Goal: Information Seeking & Learning: Learn about a topic

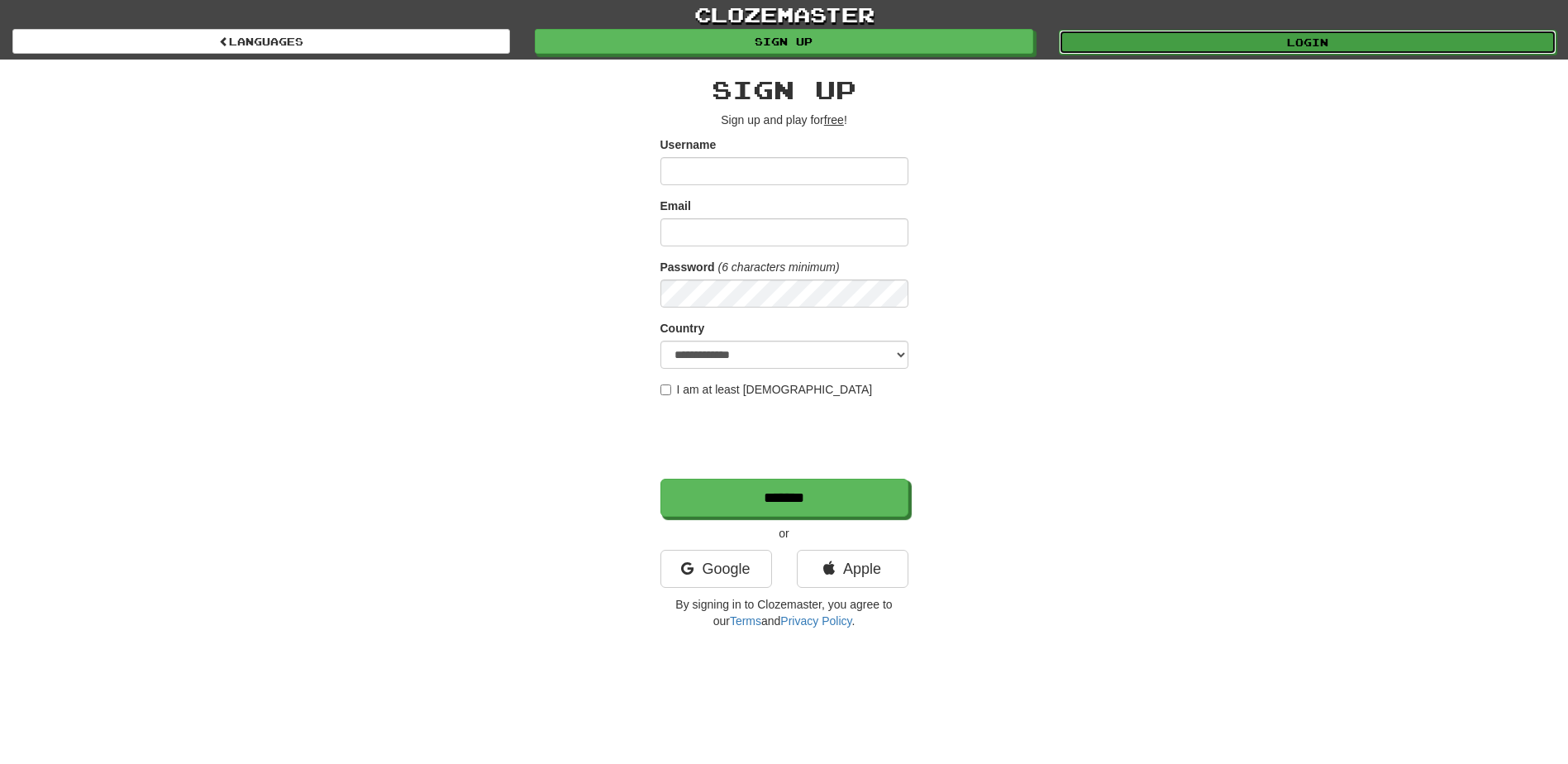
click at [1323, 40] on link "Login" at bounding box center [1307, 42] width 498 height 25
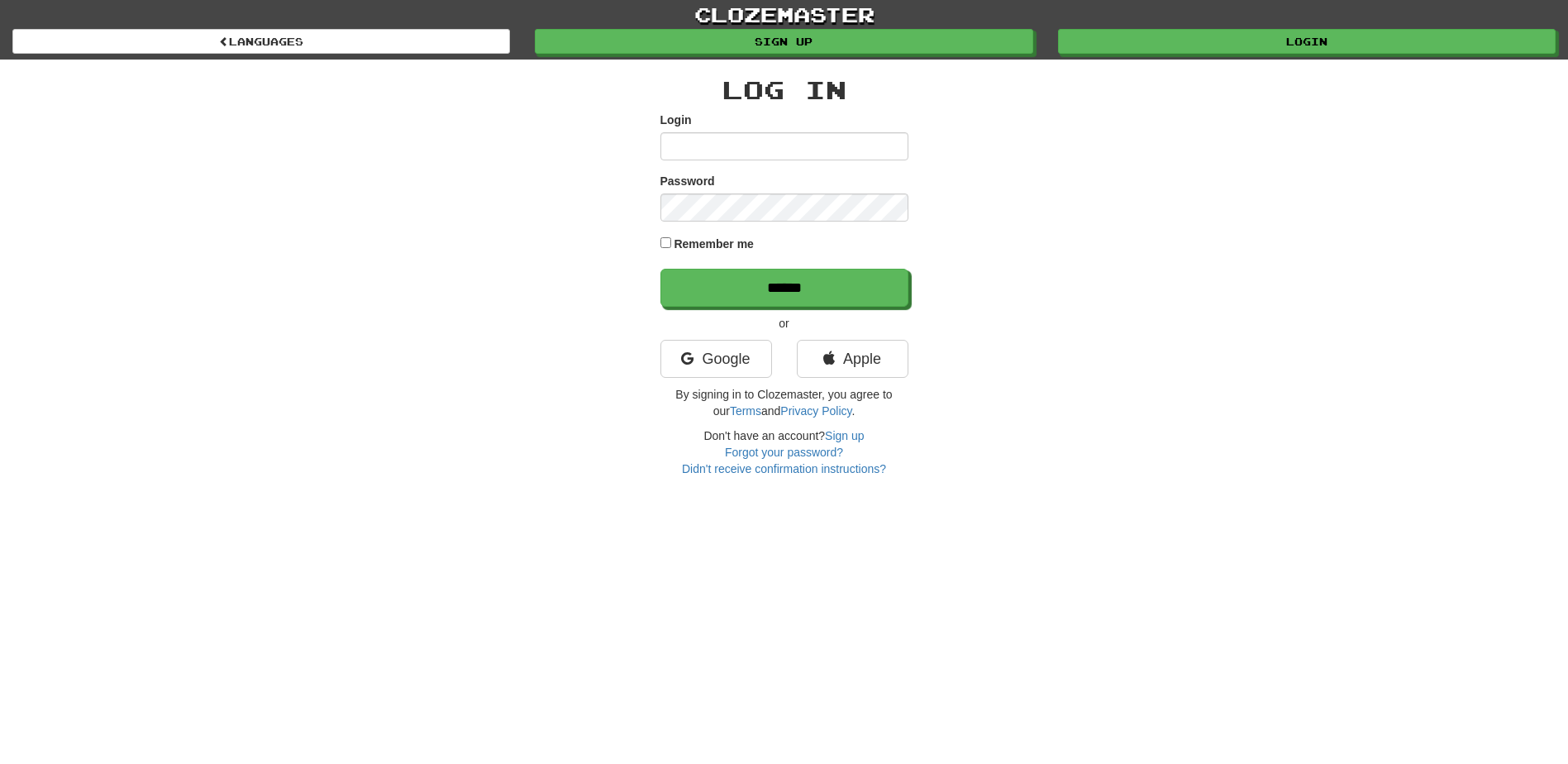
type input "*******"
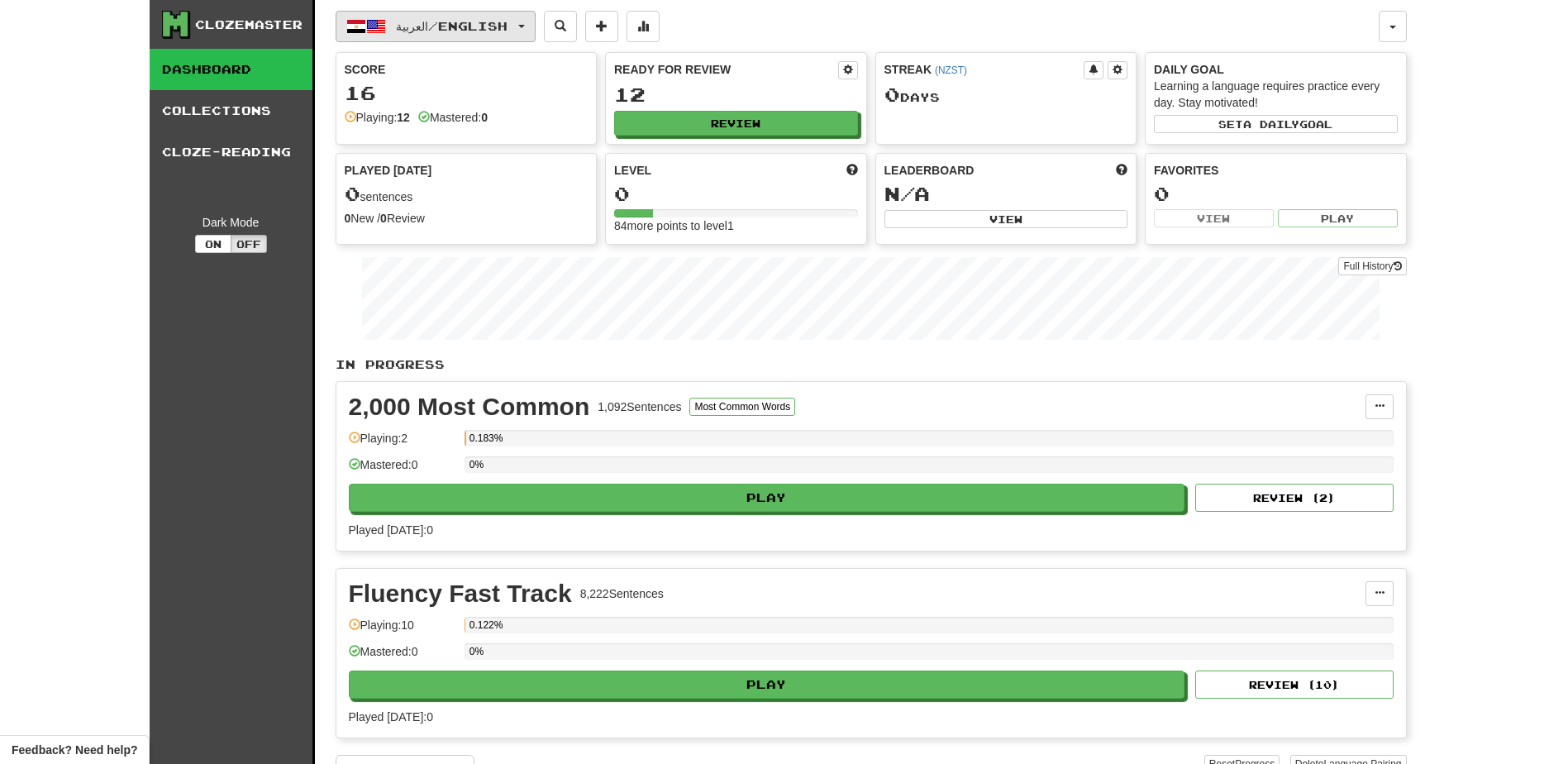
click at [503, 31] on span "العربية / English" at bounding box center [451, 26] width 111 height 14
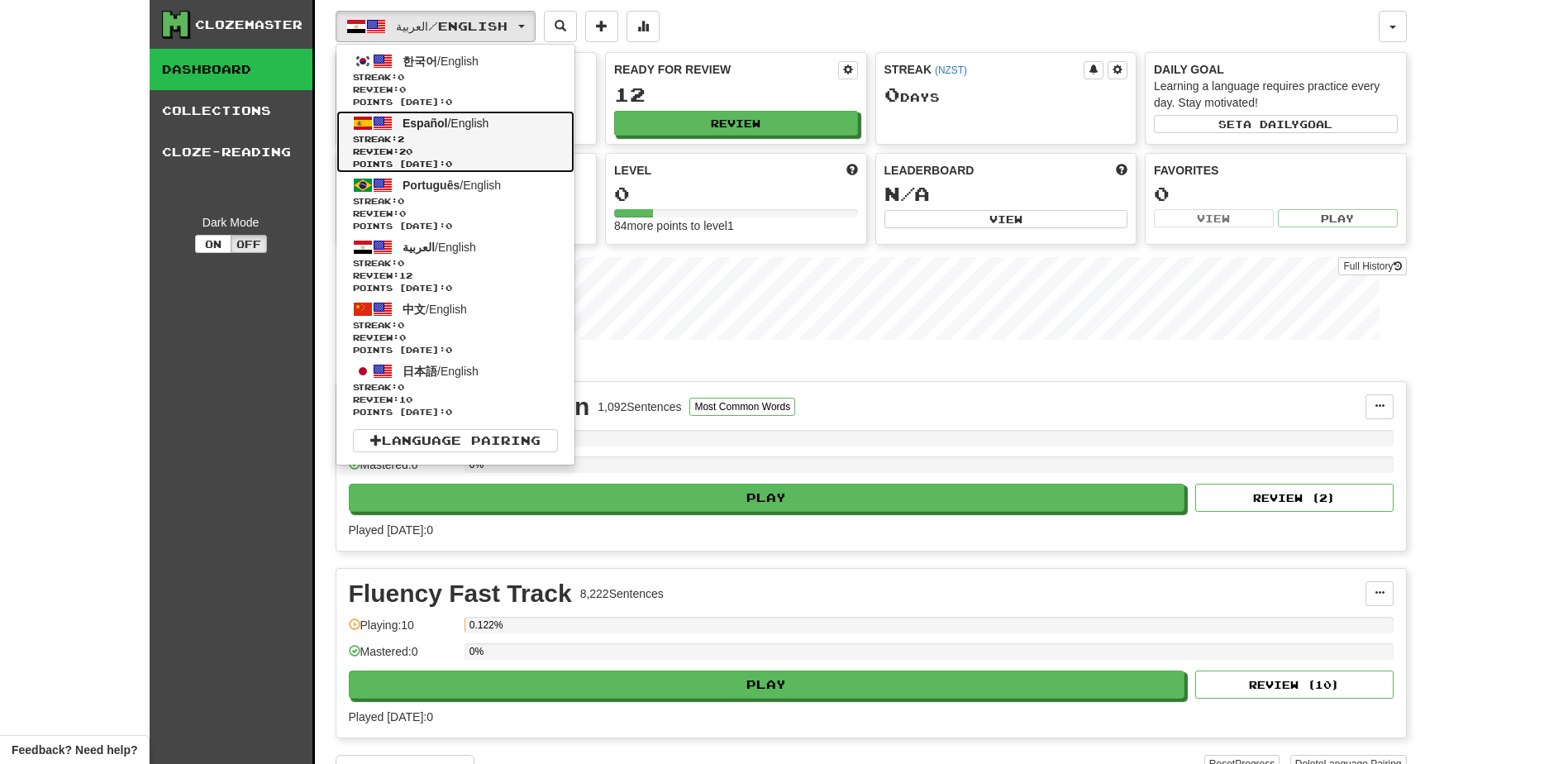
click at [433, 146] on span "Review: 20" at bounding box center [455, 151] width 205 height 12
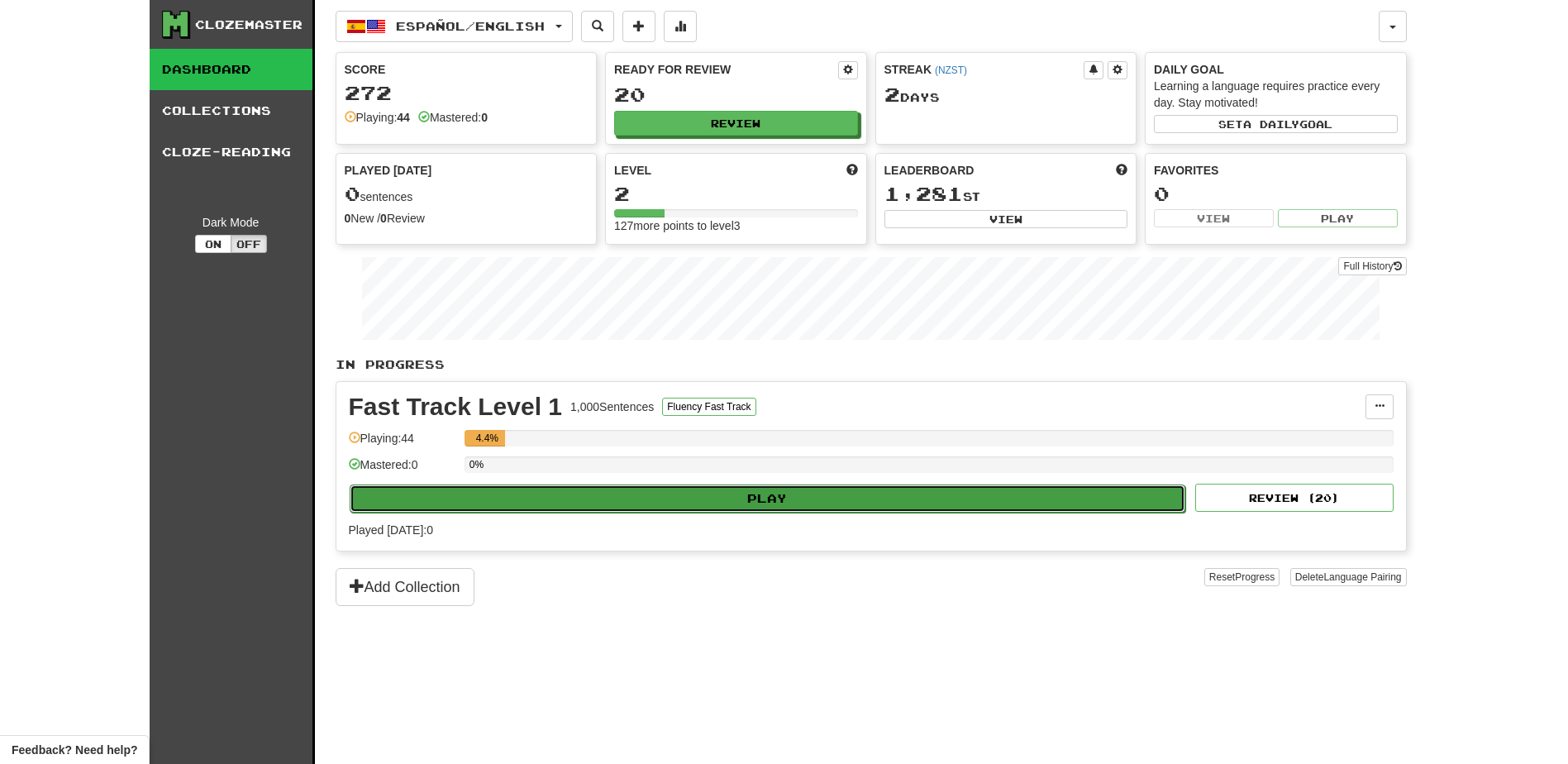
click at [680, 501] on button "Play" at bounding box center [768, 499] width 837 height 28
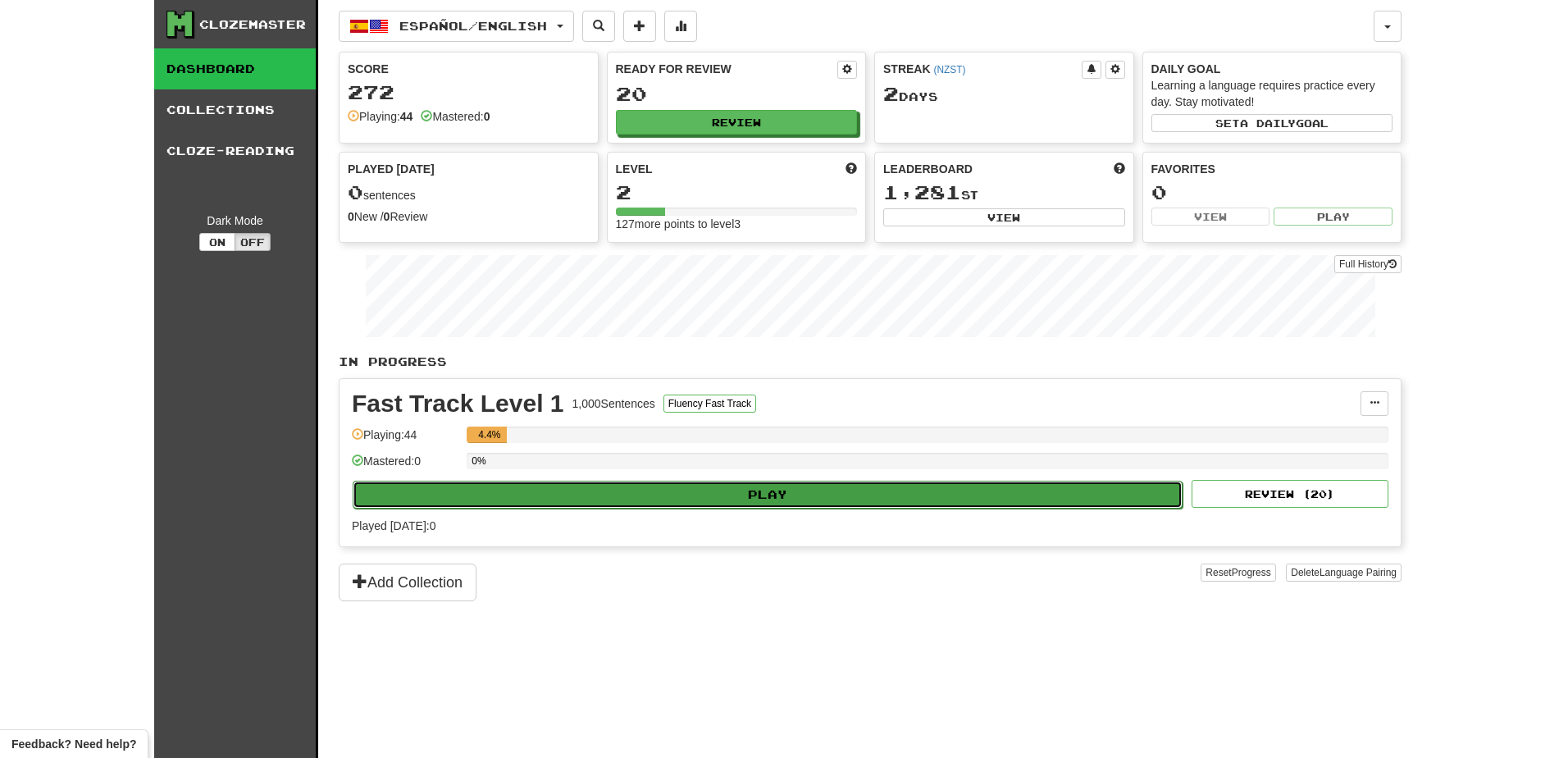
select select "**"
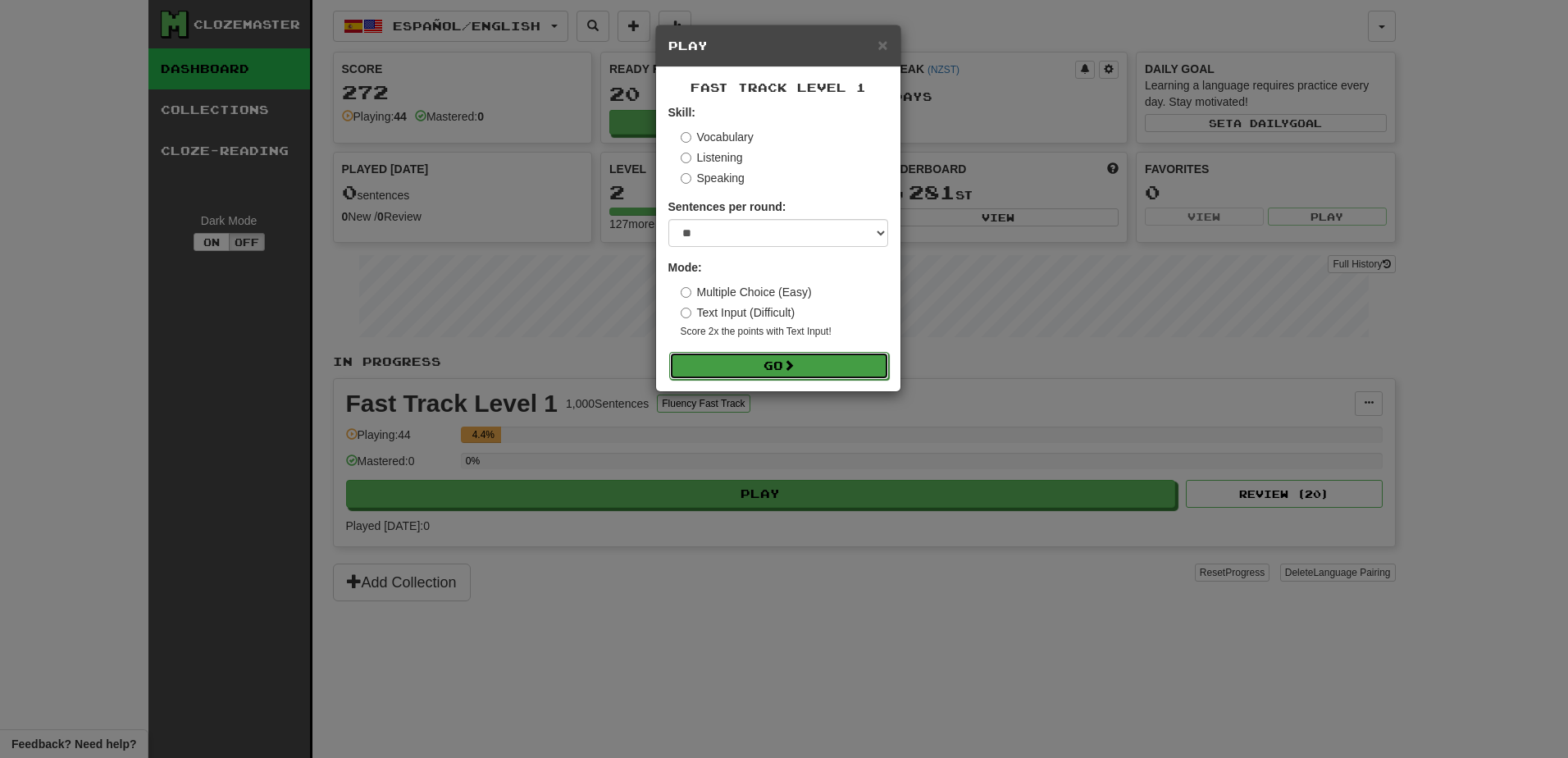
click at [804, 368] on button "Go" at bounding box center [779, 366] width 220 height 28
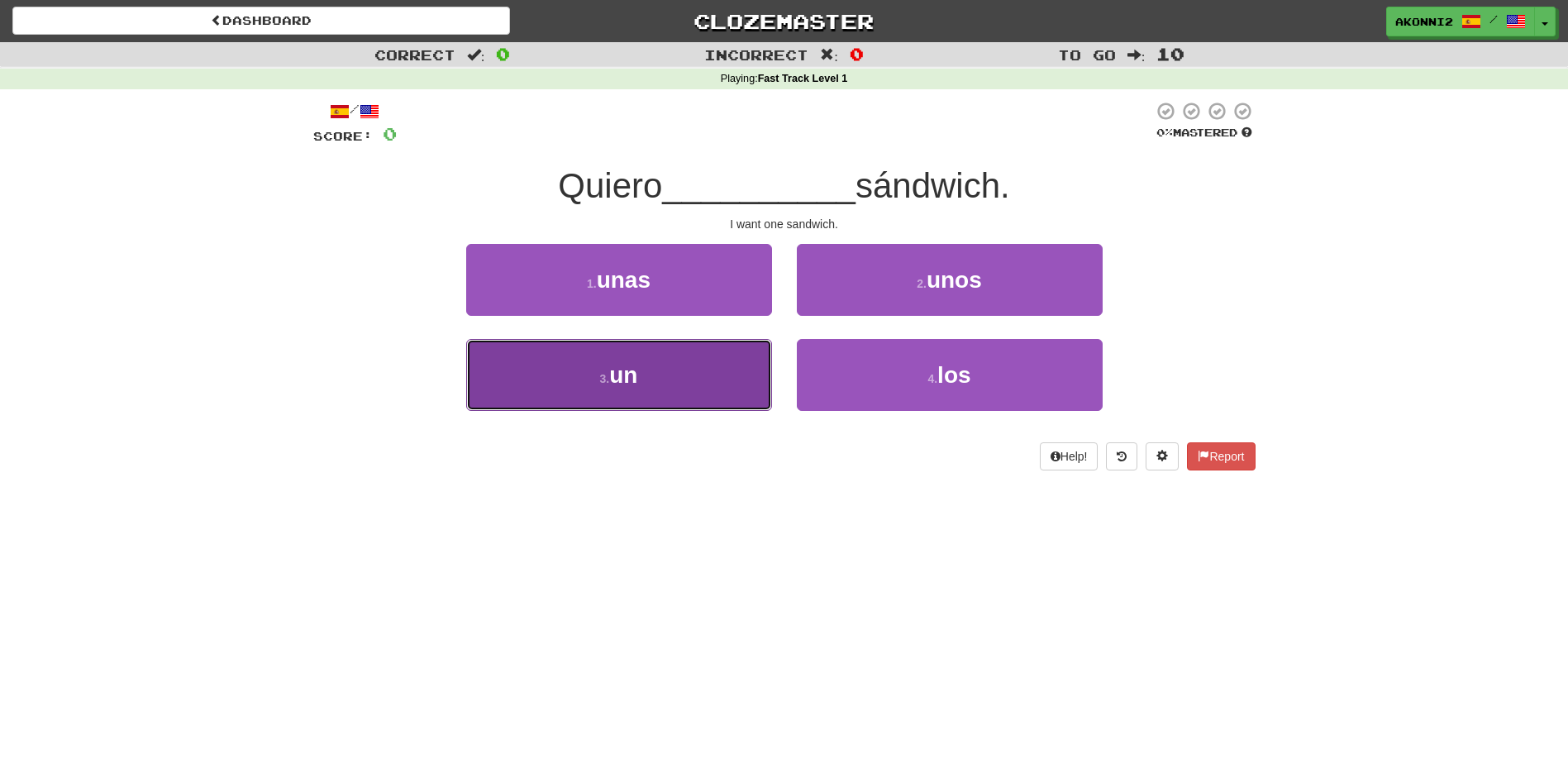
click at [657, 382] on button "3 . un" at bounding box center [619, 375] width 306 height 72
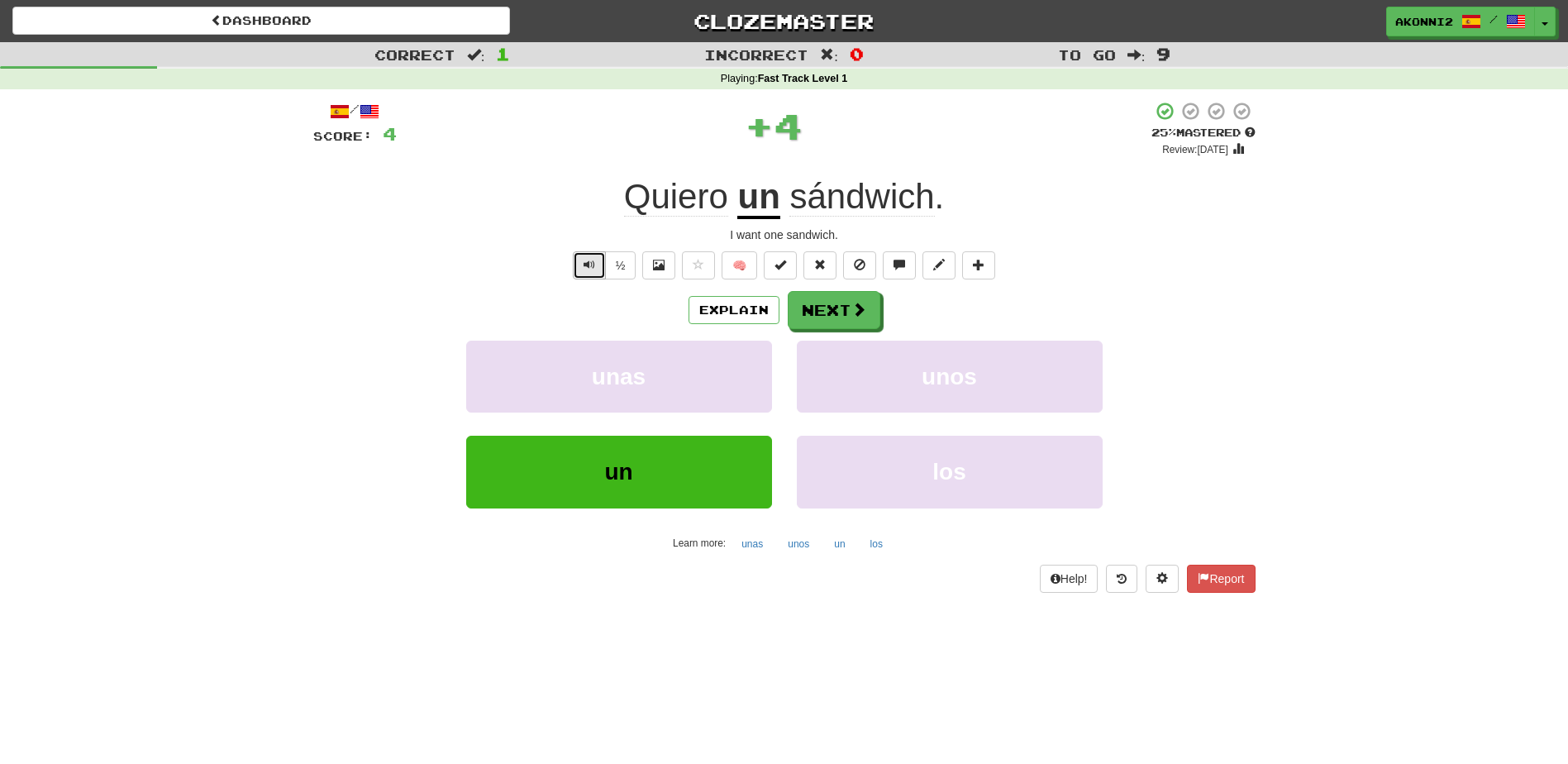
click at [579, 267] on button "Text-to-speech controls" at bounding box center [589, 265] width 33 height 28
click at [809, 308] on button "Next" at bounding box center [834, 311] width 92 height 38
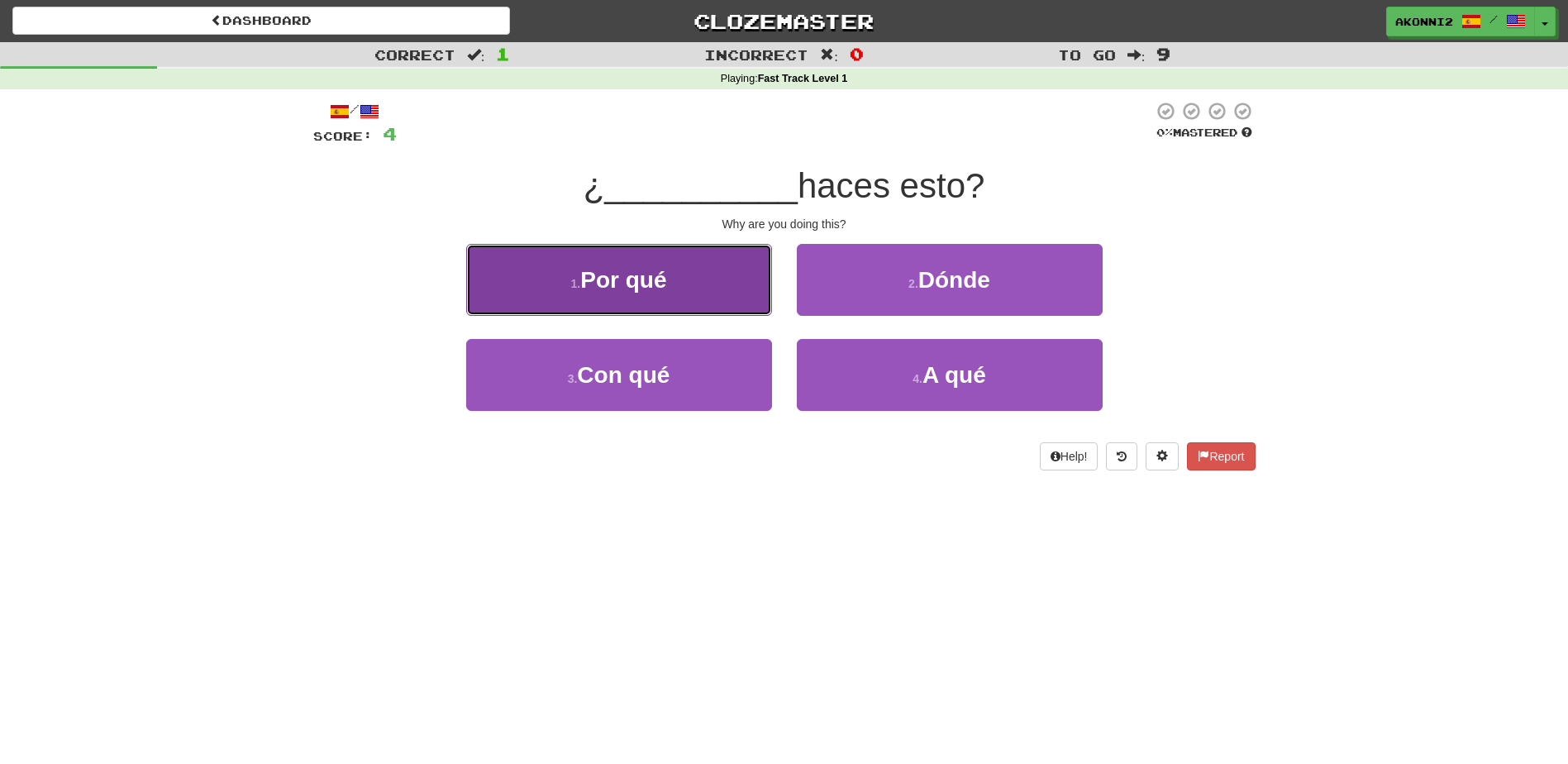
click at [696, 289] on button "1 . Por qué" at bounding box center [619, 279] width 306 height 72
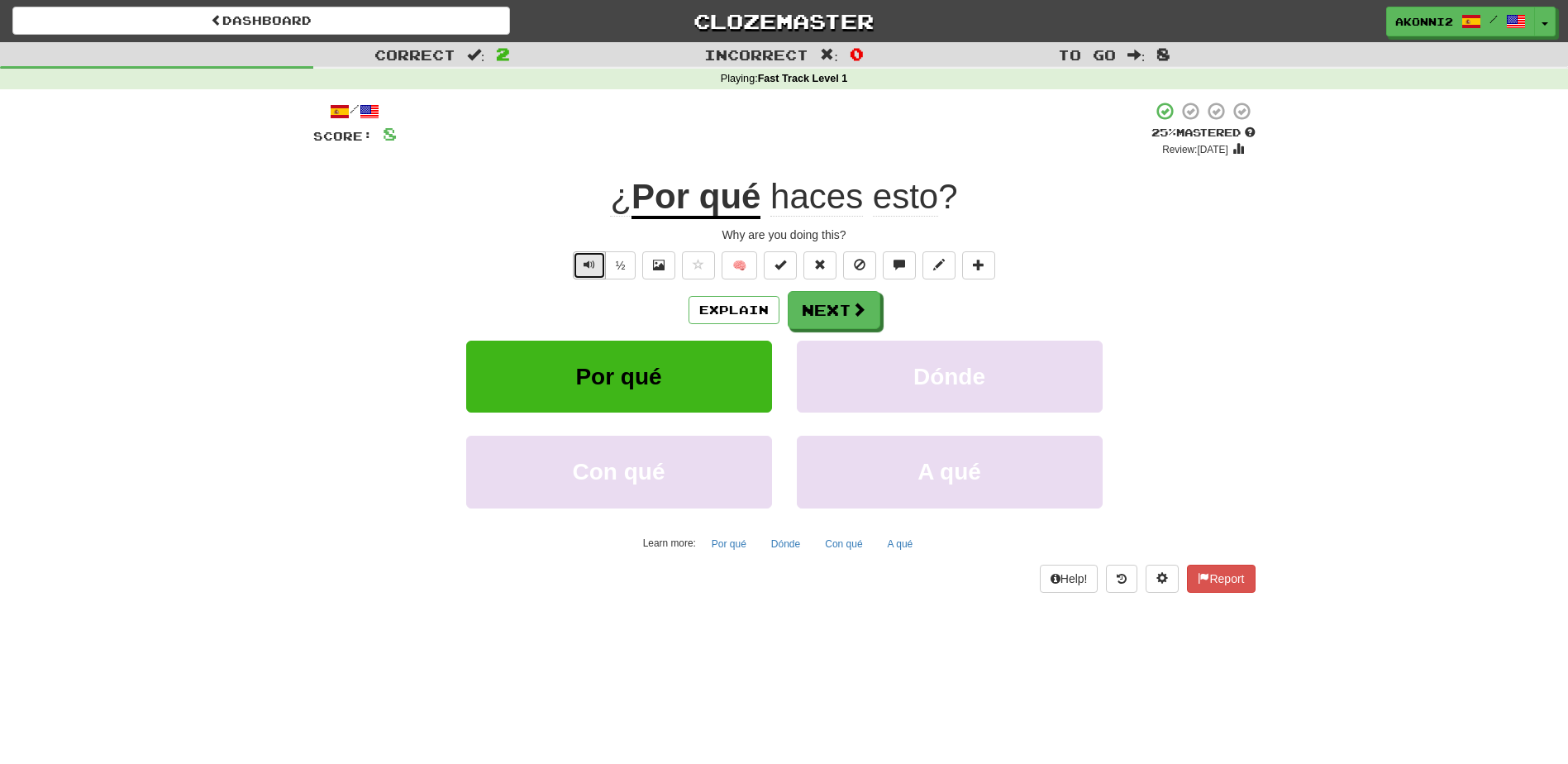
click at [578, 277] on button "Text-to-speech controls" at bounding box center [589, 265] width 33 height 28
click at [847, 322] on button "Next" at bounding box center [834, 311] width 92 height 38
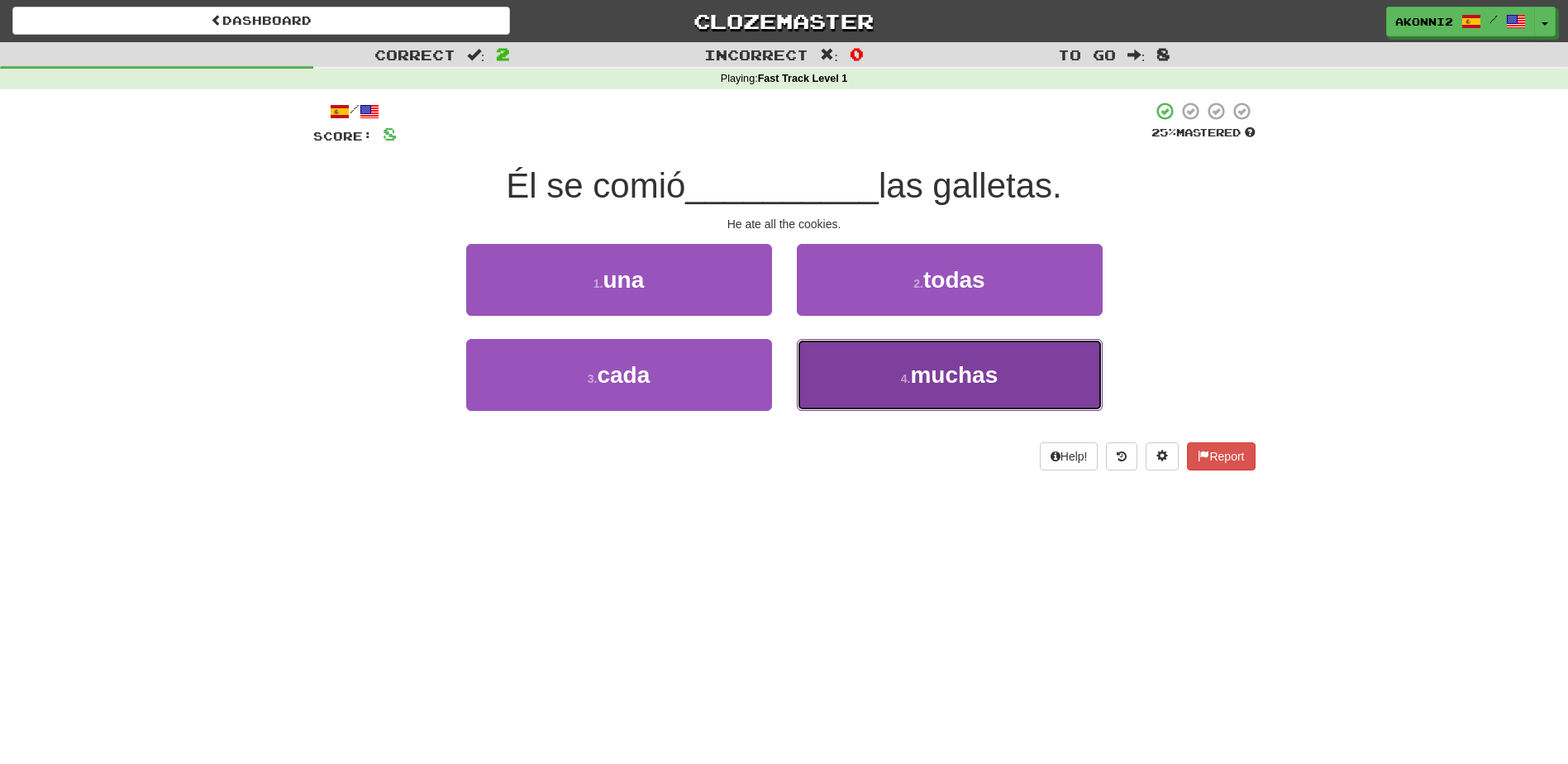
click at [907, 370] on button "4 . muchas" at bounding box center [950, 375] width 306 height 72
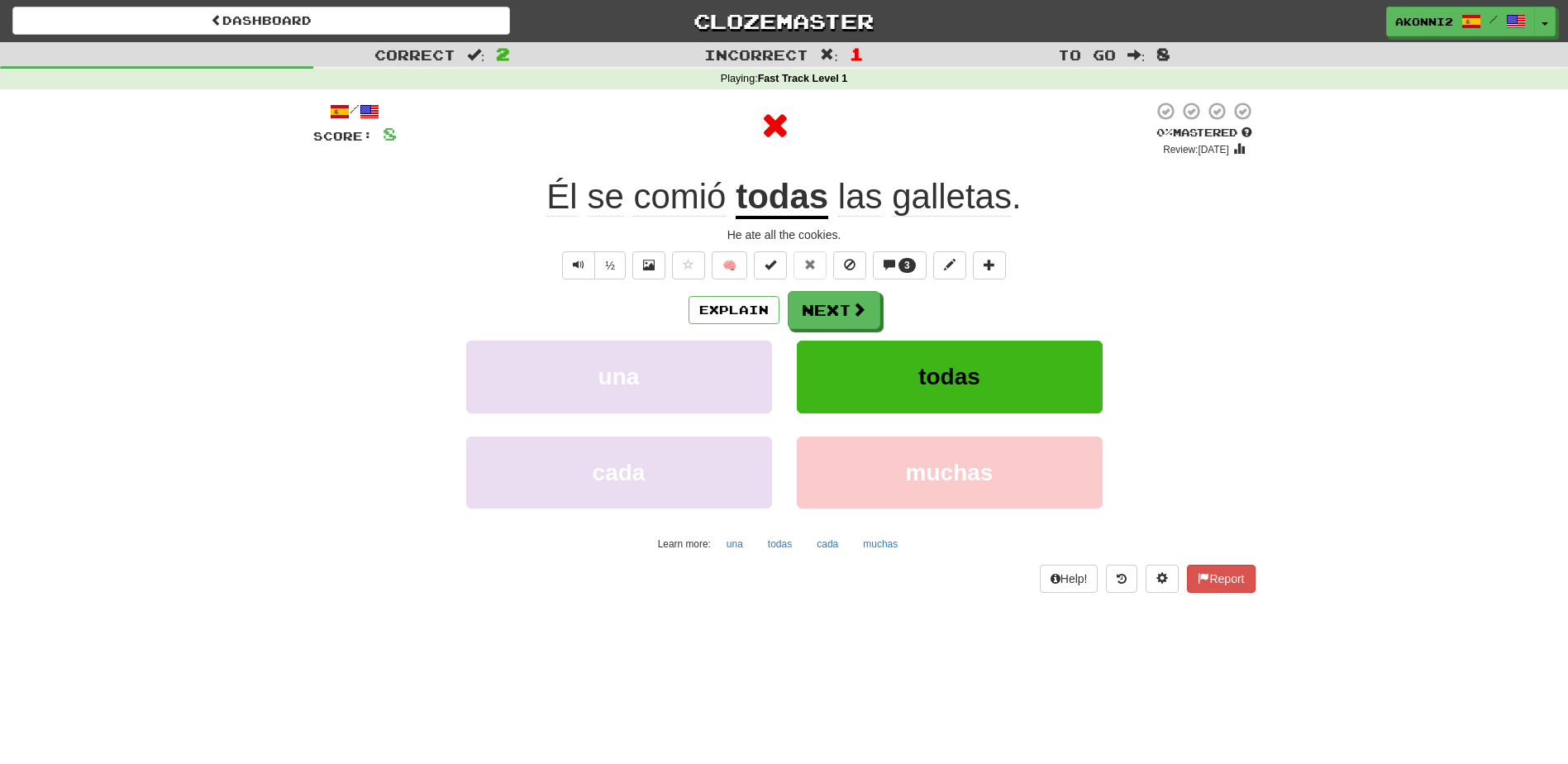
click at [797, 195] on u "todas" at bounding box center [781, 198] width 92 height 42
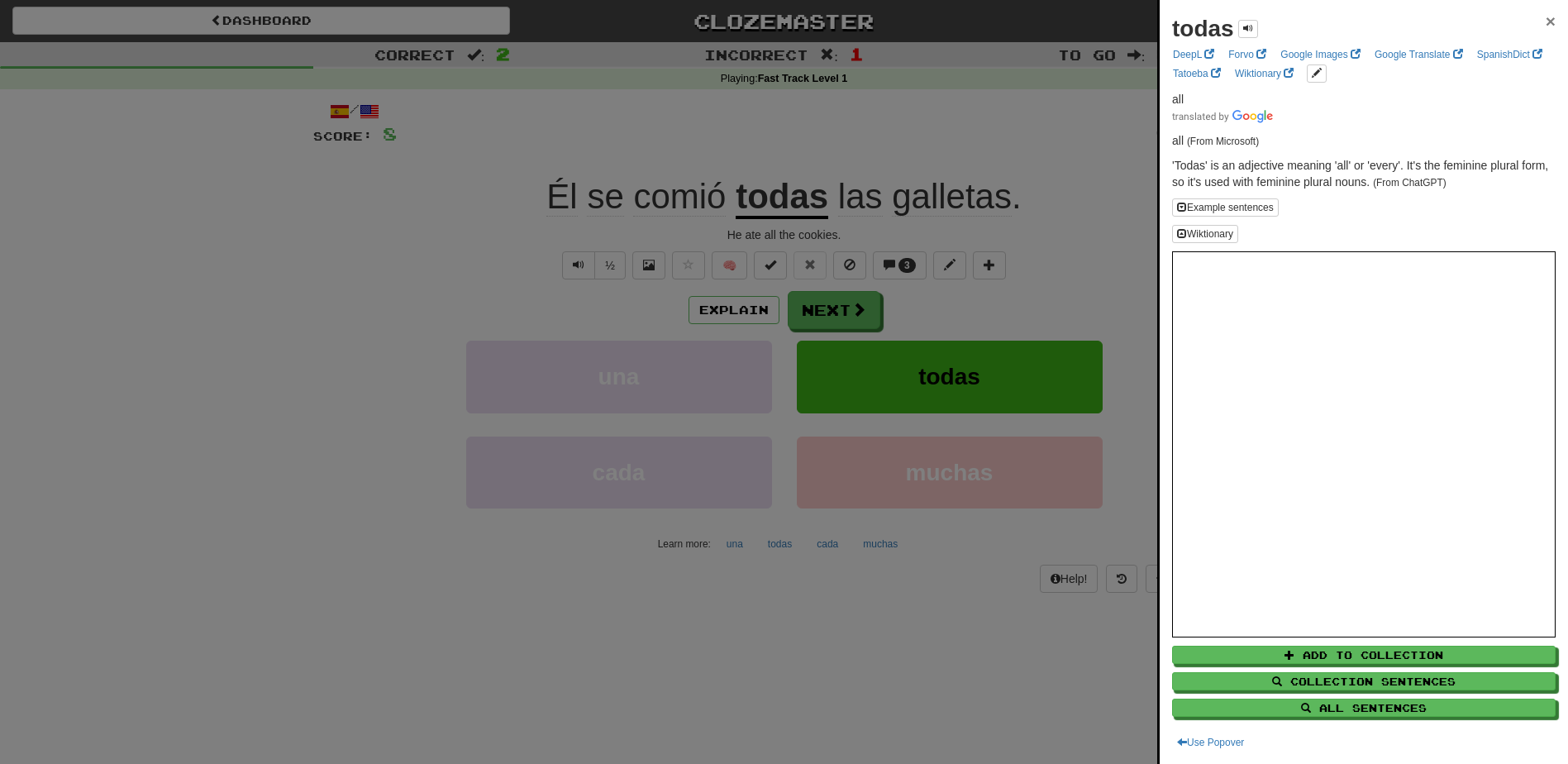
click at [1546, 22] on span "×" at bounding box center [1551, 21] width 10 height 19
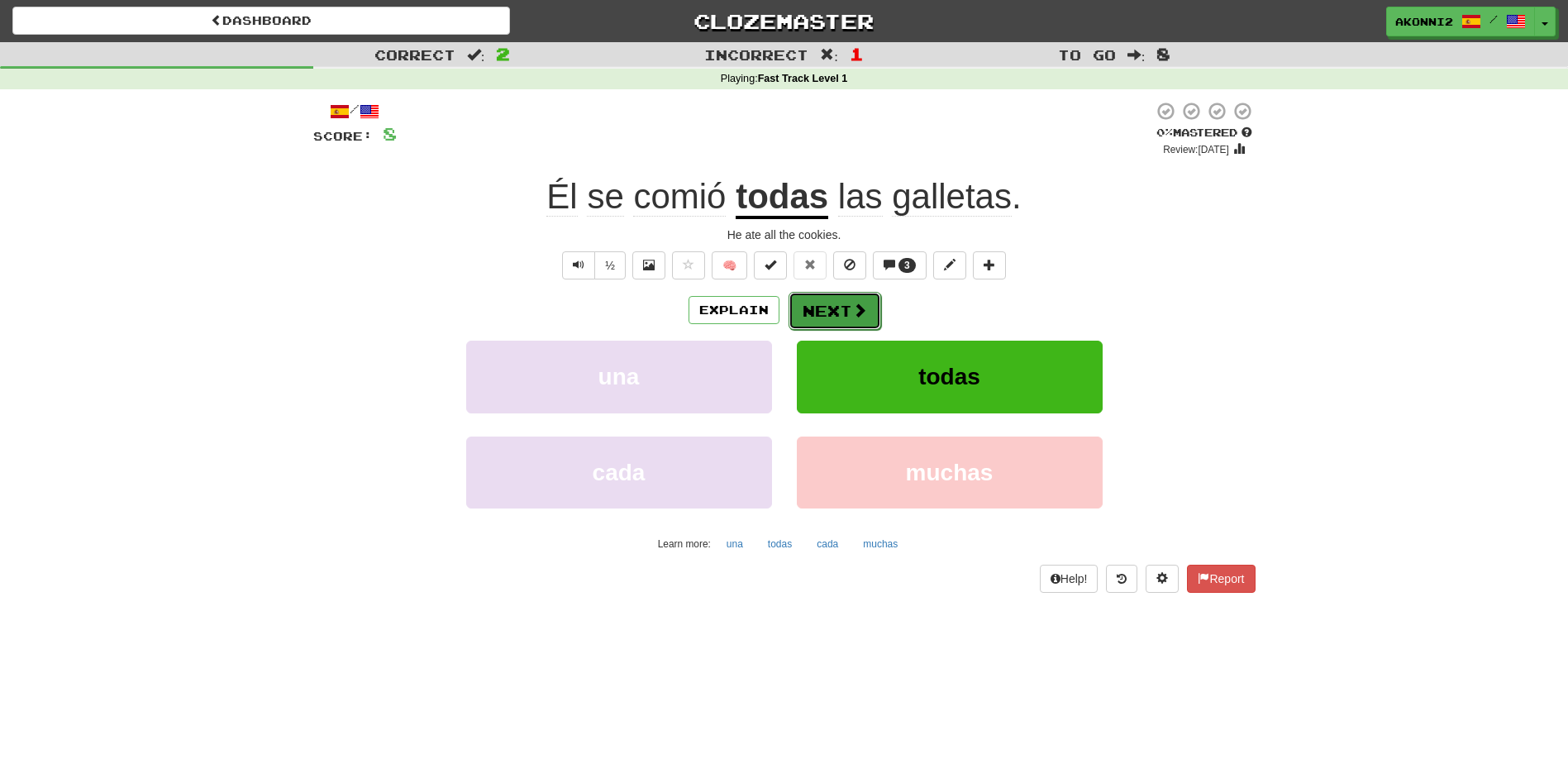
click at [818, 314] on button "Next" at bounding box center [834, 311] width 92 height 38
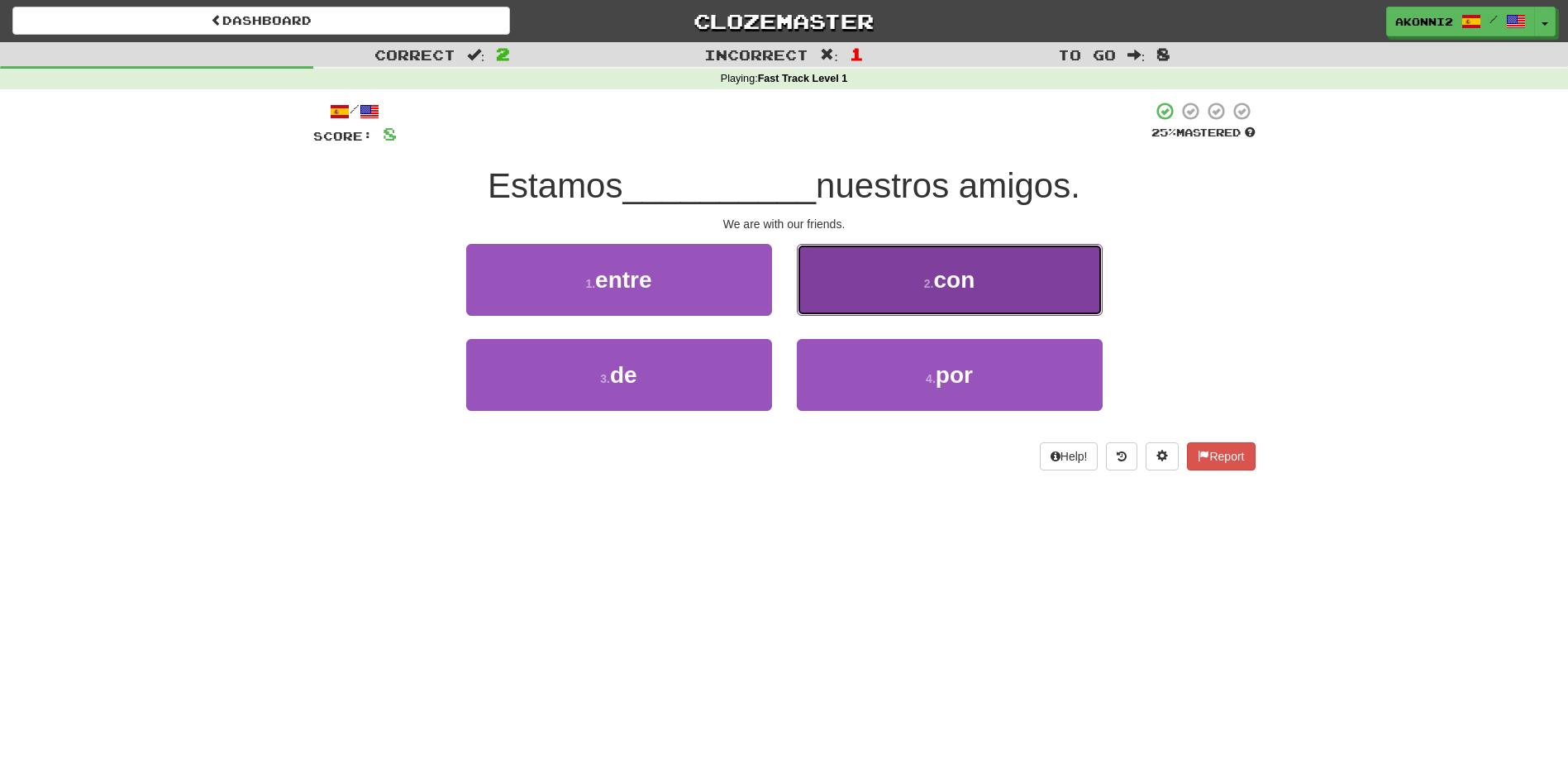
click at [994, 264] on button "2 . con" at bounding box center [950, 279] width 306 height 72
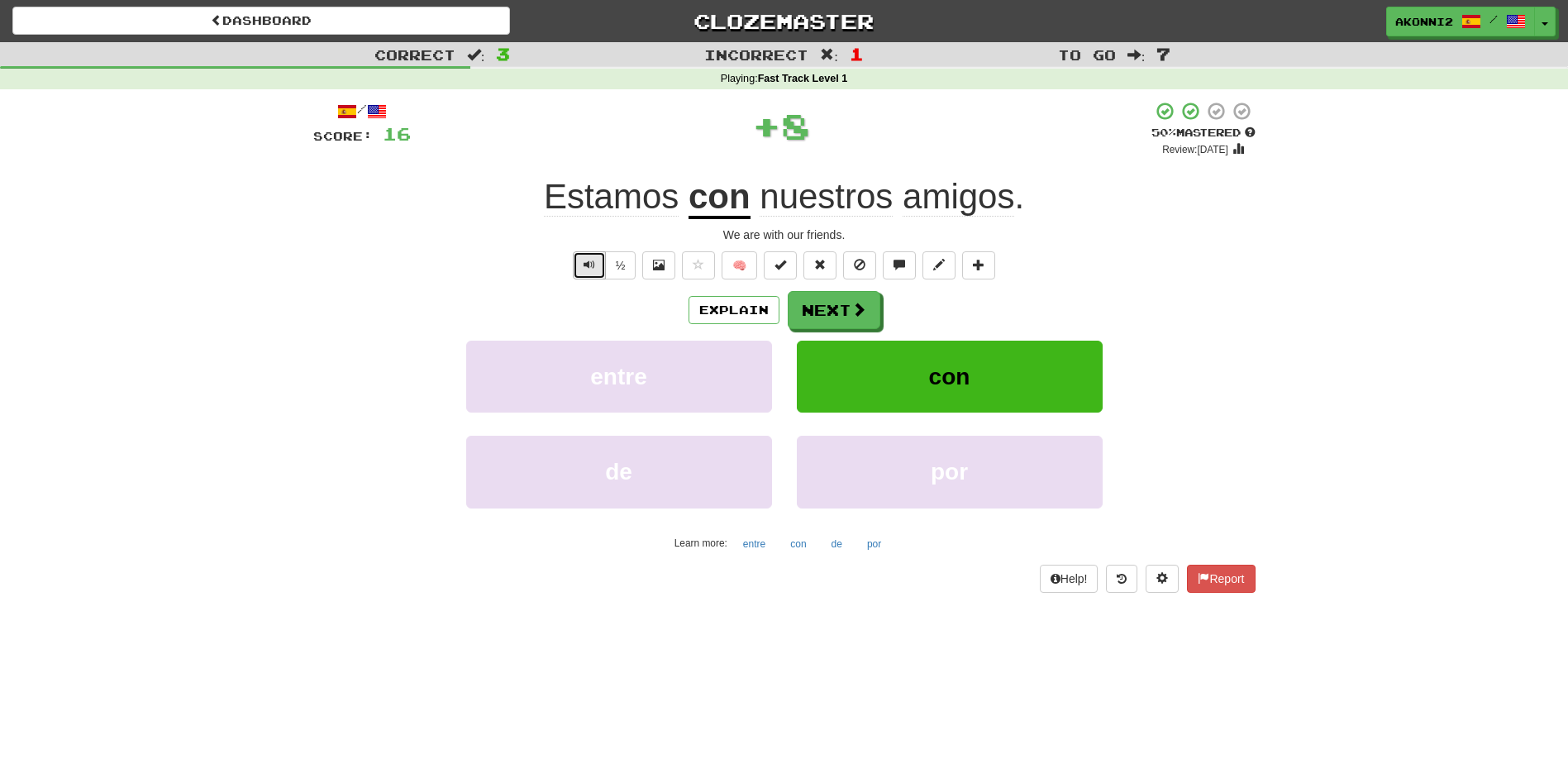
click at [578, 256] on button "Text-to-speech controls" at bounding box center [589, 265] width 33 height 28
click at [827, 310] on button "Next" at bounding box center [834, 311] width 92 height 38
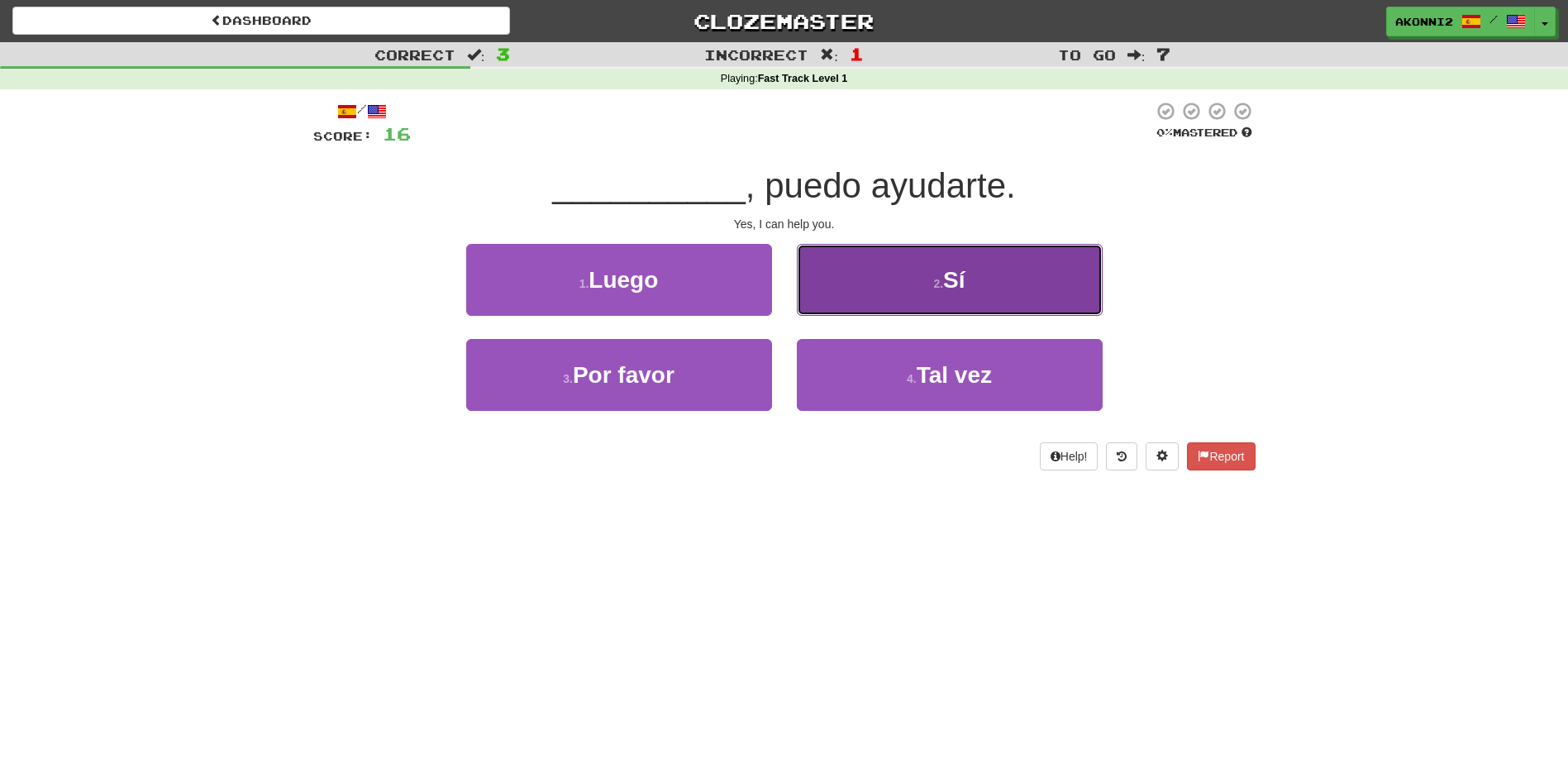
click at [1054, 298] on button "2 . Sí" at bounding box center [950, 279] width 306 height 72
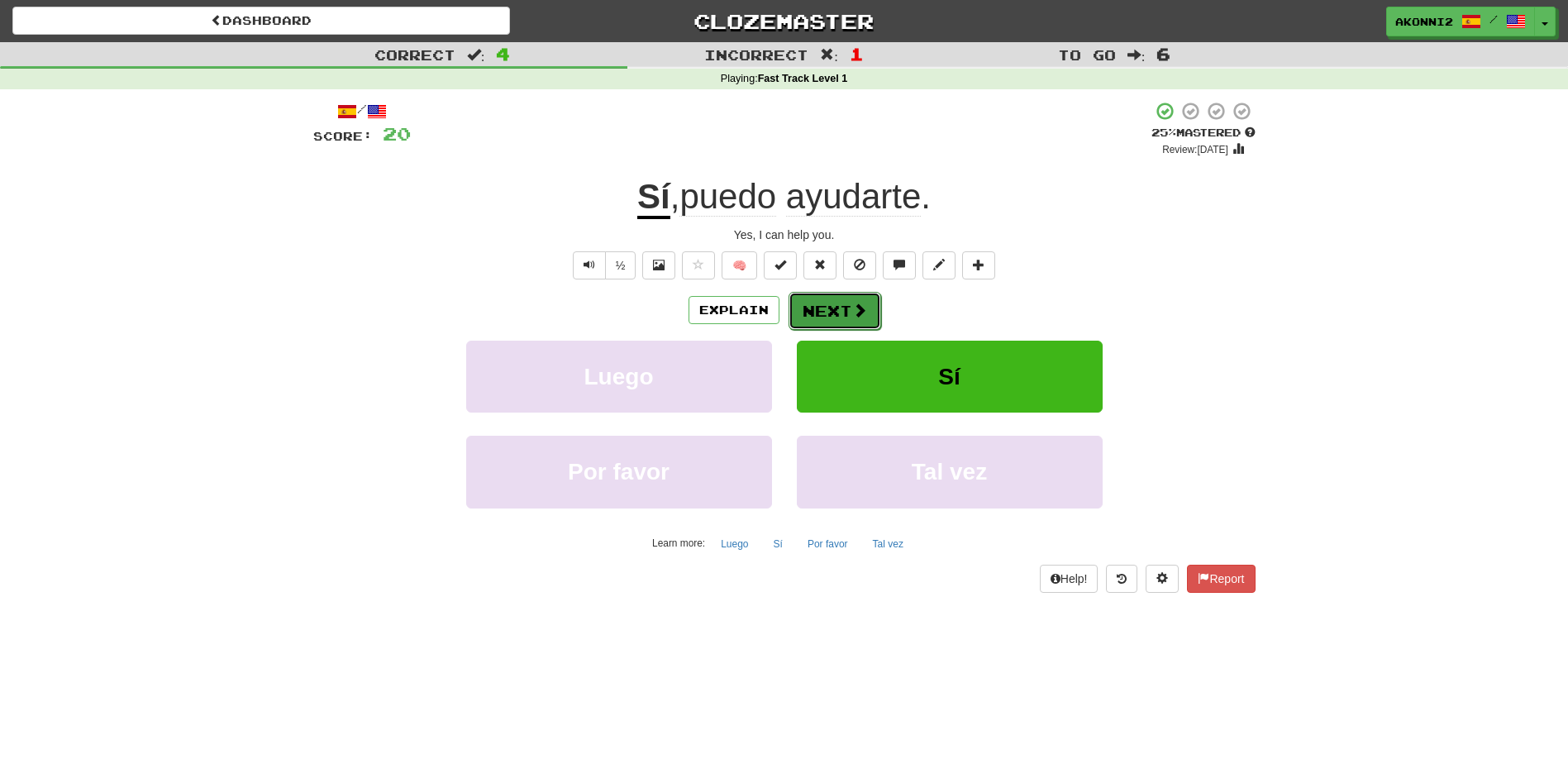
click at [821, 307] on button "Next" at bounding box center [834, 311] width 92 height 38
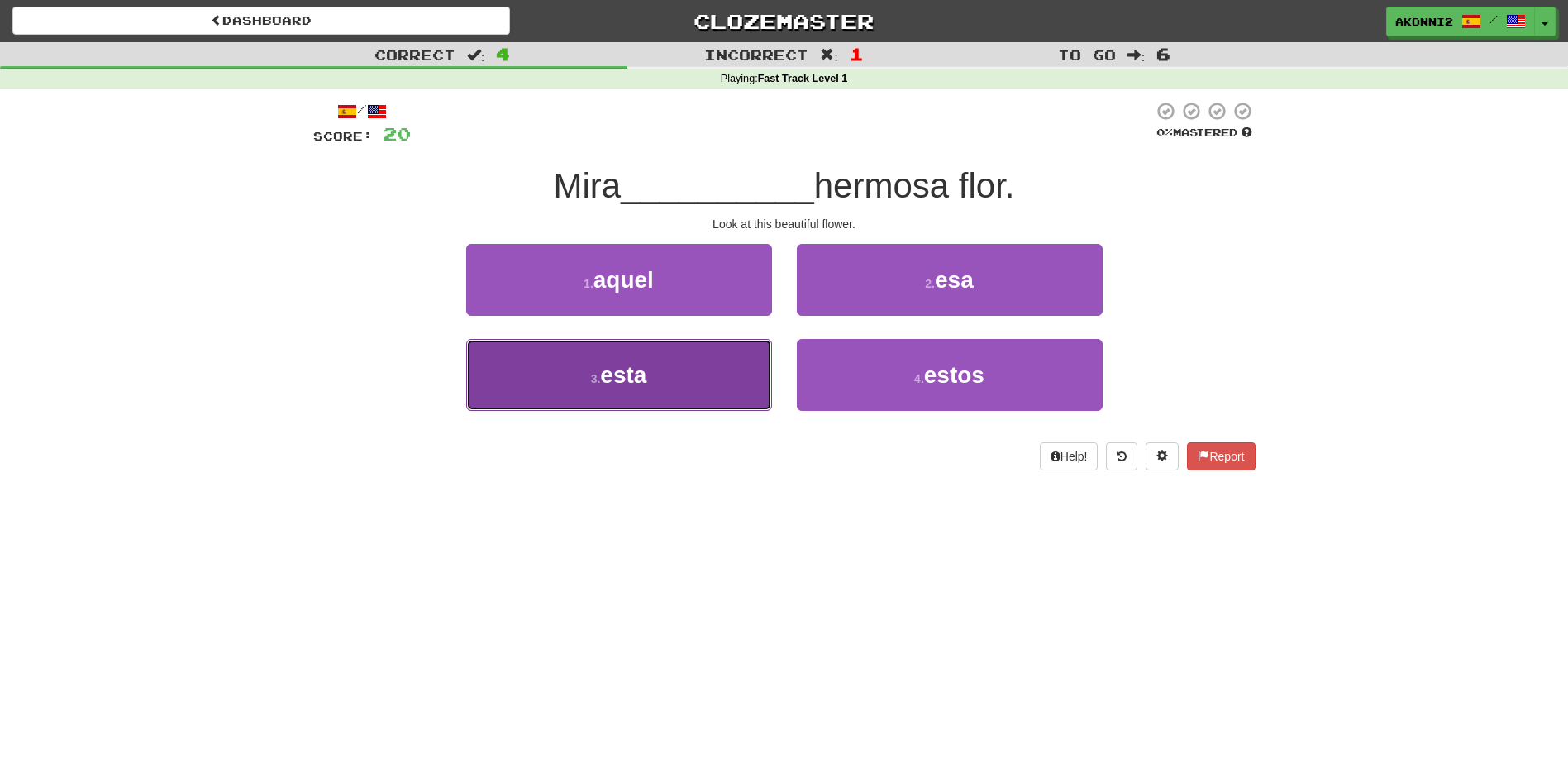
click at [625, 382] on span "esta" at bounding box center [623, 375] width 47 height 26
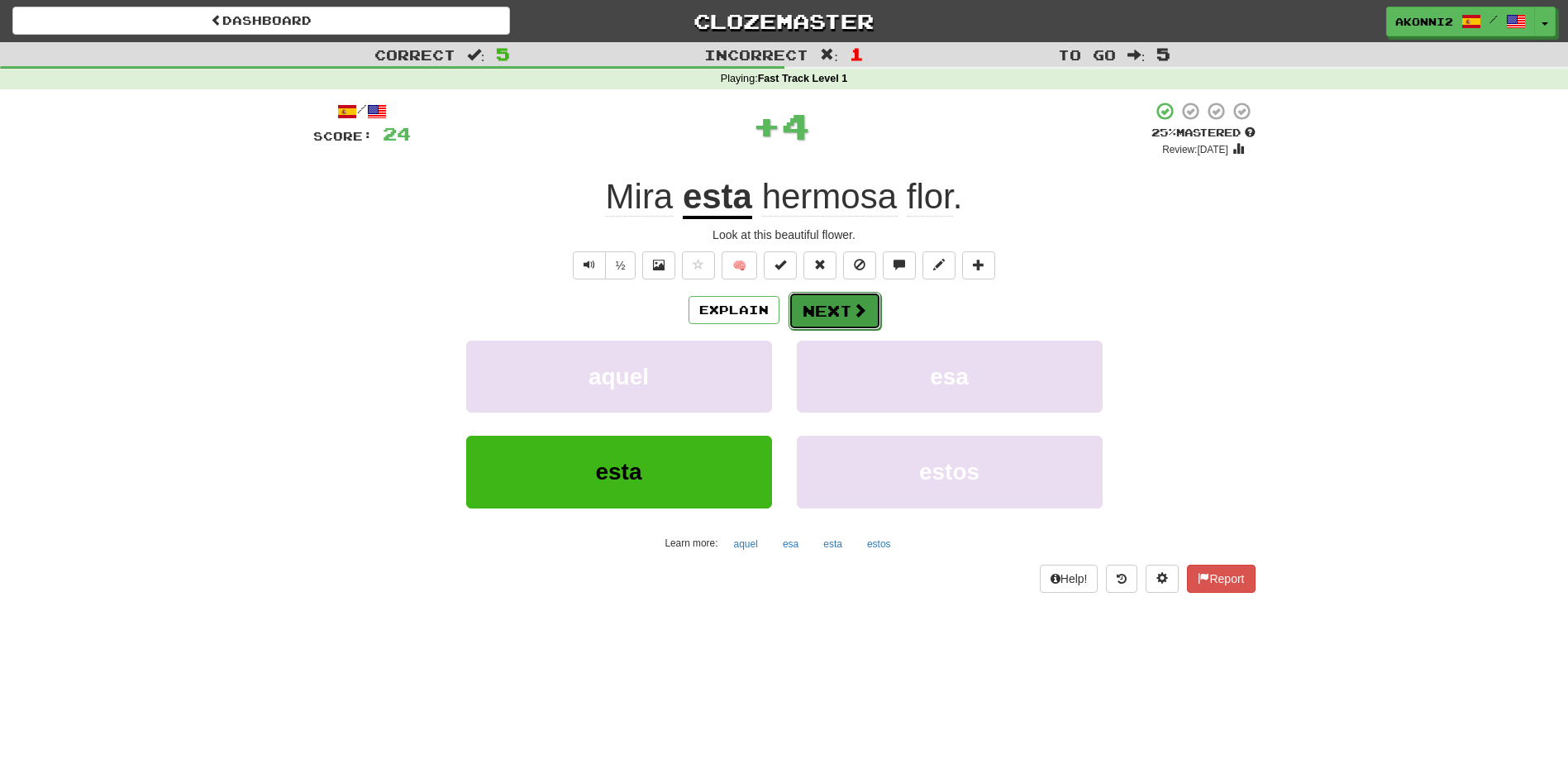
click at [863, 313] on span at bounding box center [860, 310] width 15 height 15
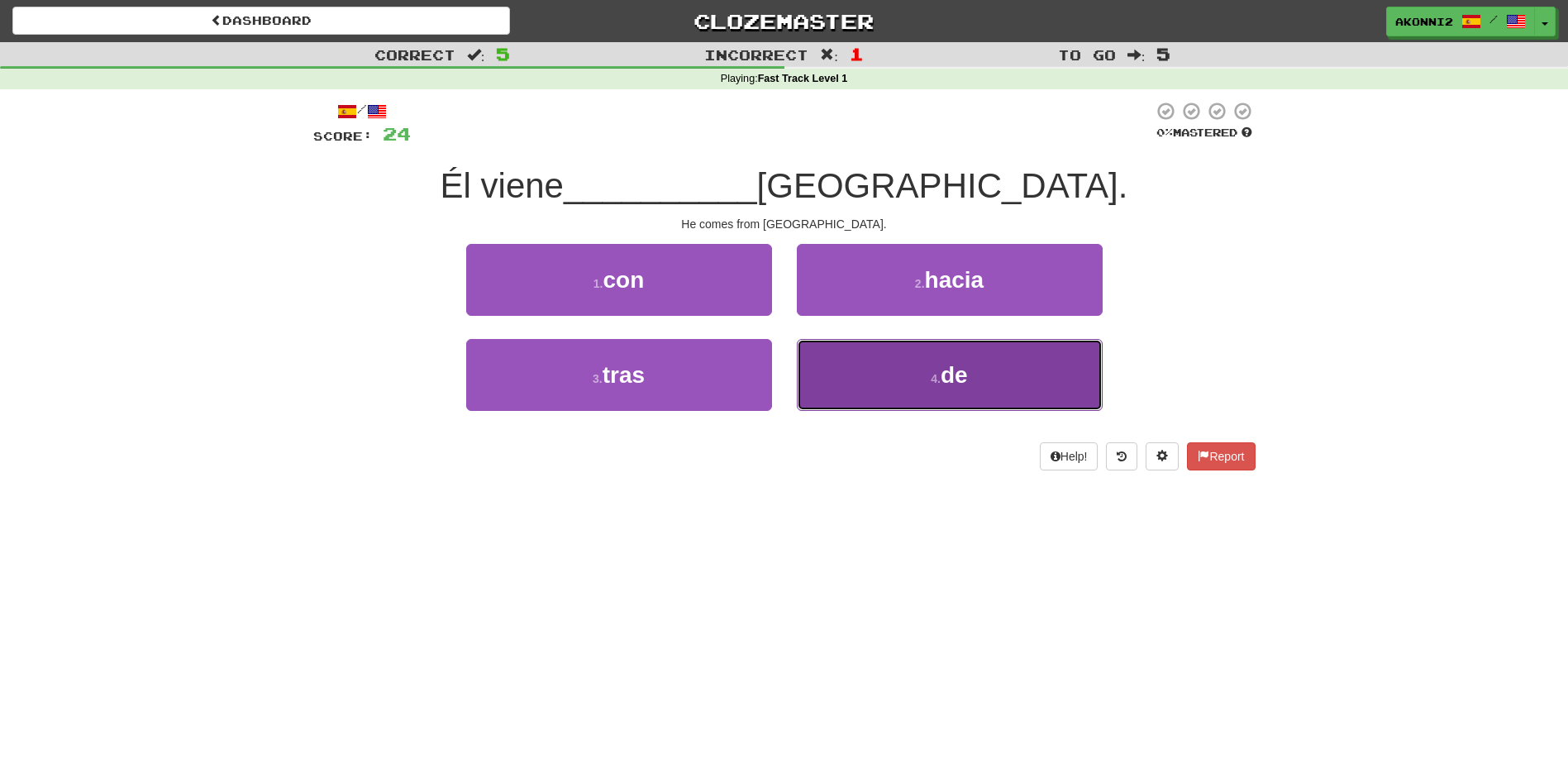
click at [895, 383] on button "4 . de" at bounding box center [950, 375] width 306 height 72
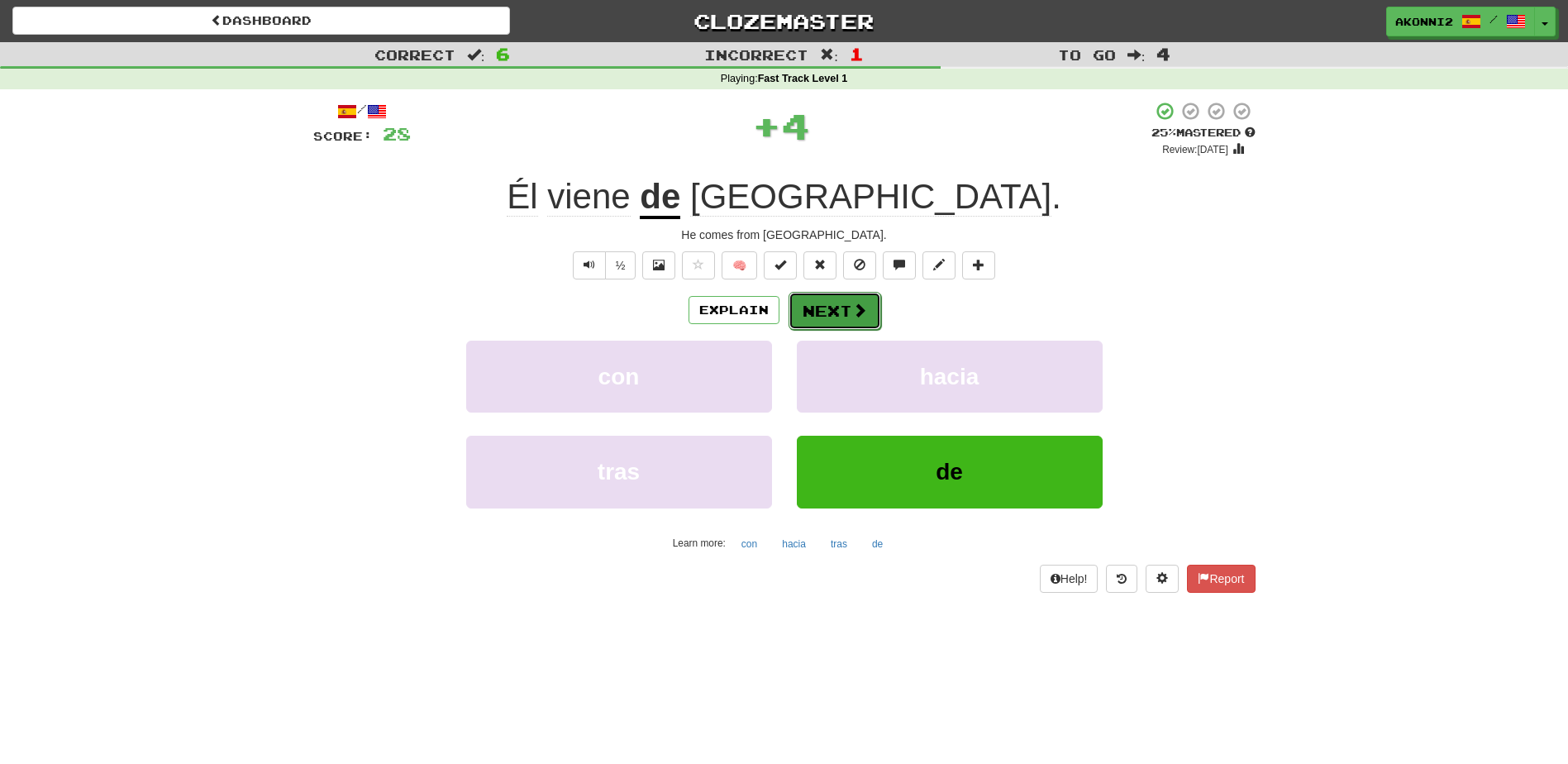
click at [874, 324] on button "Next" at bounding box center [834, 311] width 92 height 38
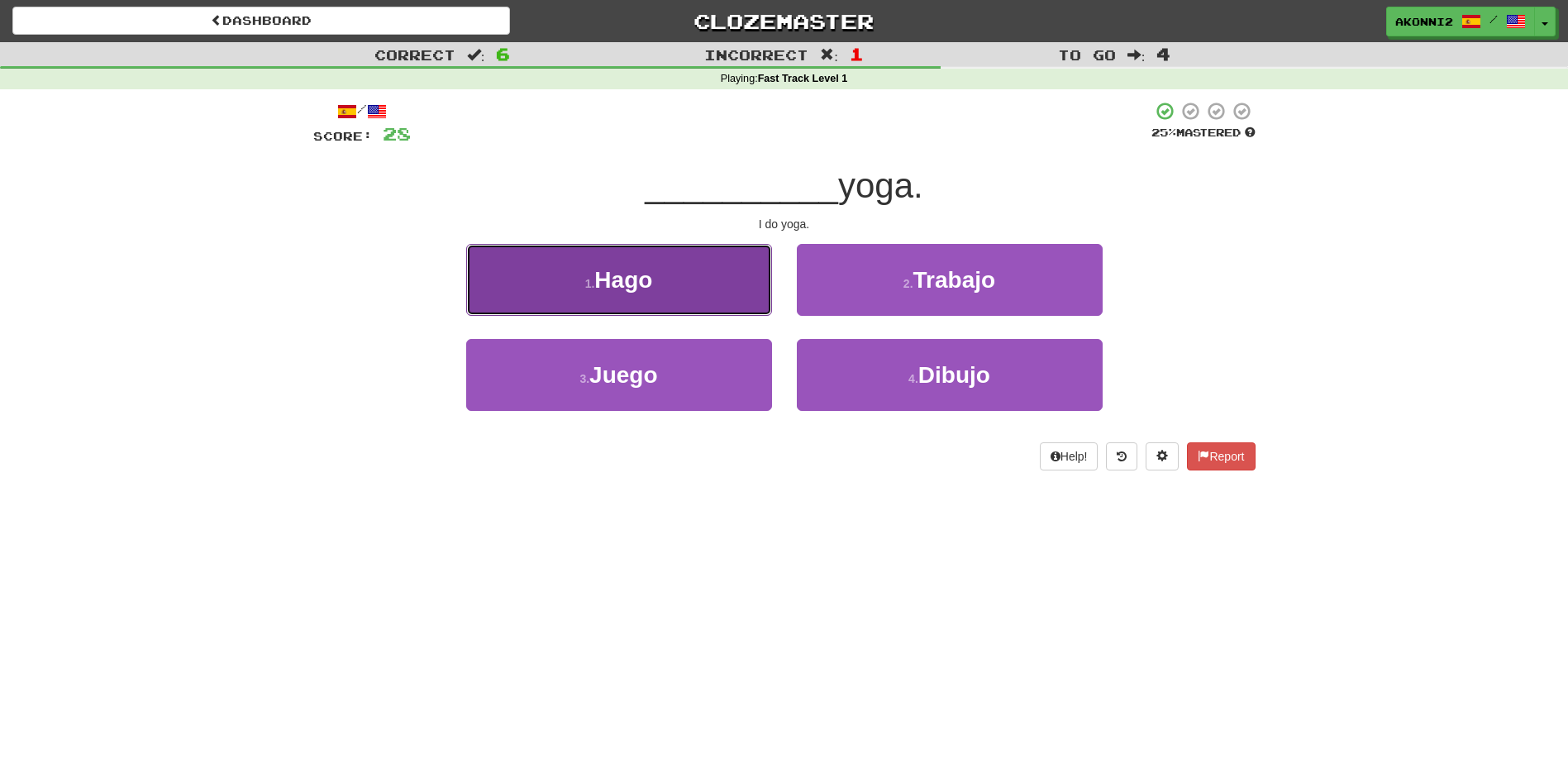
click at [678, 279] on button "1 . Hago" at bounding box center [619, 279] width 306 height 72
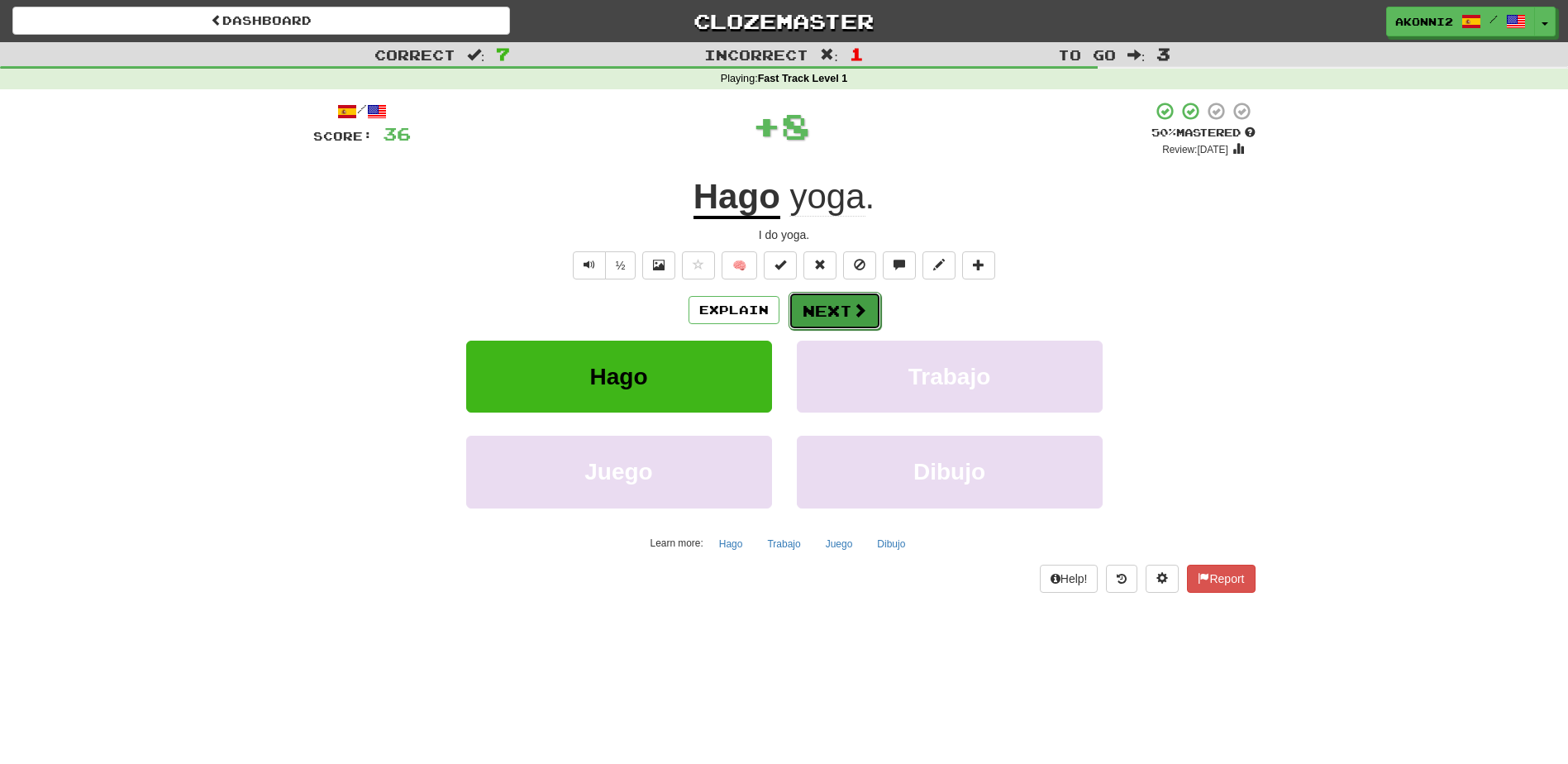
click at [825, 313] on button "Next" at bounding box center [834, 311] width 92 height 38
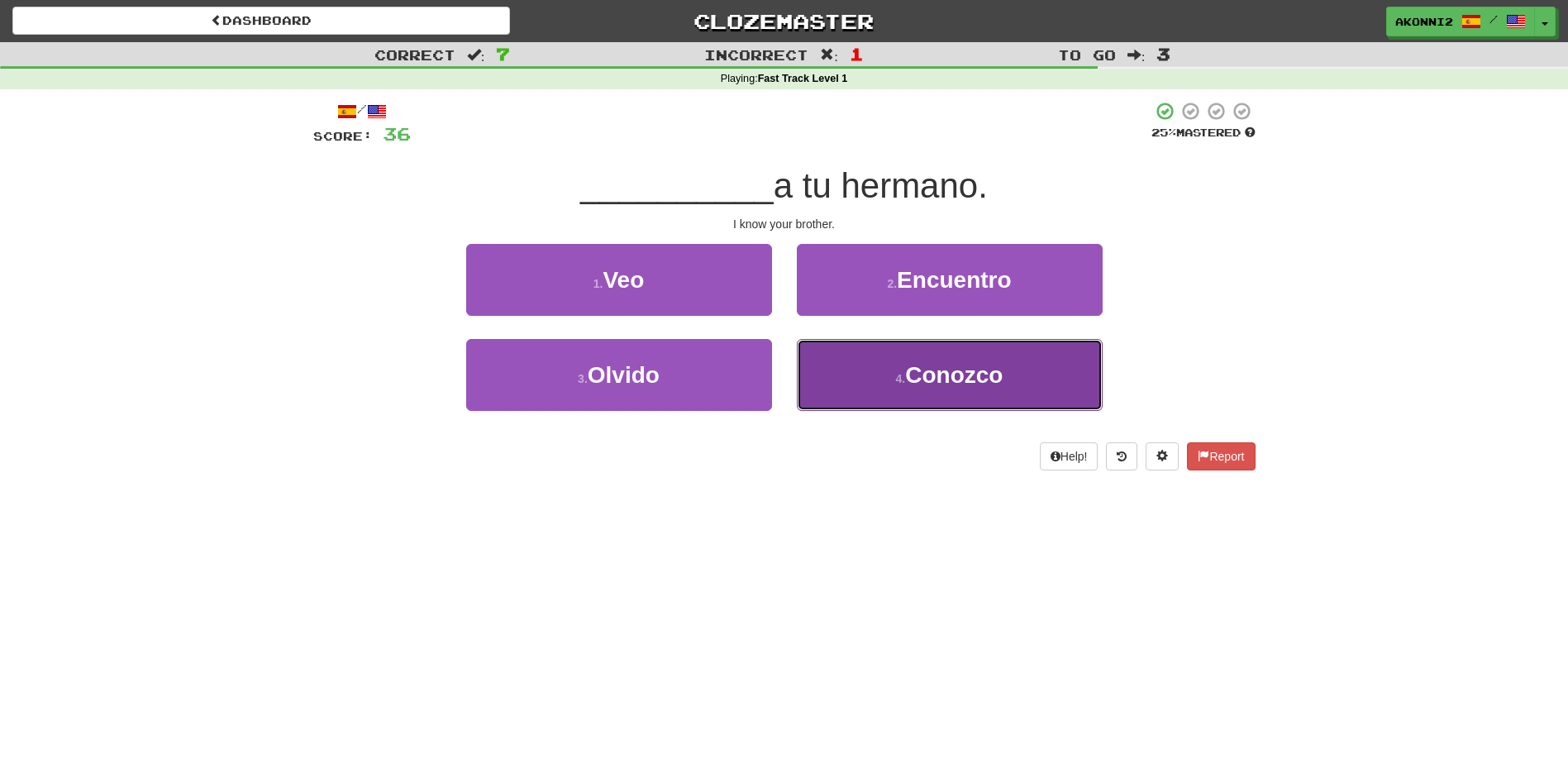
click at [939, 369] on span "Conozco" at bounding box center [953, 375] width 97 height 26
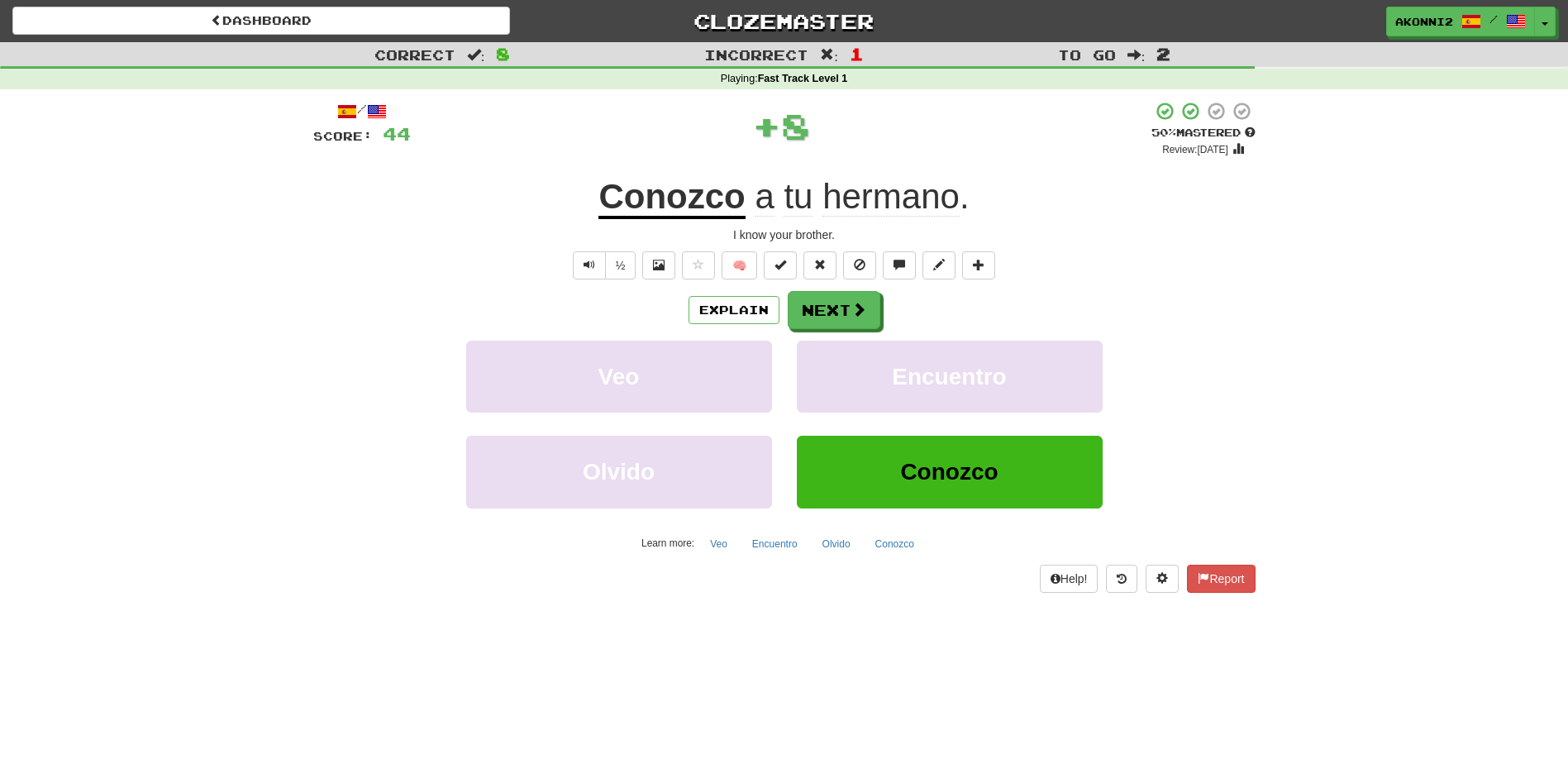
click at [653, 179] on u "Conozco" at bounding box center [671, 198] width 146 height 42
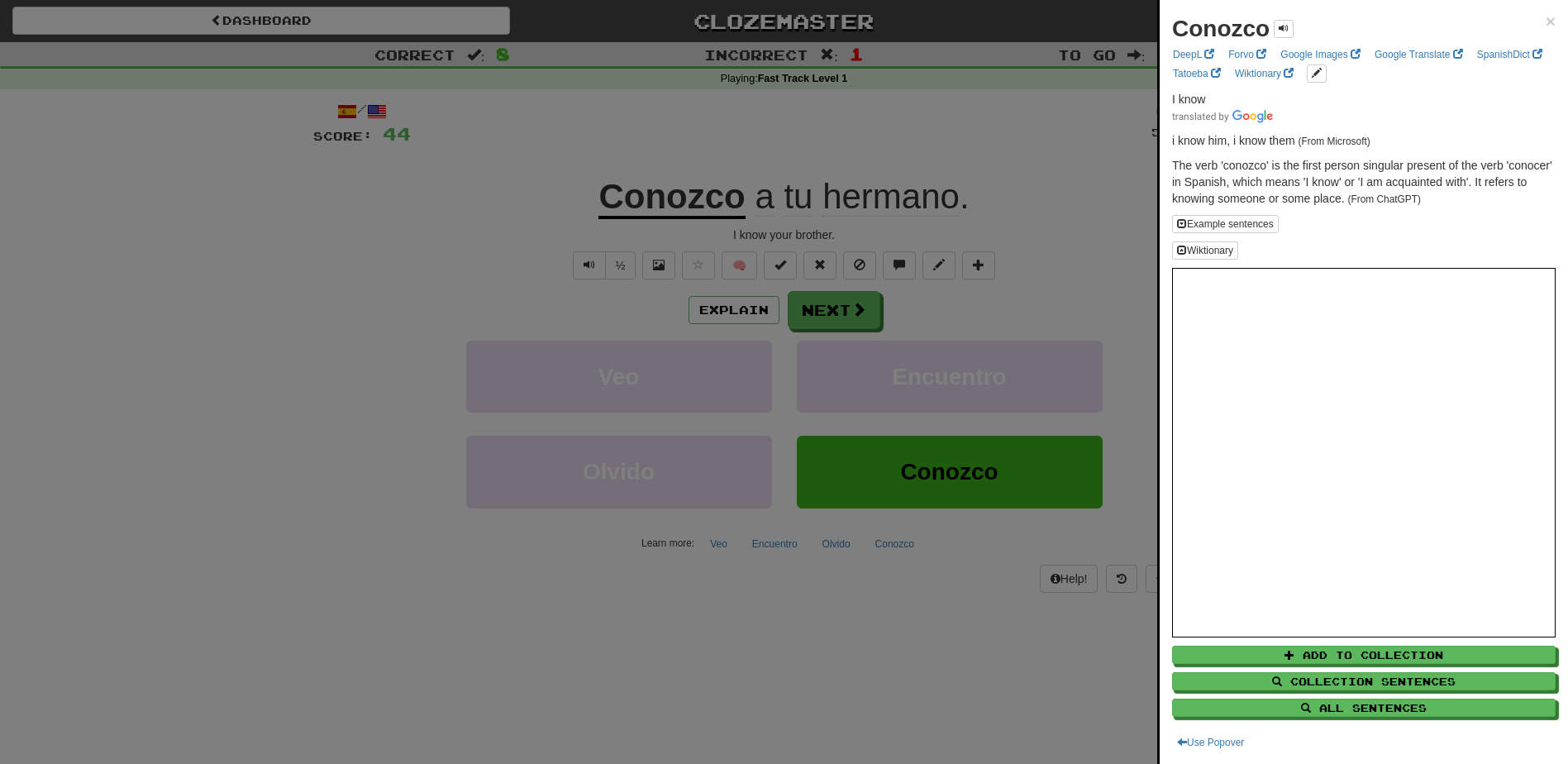
click at [474, 197] on div at bounding box center [784, 382] width 1568 height 764
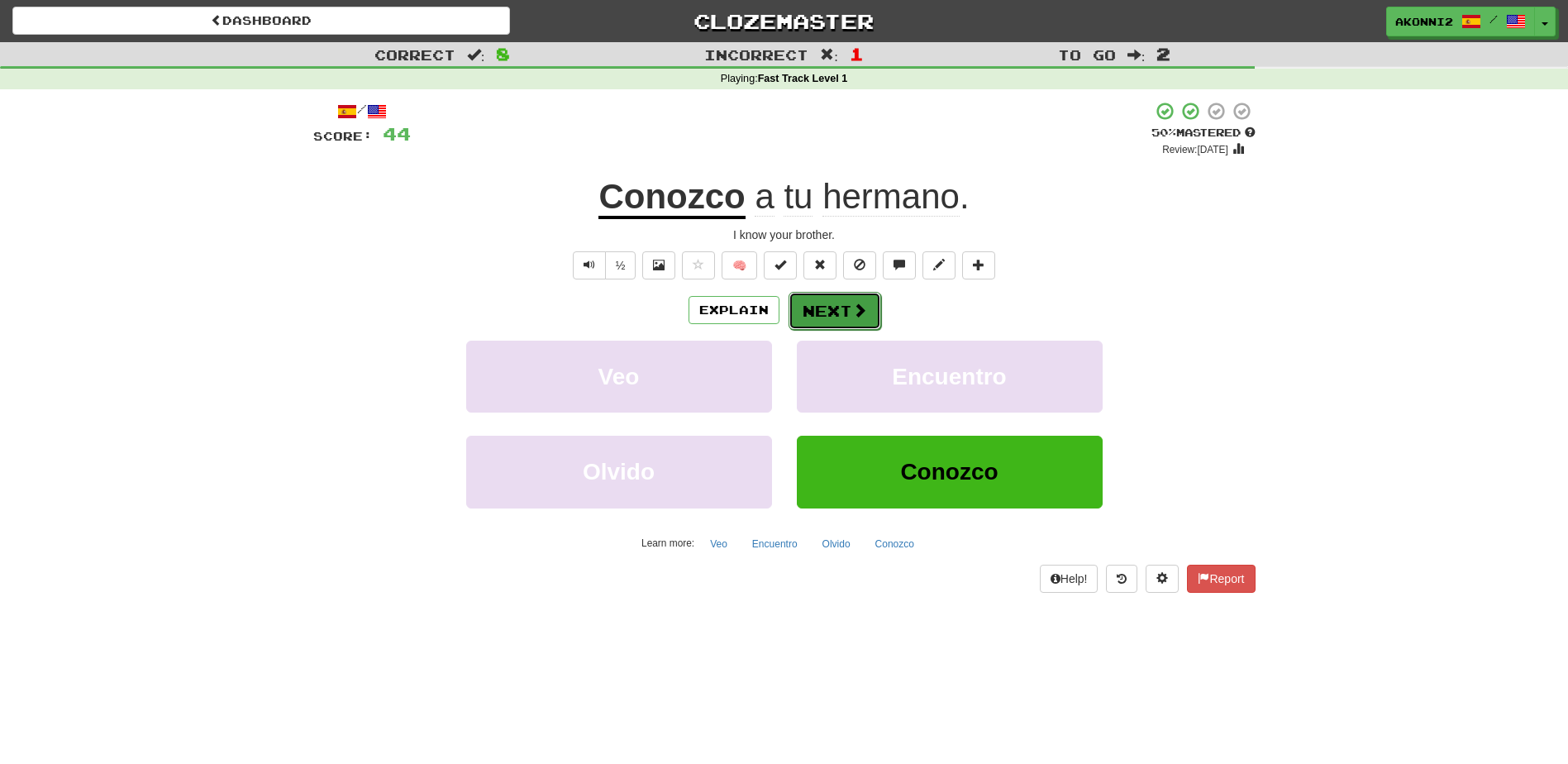
click at [833, 322] on button "Next" at bounding box center [834, 311] width 92 height 38
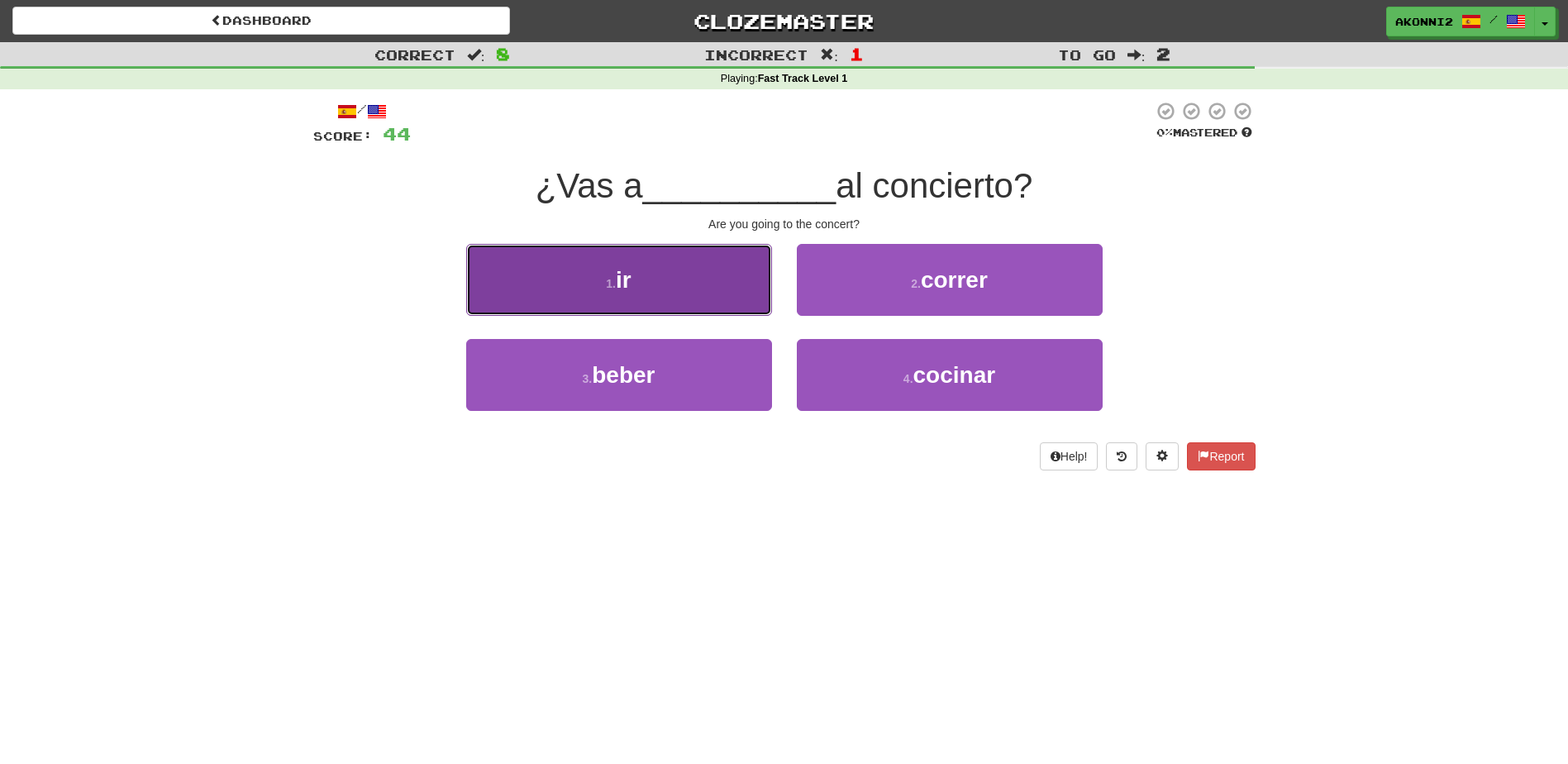
click at [666, 274] on button "1 . ir" at bounding box center [619, 279] width 306 height 72
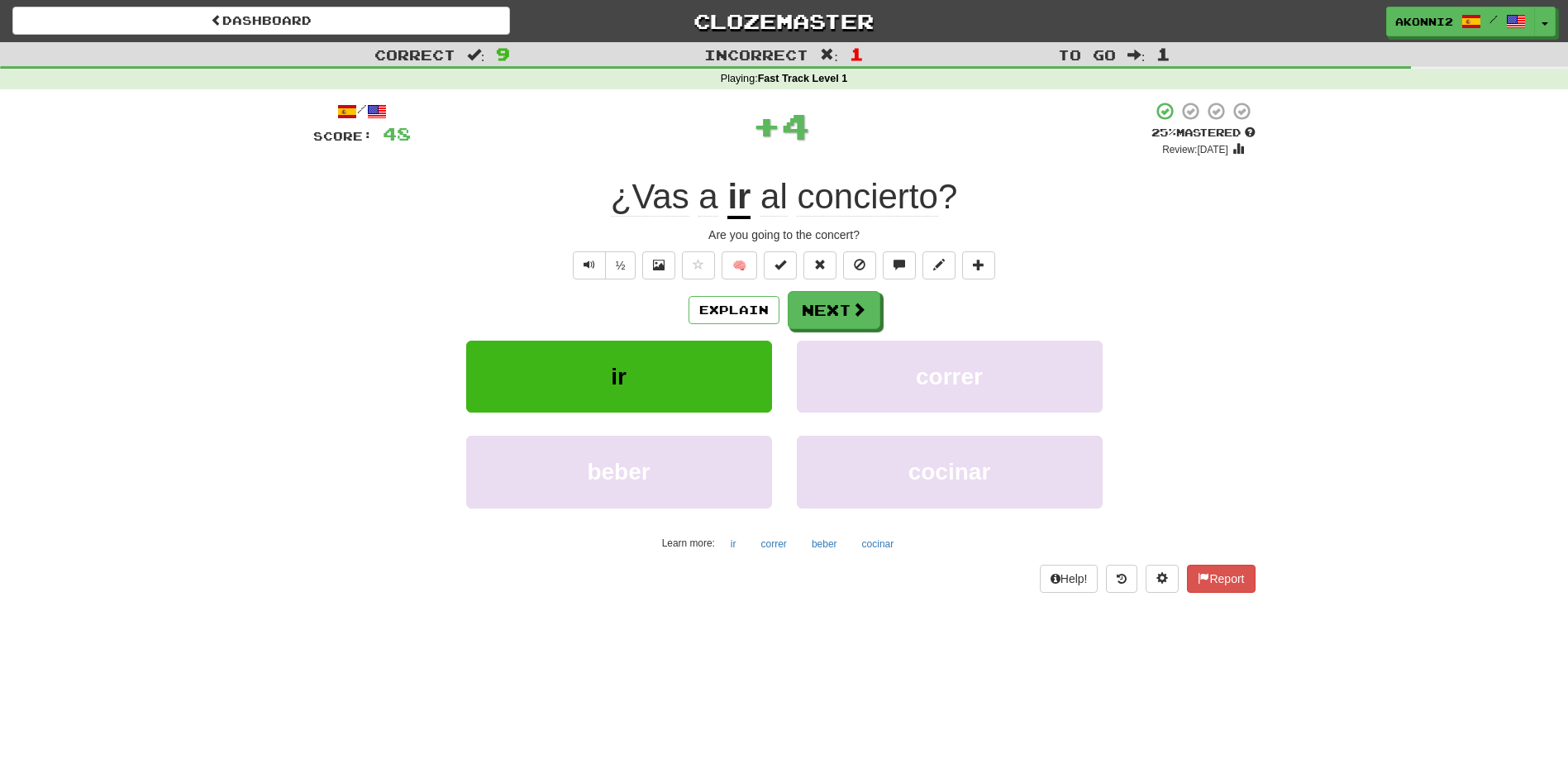
click at [741, 201] on u "ir" at bounding box center [739, 198] width 23 height 42
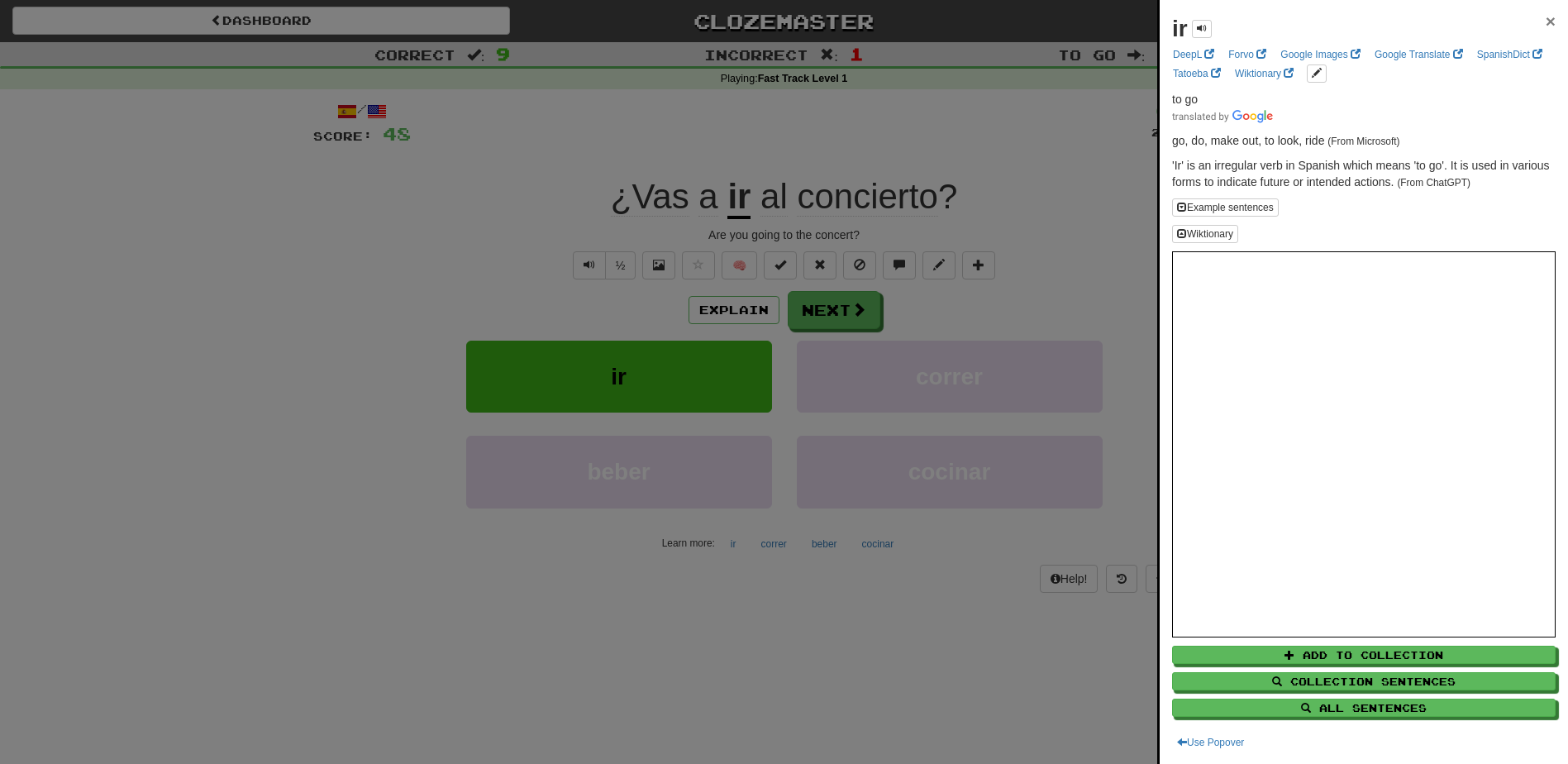
click at [1546, 22] on span "×" at bounding box center [1551, 21] width 10 height 19
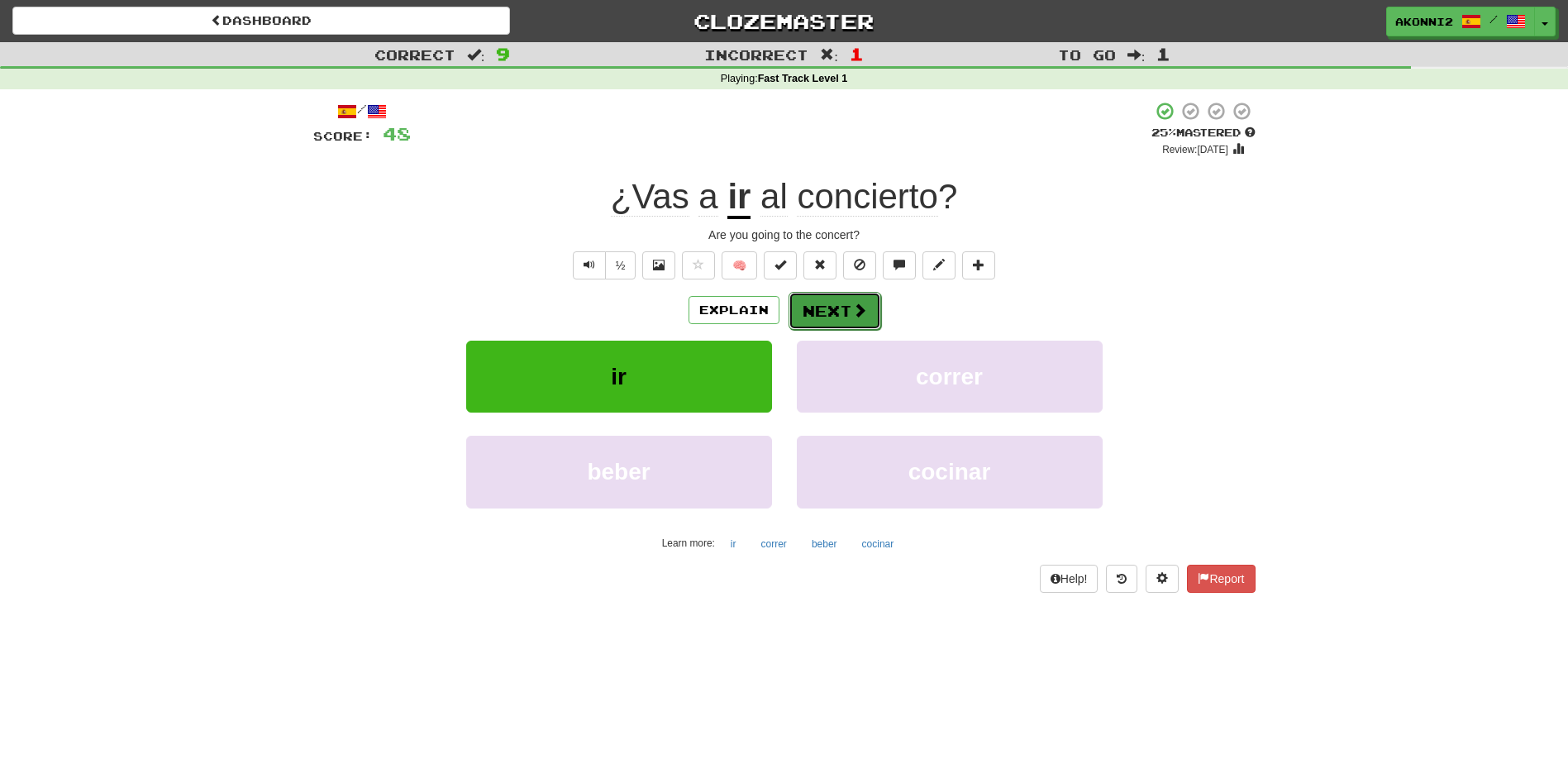
click at [853, 316] on span at bounding box center [860, 310] width 15 height 15
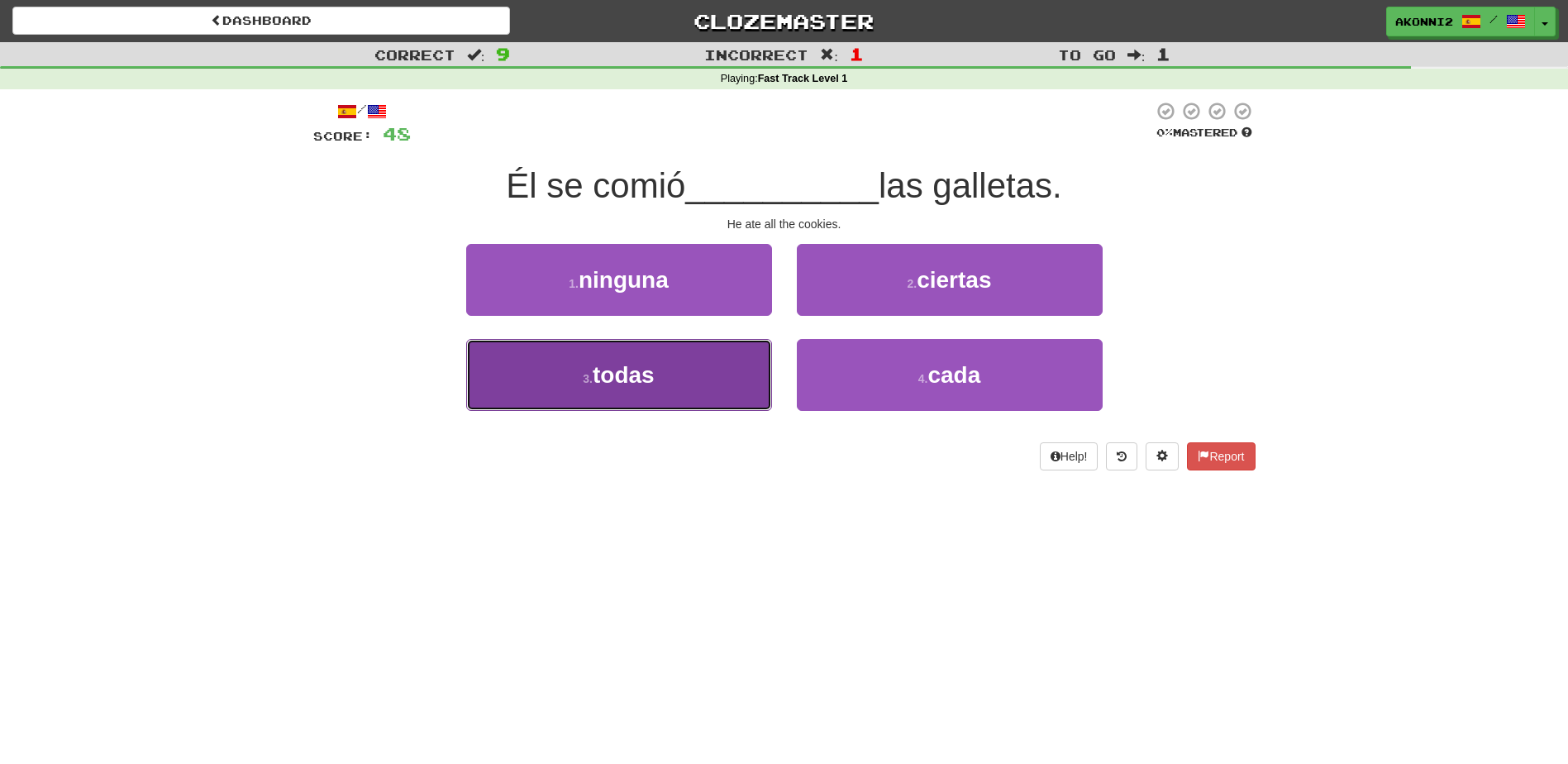
click at [645, 382] on span "todas" at bounding box center [623, 375] width 62 height 26
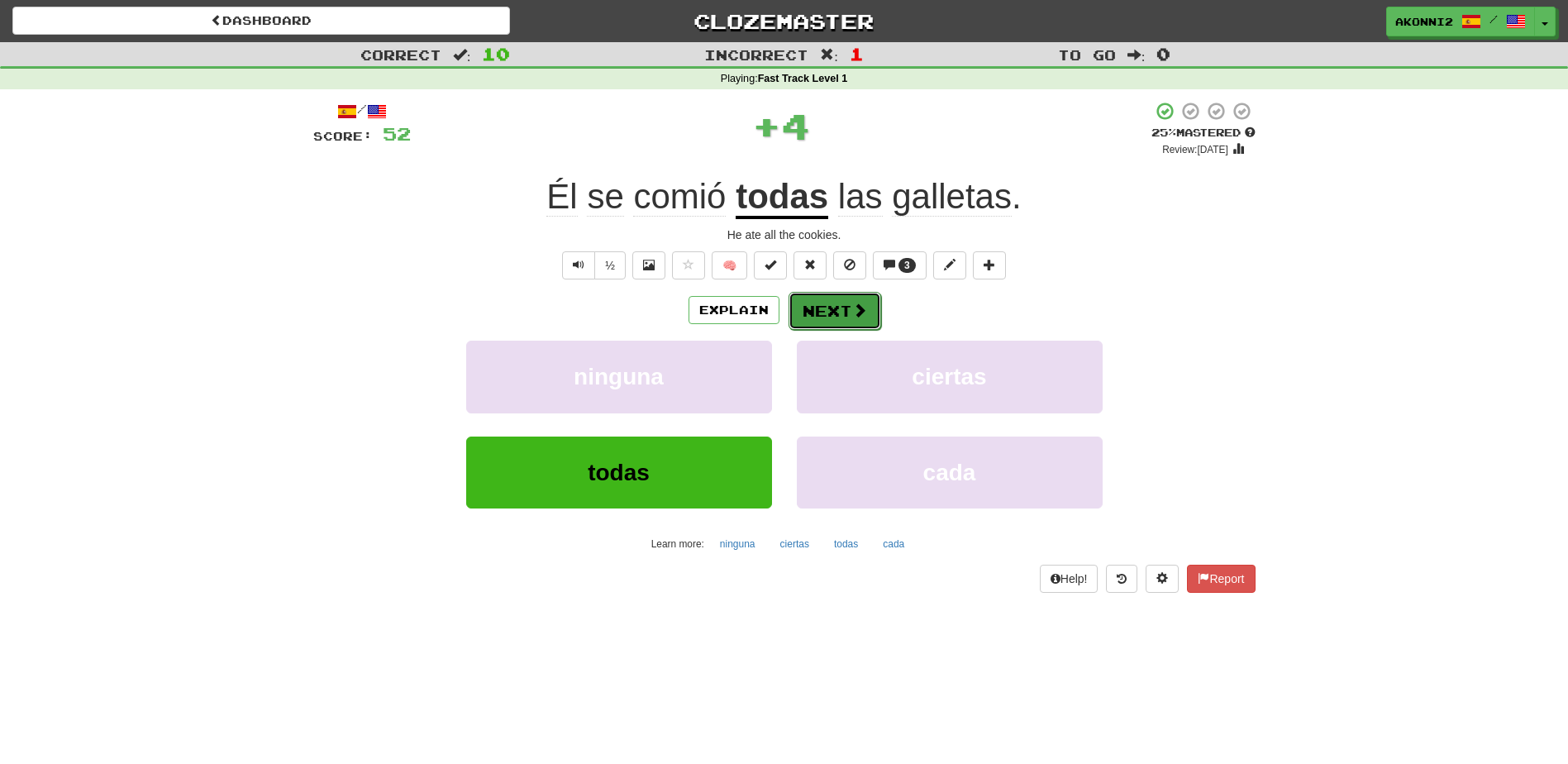
click at [854, 318] on span at bounding box center [860, 310] width 15 height 15
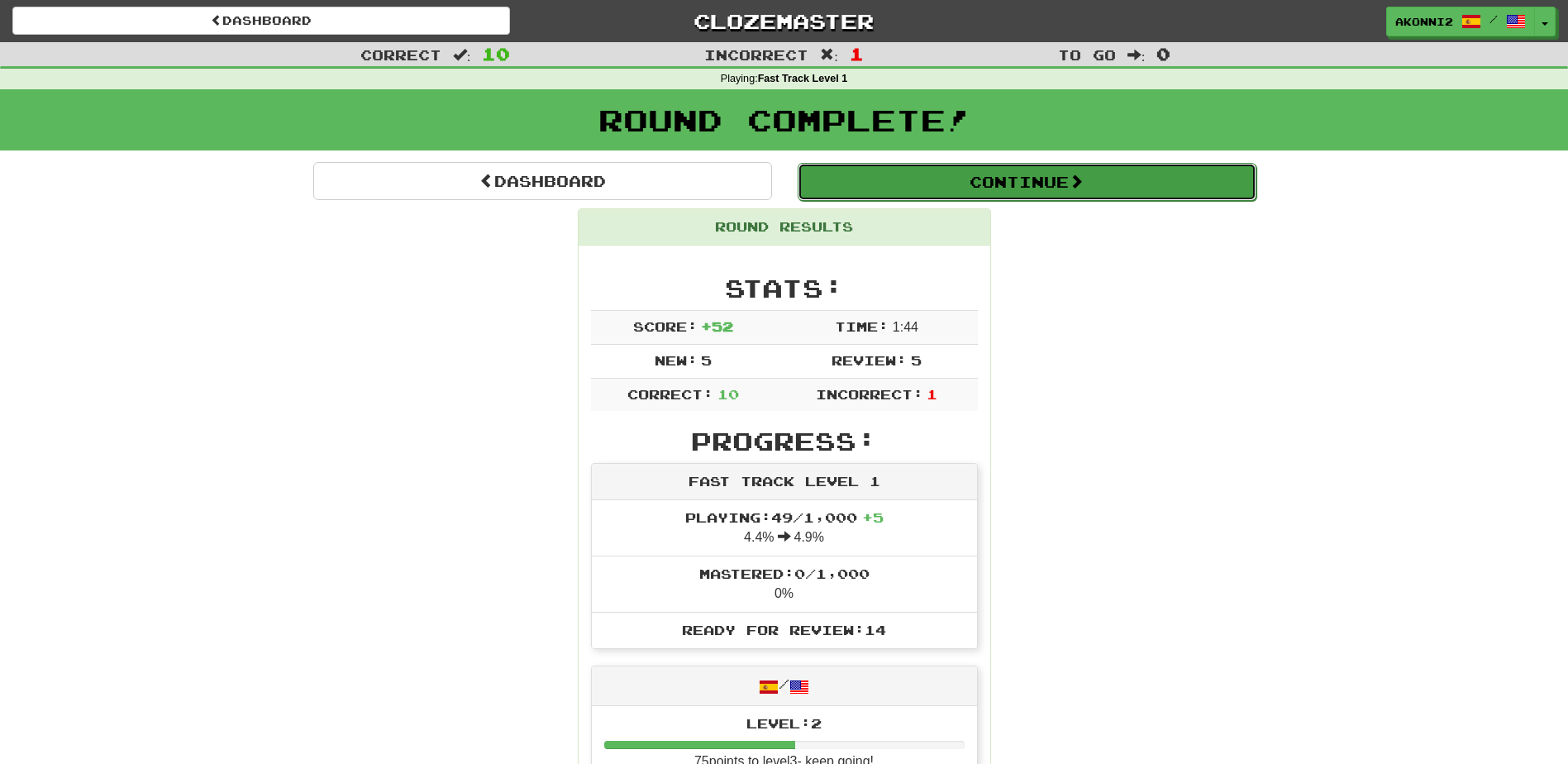
click at [951, 181] on button "Continue" at bounding box center [1027, 182] width 459 height 38
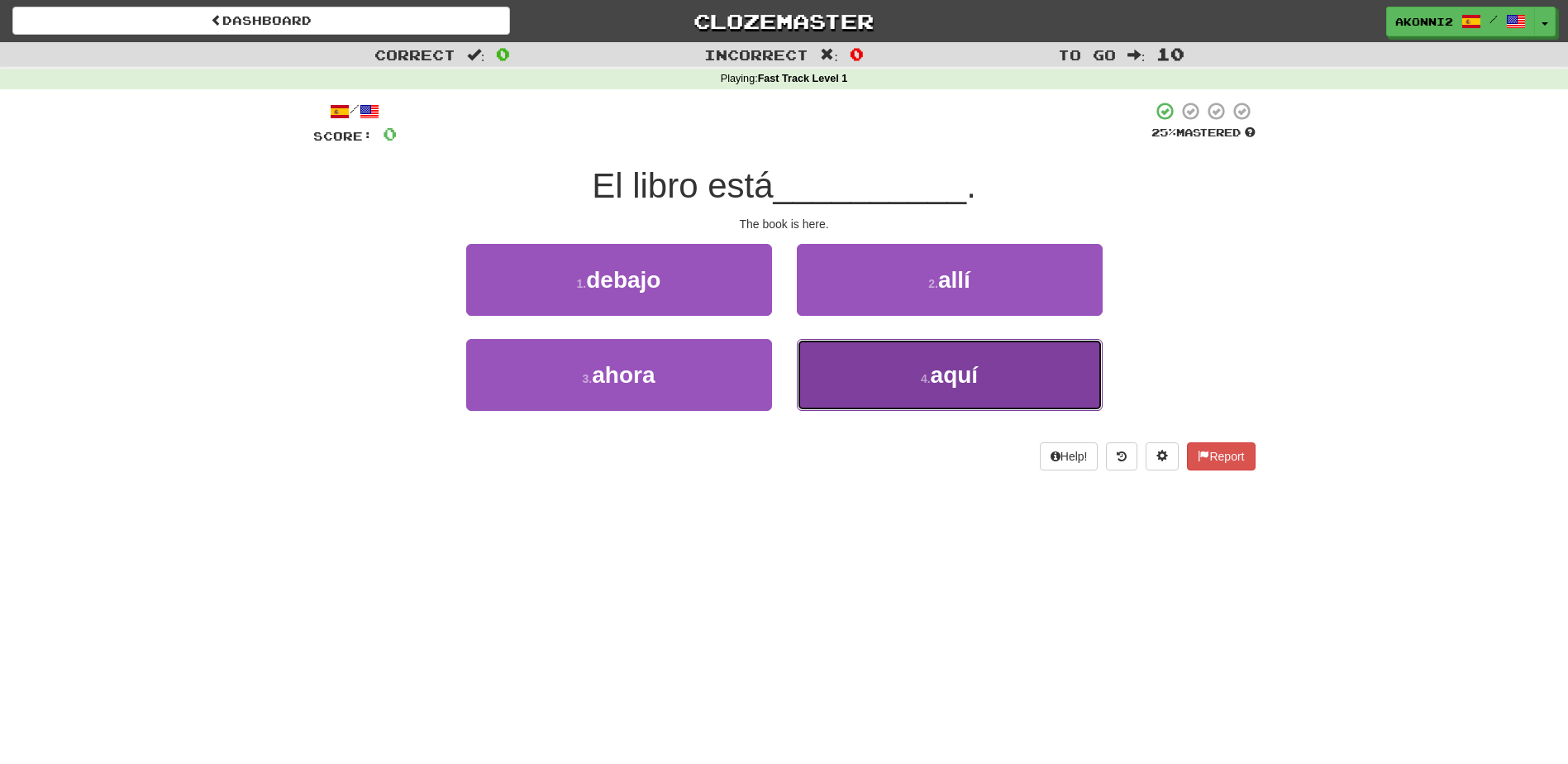
click at [973, 397] on button "4 . aquí" at bounding box center [950, 375] width 306 height 72
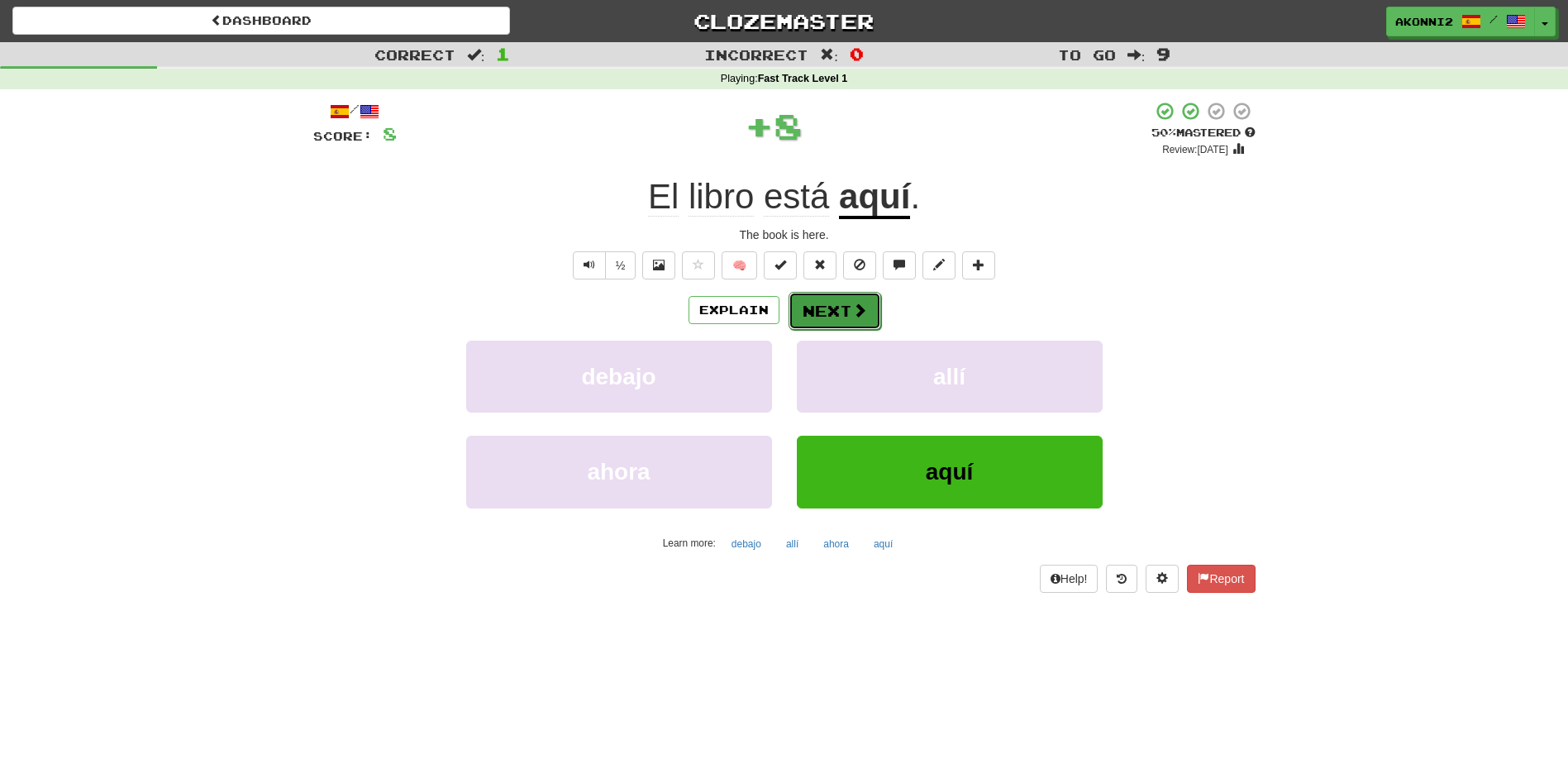
click at [853, 310] on span at bounding box center [860, 310] width 15 height 15
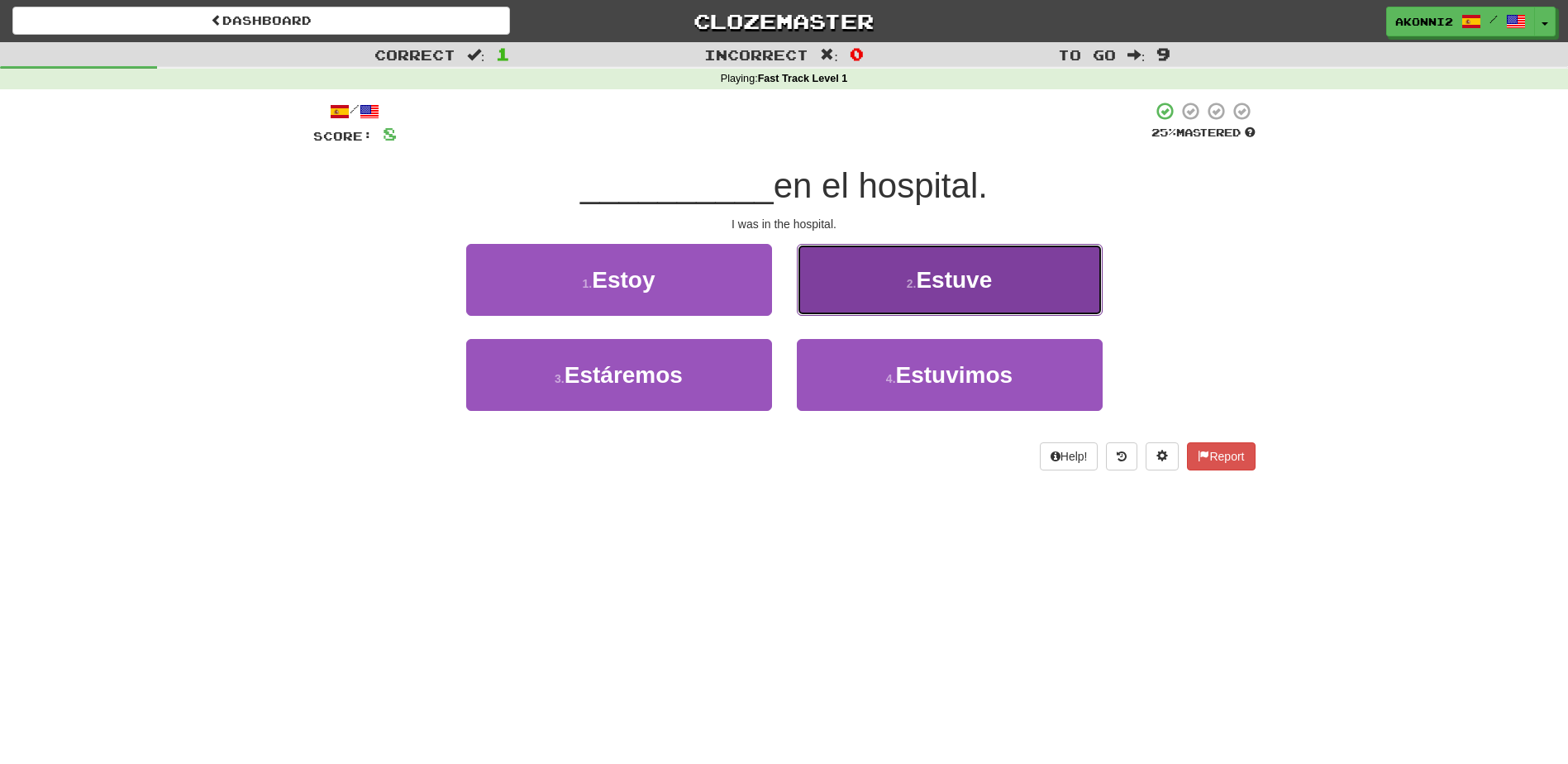
click at [1033, 292] on button "2 . Estuve" at bounding box center [950, 279] width 306 height 72
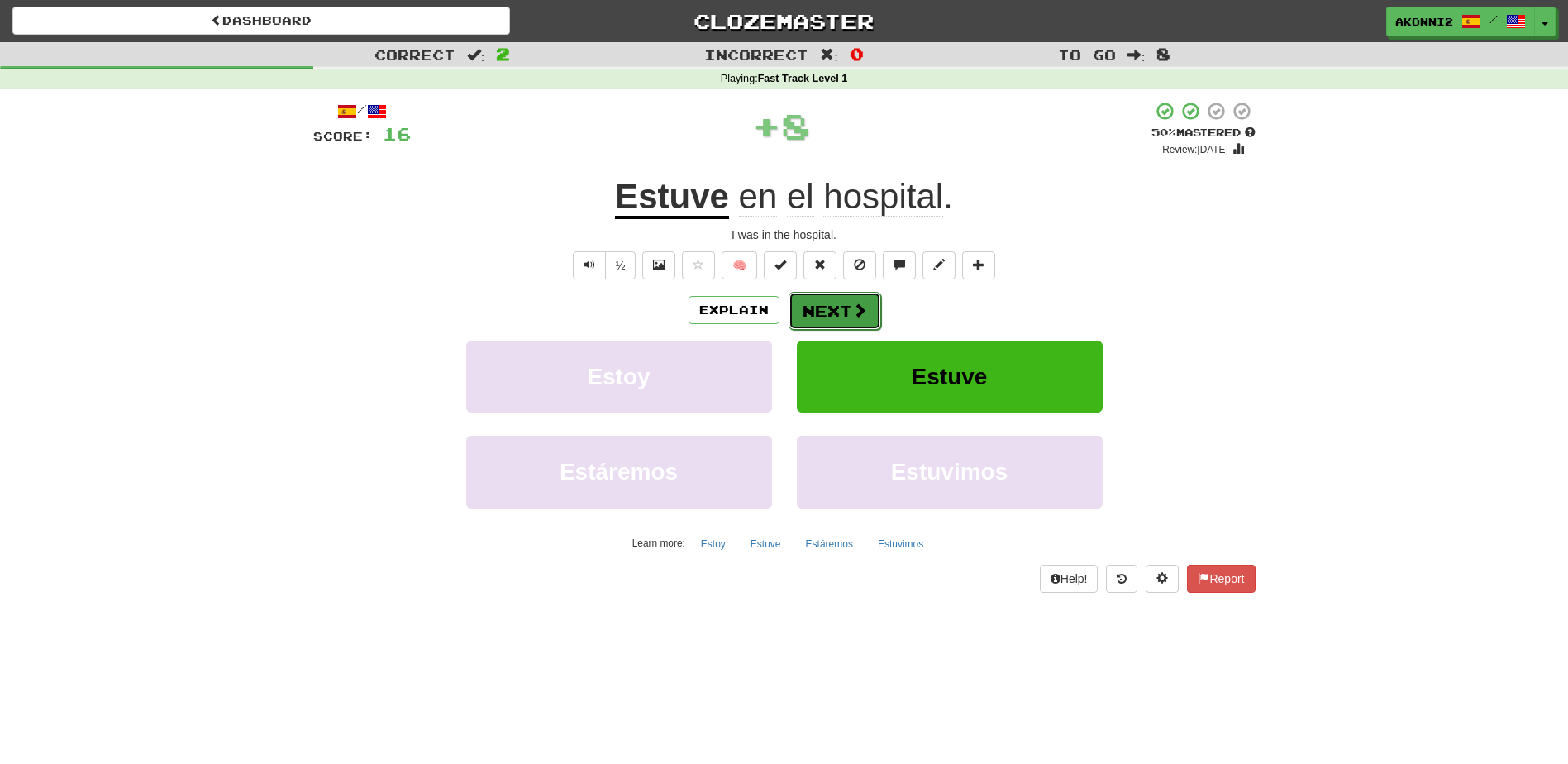
click at [853, 313] on span at bounding box center [860, 310] width 15 height 15
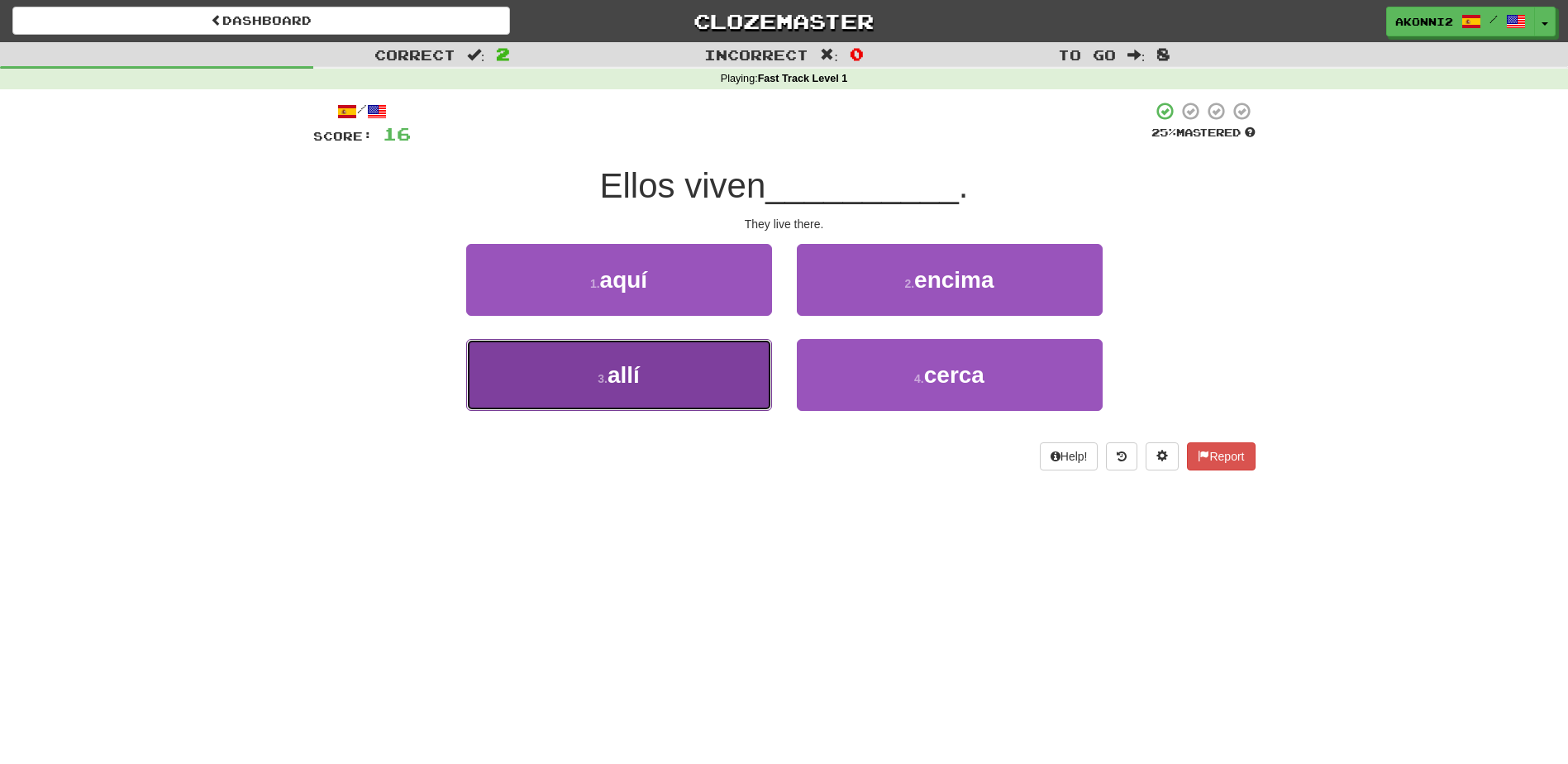
click at [661, 380] on button "3 . allí" at bounding box center [619, 375] width 306 height 72
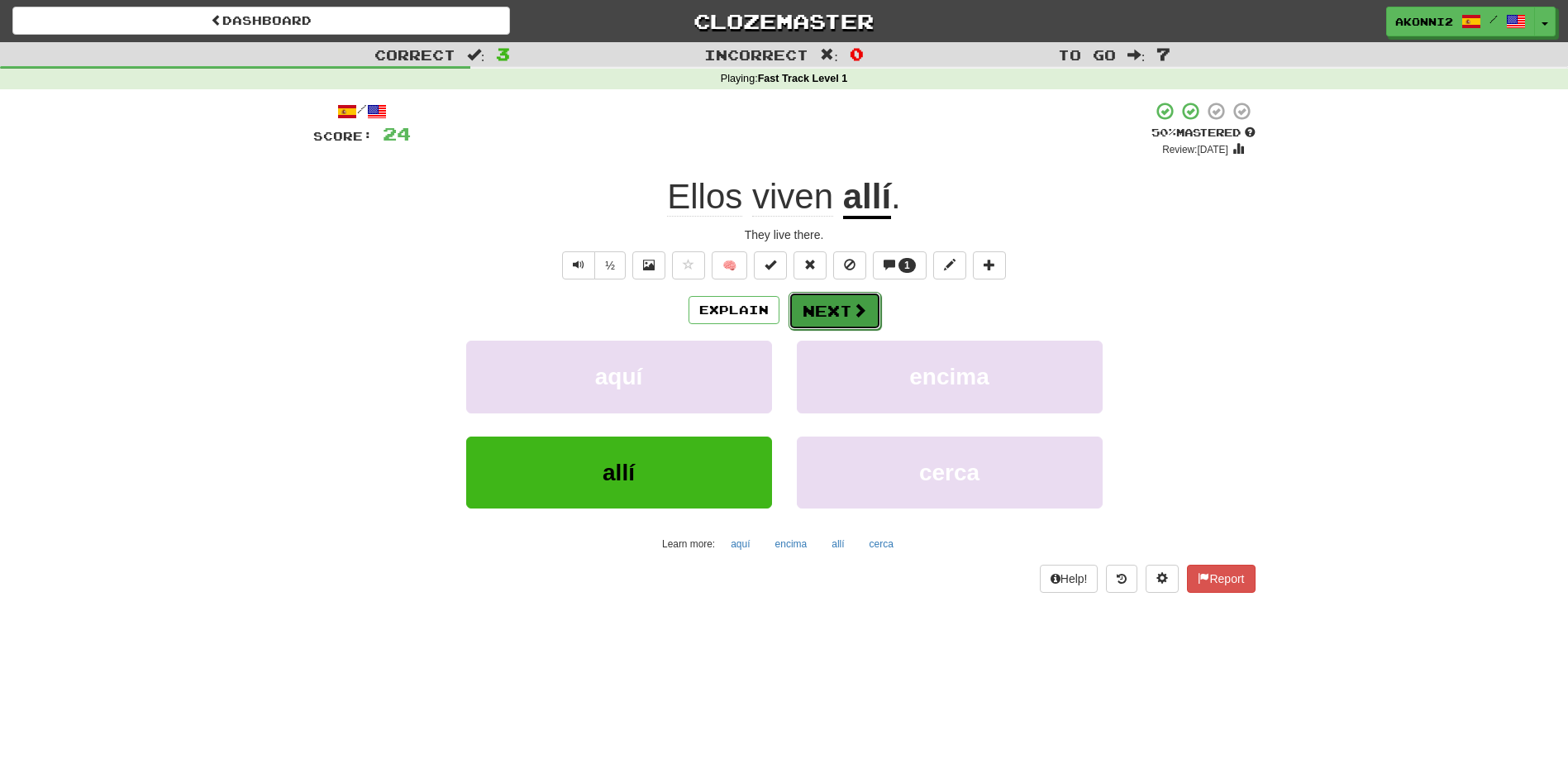
click at [866, 324] on button "Next" at bounding box center [834, 311] width 92 height 38
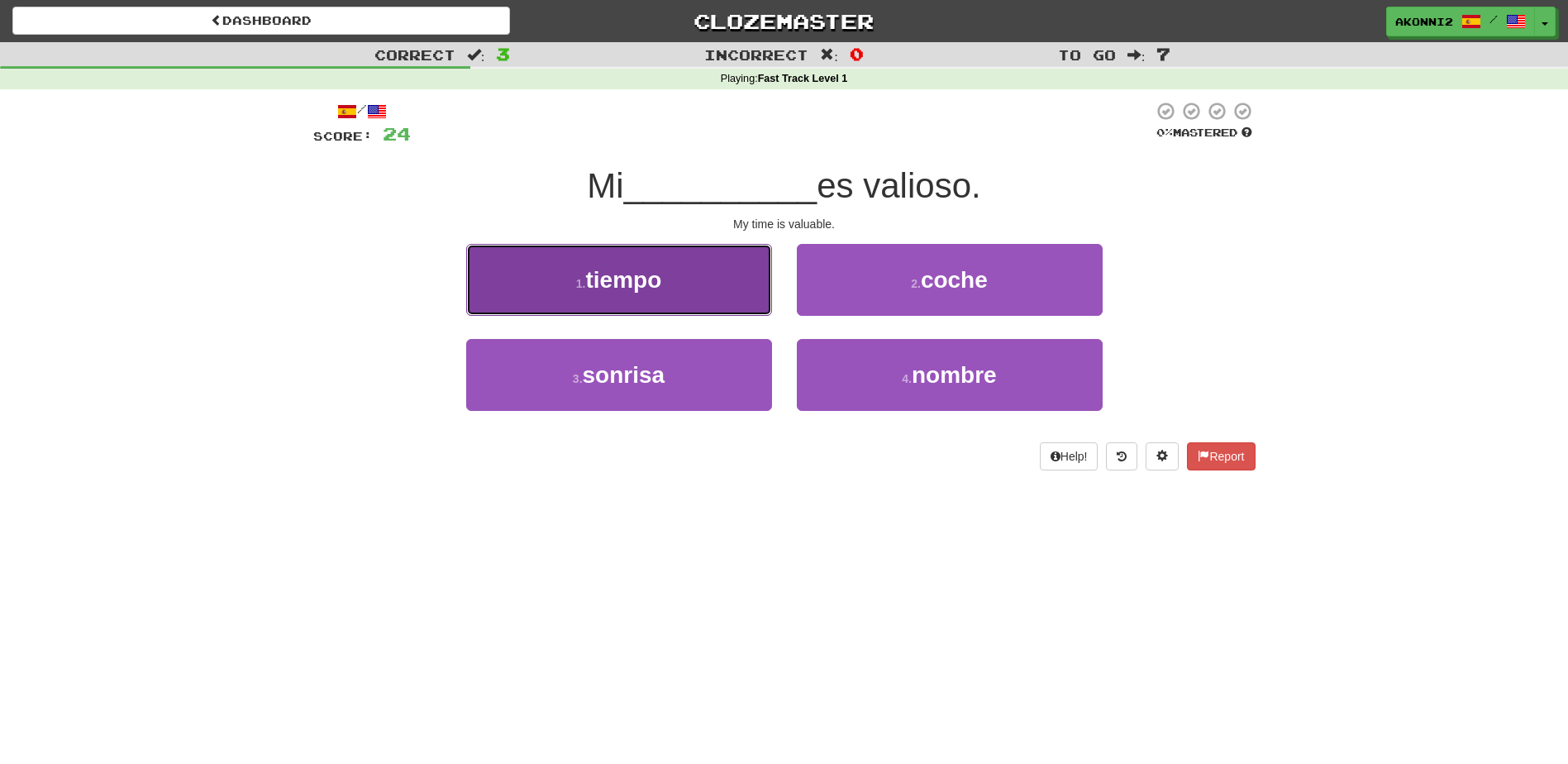
click at [660, 292] on span "tiempo" at bounding box center [623, 279] width 76 height 26
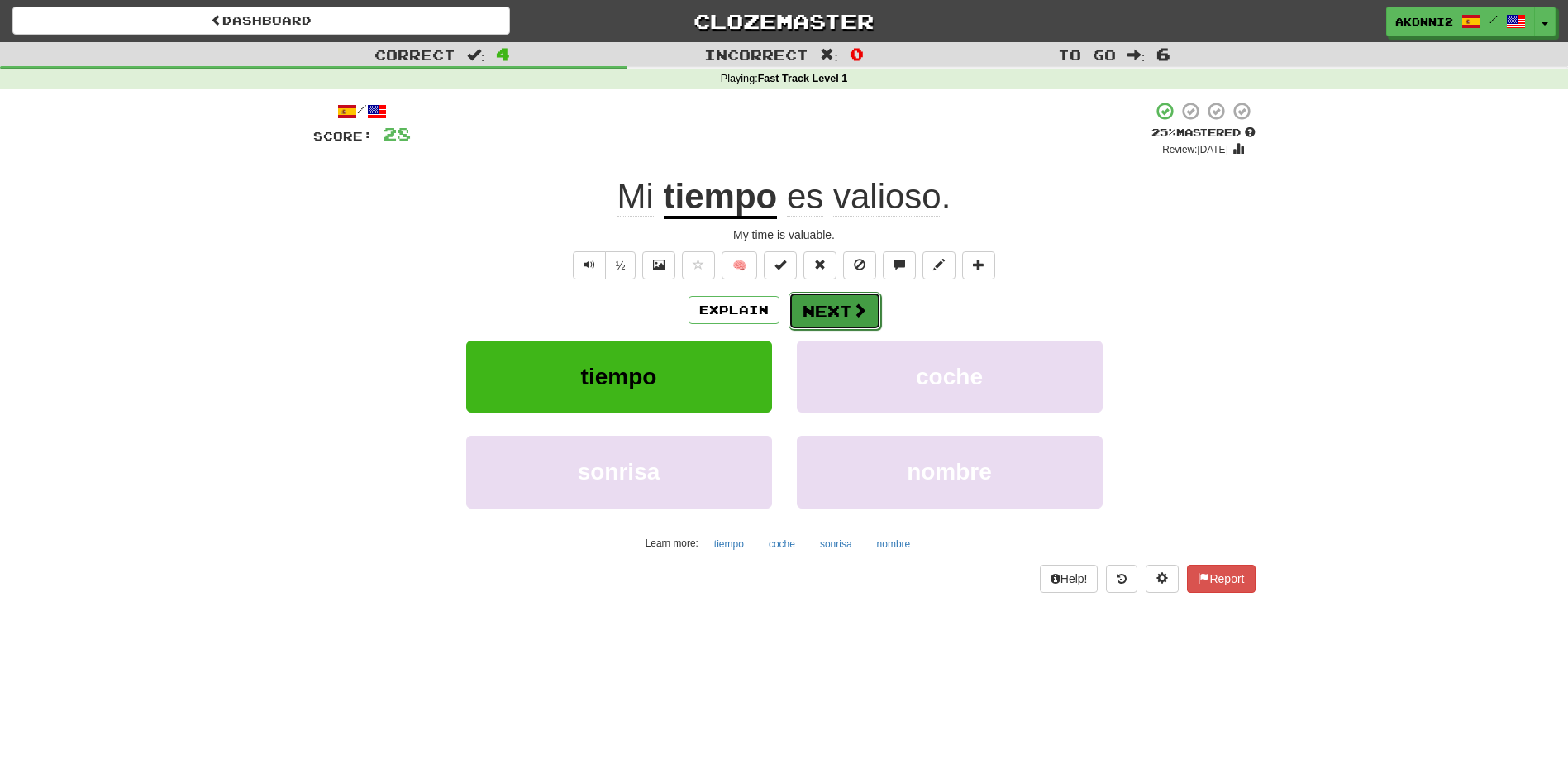
click at [858, 321] on button "Next" at bounding box center [834, 311] width 92 height 38
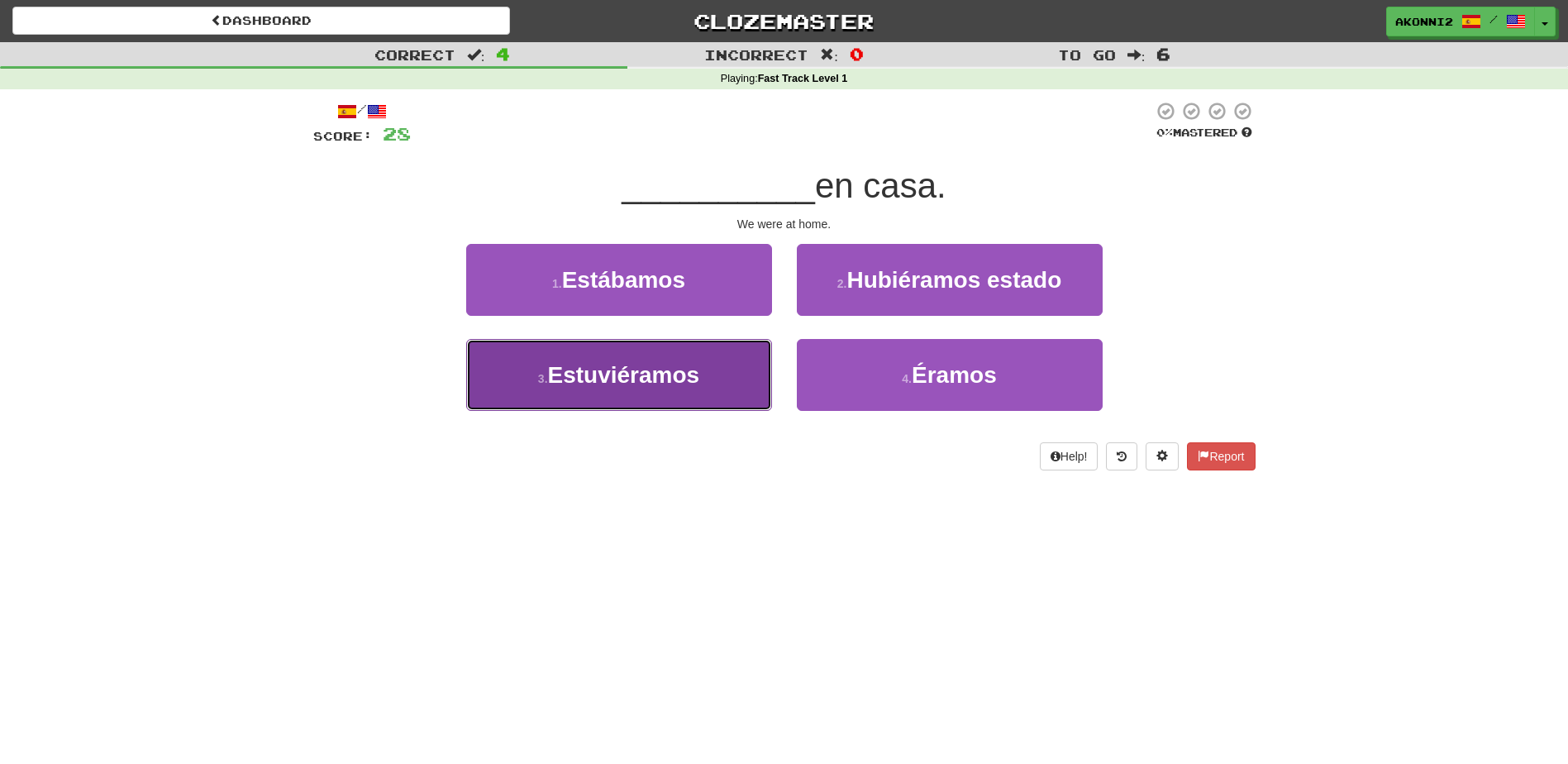
click at [668, 379] on span "Estuviéramos" at bounding box center [623, 375] width 152 height 26
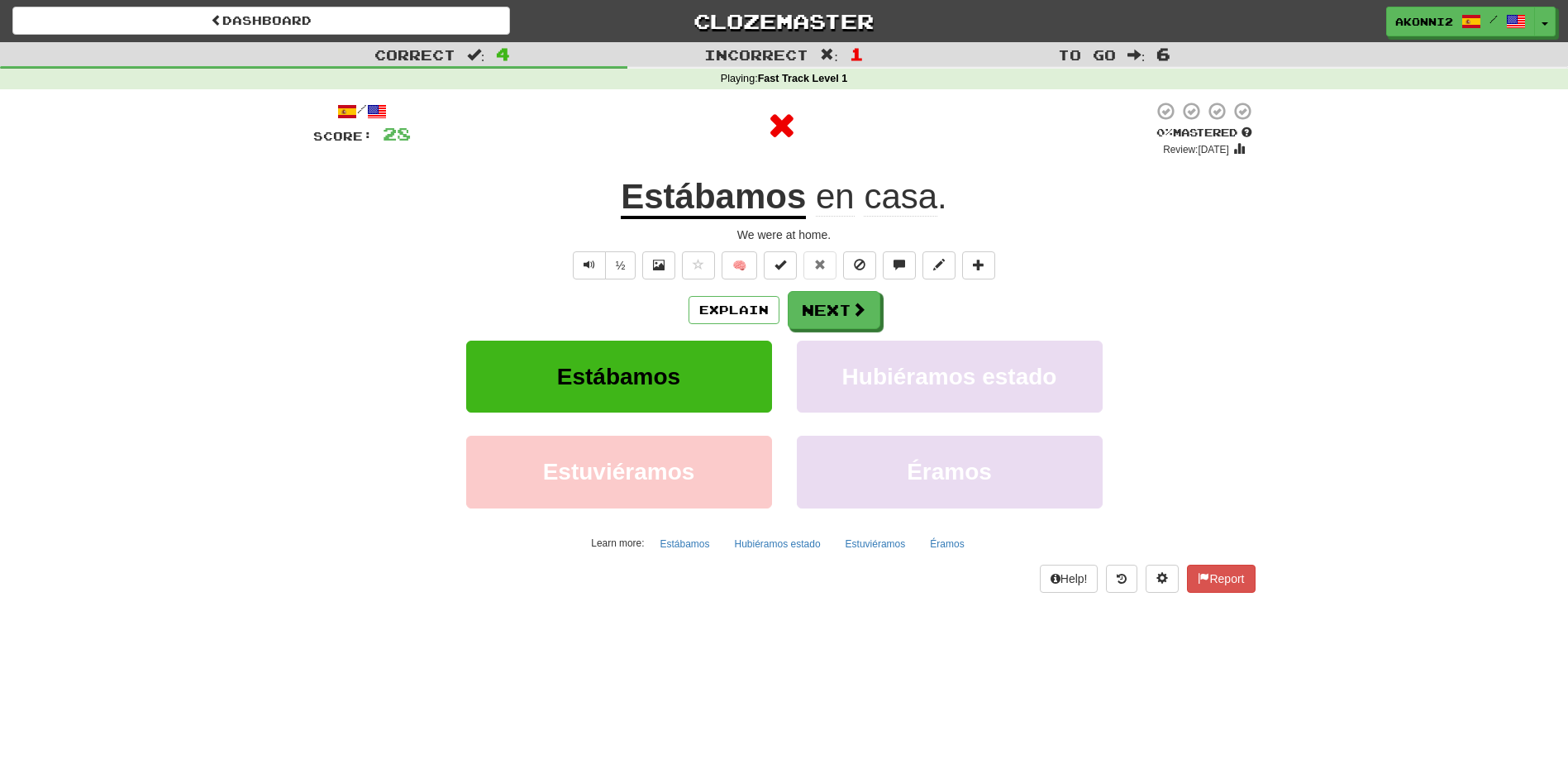
click at [743, 181] on u "Estábamos" at bounding box center [713, 198] width 185 height 42
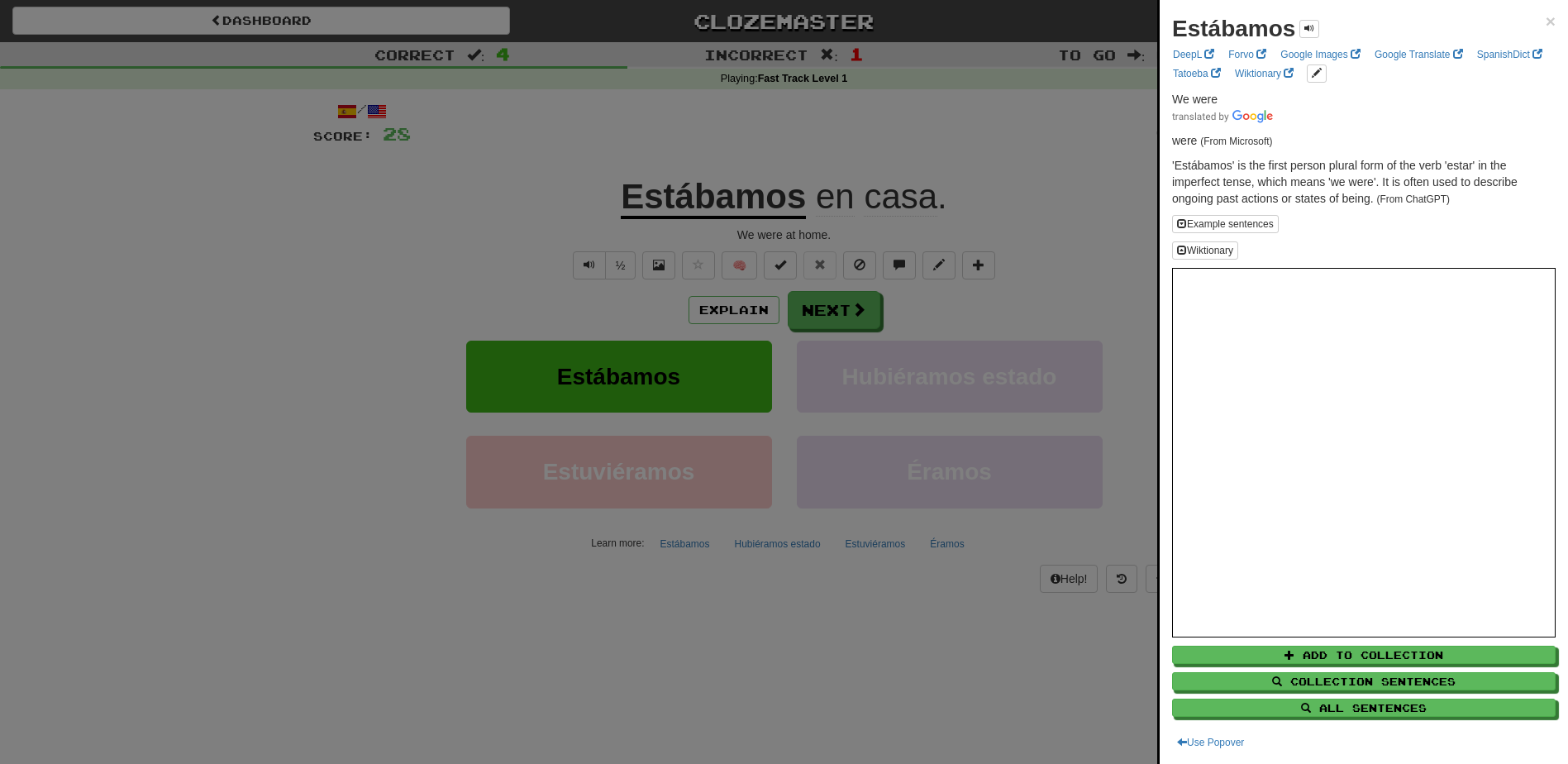
click at [806, 321] on div at bounding box center [784, 382] width 1568 height 764
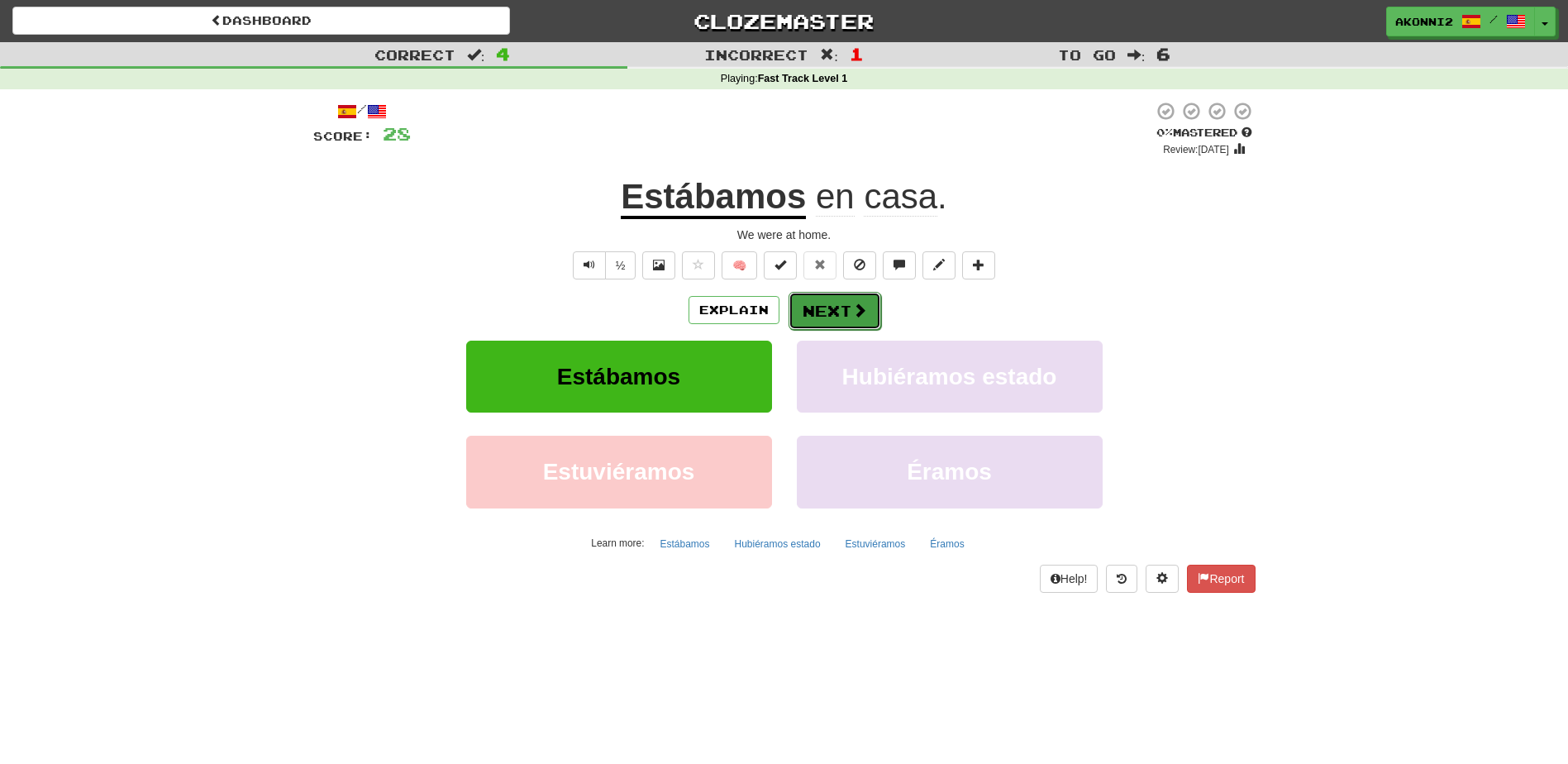
click at [854, 316] on span at bounding box center [860, 310] width 15 height 15
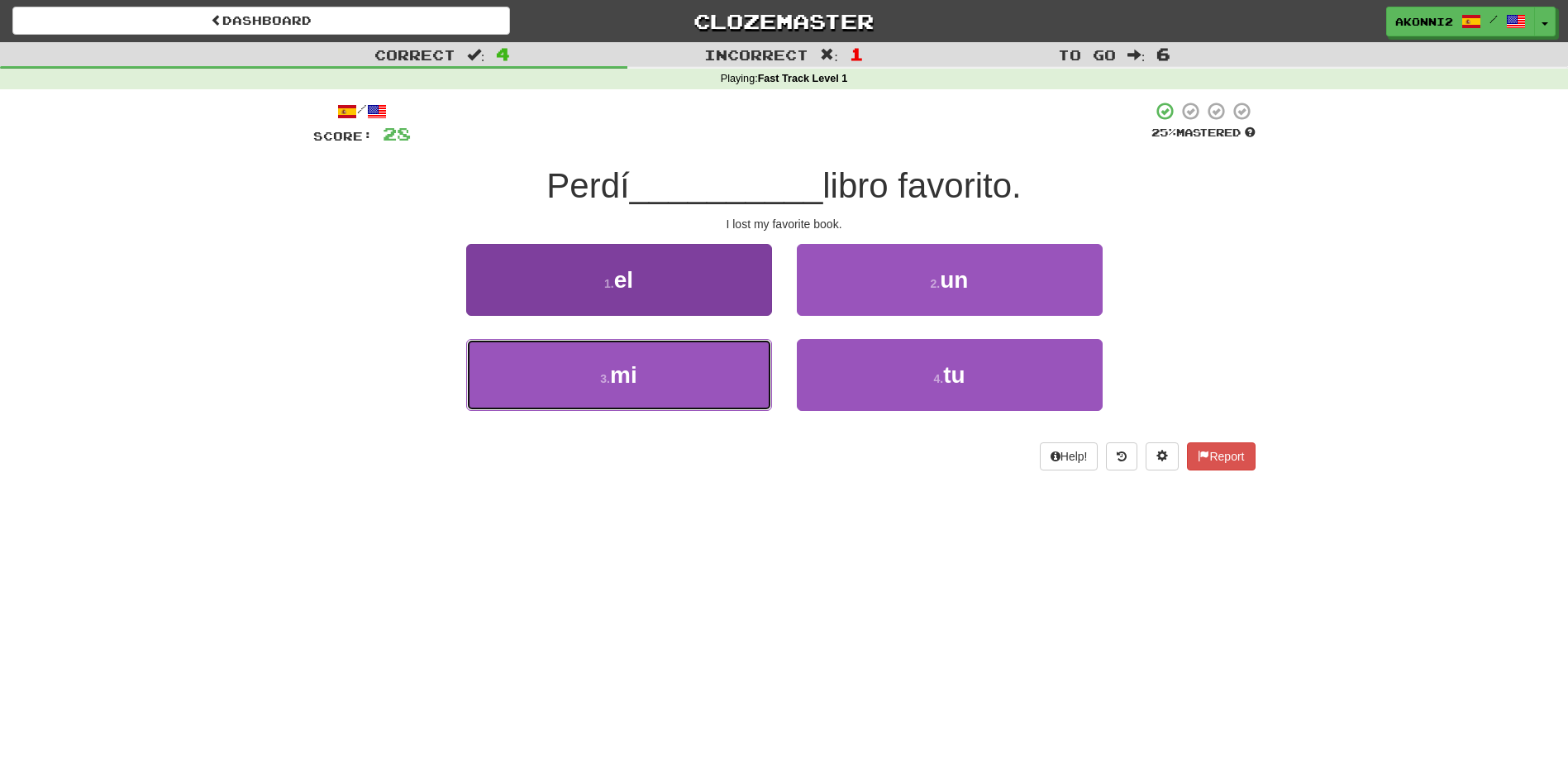
click at [617, 382] on span "mi" at bounding box center [623, 375] width 27 height 26
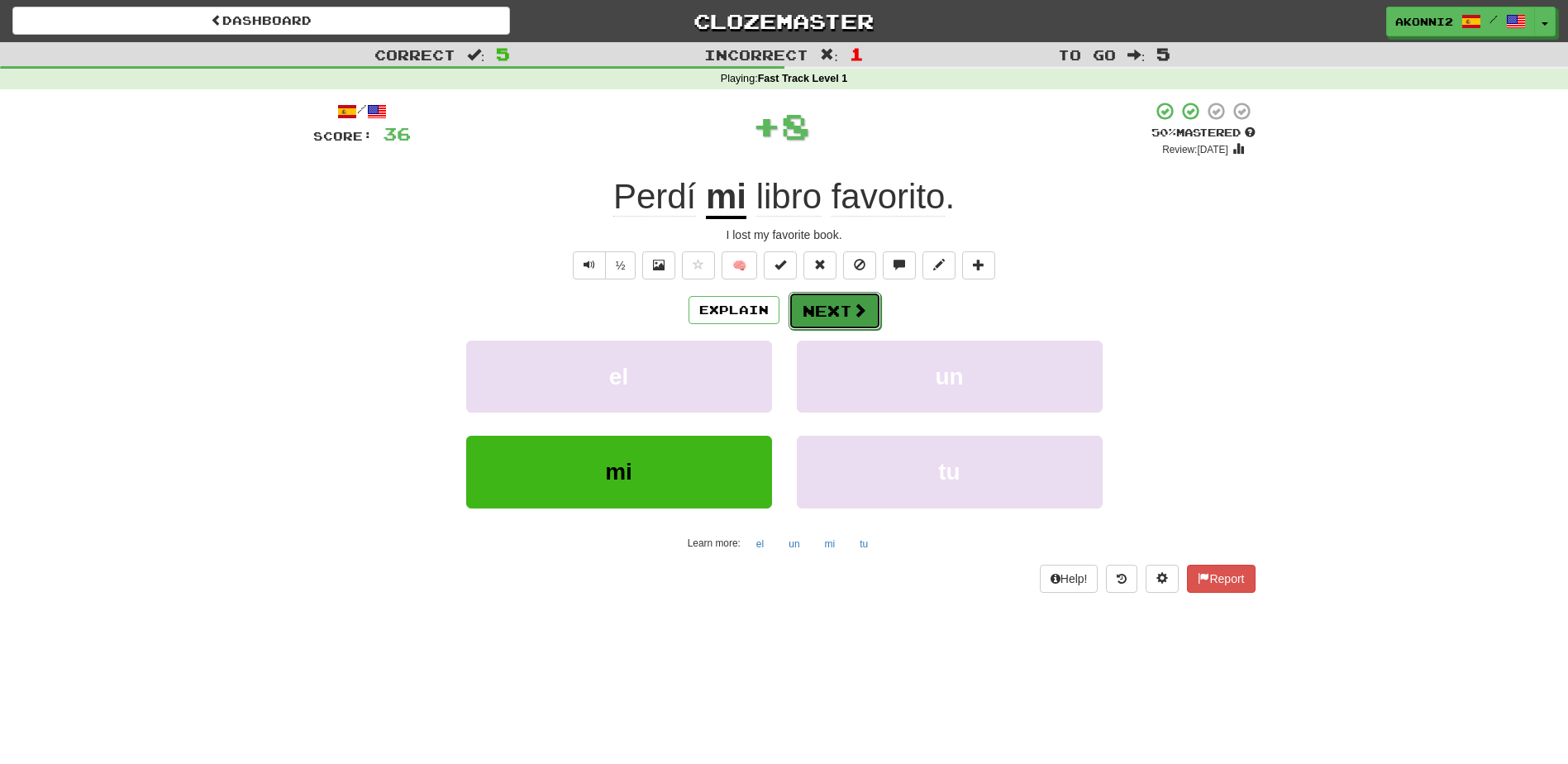
click at [842, 313] on button "Next" at bounding box center [834, 311] width 92 height 38
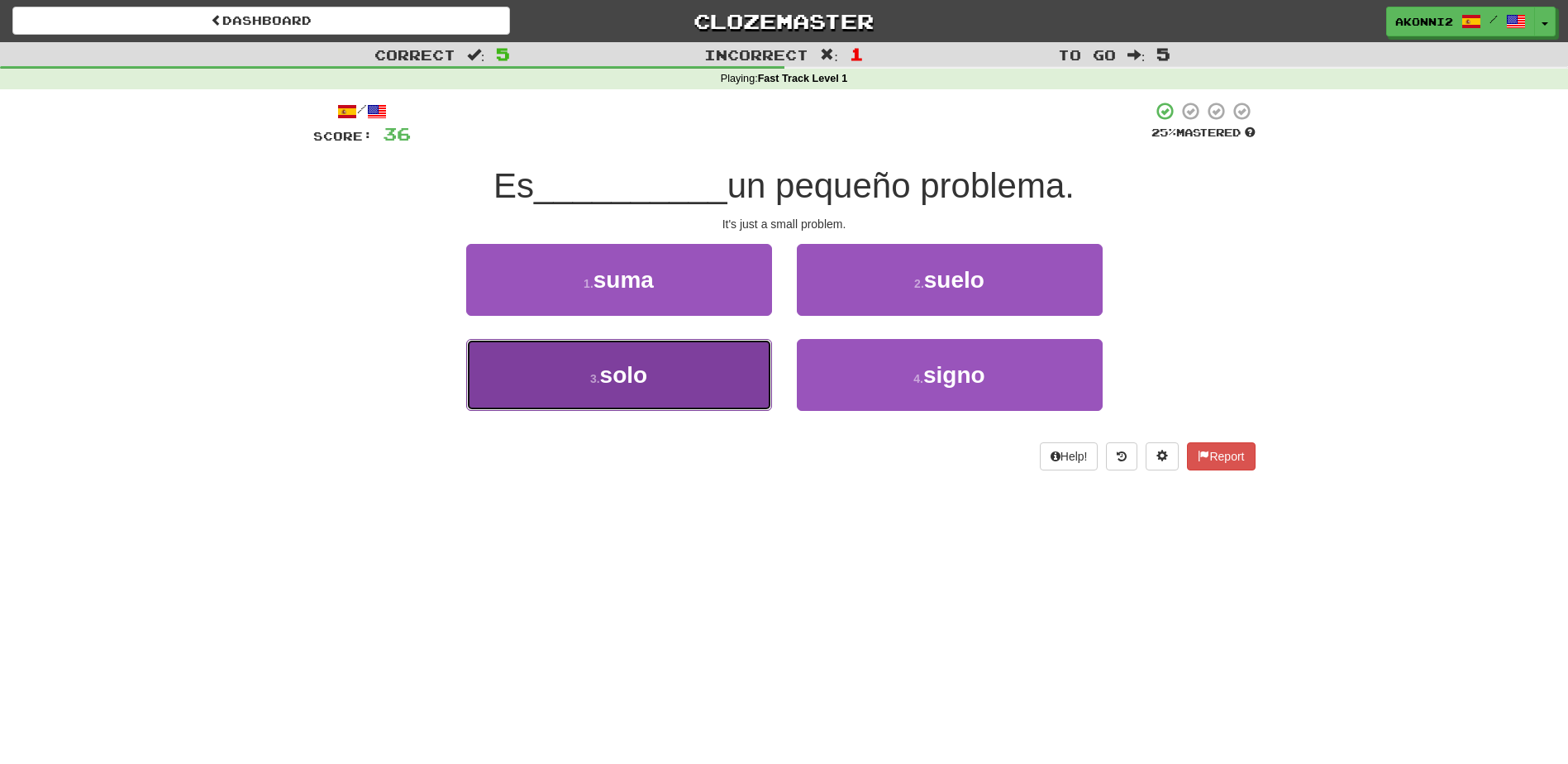
click at [647, 382] on span "solo" at bounding box center [624, 375] width 48 height 26
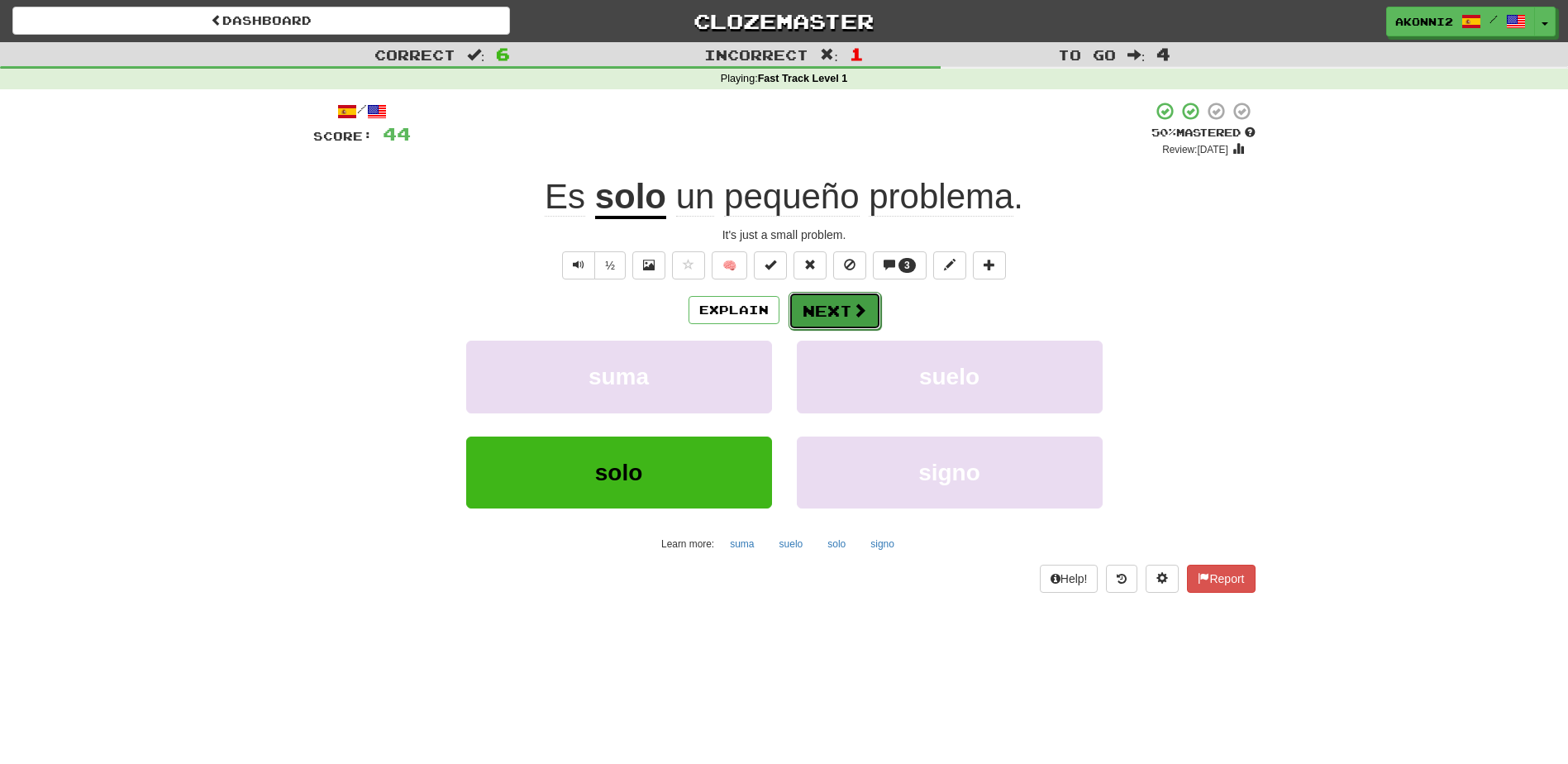
click at [840, 307] on button "Next" at bounding box center [834, 311] width 92 height 38
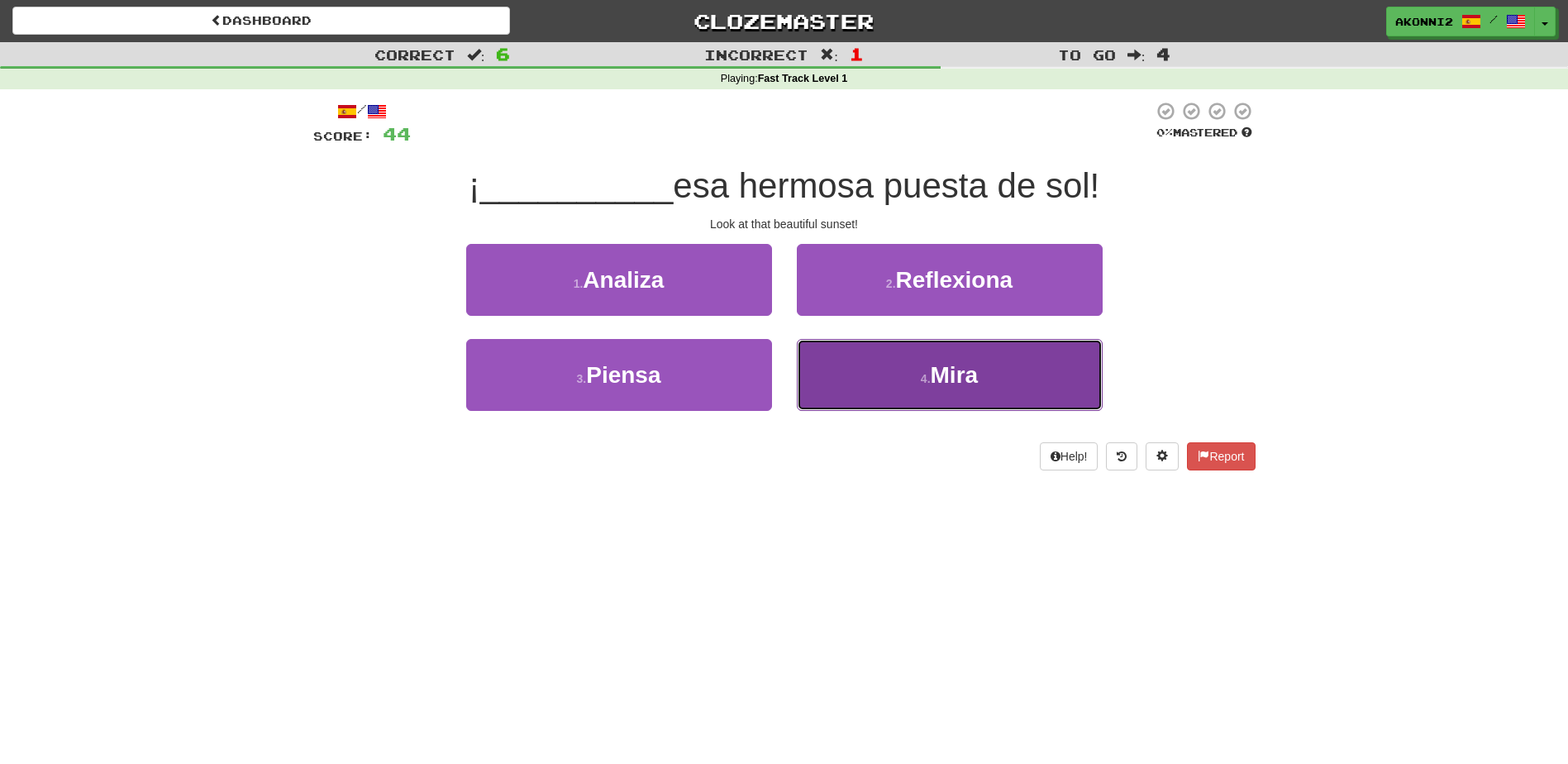
click at [988, 397] on button "4 . Mira" at bounding box center [950, 375] width 306 height 72
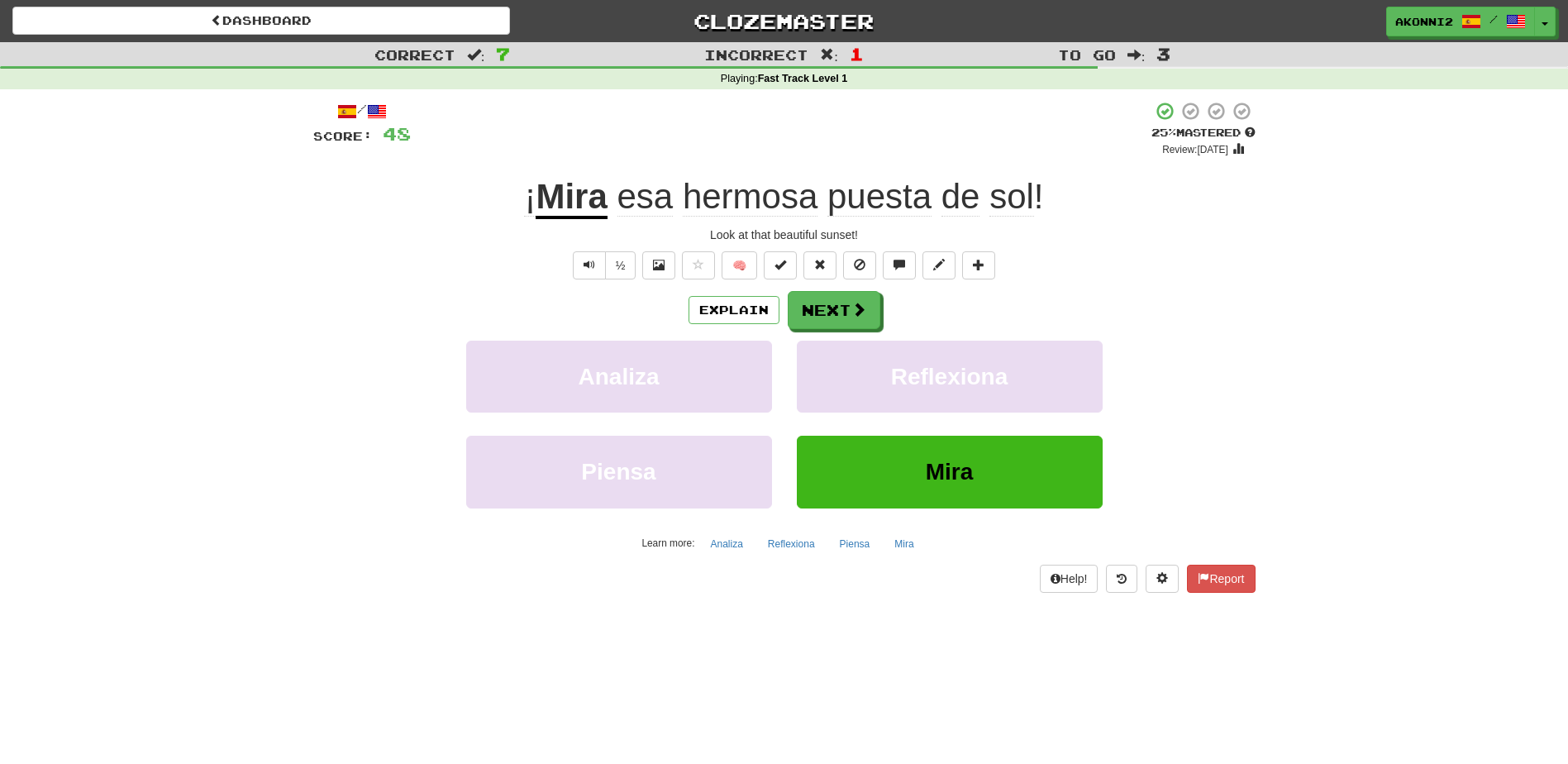
click at [862, 208] on span "puesta" at bounding box center [879, 197] width 104 height 40
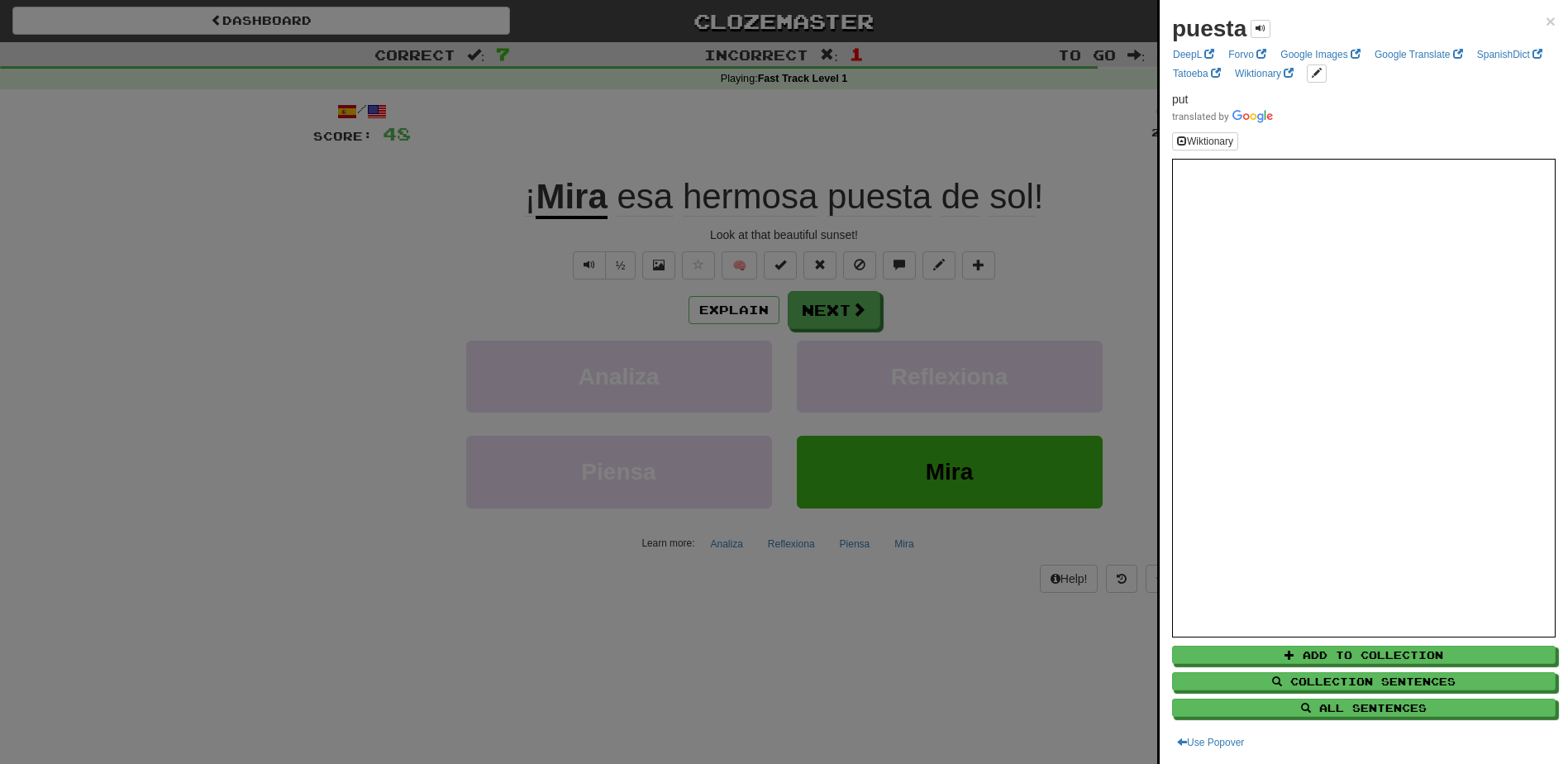
click at [1543, 22] on div "puesta × DeepL Forvo Google Images Google Translate SpanishDict Tatoeba Wiktion…" at bounding box center [1364, 382] width 408 height 764
click at [1546, 18] on span "×" at bounding box center [1551, 21] width 10 height 19
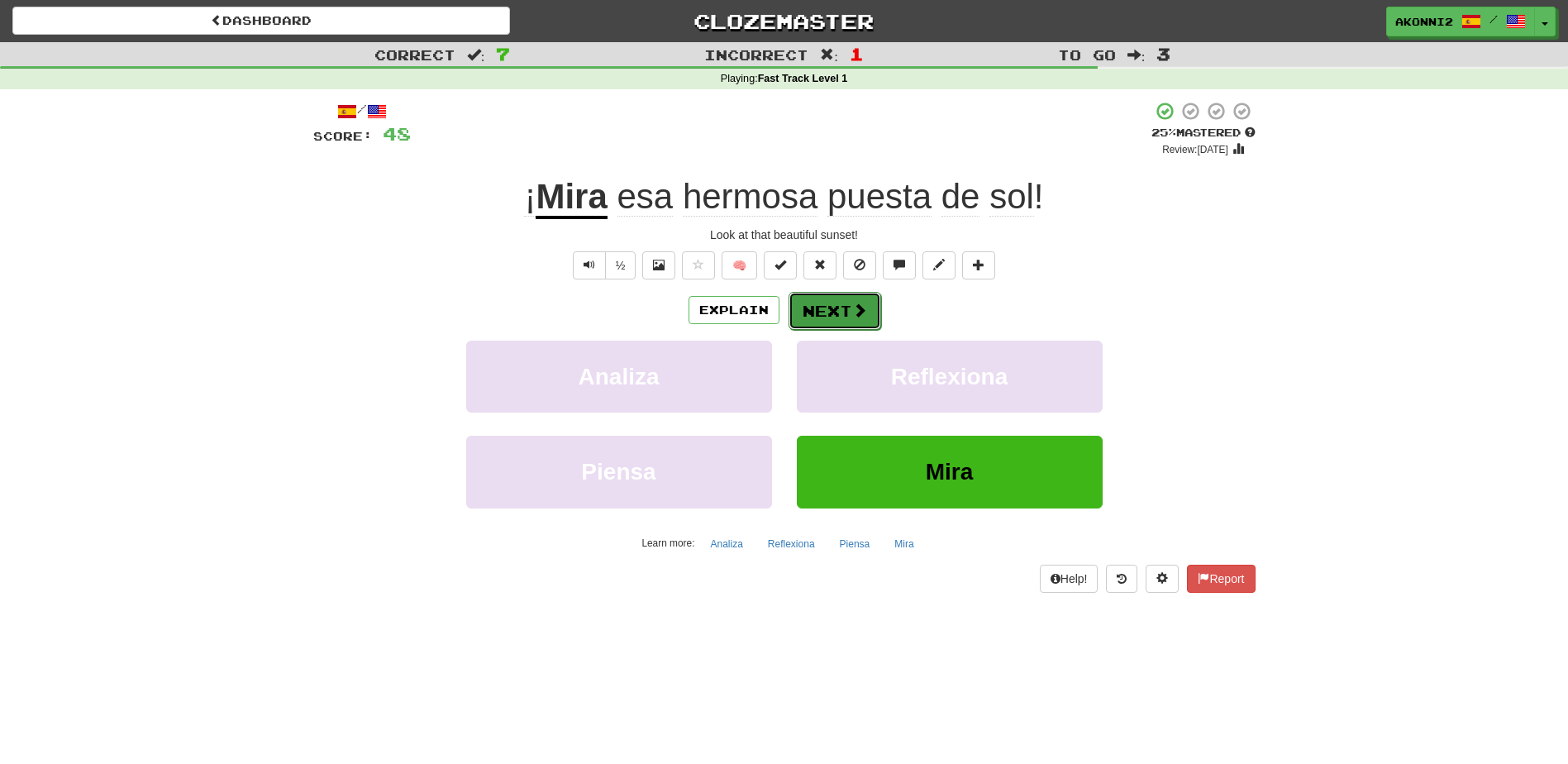
click at [818, 316] on button "Next" at bounding box center [834, 311] width 92 height 38
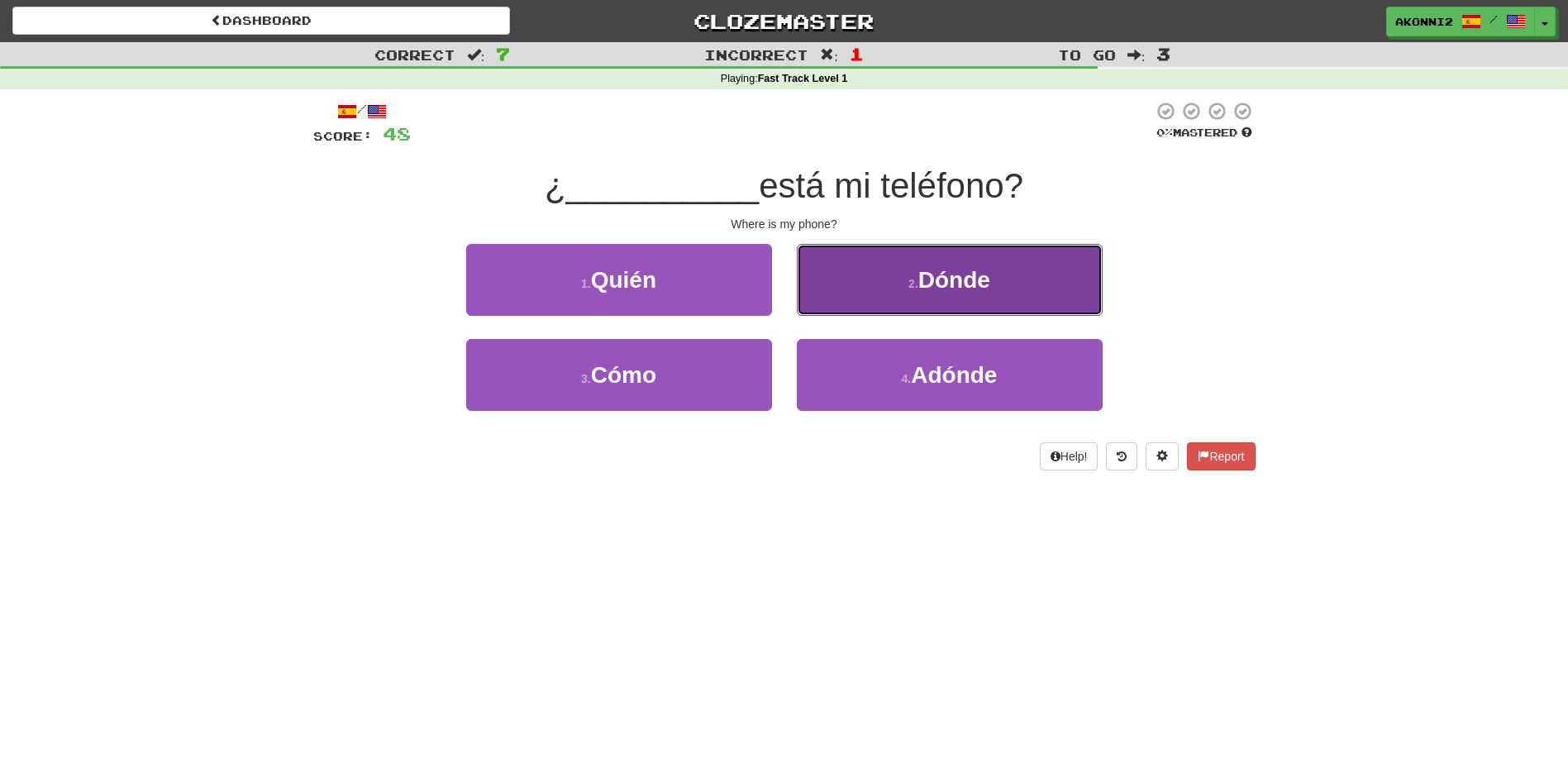
click at [932, 269] on span "Dónde" at bounding box center [954, 279] width 72 height 26
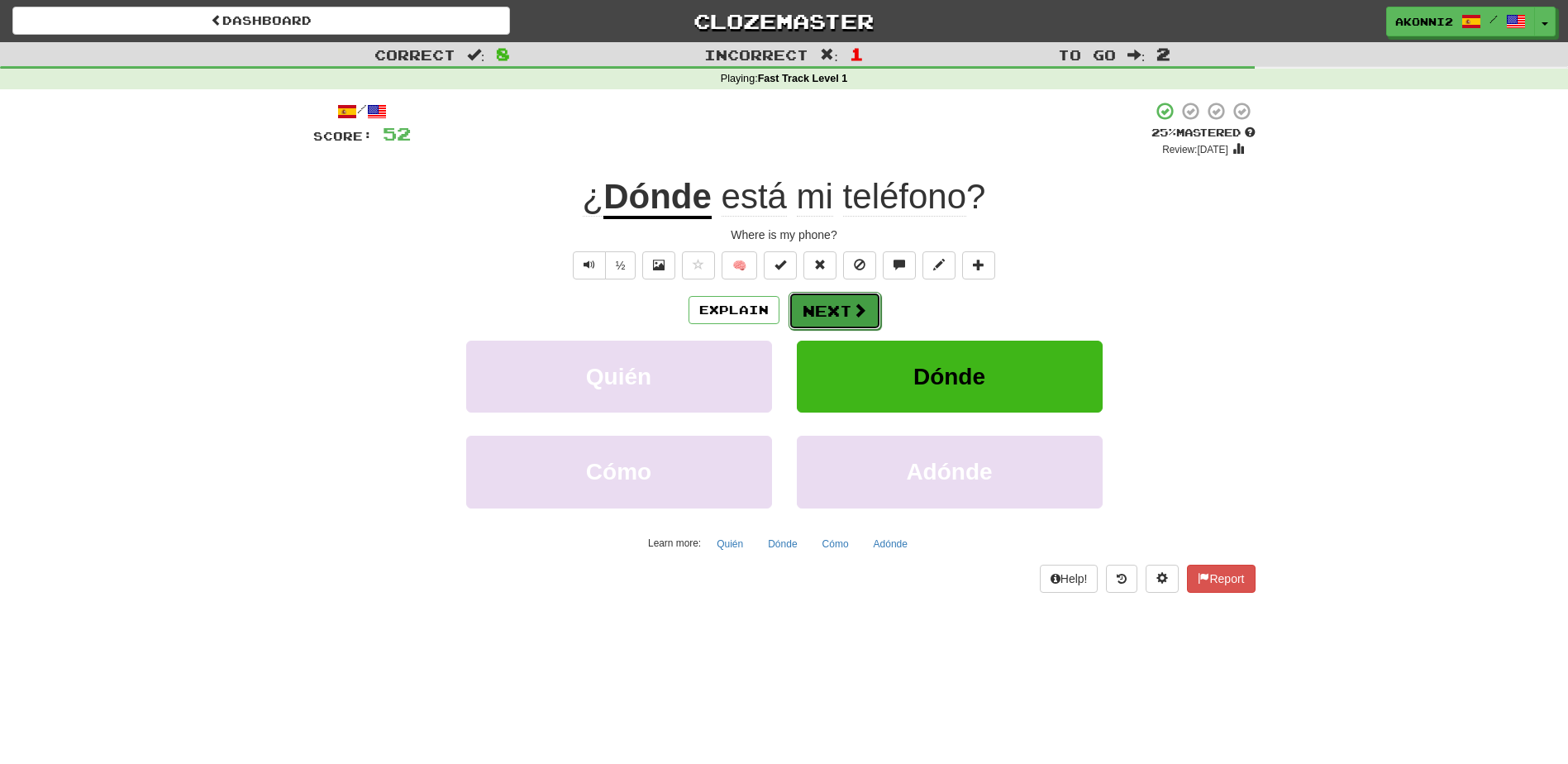
click at [790, 322] on button "Next" at bounding box center [834, 311] width 92 height 38
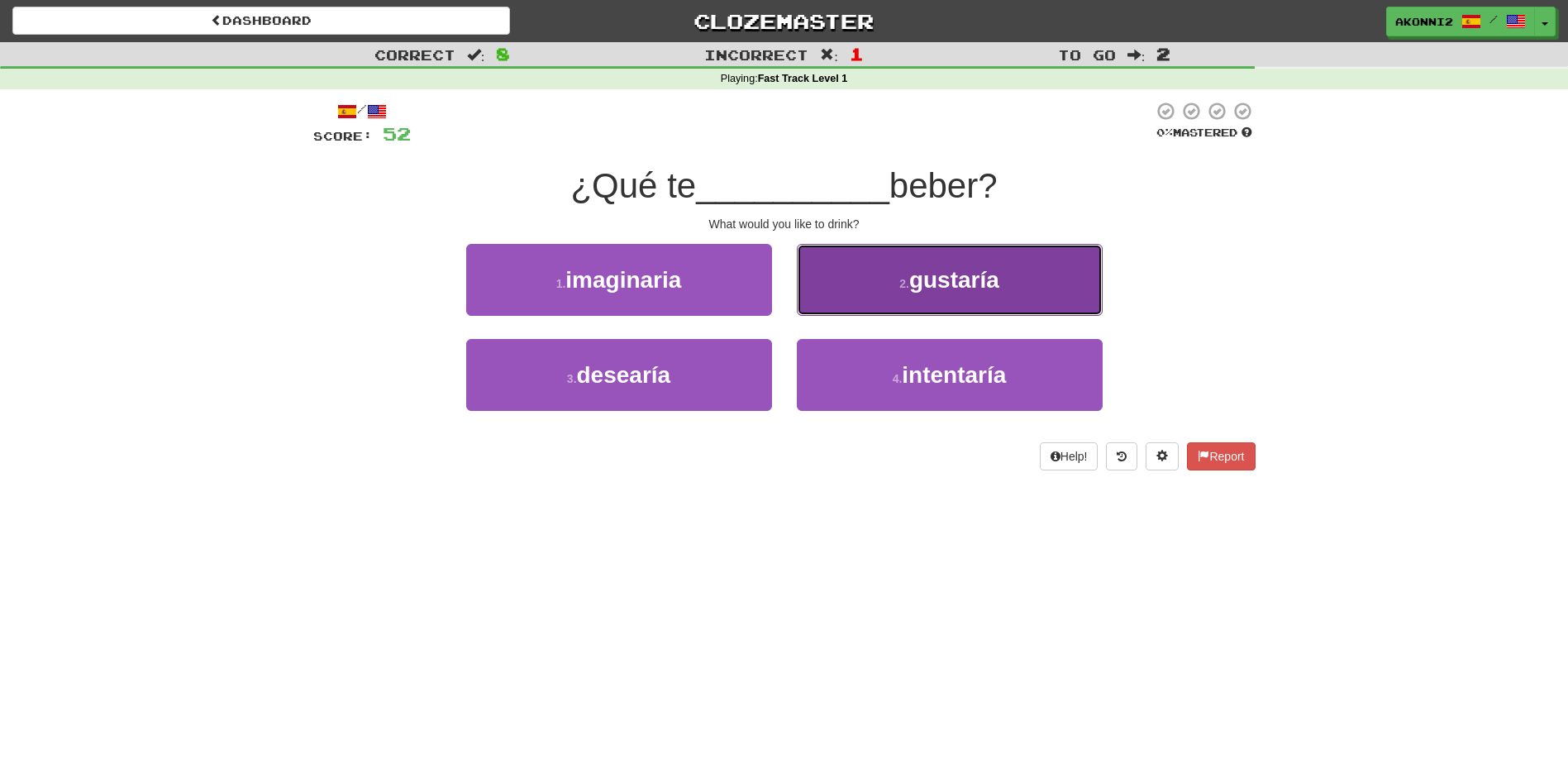
click at [967, 278] on span "gustaría" at bounding box center [954, 279] width 90 height 26
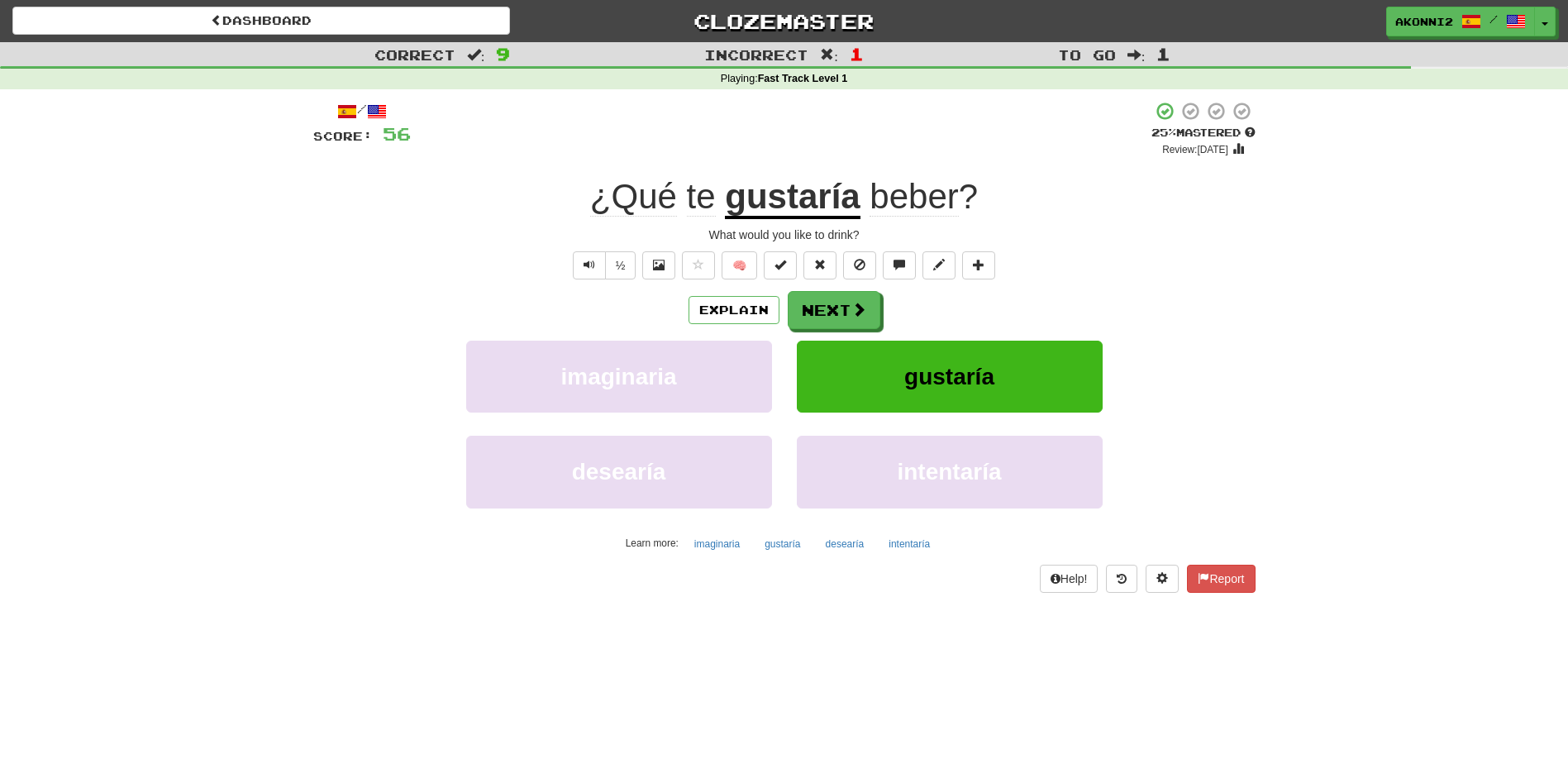
click at [897, 191] on span "beber" at bounding box center [913, 197] width 88 height 40
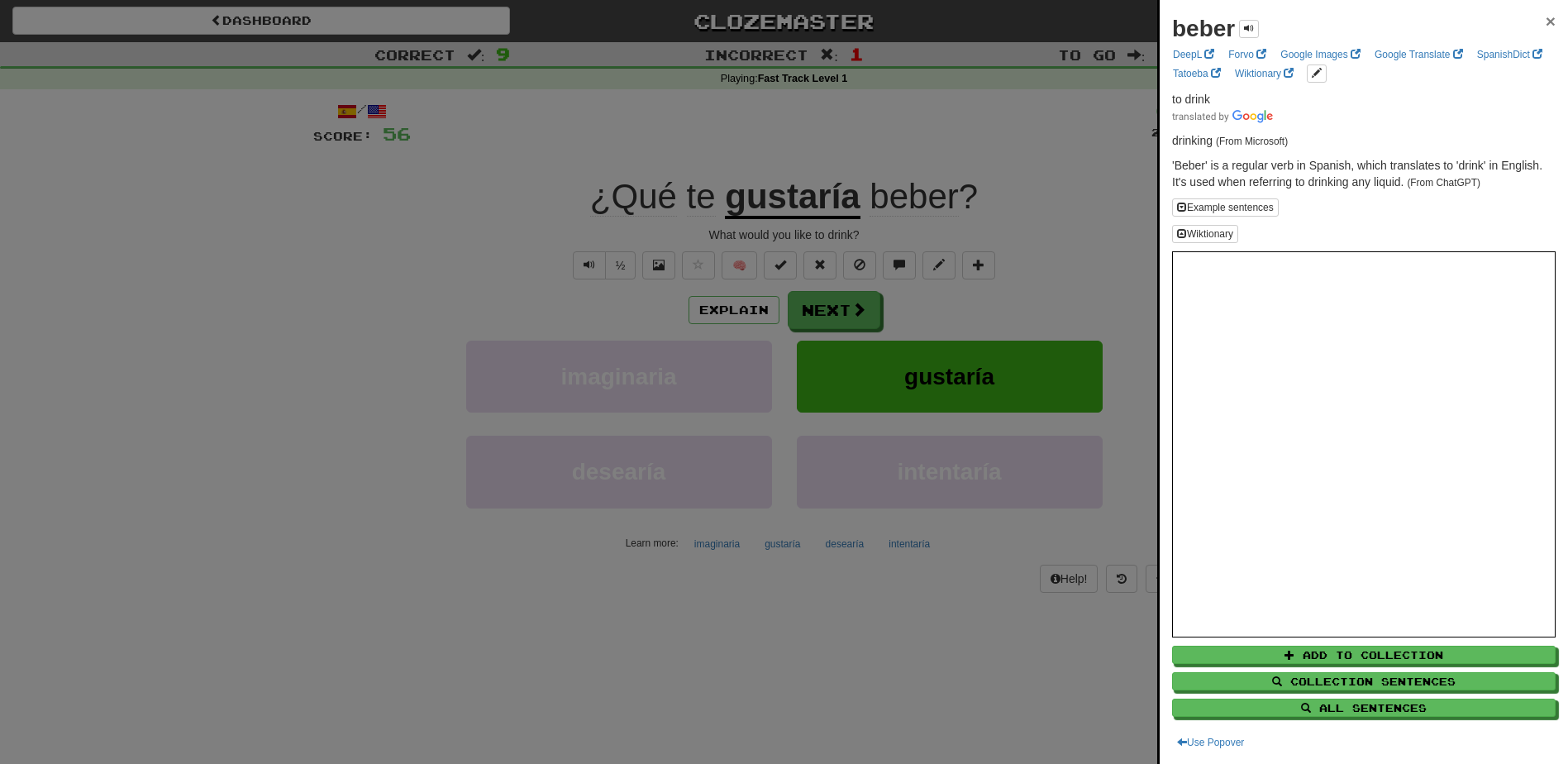
click at [1546, 20] on span "×" at bounding box center [1551, 21] width 10 height 19
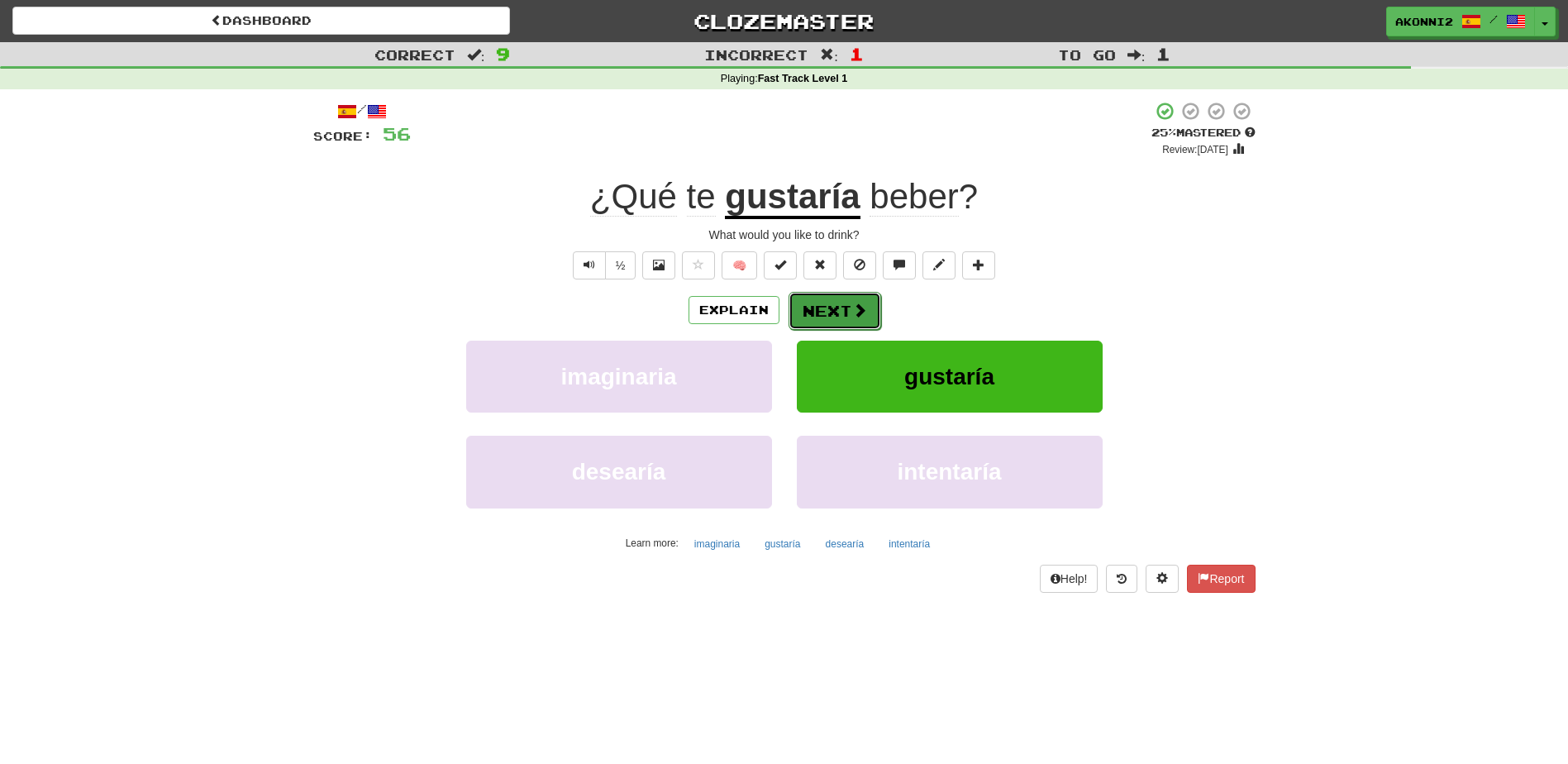
click at [823, 308] on button "Next" at bounding box center [834, 311] width 92 height 38
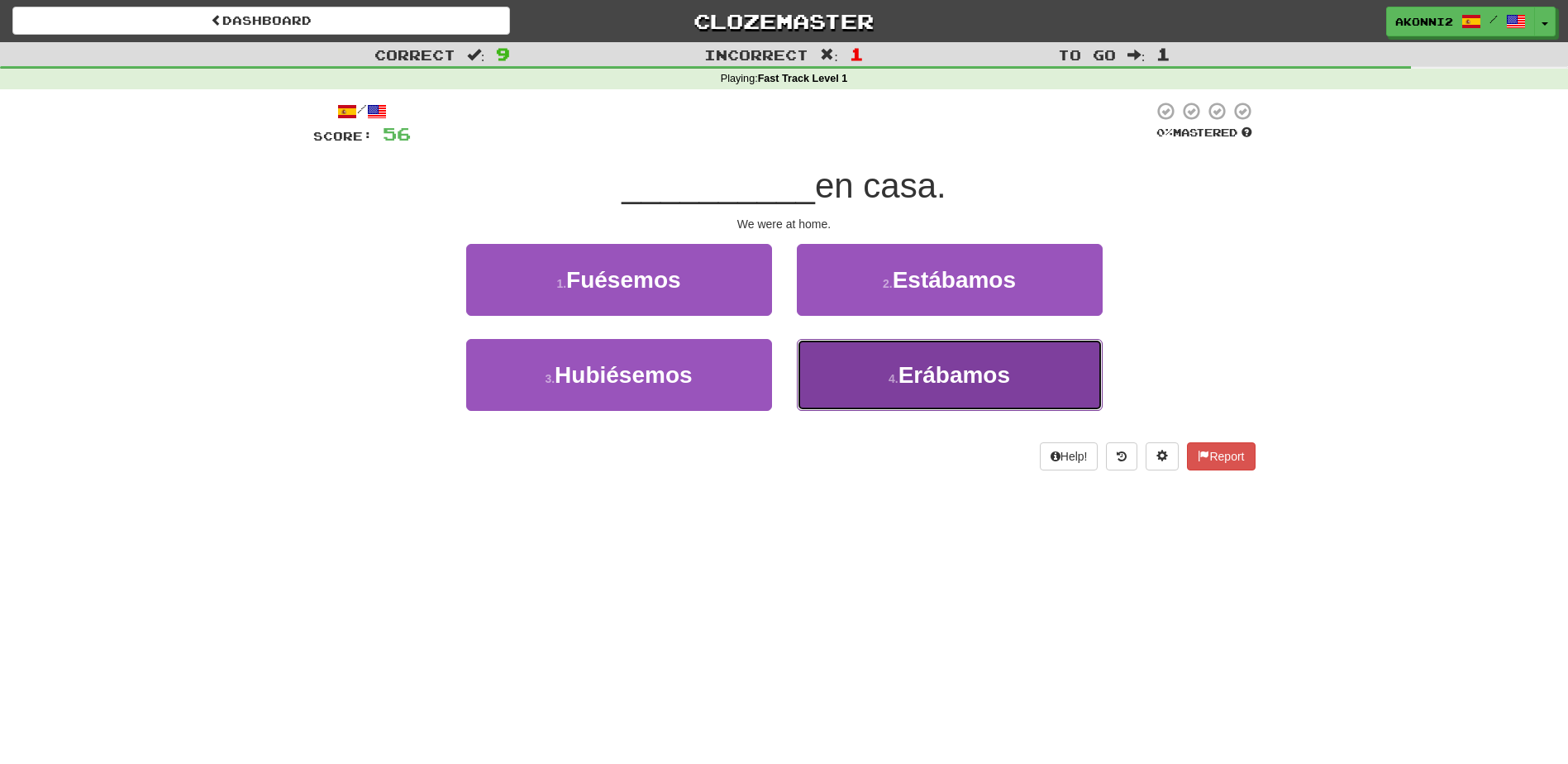
click at [930, 386] on span "Erábamos" at bounding box center [954, 375] width 111 height 26
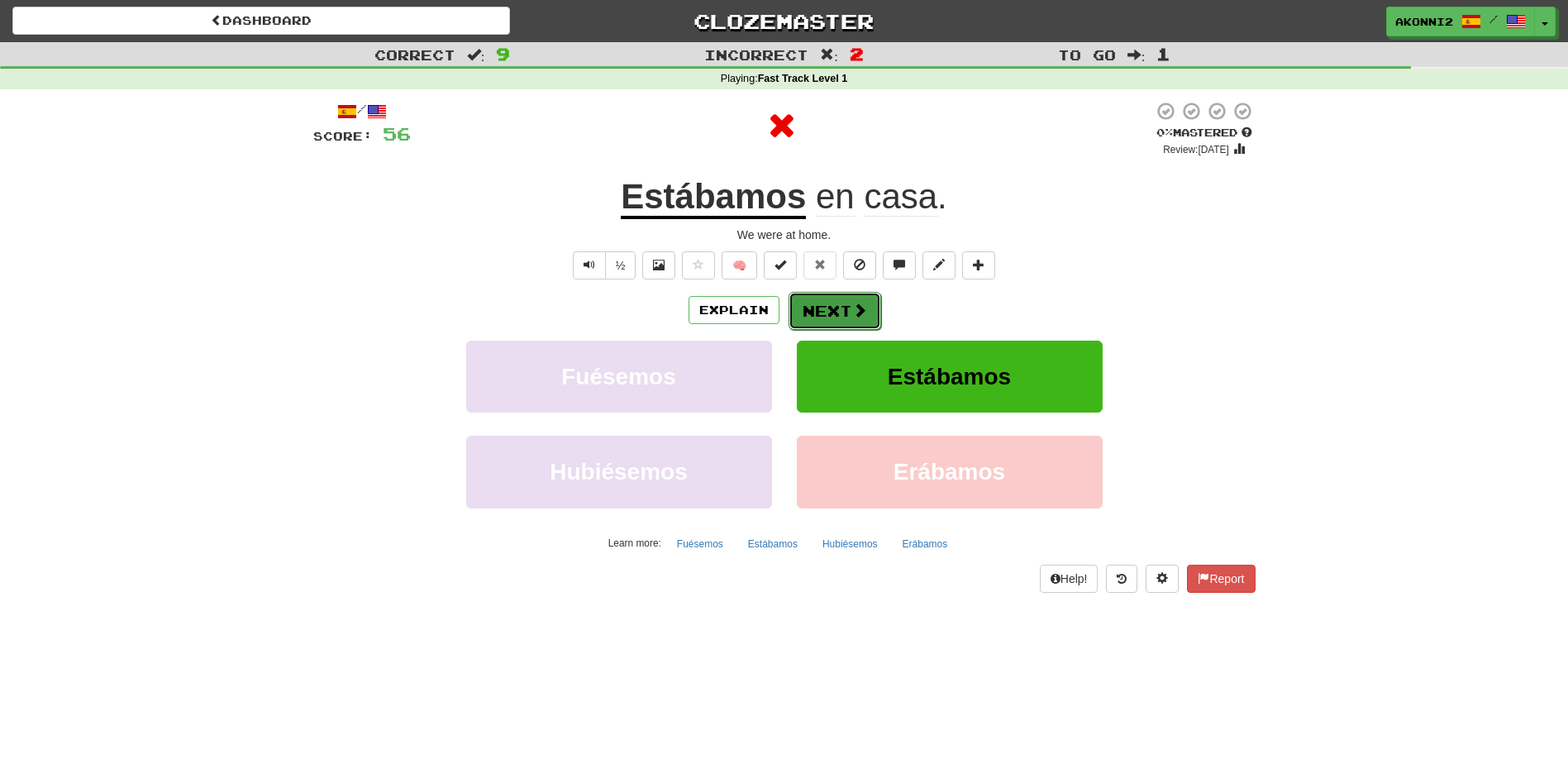
click at [816, 311] on button "Next" at bounding box center [834, 311] width 92 height 38
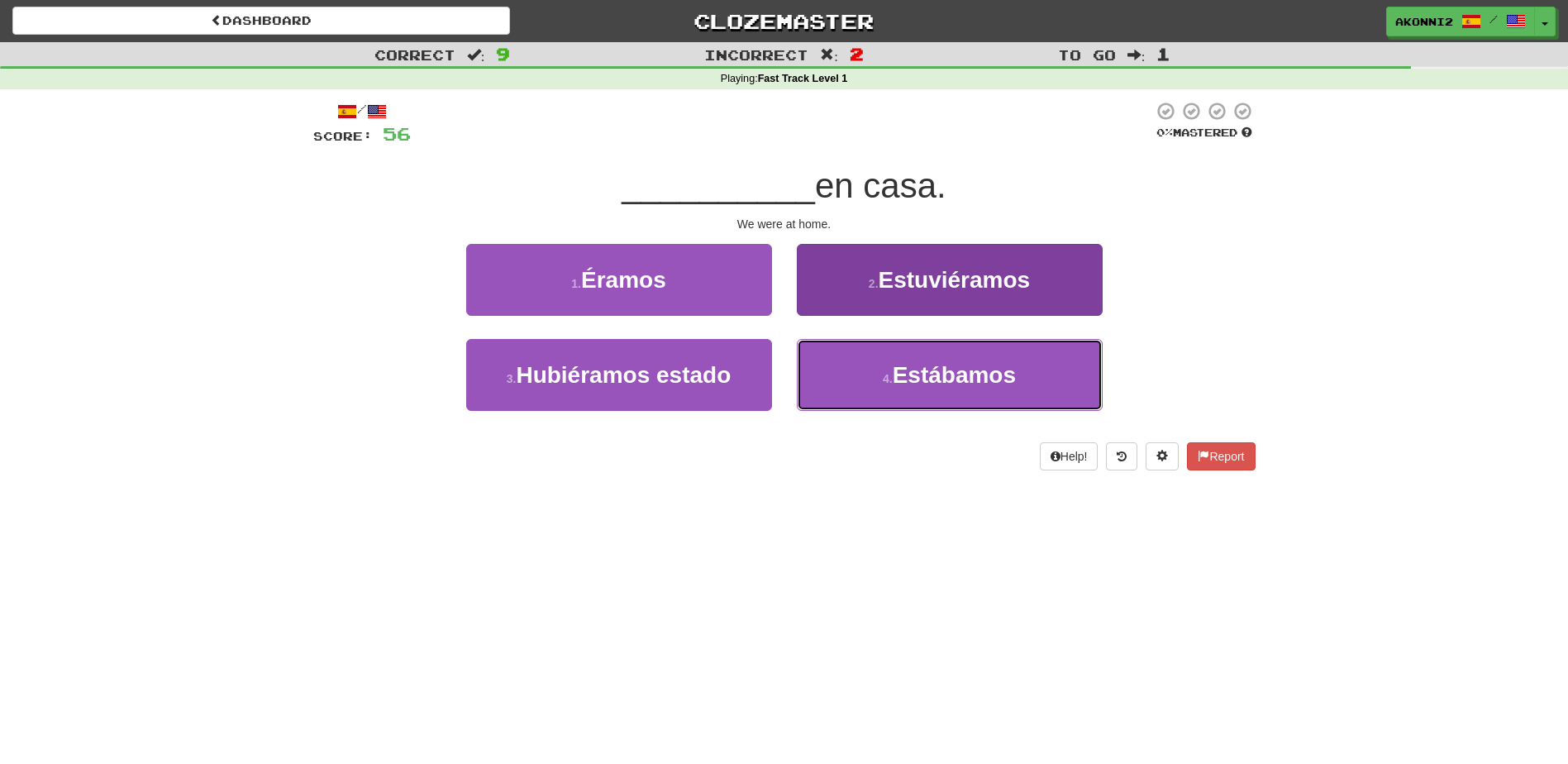
click at [912, 382] on span "Estábamos" at bounding box center [954, 375] width 123 height 26
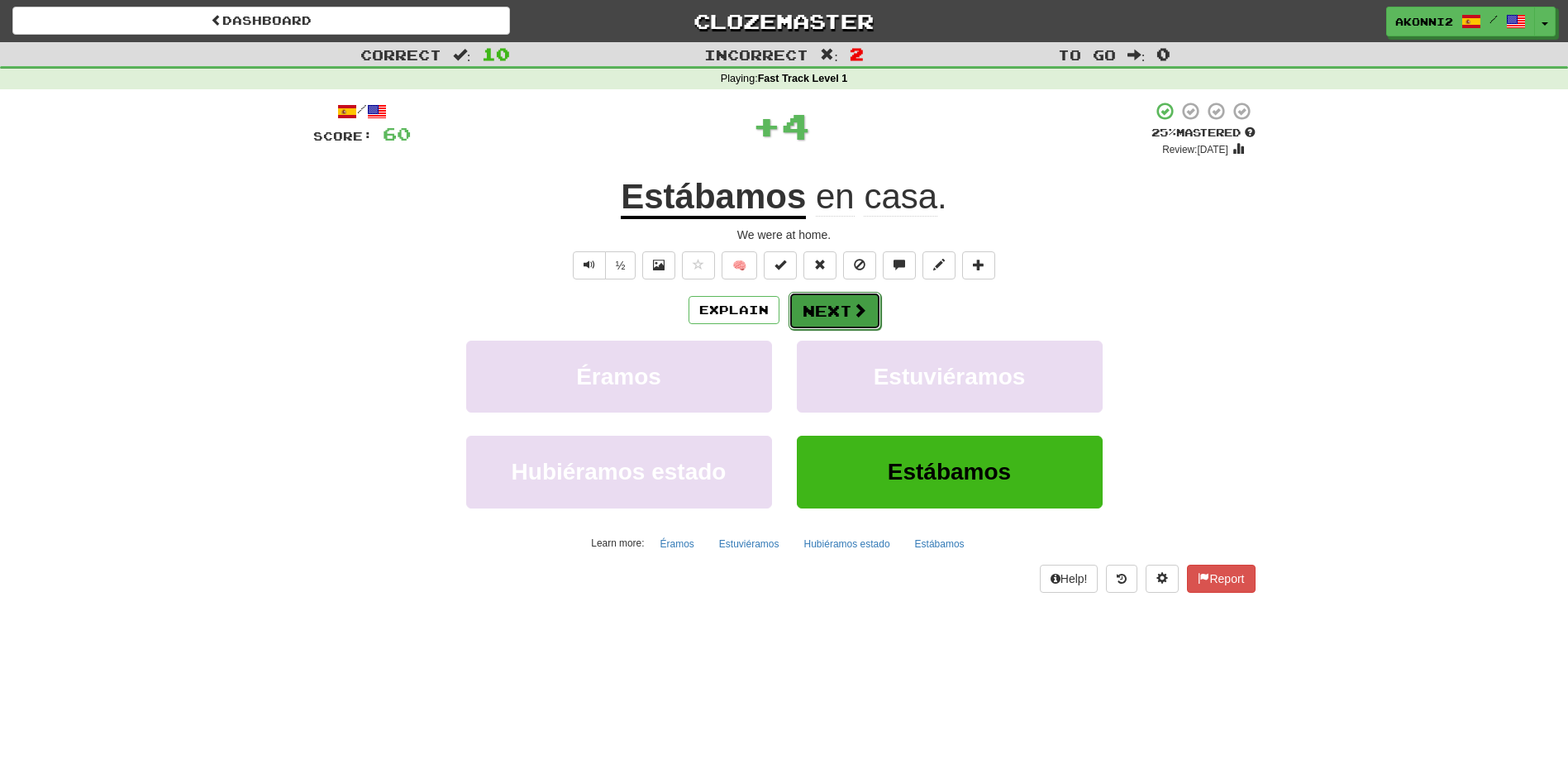
click at [840, 310] on button "Next" at bounding box center [834, 311] width 92 height 38
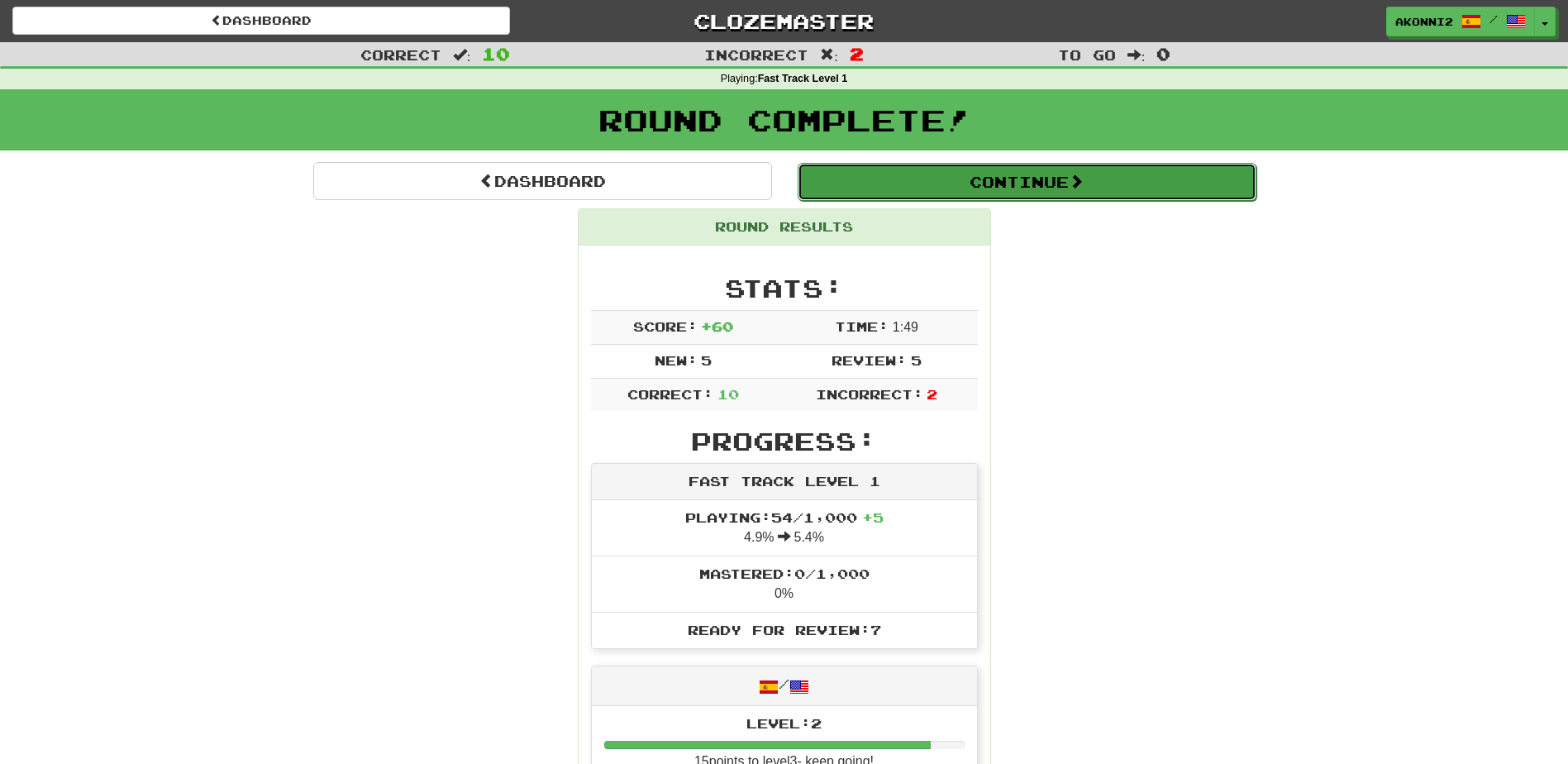
click at [951, 168] on button "Continue" at bounding box center [1027, 182] width 459 height 38
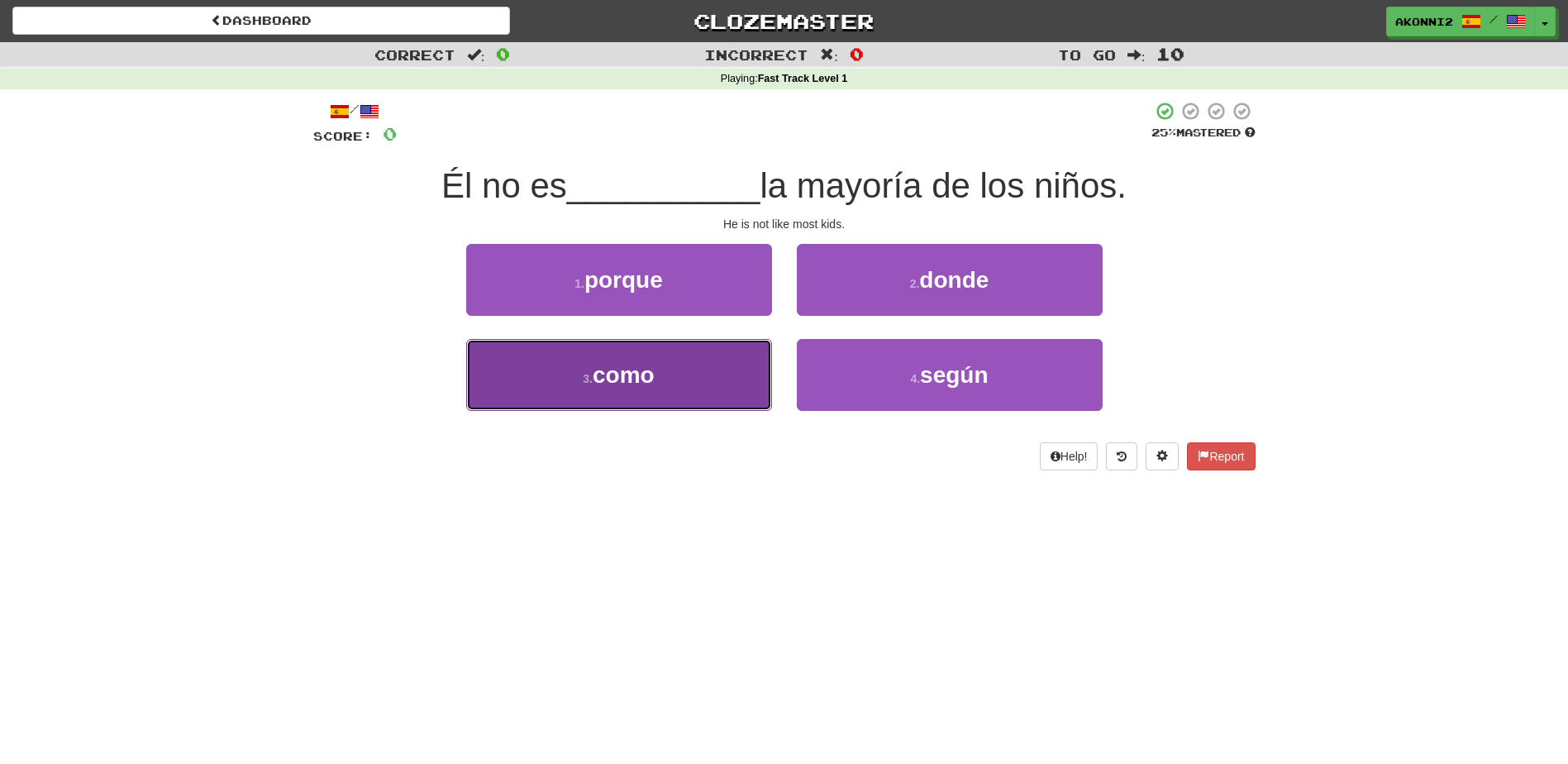
click at [661, 364] on button "3 . como" at bounding box center [619, 375] width 306 height 72
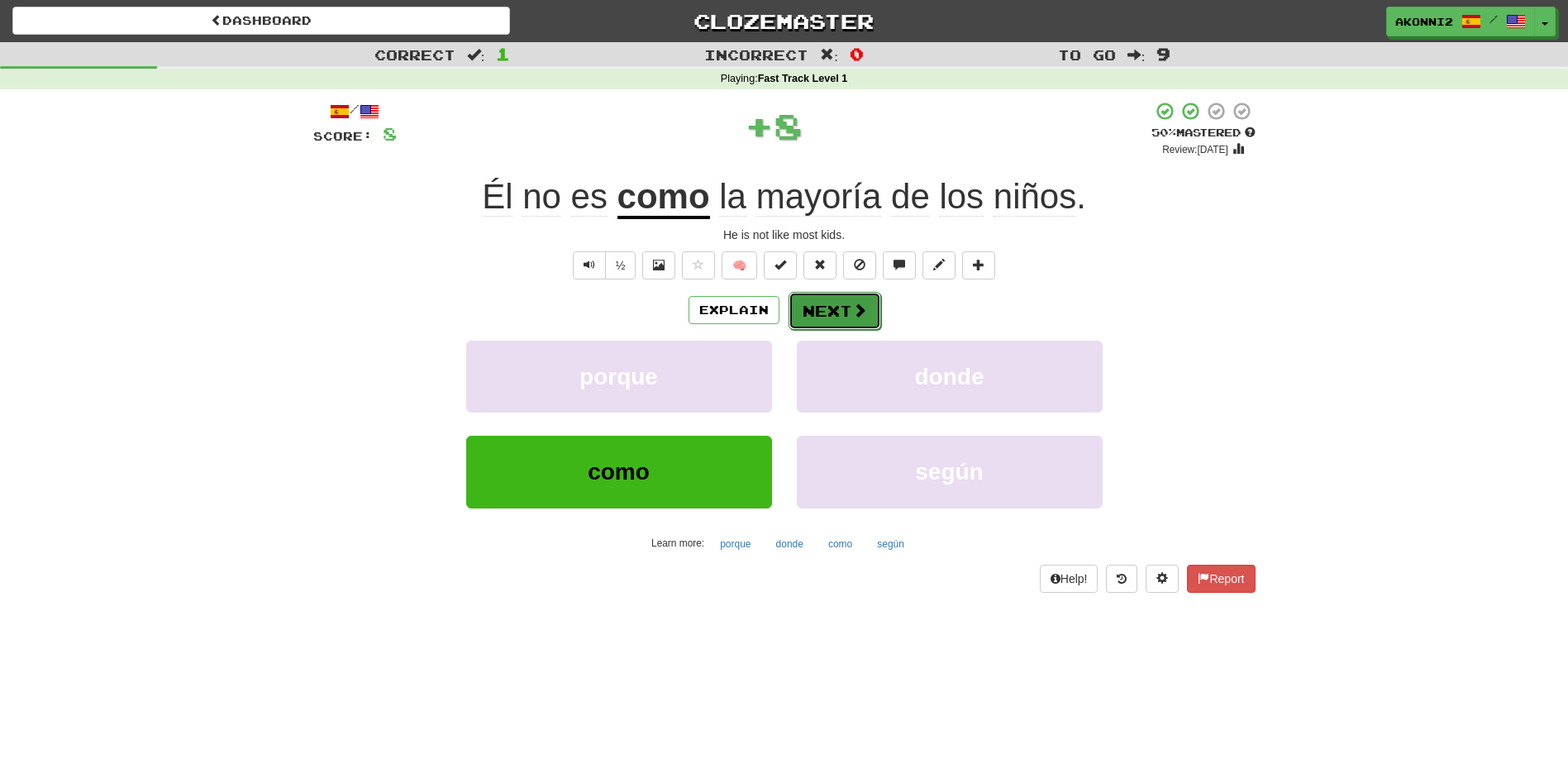
click at [829, 316] on button "Next" at bounding box center [834, 311] width 92 height 38
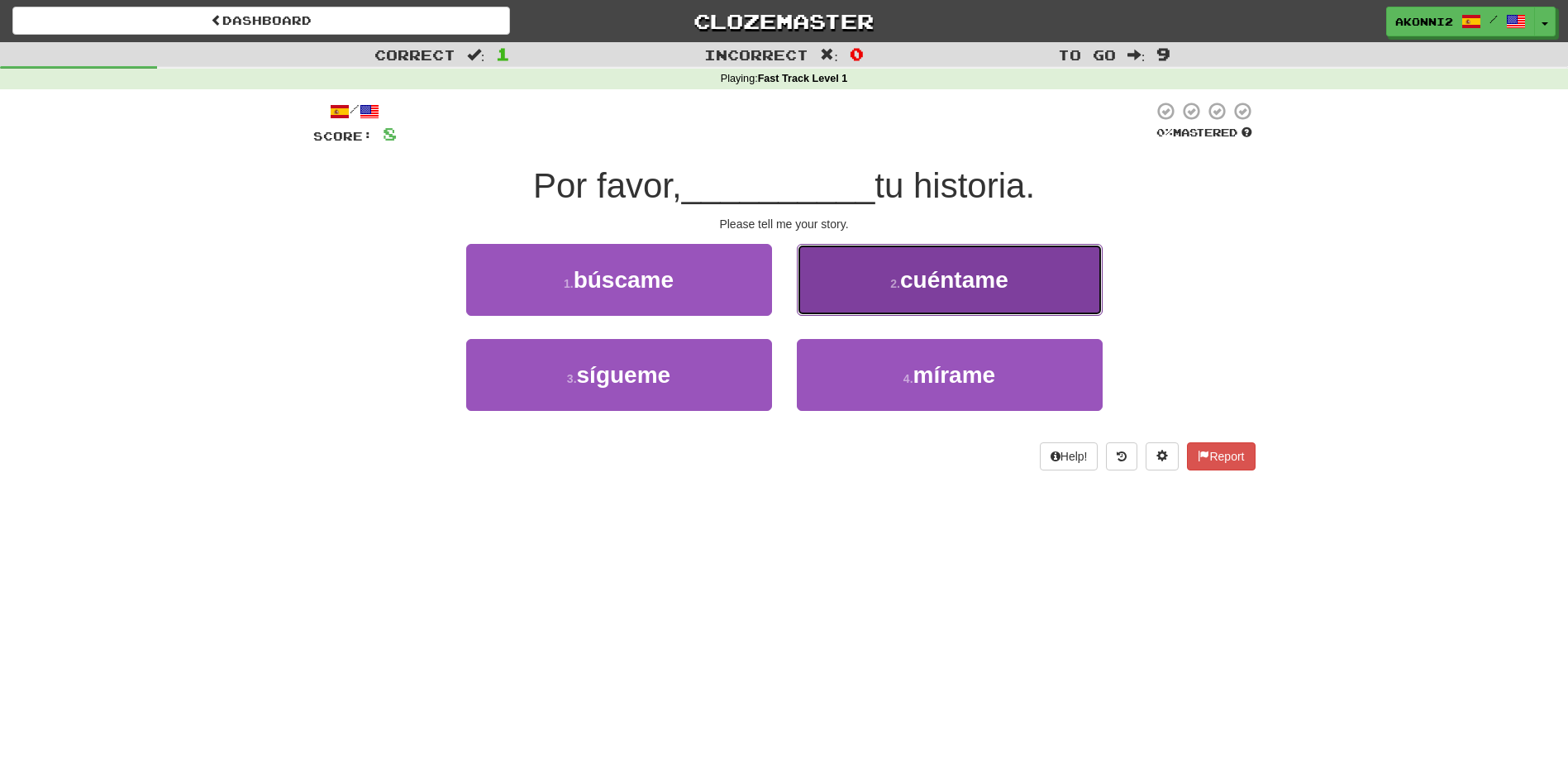
click at [955, 286] on span "cuéntame" at bounding box center [954, 279] width 108 height 26
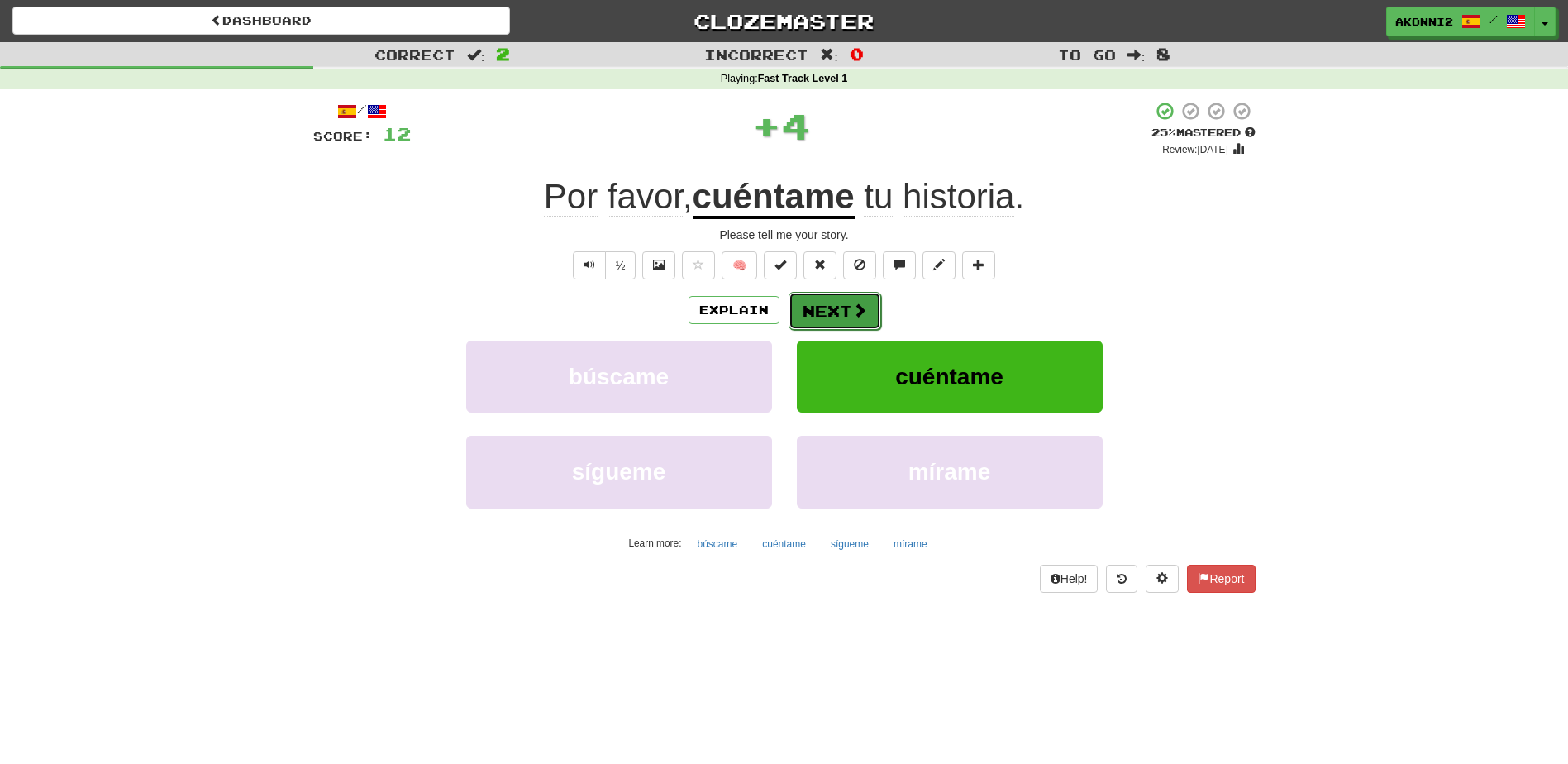
click at [843, 318] on button "Next" at bounding box center [834, 311] width 92 height 38
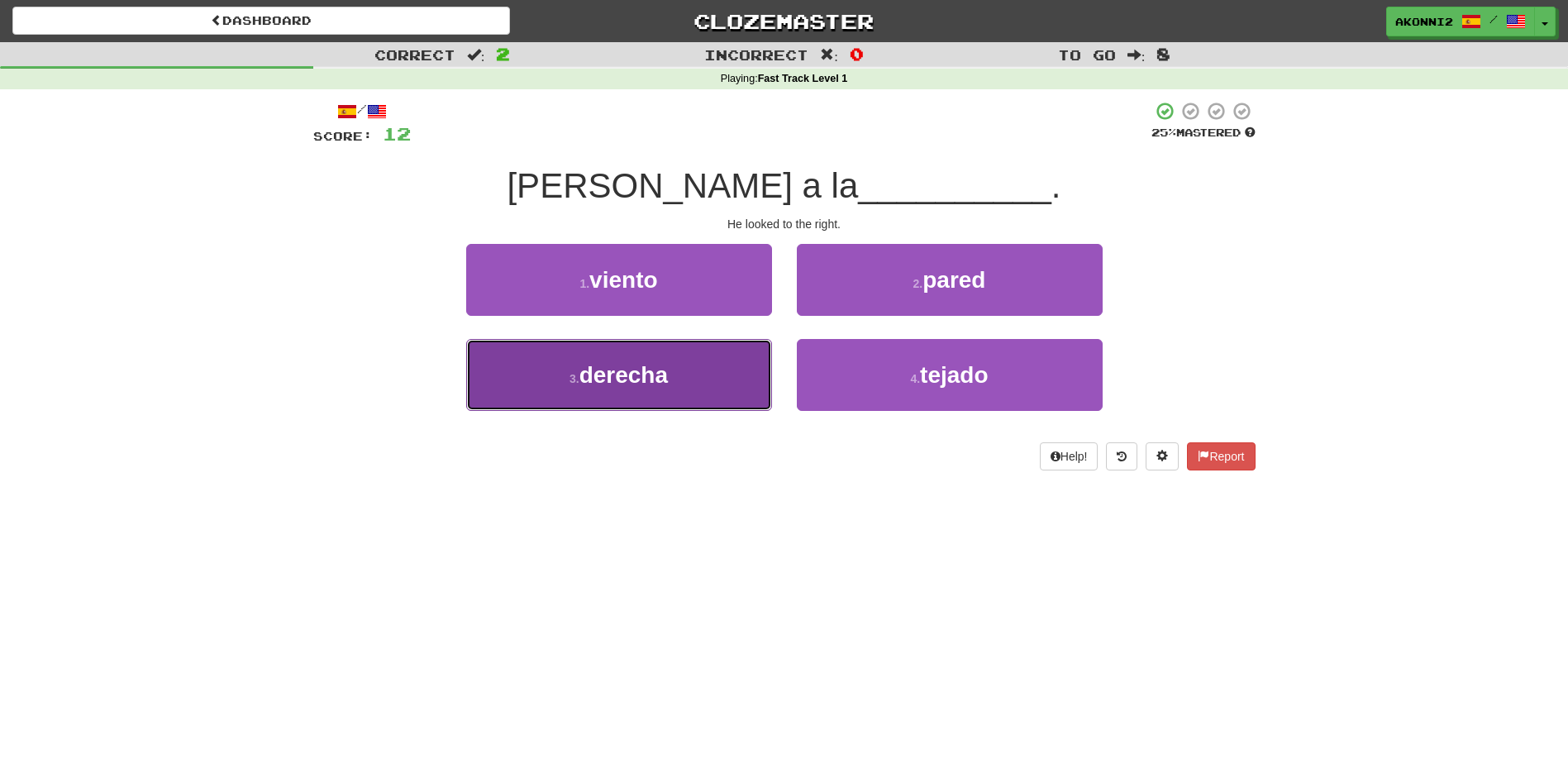
click at [644, 380] on span "derecha" at bounding box center [623, 375] width 88 height 26
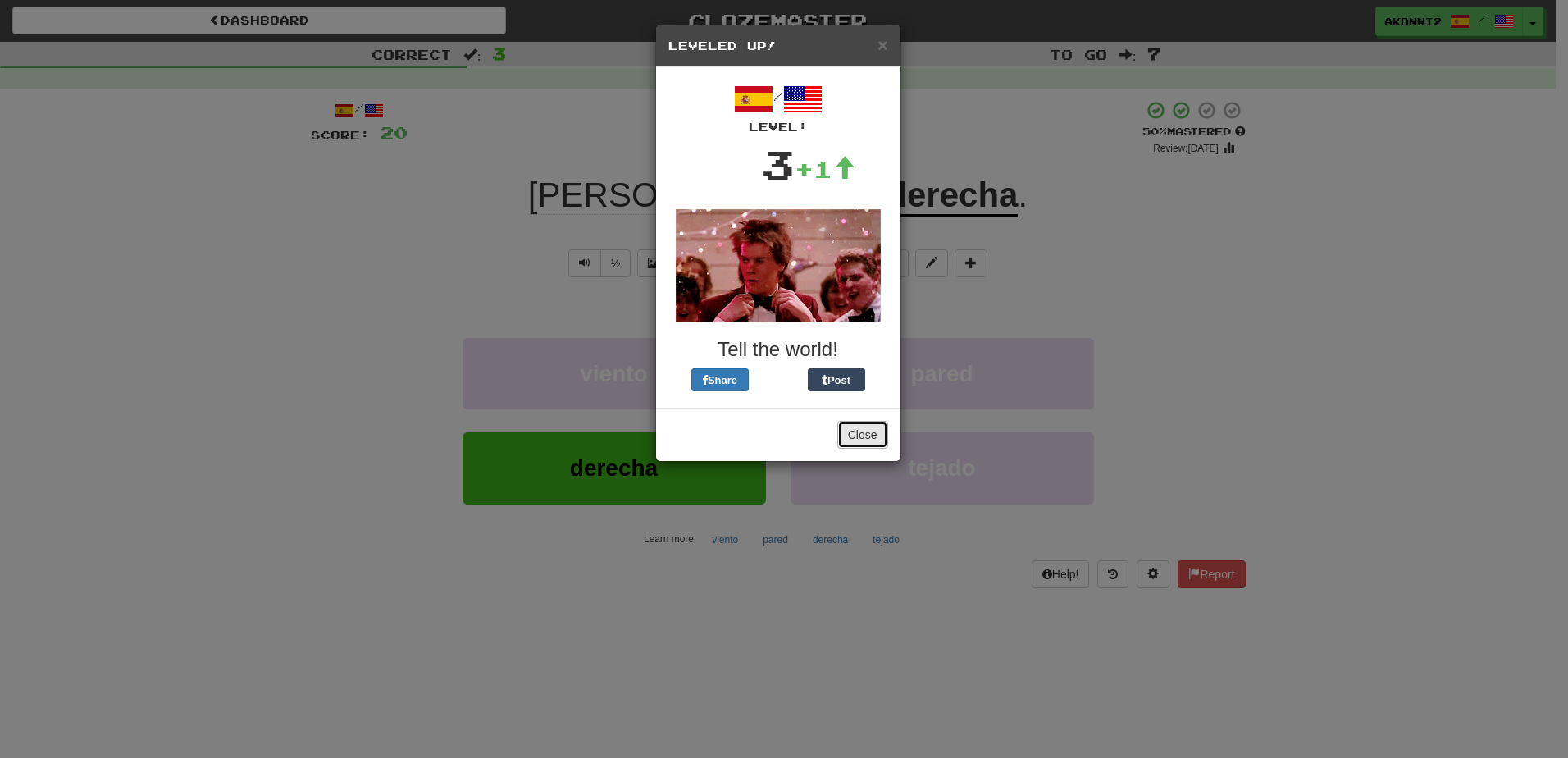
click at [864, 435] on button "Close" at bounding box center [863, 435] width 51 height 28
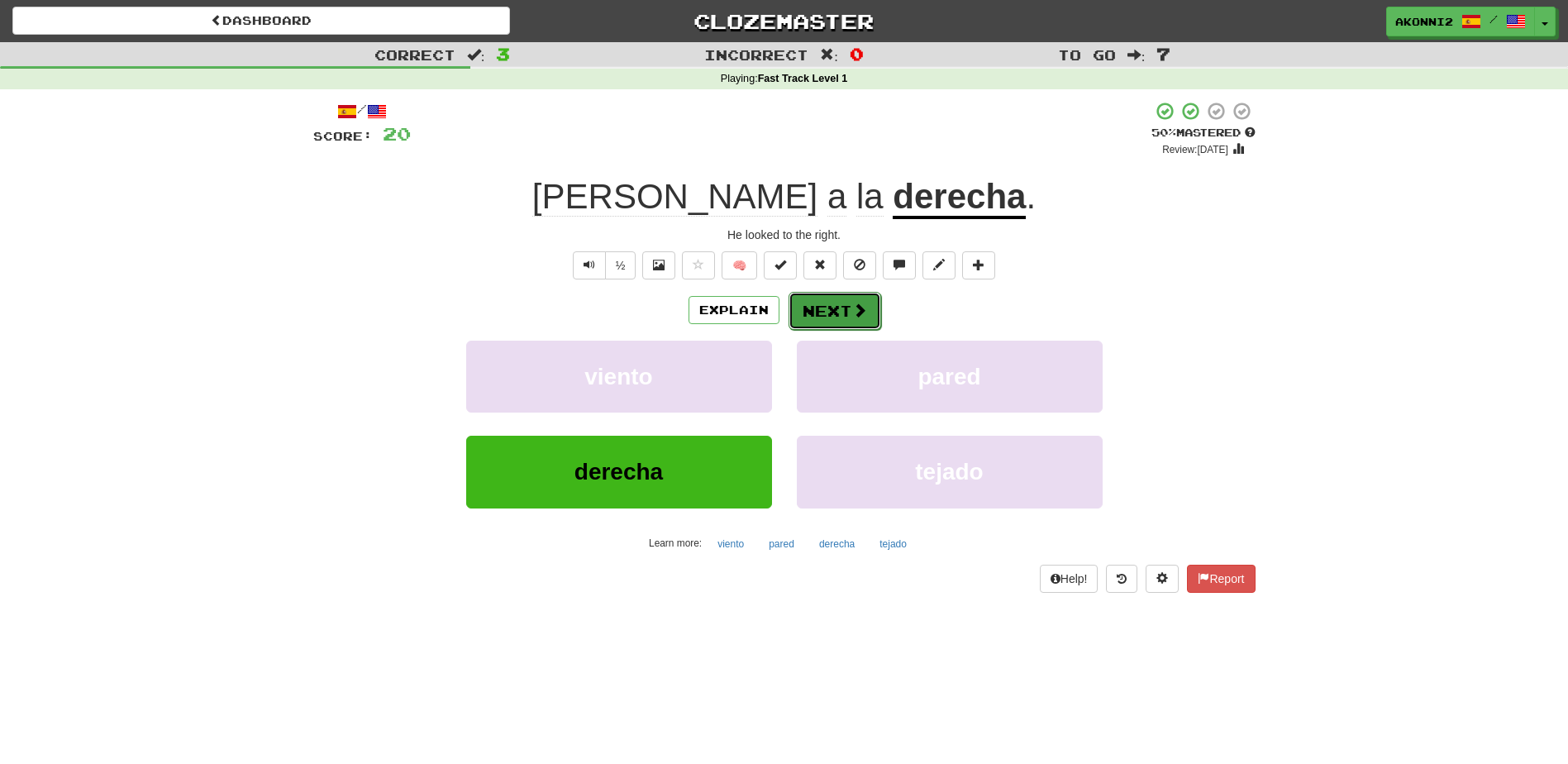
click at [848, 315] on button "Next" at bounding box center [834, 311] width 92 height 38
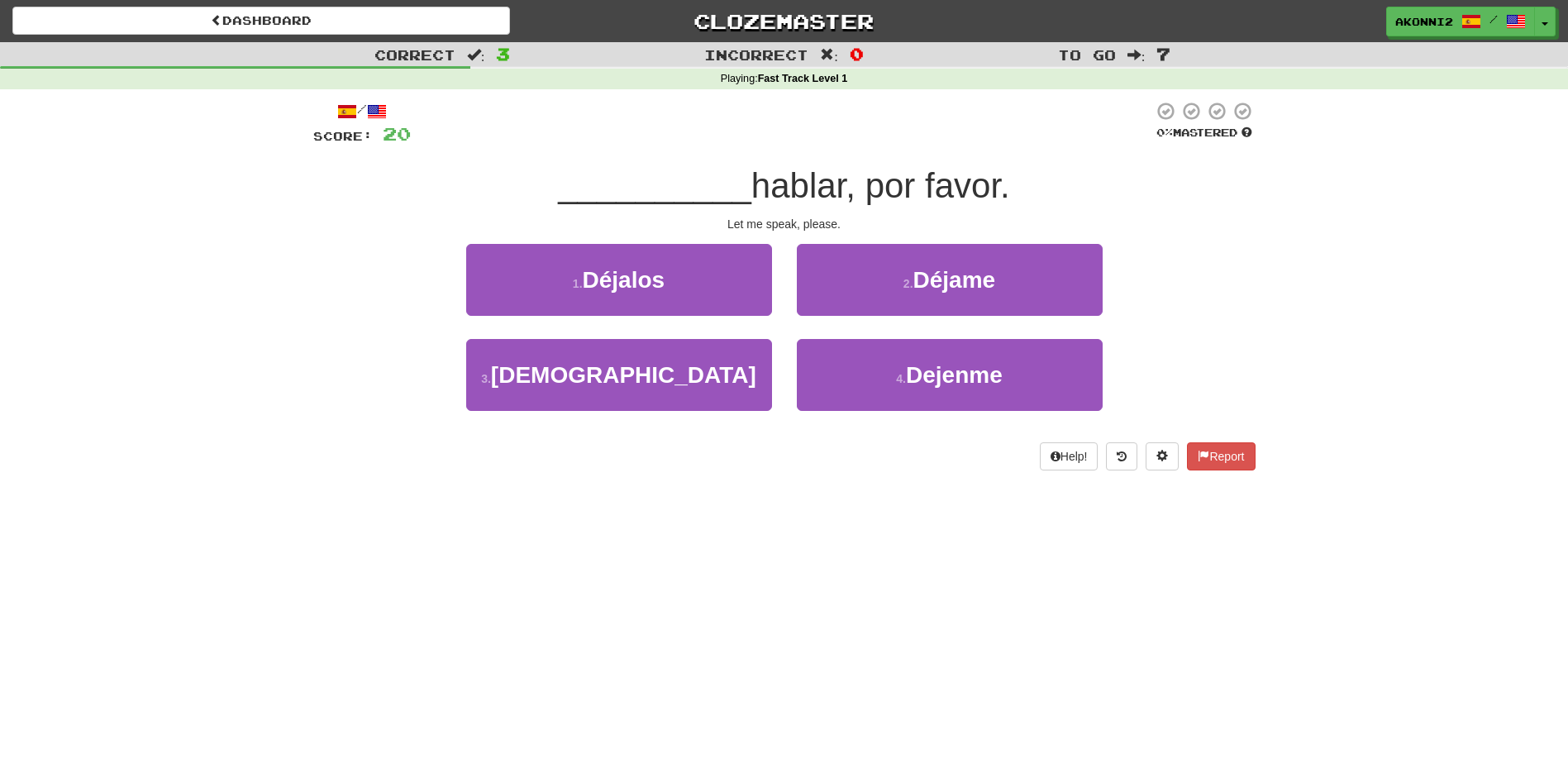
drag, startPoint x: 922, startPoint y: 533, endPoint x: 945, endPoint y: 446, distance: 90.0
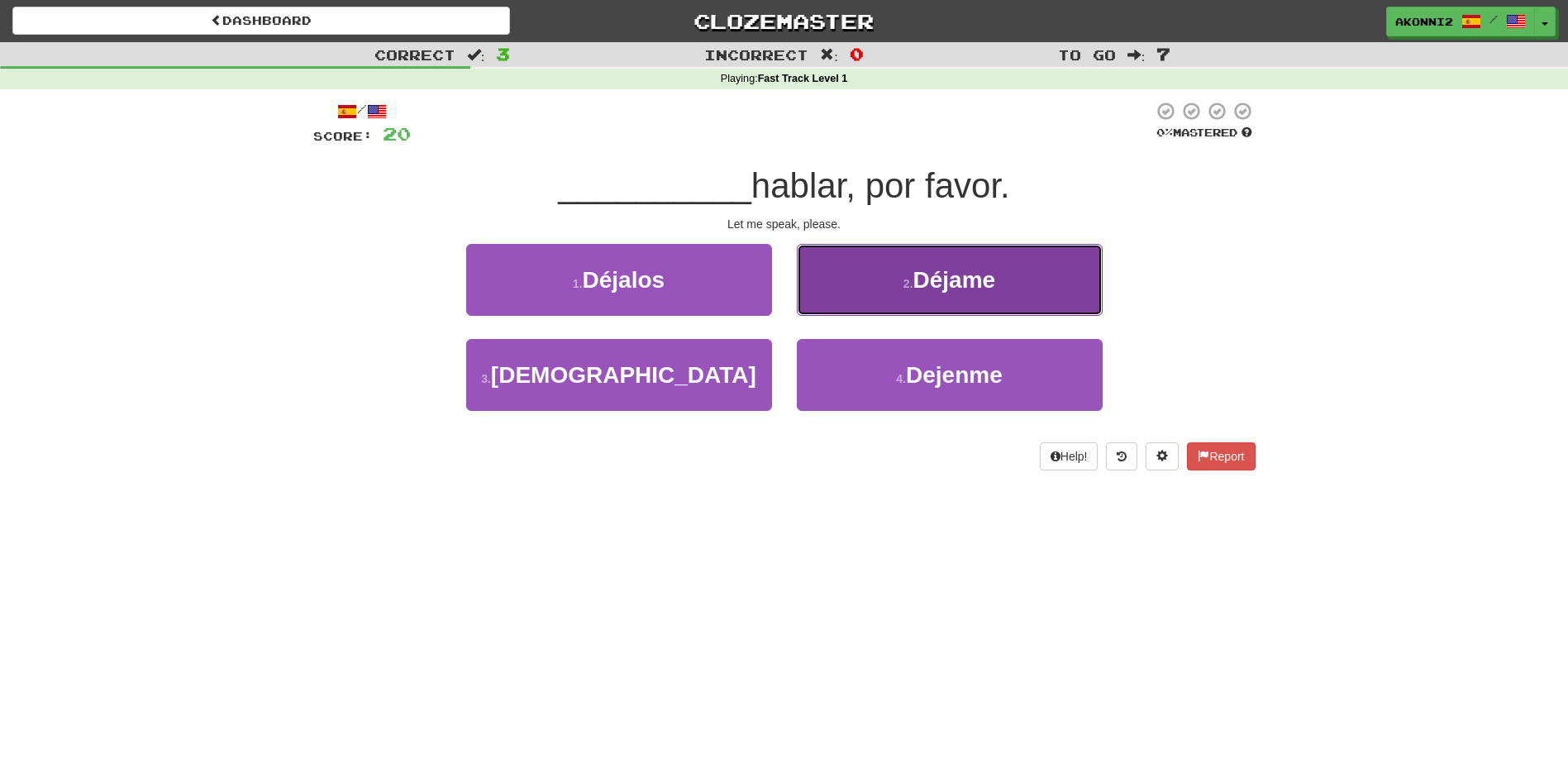
click at [970, 267] on span "Déjame" at bounding box center [954, 279] width 82 height 26
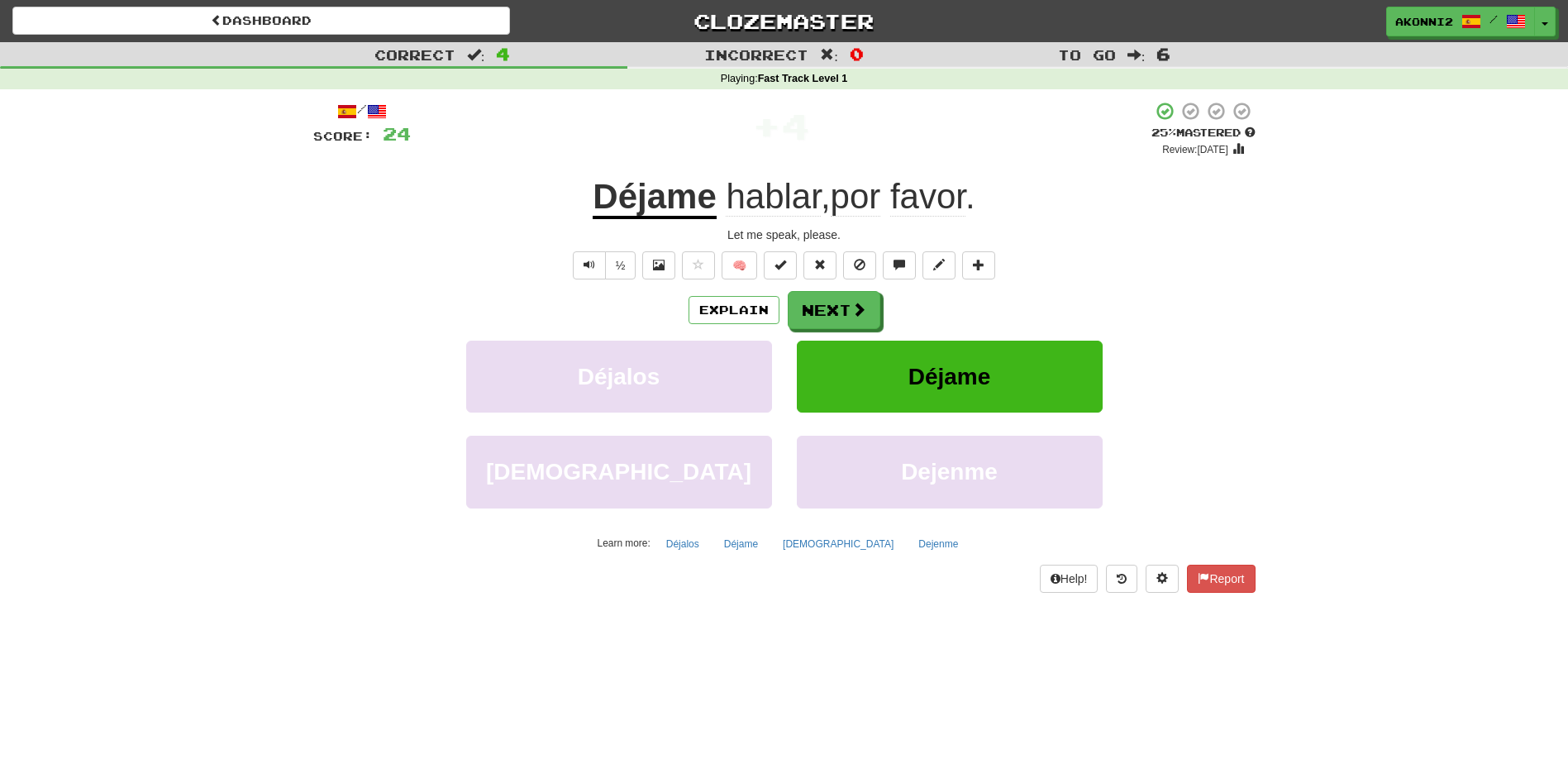
click at [658, 212] on u "Déjame" at bounding box center [654, 198] width 123 height 42
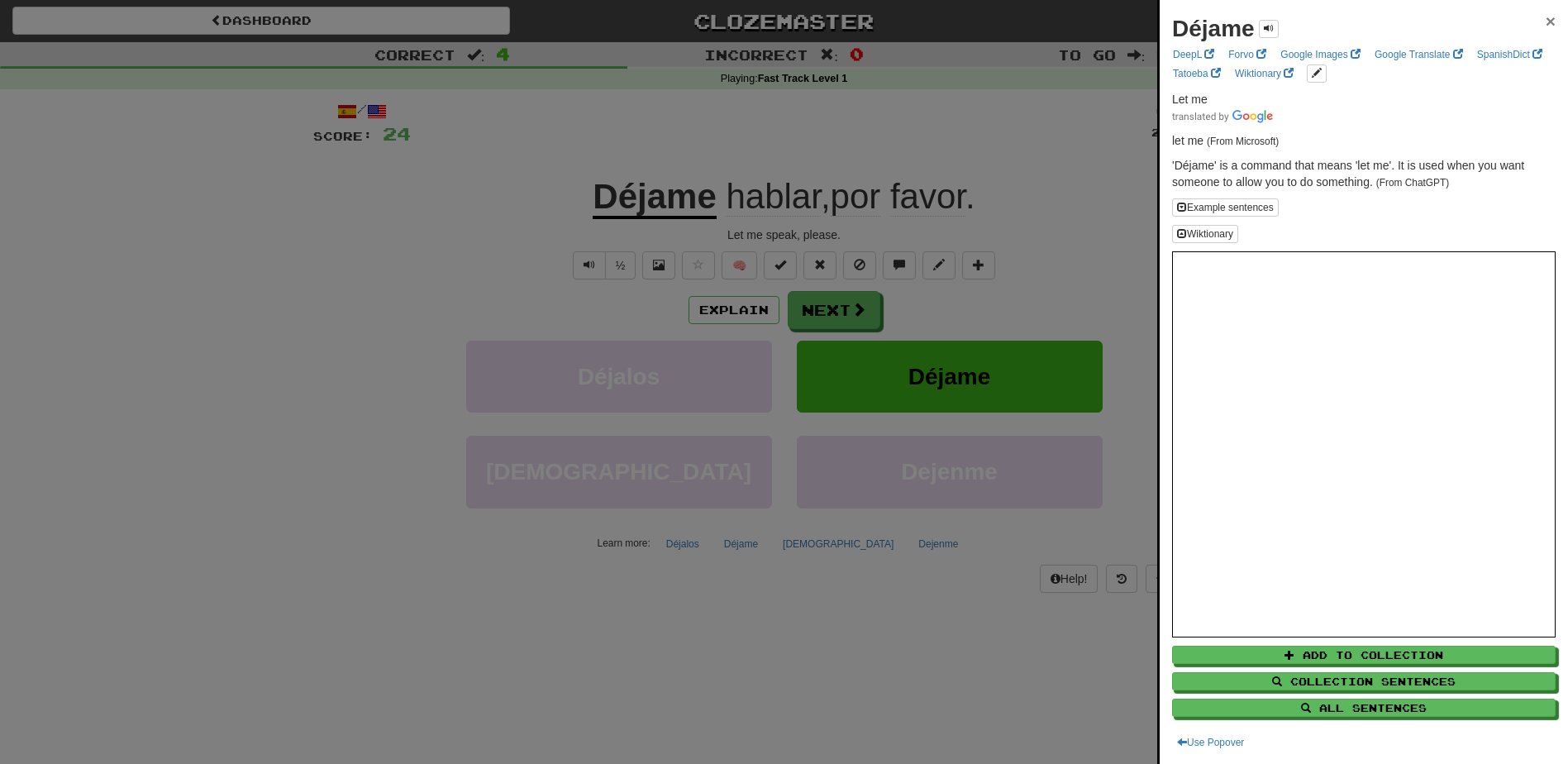
click at [1546, 24] on span "×" at bounding box center [1551, 21] width 10 height 19
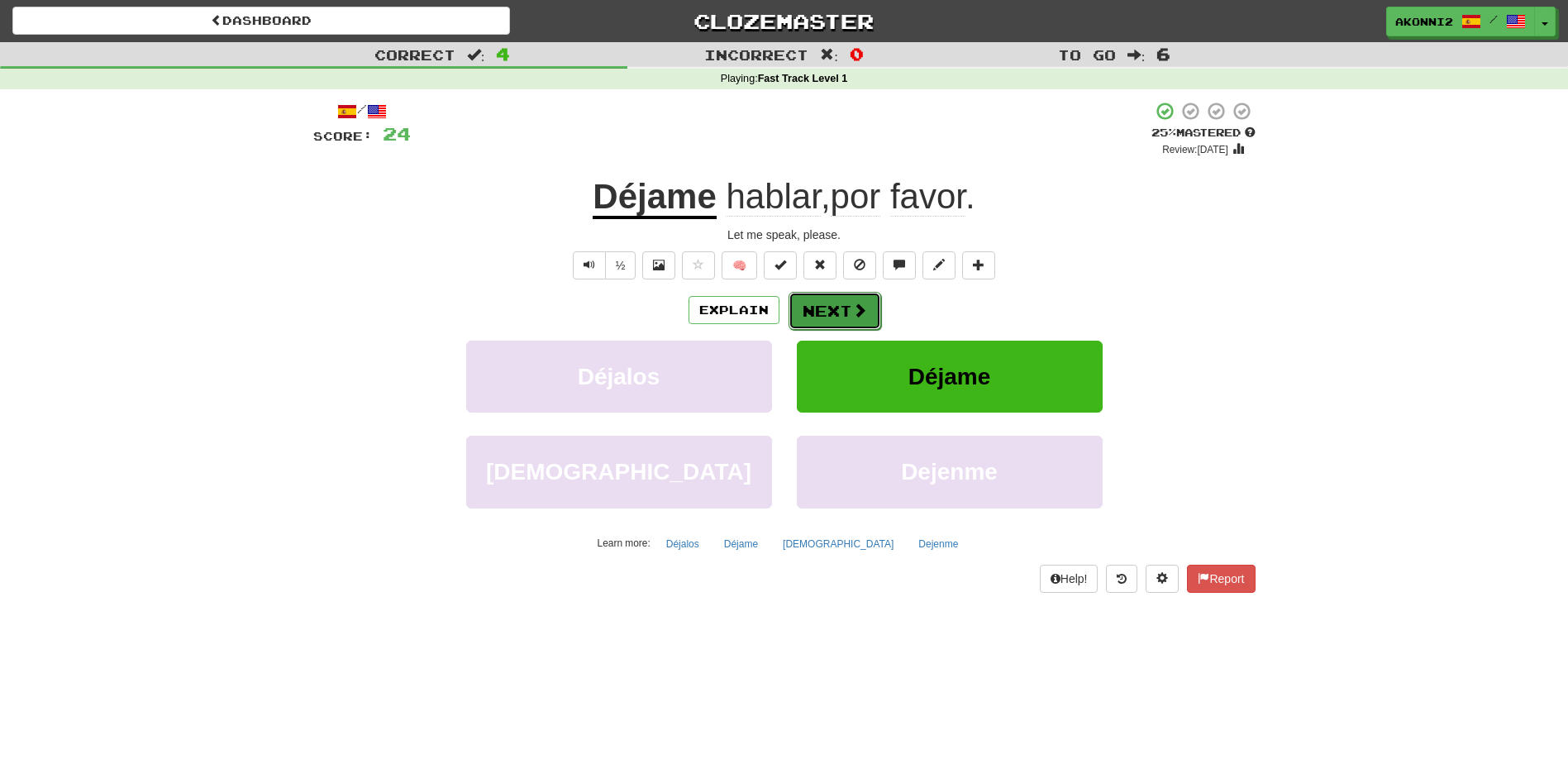
click at [828, 309] on button "Next" at bounding box center [834, 311] width 92 height 38
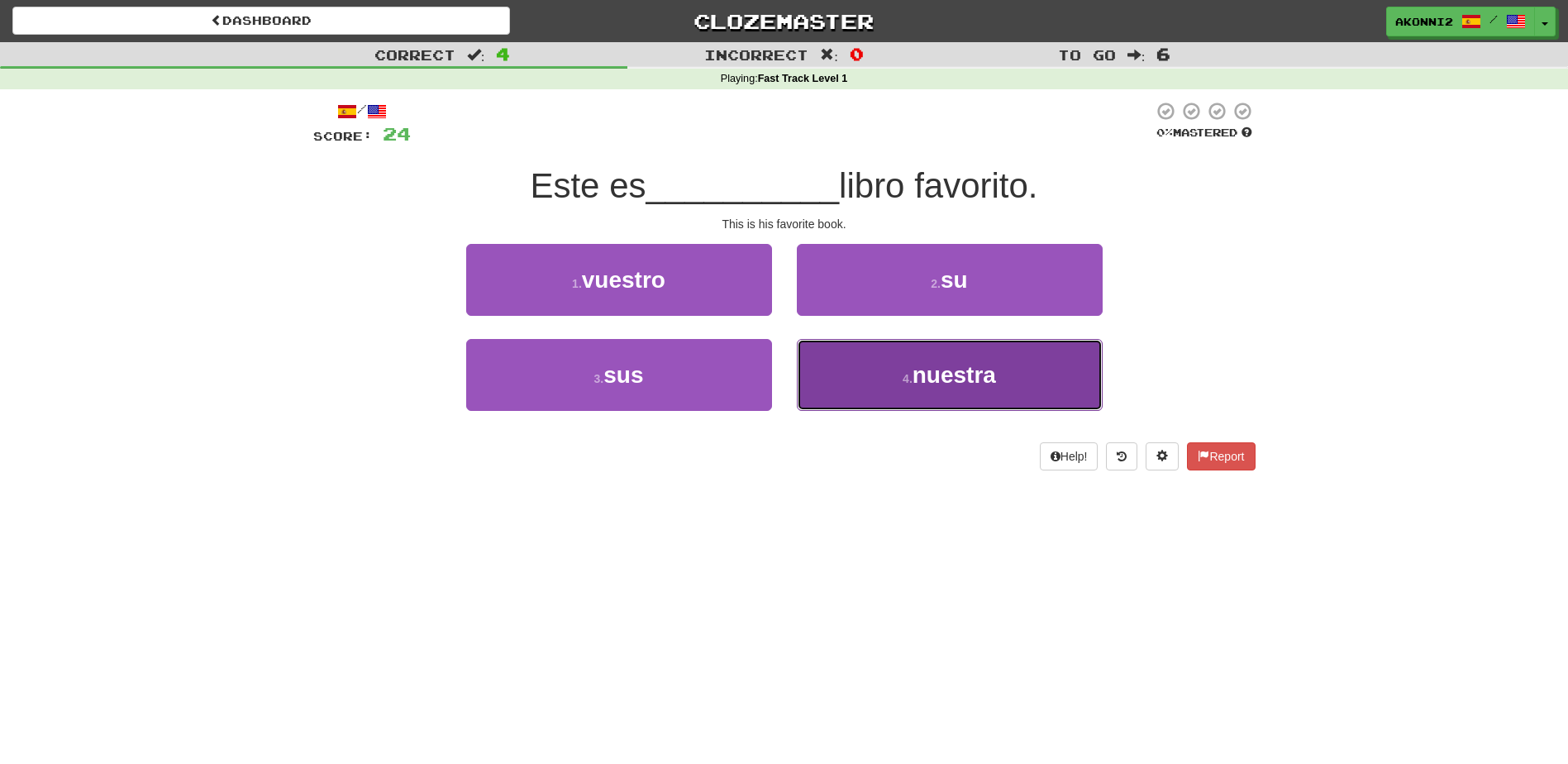
click at [962, 388] on button "4 . nuestra" at bounding box center [950, 375] width 306 height 72
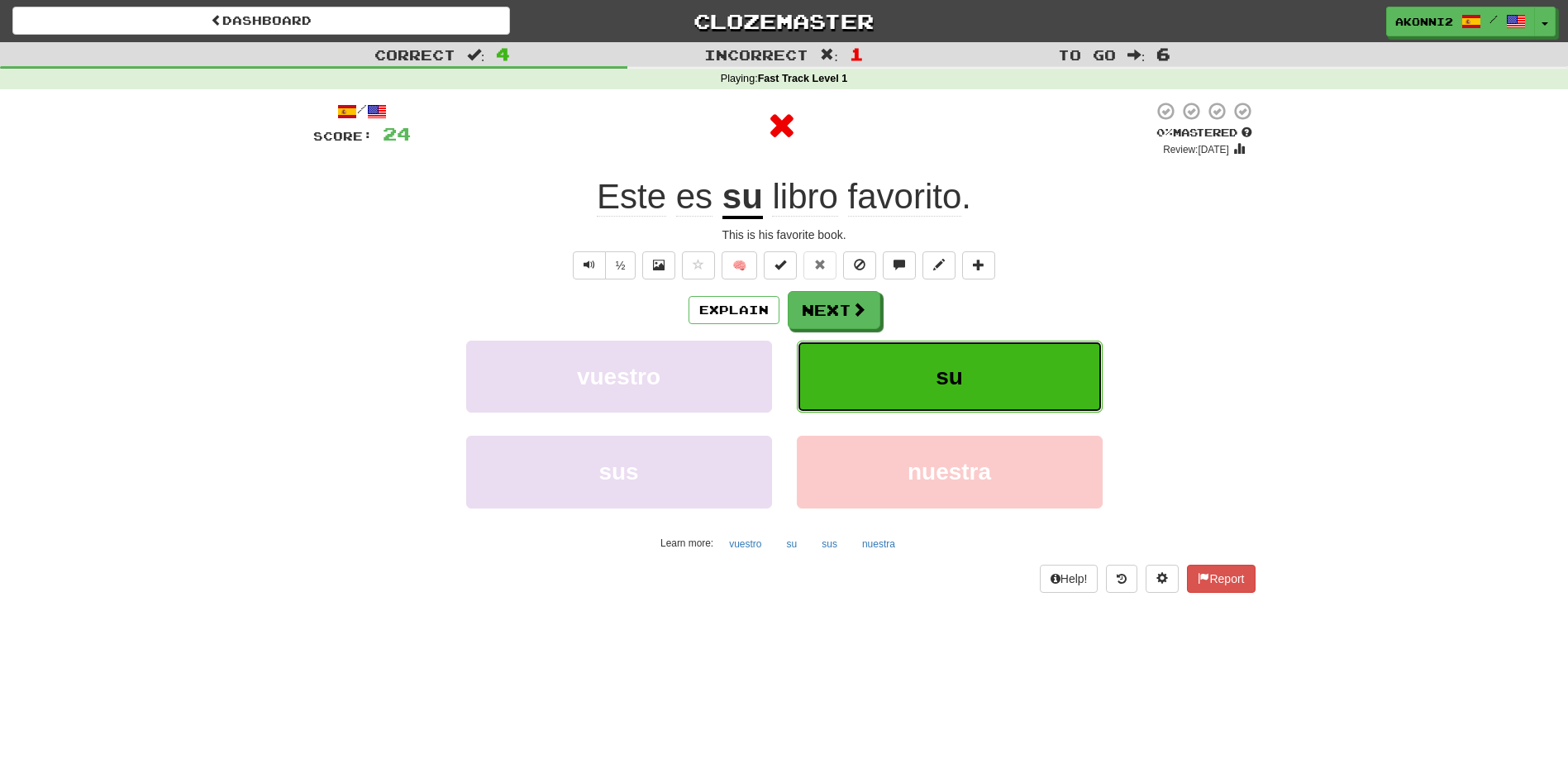
click at [880, 379] on button "su" at bounding box center [950, 377] width 306 height 72
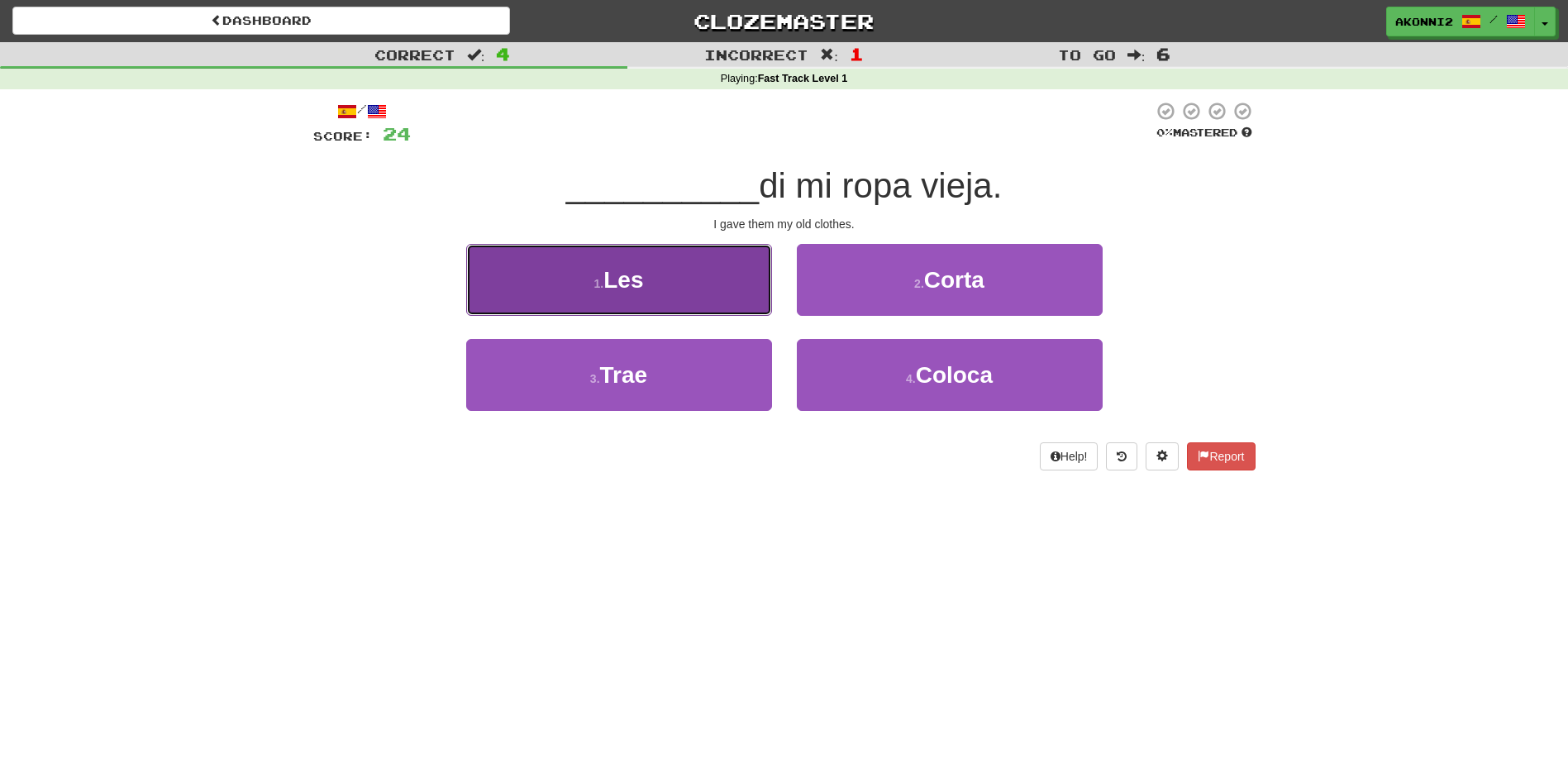
click at [665, 308] on button "1 . Les" at bounding box center [619, 279] width 306 height 72
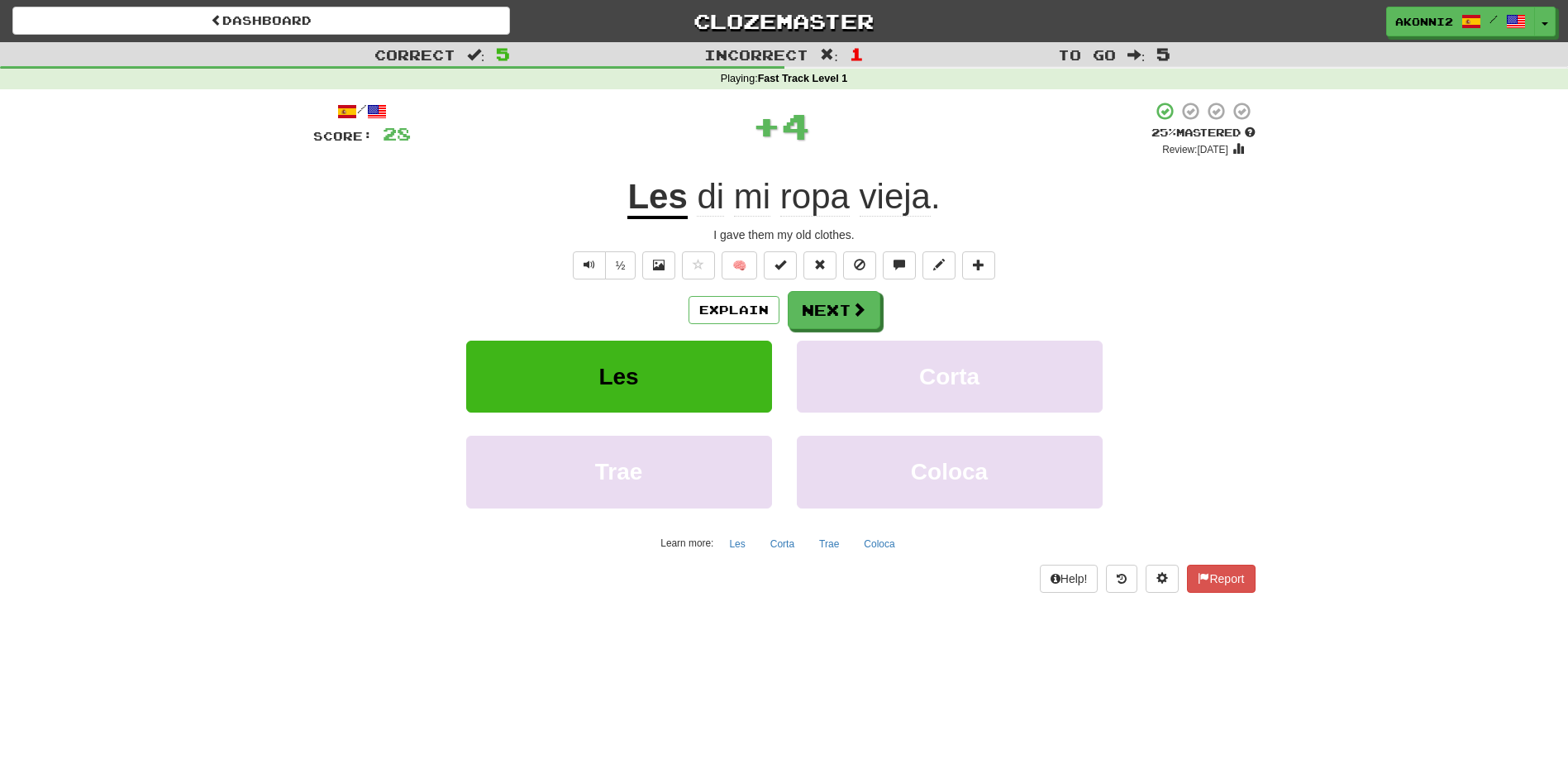
click at [662, 209] on u "Les" at bounding box center [657, 198] width 60 height 42
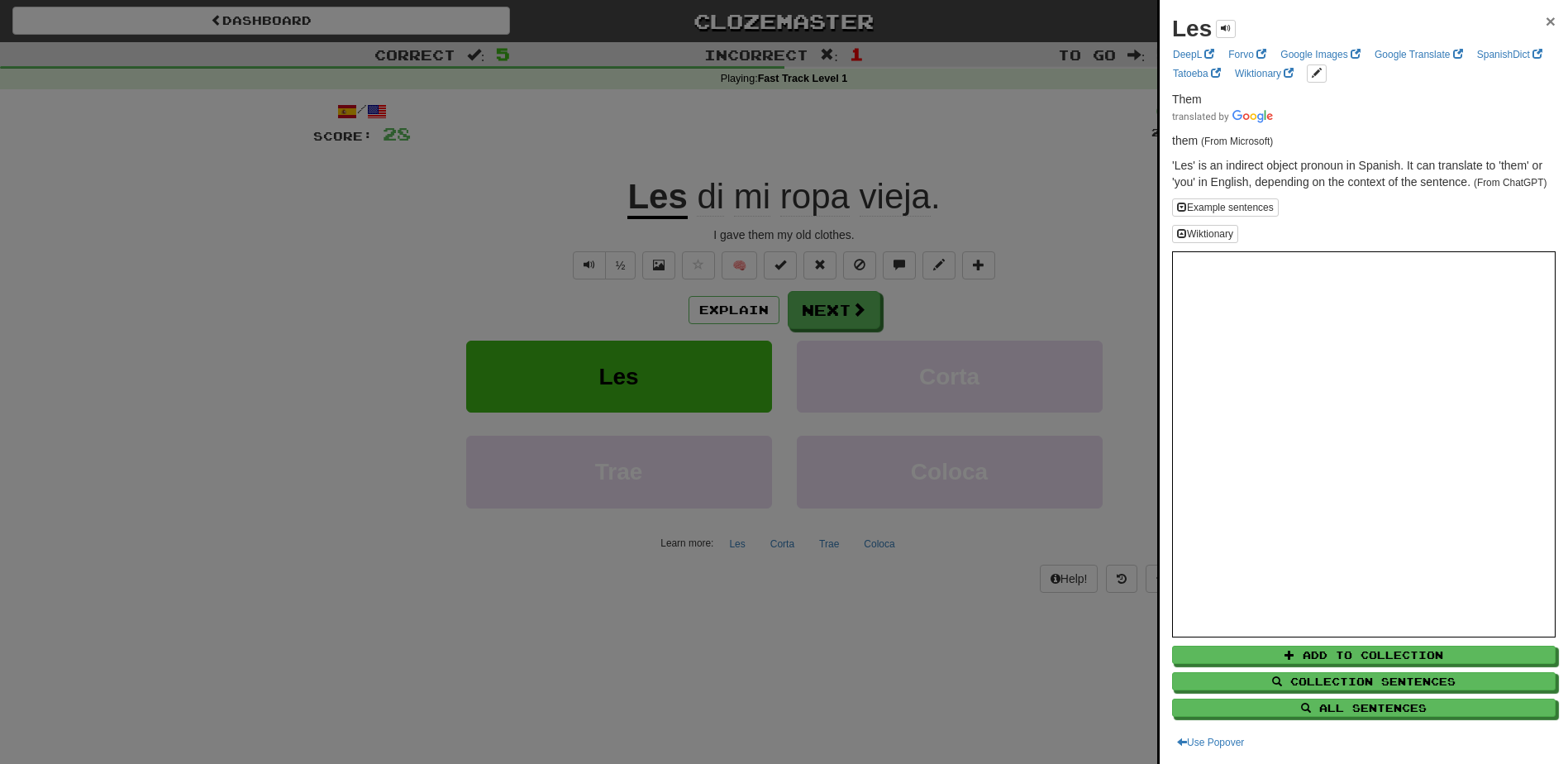
click at [1546, 27] on span "×" at bounding box center [1551, 21] width 10 height 19
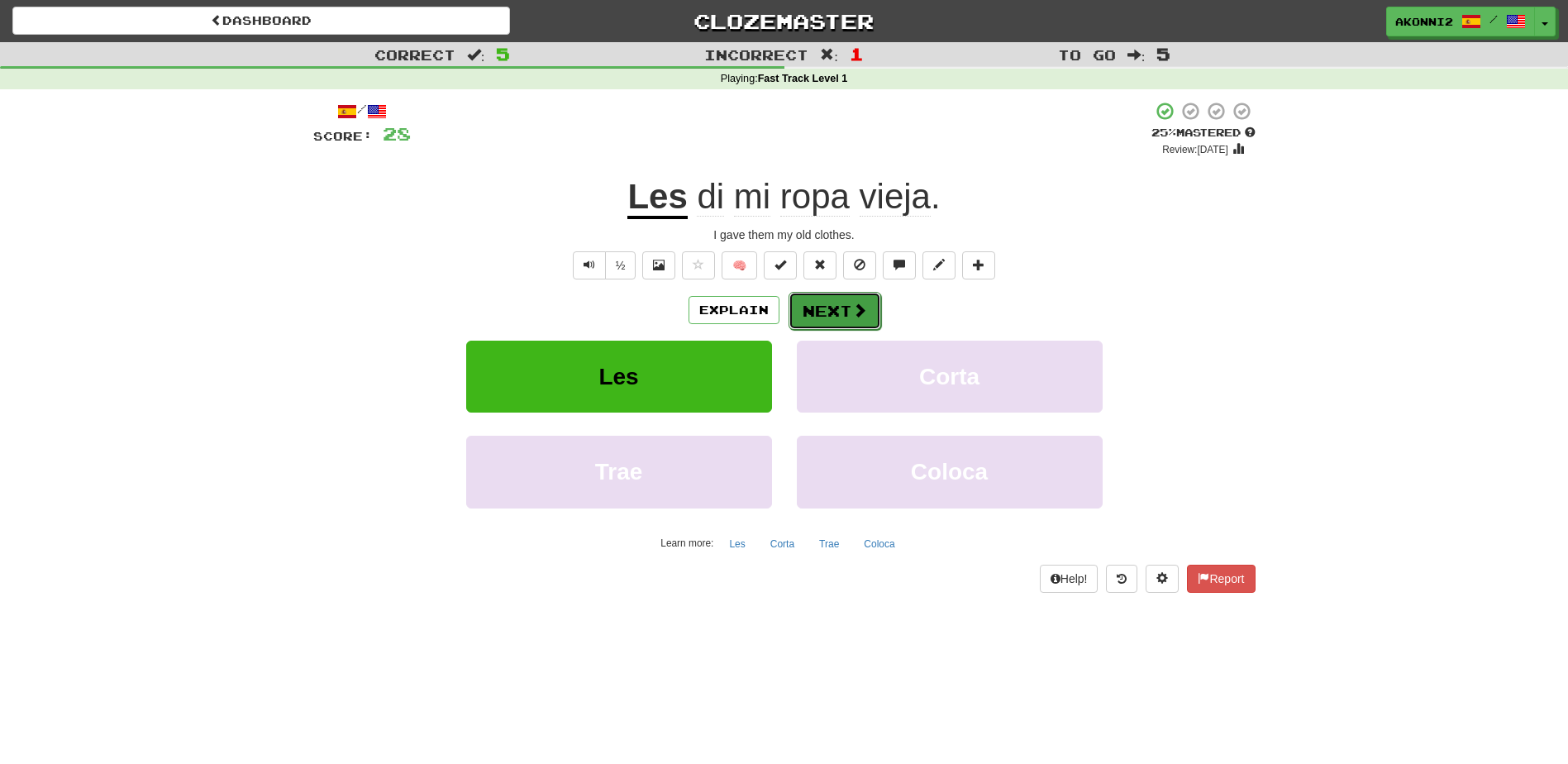
click at [844, 322] on button "Next" at bounding box center [834, 311] width 92 height 38
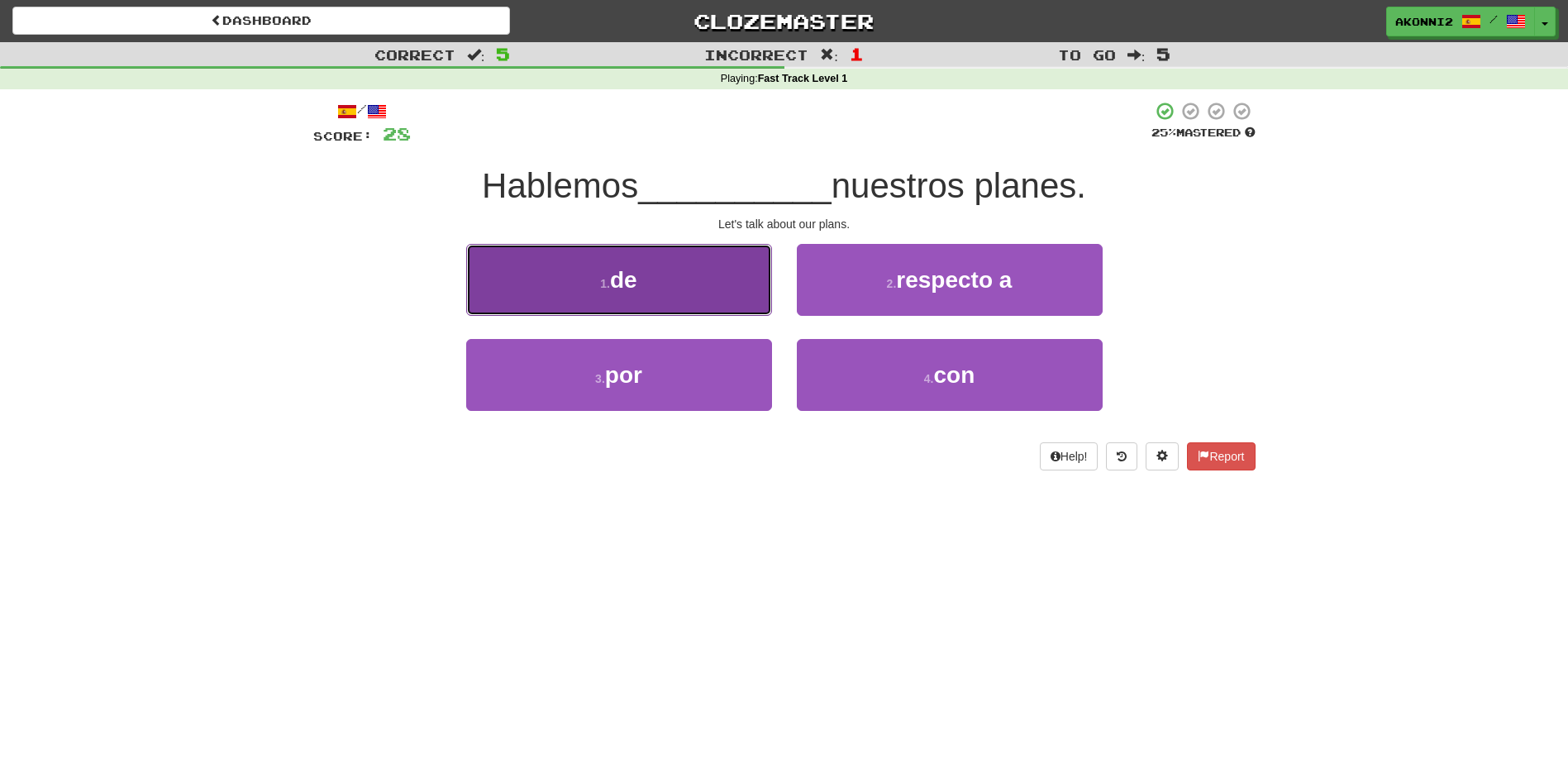
click at [600, 278] on small "1 ." at bounding box center [605, 283] width 10 height 13
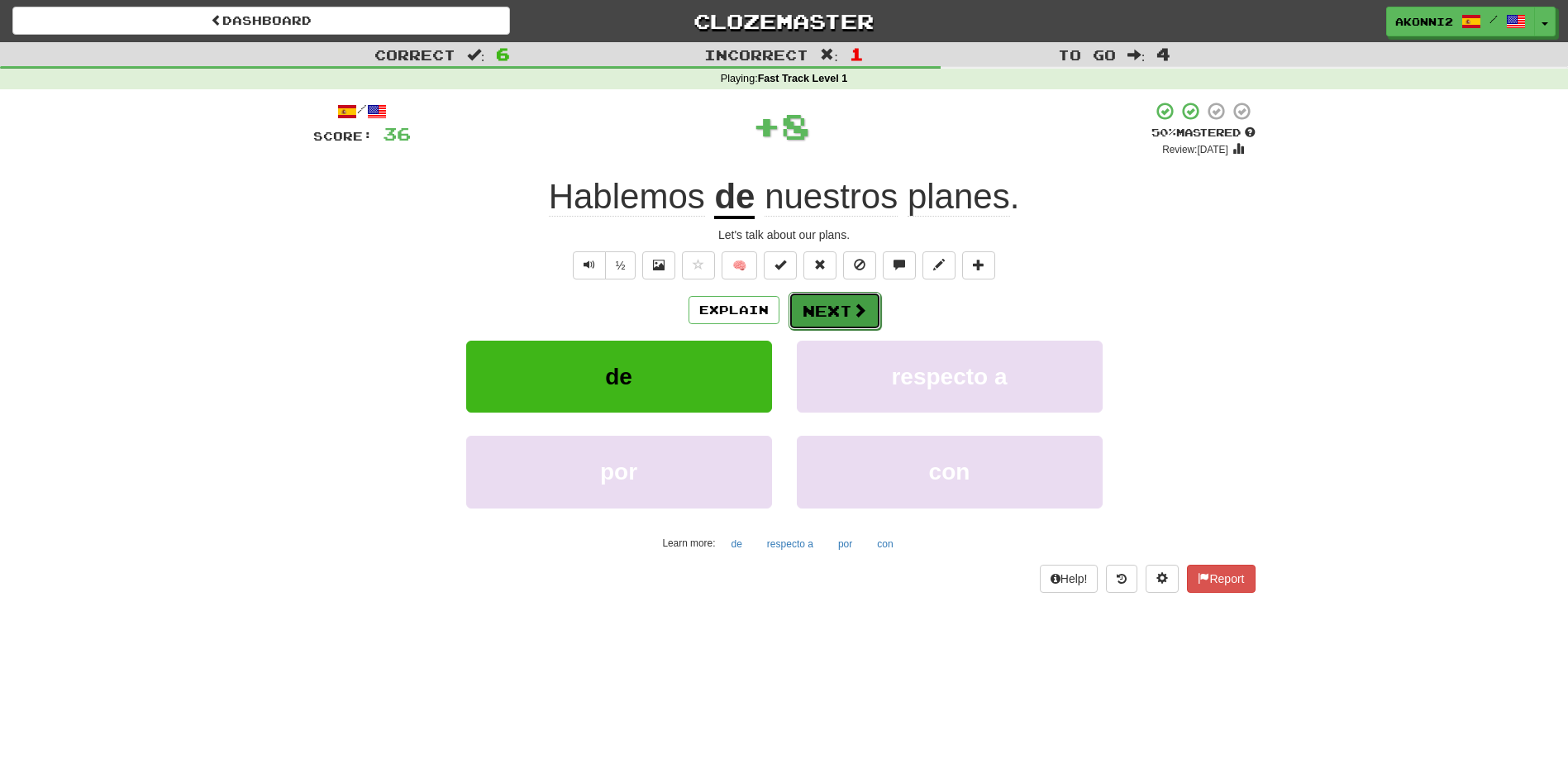
click at [860, 308] on span at bounding box center [860, 310] width 15 height 15
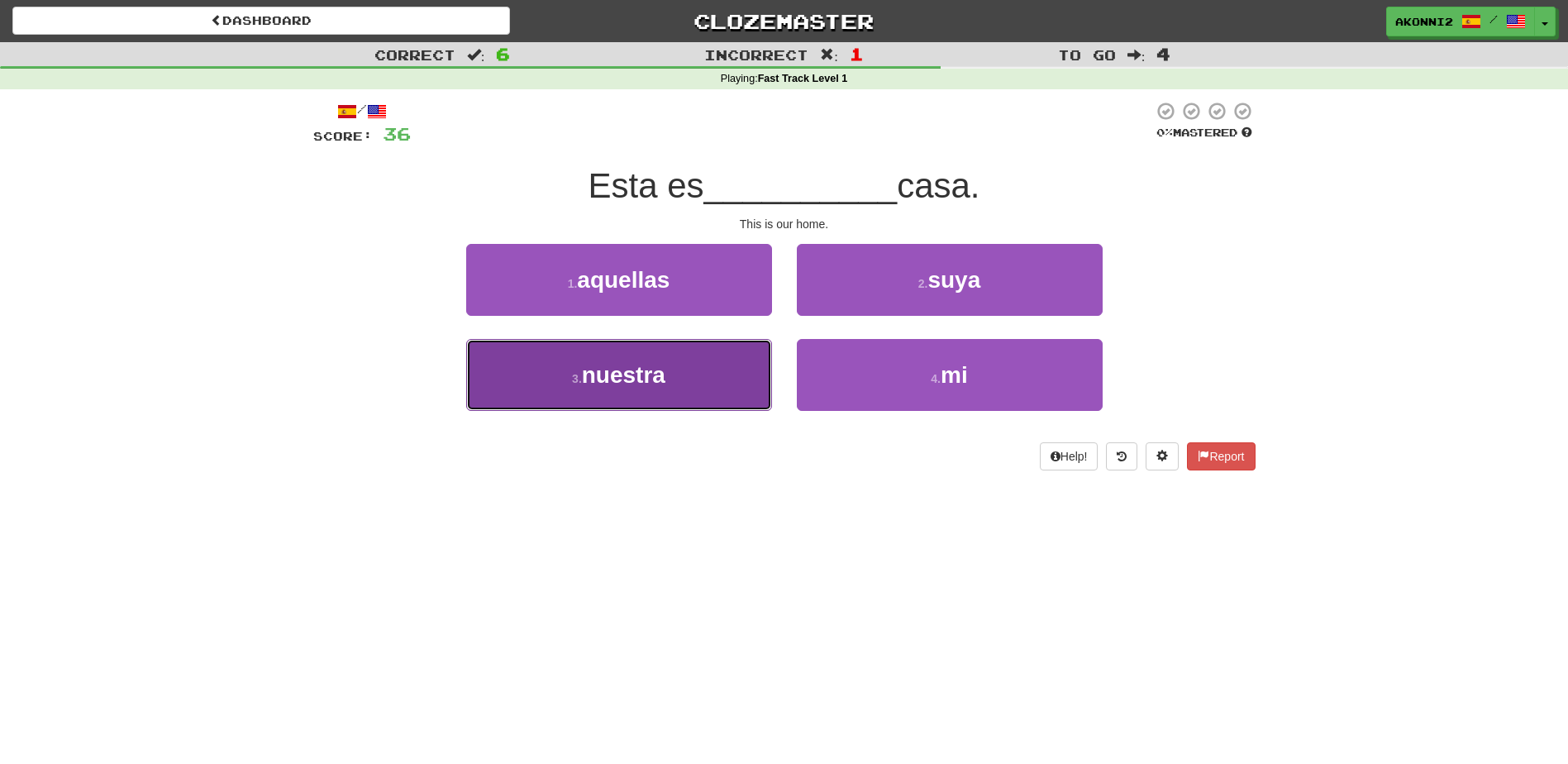
click at [618, 382] on span "nuestra" at bounding box center [623, 375] width 83 height 26
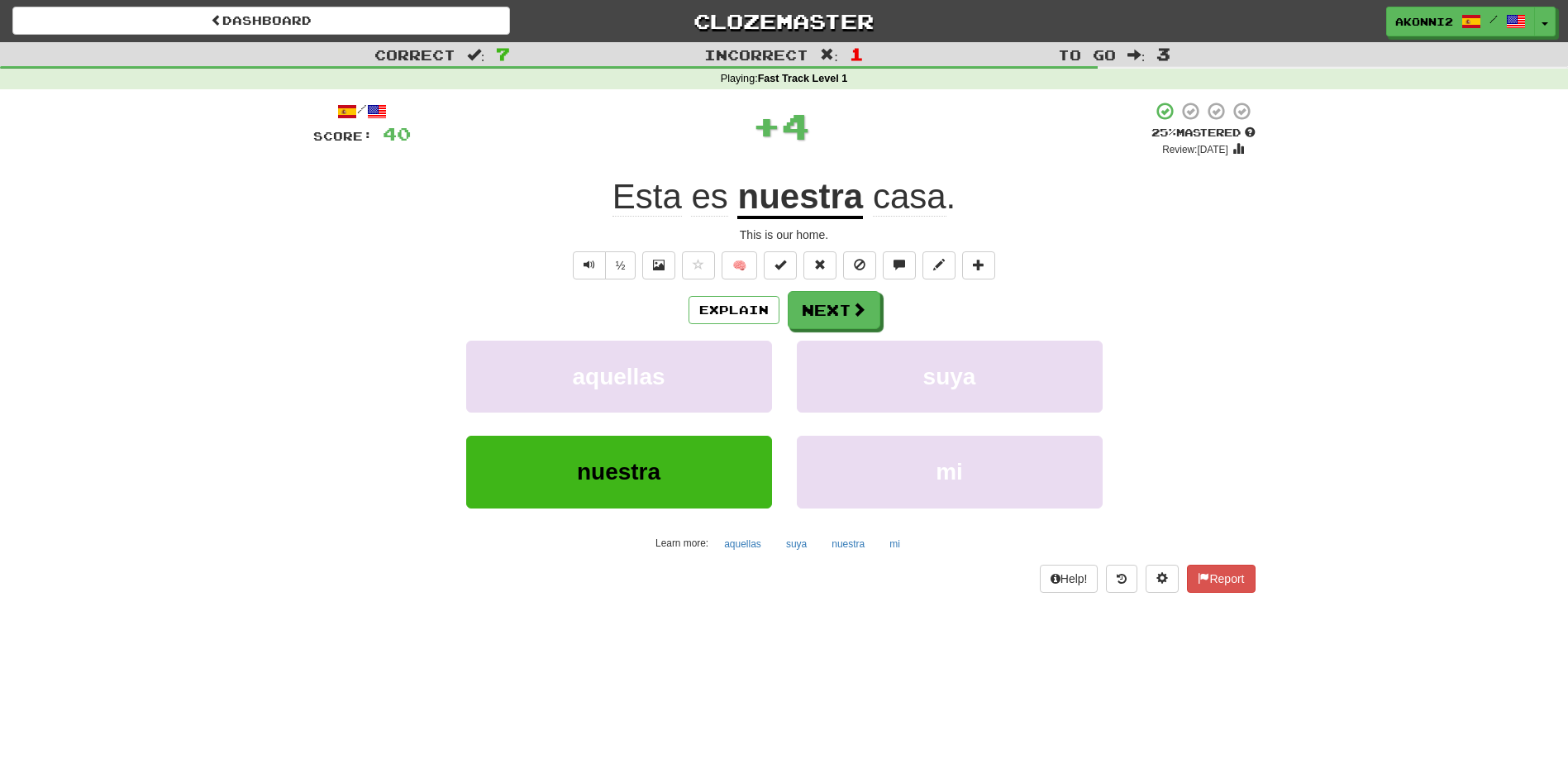
click at [802, 205] on u "nuestra" at bounding box center [799, 198] width 125 height 42
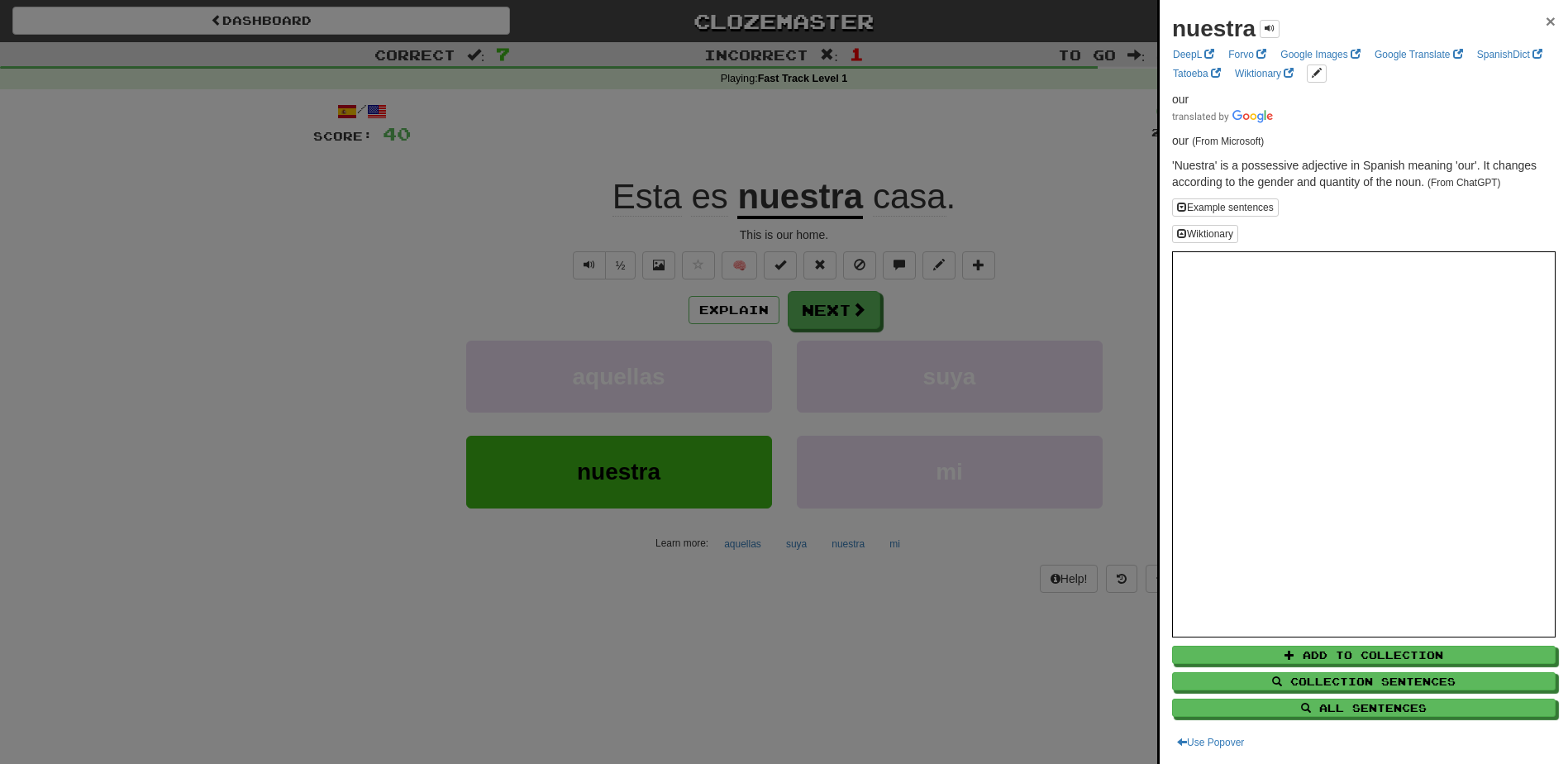
click at [1546, 22] on span "×" at bounding box center [1551, 21] width 10 height 19
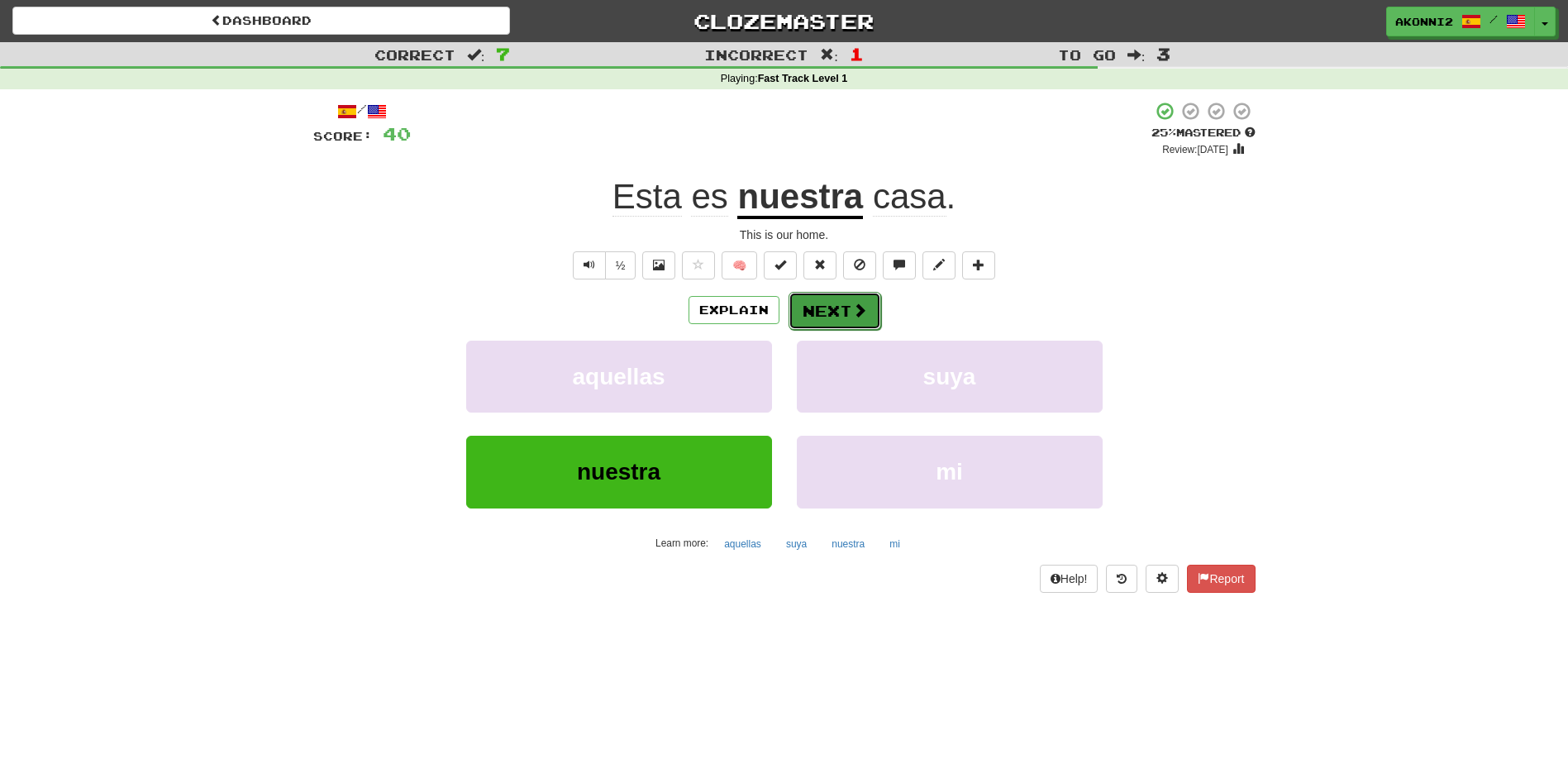
click at [841, 312] on button "Next" at bounding box center [834, 311] width 92 height 38
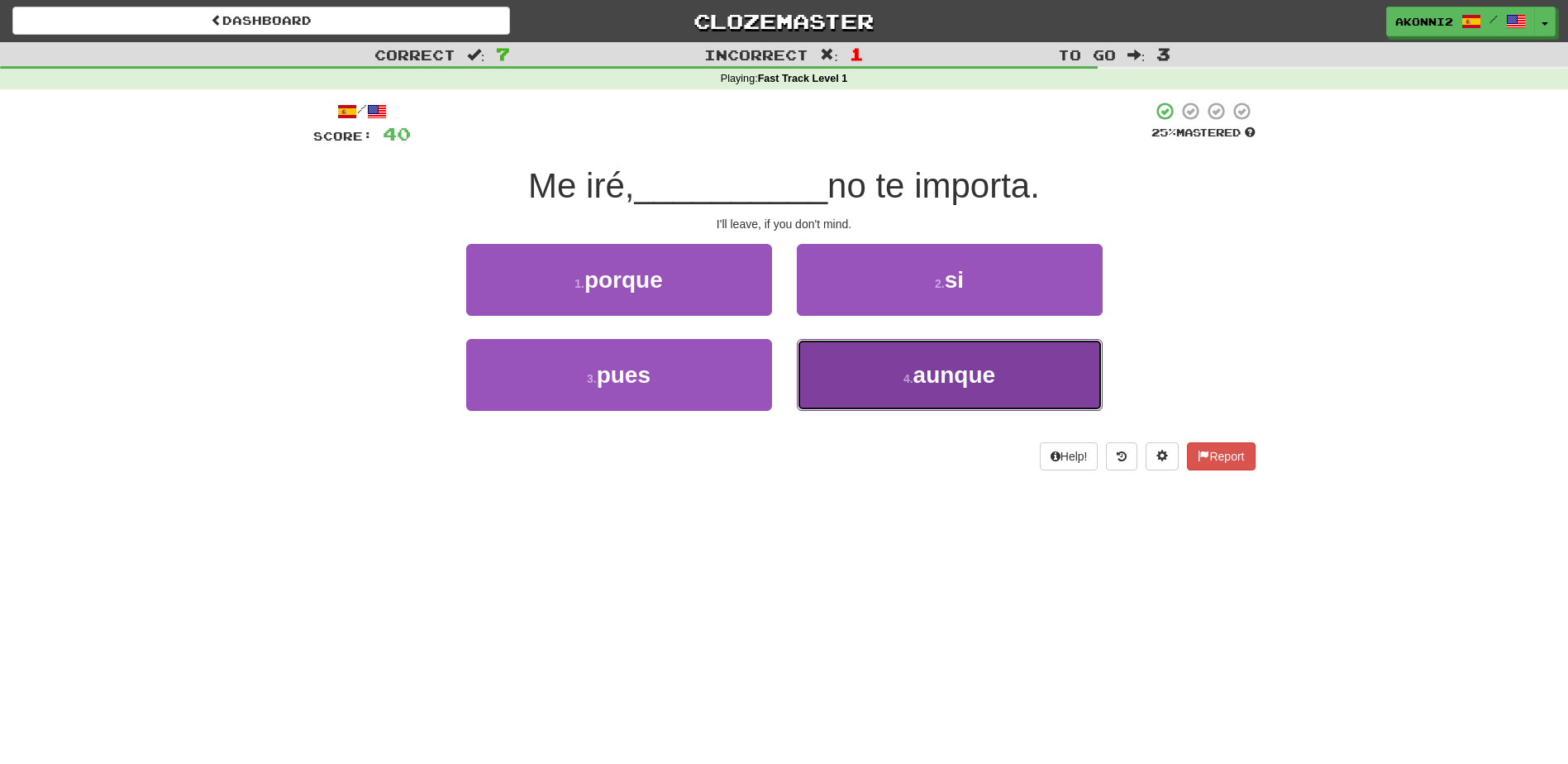
click at [952, 391] on button "4 . aunque" at bounding box center [950, 375] width 306 height 72
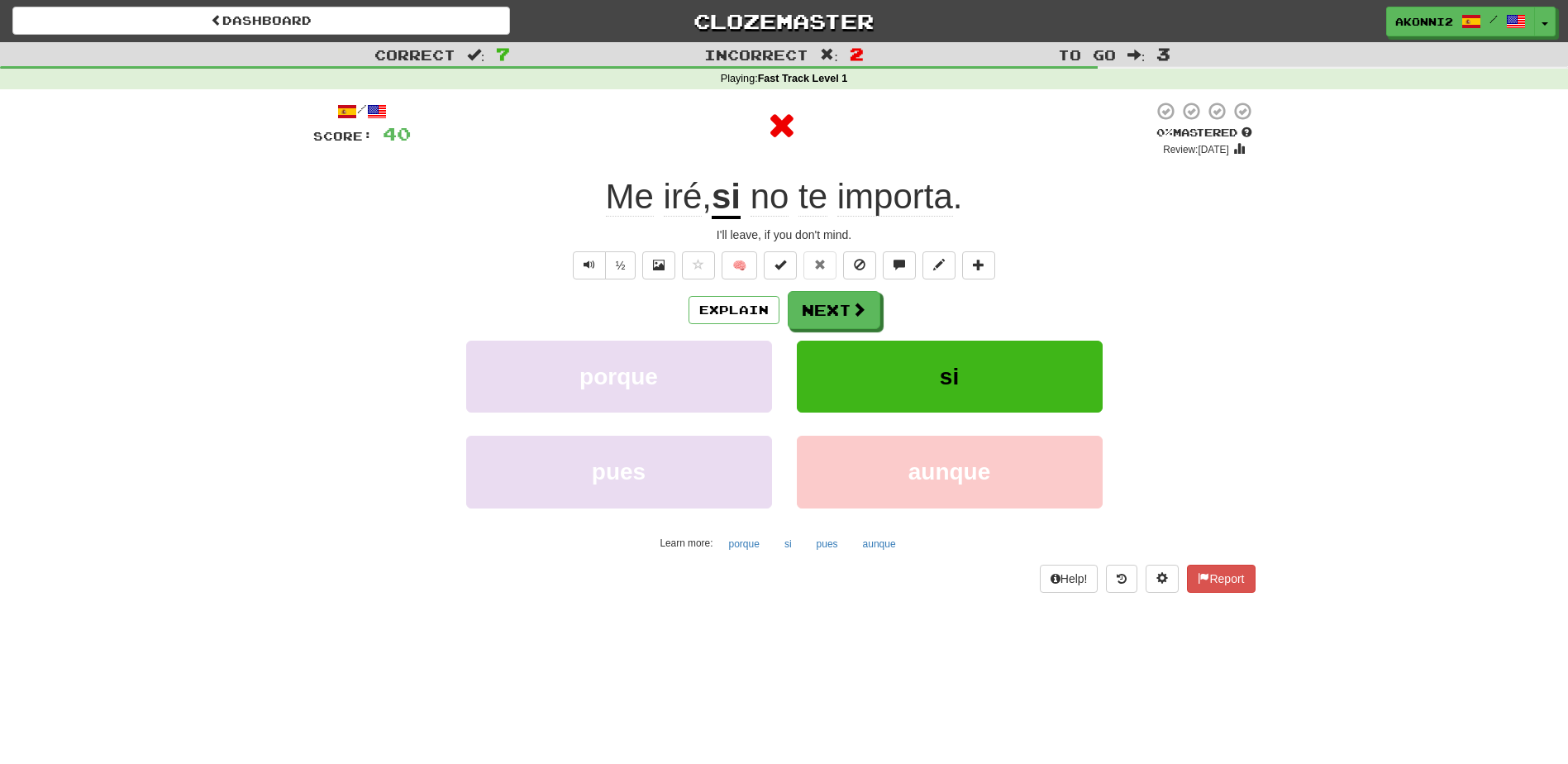
click at [730, 198] on u "si" at bounding box center [725, 198] width 29 height 42
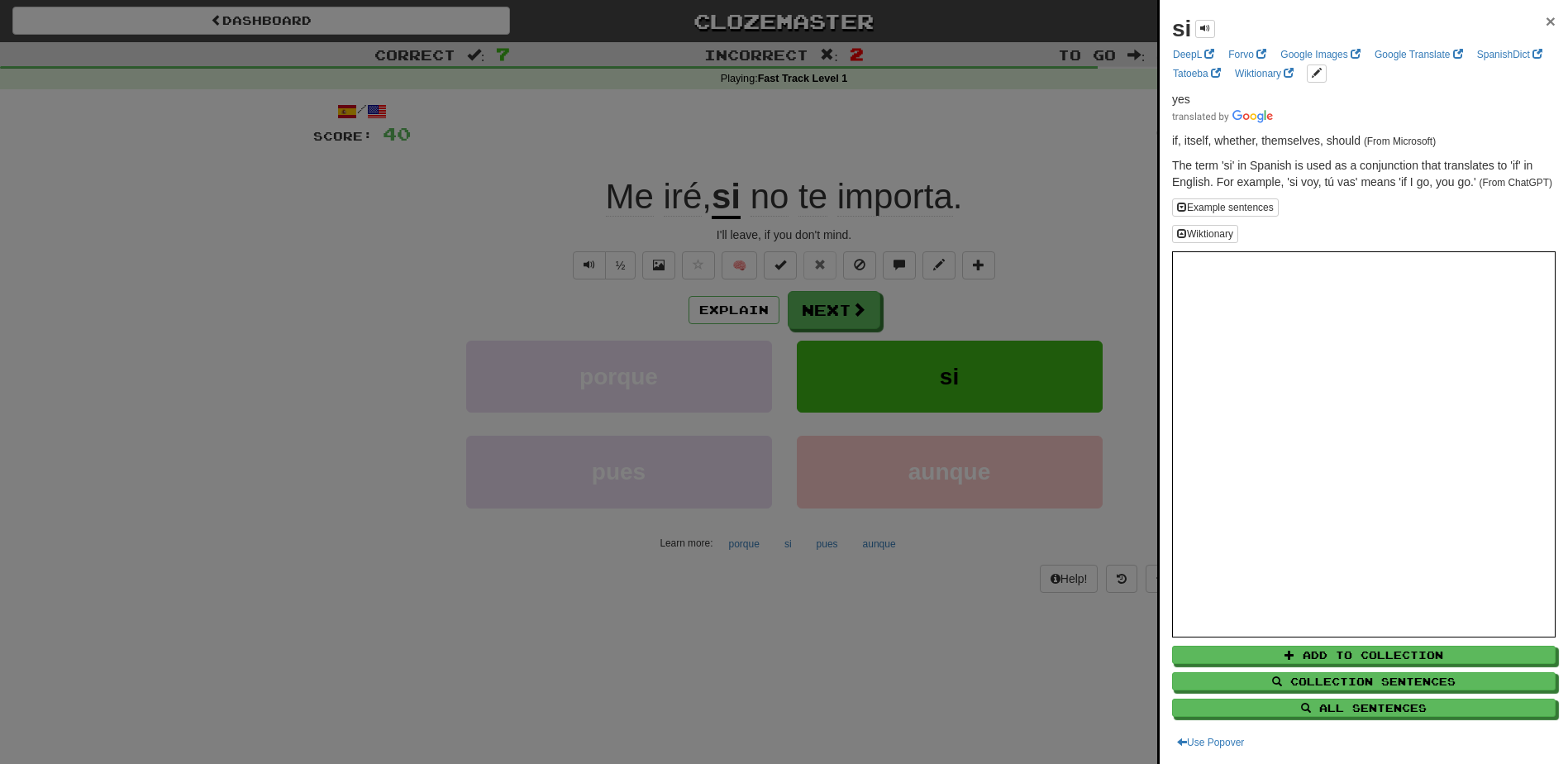
click at [1546, 21] on span "×" at bounding box center [1551, 21] width 10 height 19
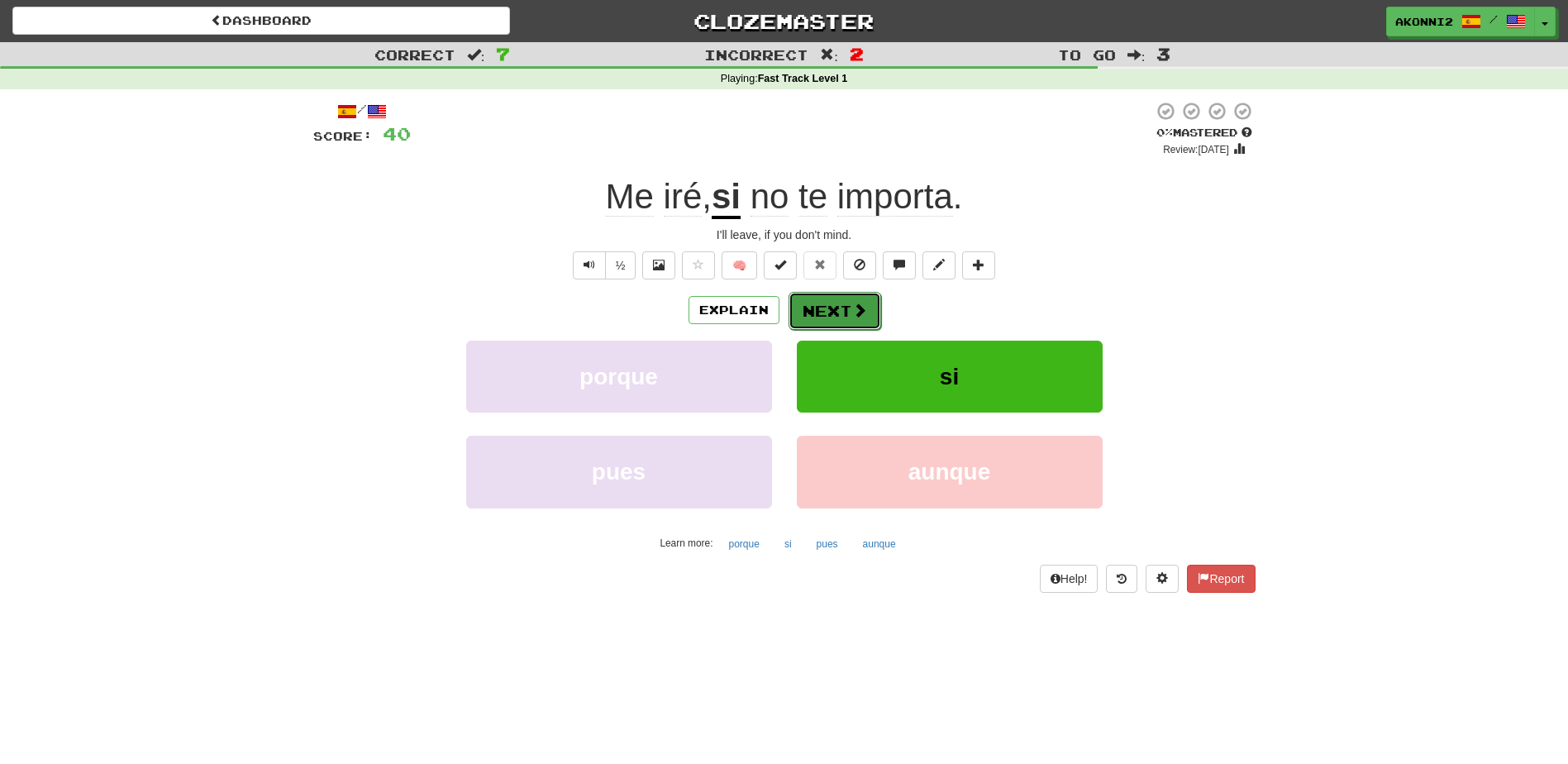
click at [819, 313] on button "Next" at bounding box center [834, 311] width 92 height 38
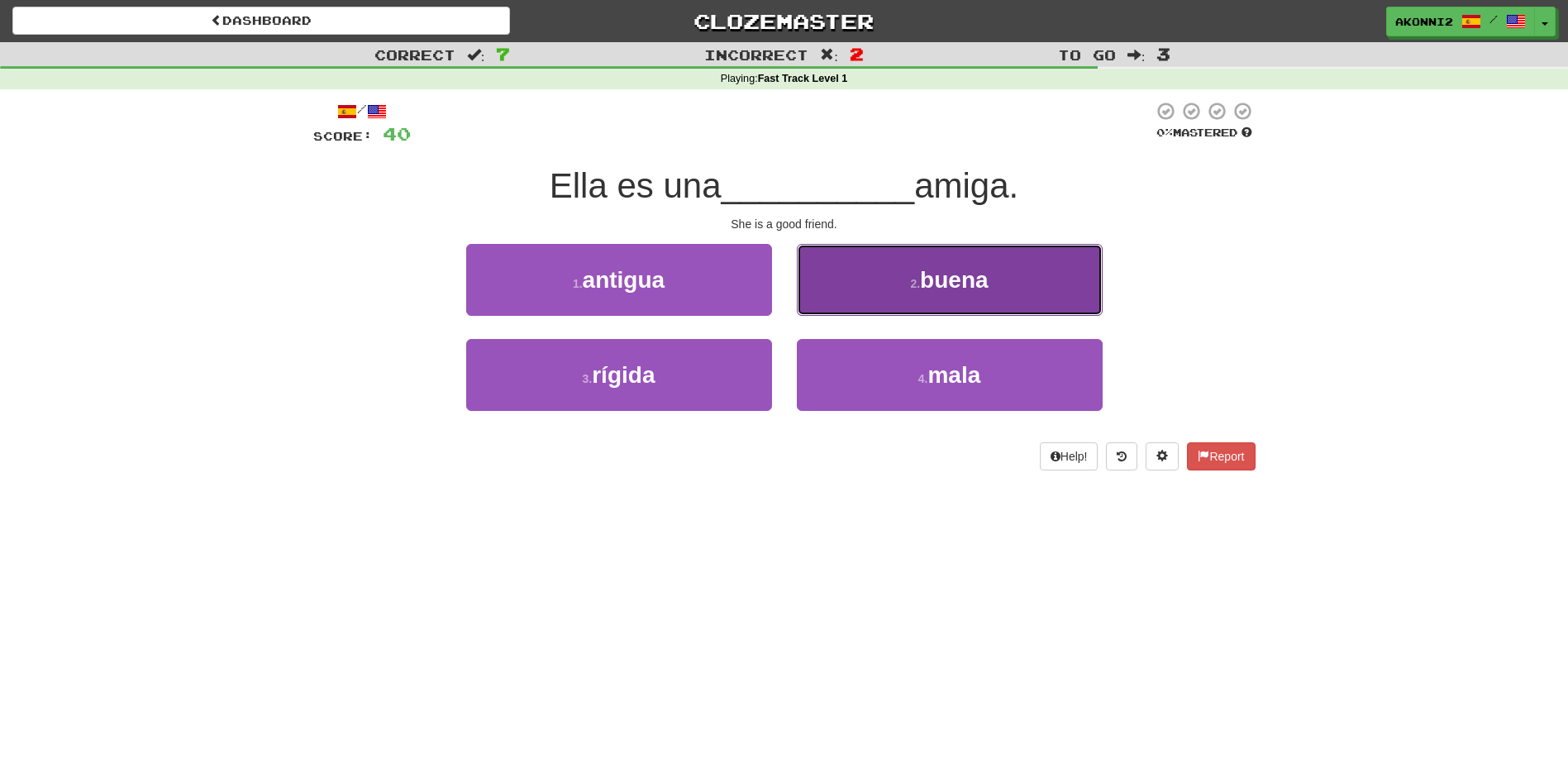
click at [1024, 278] on button "2 . buena" at bounding box center [950, 279] width 306 height 72
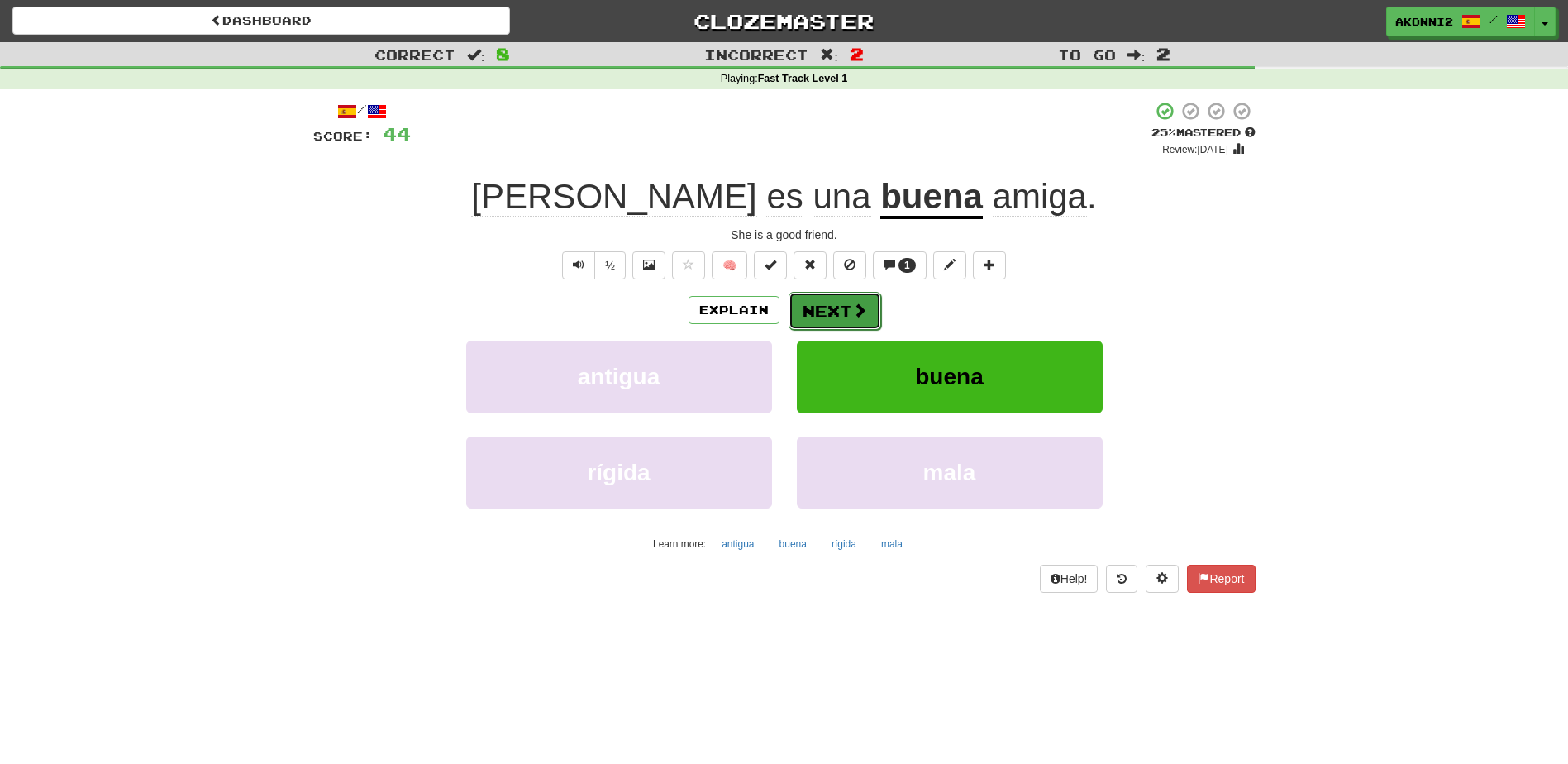
click at [836, 323] on button "Next" at bounding box center [834, 311] width 92 height 38
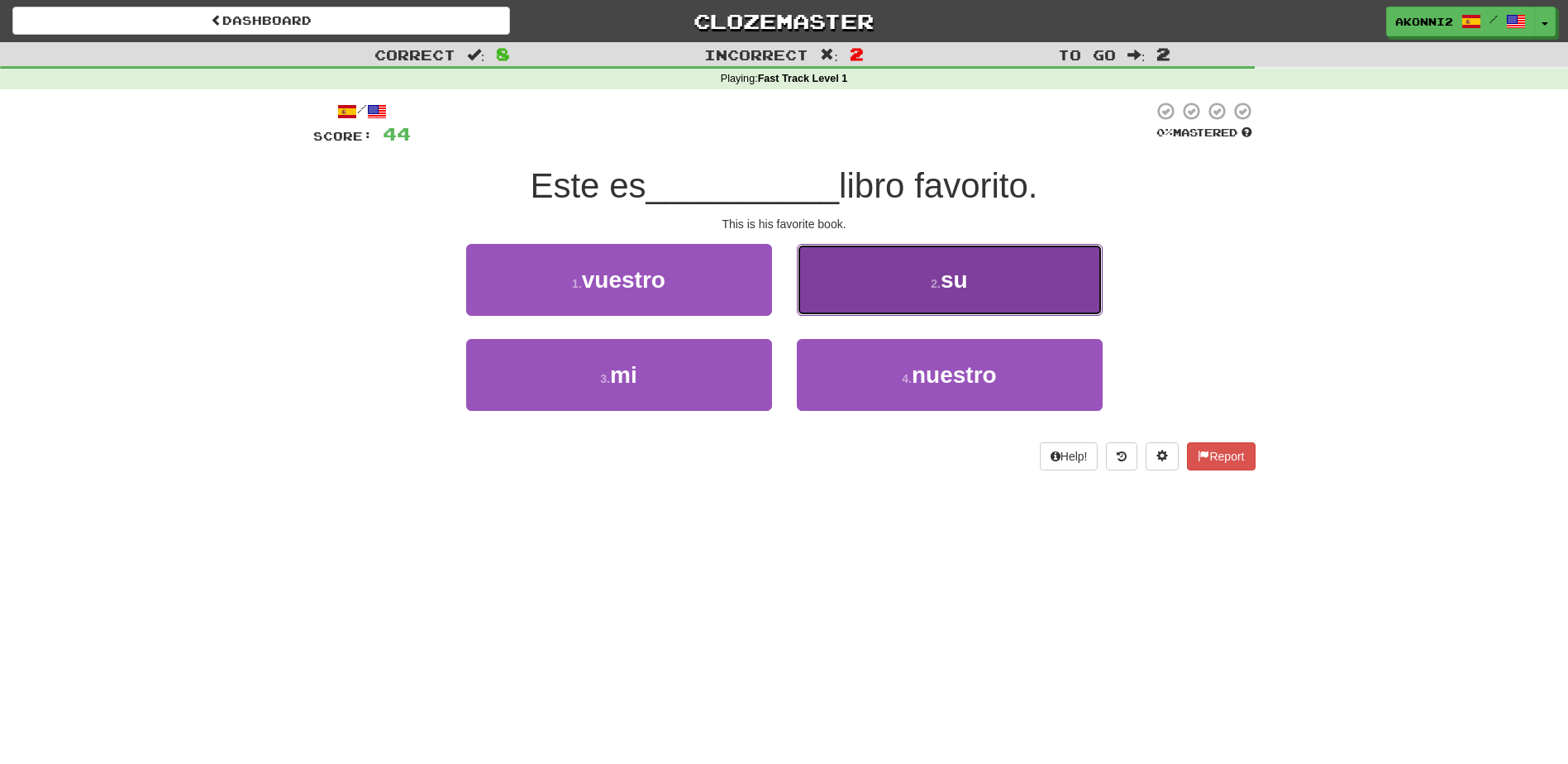
click at [862, 298] on button "2 . su" at bounding box center [950, 279] width 306 height 72
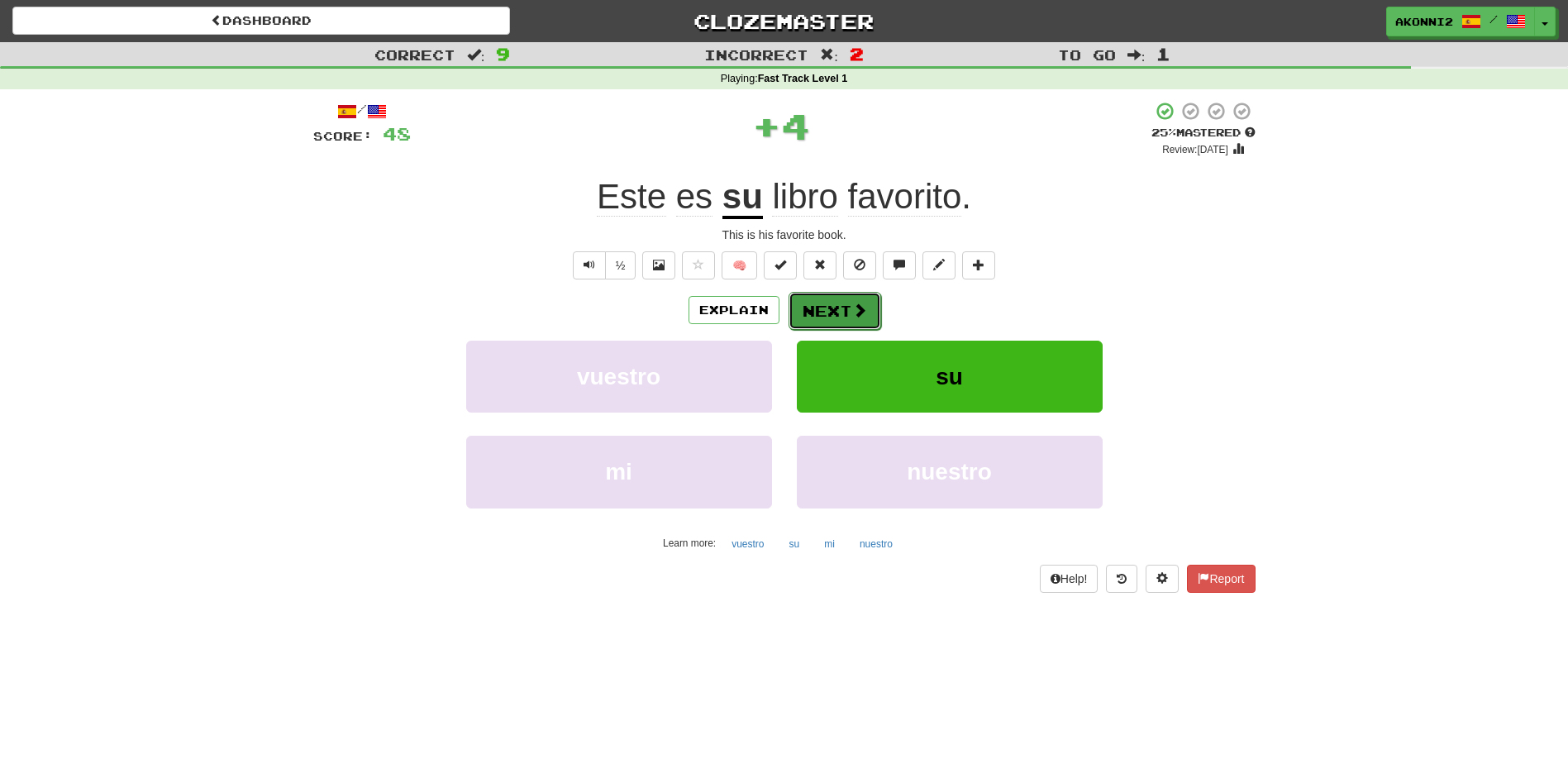
click at [832, 304] on button "Next" at bounding box center [834, 311] width 92 height 38
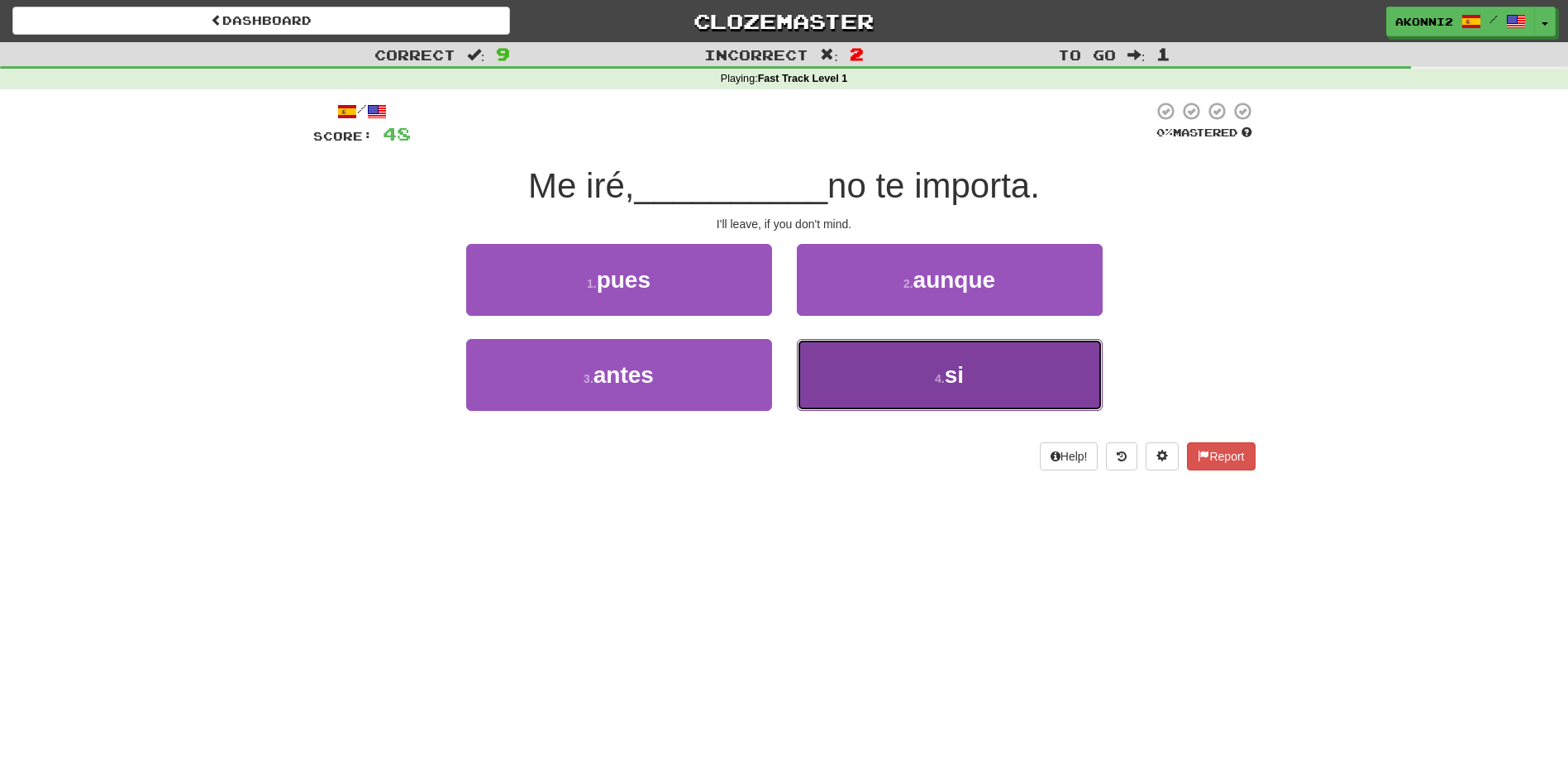
click at [995, 387] on button "4 . si" at bounding box center [950, 375] width 306 height 72
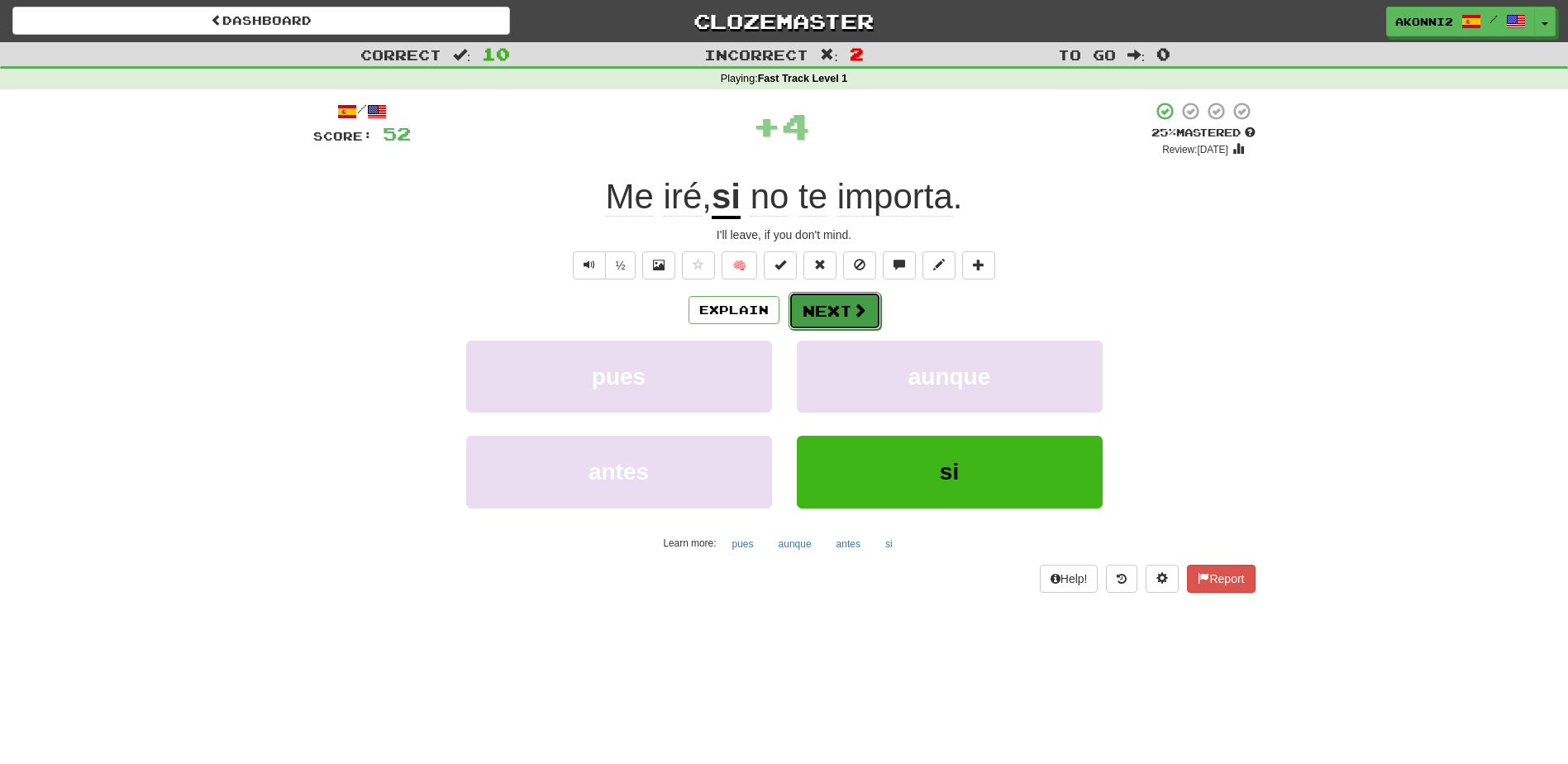
click at [853, 310] on span at bounding box center [860, 310] width 15 height 15
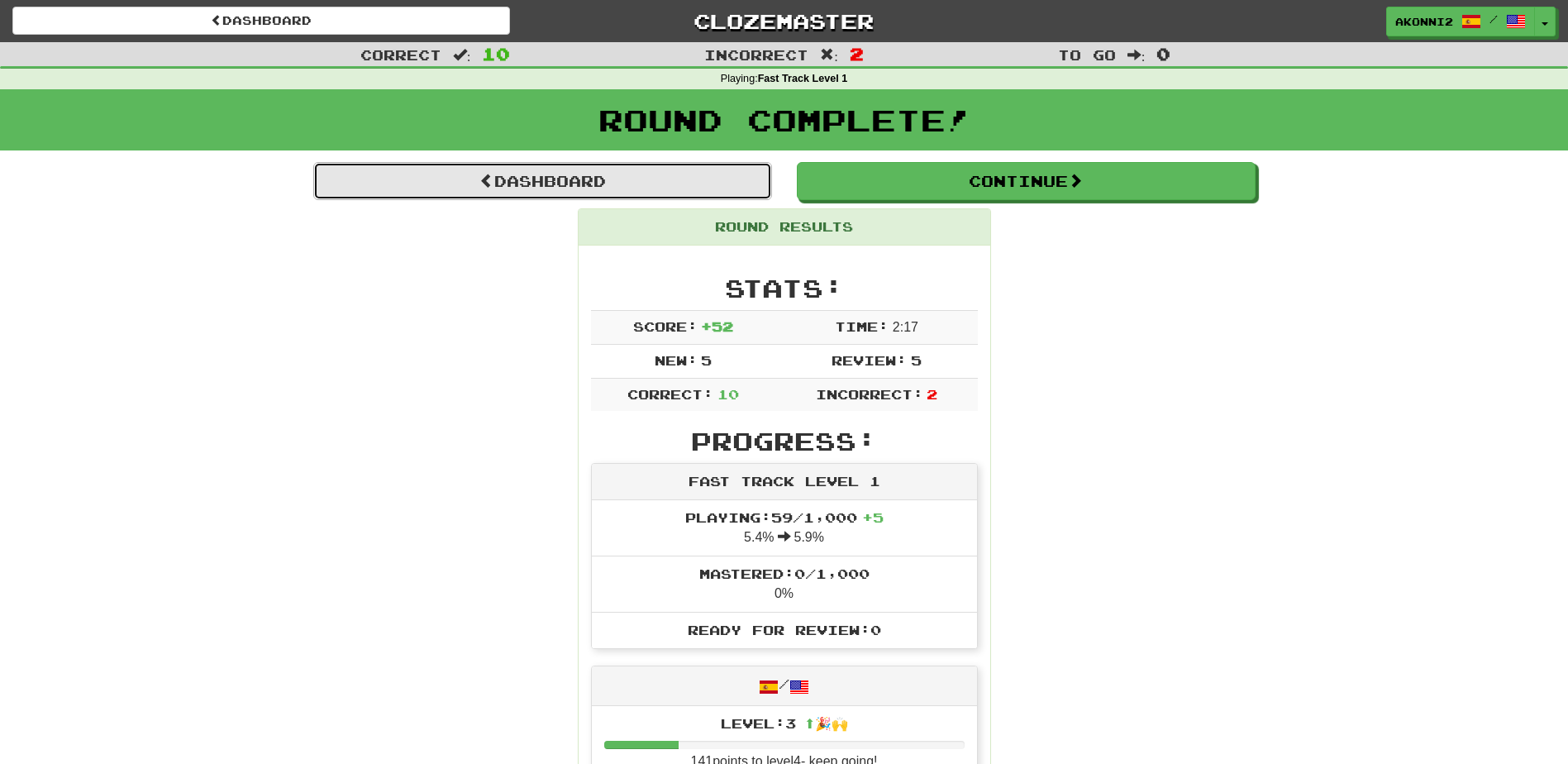
click at [495, 175] on link "Dashboard" at bounding box center [543, 181] width 459 height 38
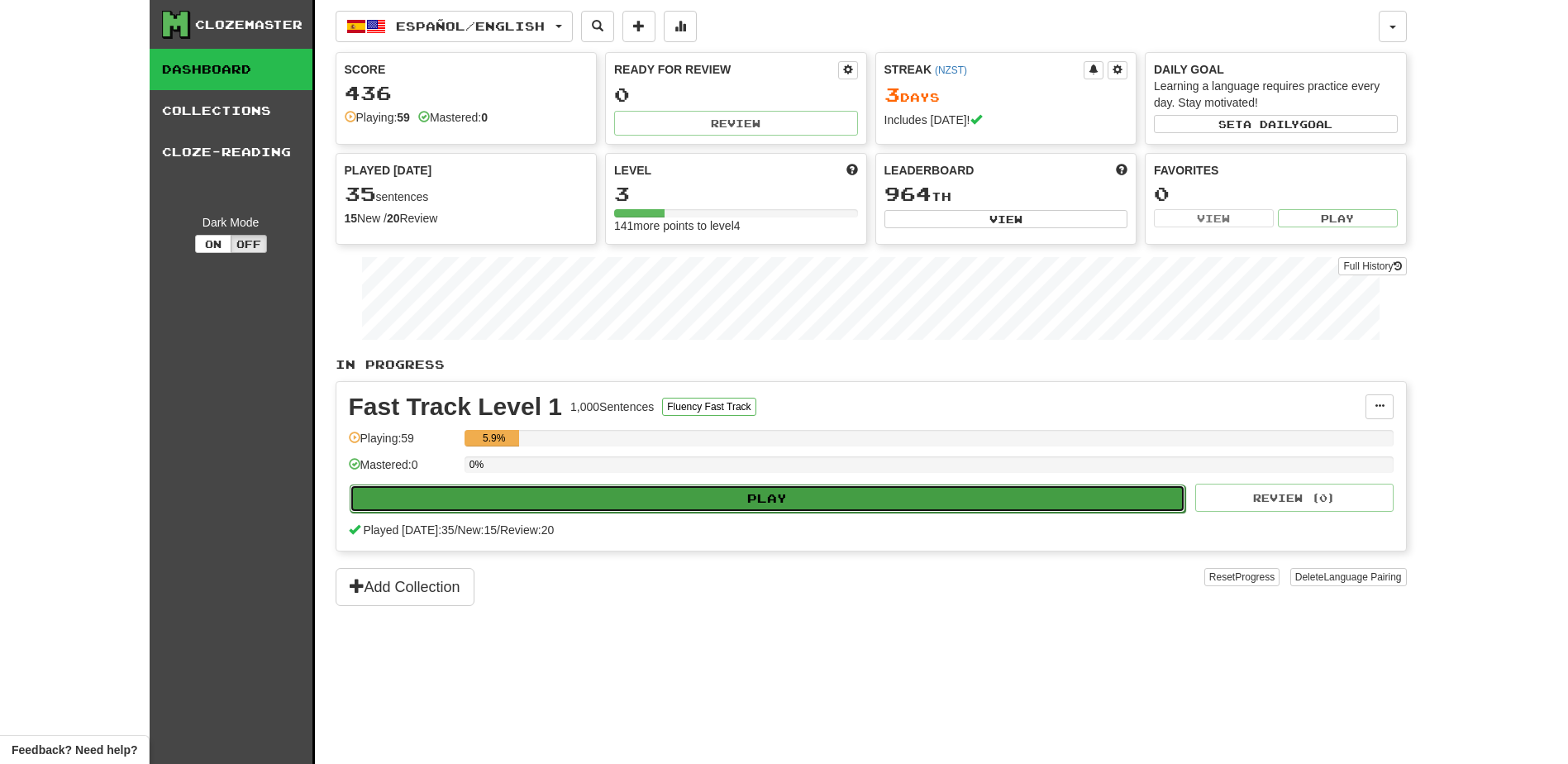
click at [843, 495] on button "Play" at bounding box center [768, 499] width 837 height 28
select select "**"
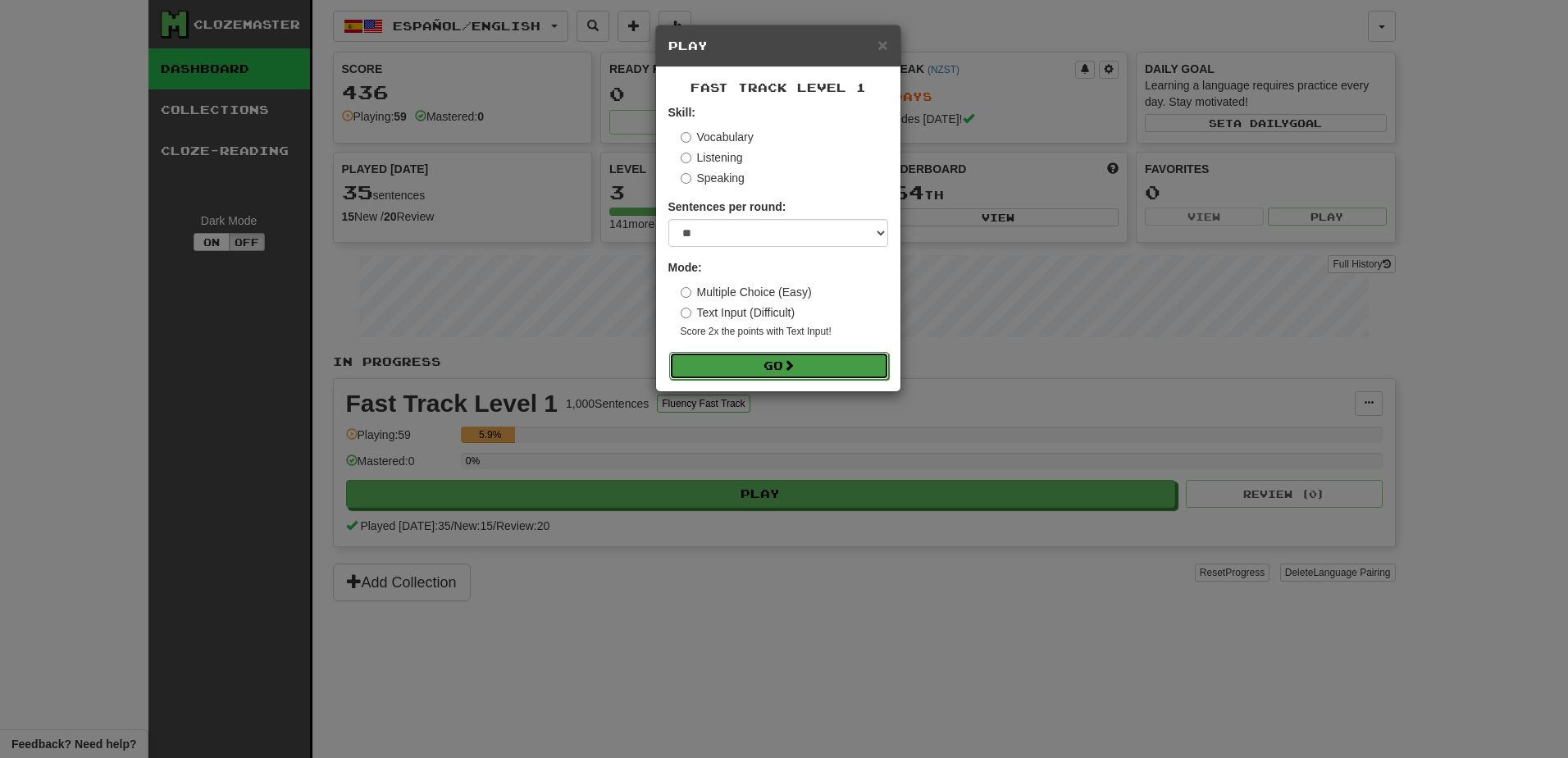
click at [770, 363] on button "Go" at bounding box center [779, 366] width 220 height 28
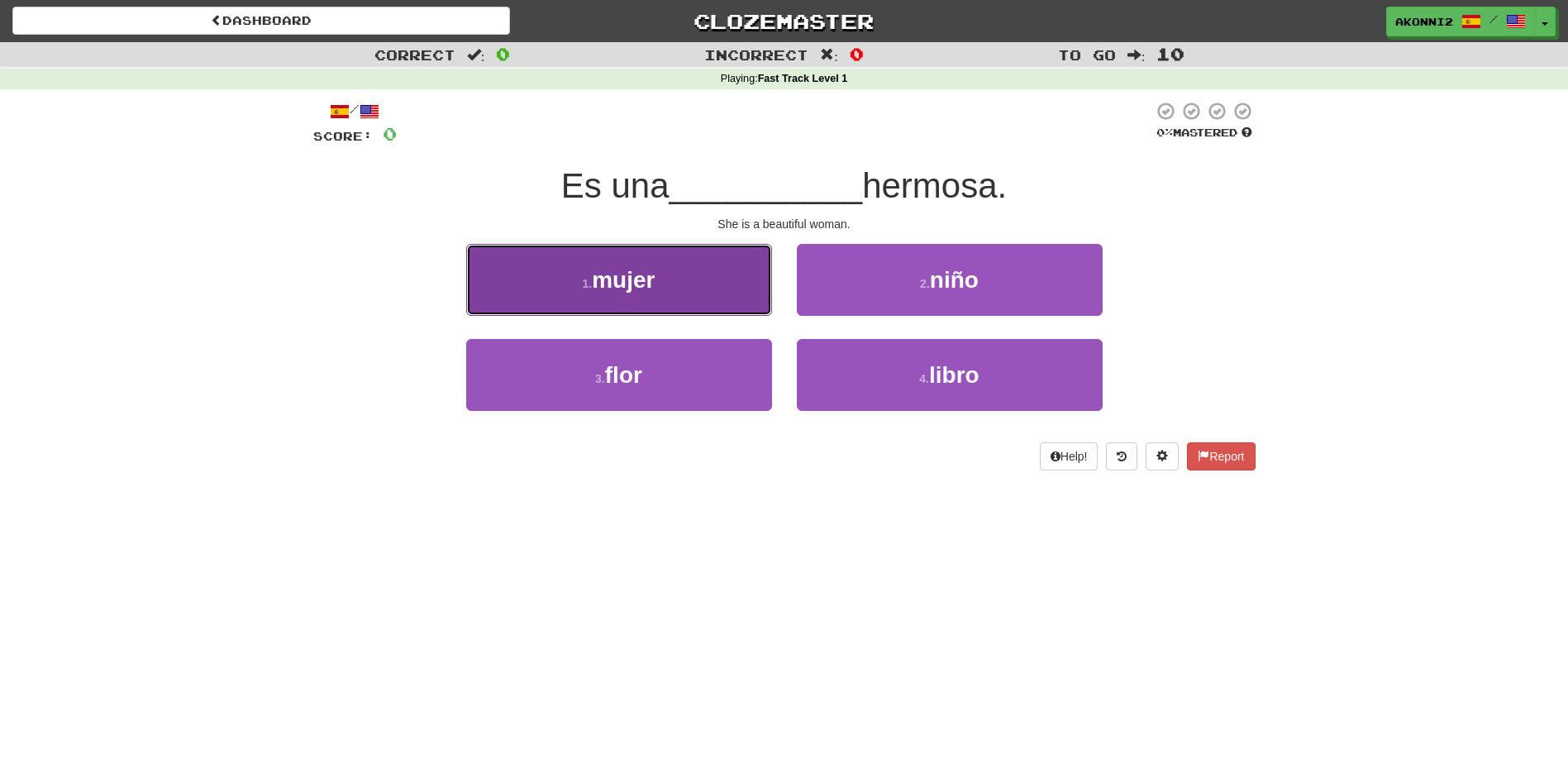
click at [602, 276] on span "mujer" at bounding box center [623, 279] width 63 height 26
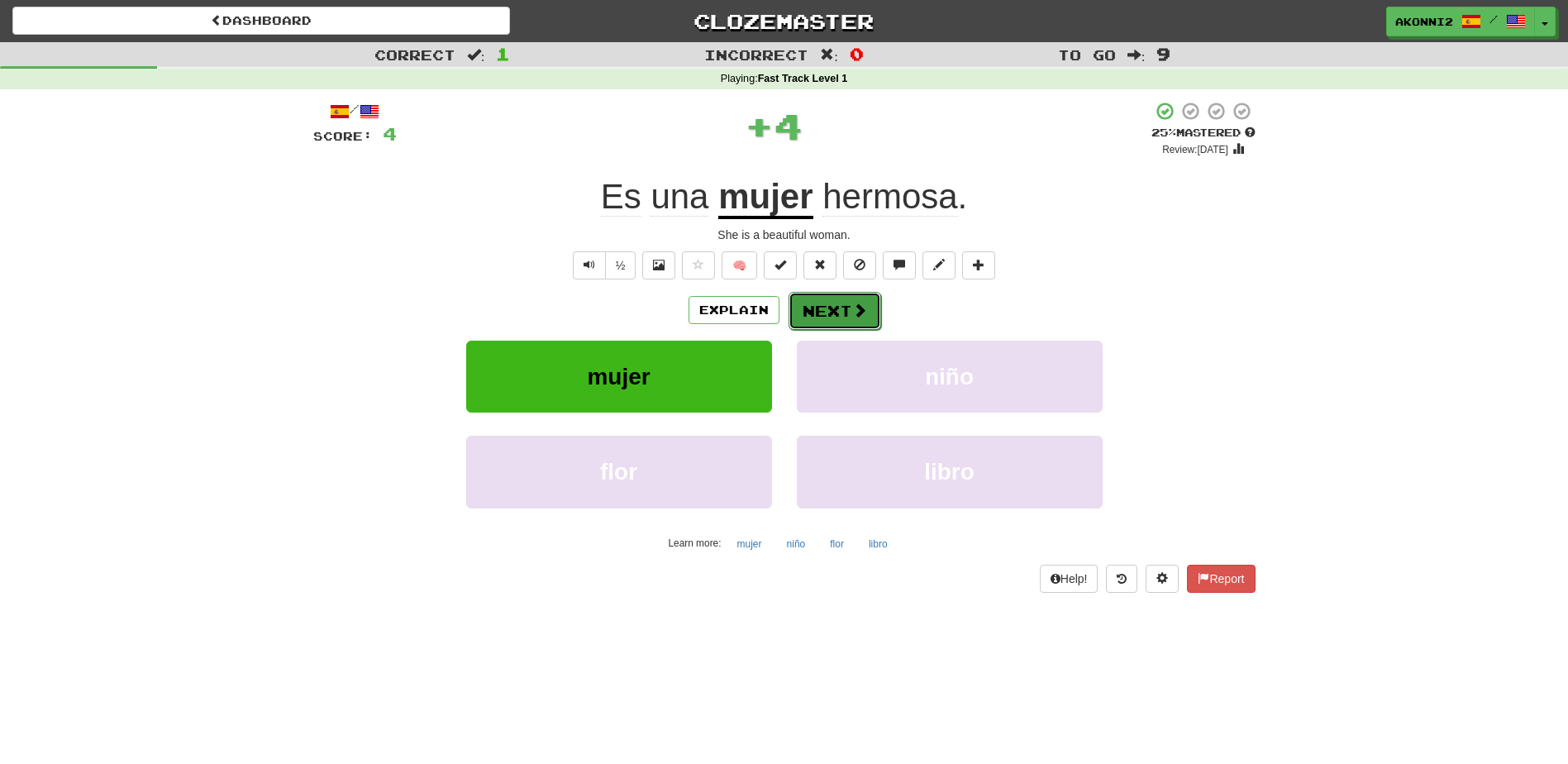
click at [854, 311] on span at bounding box center [860, 310] width 15 height 15
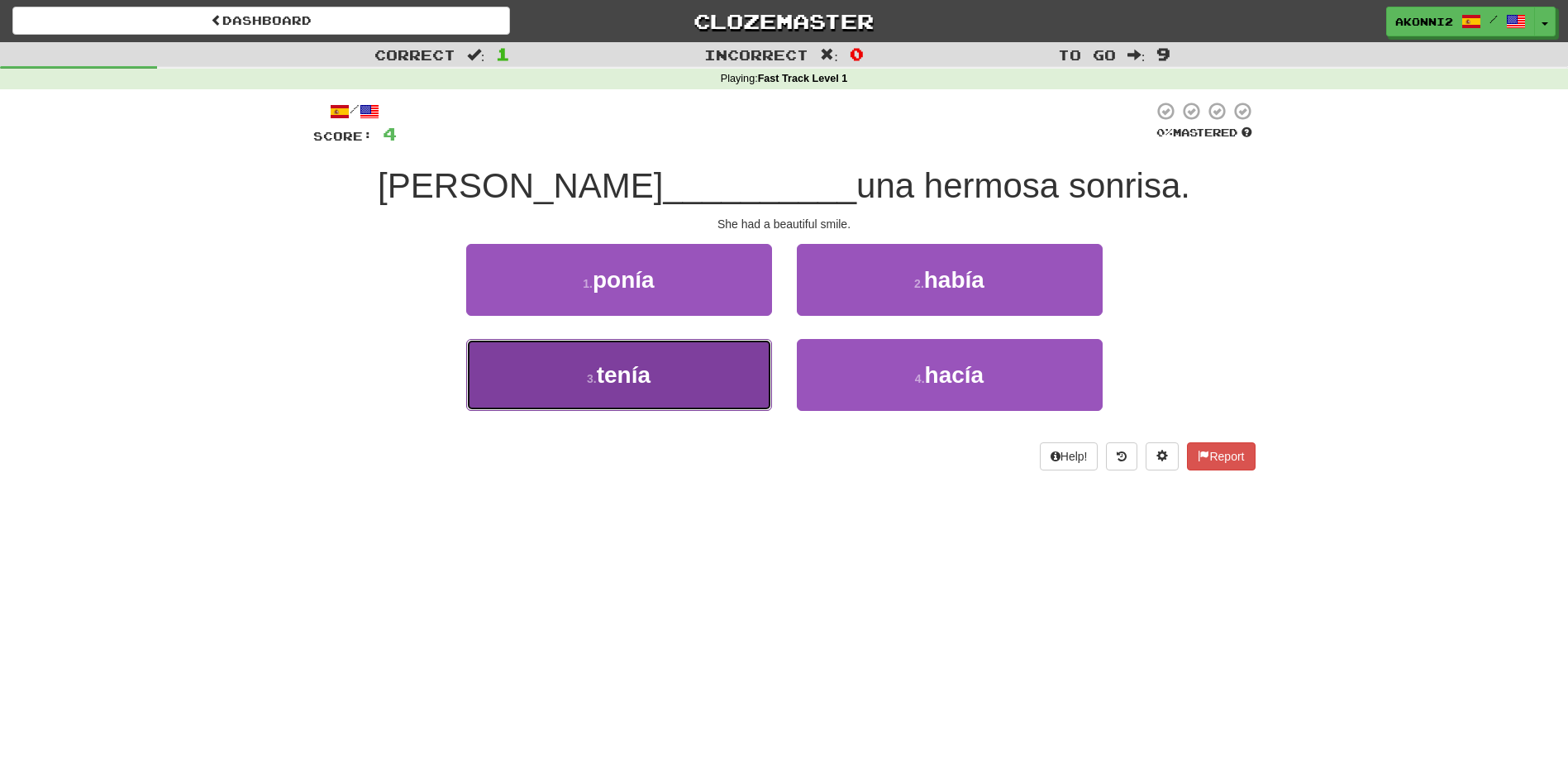
click at [630, 387] on span "tenía" at bounding box center [623, 375] width 54 height 26
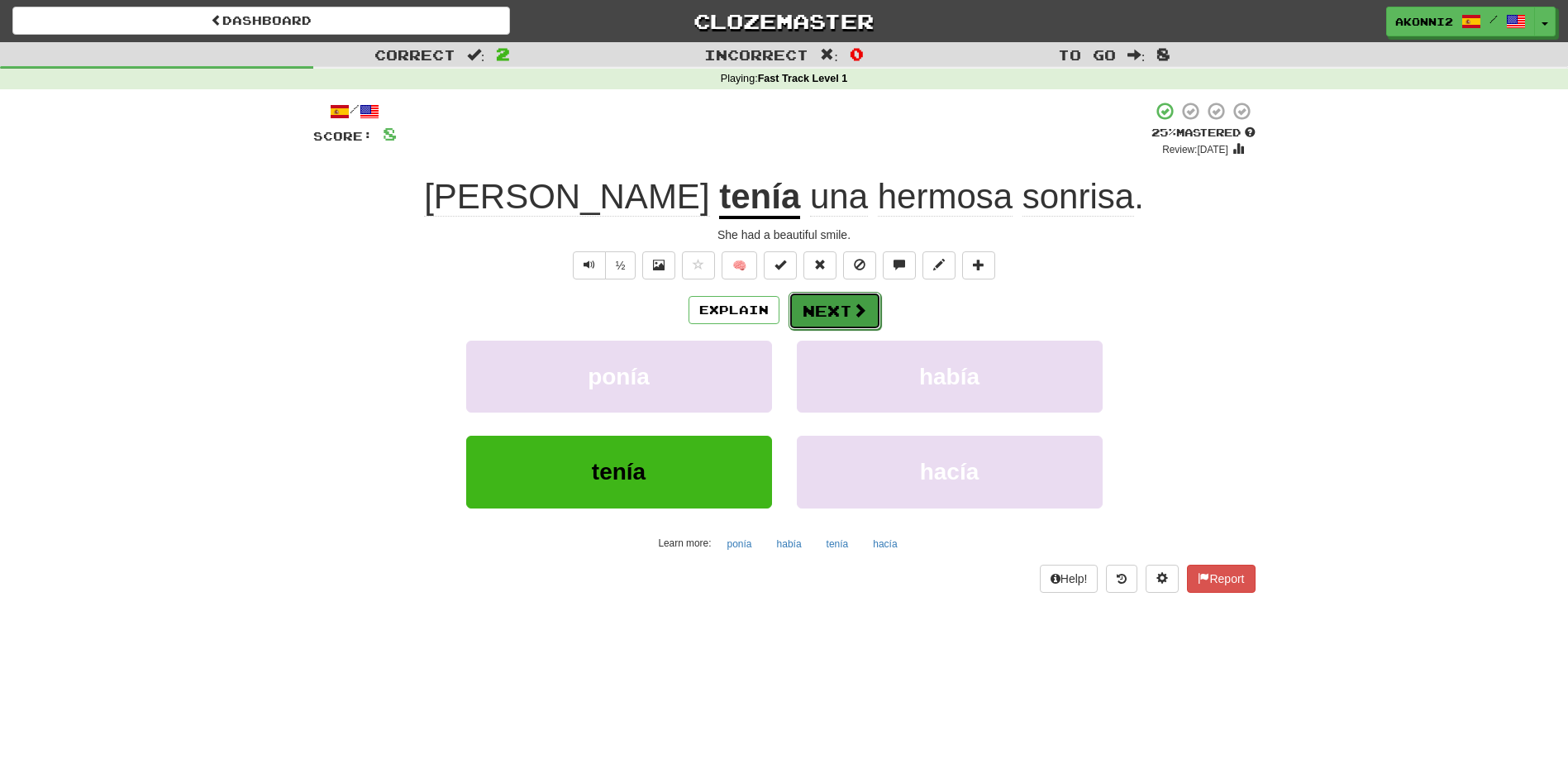
click at [834, 318] on button "Next" at bounding box center [834, 311] width 92 height 38
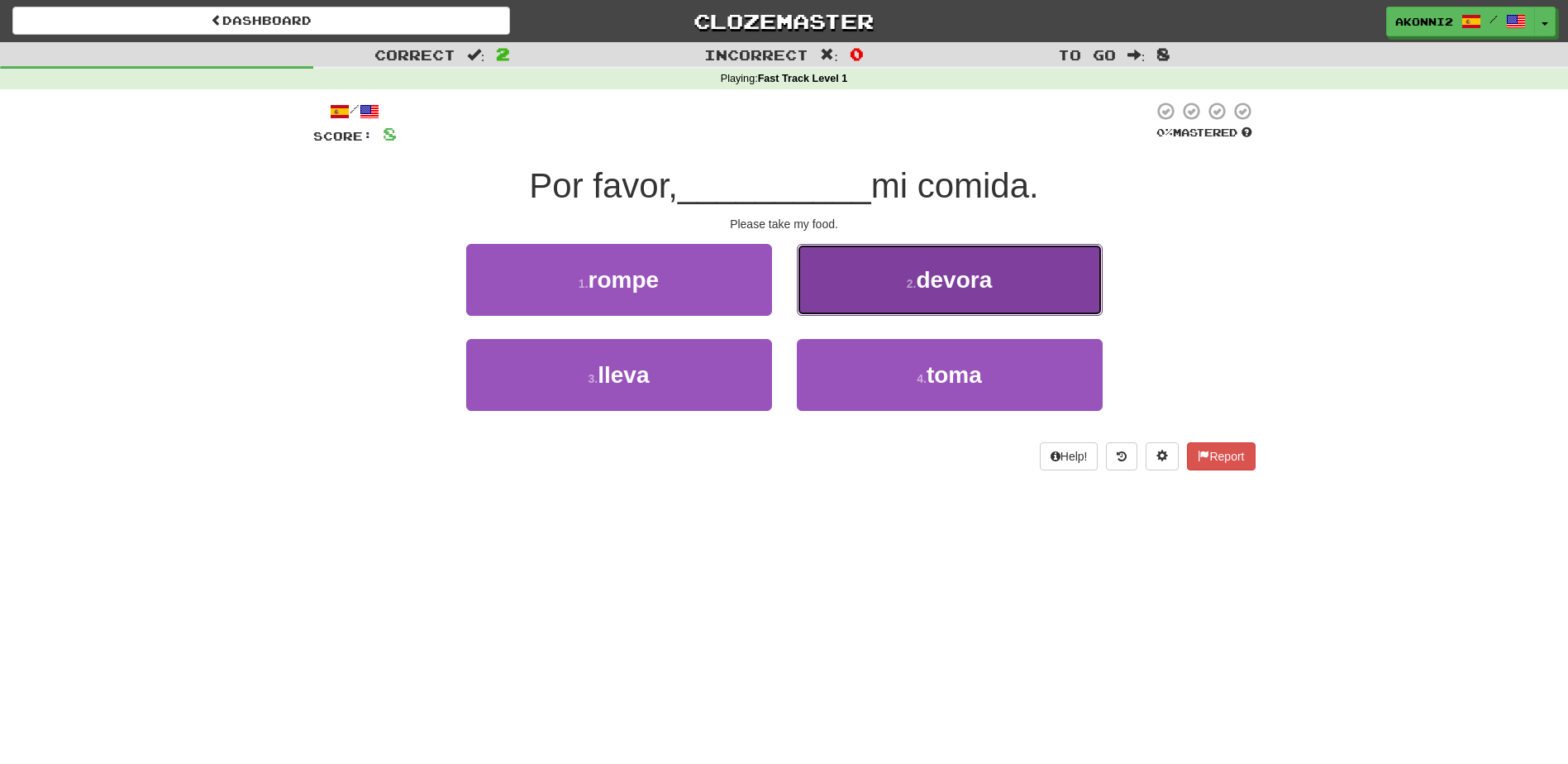
click at [981, 274] on span "devora" at bounding box center [954, 279] width 76 height 26
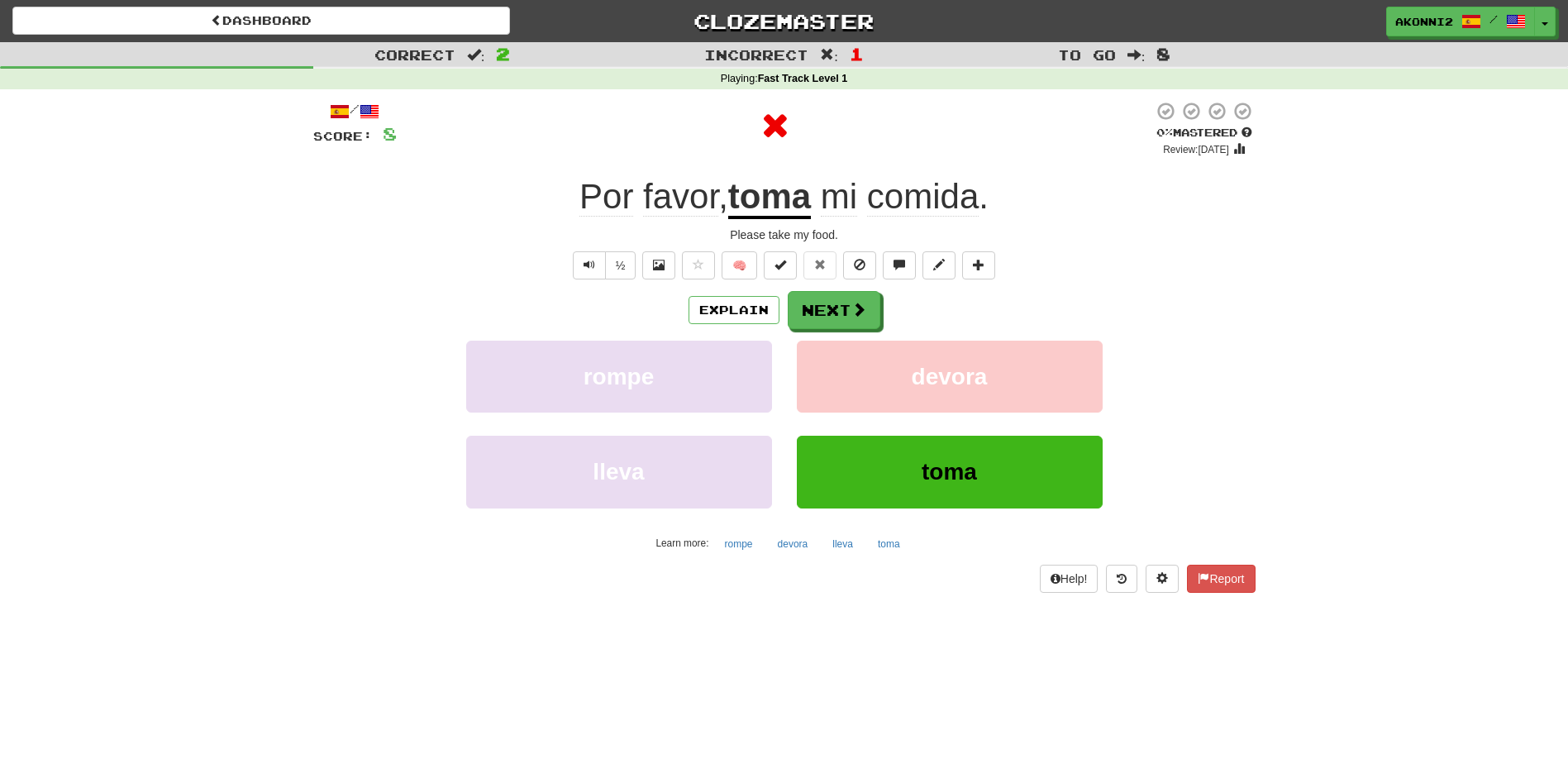
click at [772, 202] on u "toma" at bounding box center [769, 198] width 82 height 42
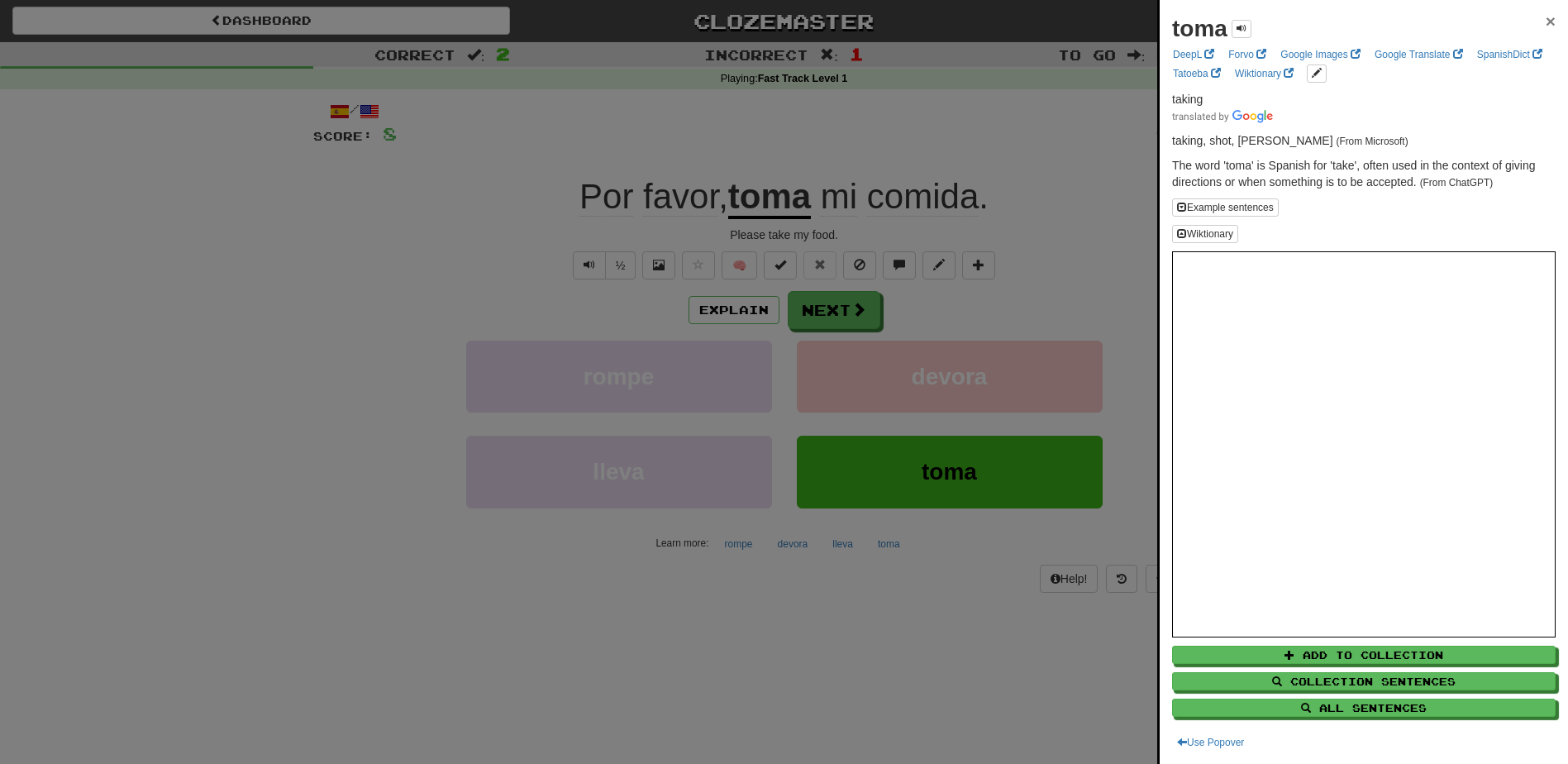
click at [1546, 22] on span "×" at bounding box center [1551, 21] width 10 height 19
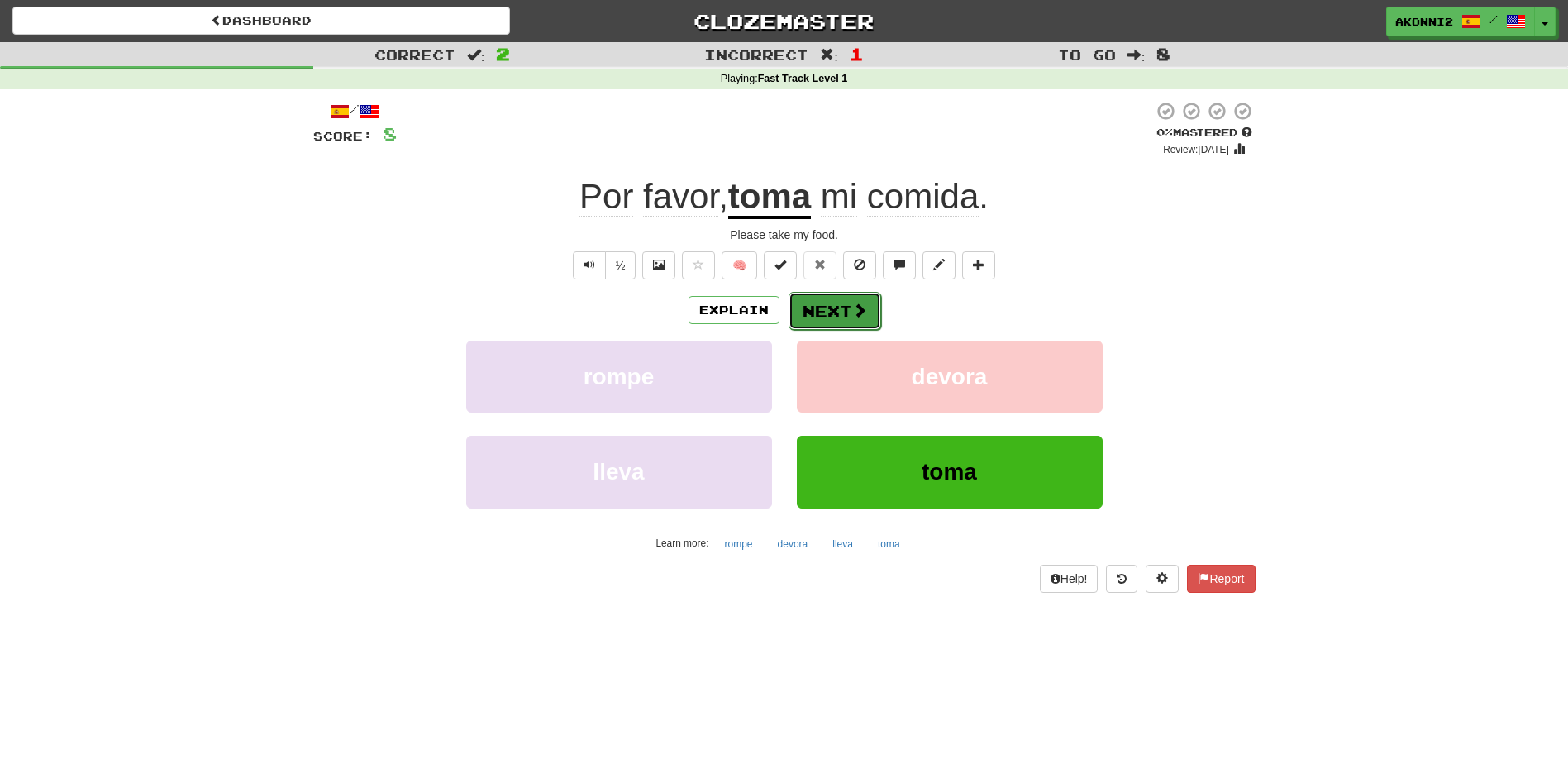
click at [838, 310] on button "Next" at bounding box center [834, 311] width 92 height 38
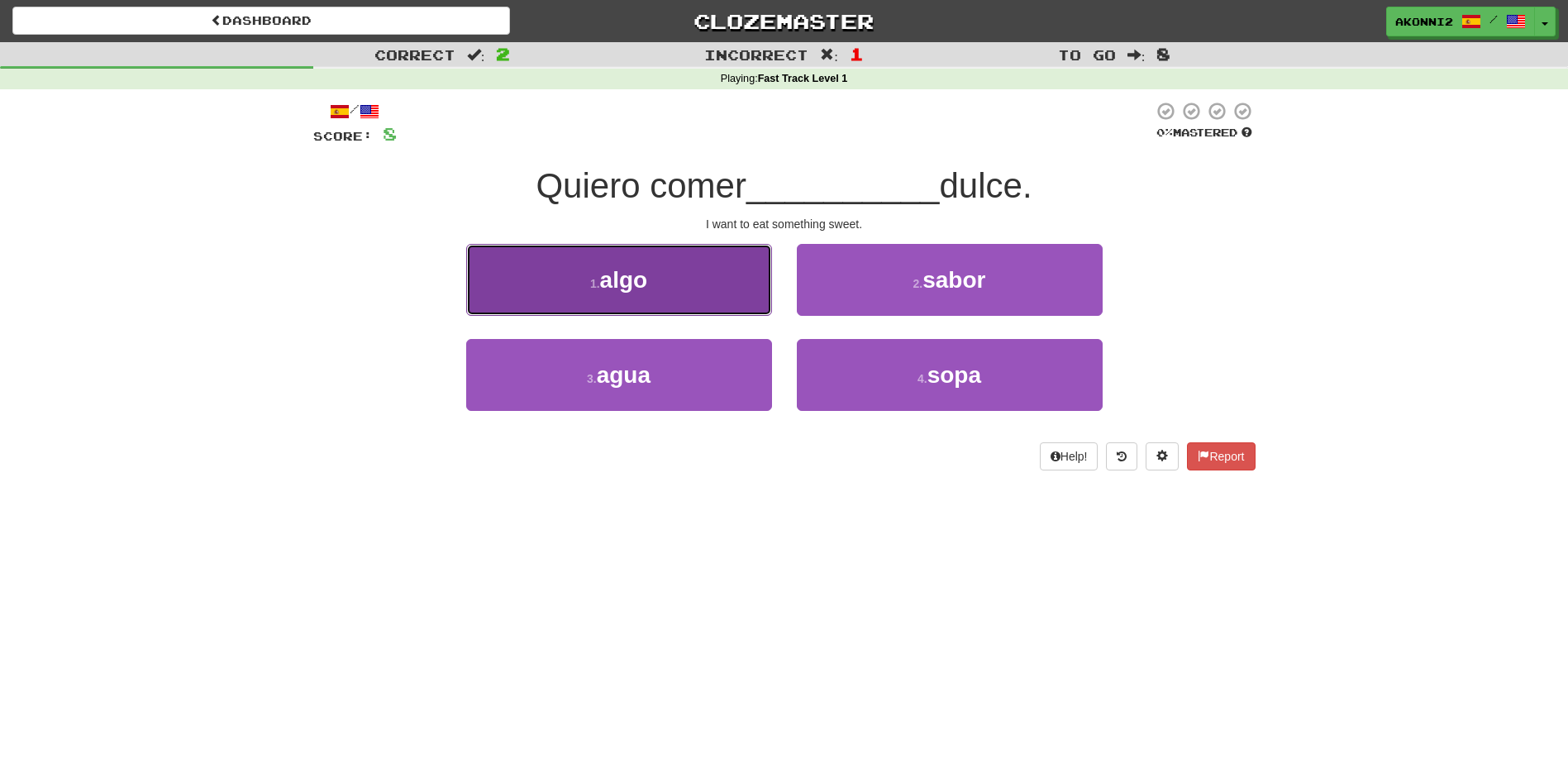
click at [648, 279] on span "algo" at bounding box center [624, 279] width 48 height 26
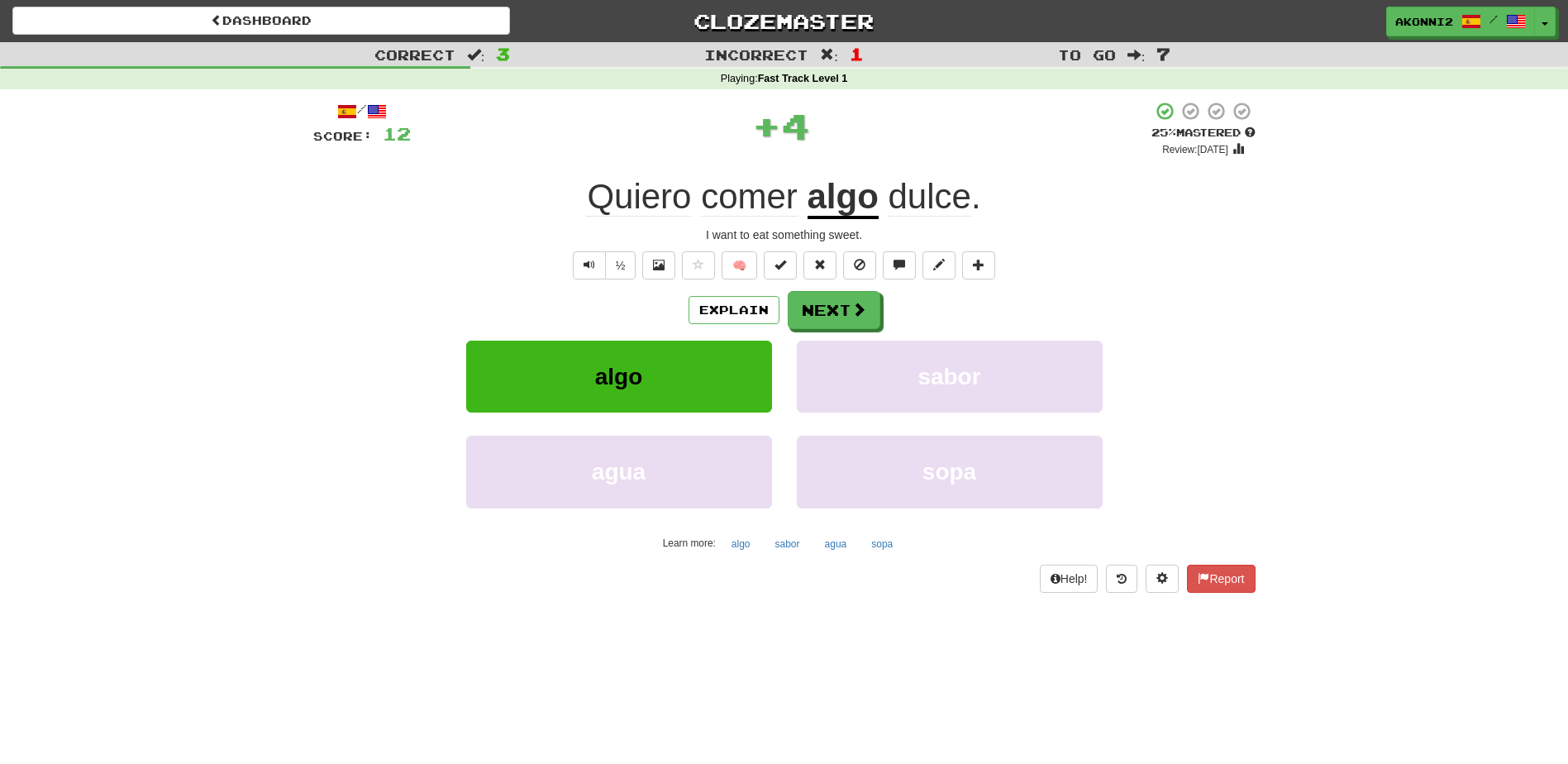
click at [868, 205] on u "algo" at bounding box center [843, 198] width 71 height 42
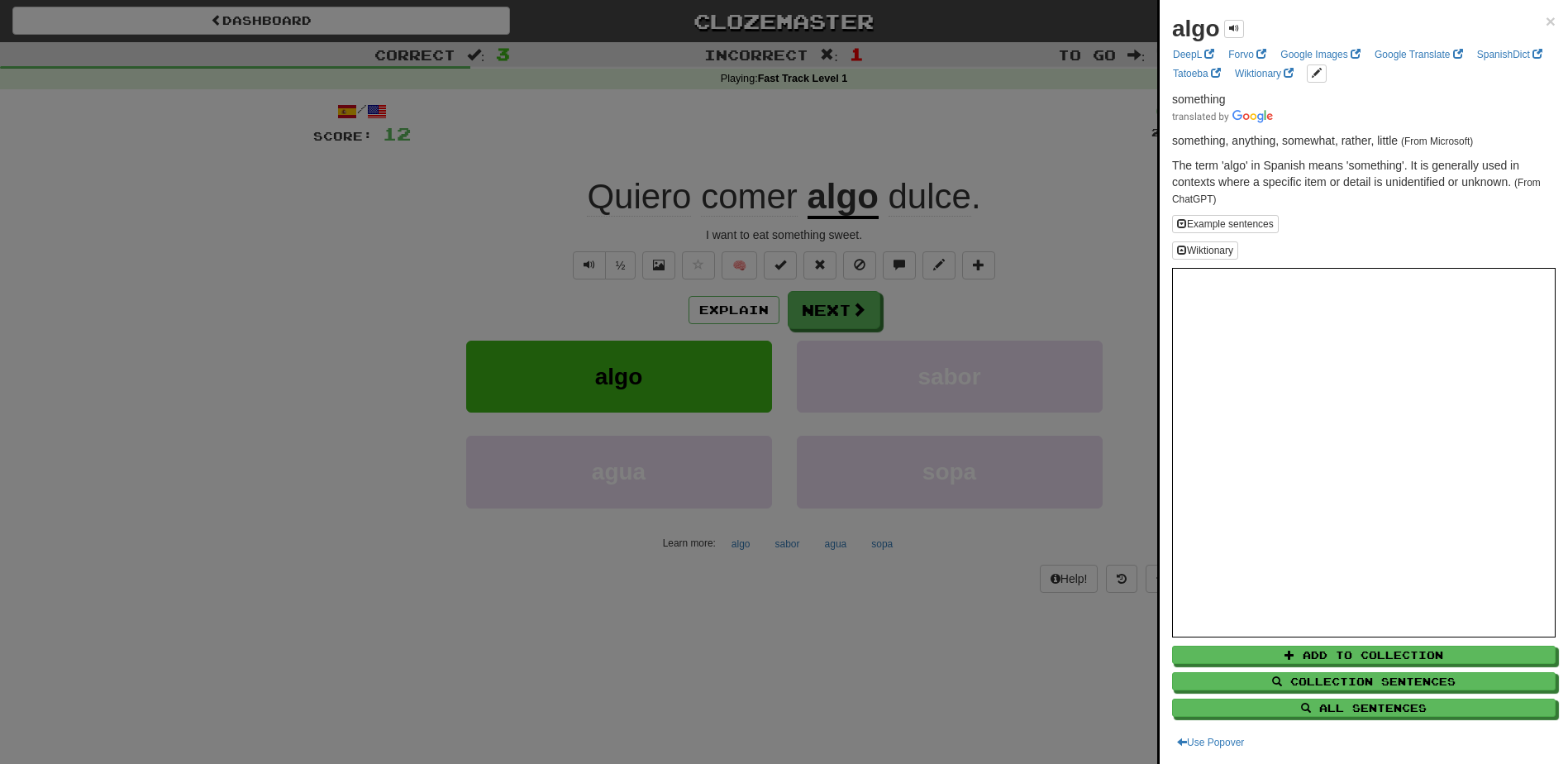
click at [1543, 17] on div "algo × DeepL Forvo Google Images Google Translate SpanishDict Tatoeba Wiktionar…" at bounding box center [1364, 382] width 408 height 764
click at [1546, 24] on span "×" at bounding box center [1551, 21] width 10 height 19
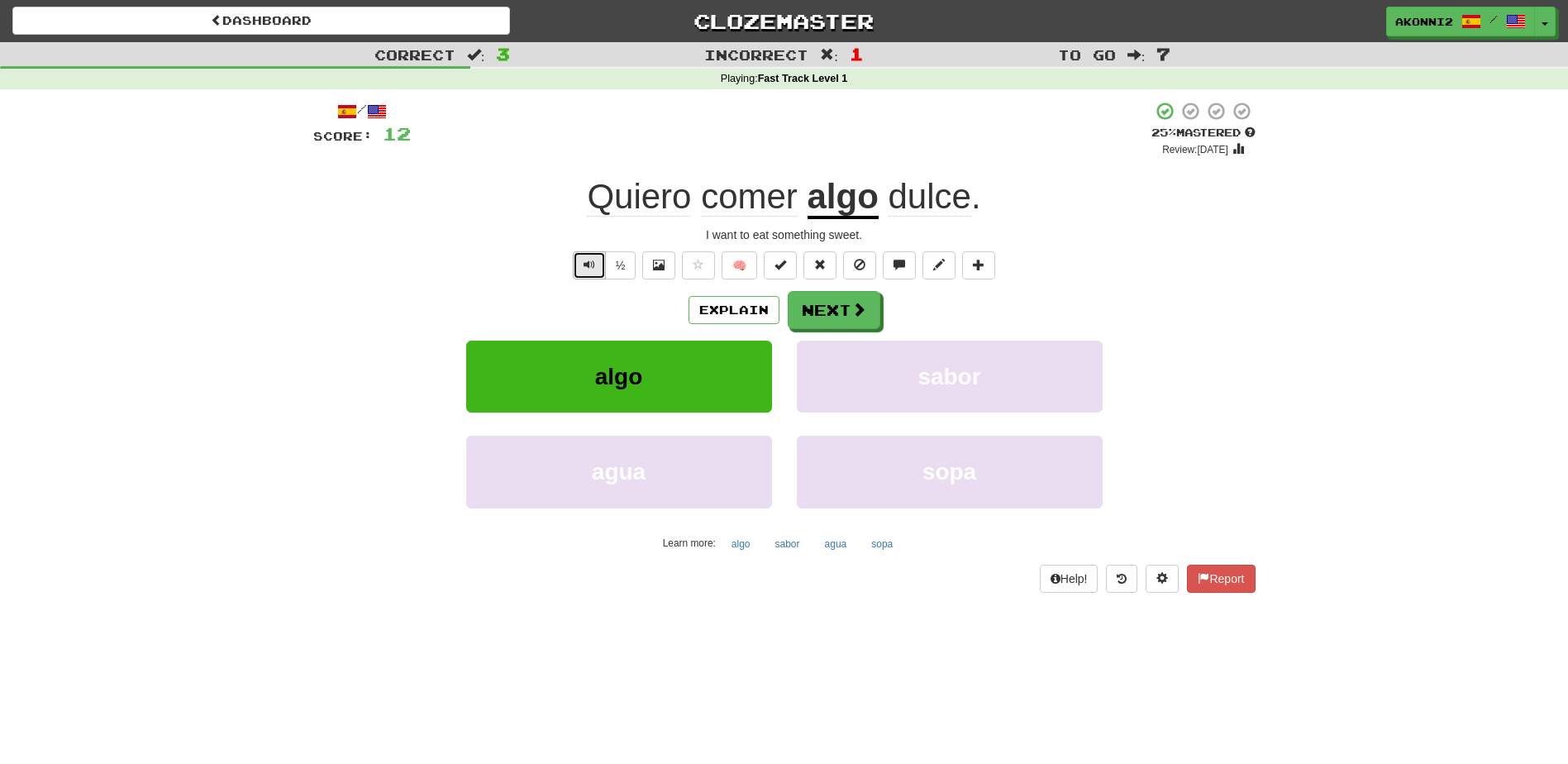
click at [589, 273] on button "Text-to-speech controls" at bounding box center [589, 265] width 33 height 28
click at [865, 303] on button "Next" at bounding box center [834, 311] width 92 height 38
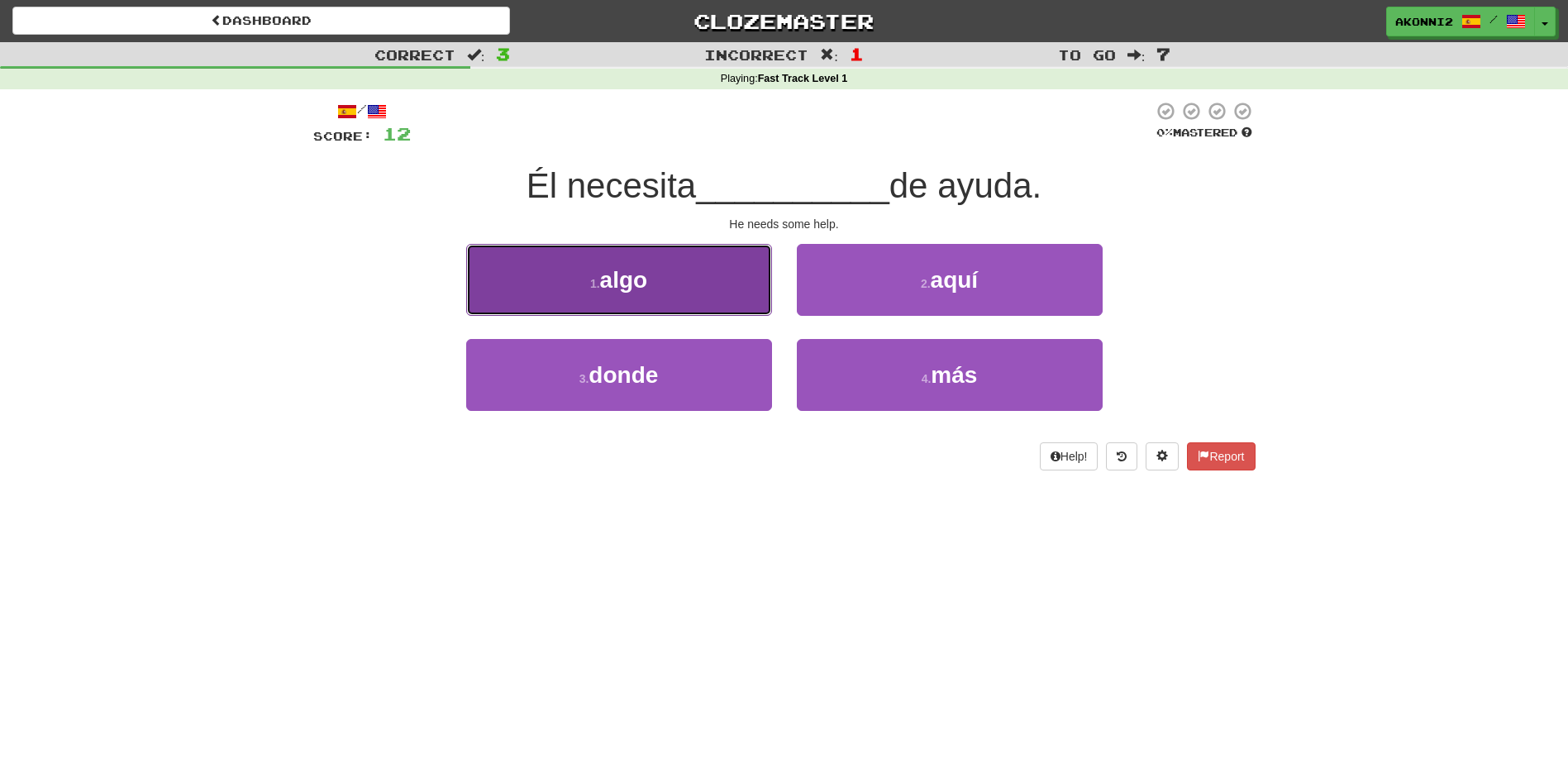
click at [635, 259] on button "1 . algo" at bounding box center [619, 279] width 306 height 72
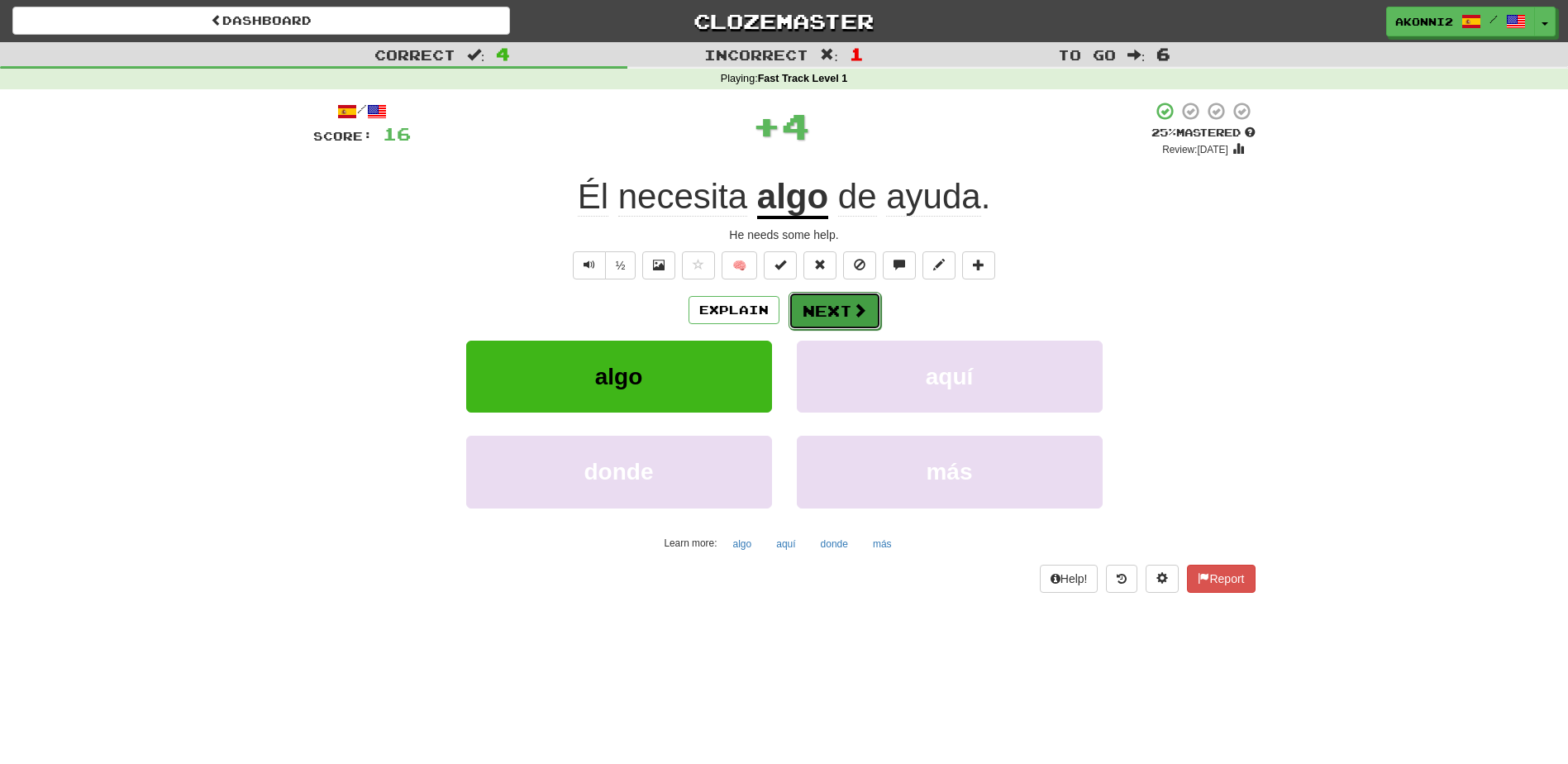
click at [844, 316] on button "Next" at bounding box center [834, 311] width 92 height 38
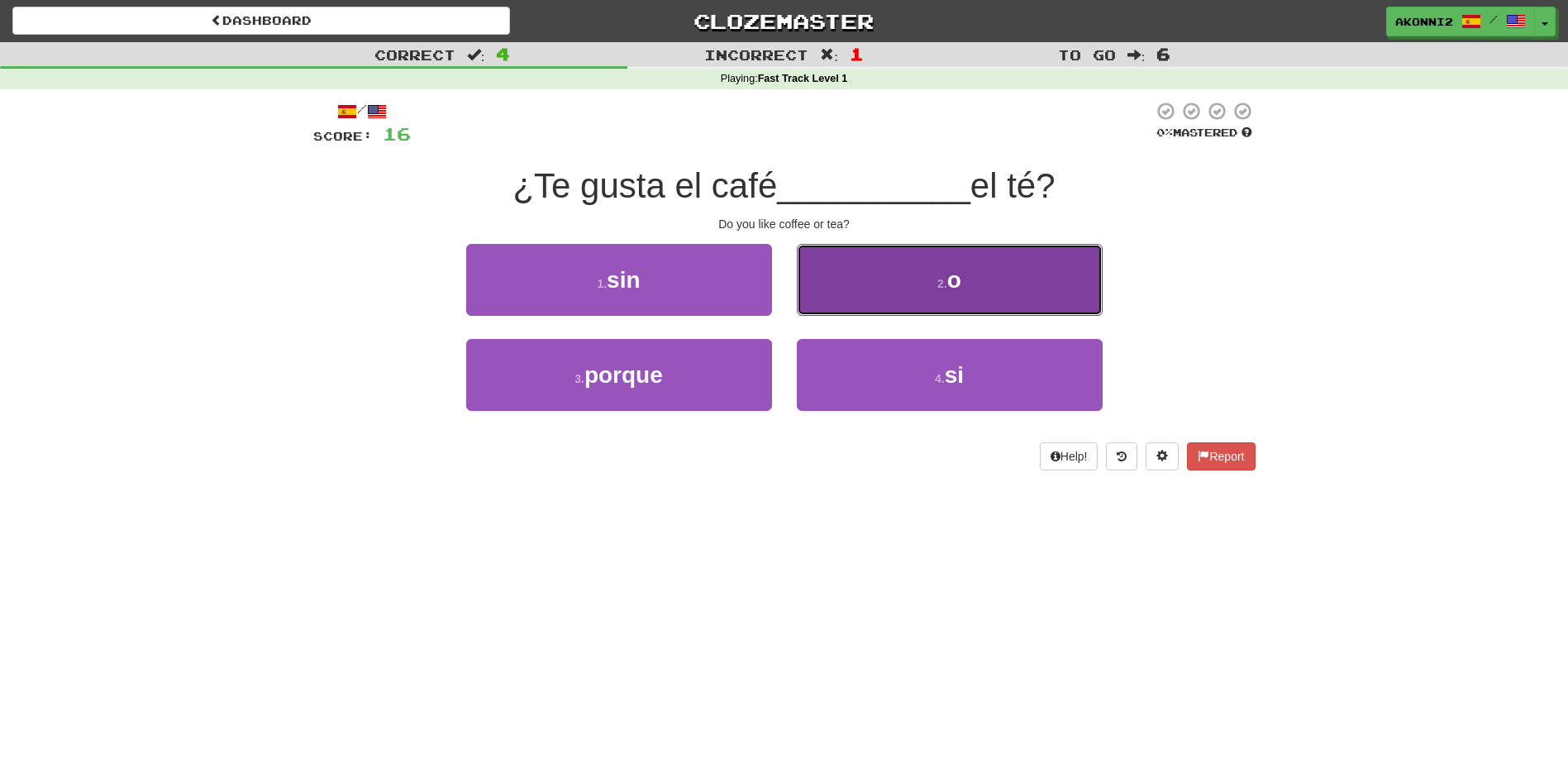
click at [943, 283] on small "2 ." at bounding box center [942, 283] width 10 height 13
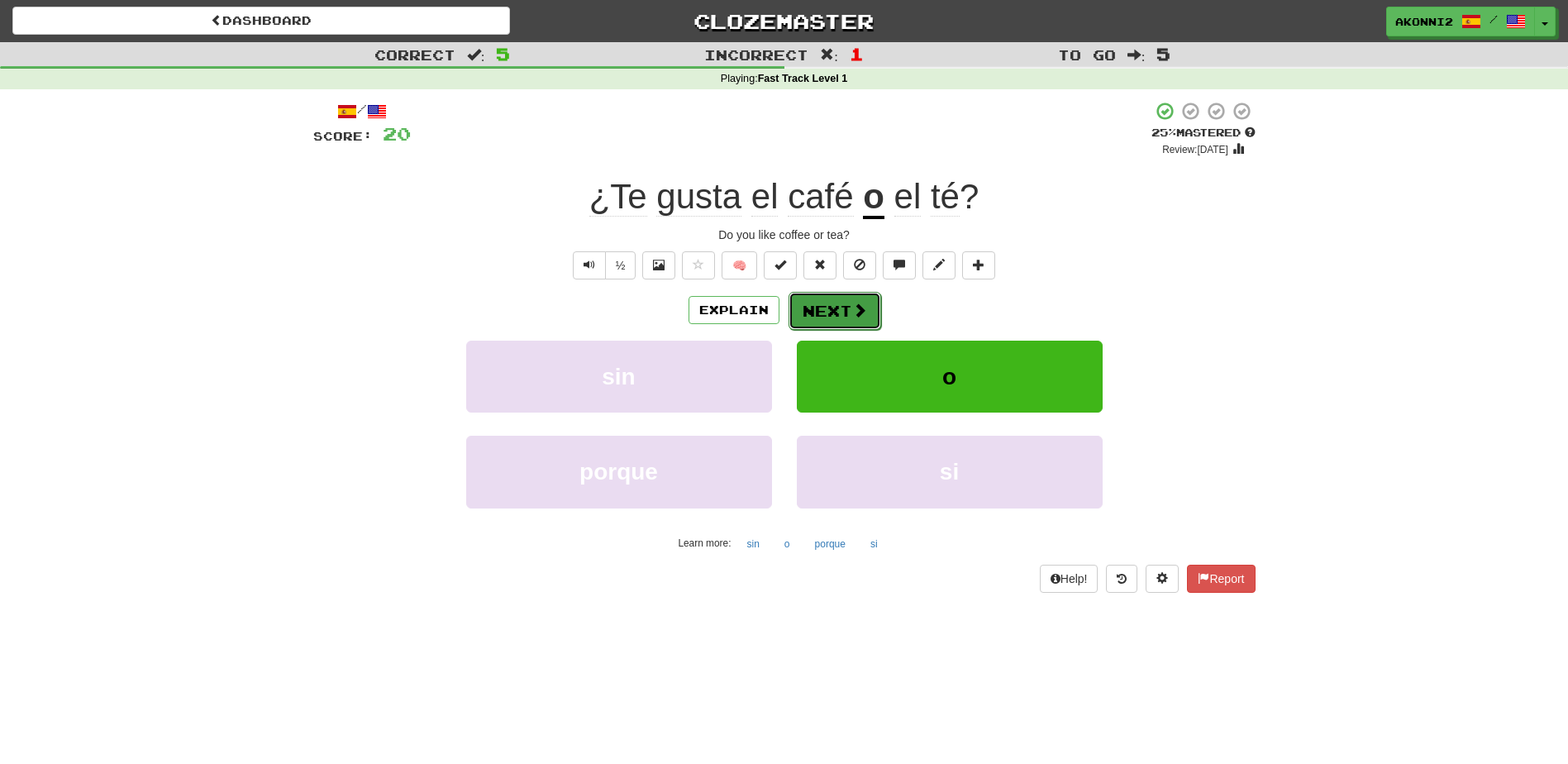
click at [832, 304] on button "Next" at bounding box center [834, 311] width 92 height 38
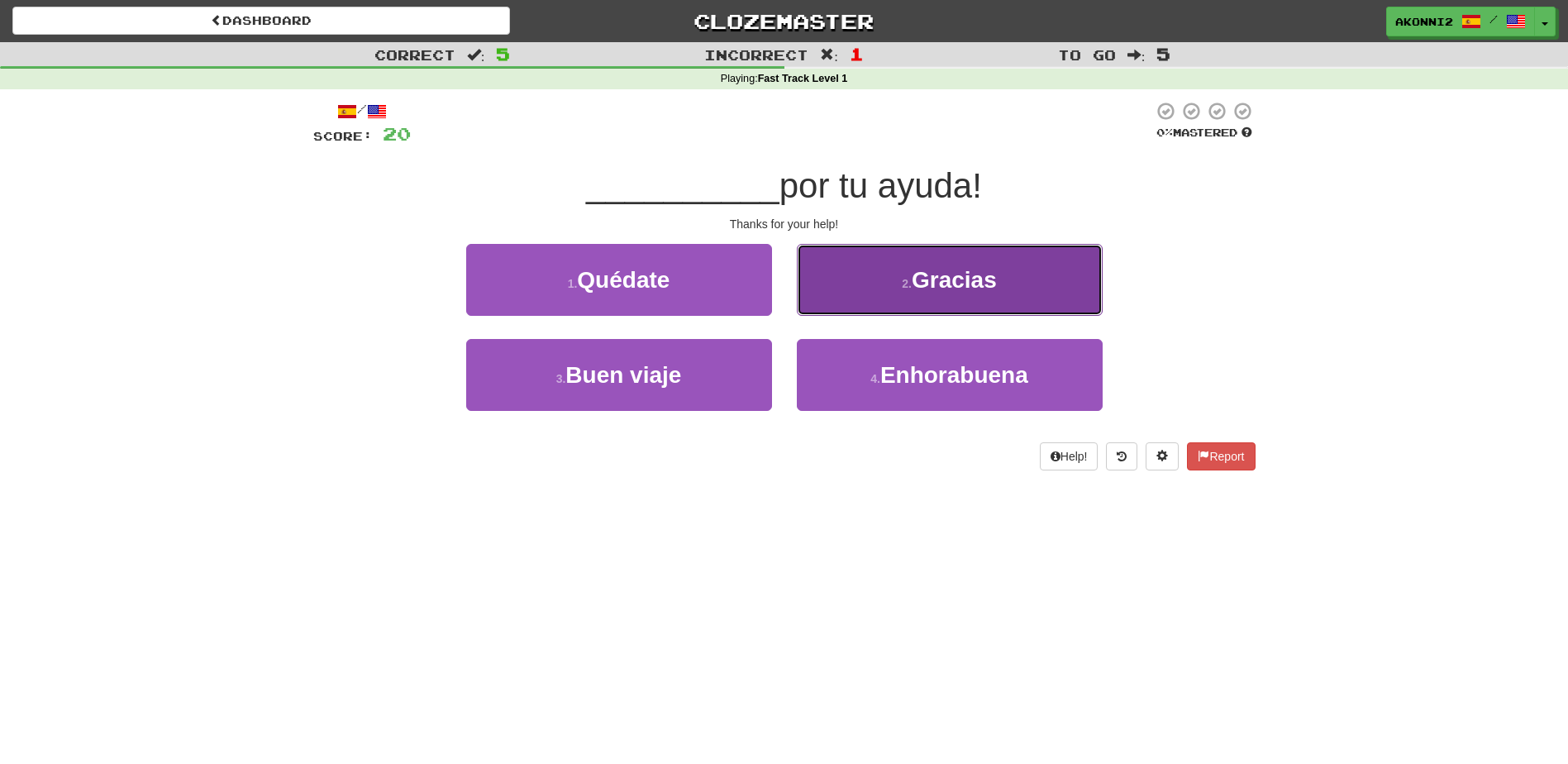
click at [894, 293] on button "2 . Gracias" at bounding box center [950, 279] width 306 height 72
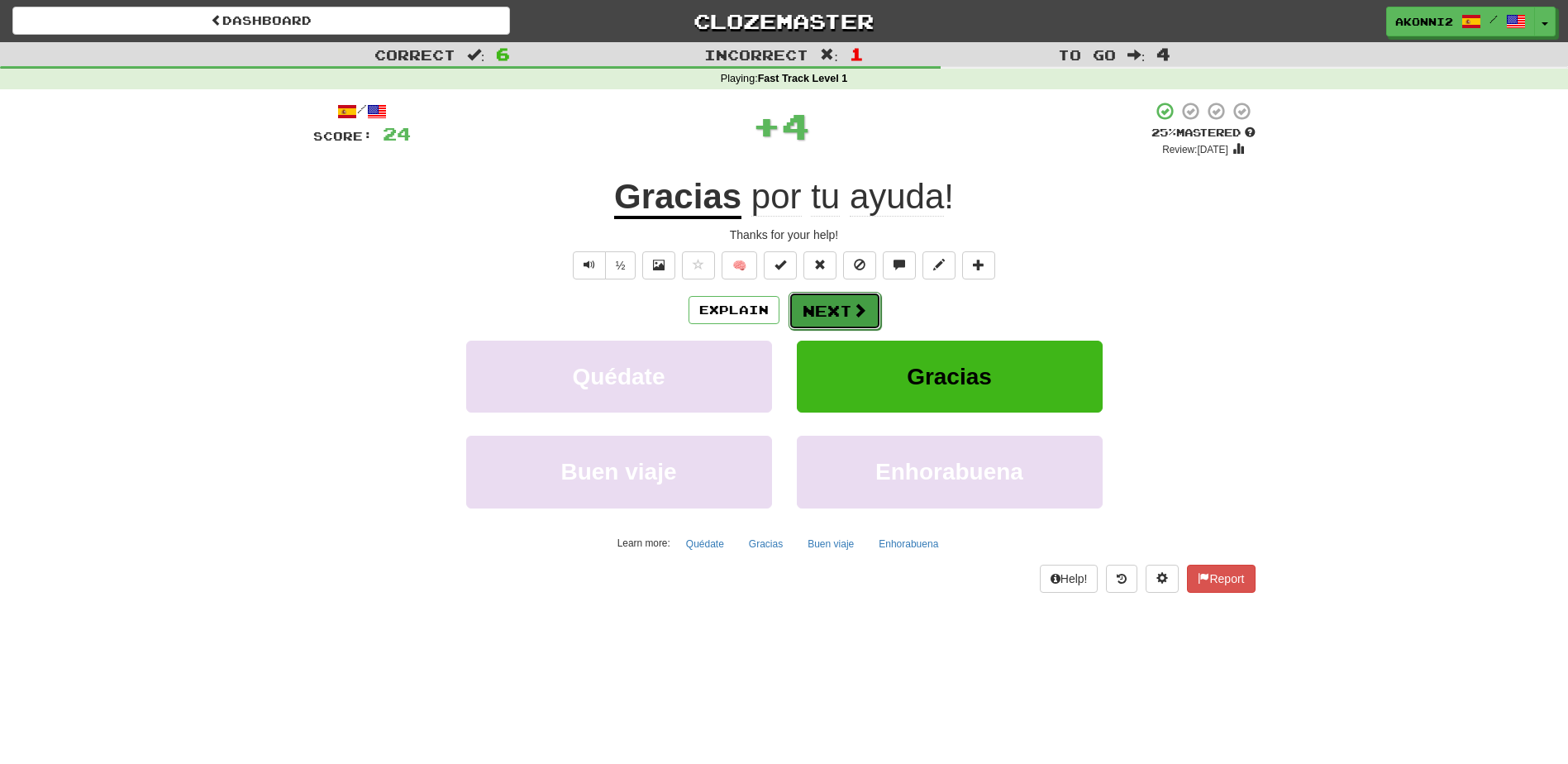
click at [833, 311] on button "Next" at bounding box center [834, 311] width 92 height 38
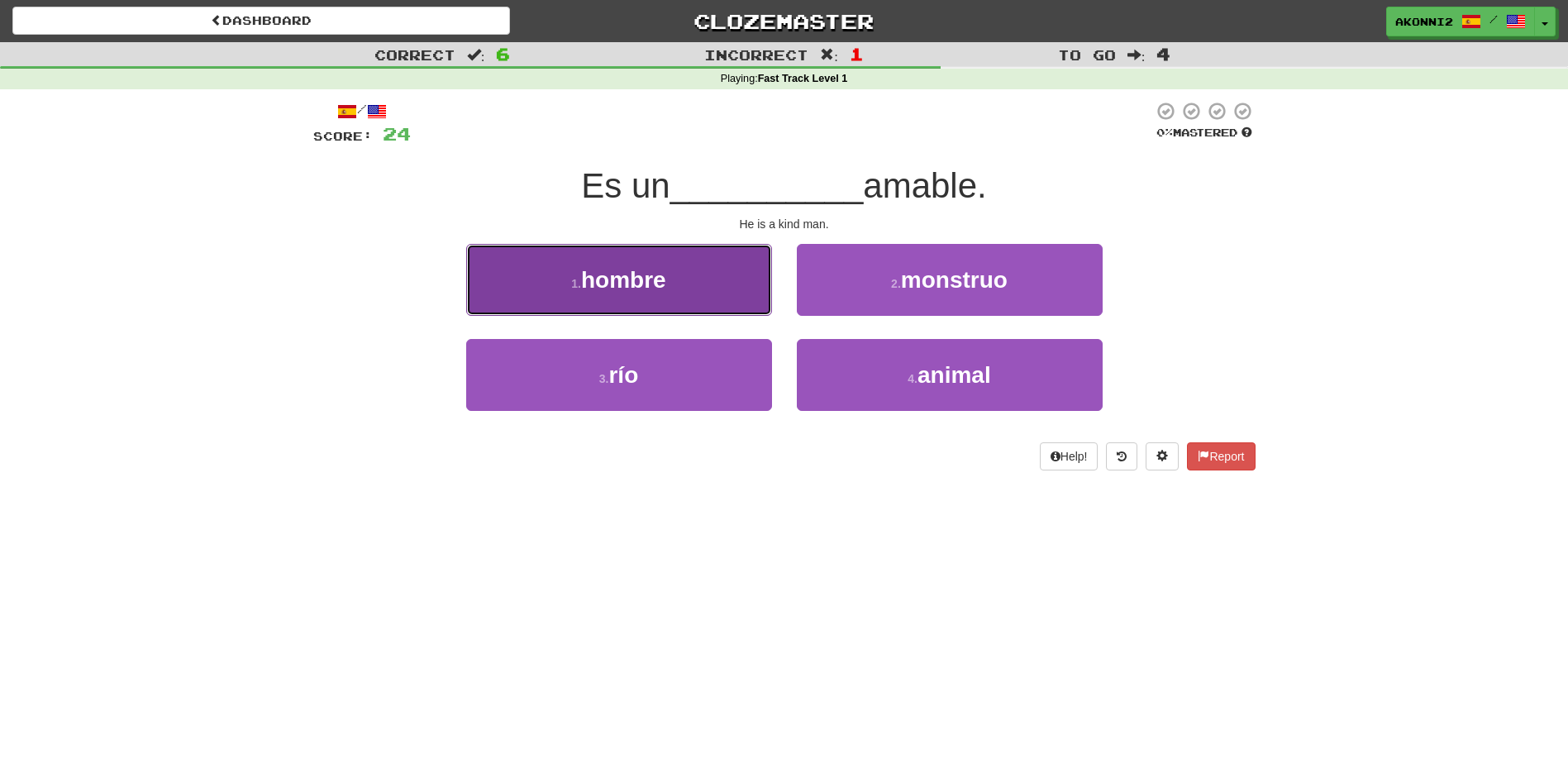
click at [623, 269] on span "hombre" at bounding box center [623, 279] width 85 height 26
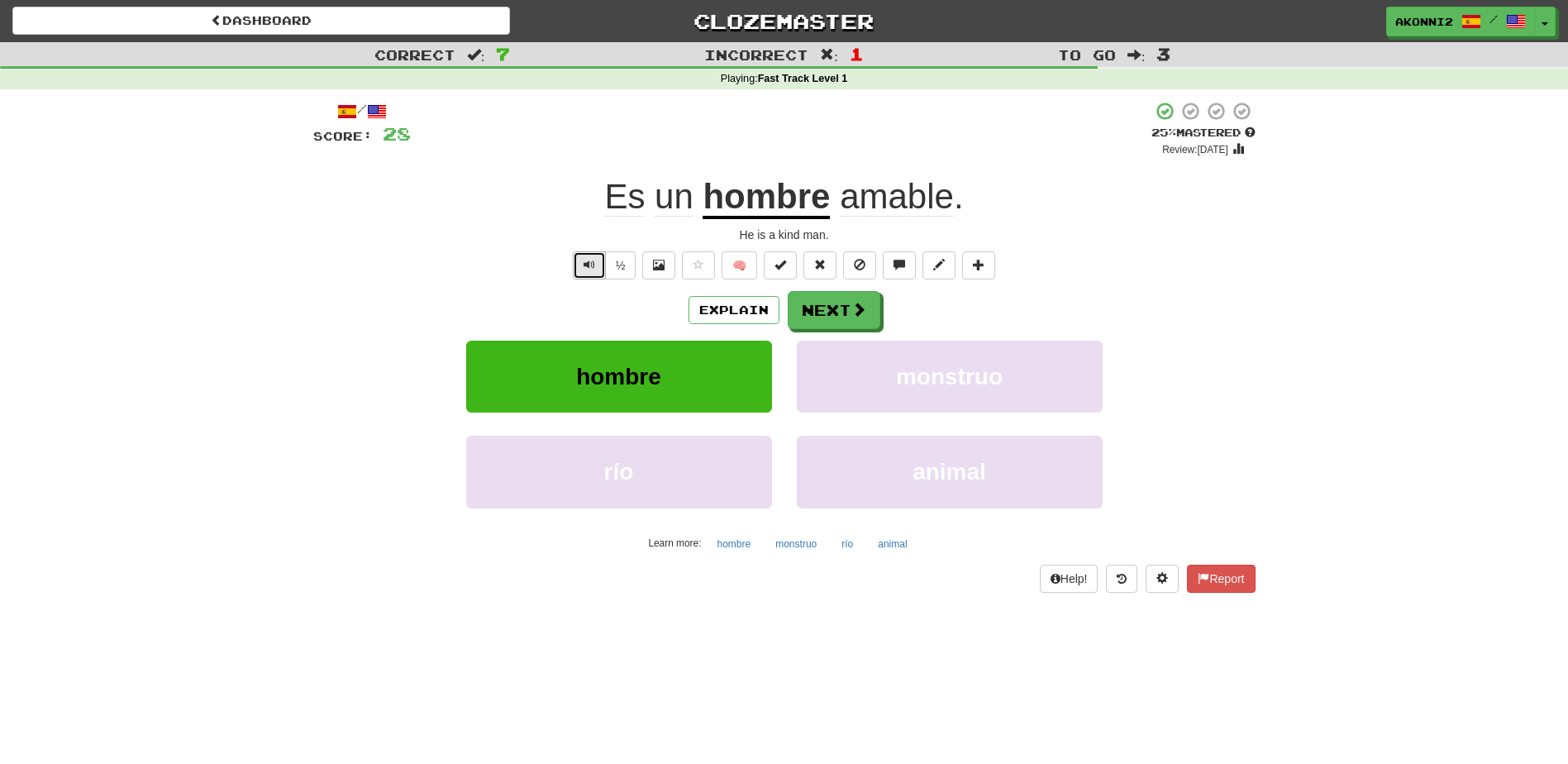
click at [593, 260] on span "Text-to-speech controls" at bounding box center [589, 264] width 12 height 12
click at [586, 268] on span "Text-to-speech controls" at bounding box center [589, 264] width 12 height 12
click at [840, 303] on button "Next" at bounding box center [834, 311] width 92 height 38
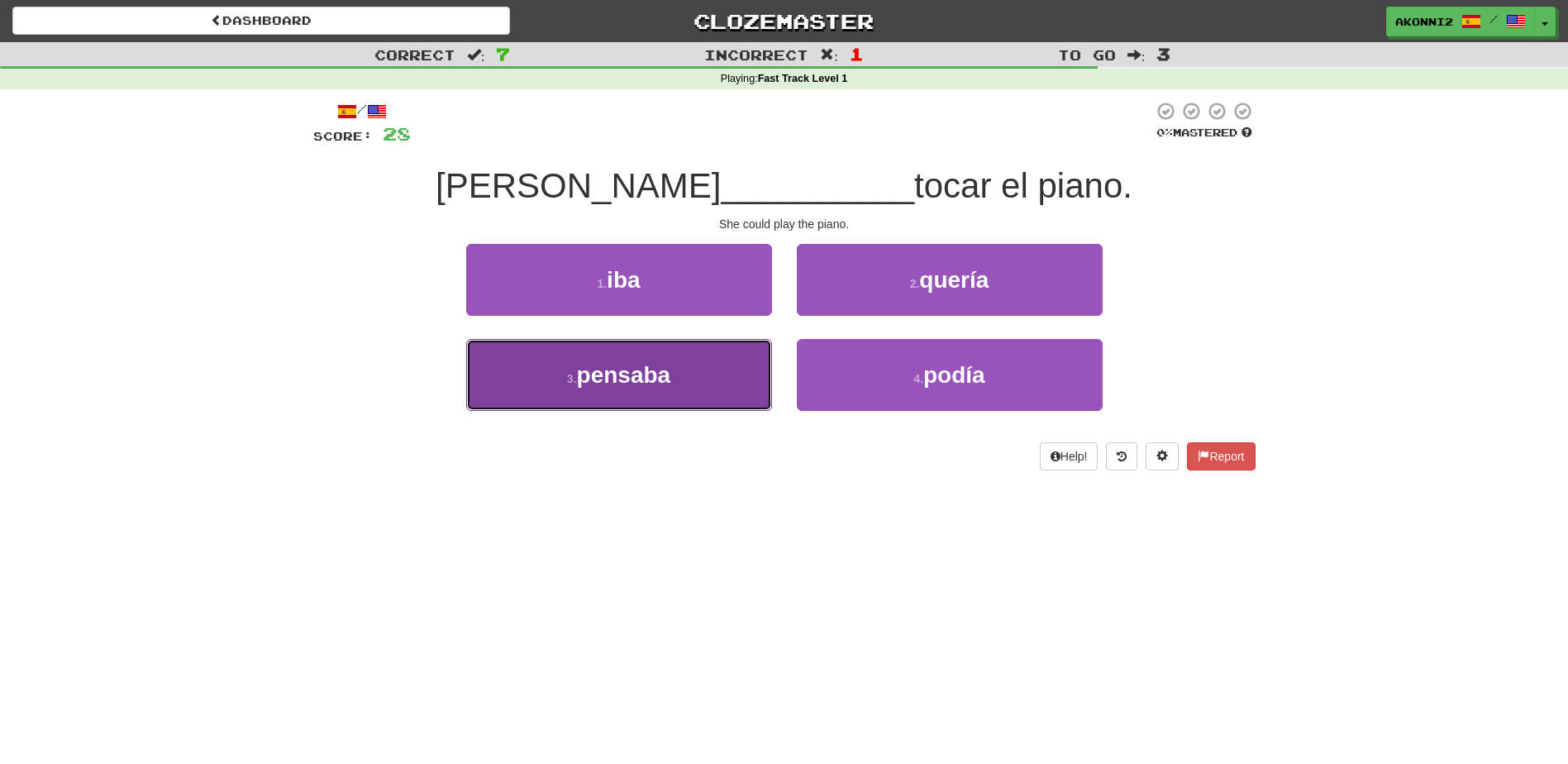
click at [674, 368] on button "3 . pensaba" at bounding box center [619, 375] width 306 height 72
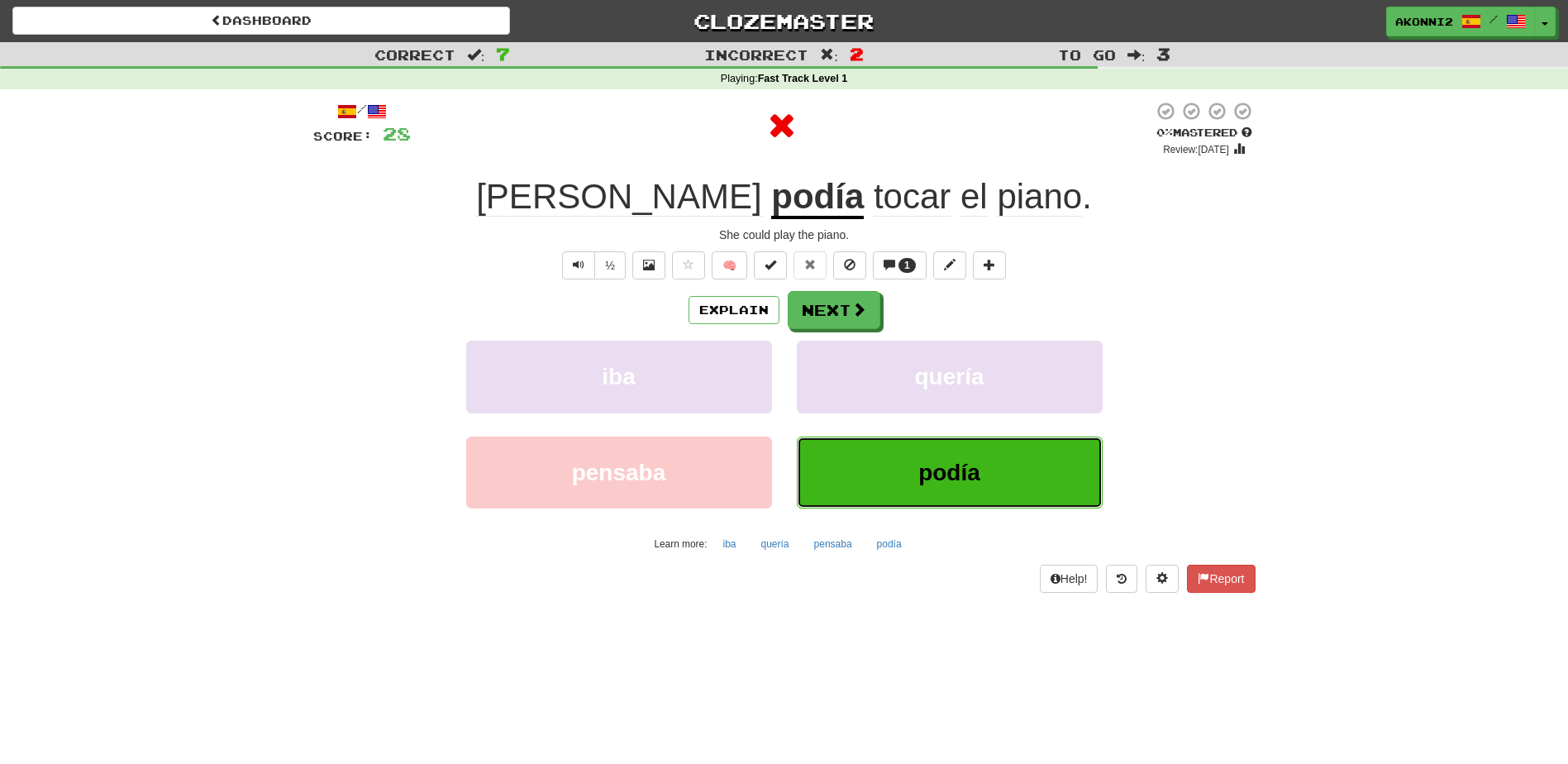
click at [1010, 485] on button "podía" at bounding box center [950, 472] width 306 height 72
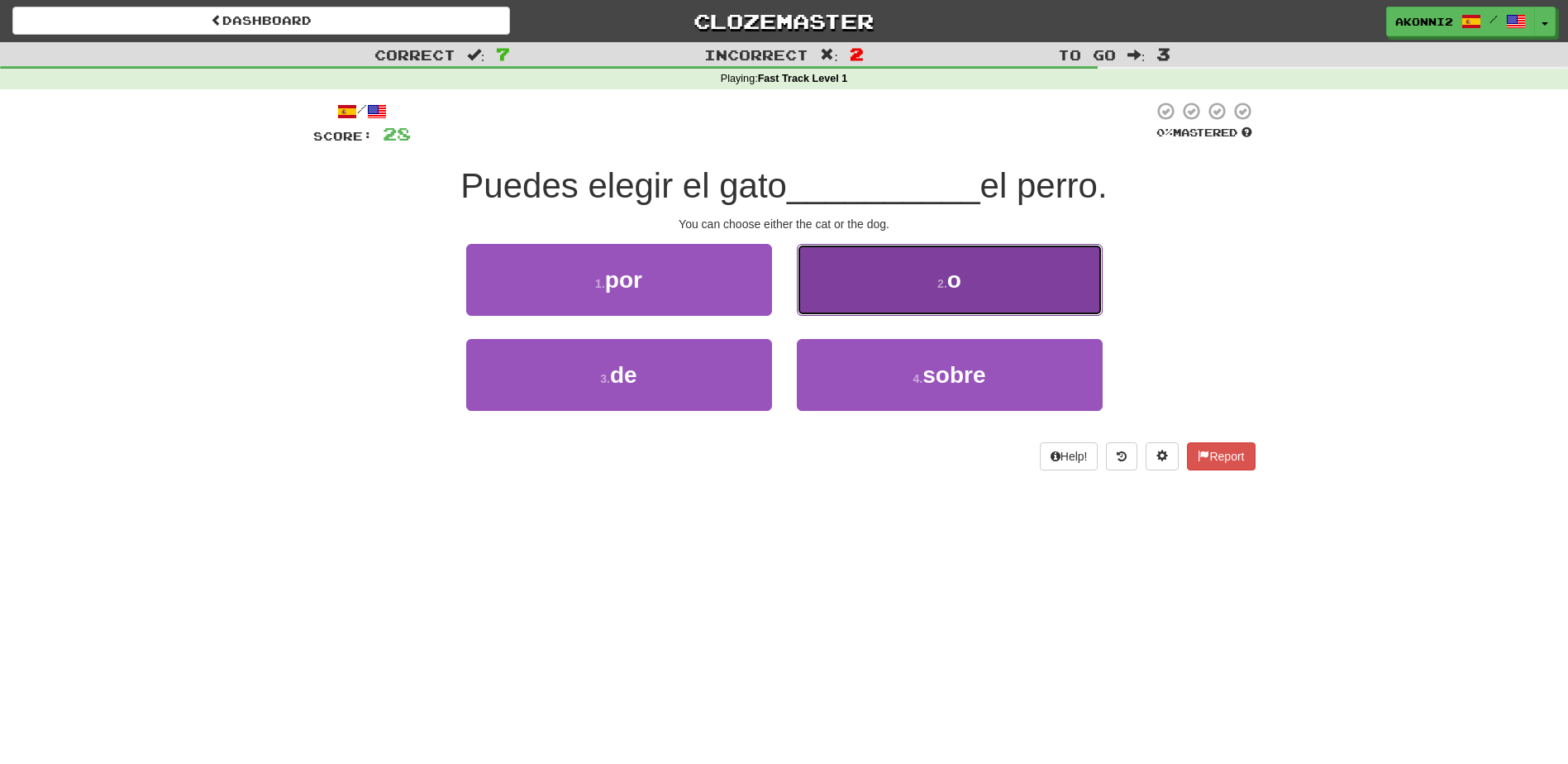
click at [976, 280] on button "2 . o" at bounding box center [950, 279] width 306 height 72
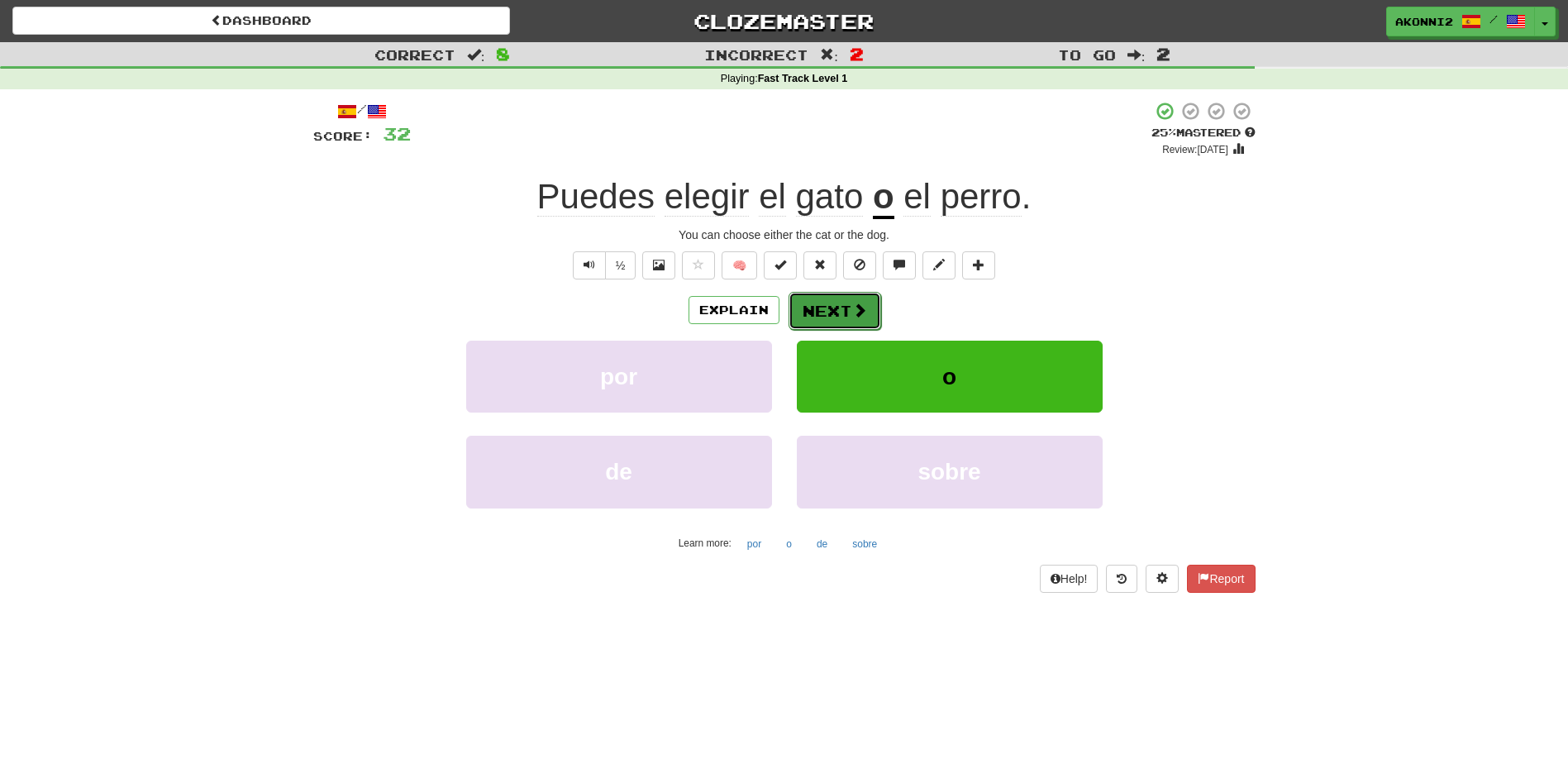
click at [833, 316] on button "Next" at bounding box center [834, 311] width 92 height 38
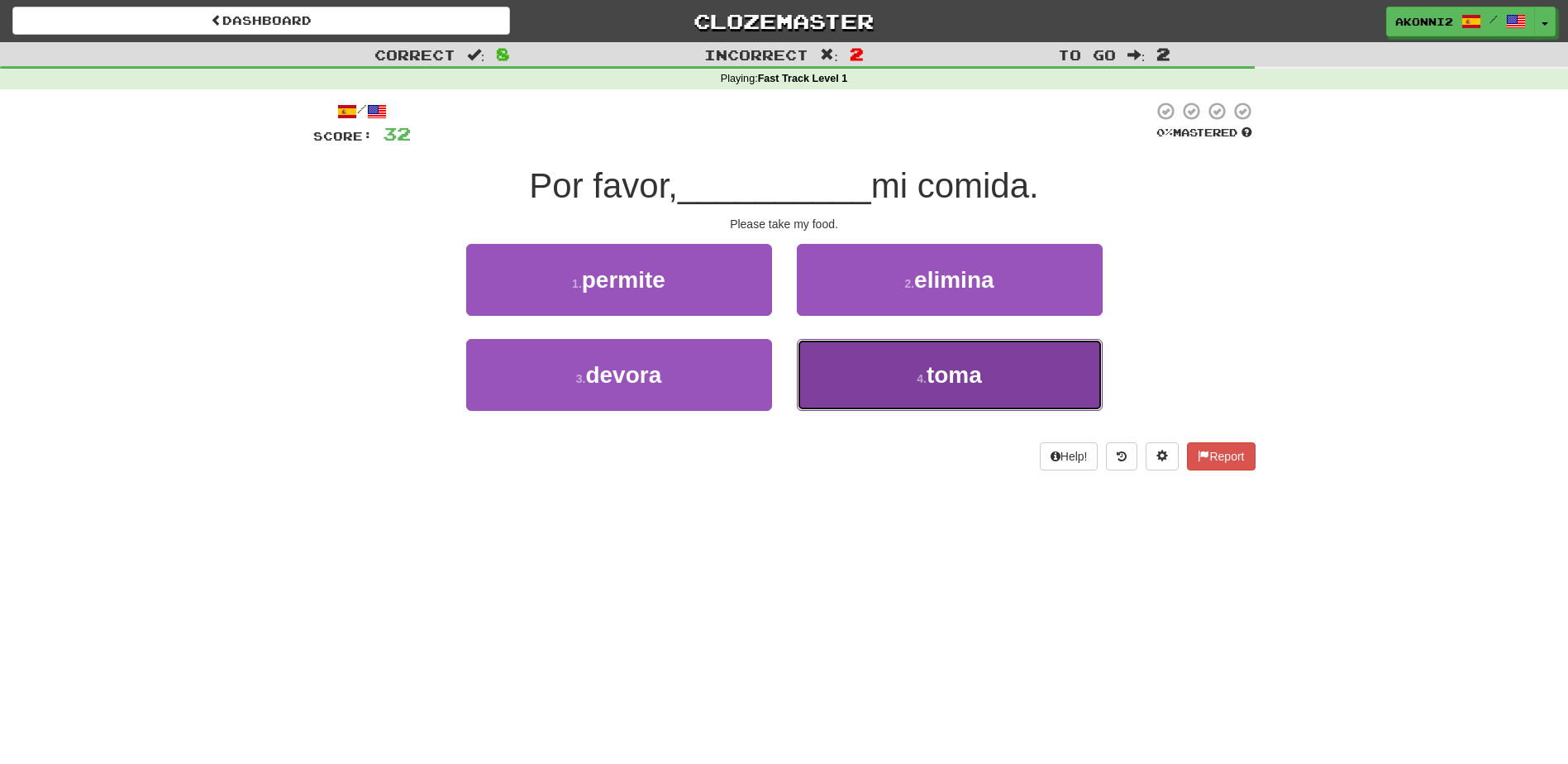
click at [904, 384] on button "4 . toma" at bounding box center [950, 375] width 306 height 72
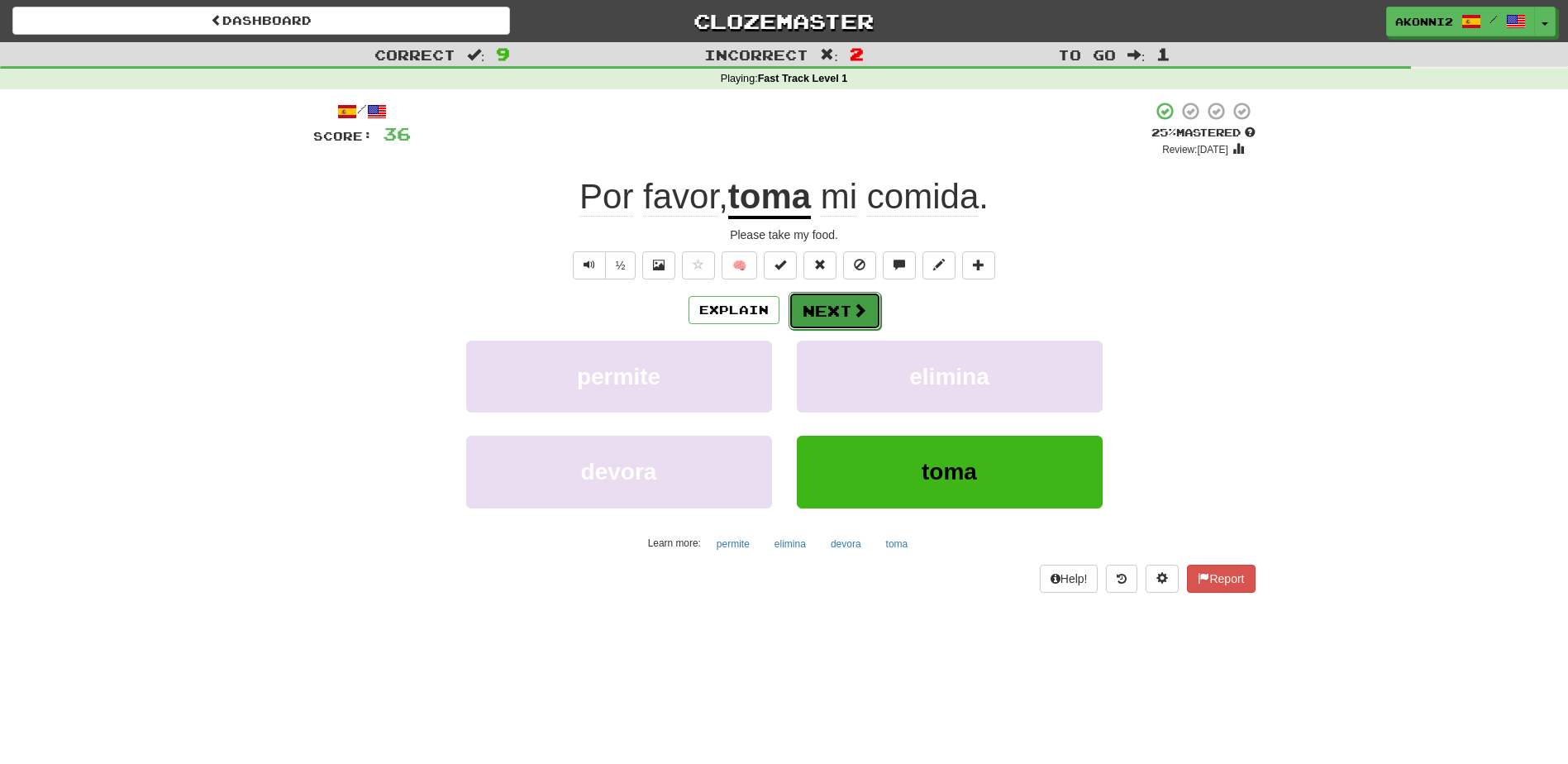
click at [820, 322] on button "Next" at bounding box center [834, 311] width 92 height 38
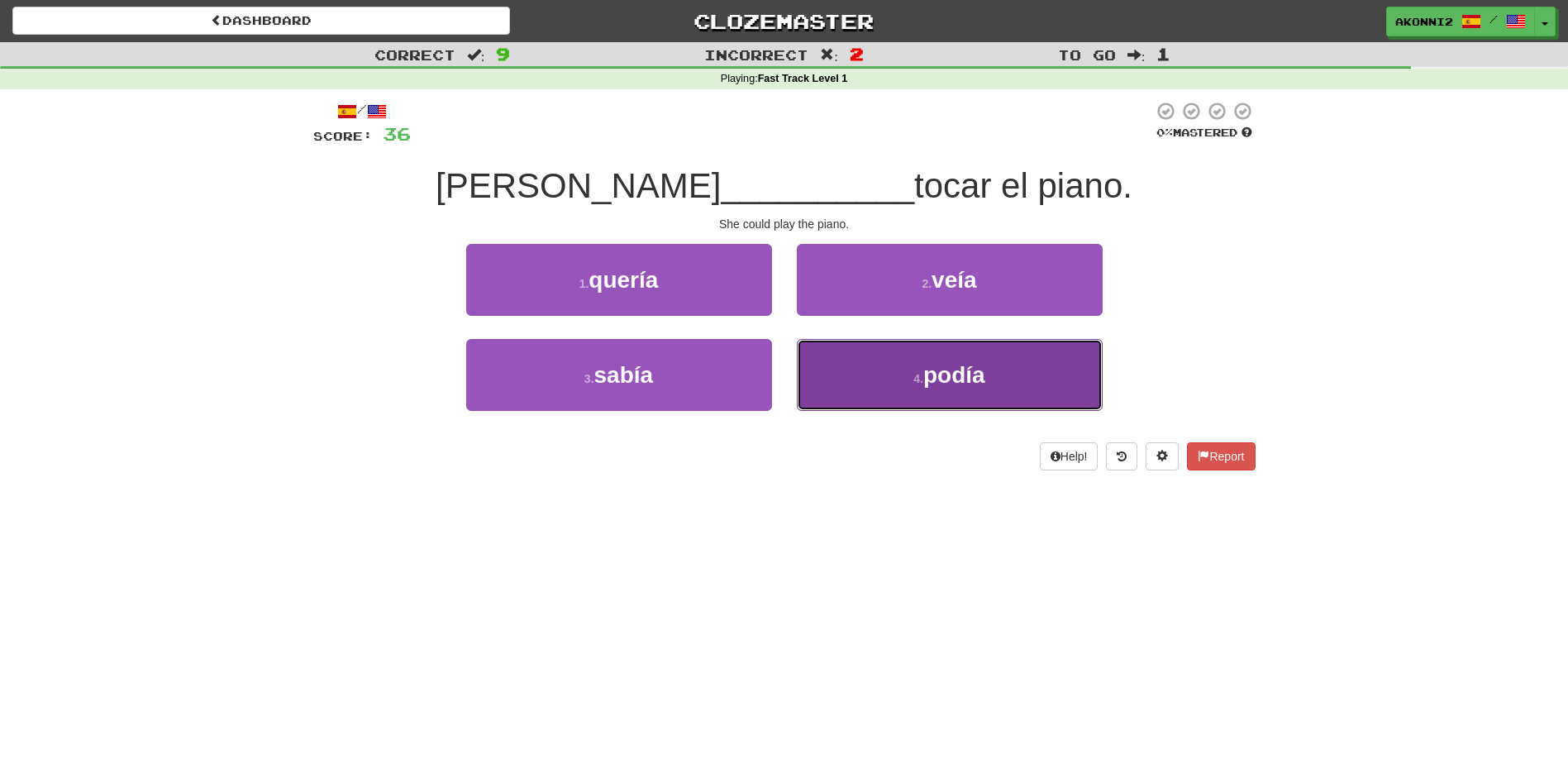
click at [911, 377] on button "4 . podía" at bounding box center [950, 375] width 306 height 72
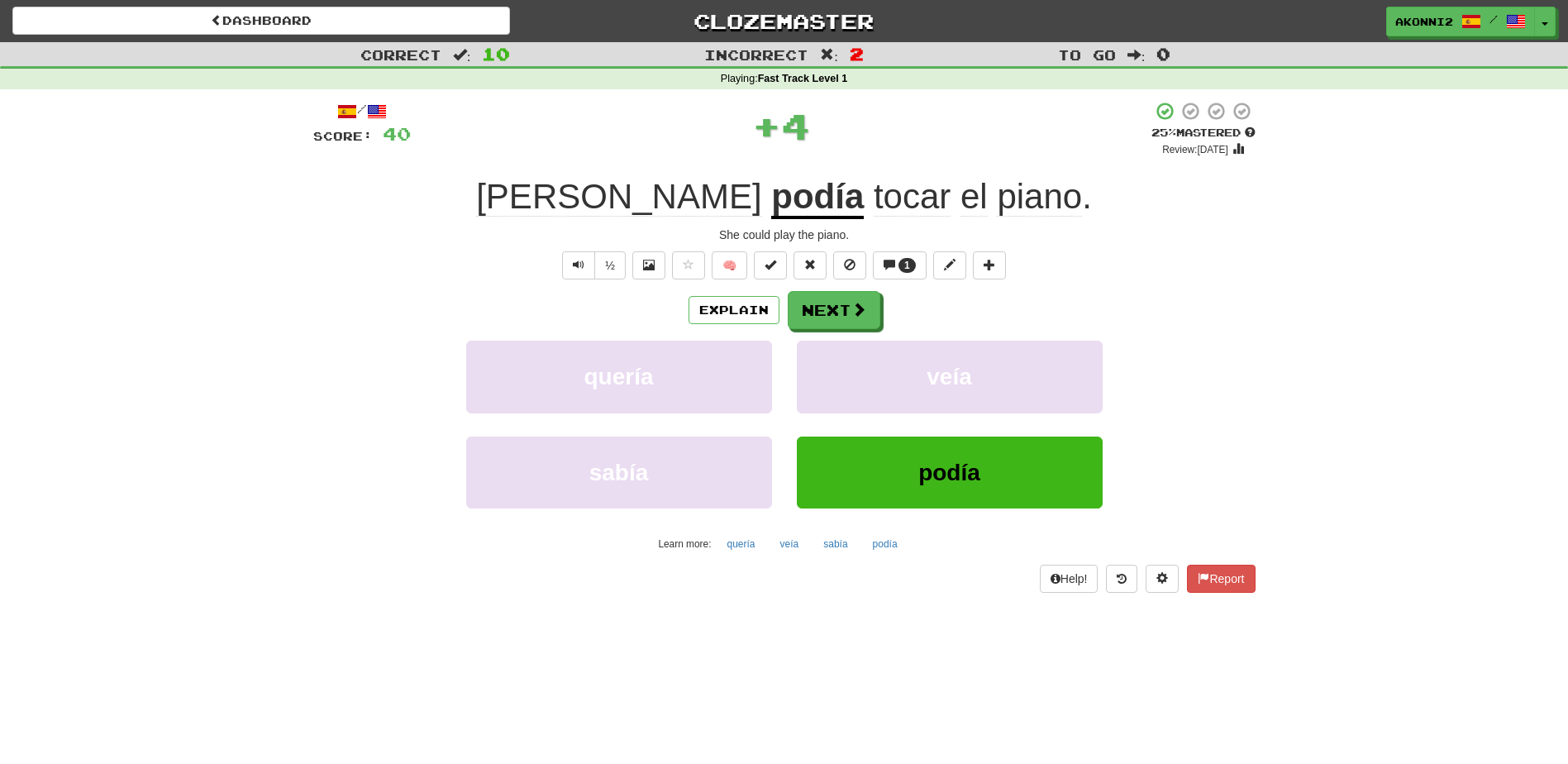
click at [771, 213] on u "podía" at bounding box center [817, 198] width 92 height 42
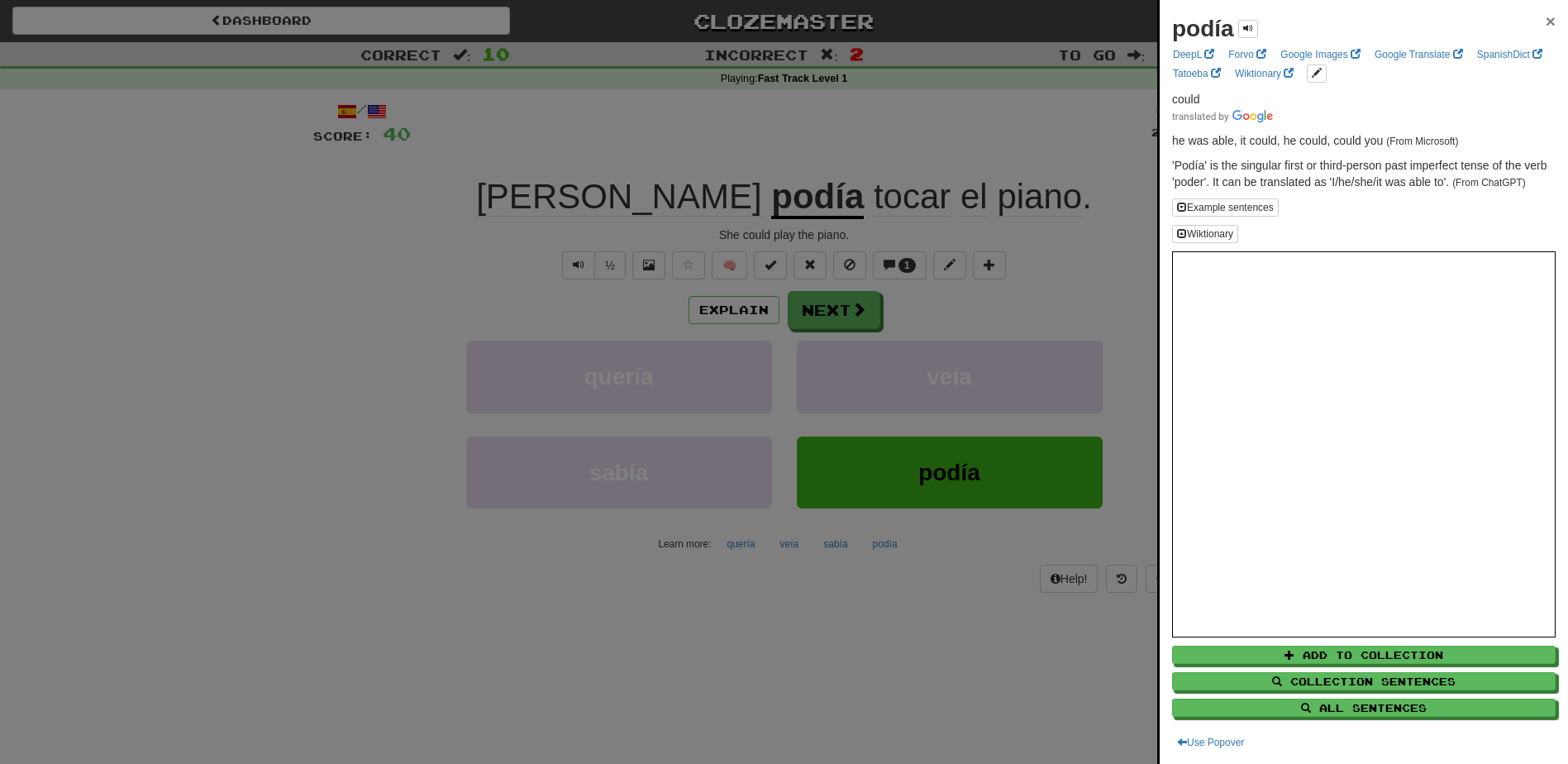
click at [1546, 25] on span "×" at bounding box center [1551, 21] width 10 height 19
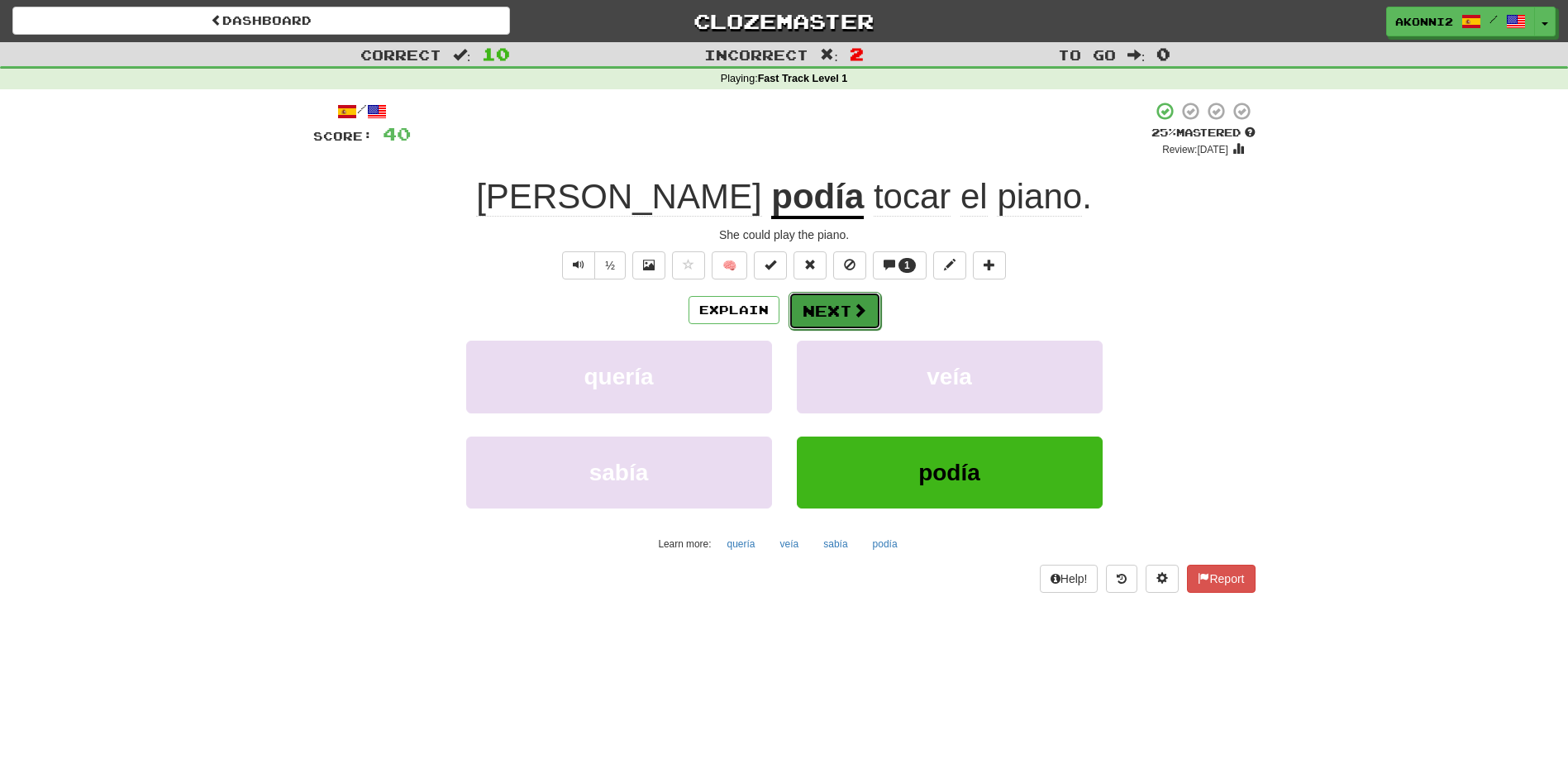
click at [810, 309] on button "Next" at bounding box center [834, 311] width 92 height 38
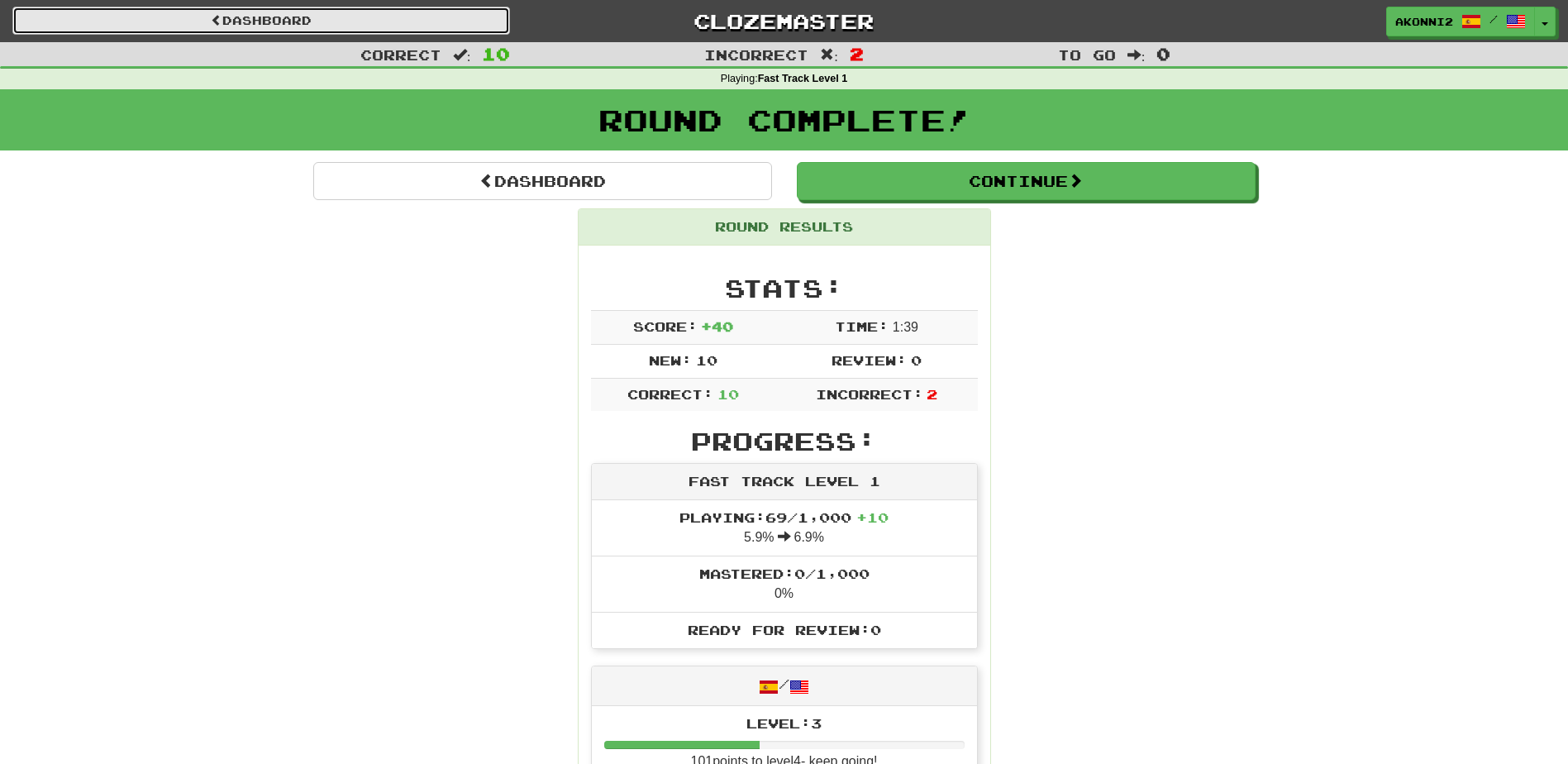
click at [242, 13] on link "Dashboard" at bounding box center [261, 21] width 498 height 28
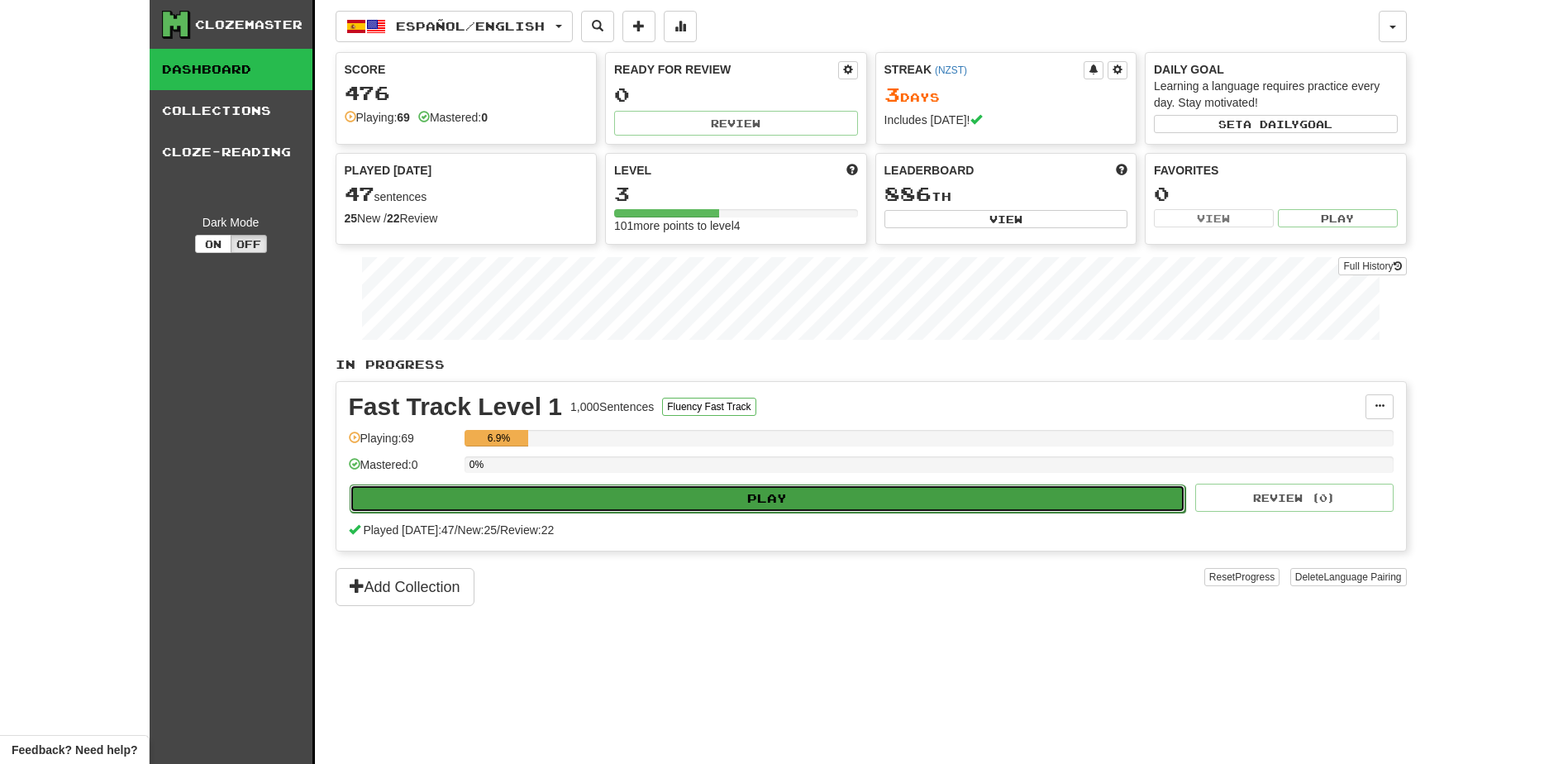
click at [789, 502] on button "Play" at bounding box center [768, 499] width 837 height 28
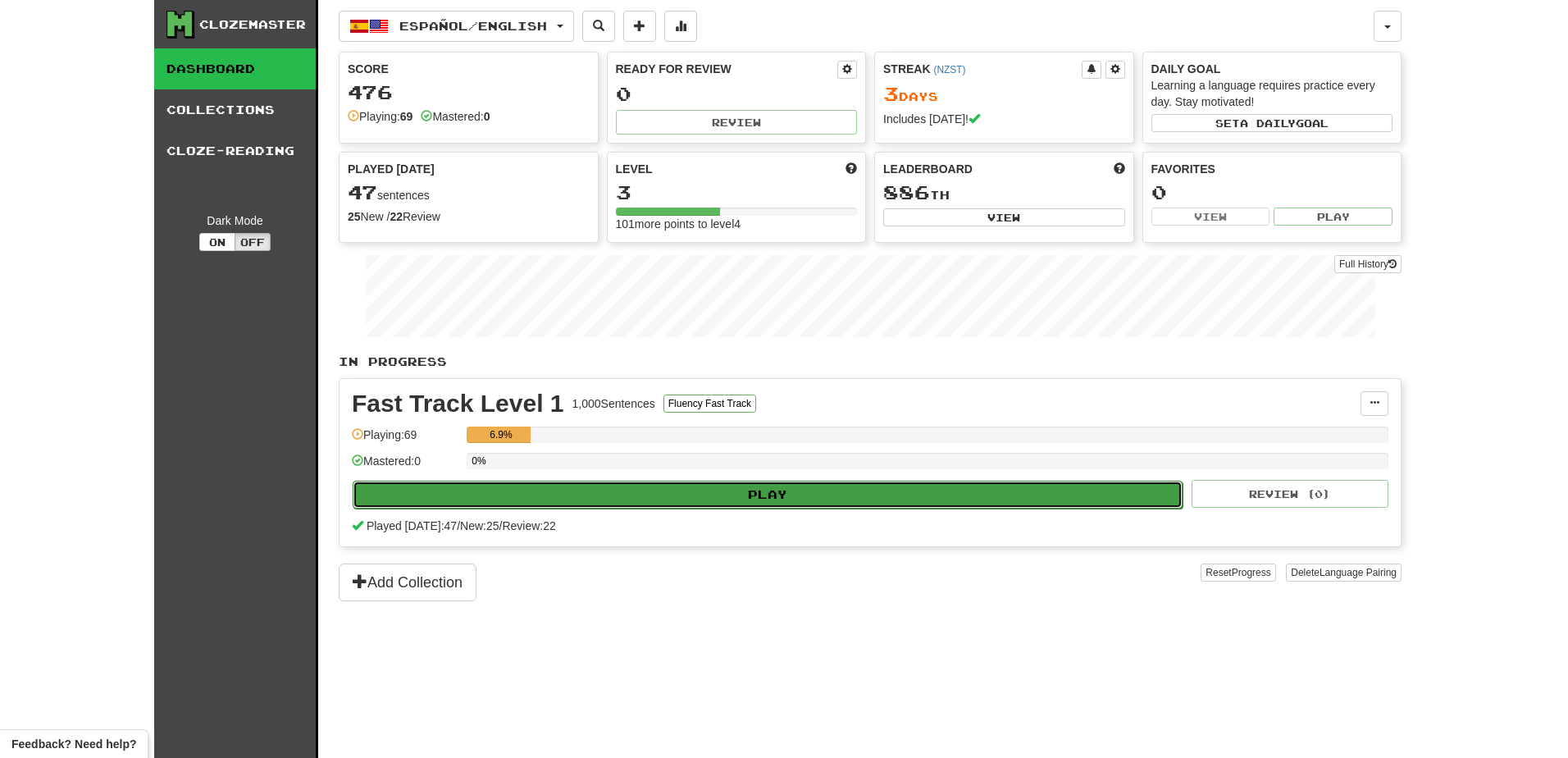
select select "**"
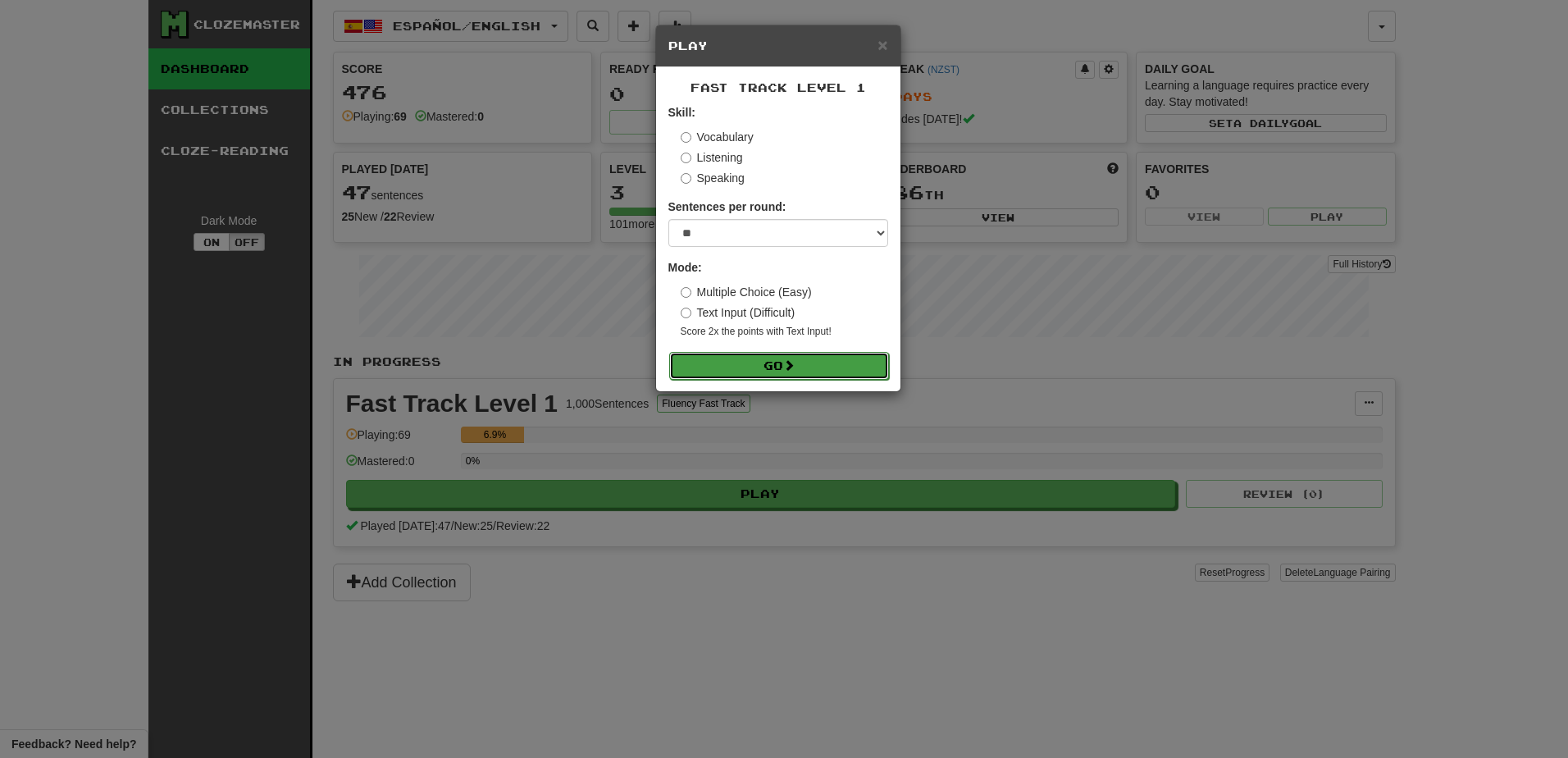
click at [786, 359] on button "Go" at bounding box center [779, 366] width 220 height 28
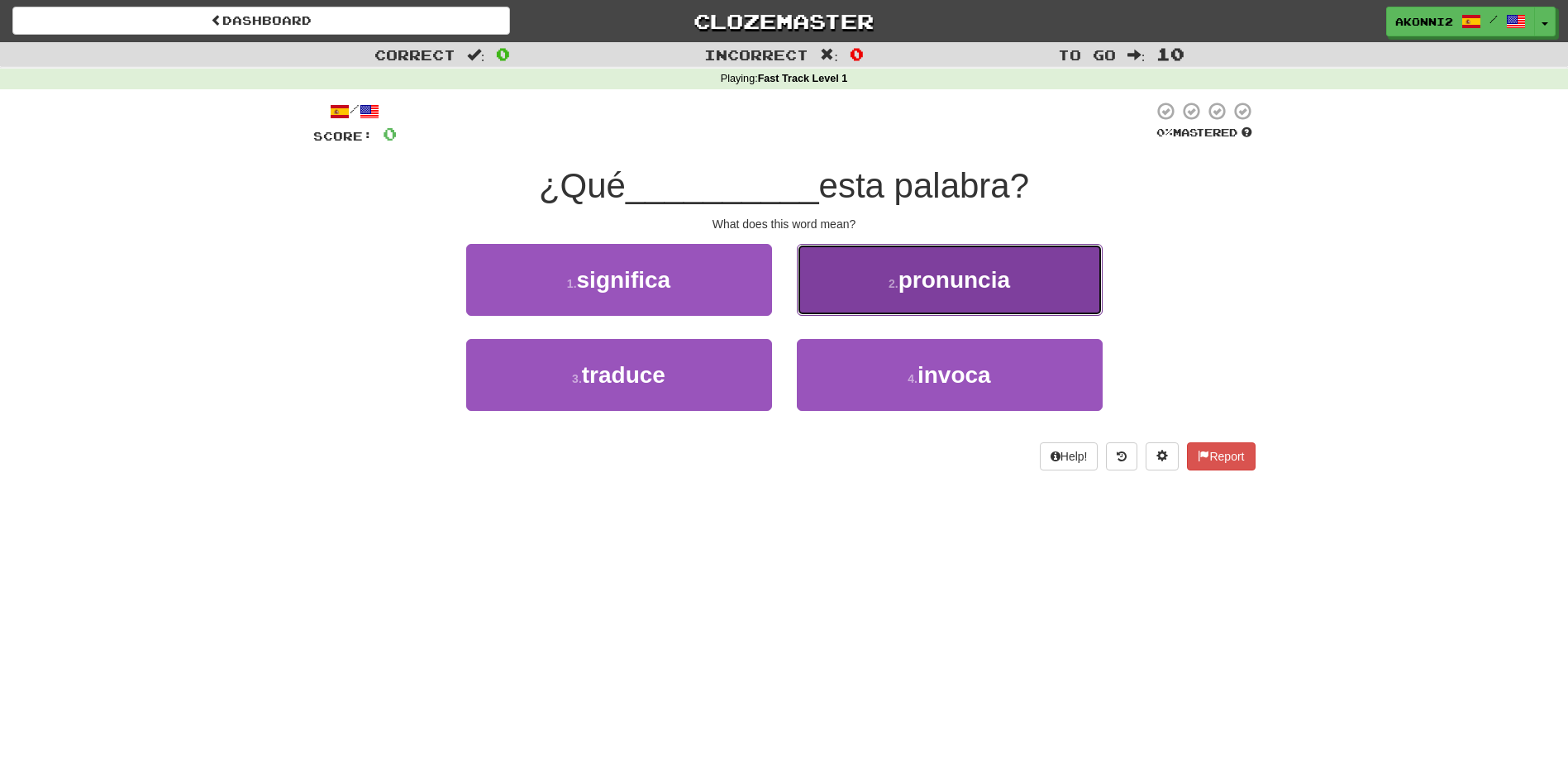
click at [945, 290] on span "pronuncia" at bounding box center [954, 279] width 111 height 26
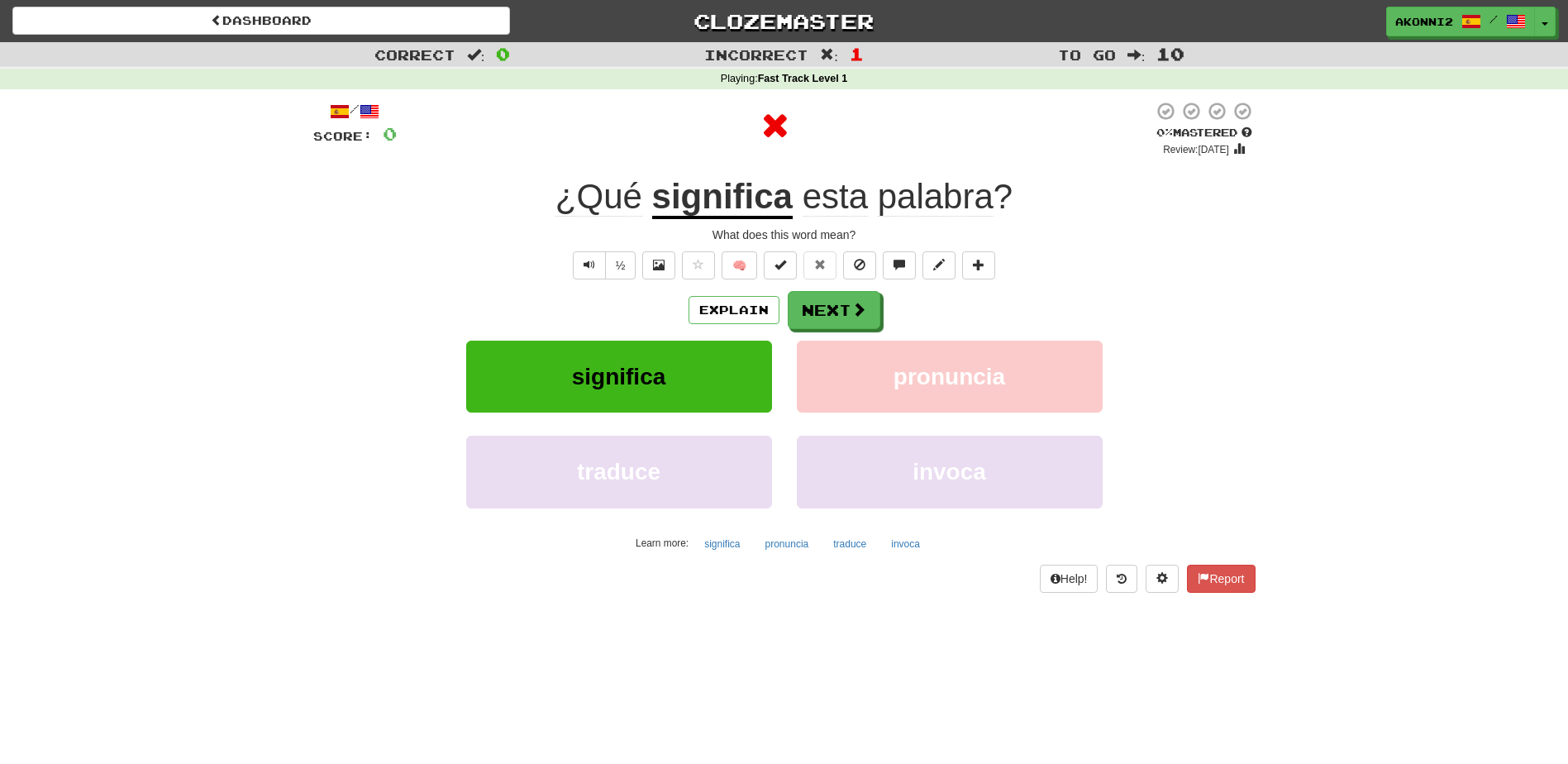
click at [730, 201] on u "significa" at bounding box center [722, 198] width 140 height 42
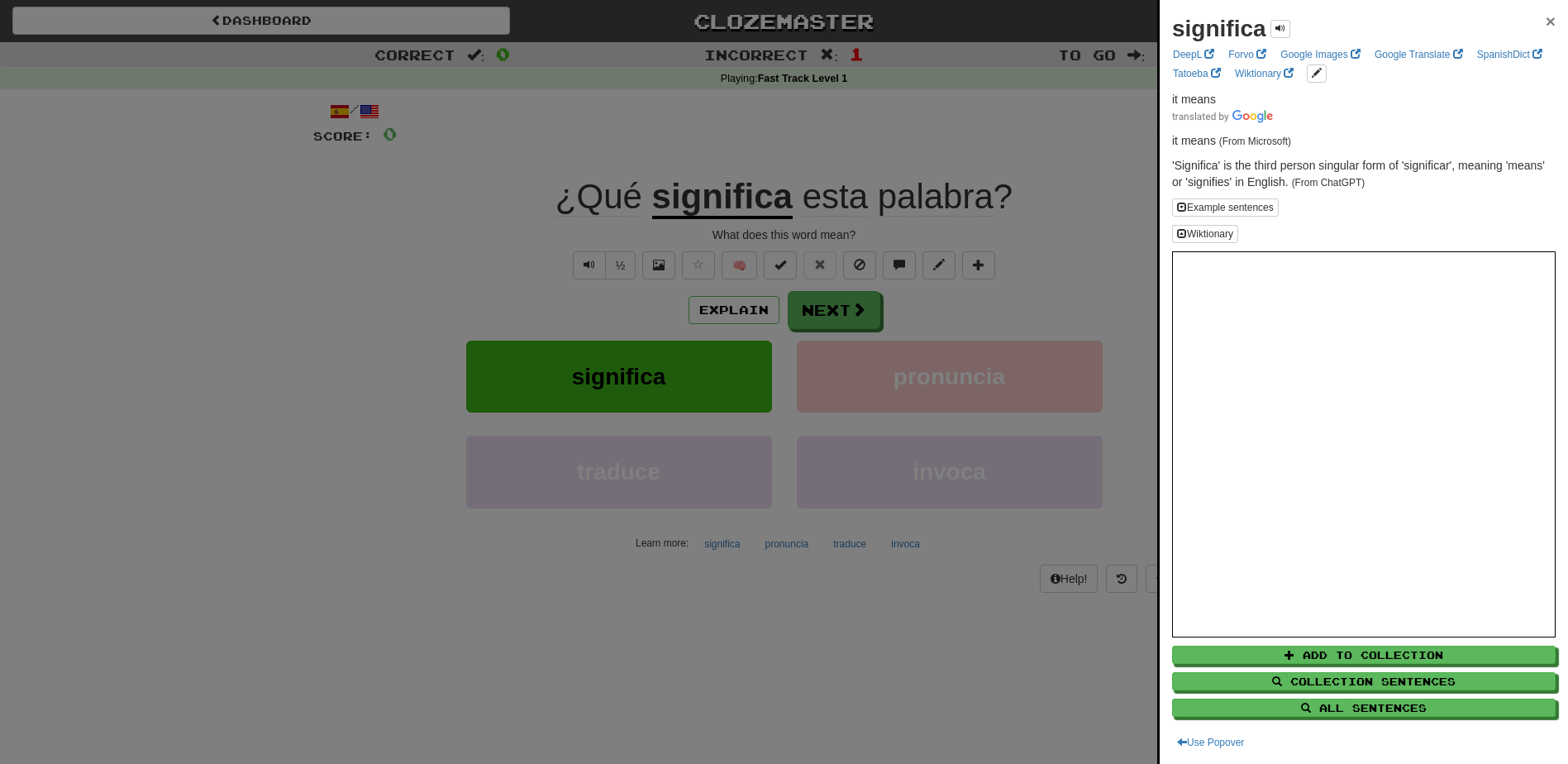
click at [1546, 21] on span "×" at bounding box center [1551, 21] width 10 height 19
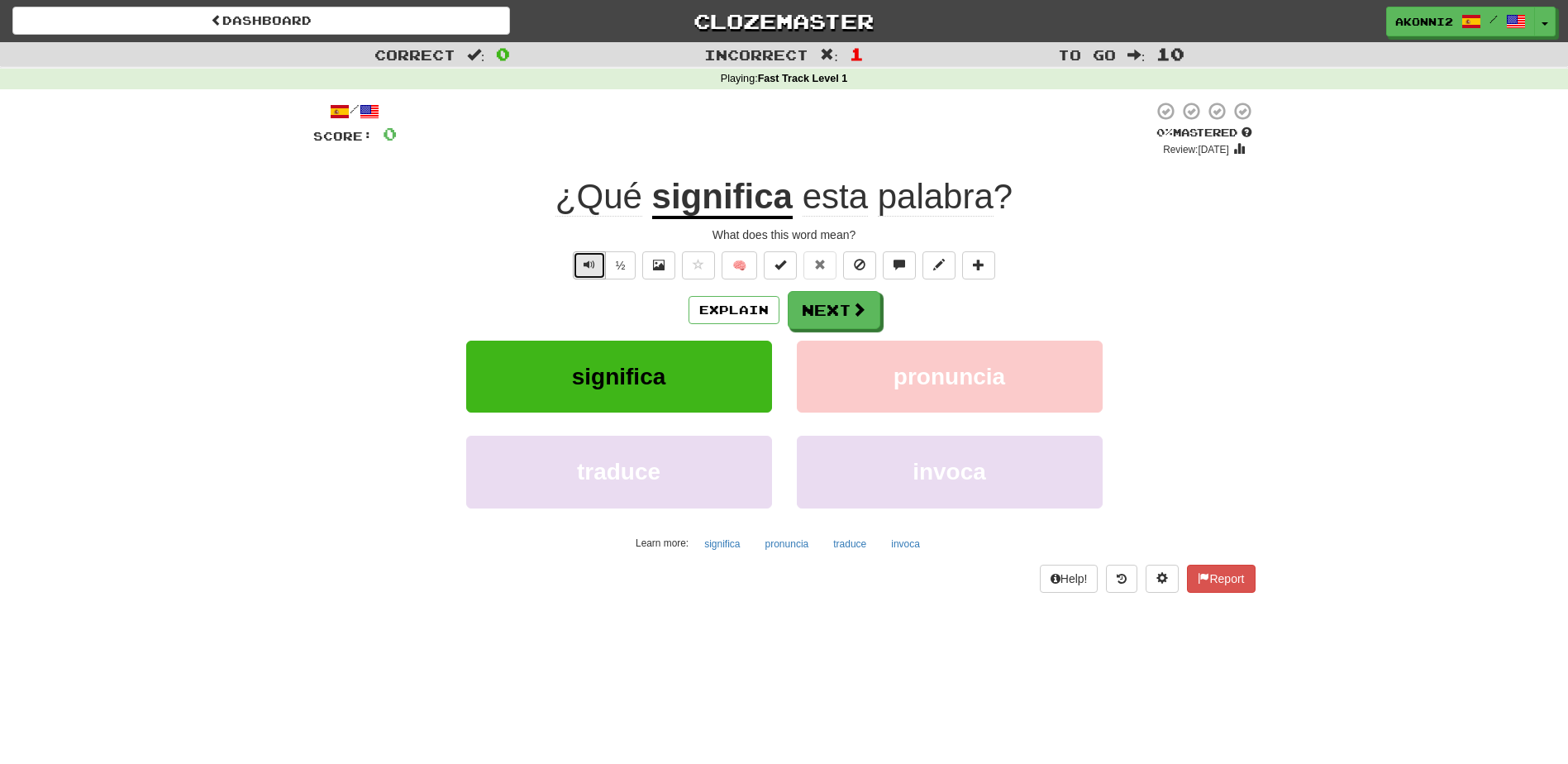
click at [588, 264] on span "Text-to-speech controls" at bounding box center [589, 264] width 12 height 12
click at [849, 322] on button "Next" at bounding box center [834, 311] width 92 height 38
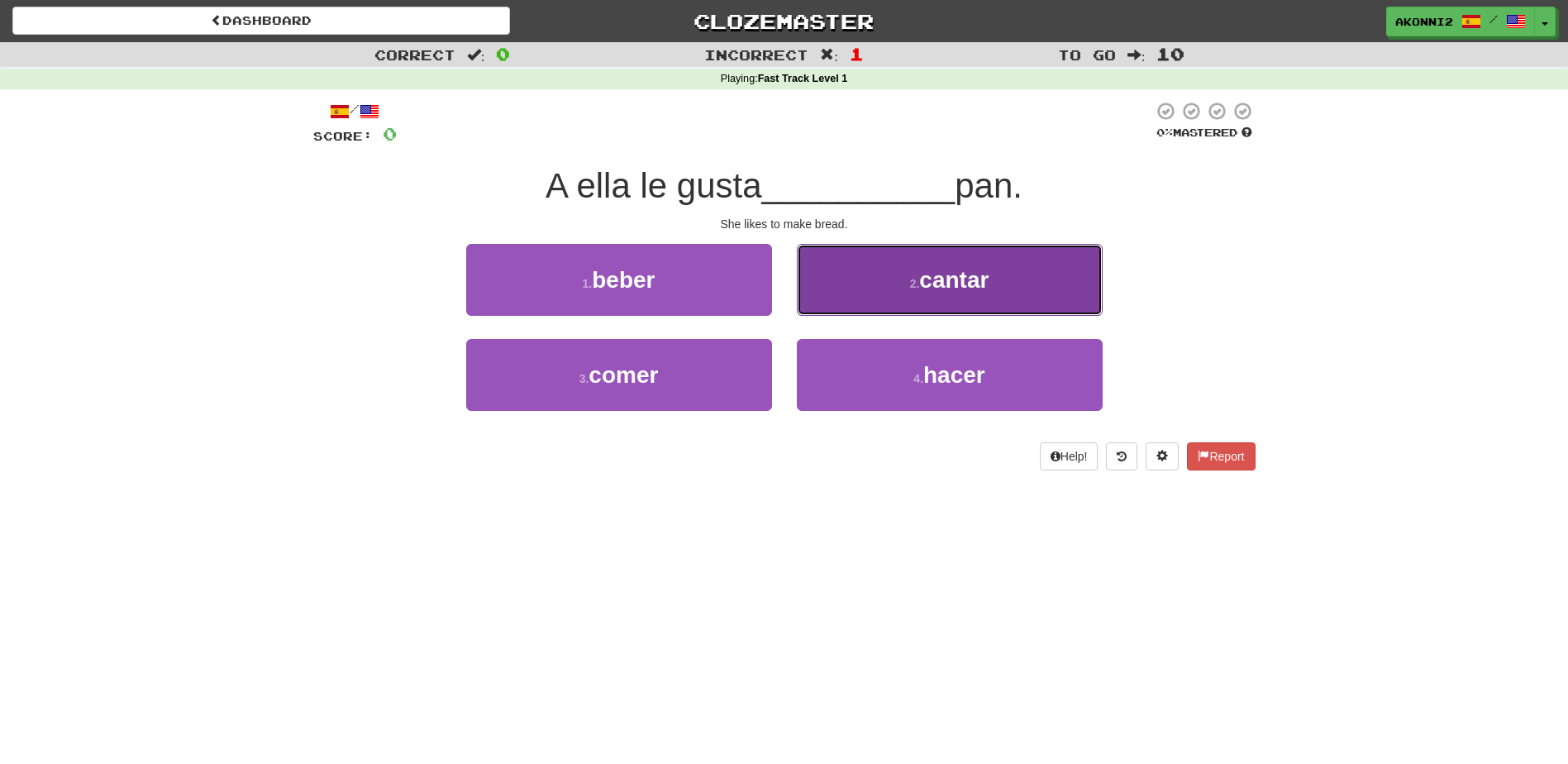
click at [905, 274] on button "2 . cantar" at bounding box center [950, 279] width 306 height 72
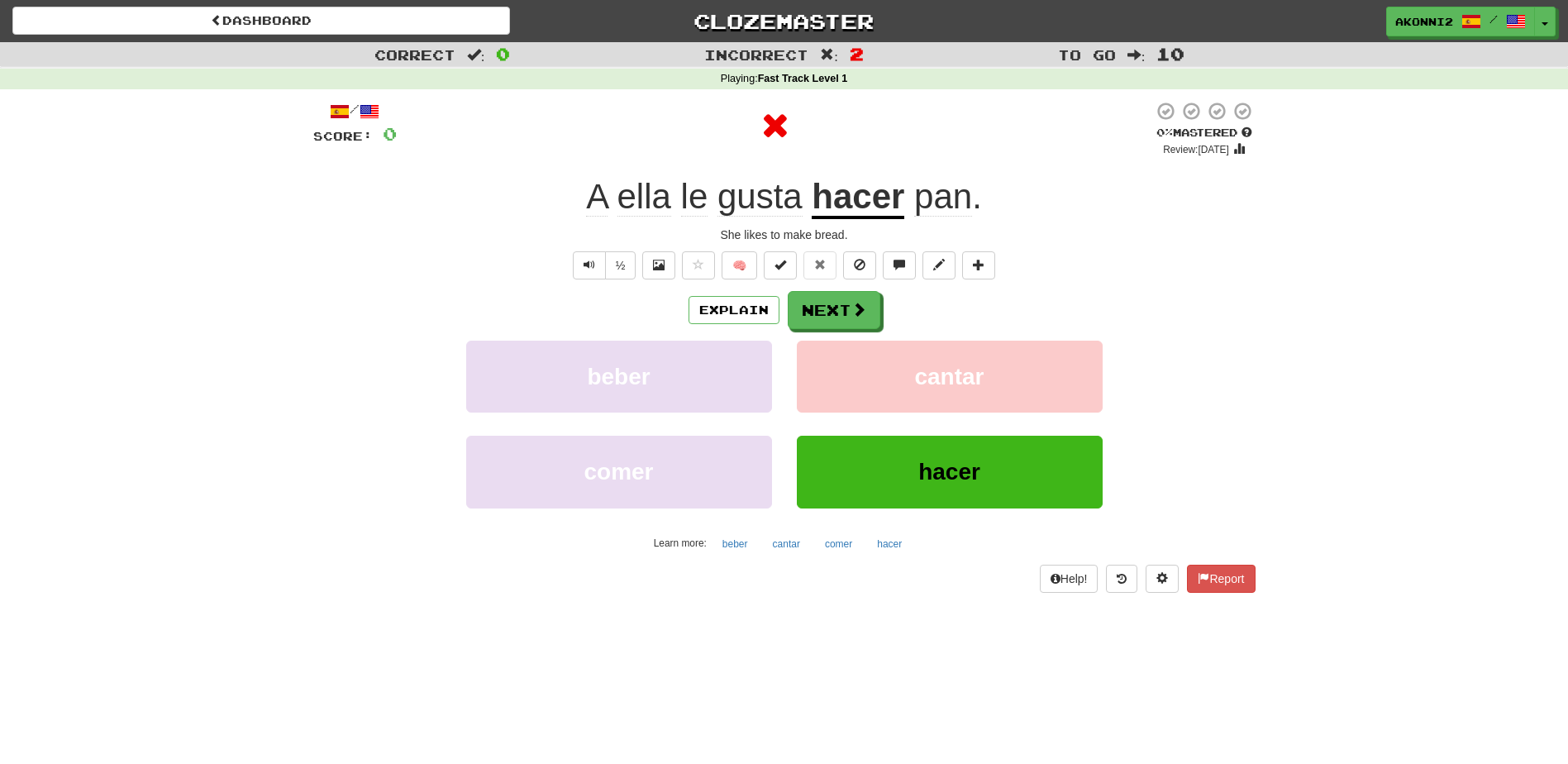
click at [876, 207] on u "hacer" at bounding box center [858, 198] width 92 height 42
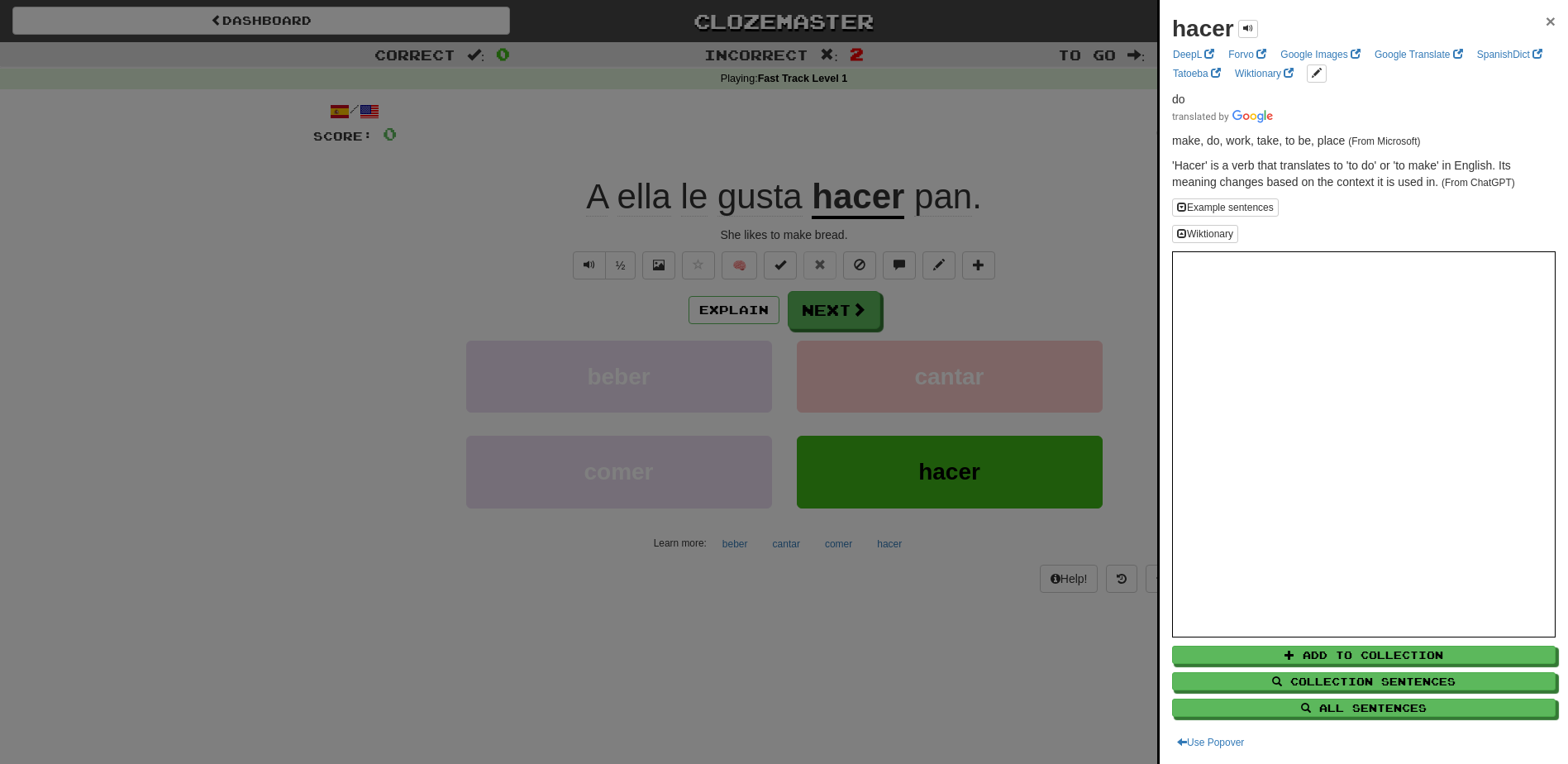
click at [1546, 21] on span "×" at bounding box center [1551, 21] width 10 height 19
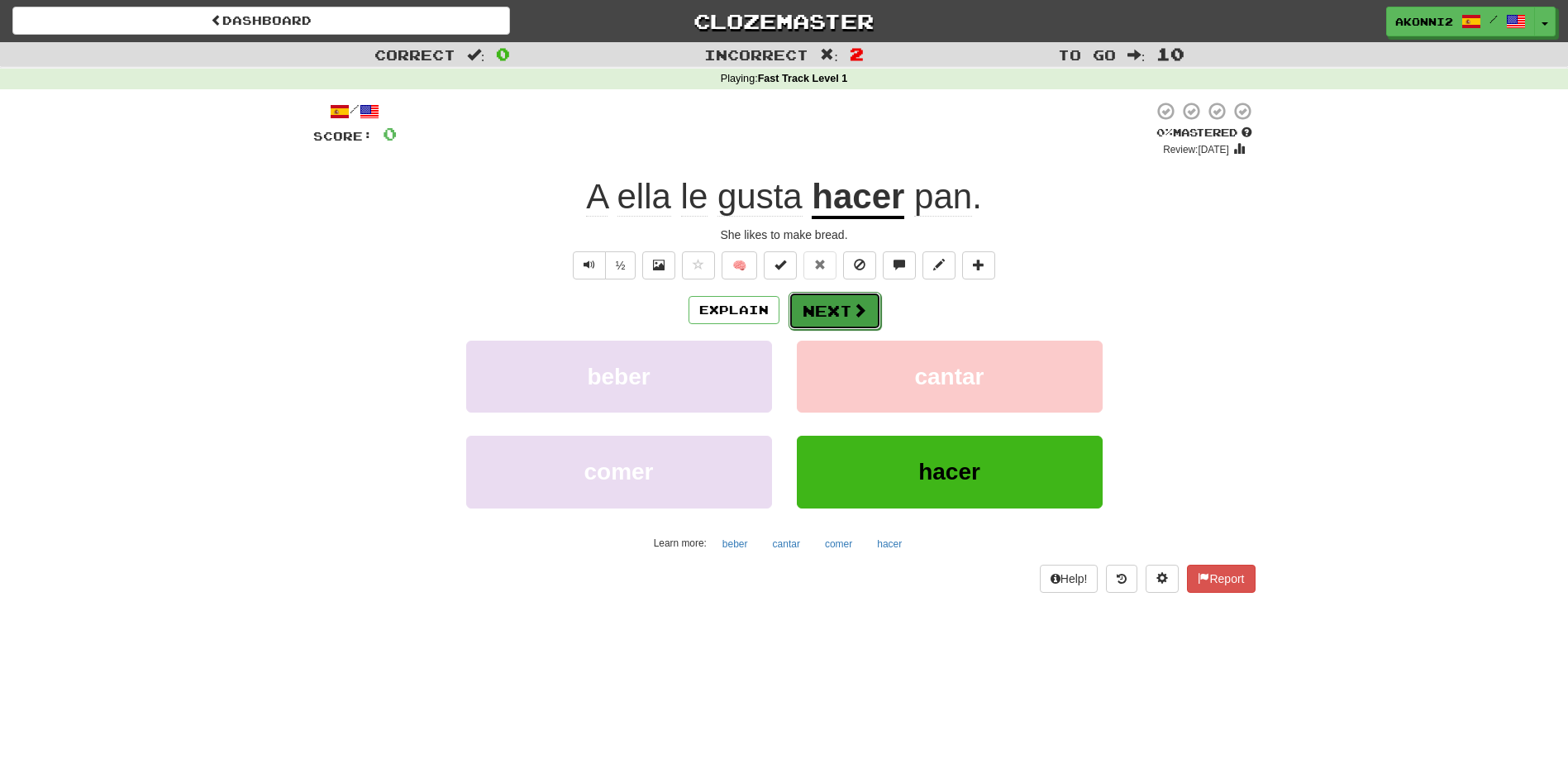
click at [794, 315] on button "Next" at bounding box center [834, 311] width 92 height 38
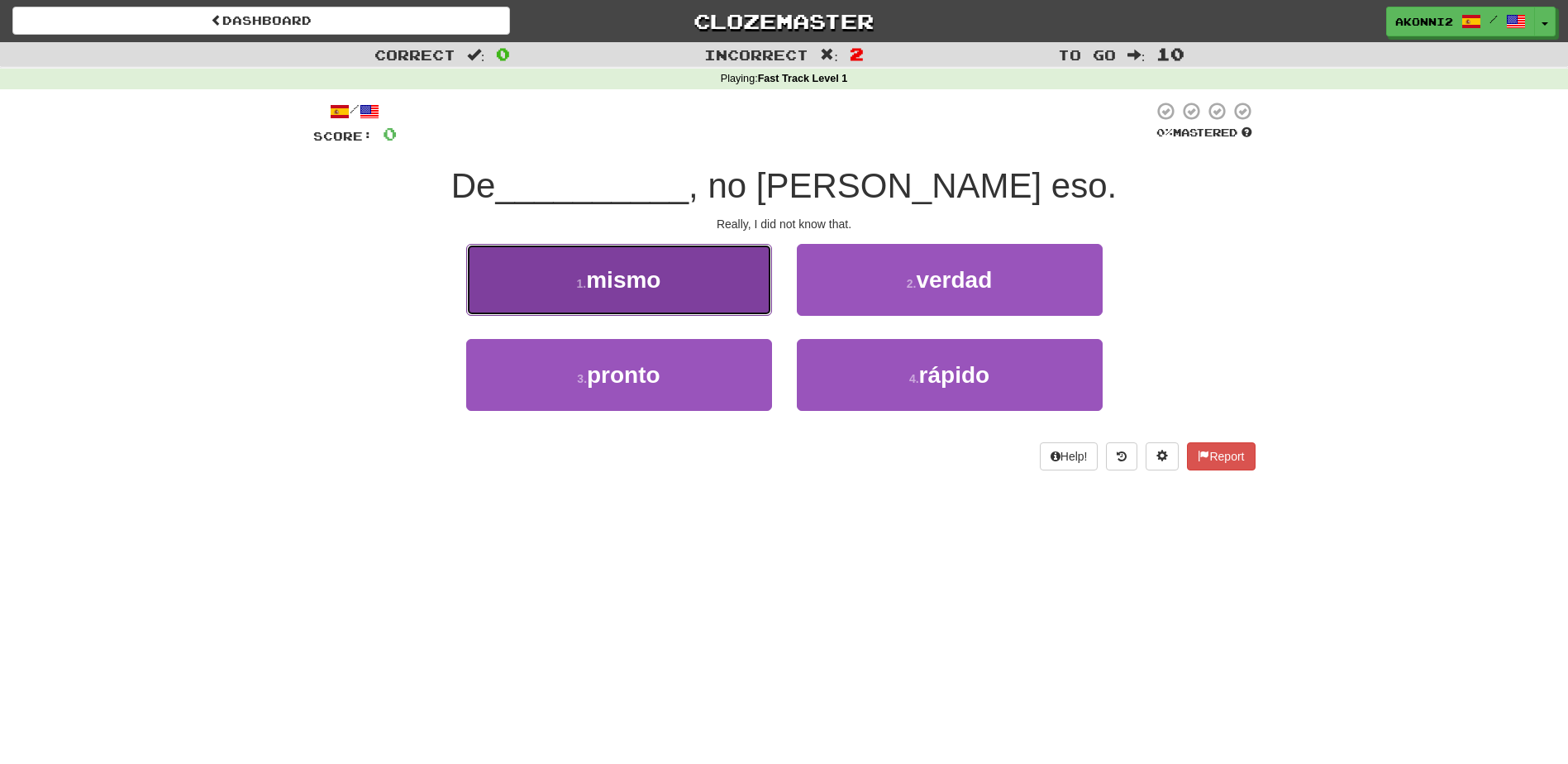
click at [592, 273] on span "mismo" at bounding box center [623, 279] width 75 height 26
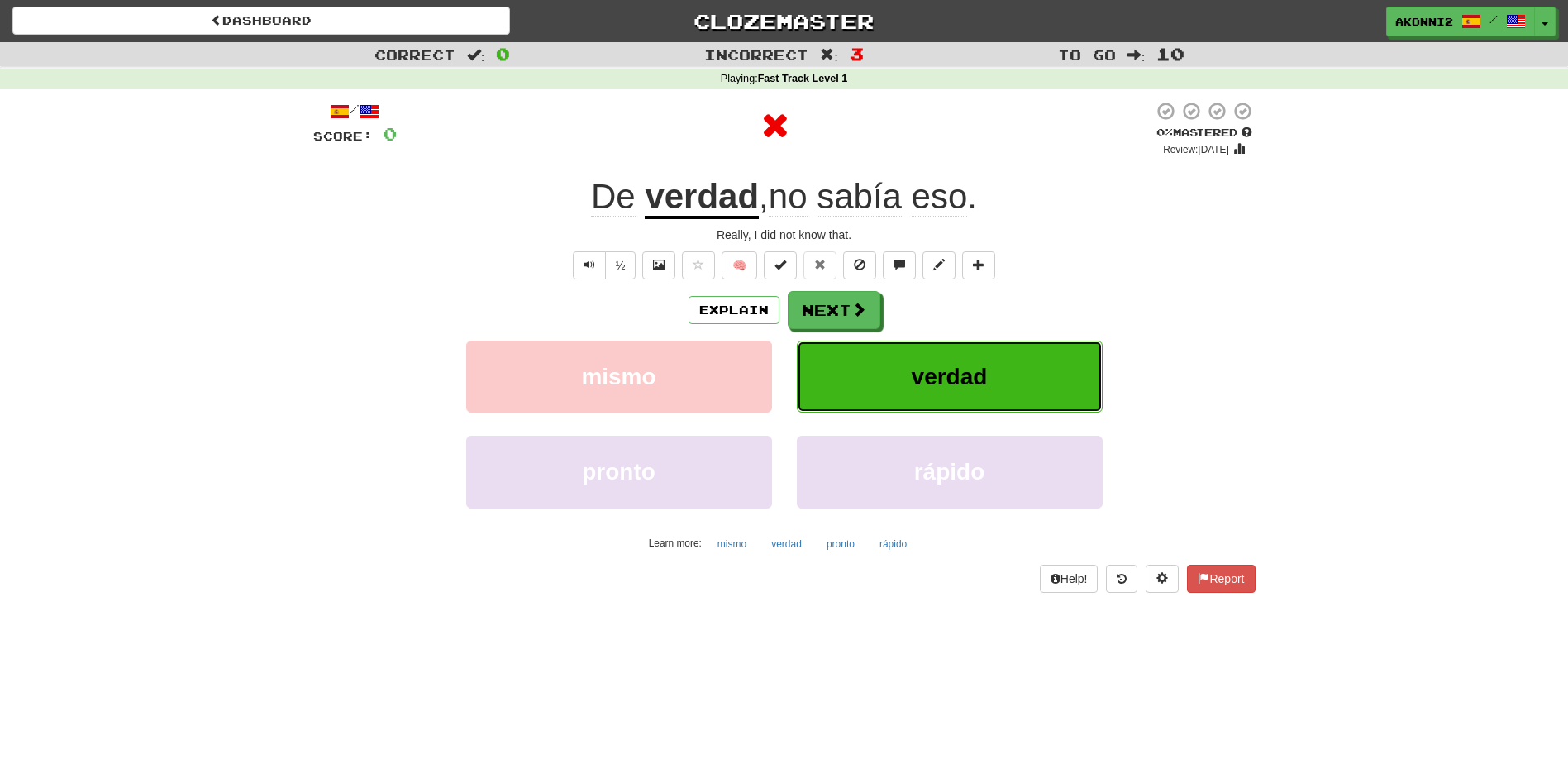
click at [900, 374] on button "verdad" at bounding box center [950, 377] width 306 height 72
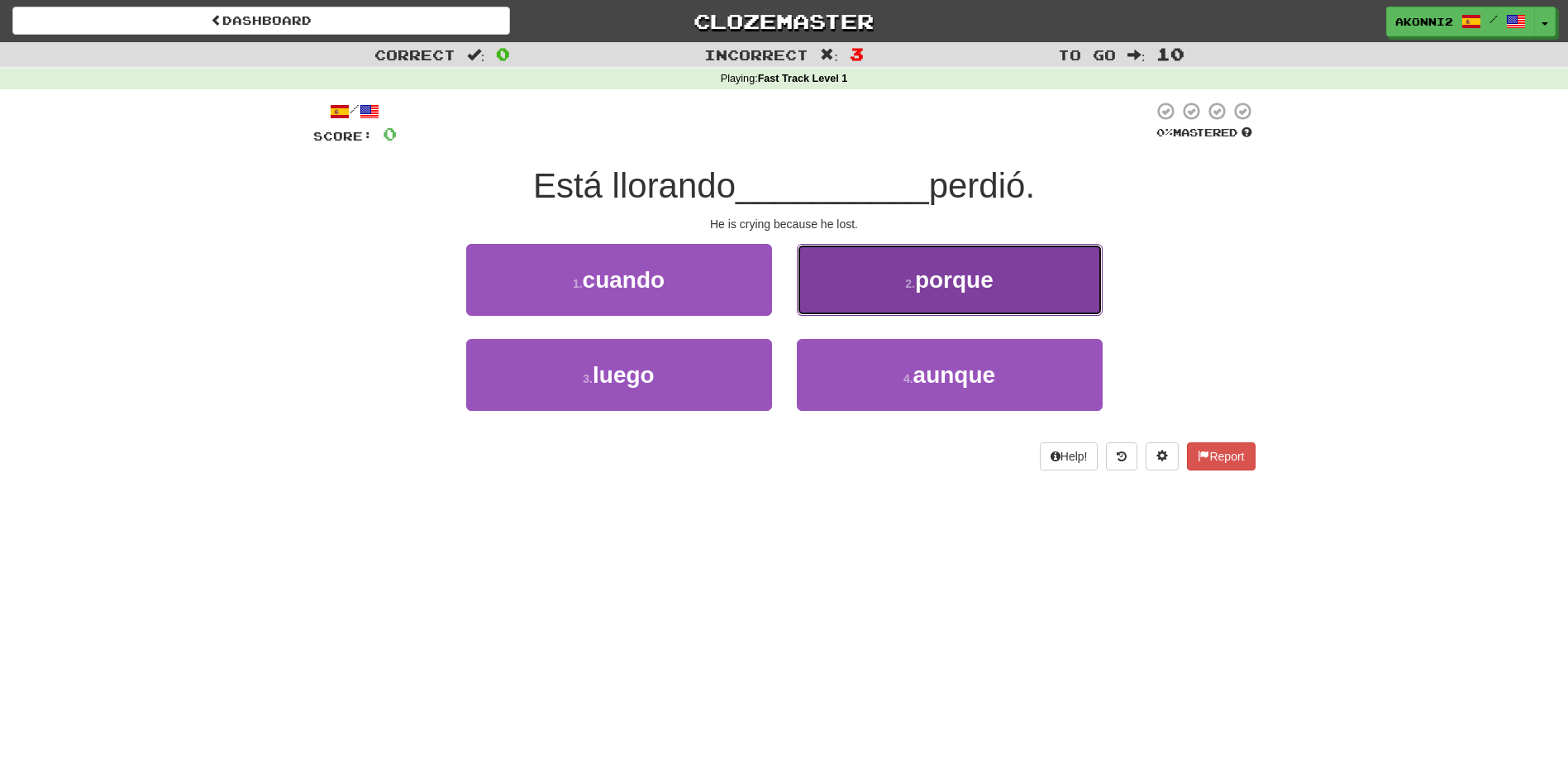
click at [949, 288] on span "porque" at bounding box center [954, 279] width 78 height 26
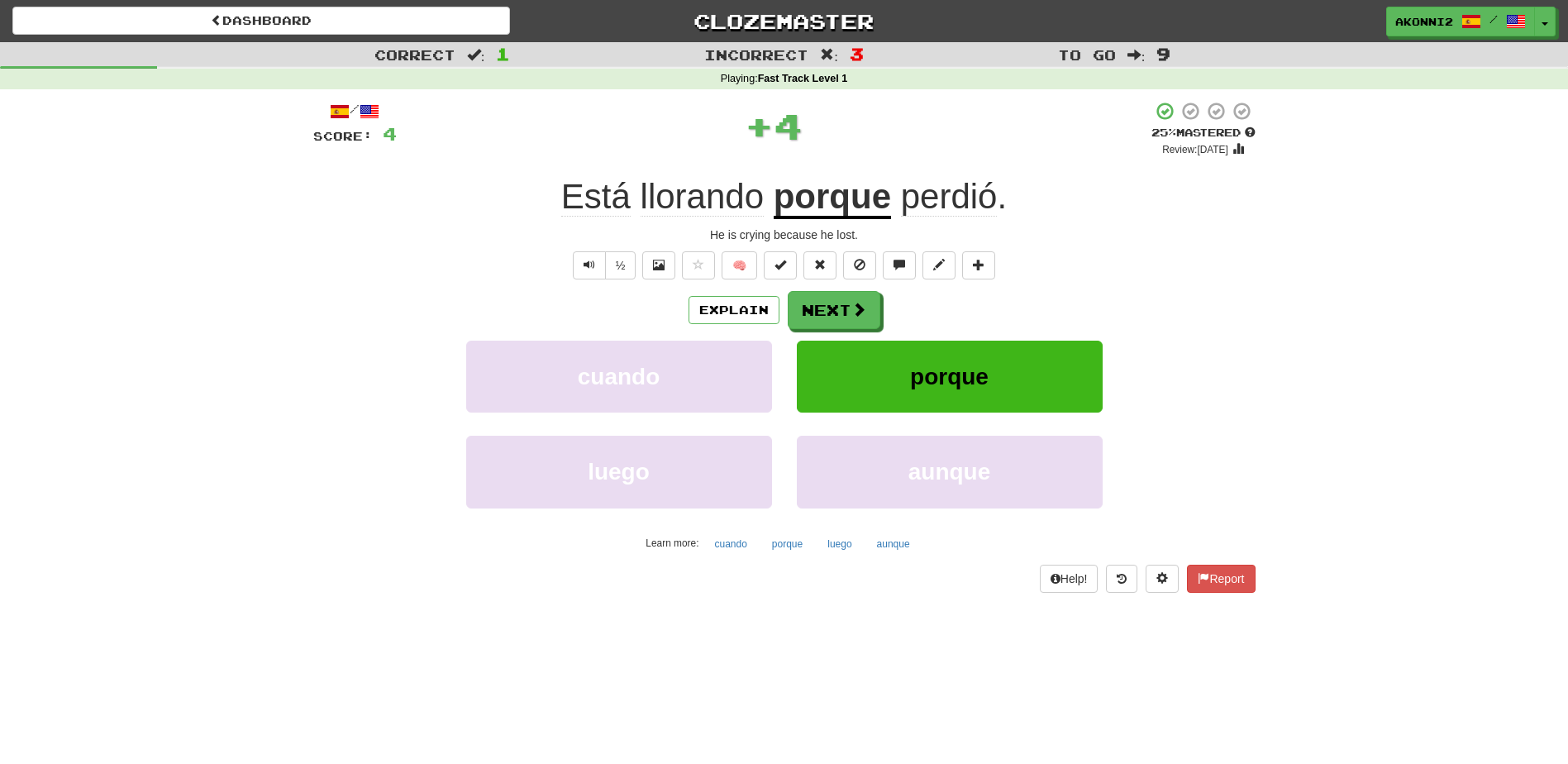
click at [839, 205] on u "porque" at bounding box center [832, 198] width 117 height 42
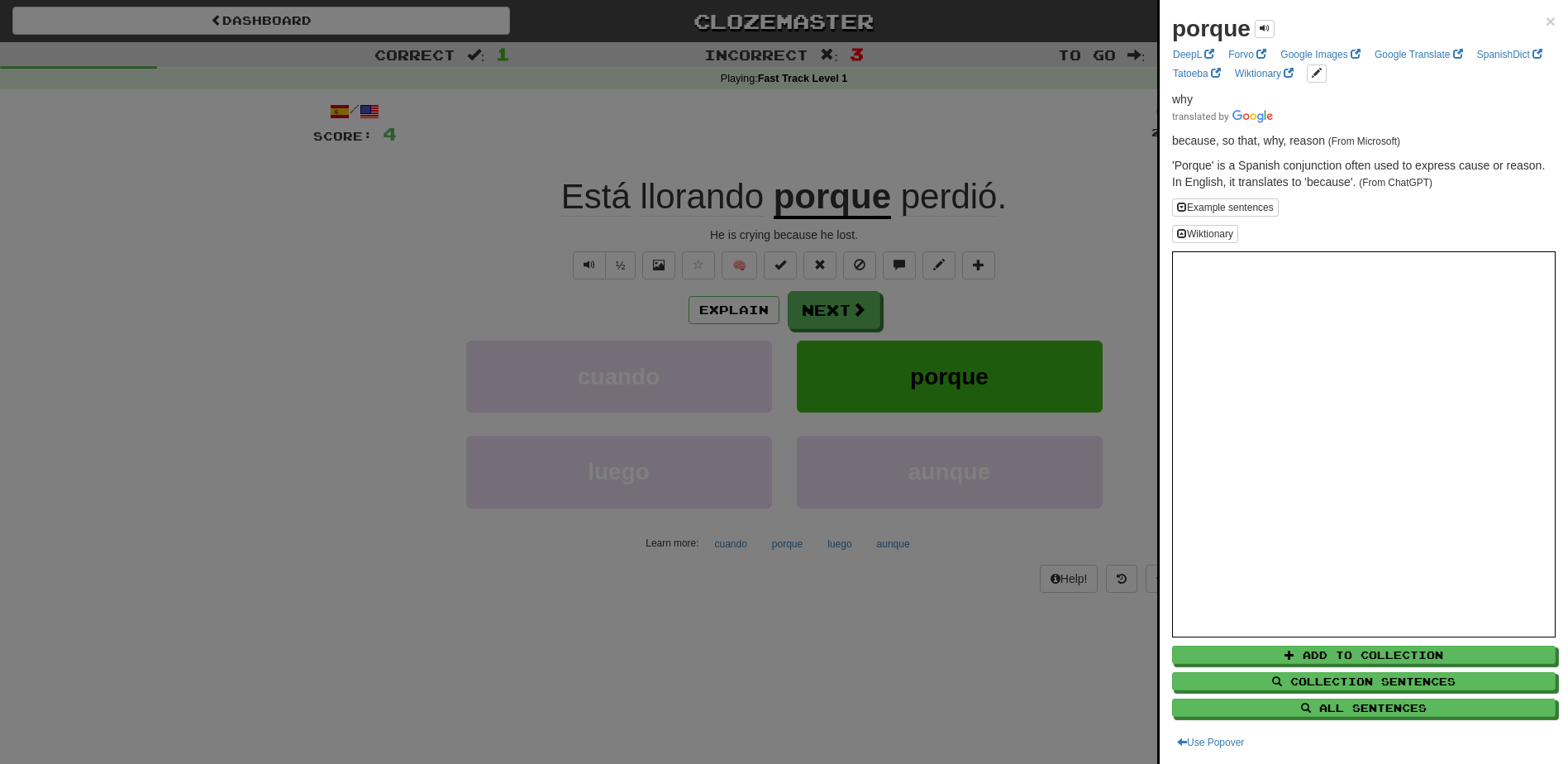
click at [1531, 24] on div "porque ×" at bounding box center [1364, 29] width 384 height 33
click at [1546, 20] on span "×" at bounding box center [1551, 21] width 10 height 19
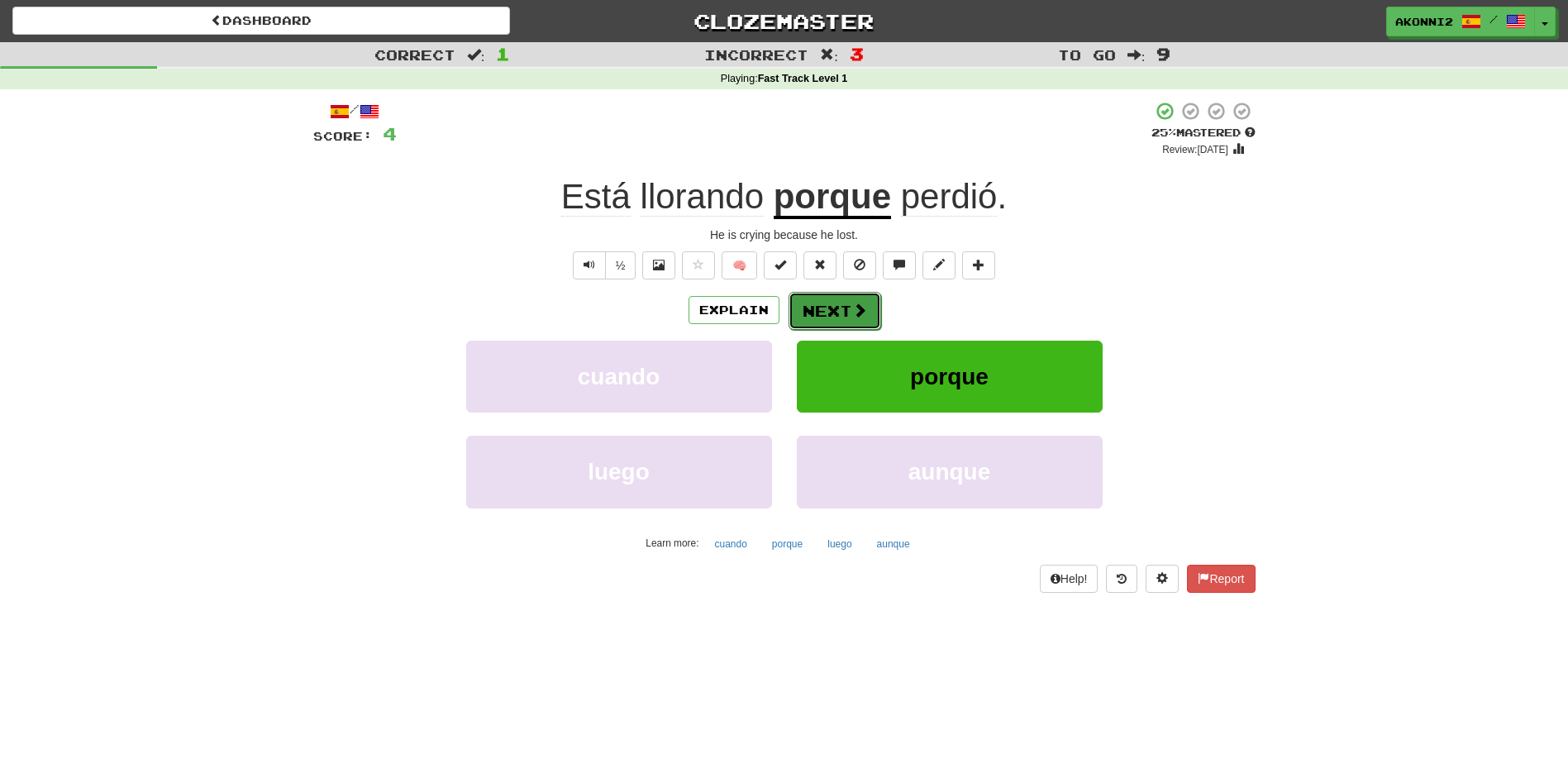
click at [813, 315] on button "Next" at bounding box center [834, 311] width 92 height 38
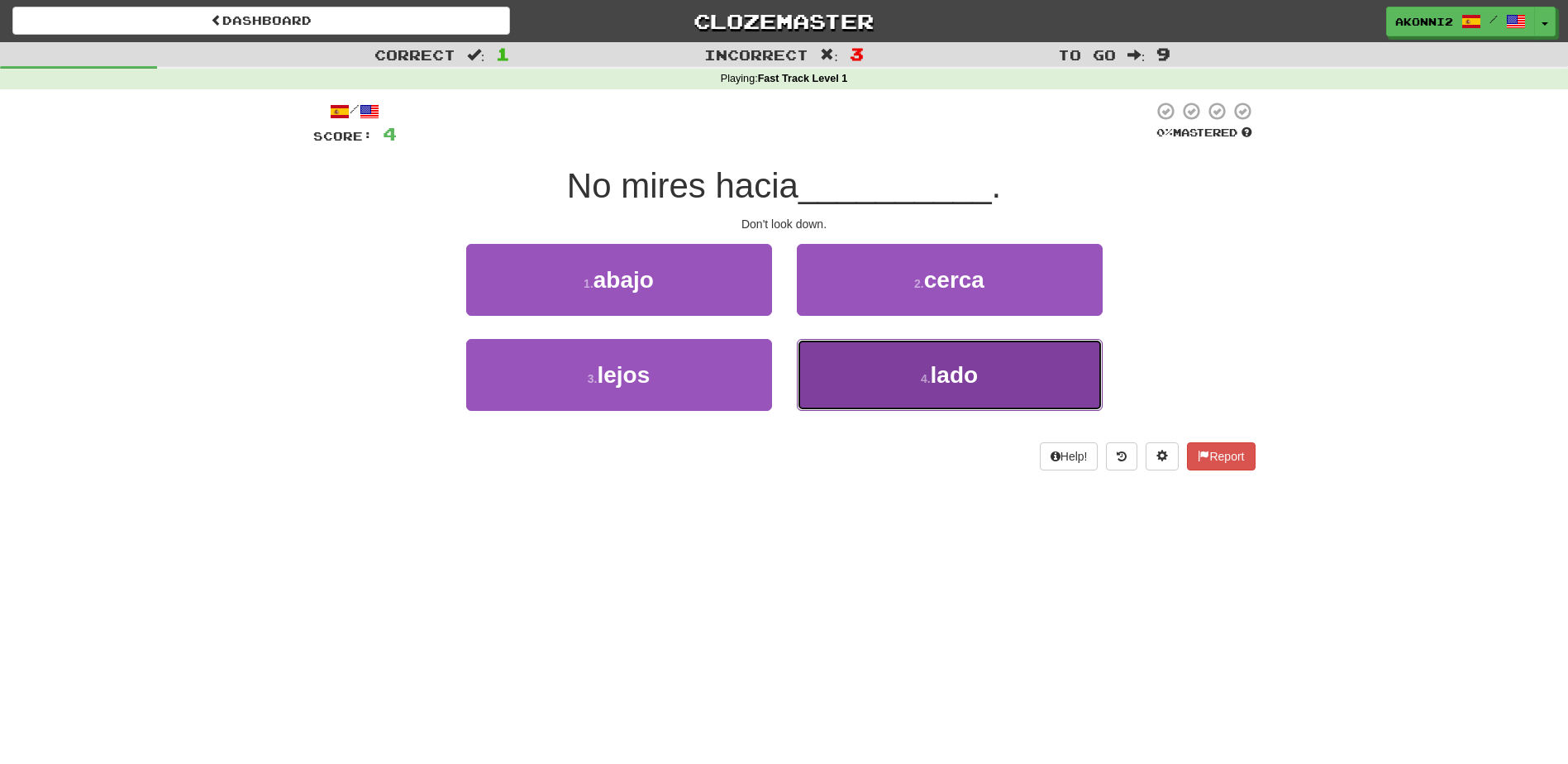
click at [952, 390] on button "4 . lado" at bounding box center [950, 375] width 306 height 72
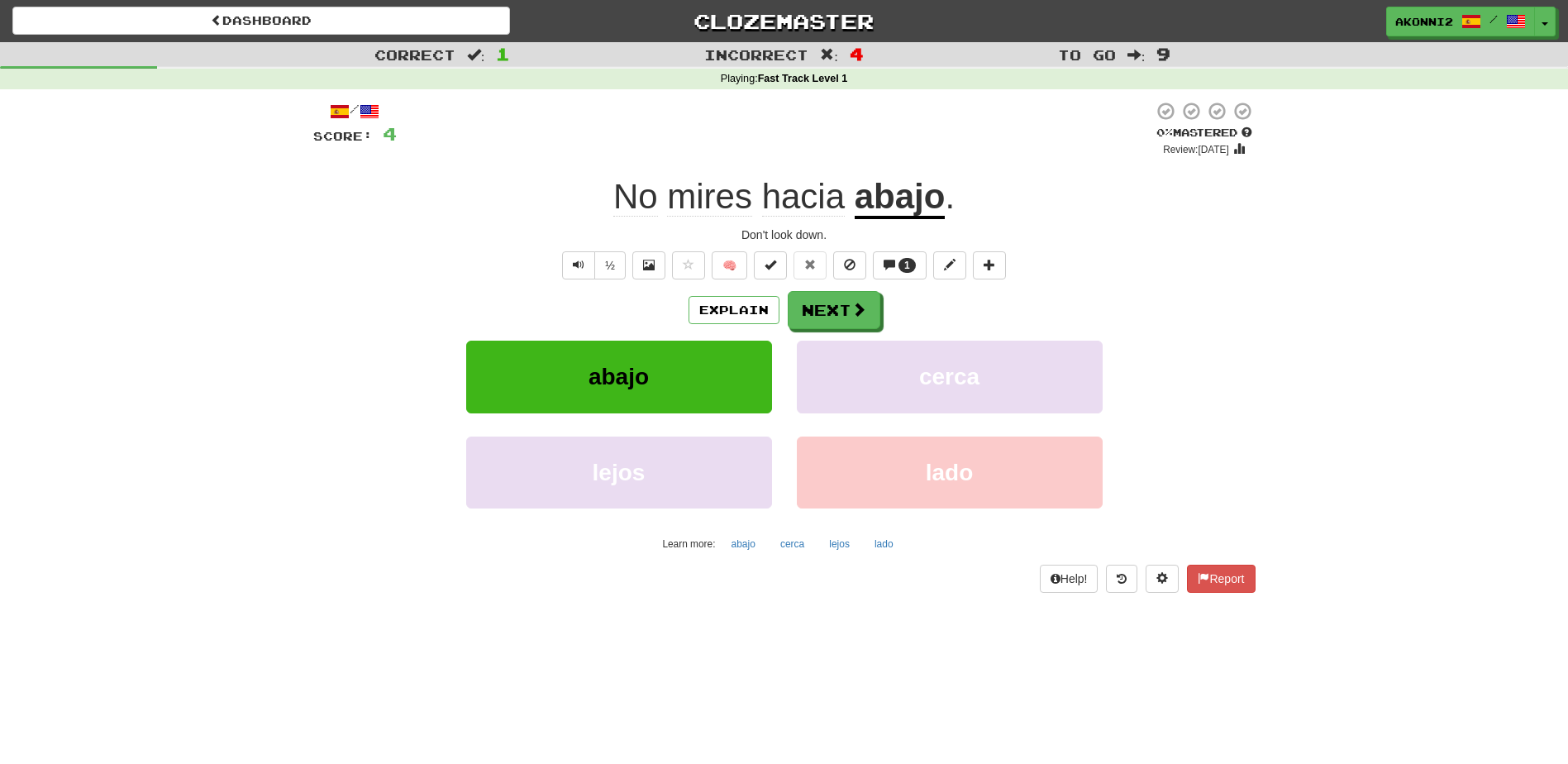
click at [919, 202] on u "abajo" at bounding box center [899, 198] width 91 height 42
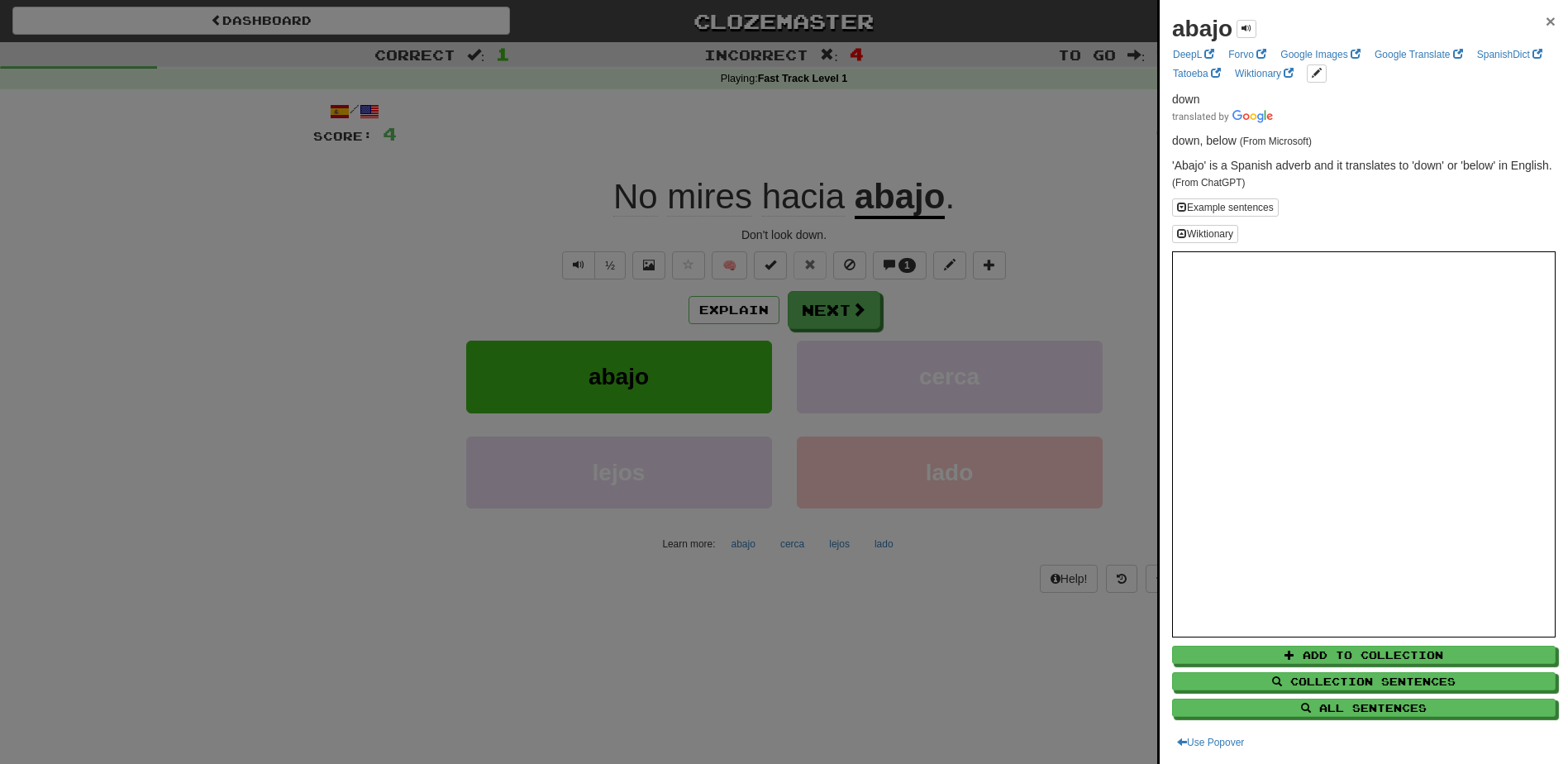
click at [1546, 17] on span "×" at bounding box center [1551, 21] width 10 height 19
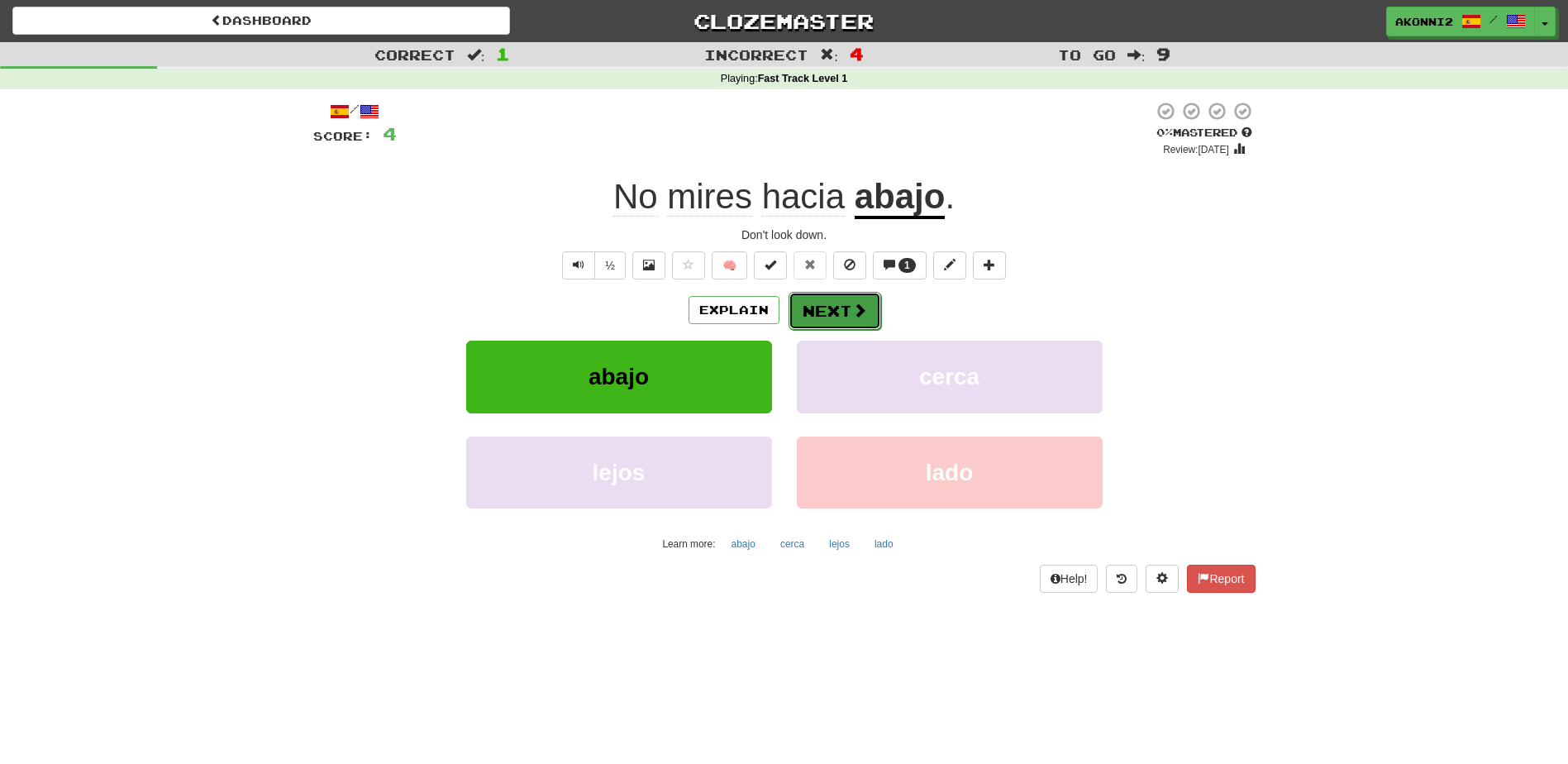
click at [835, 320] on button "Next" at bounding box center [834, 311] width 92 height 38
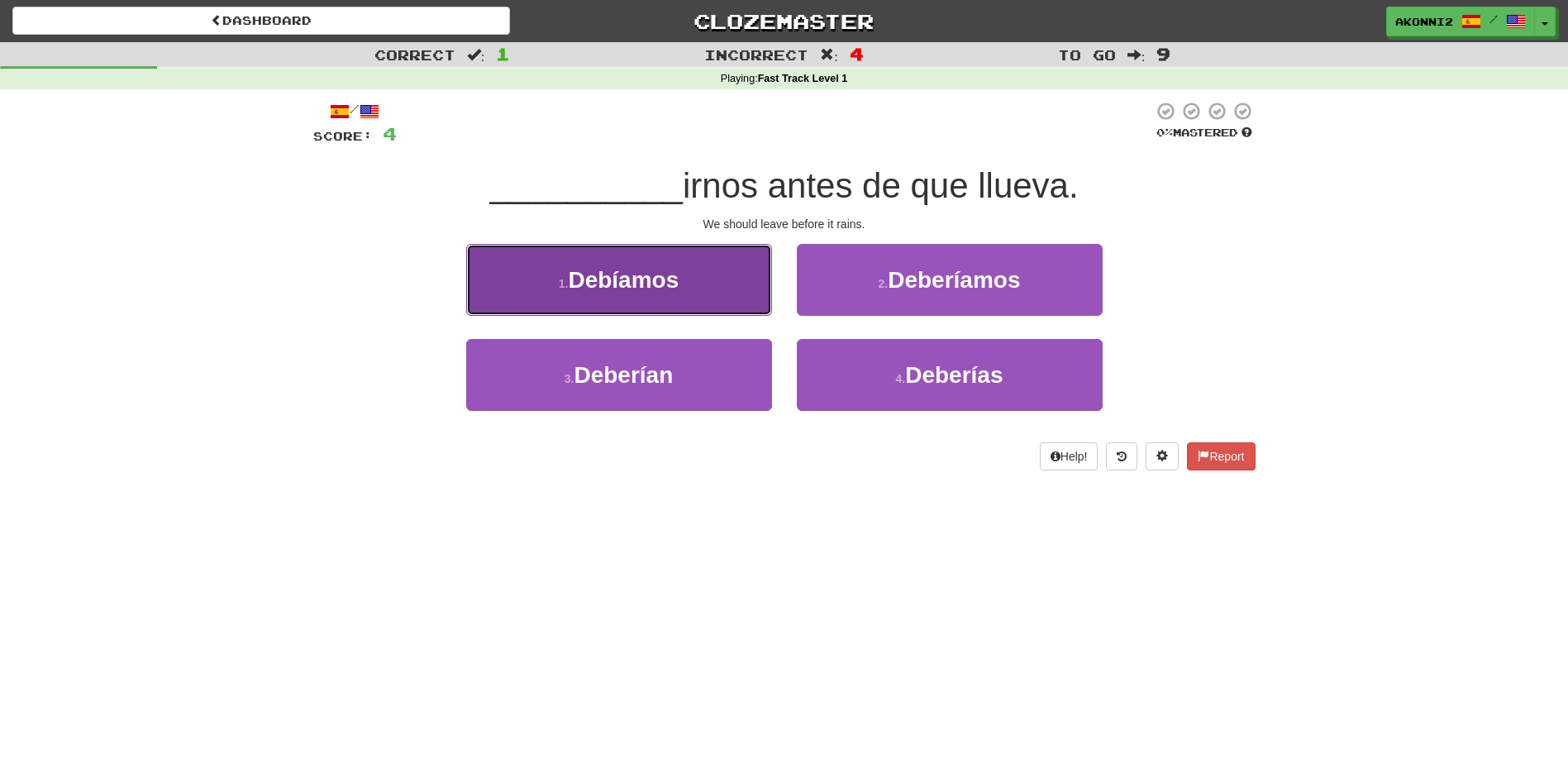
click at [740, 282] on button "1 . Debíamos" at bounding box center [619, 279] width 306 height 72
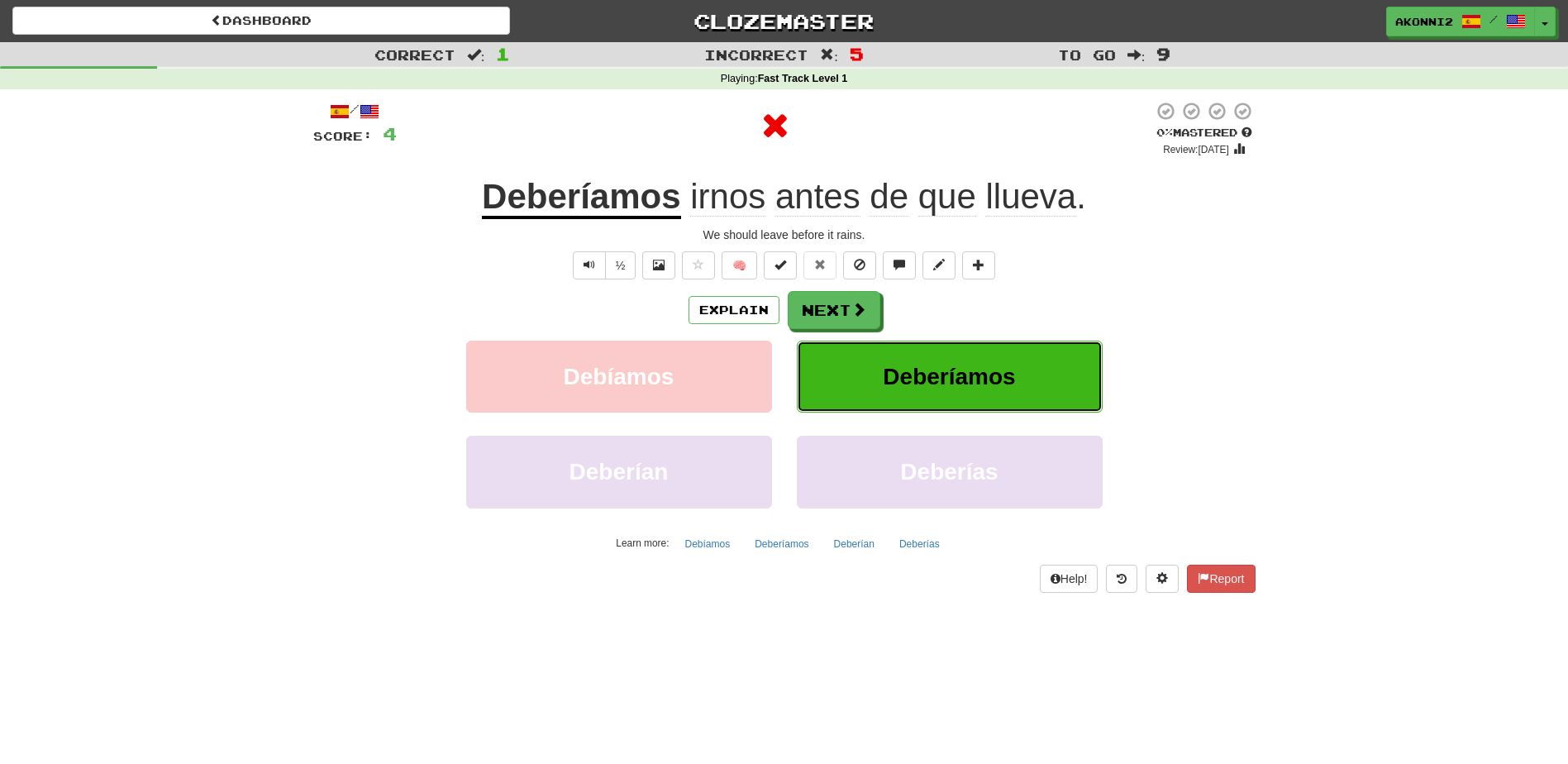
click at [927, 373] on span "Deberíamos" at bounding box center [948, 377] width 132 height 26
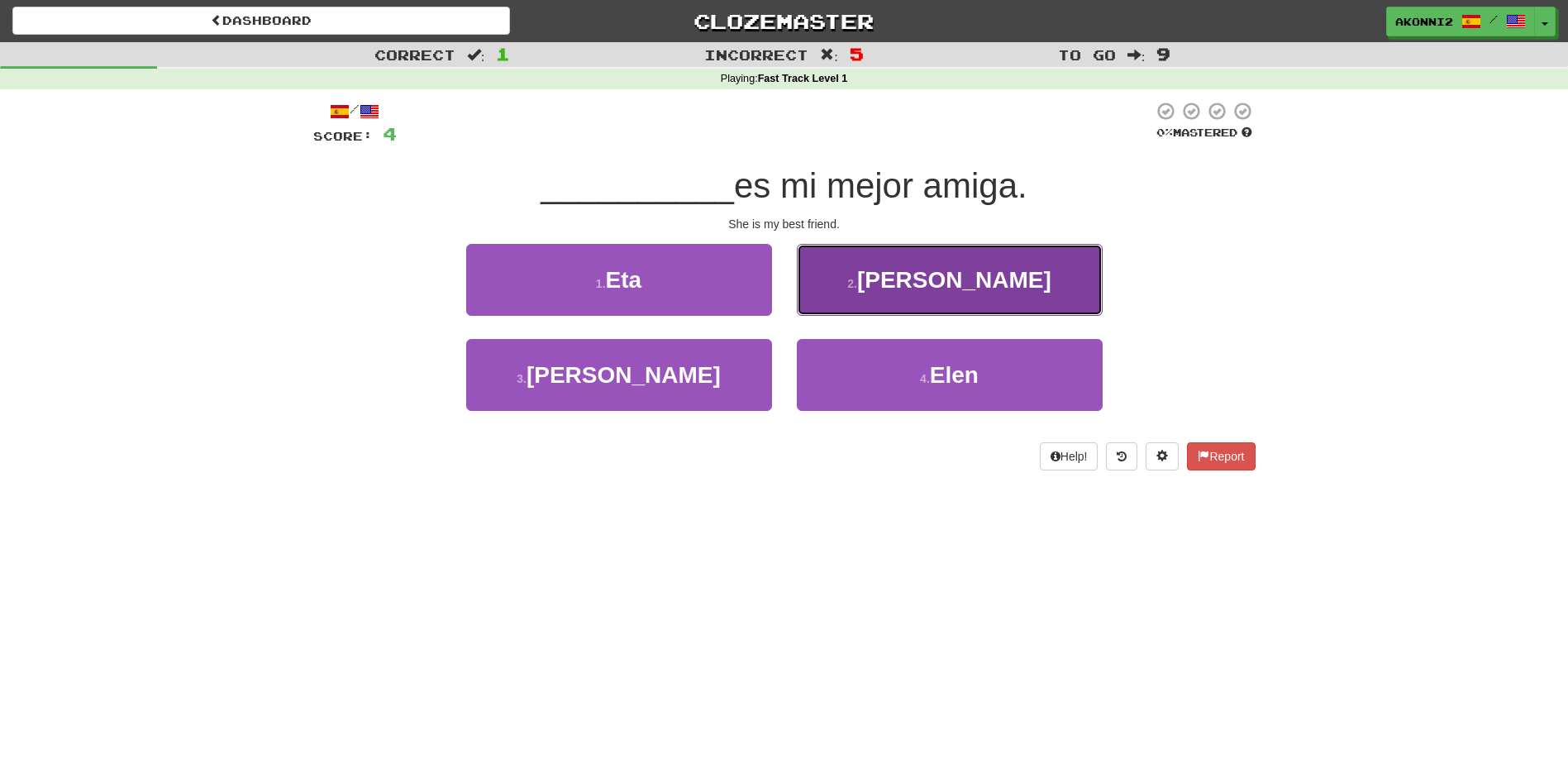
click at [919, 288] on button "2 . [PERSON_NAME]" at bounding box center [950, 279] width 306 height 72
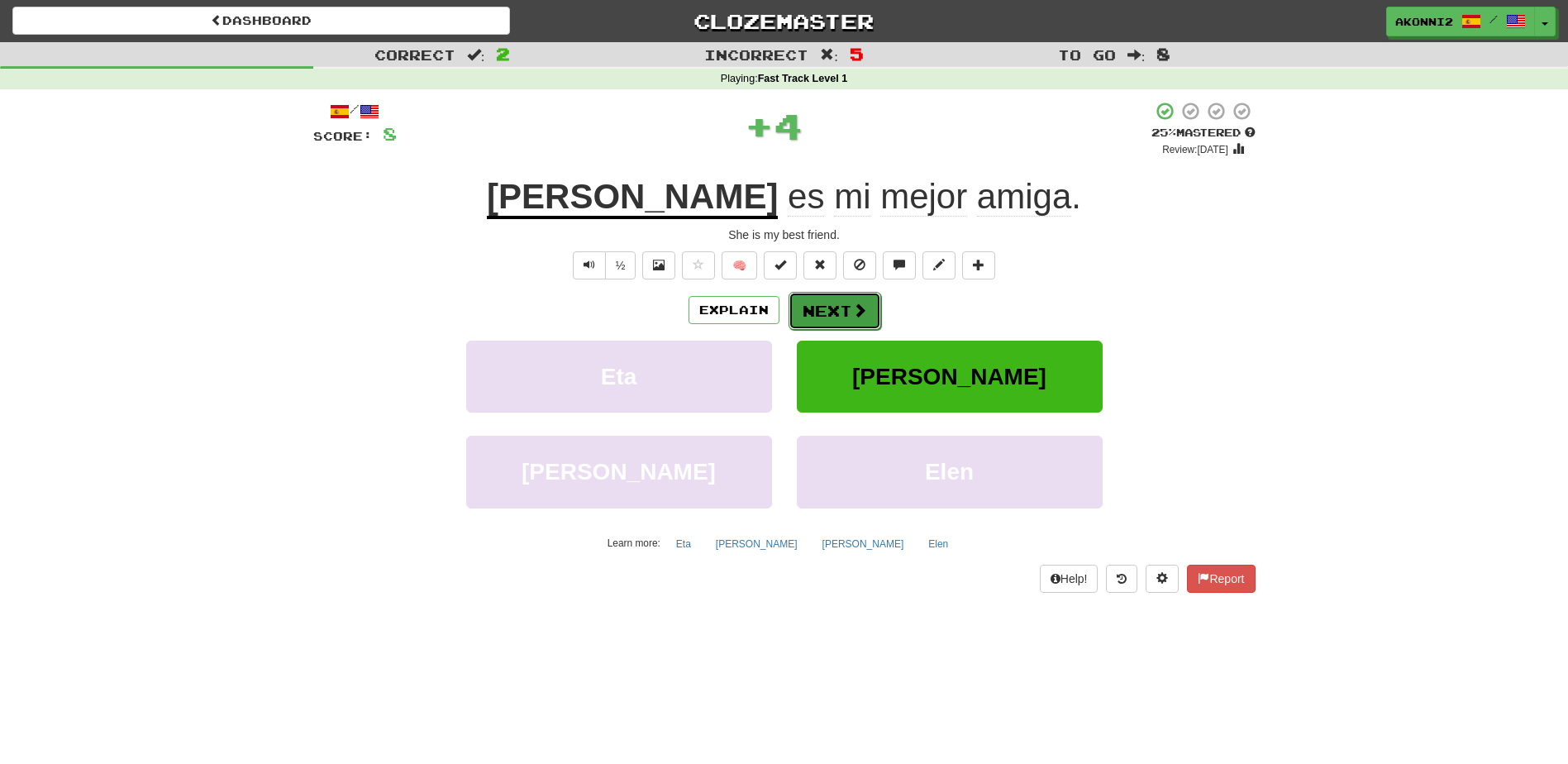
click at [840, 305] on button "Next" at bounding box center [834, 311] width 92 height 38
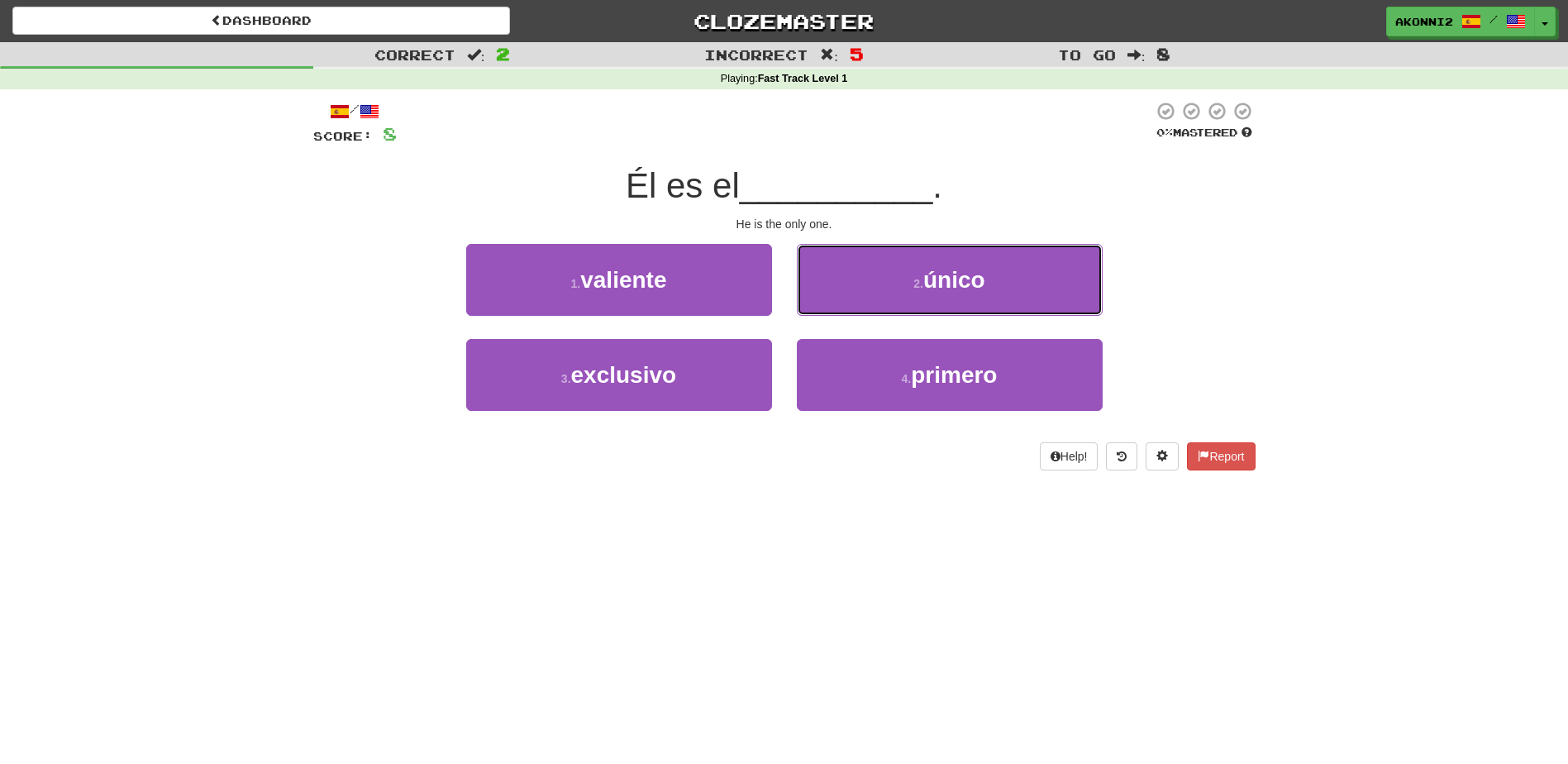
click at [951, 286] on span "único" at bounding box center [954, 279] width 62 height 26
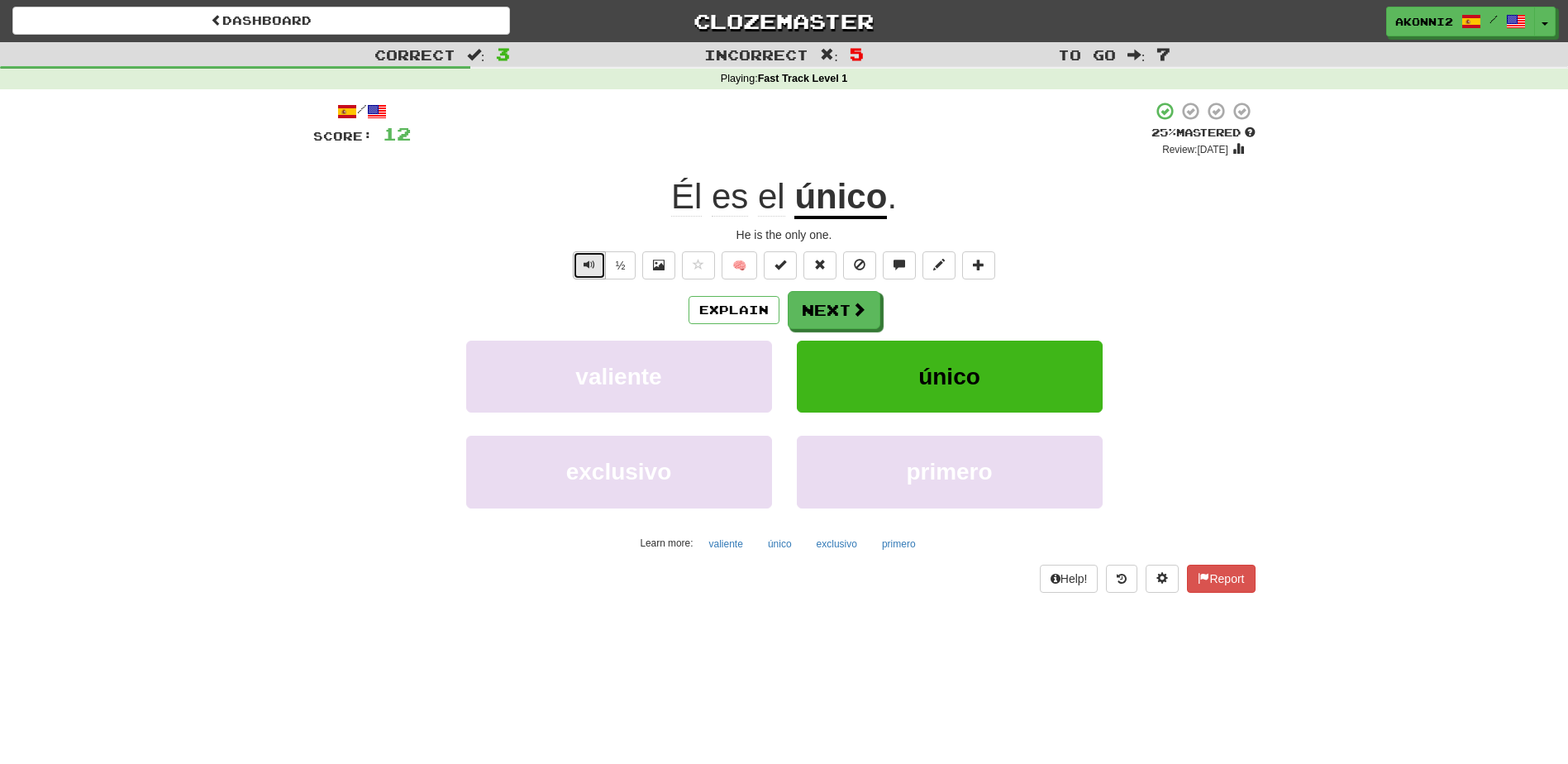
click at [592, 272] on button "Text-to-speech controls" at bounding box center [589, 265] width 33 height 28
click at [840, 313] on button "Next" at bounding box center [834, 311] width 92 height 38
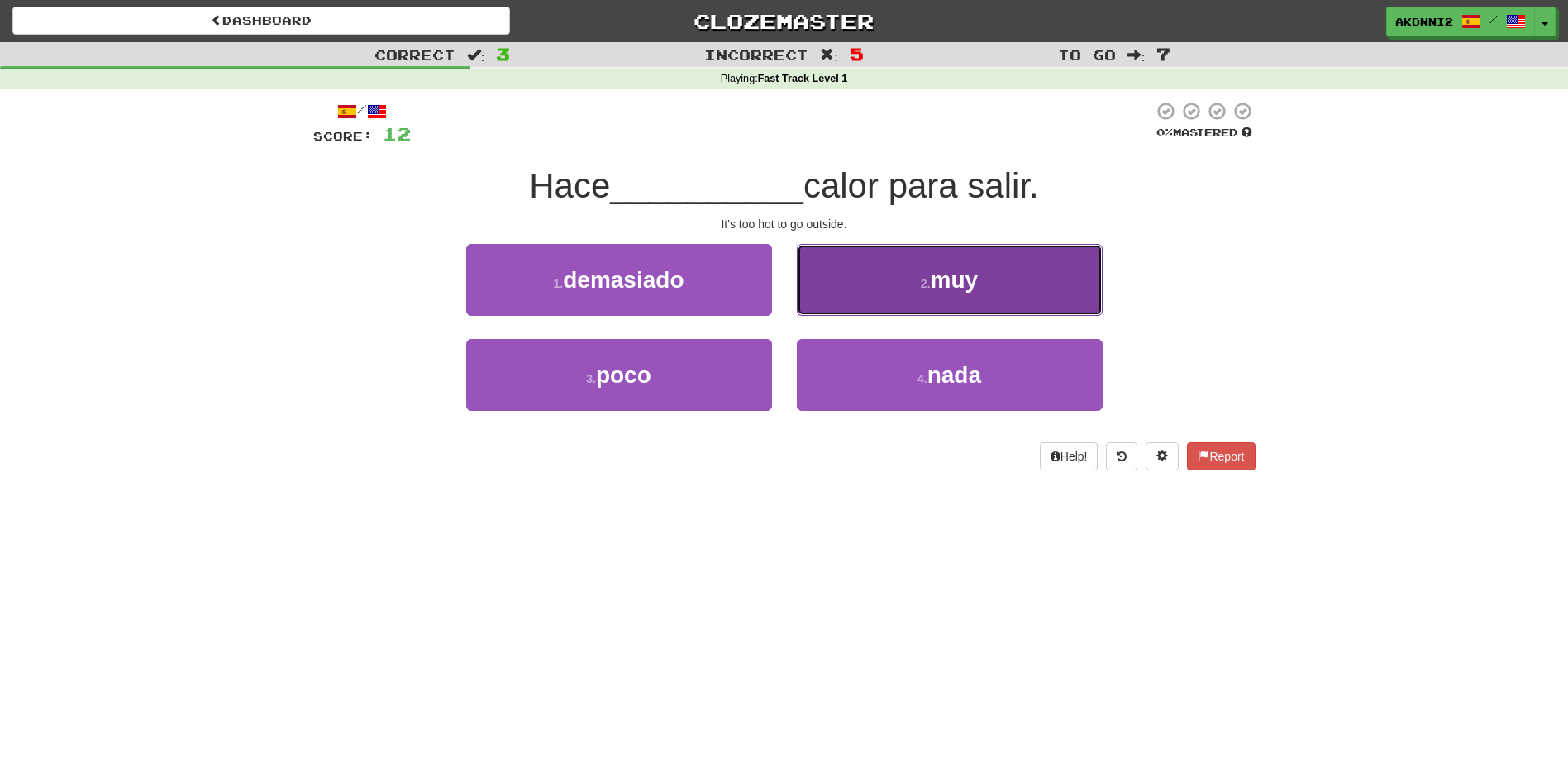
click at [922, 301] on button "2 . muy" at bounding box center [950, 279] width 306 height 72
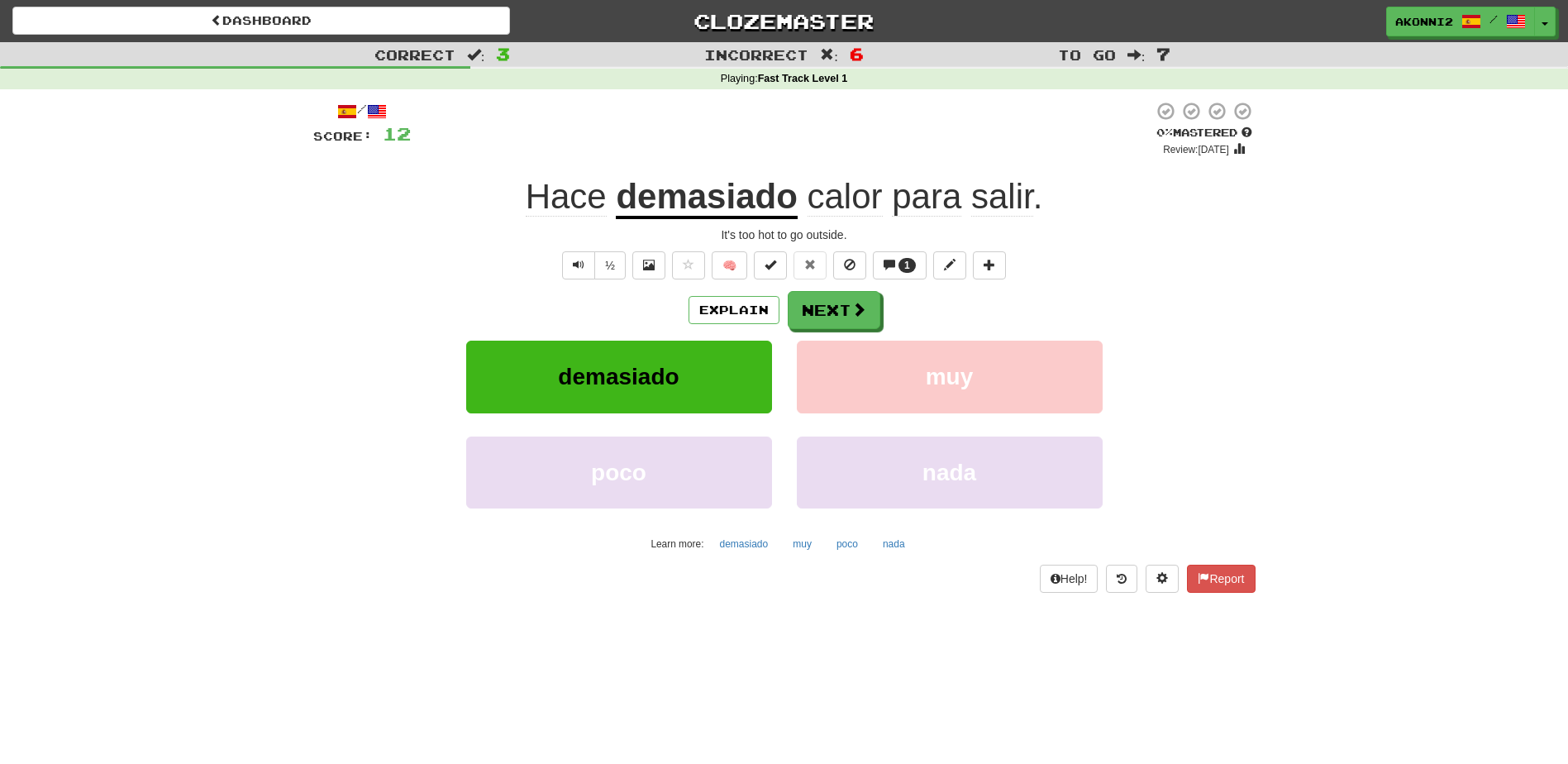
click at [684, 199] on u "demasiado" at bounding box center [706, 198] width 181 height 42
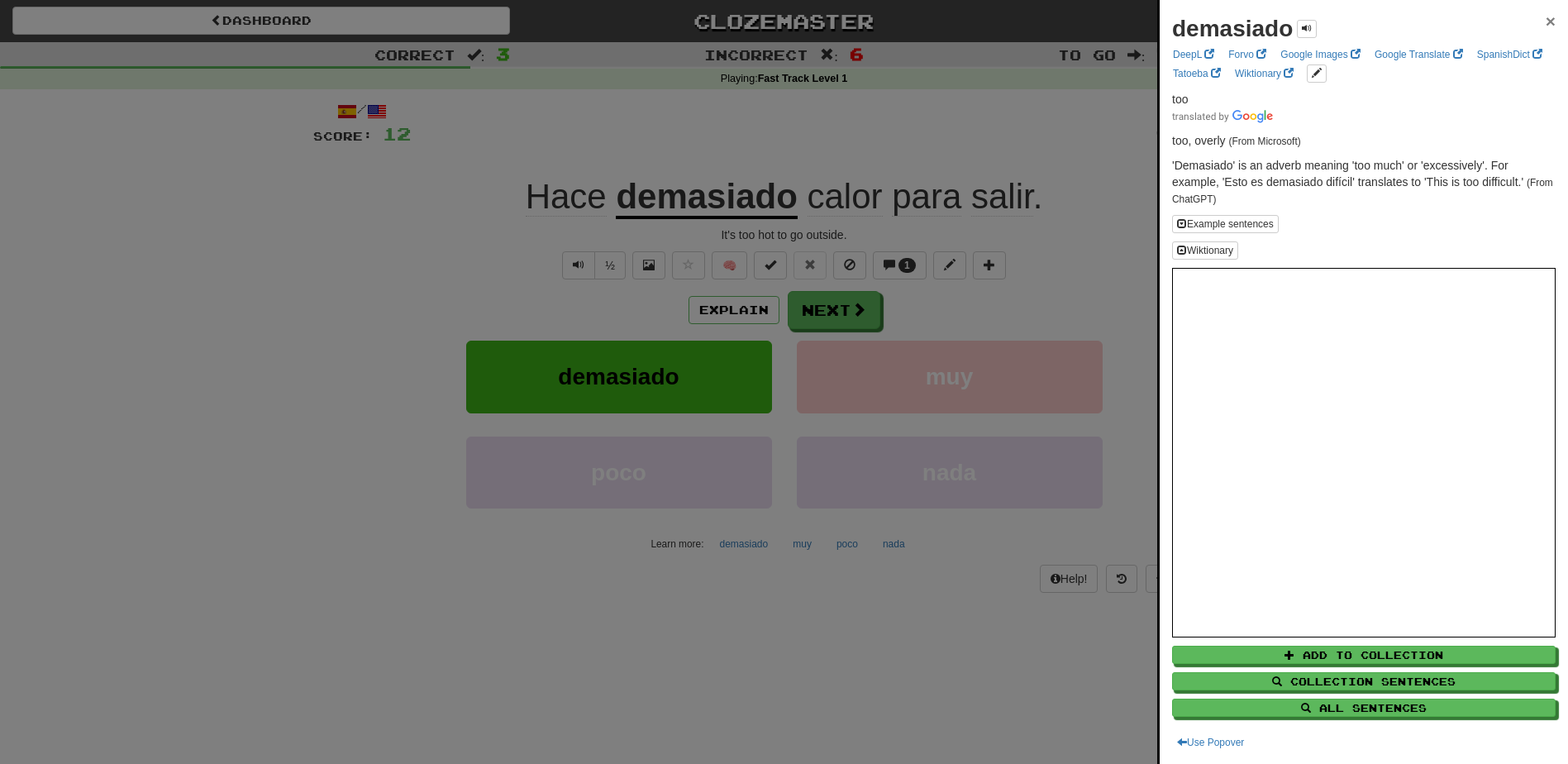
click at [1546, 21] on span "×" at bounding box center [1551, 21] width 10 height 19
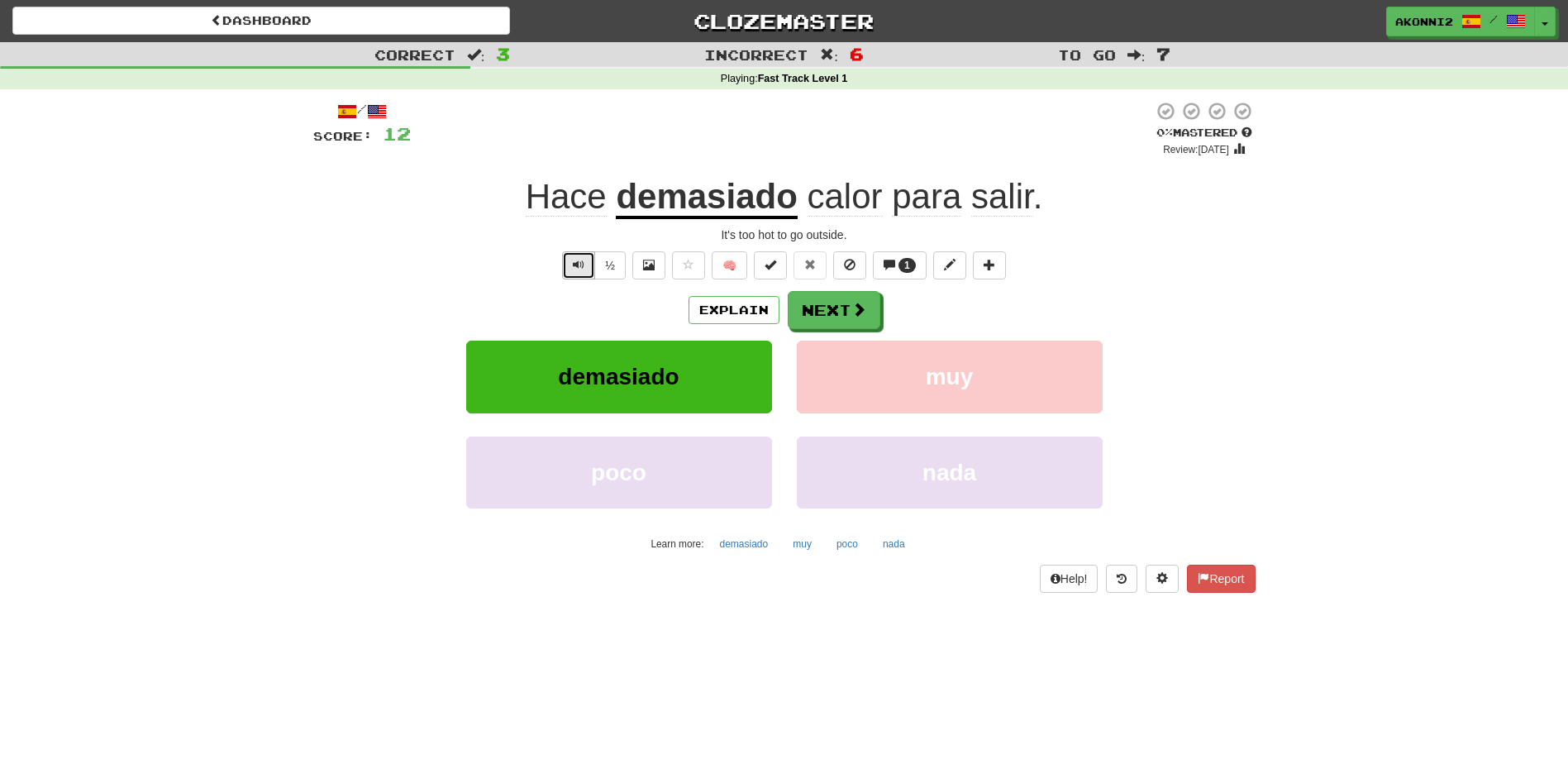
click at [580, 264] on span "Text-to-speech controls" at bounding box center [578, 264] width 12 height 12
click at [853, 316] on span at bounding box center [860, 310] width 15 height 15
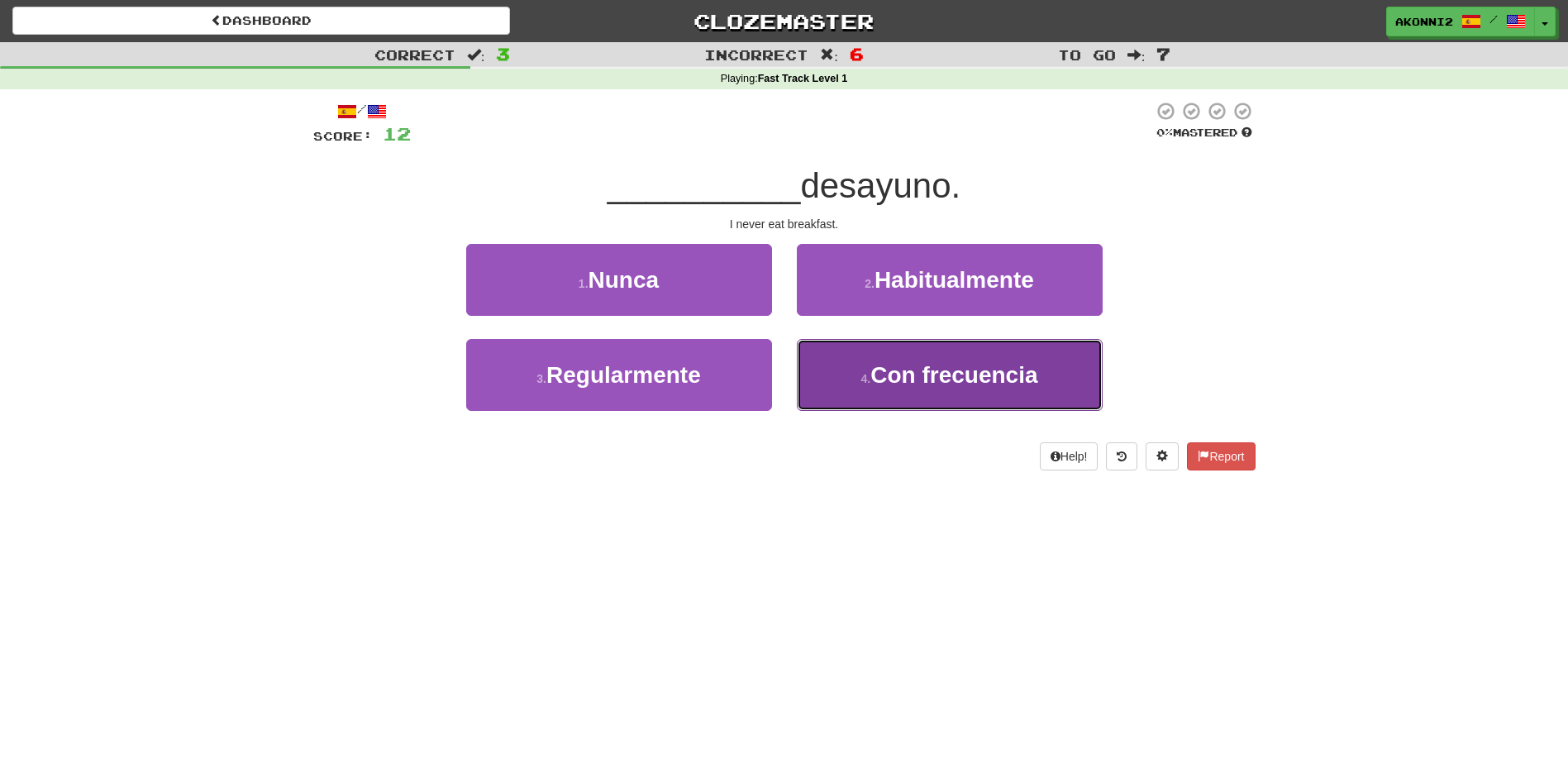
click at [883, 358] on button "4 . Con frecuencia" at bounding box center [950, 375] width 306 height 72
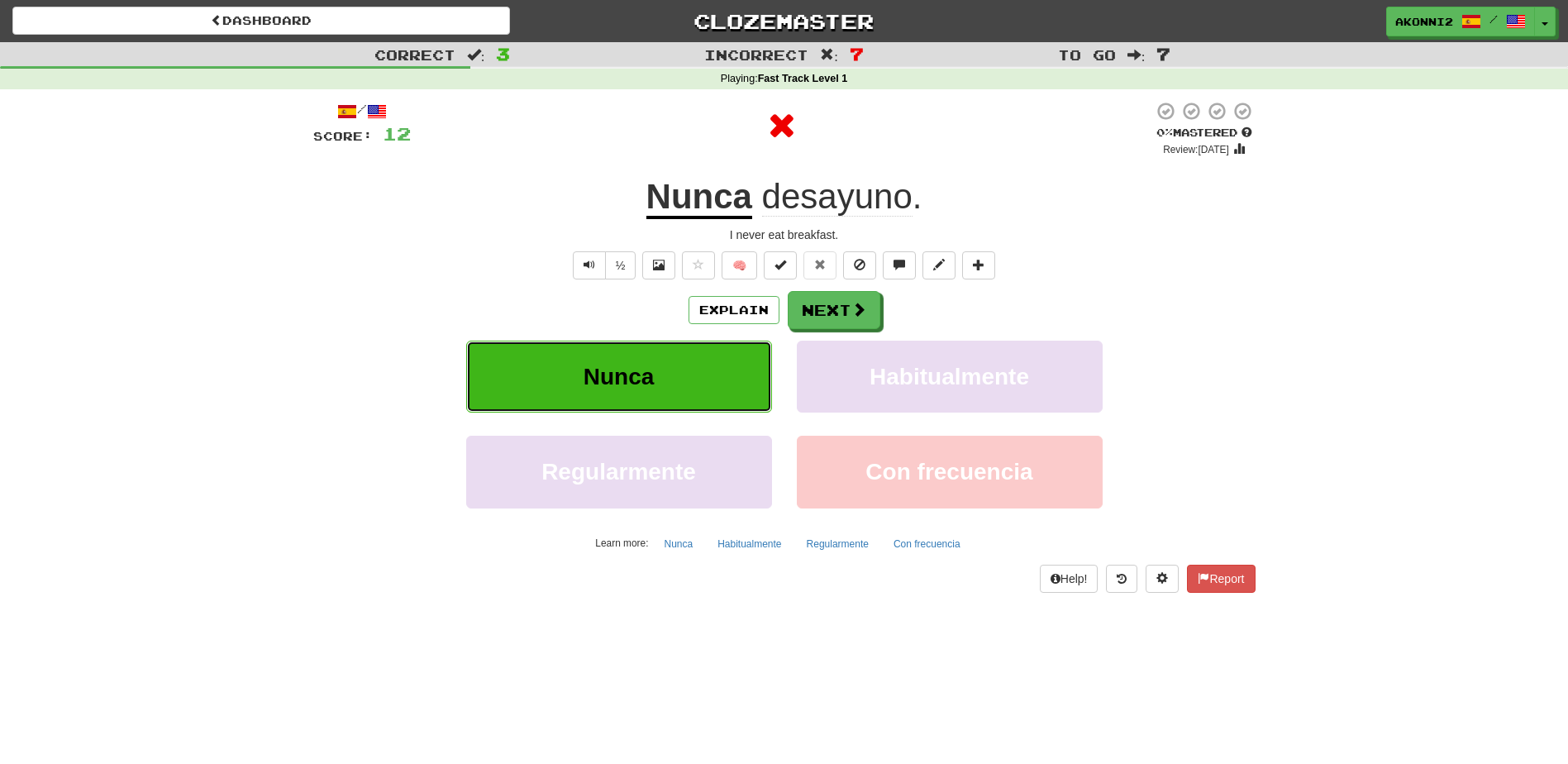
click at [629, 366] on span "Nunca" at bounding box center [619, 377] width 71 height 26
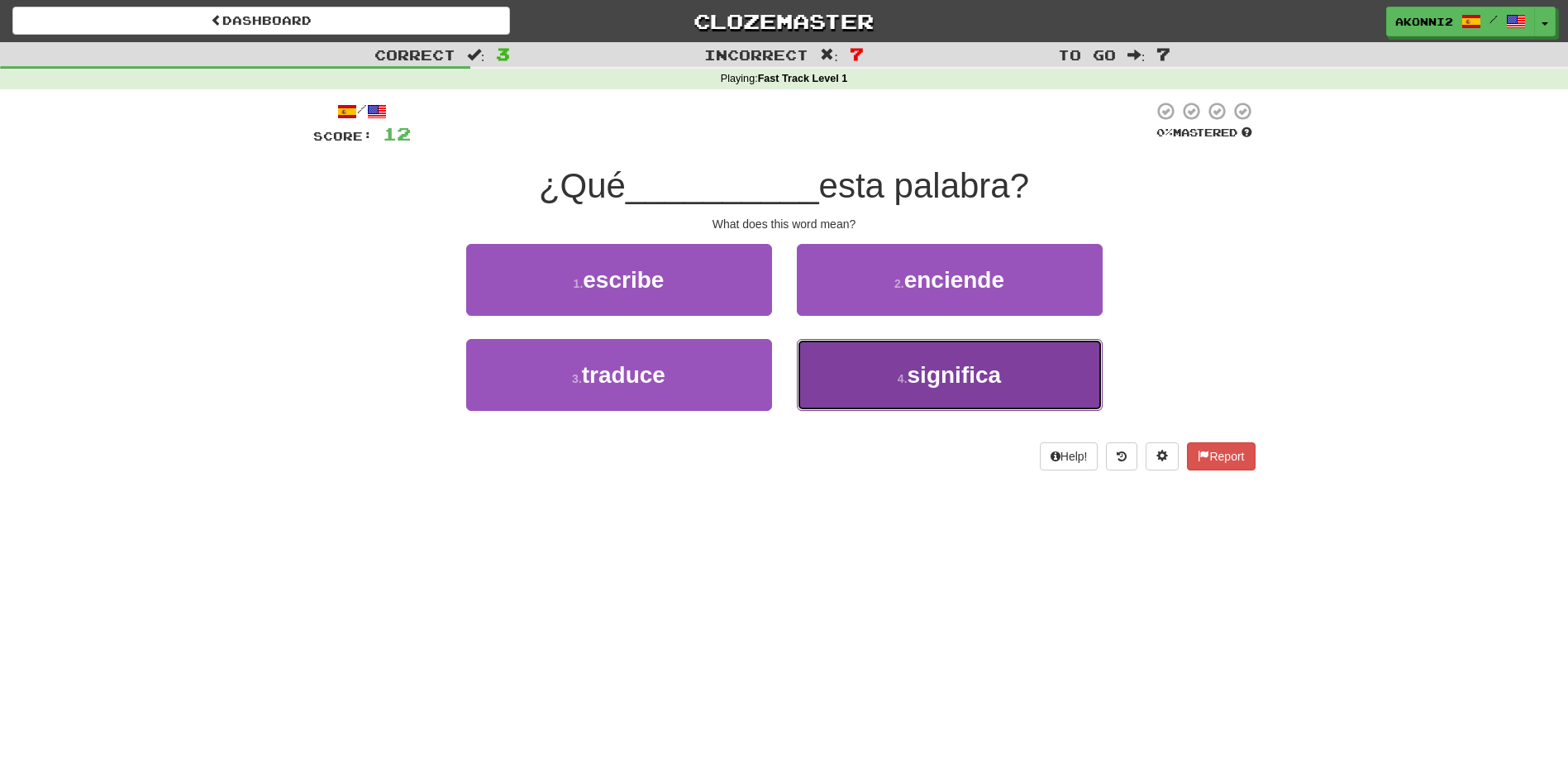
click at [925, 385] on span "significa" at bounding box center [954, 375] width 94 height 26
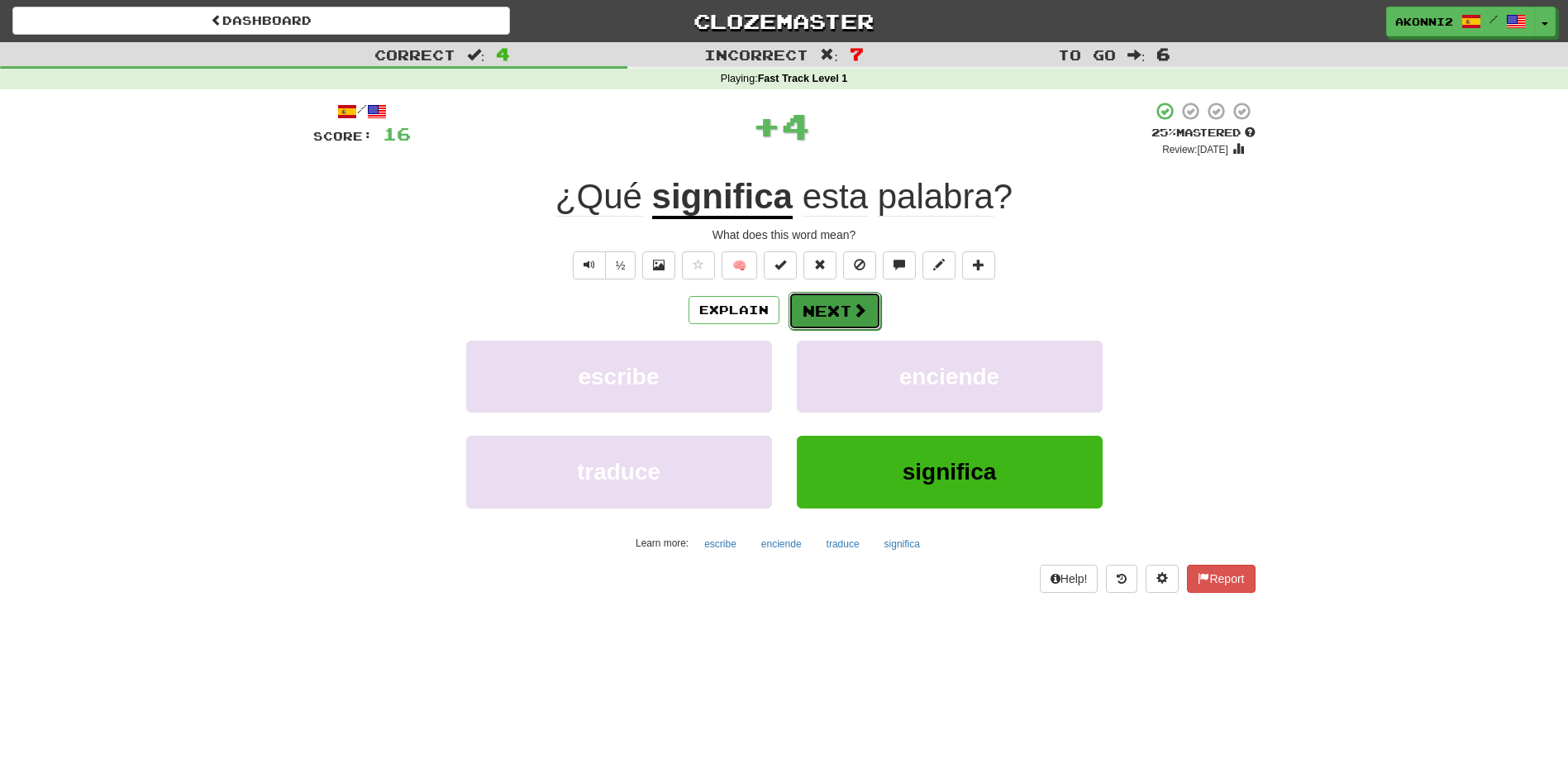
click at [829, 315] on button "Next" at bounding box center [834, 311] width 92 height 38
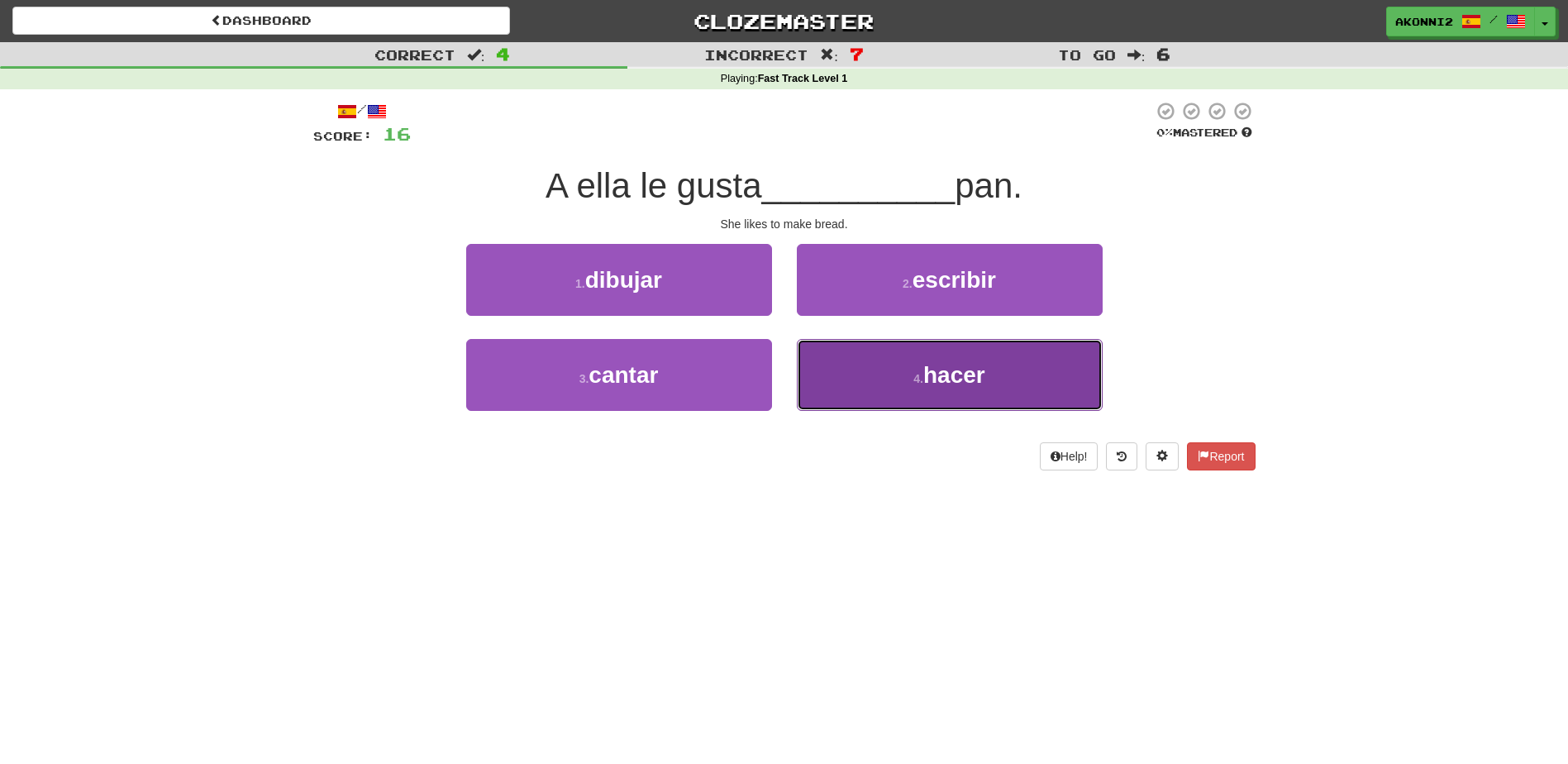
click at [888, 380] on button "4 . hacer" at bounding box center [950, 375] width 306 height 72
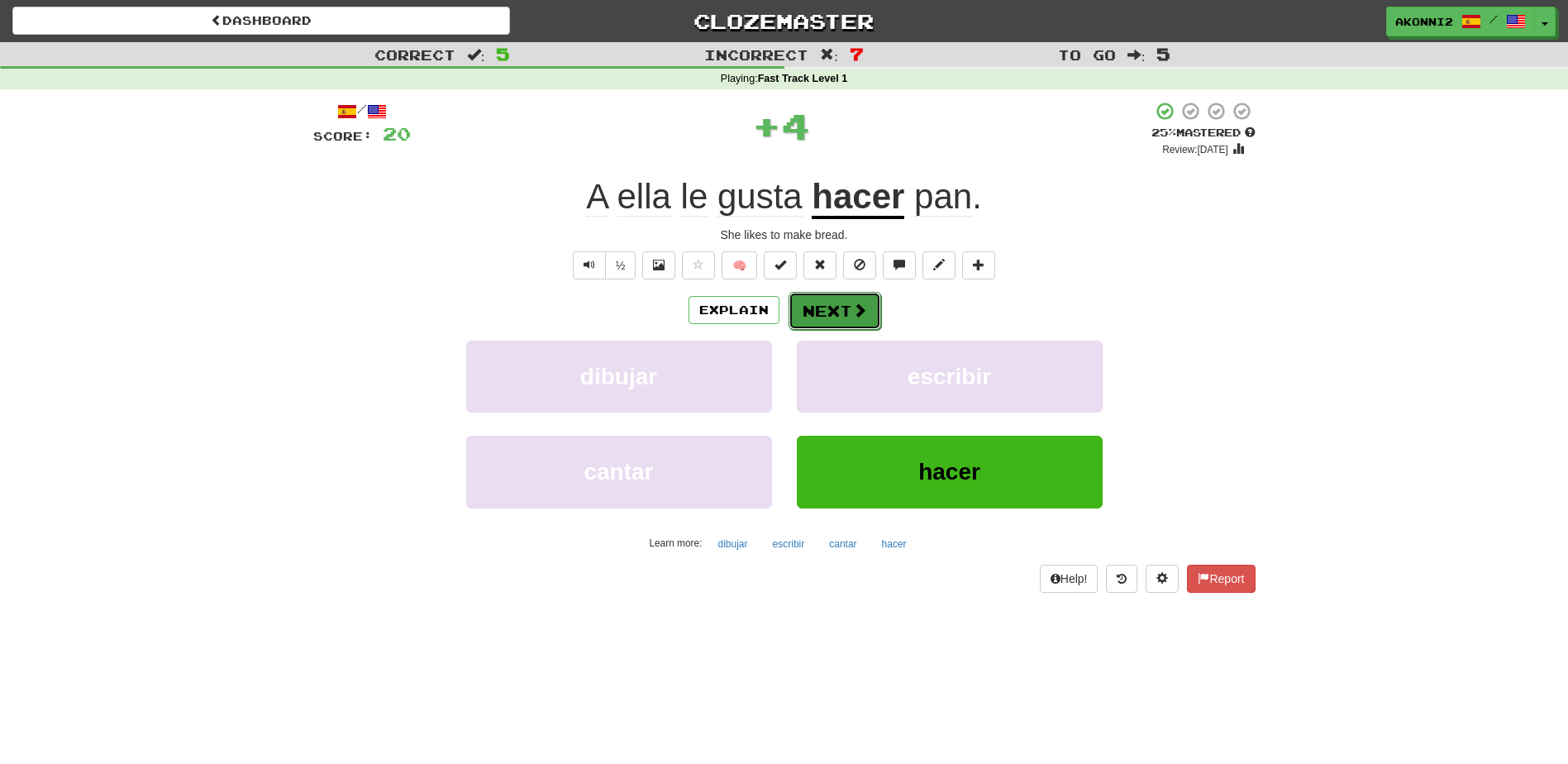
click at [800, 313] on button "Next" at bounding box center [834, 311] width 92 height 38
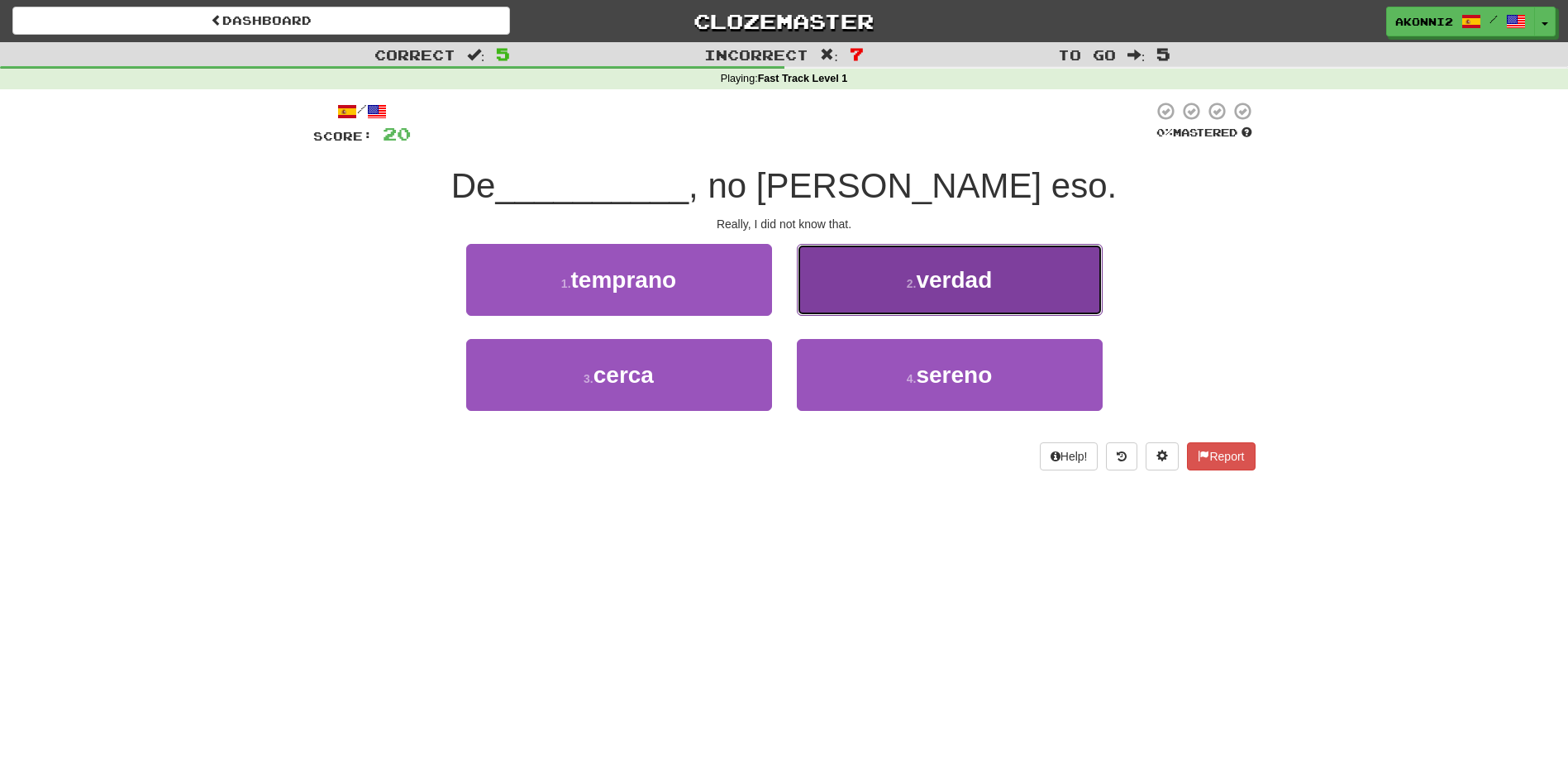
click at [865, 281] on button "2 . verdad" at bounding box center [950, 279] width 306 height 72
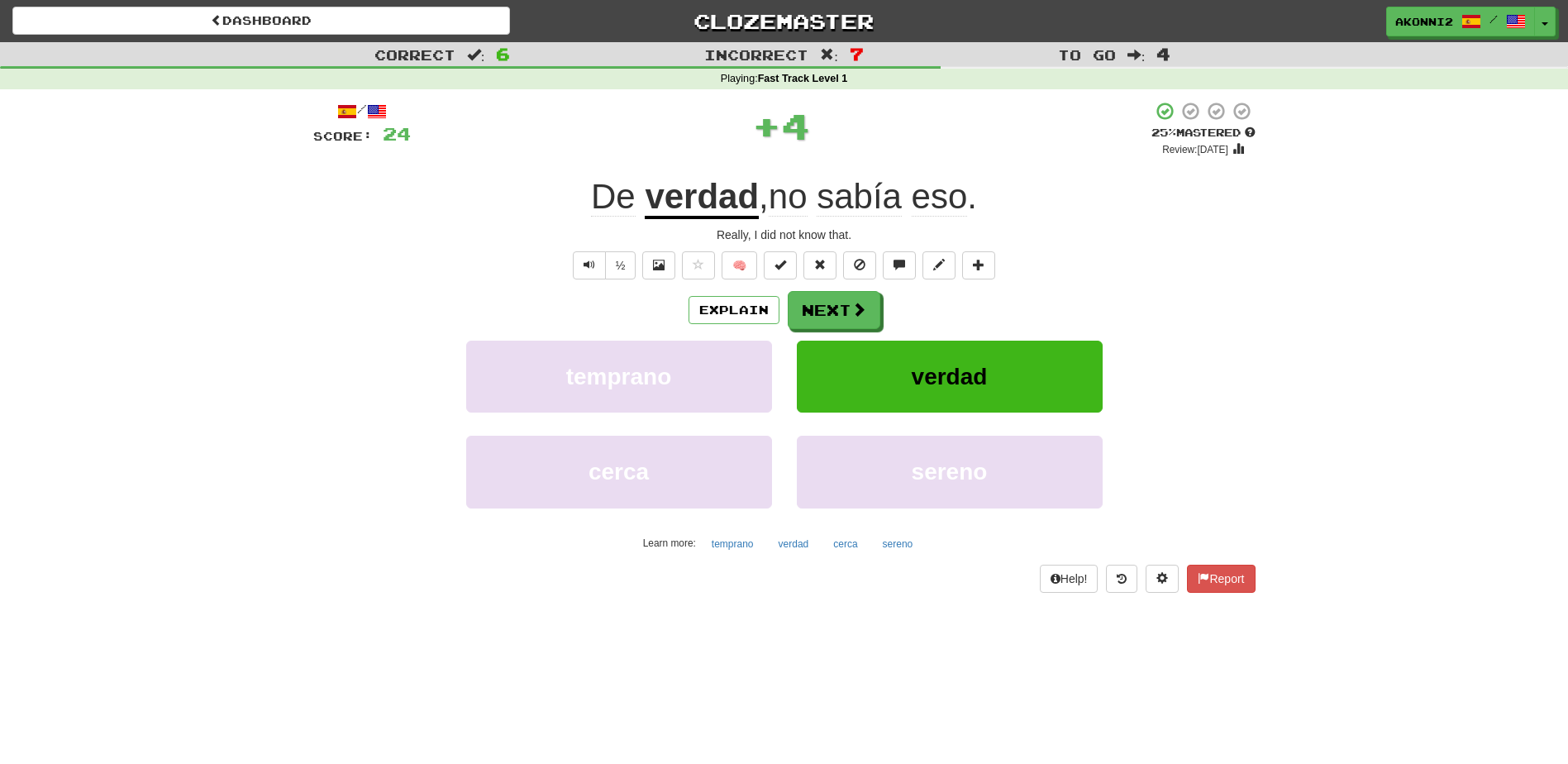
click at [709, 196] on u "verdad" at bounding box center [701, 198] width 114 height 42
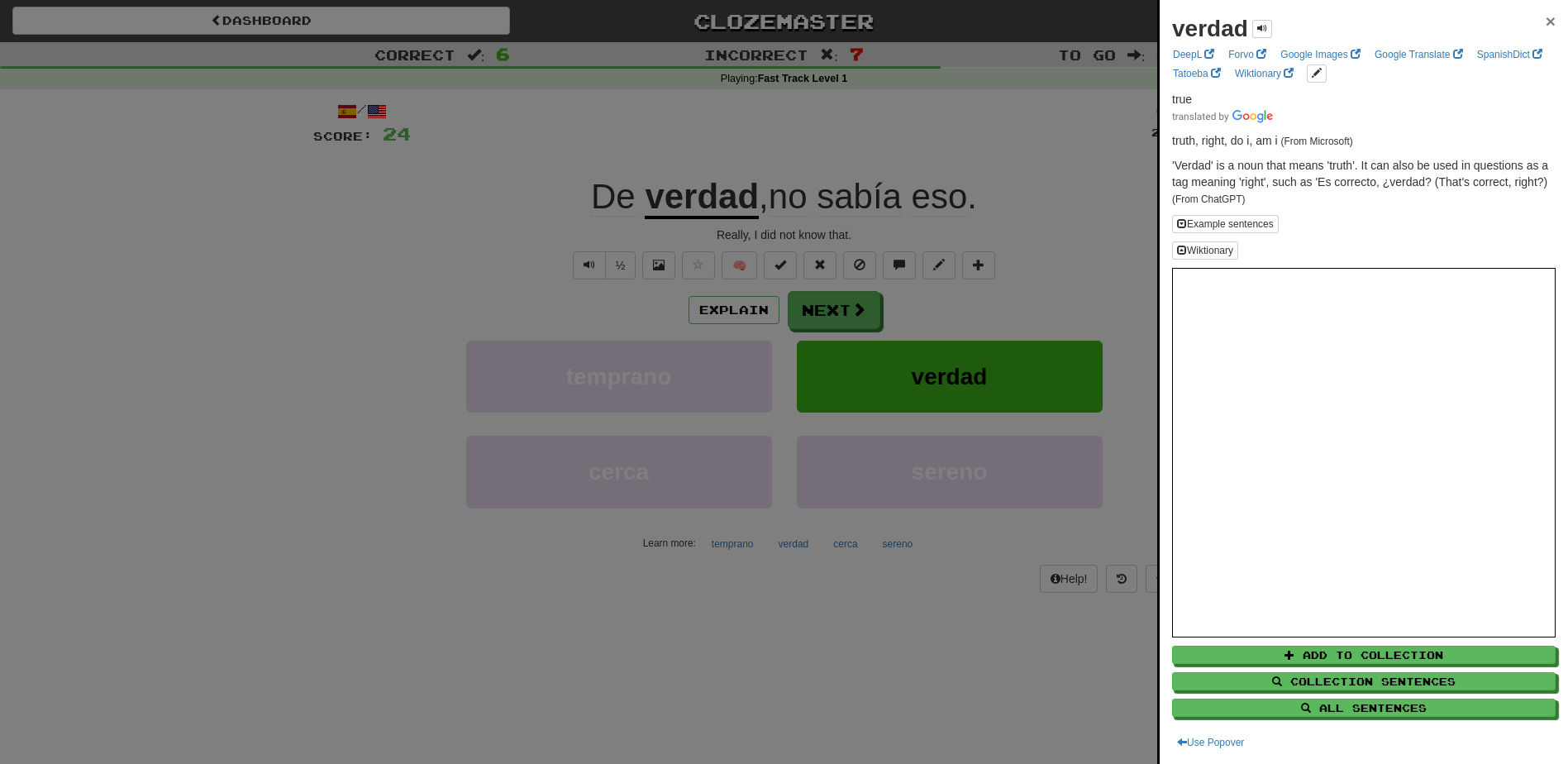
click at [1546, 21] on span "×" at bounding box center [1551, 21] width 10 height 19
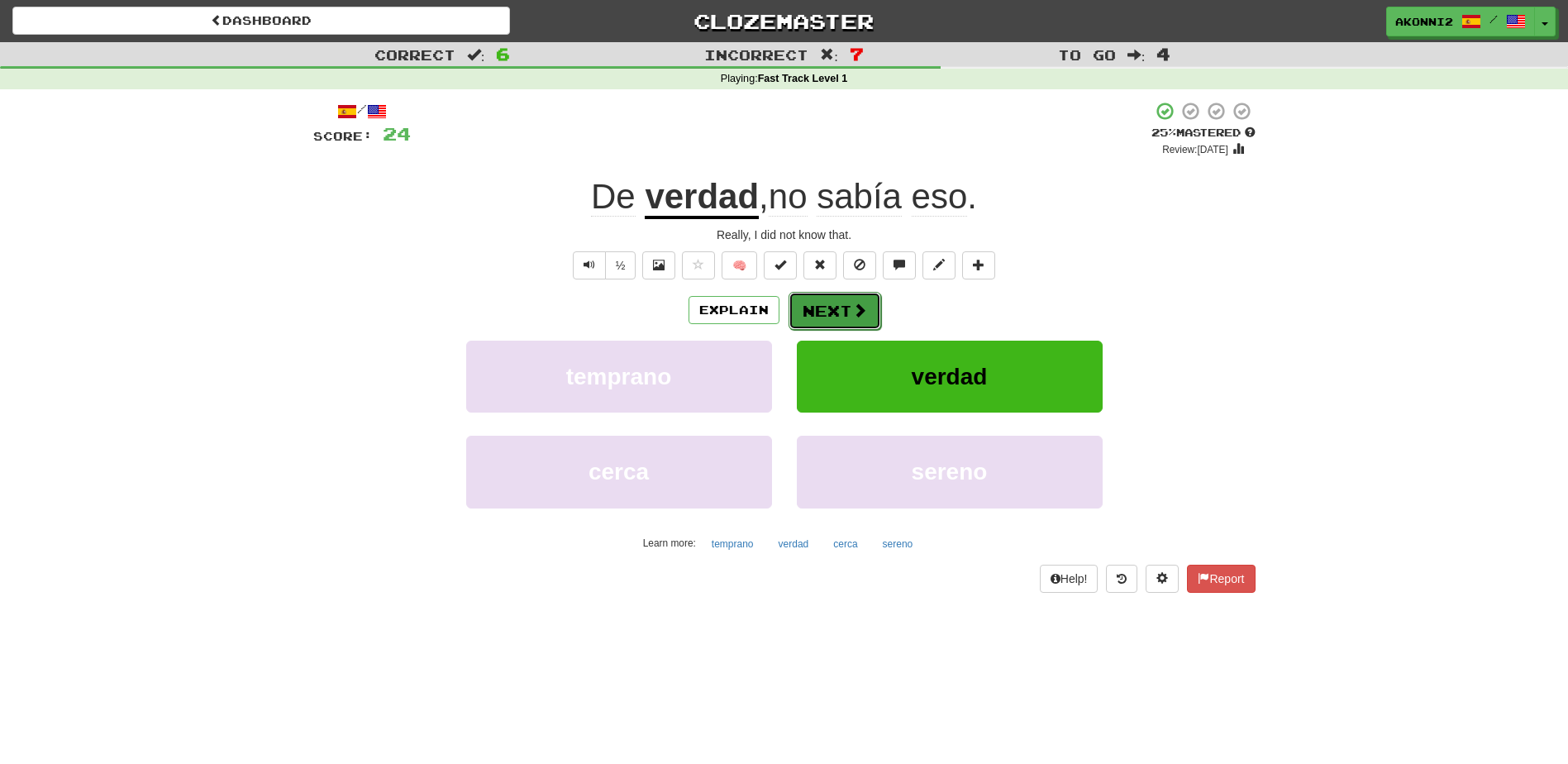
click at [844, 311] on button "Next" at bounding box center [834, 311] width 92 height 38
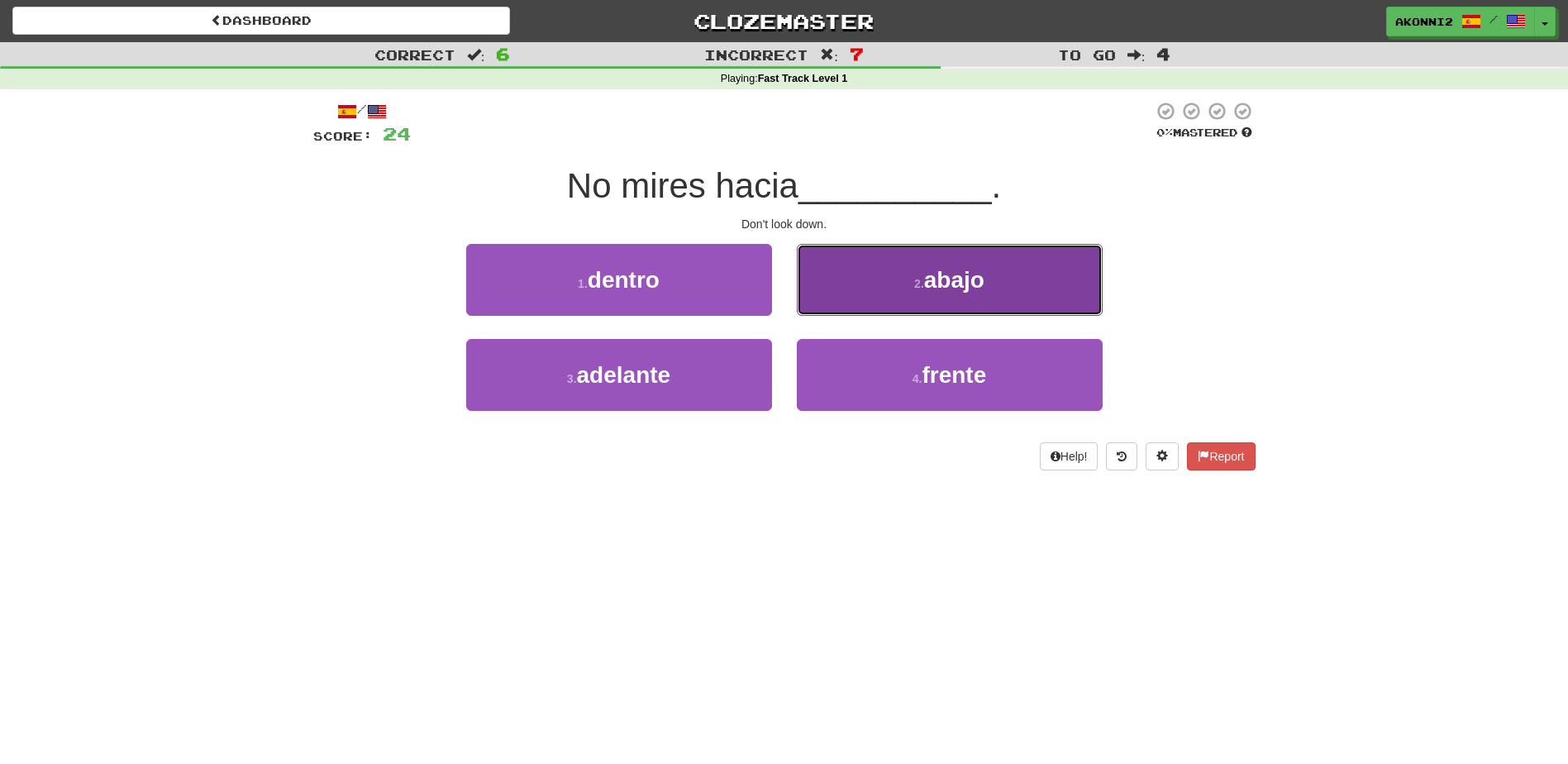
click at [890, 271] on button "2 . abajo" at bounding box center [950, 279] width 306 height 72
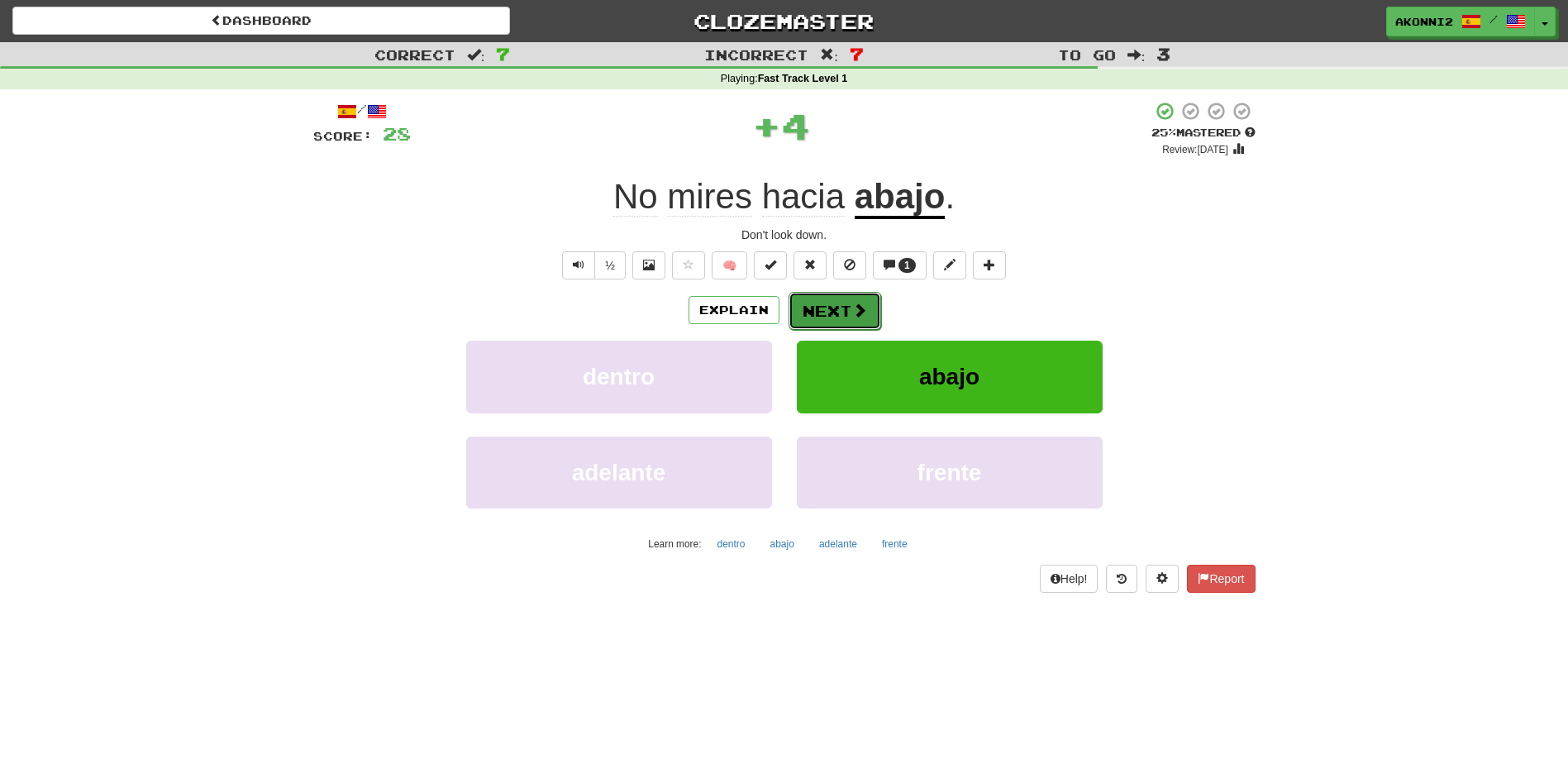
click at [824, 317] on button "Next" at bounding box center [834, 311] width 92 height 38
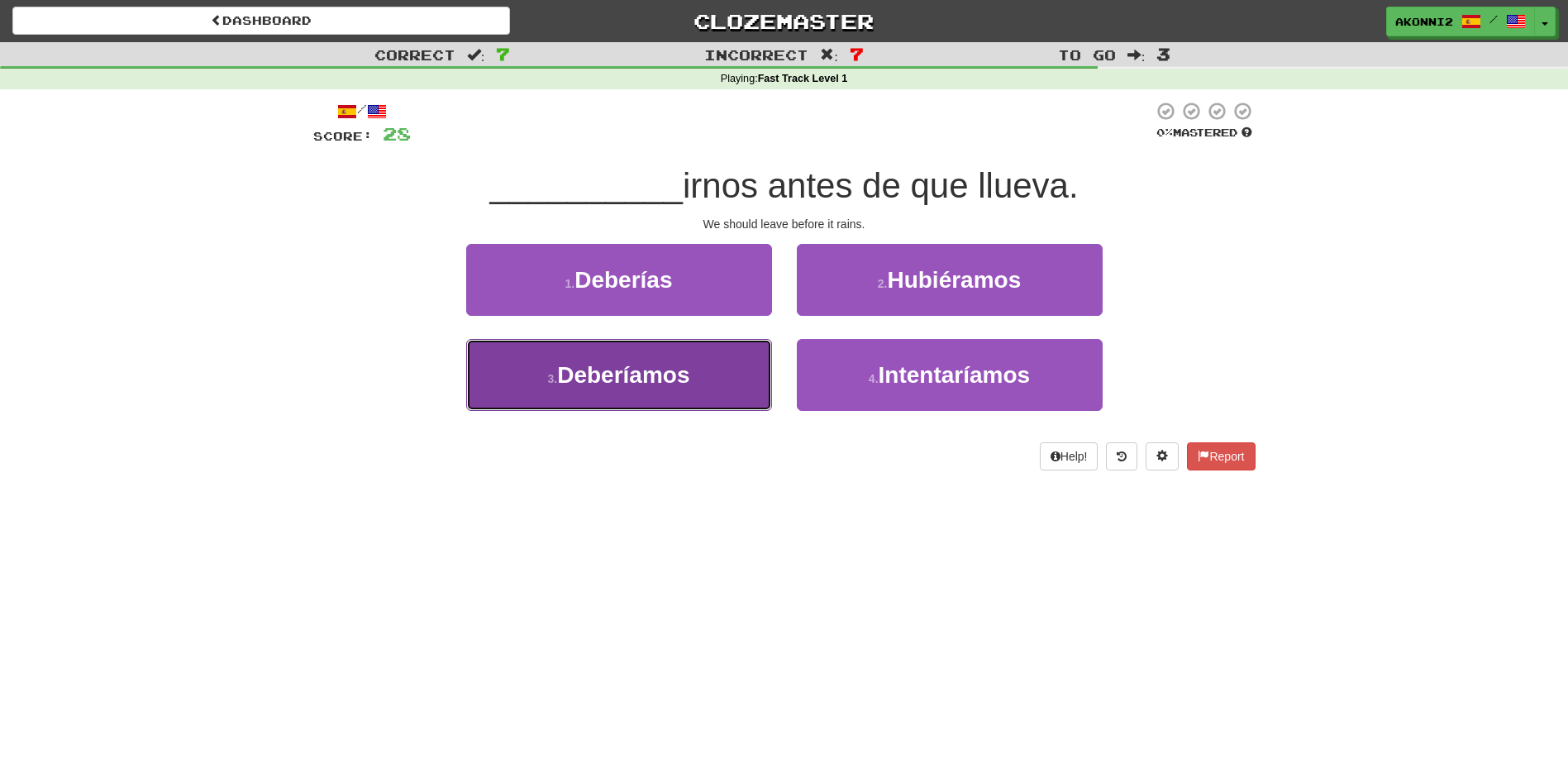
click at [637, 386] on span "Deberíamos" at bounding box center [622, 375] width 132 height 26
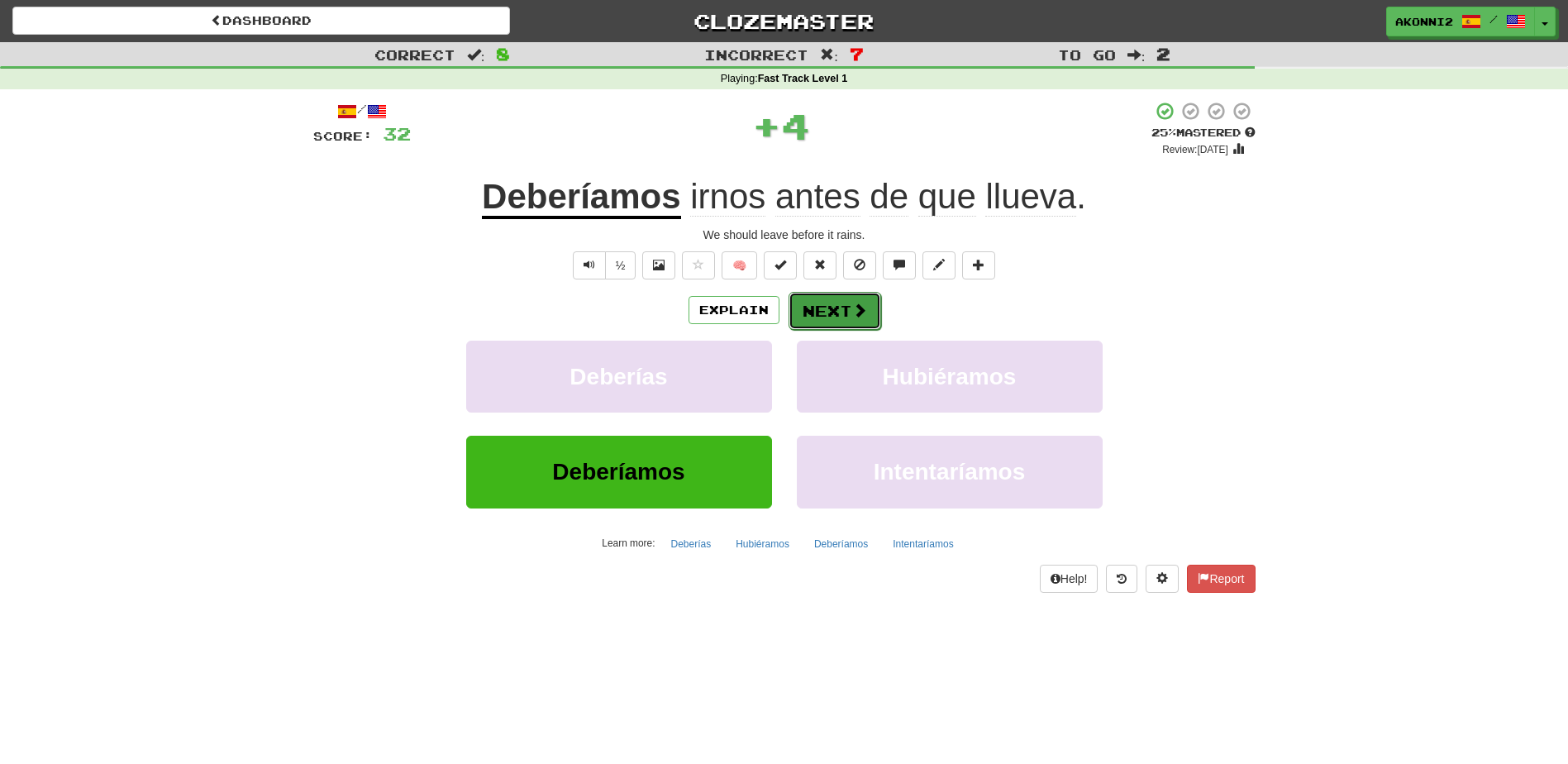
click at [858, 311] on span at bounding box center [860, 310] width 15 height 15
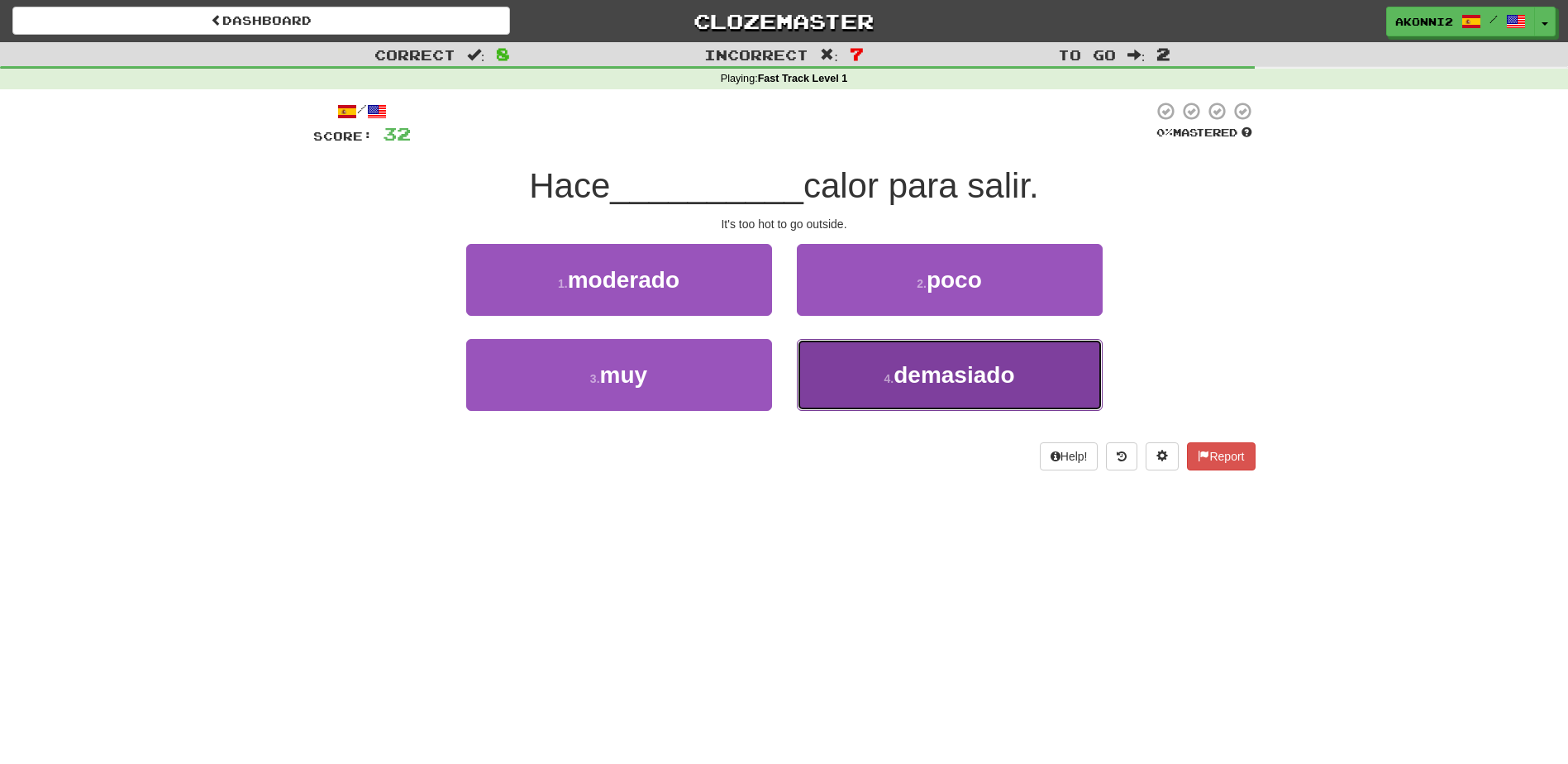
click at [892, 352] on button "4 . demasiado" at bounding box center [950, 375] width 306 height 72
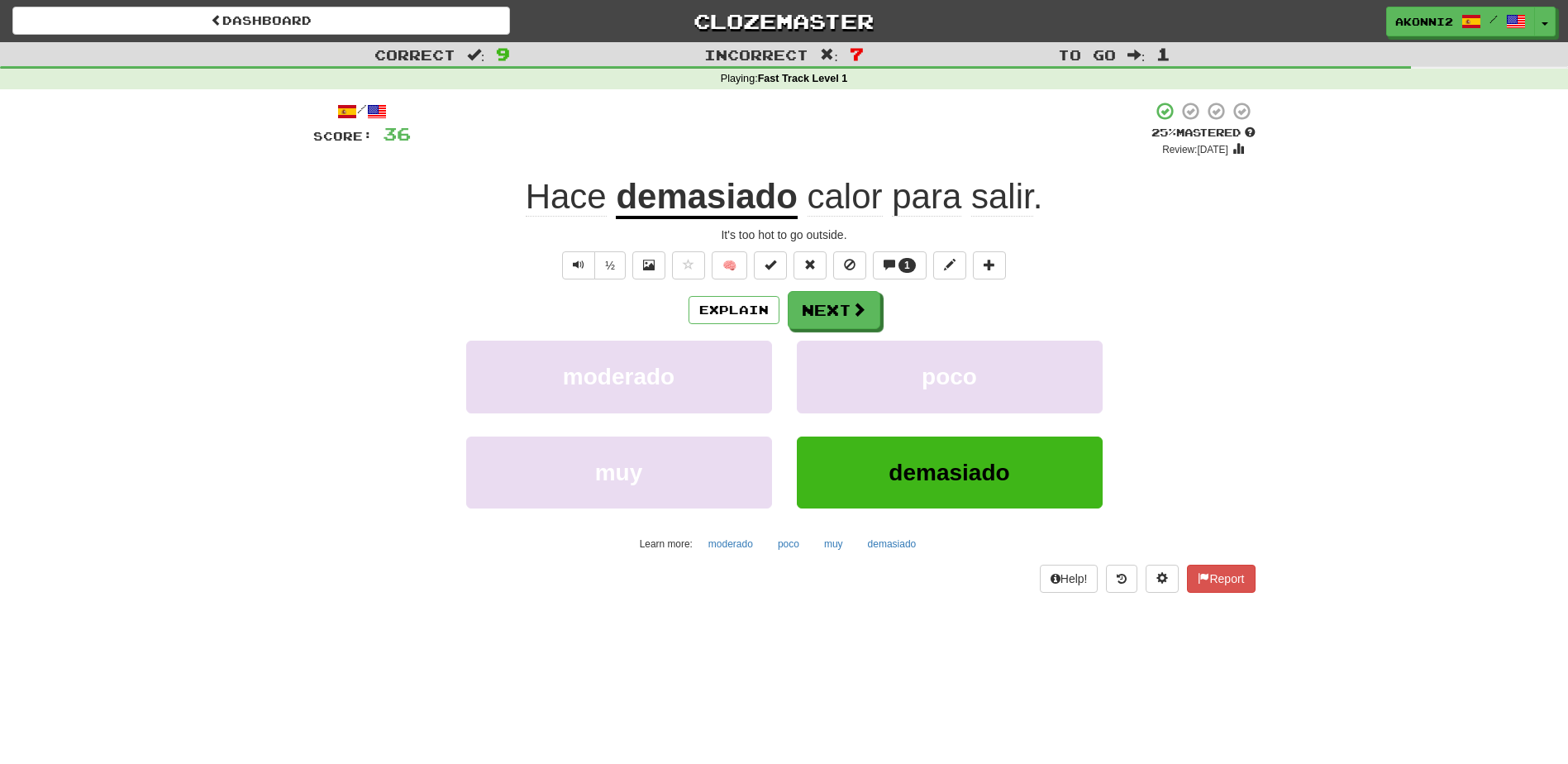
click at [1002, 199] on span "salir" at bounding box center [1002, 197] width 62 height 40
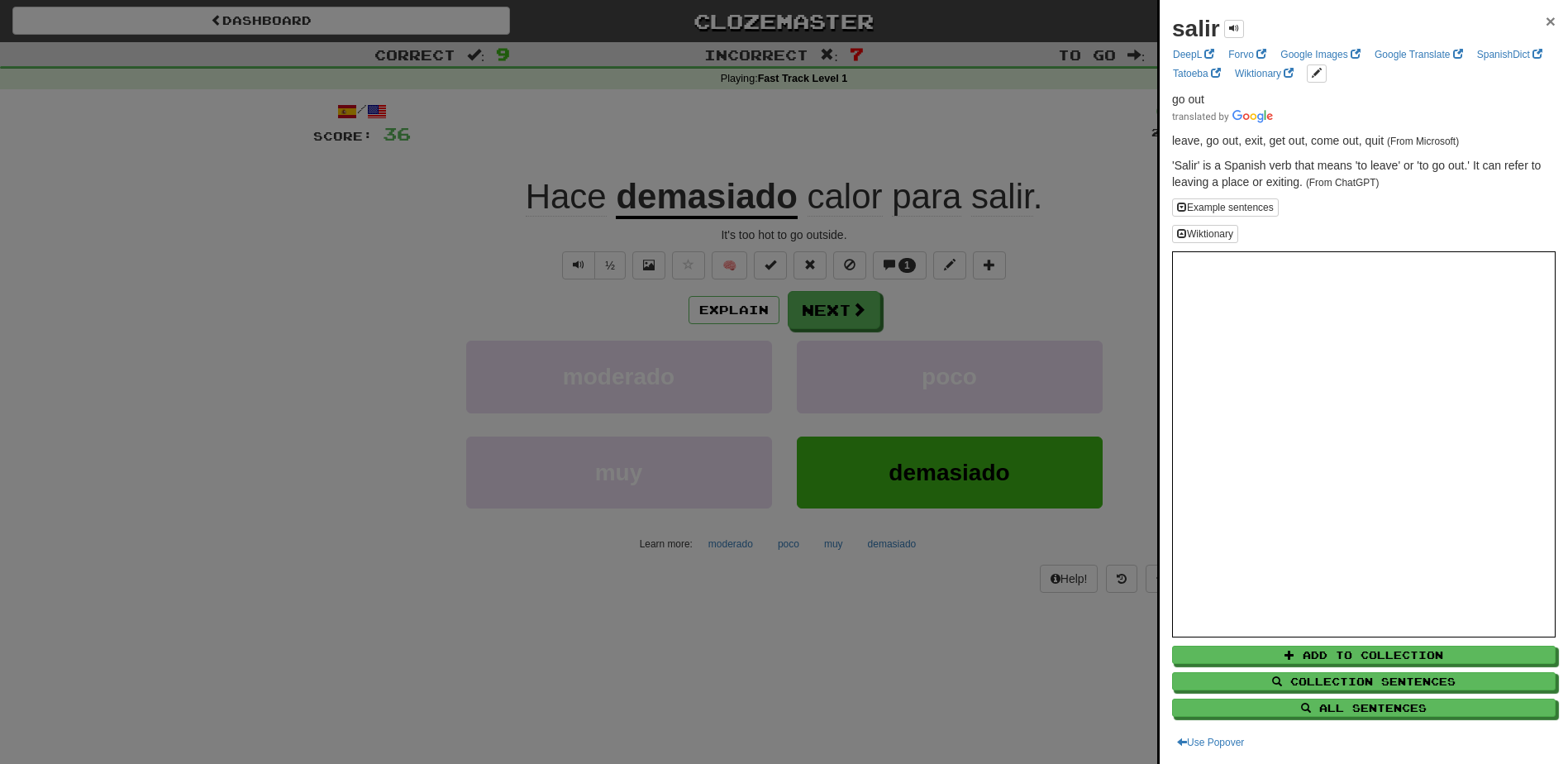
click at [1546, 18] on span "×" at bounding box center [1551, 21] width 10 height 19
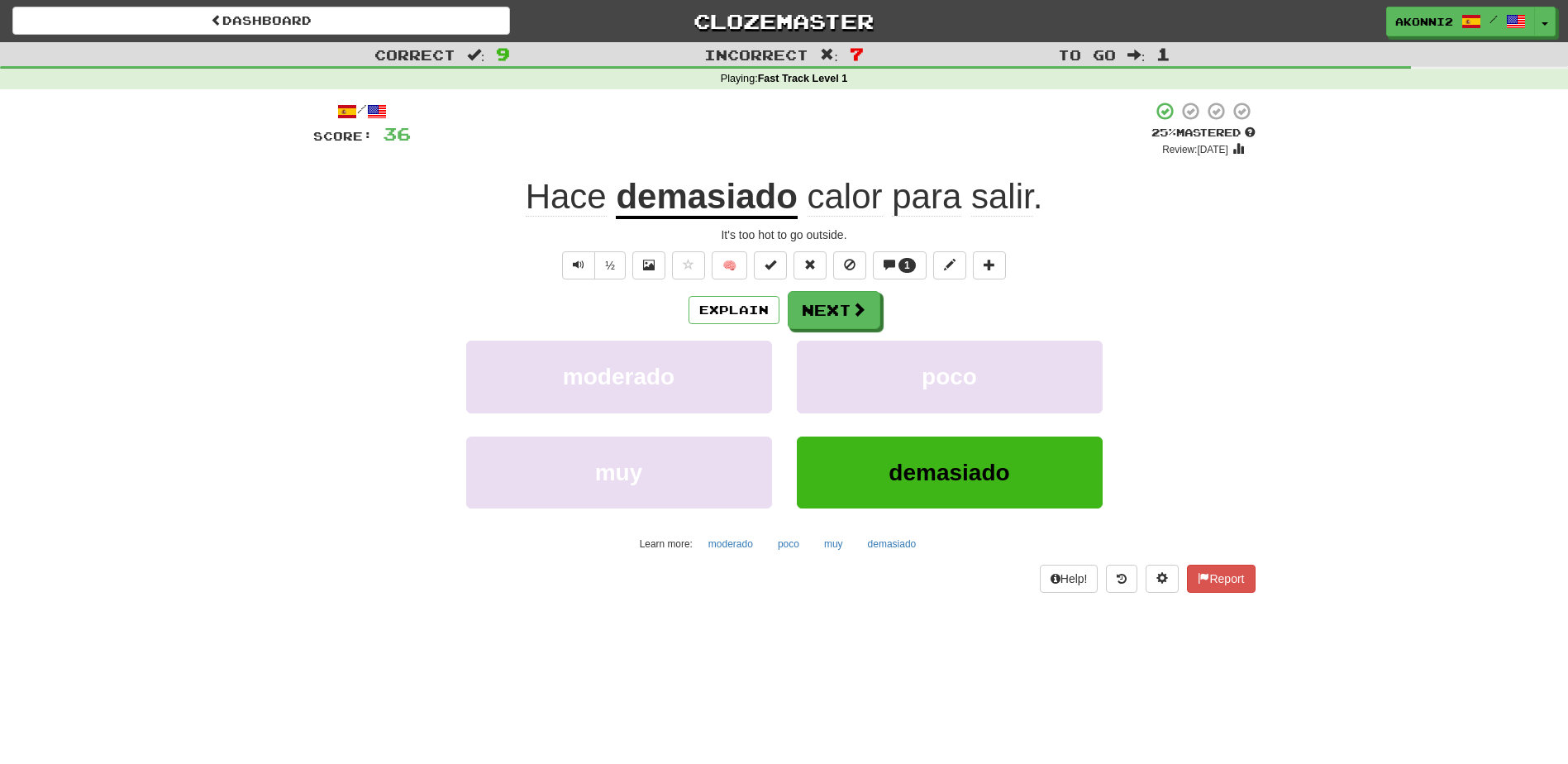
click at [919, 206] on span "para" at bounding box center [927, 197] width 70 height 40
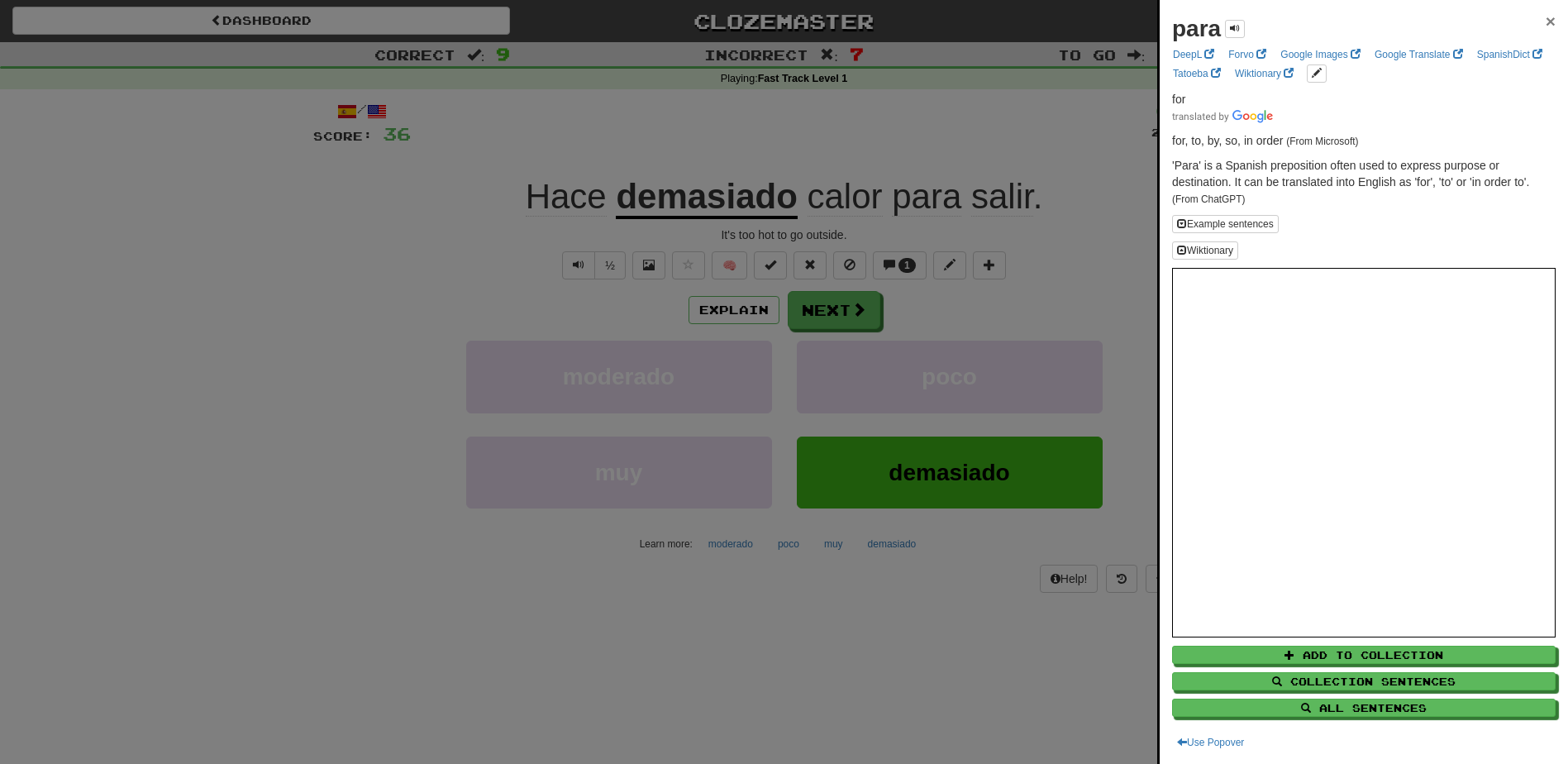
click at [1546, 22] on span "×" at bounding box center [1551, 21] width 10 height 19
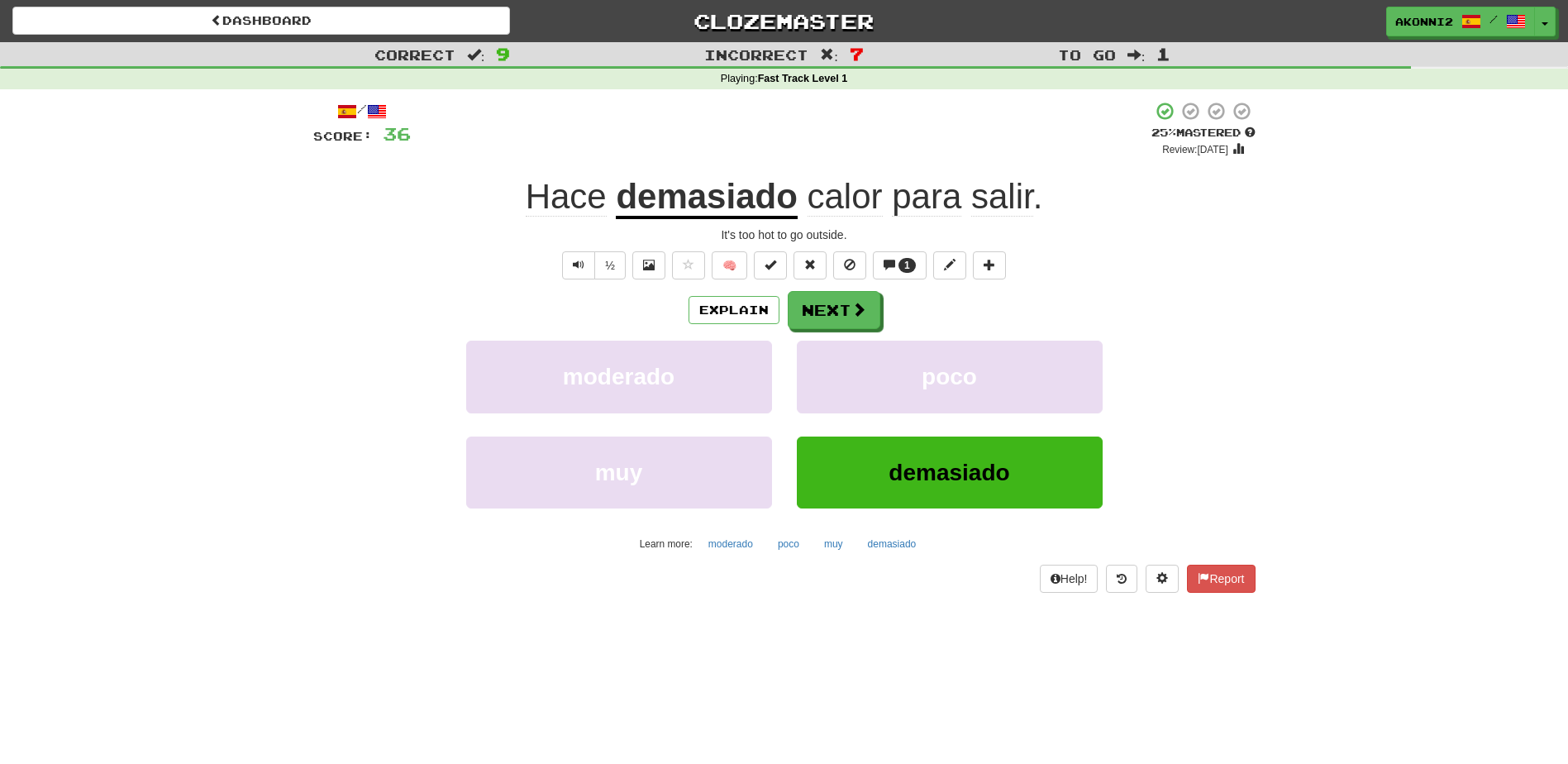
click at [988, 210] on span "salir" at bounding box center [1002, 197] width 62 height 40
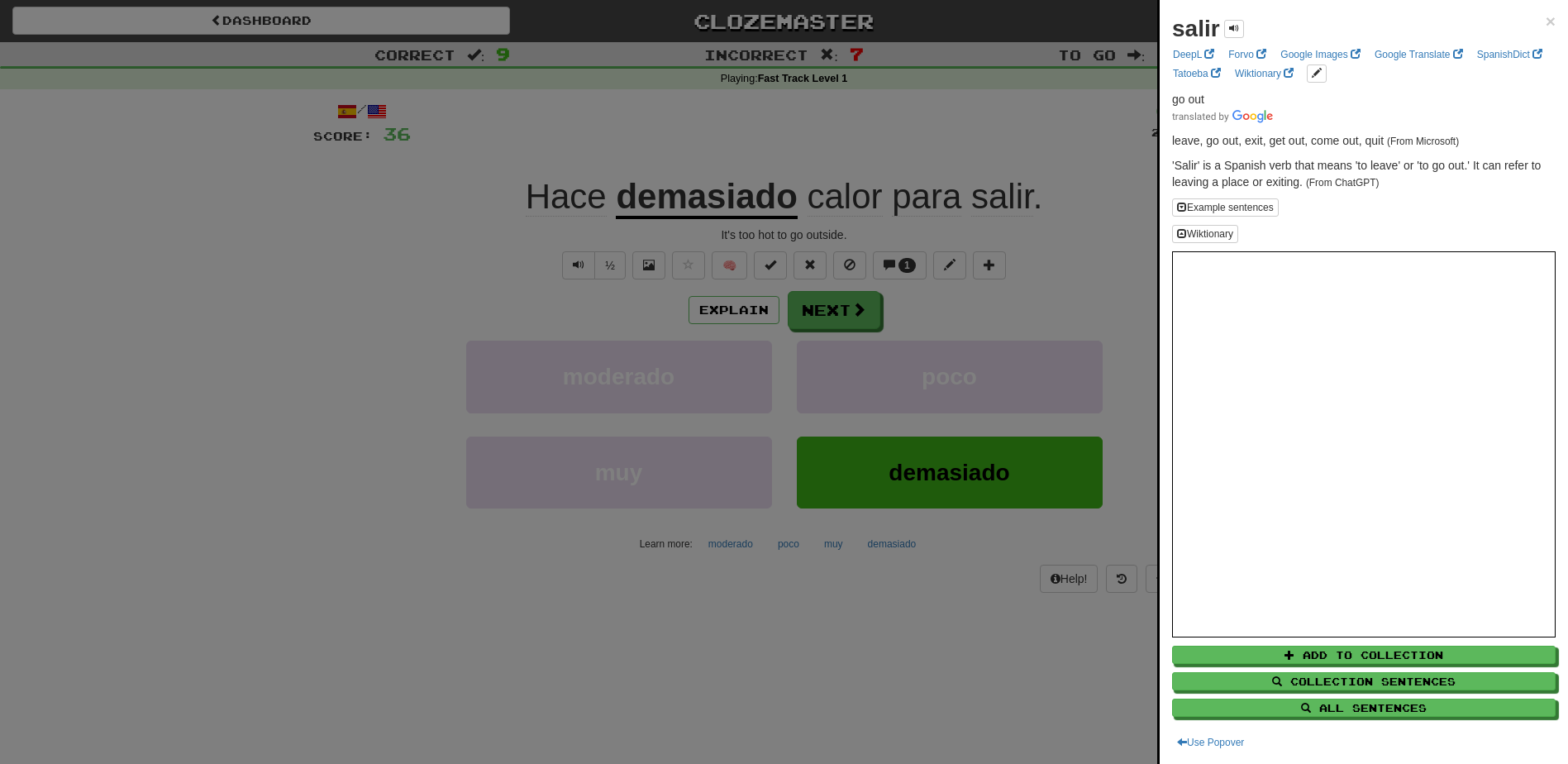
click at [1547, 21] on div "salir × DeepL Forvo Google Images Google Translate SpanishDict Tatoeba Wiktiona…" at bounding box center [1364, 382] width 408 height 764
click at [1546, 22] on span "×" at bounding box center [1551, 21] width 10 height 19
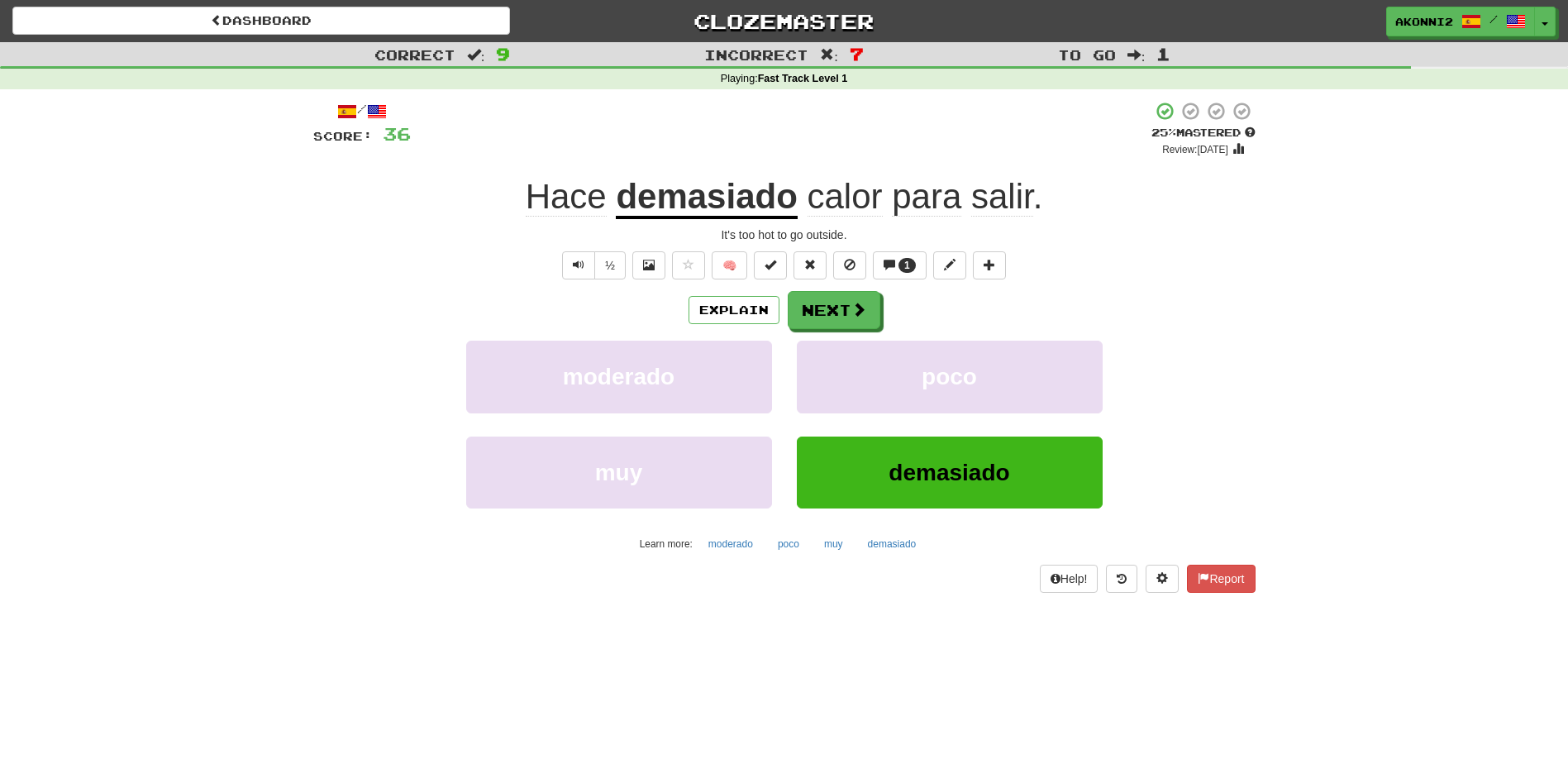
click at [548, 204] on span "Hace" at bounding box center [566, 197] width 81 height 40
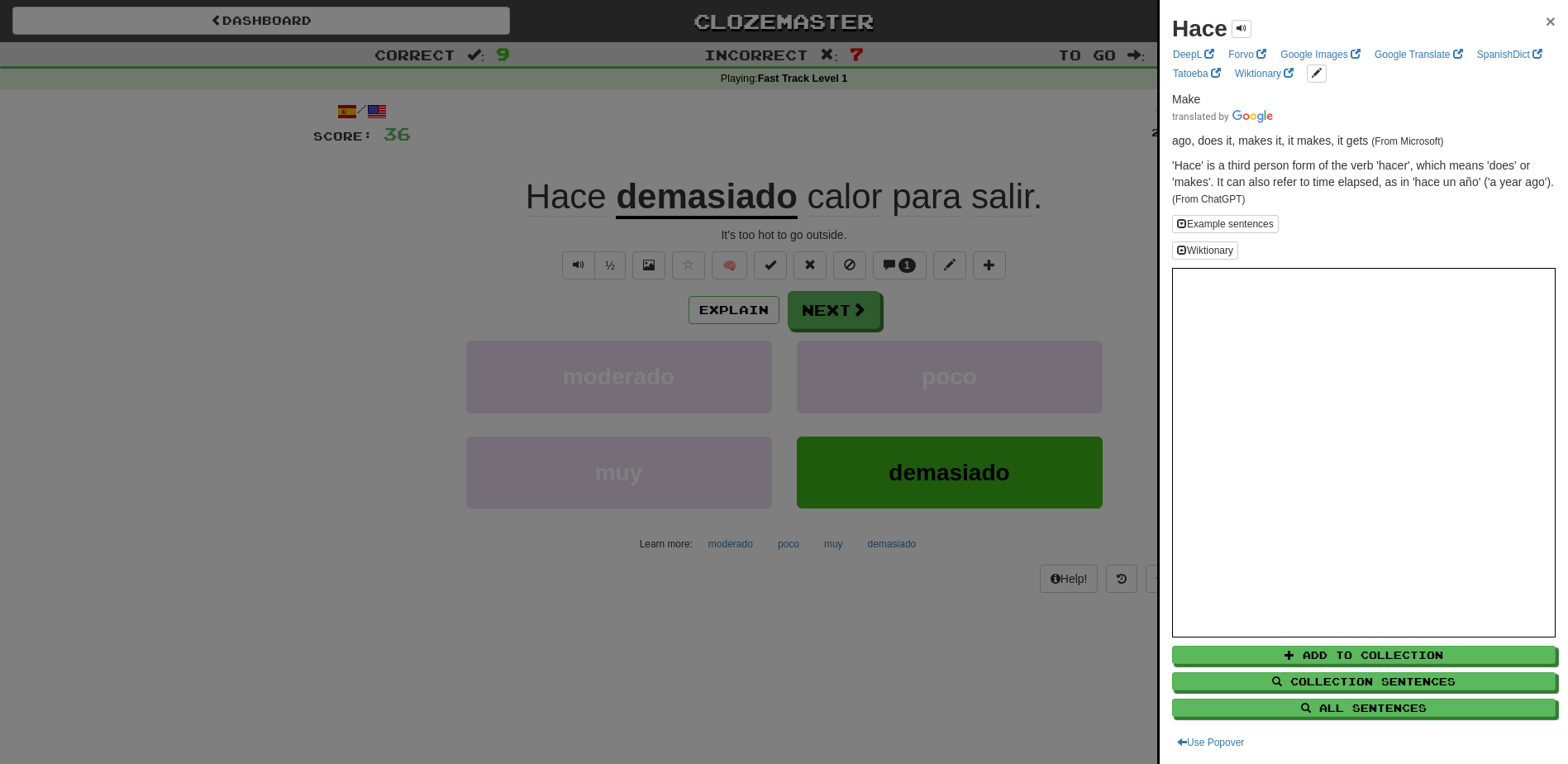
click at [1546, 17] on span "×" at bounding box center [1551, 21] width 10 height 19
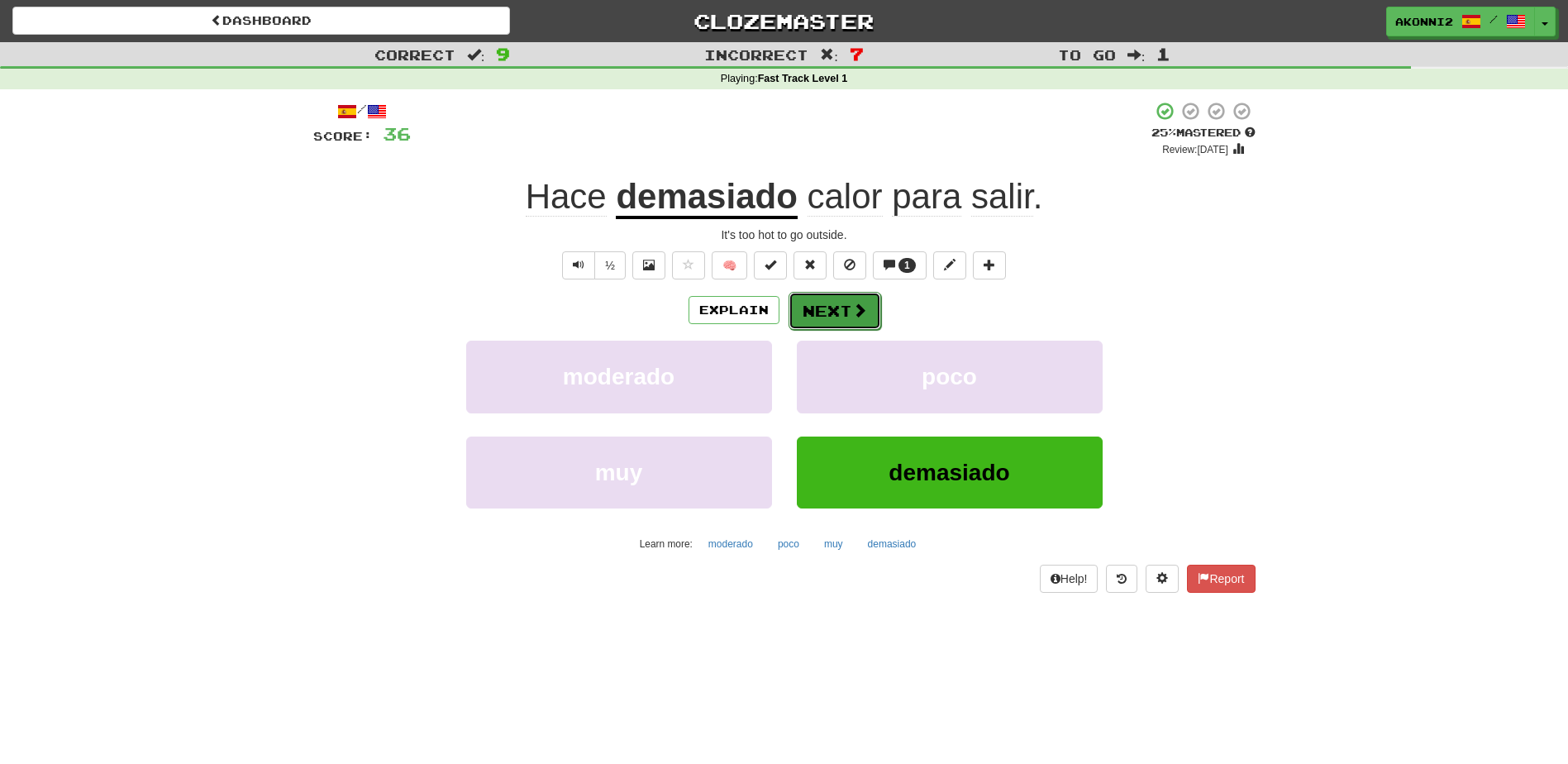
click at [827, 313] on button "Next" at bounding box center [834, 311] width 92 height 38
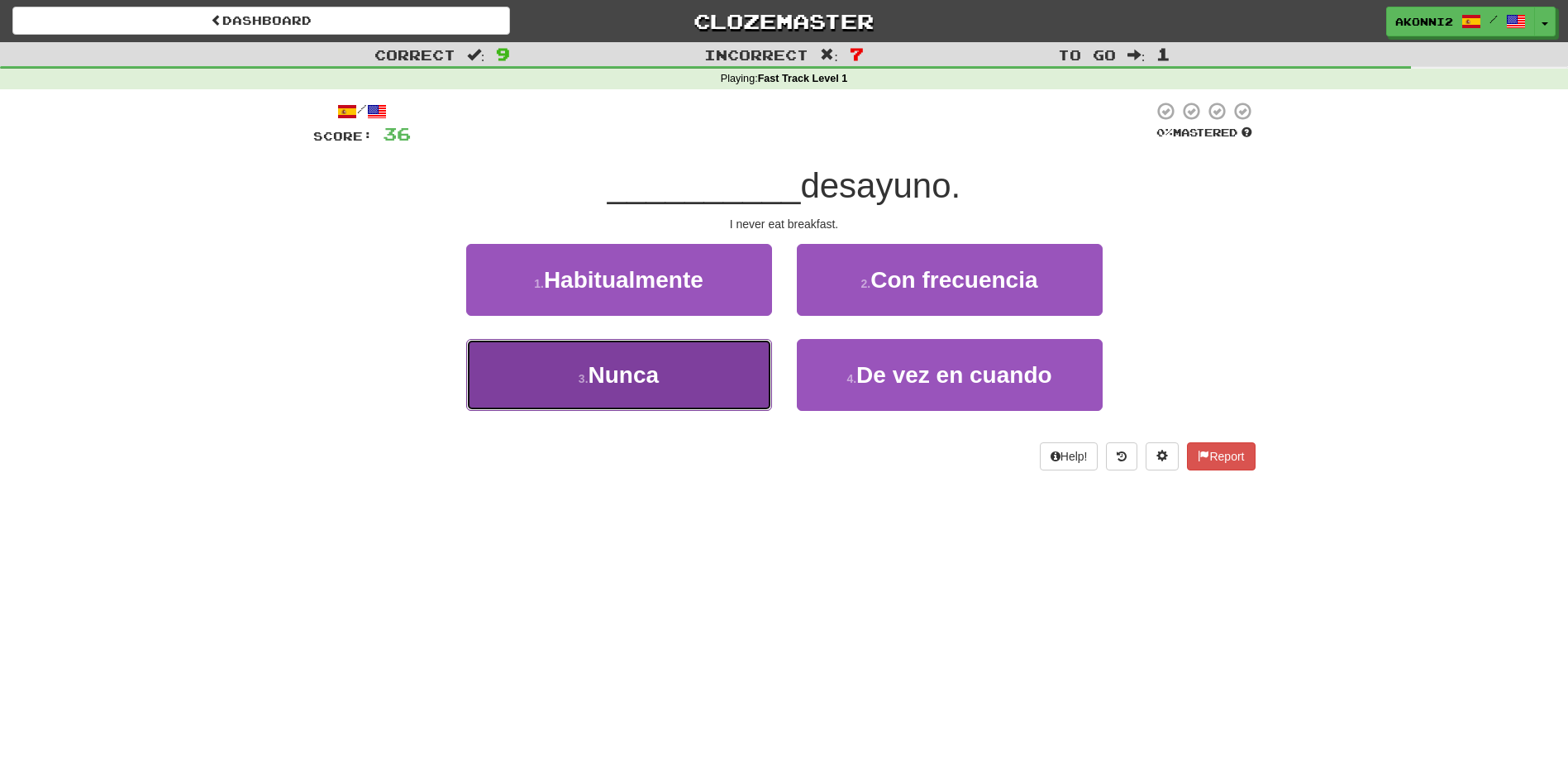
click at [692, 382] on button "3 . [GEOGRAPHIC_DATA]" at bounding box center [619, 375] width 306 height 72
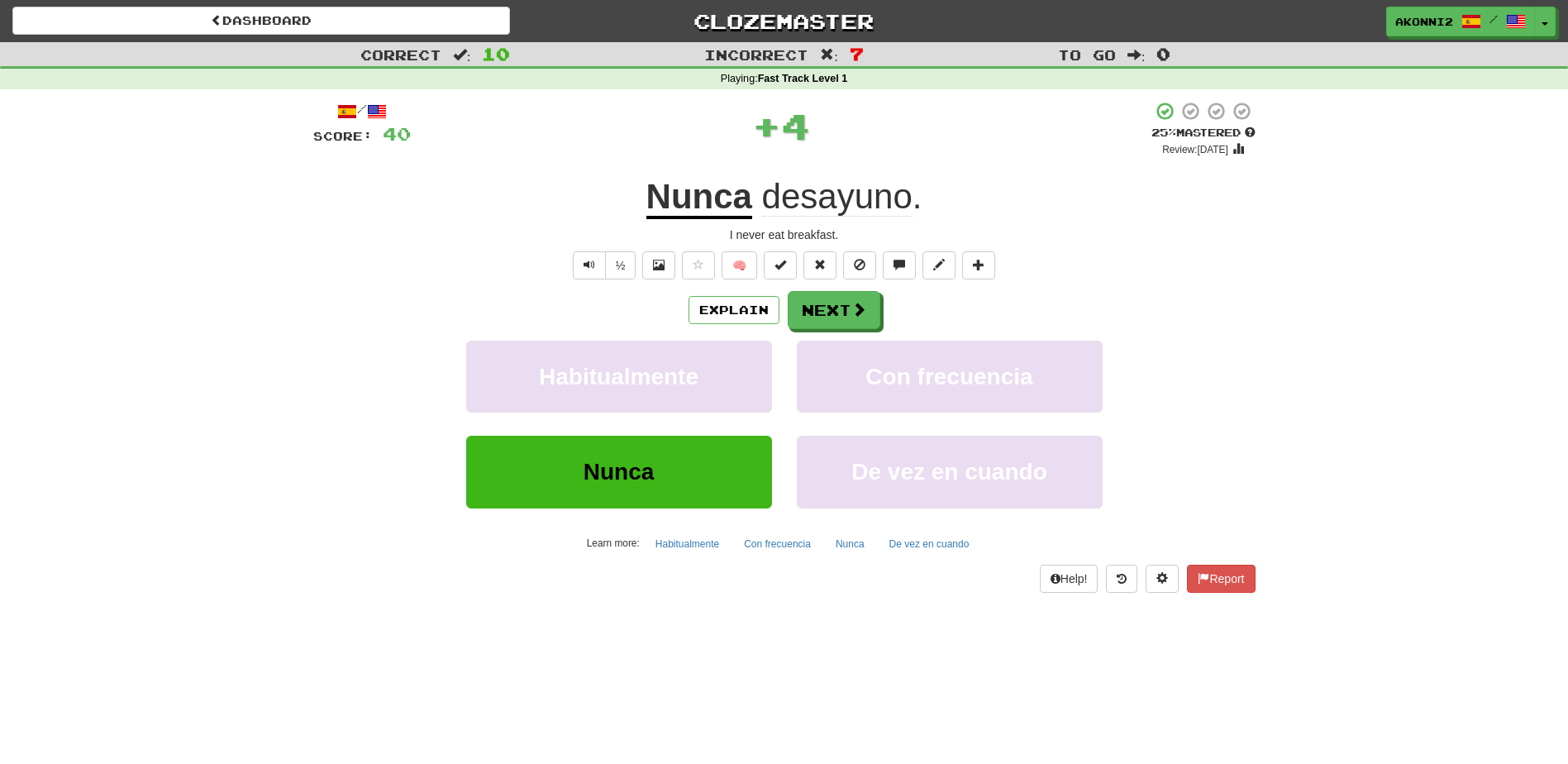
click at [687, 212] on u "Nunca" at bounding box center [699, 198] width 106 height 42
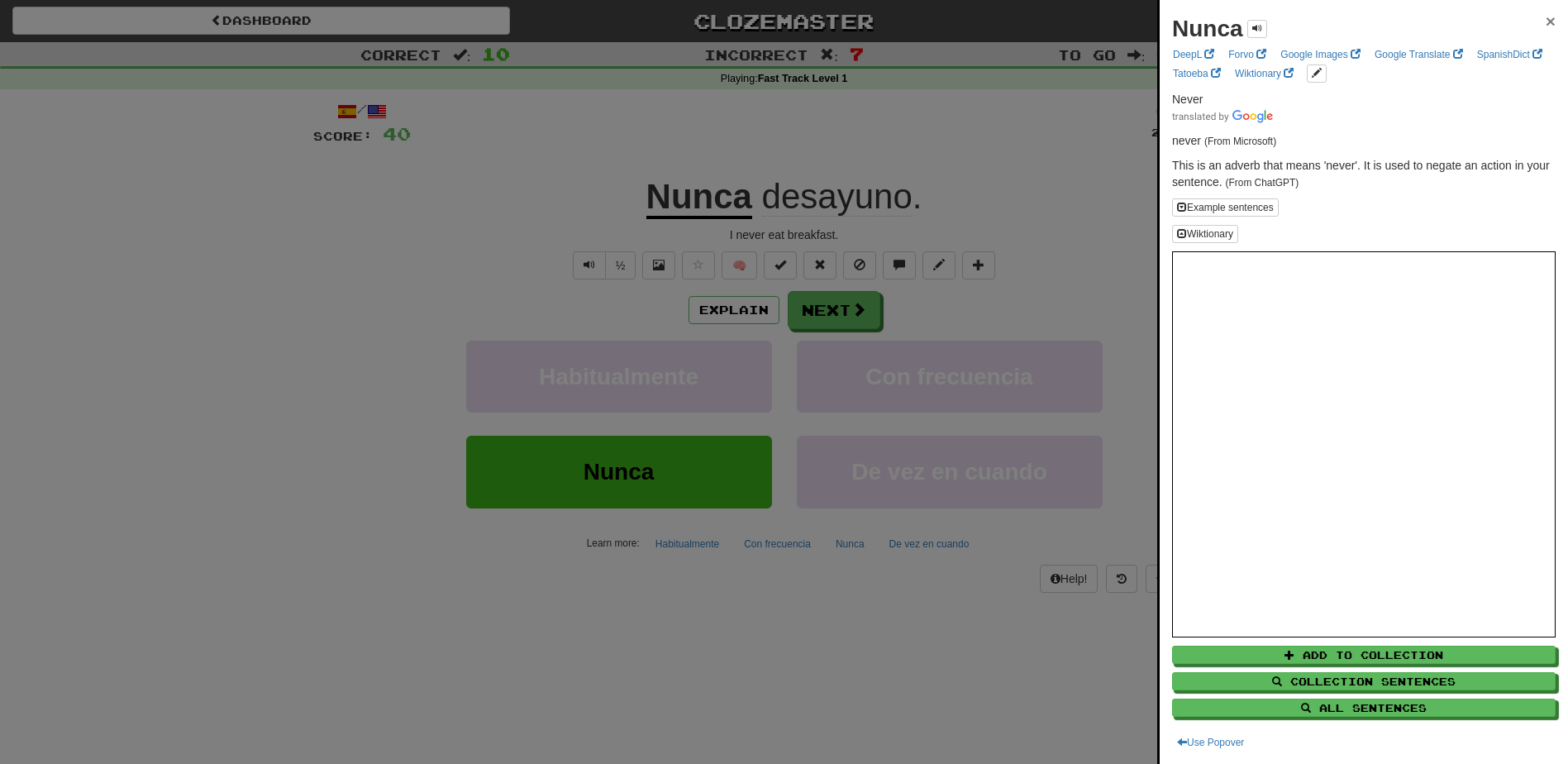
click at [1546, 23] on span "×" at bounding box center [1551, 21] width 10 height 19
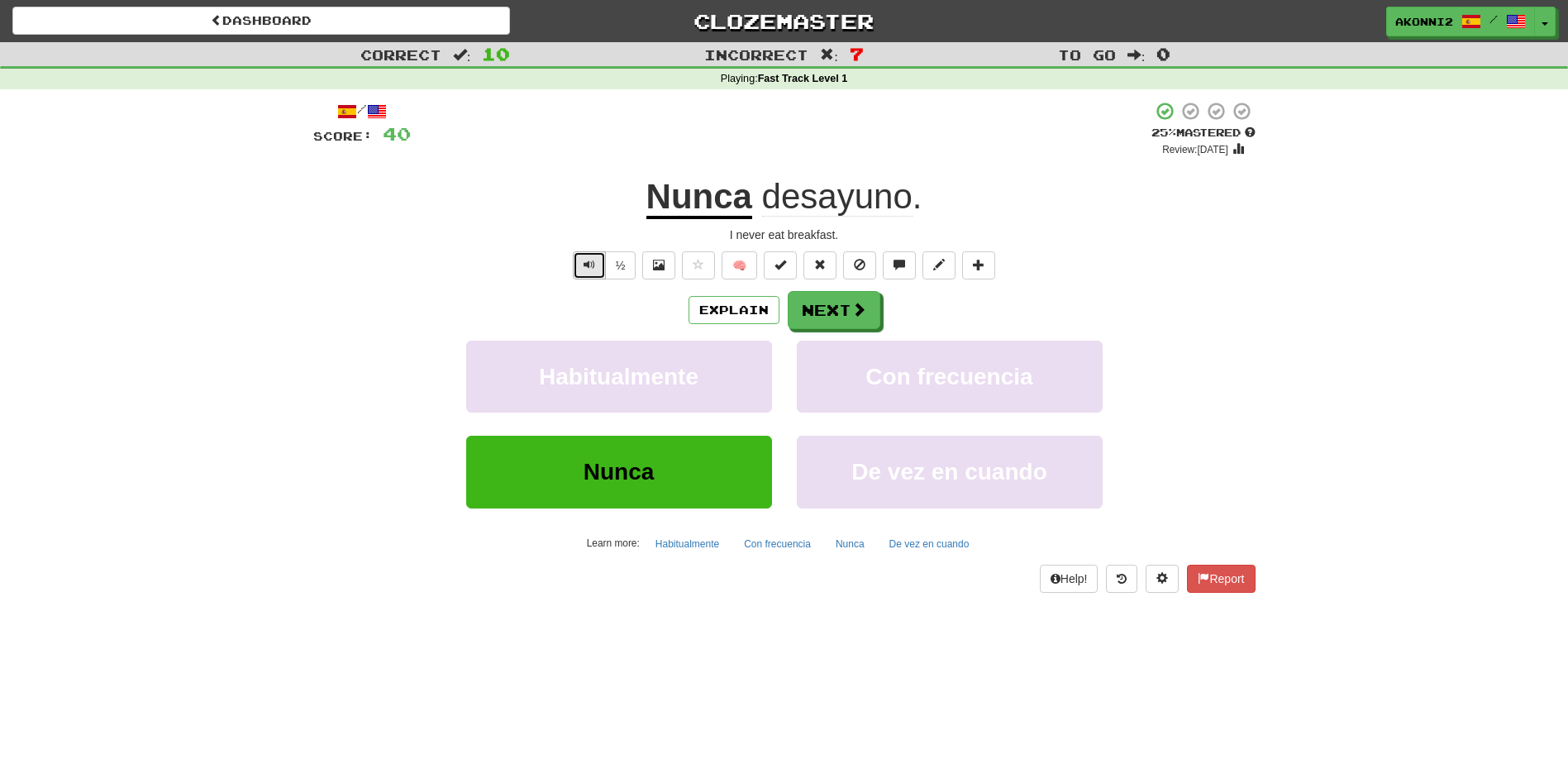
click at [587, 272] on button "Text-to-speech controls" at bounding box center [589, 265] width 33 height 28
click at [588, 264] on span "Text-to-speech controls" at bounding box center [589, 264] width 12 height 12
click at [856, 303] on span at bounding box center [859, 309] width 15 height 15
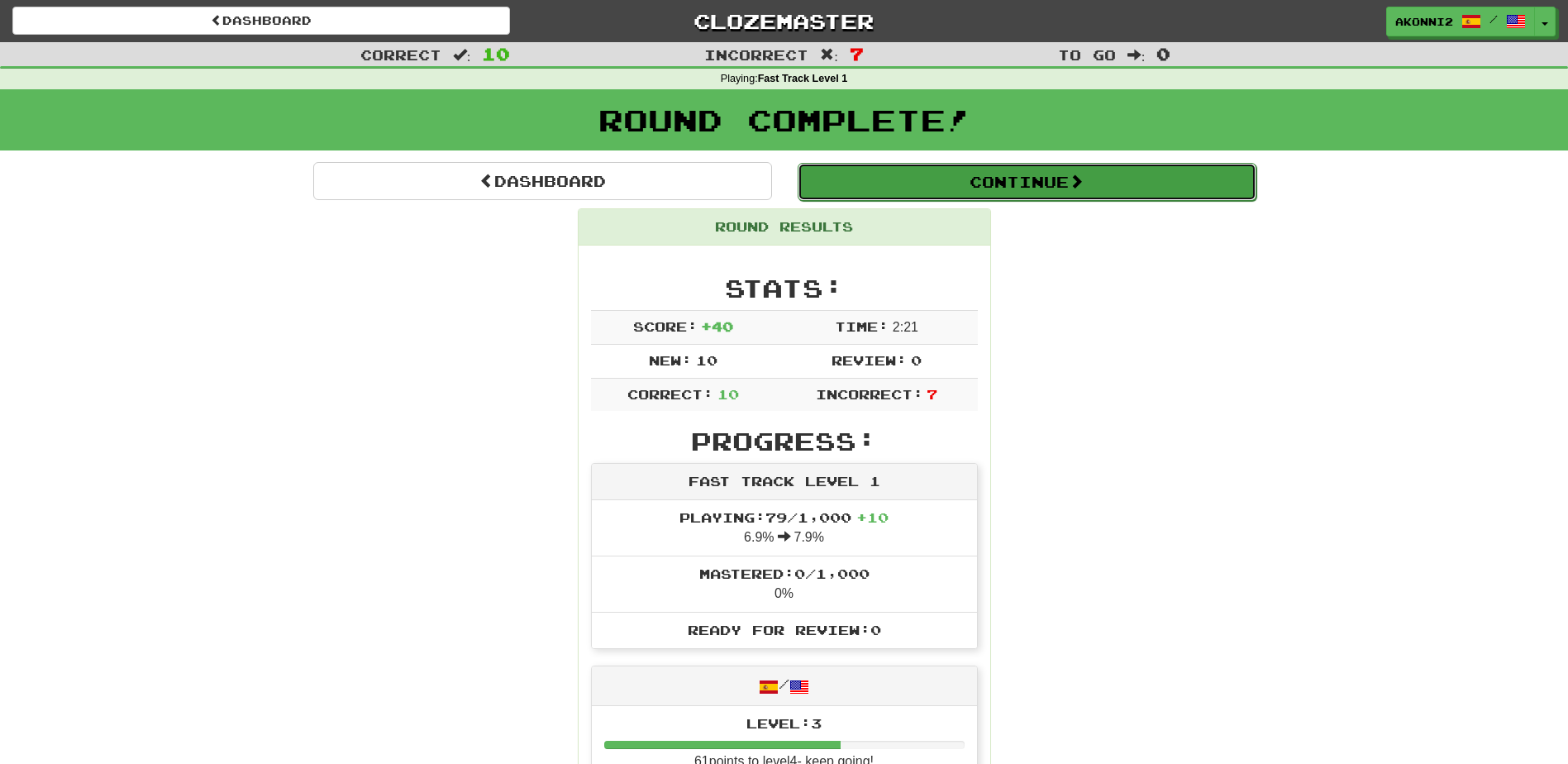
click at [986, 183] on button "Continue" at bounding box center [1027, 182] width 459 height 38
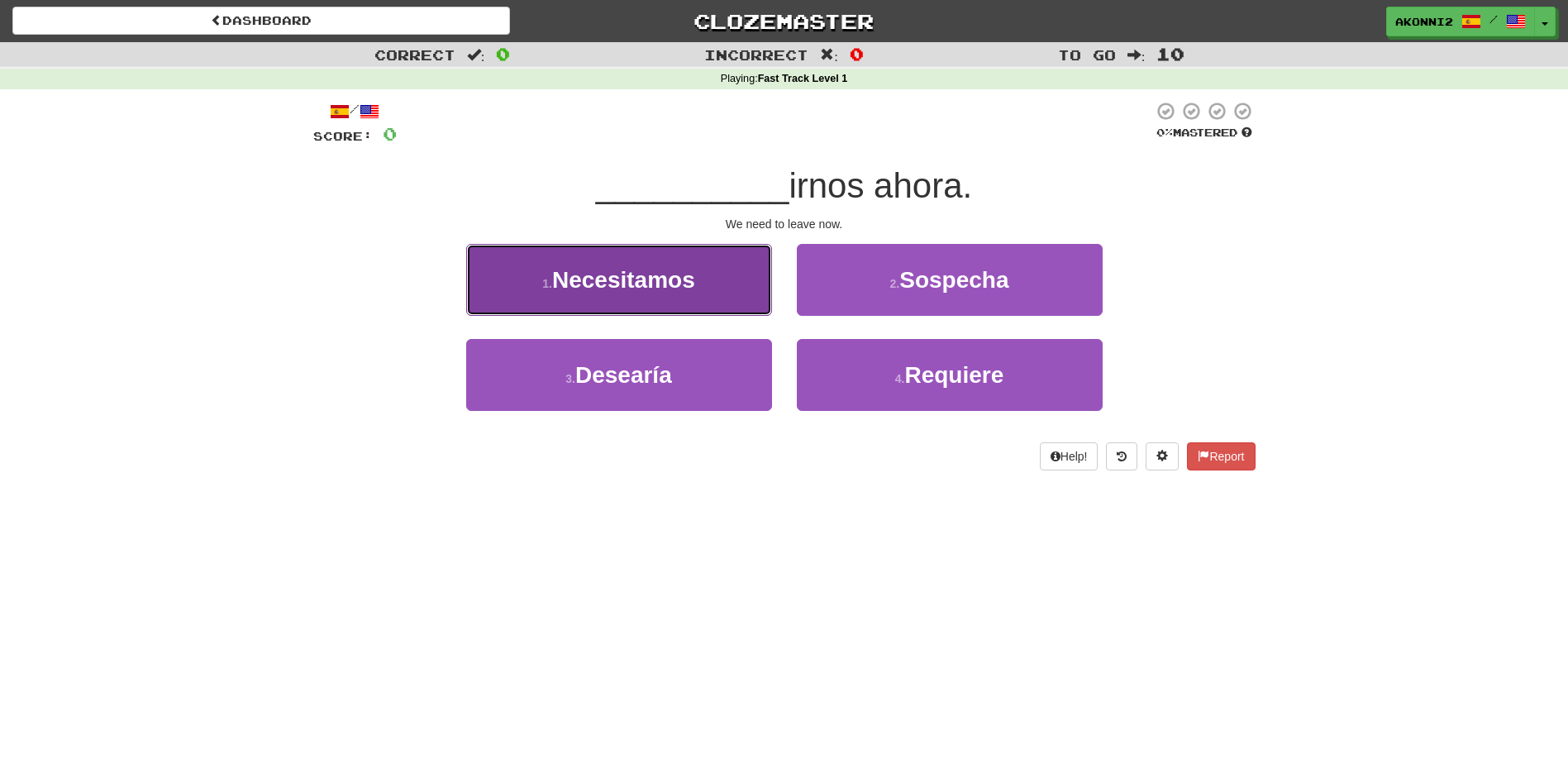
click at [689, 303] on button "1 . Necesitamos" at bounding box center [619, 279] width 306 height 72
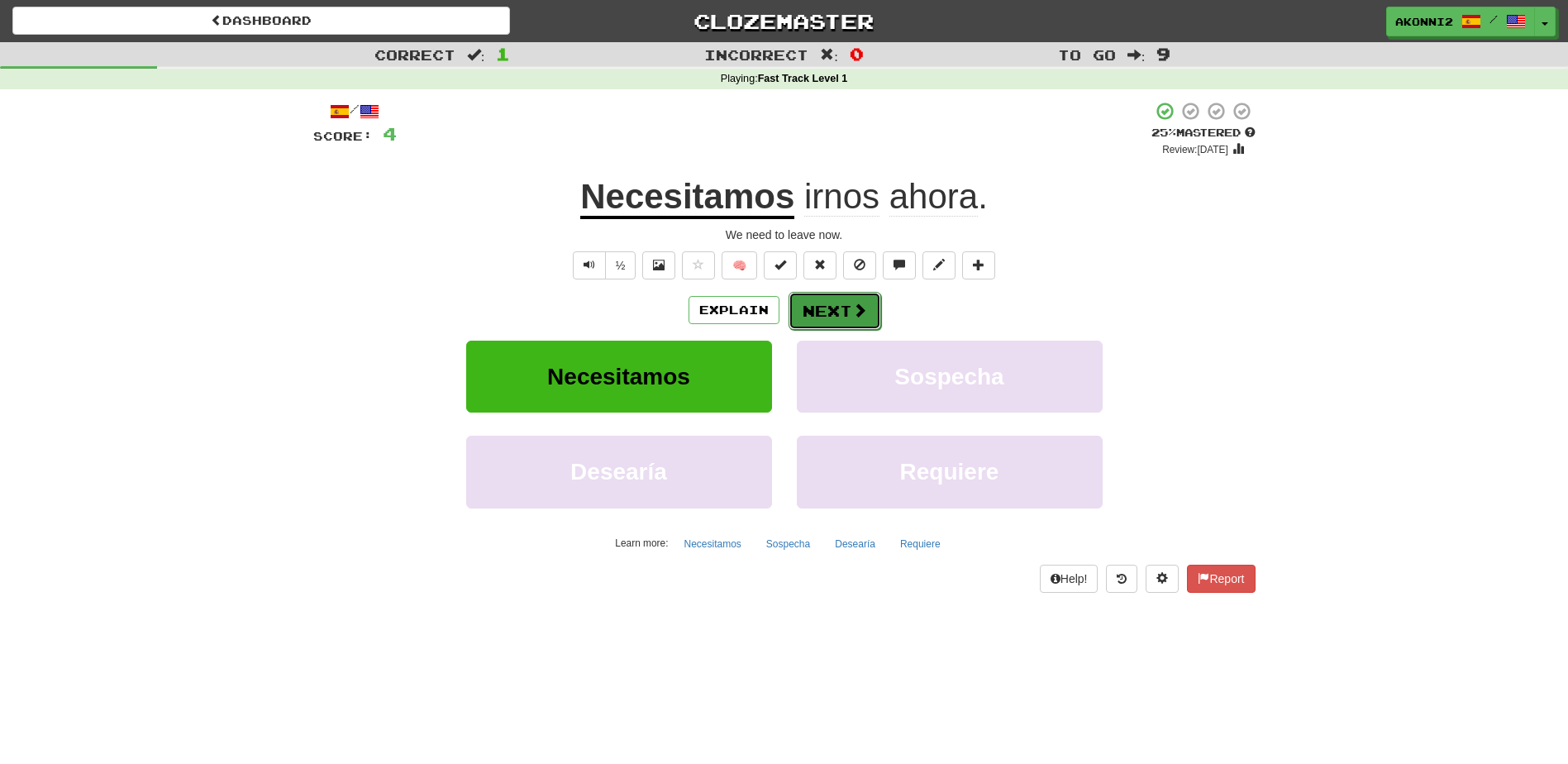
click at [841, 309] on button "Next" at bounding box center [834, 311] width 92 height 38
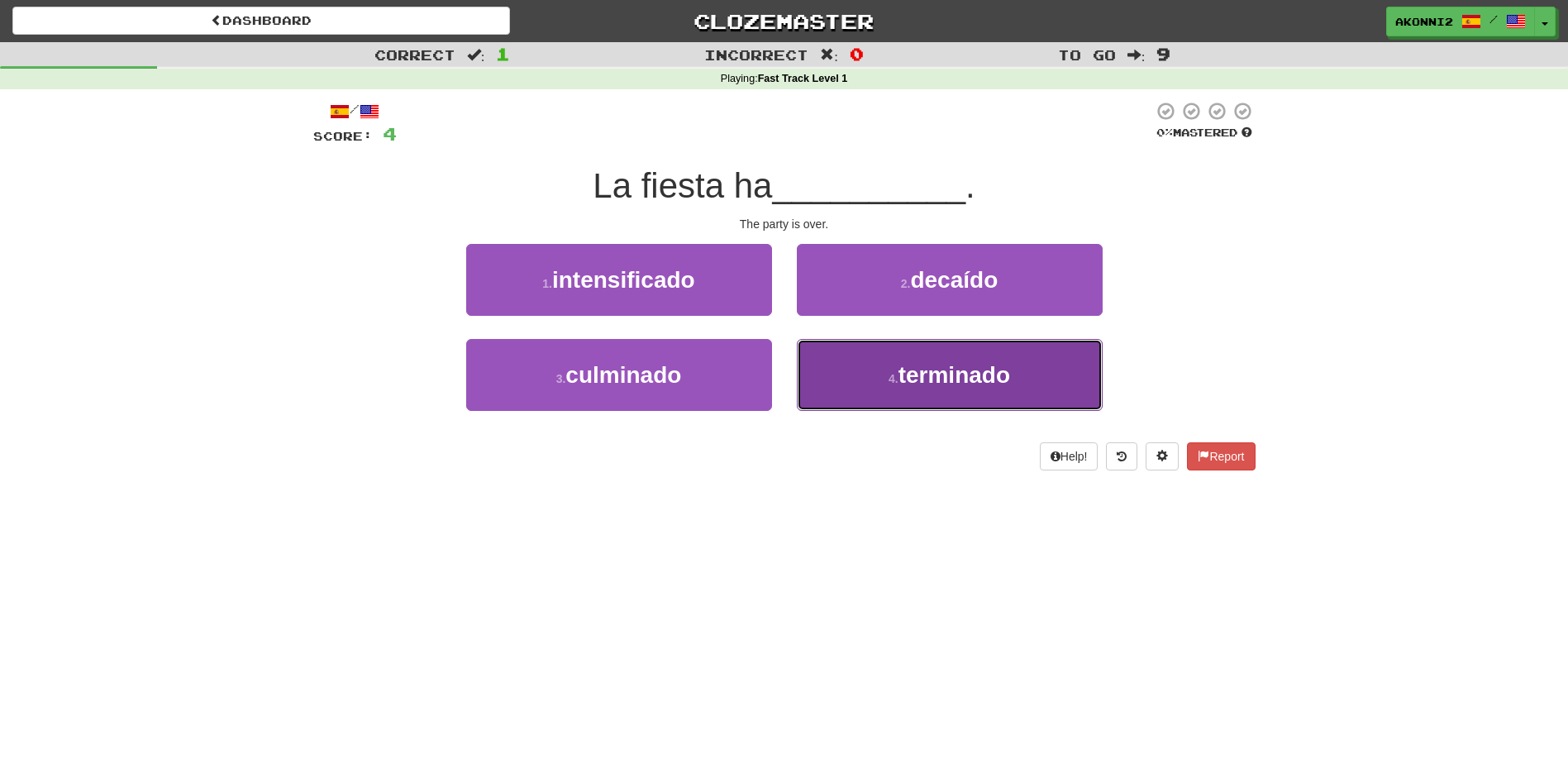
click at [940, 369] on span "terminado" at bounding box center [954, 375] width 111 height 26
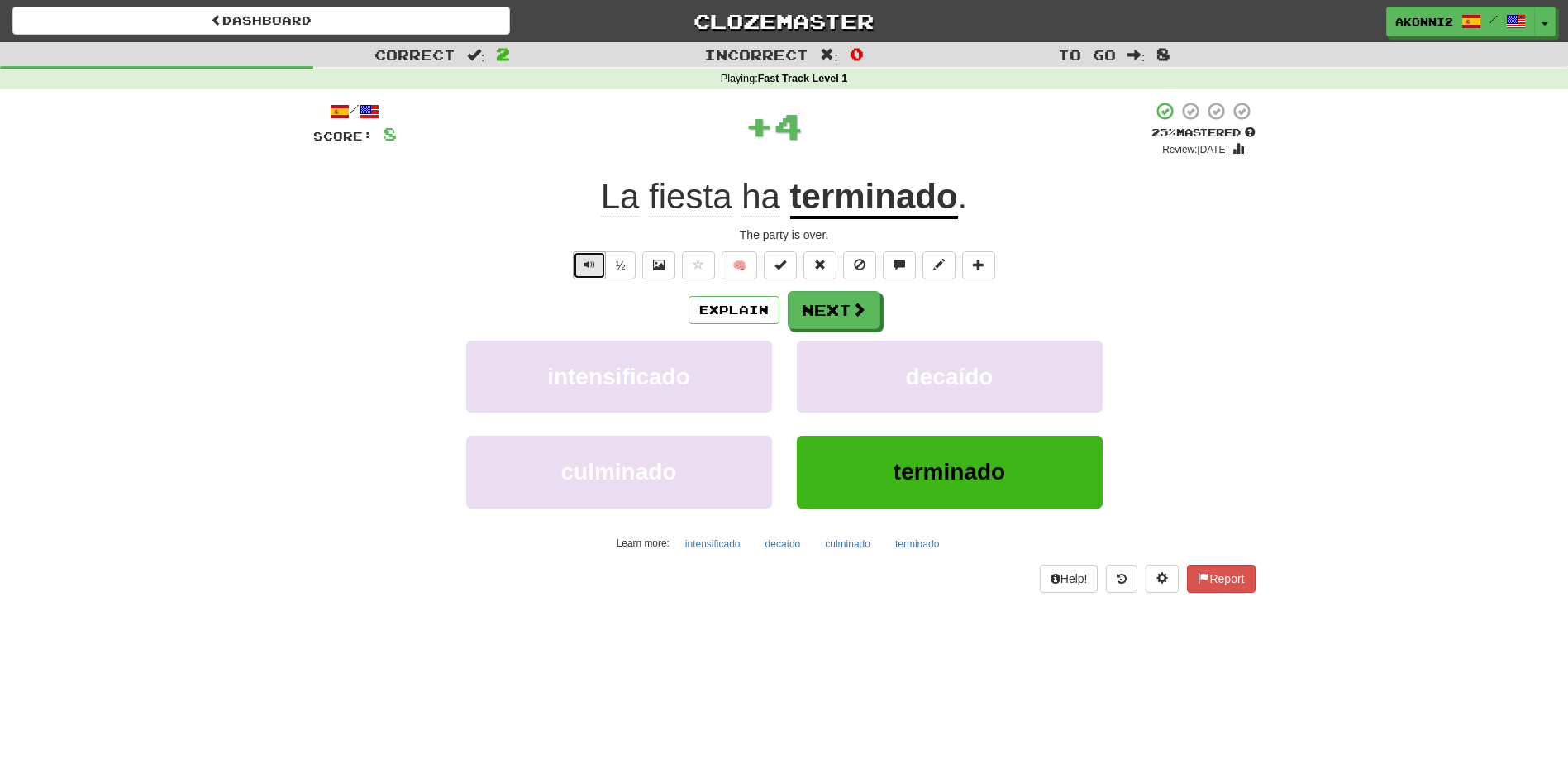
click at [576, 258] on button "Text-to-speech controls" at bounding box center [589, 265] width 33 height 28
click at [846, 312] on button "Next" at bounding box center [834, 311] width 92 height 38
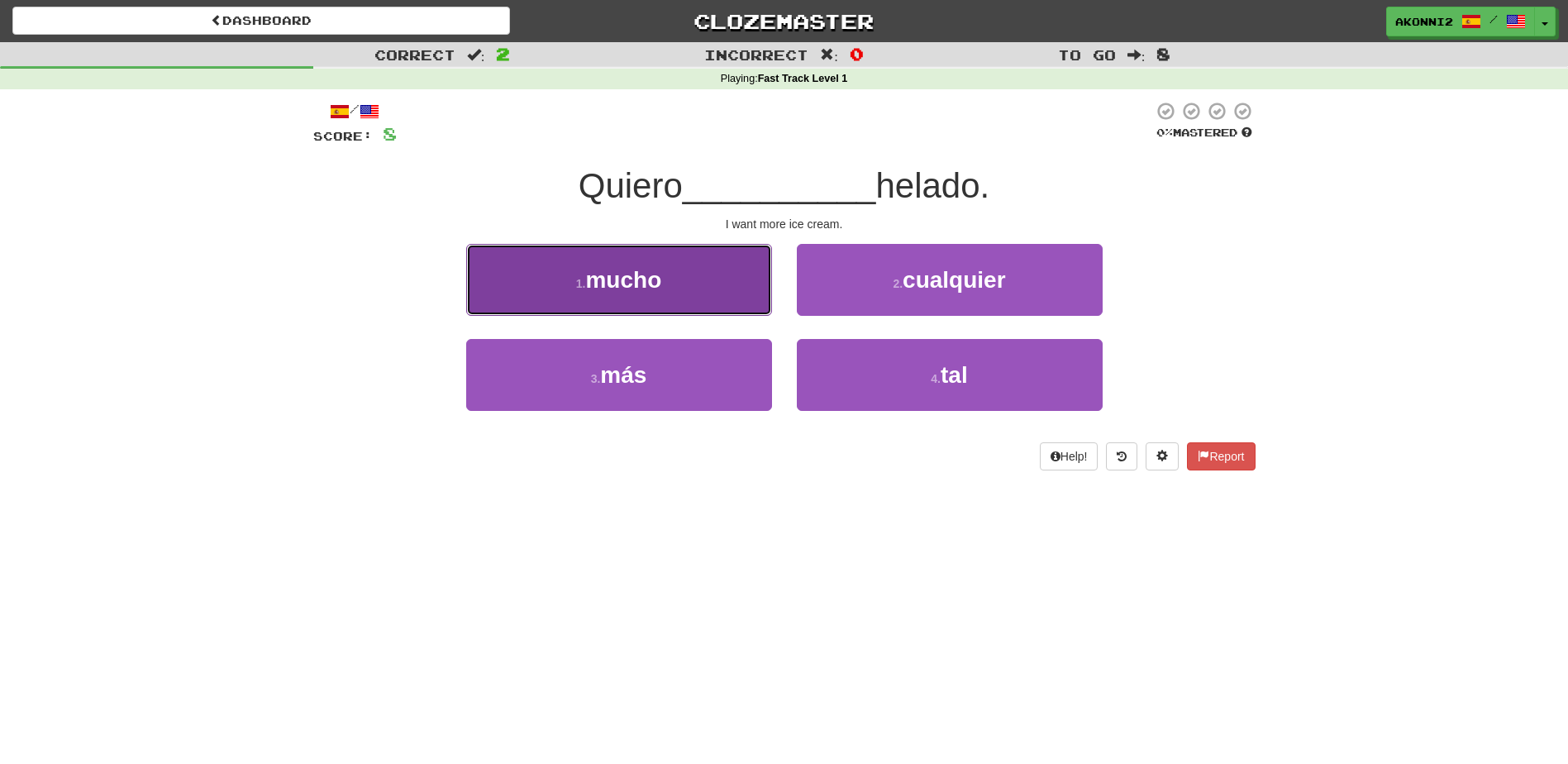
click at [627, 301] on button "1 . mucho" at bounding box center [619, 279] width 306 height 72
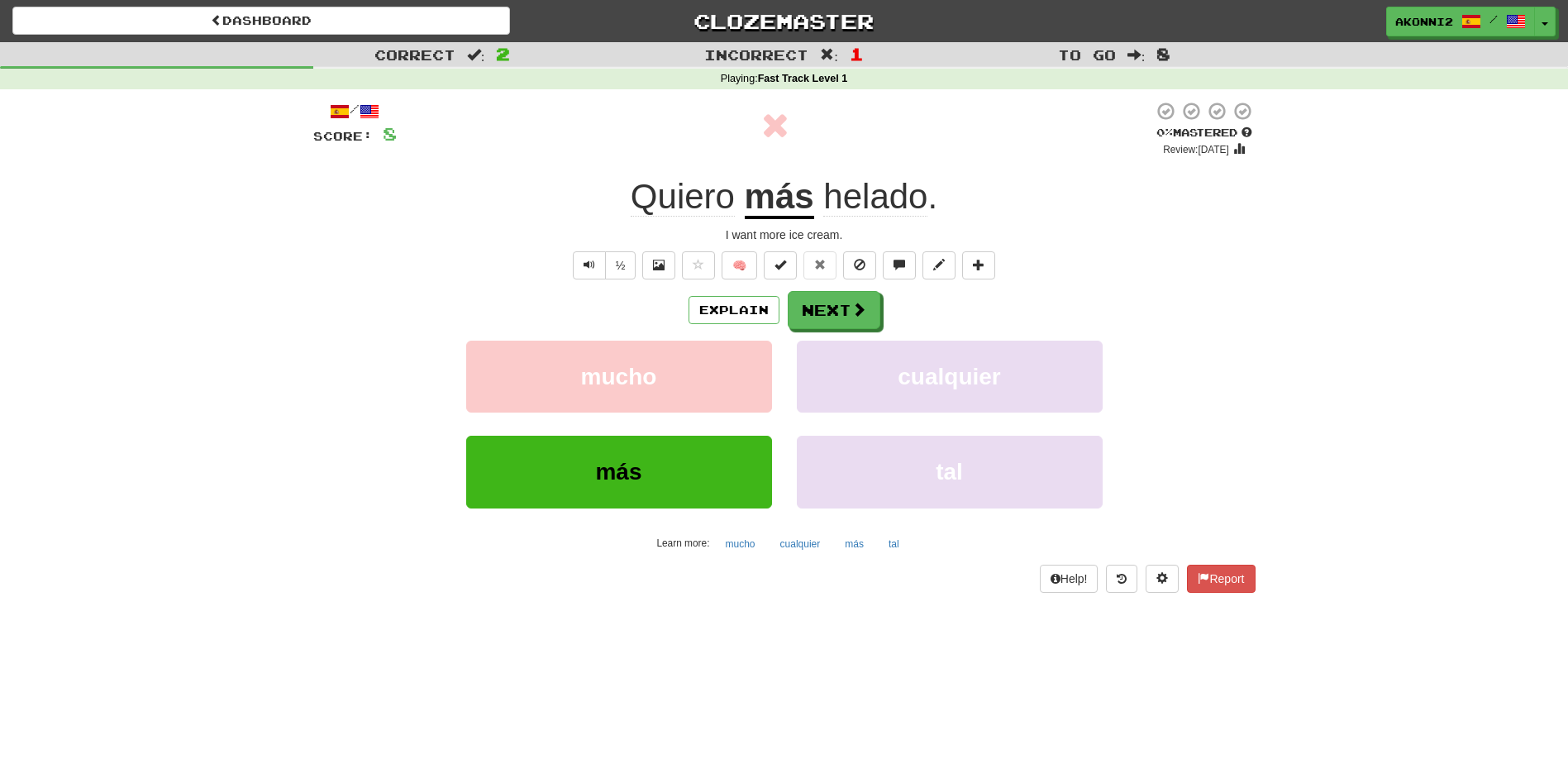
click at [761, 203] on u "más" at bounding box center [779, 198] width 70 height 42
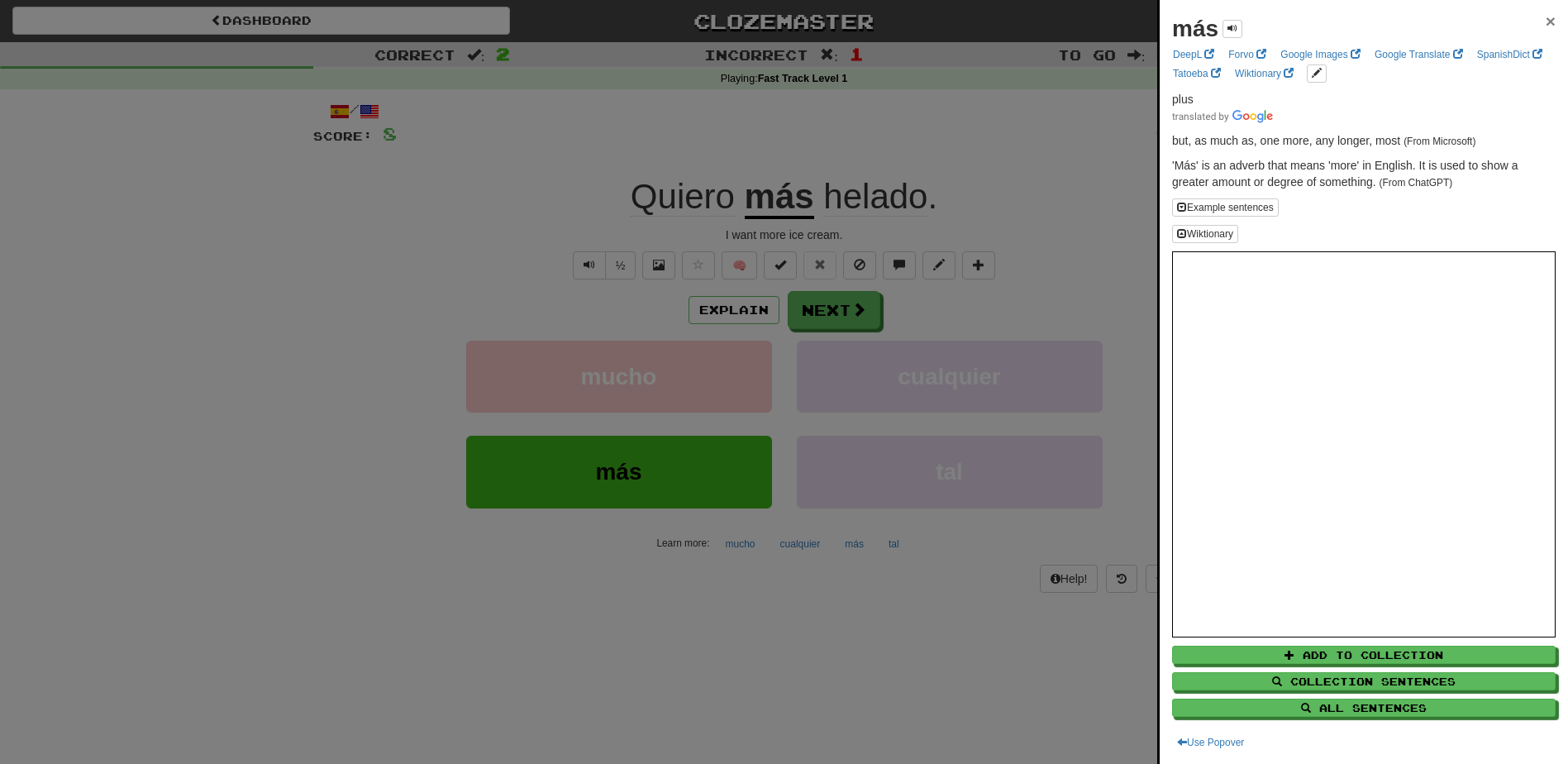
click at [1546, 21] on span "×" at bounding box center [1551, 21] width 10 height 19
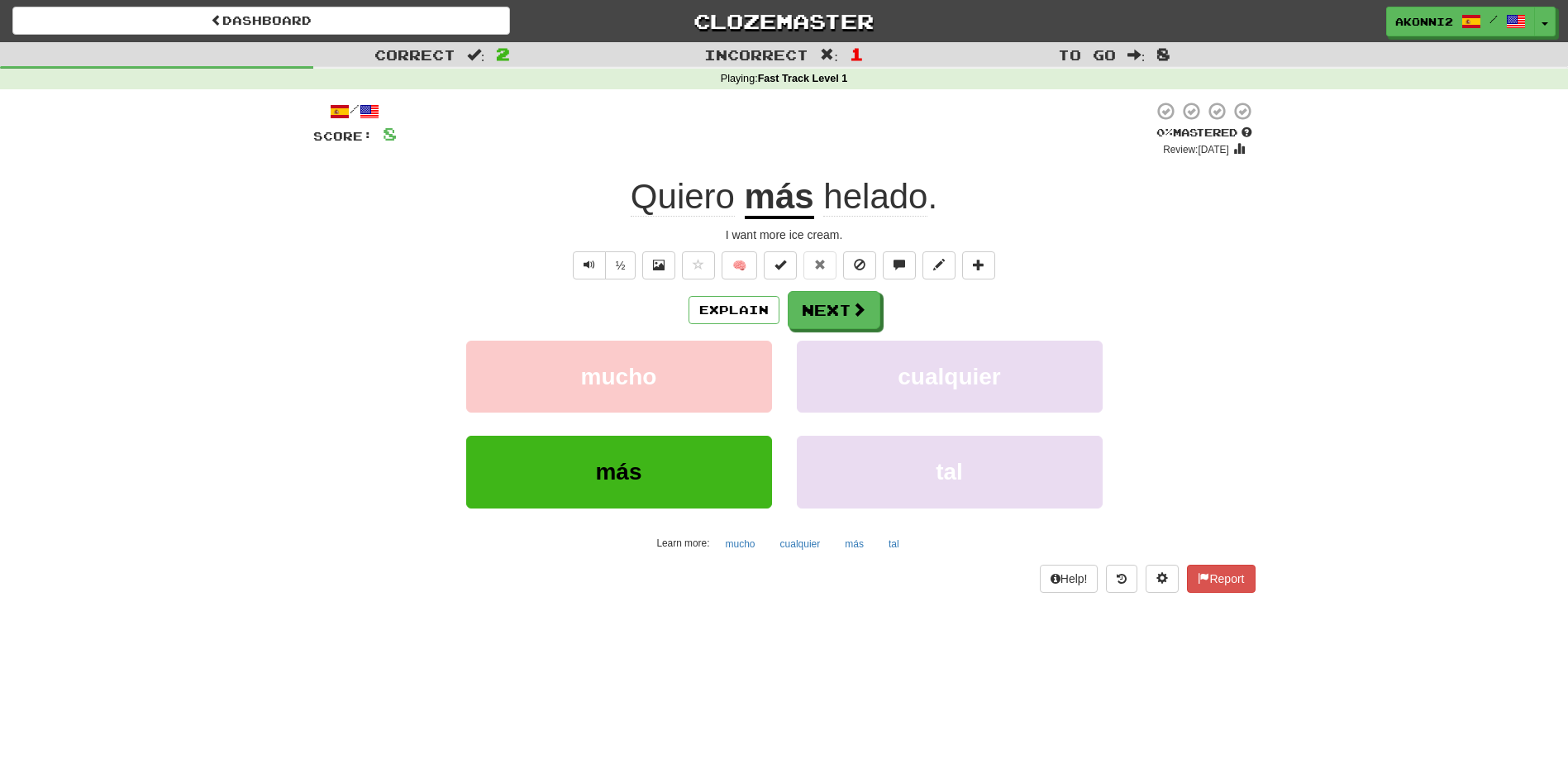
click at [882, 196] on span "helado" at bounding box center [875, 197] width 104 height 40
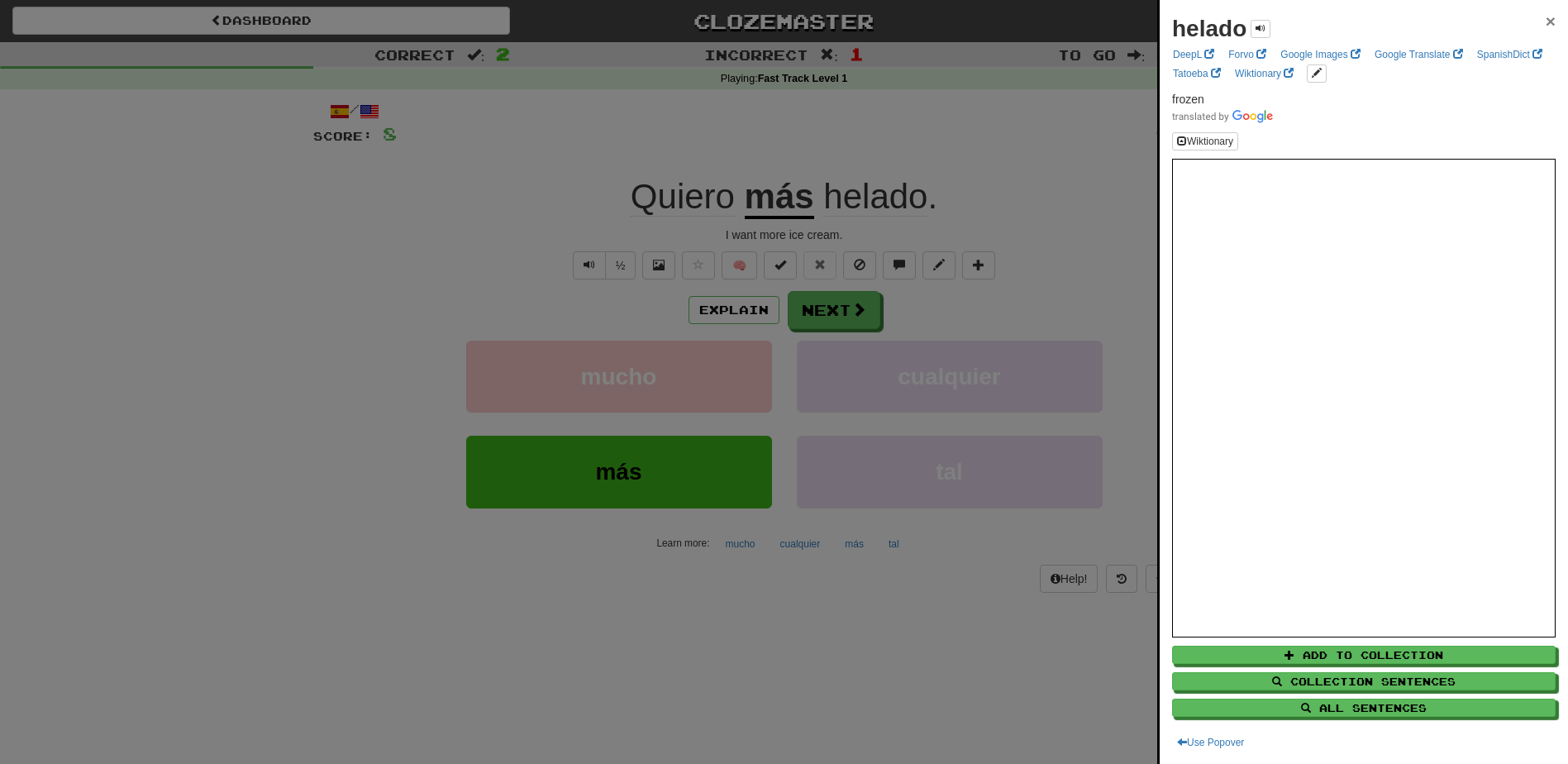
click at [1546, 25] on span "×" at bounding box center [1551, 21] width 10 height 19
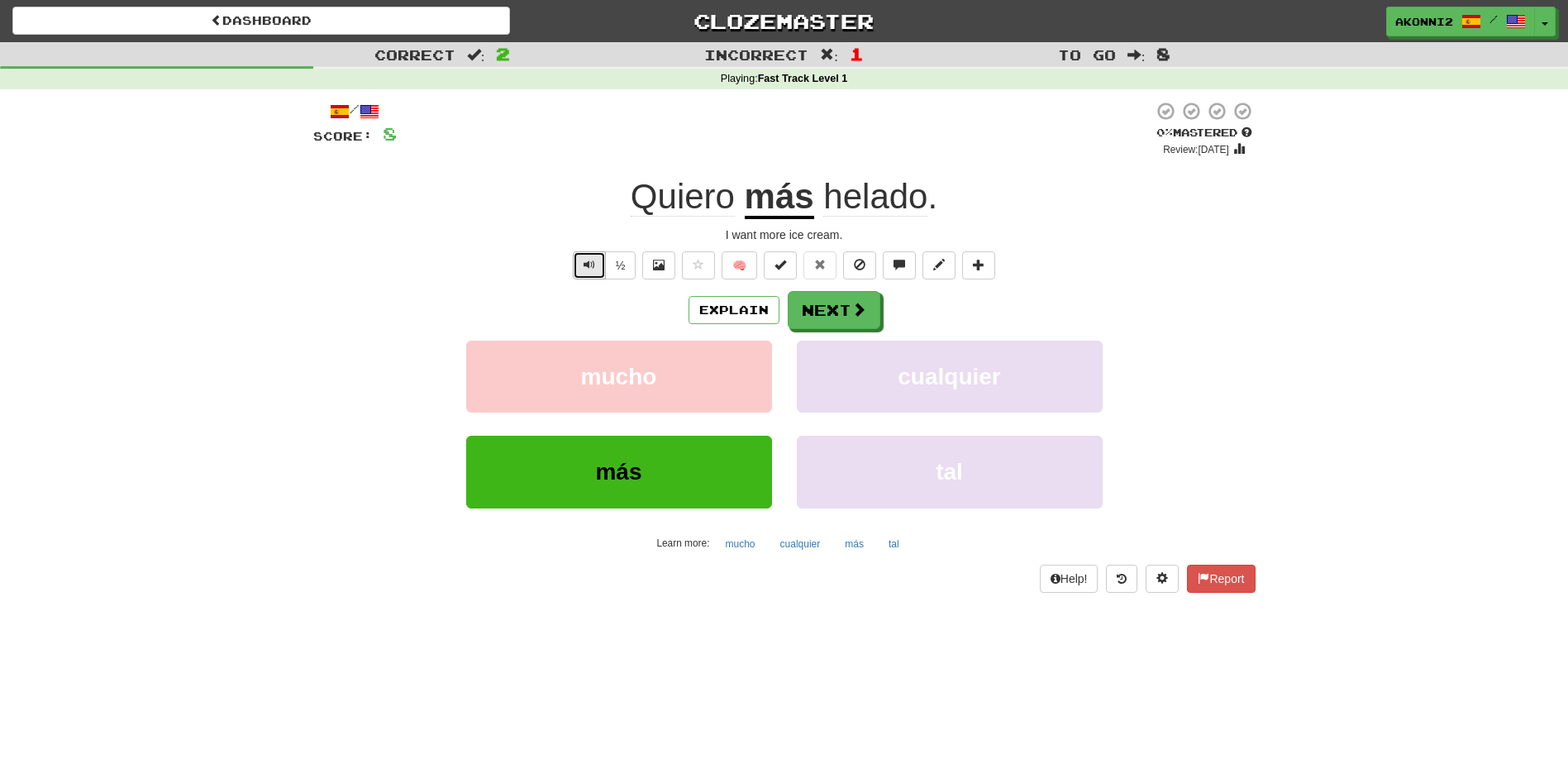
click at [588, 264] on span "Text-to-speech controls" at bounding box center [589, 264] width 12 height 12
click at [848, 307] on button "Next" at bounding box center [834, 311] width 92 height 38
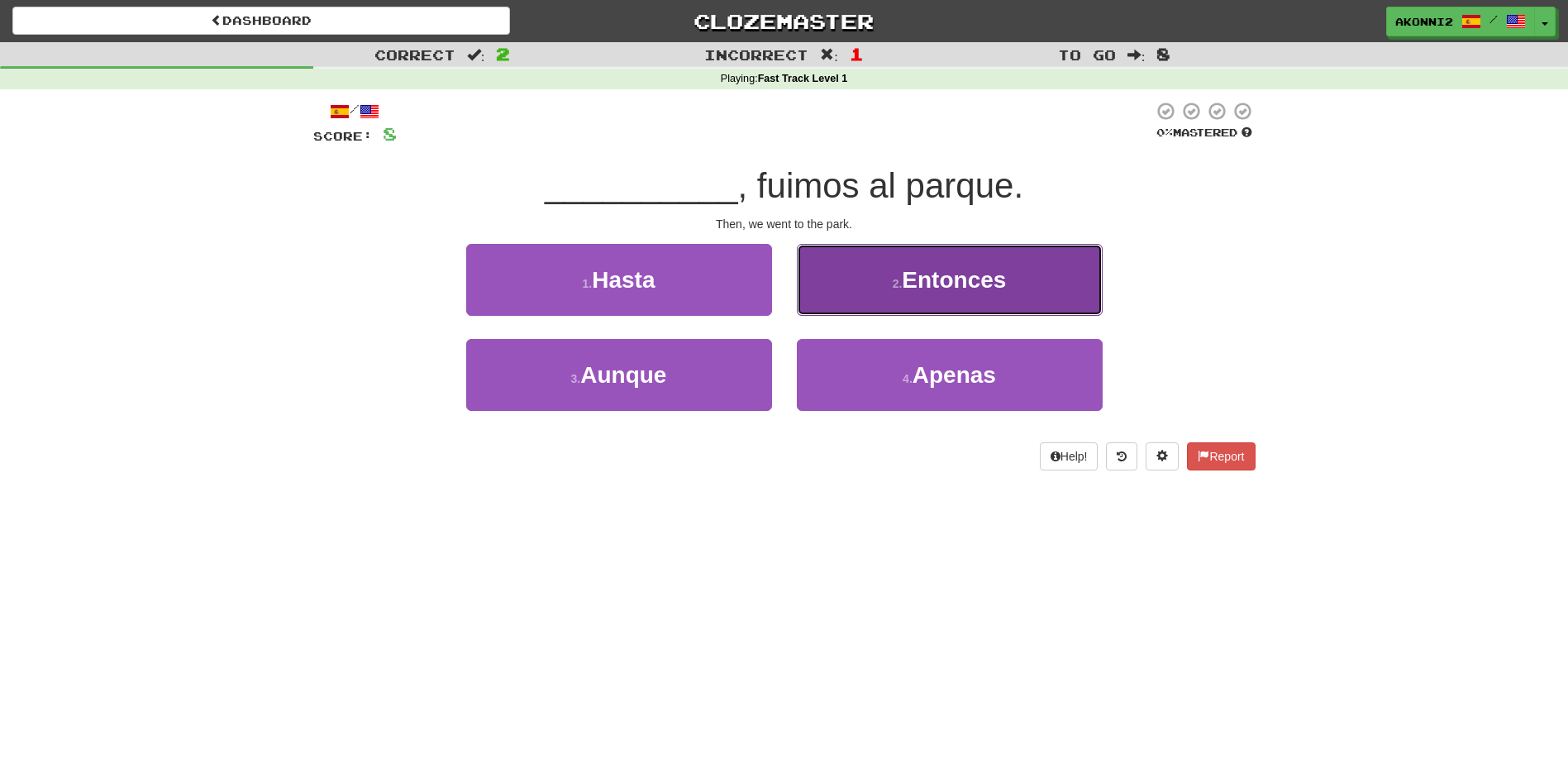
click at [981, 290] on span "Entonces" at bounding box center [953, 279] width 104 height 26
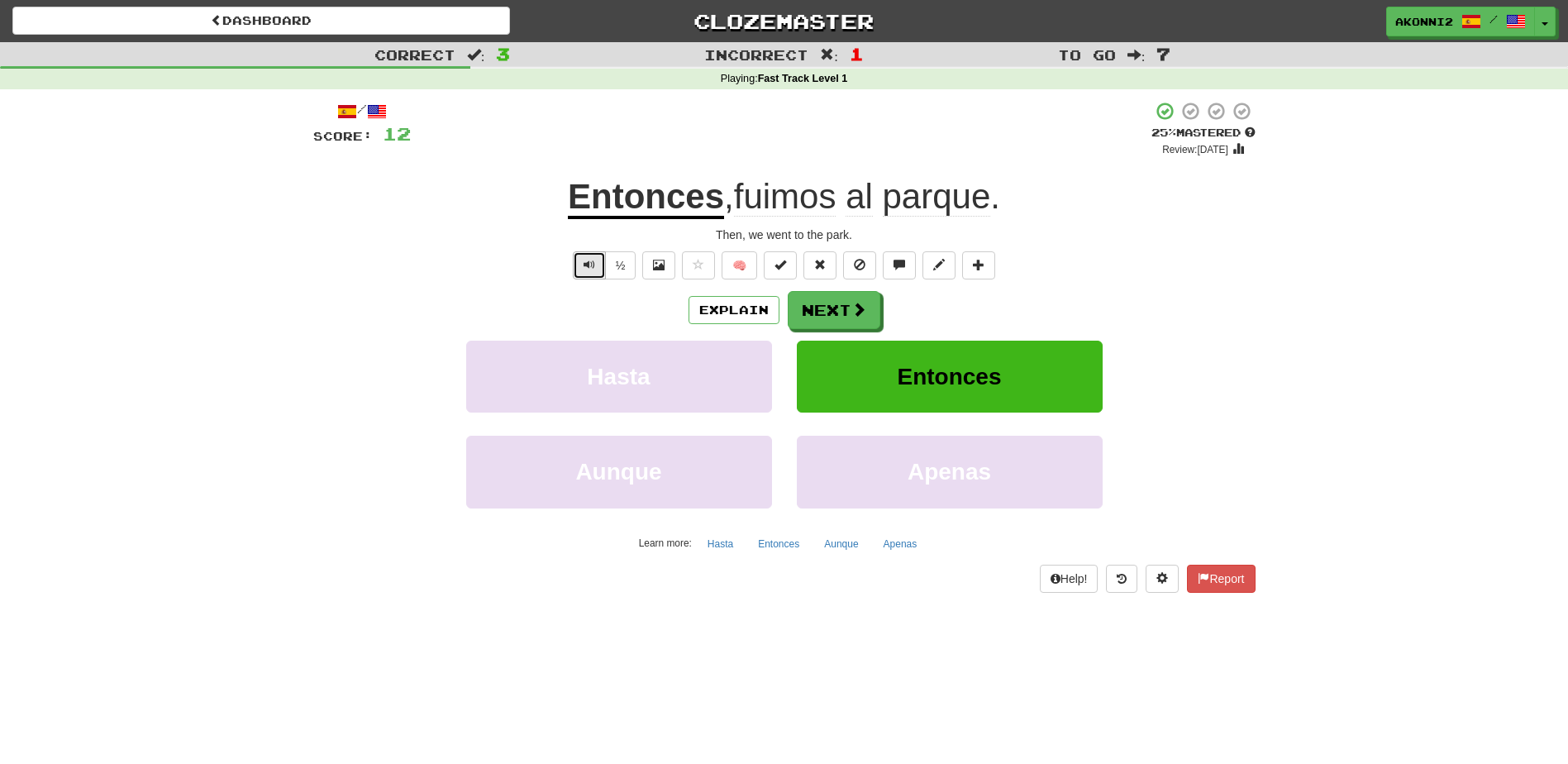
click at [583, 266] on span "Text-to-speech controls" at bounding box center [589, 264] width 12 height 12
click at [587, 271] on button "Text-to-speech controls" at bounding box center [589, 265] width 33 height 28
click at [847, 318] on button "Next" at bounding box center [834, 311] width 92 height 38
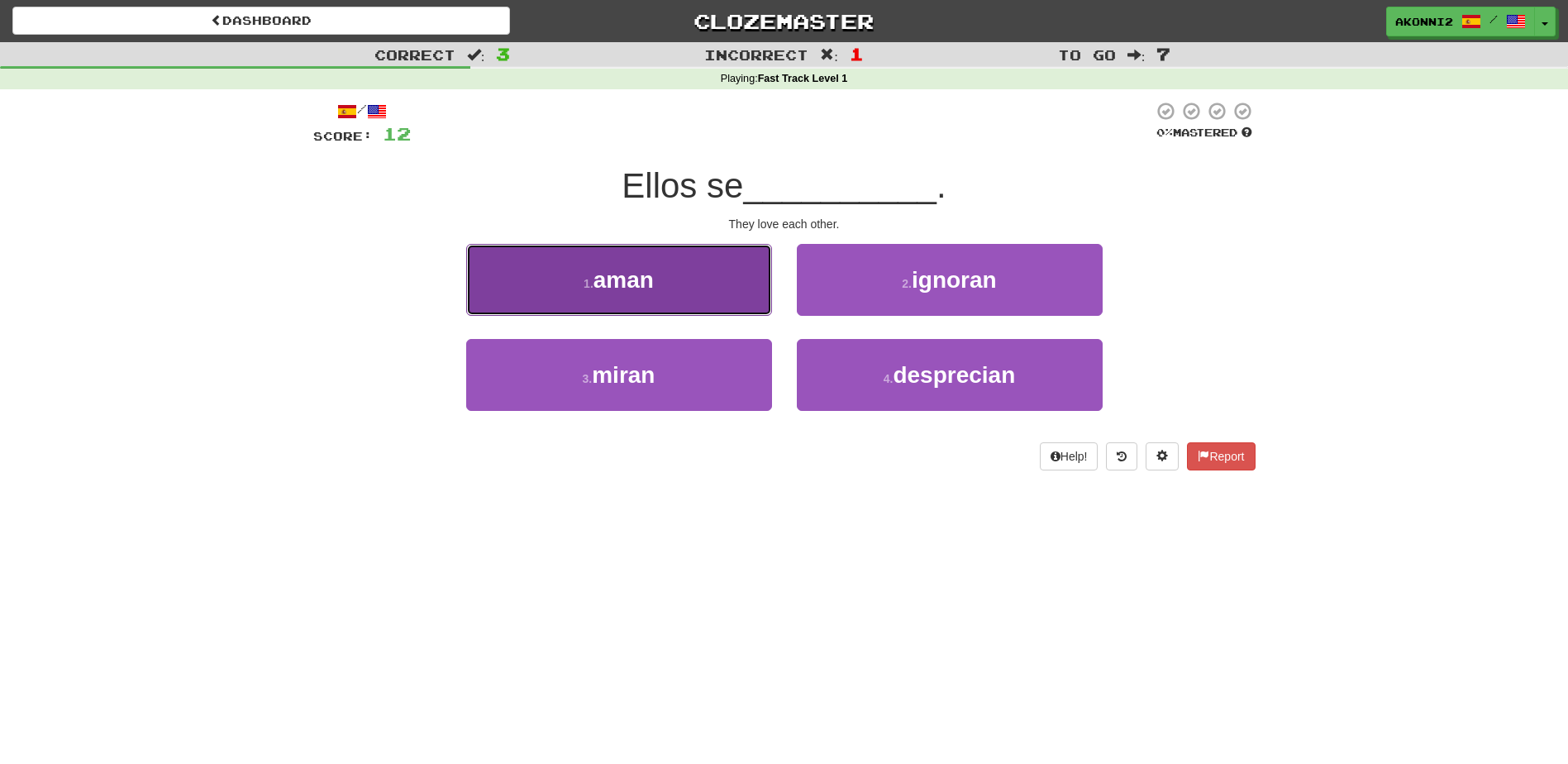
click at [620, 276] on span "aman" at bounding box center [623, 279] width 61 height 26
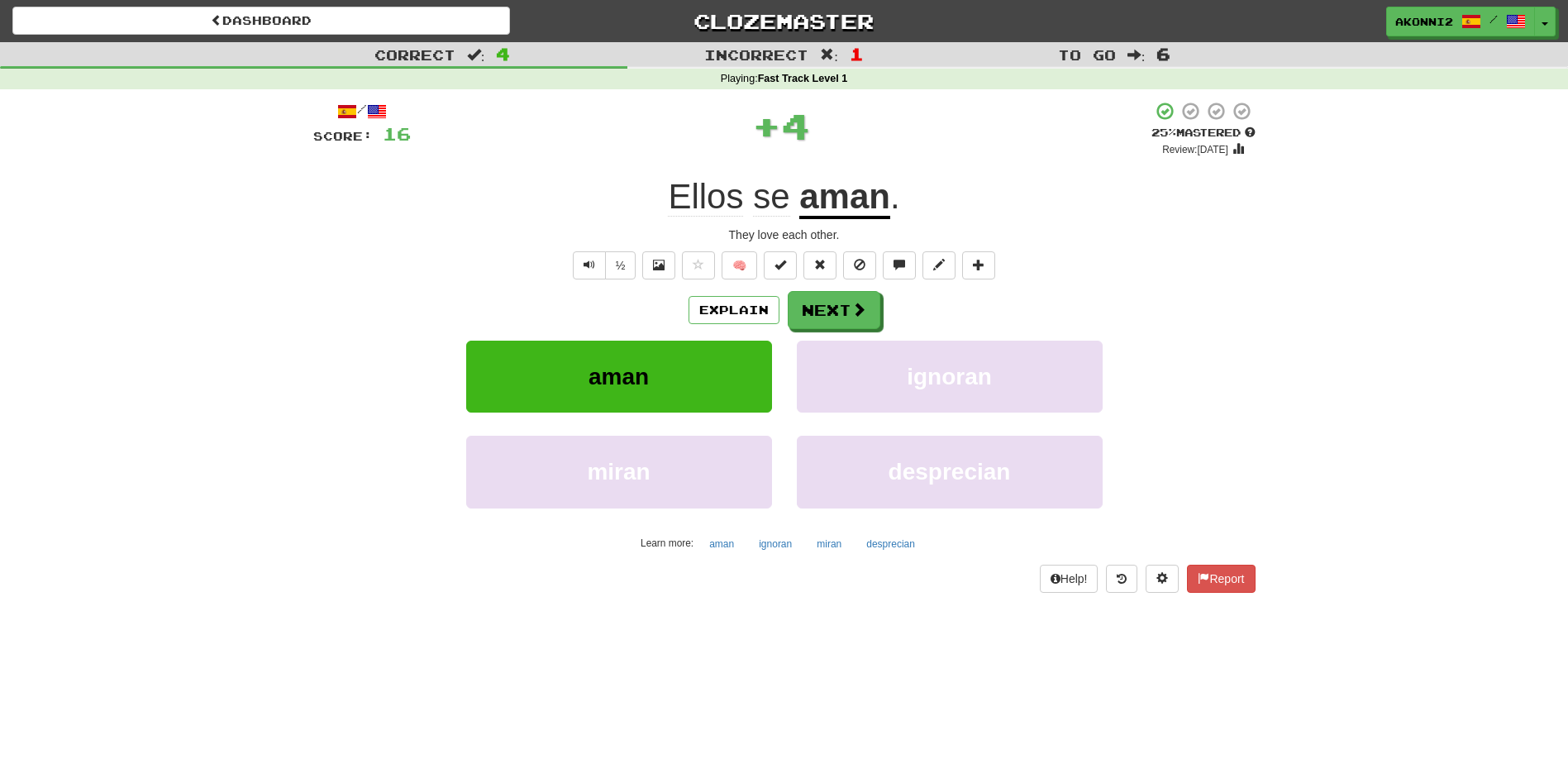
click at [856, 203] on u "aman" at bounding box center [844, 198] width 91 height 42
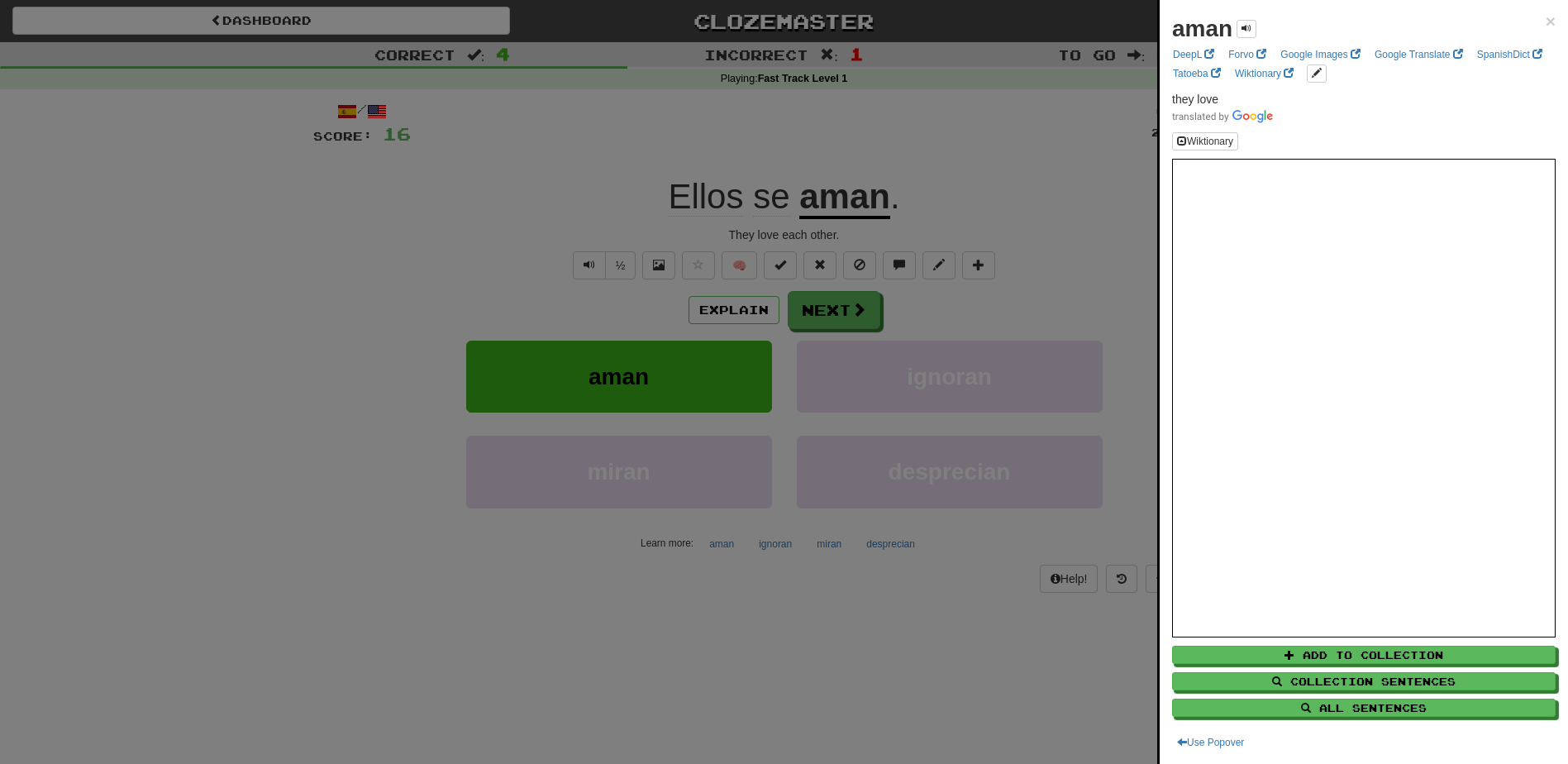
click at [1543, 17] on div "aman × DeepL Forvo Google Images Google Translate SpanishDict Tatoeba Wiktionar…" at bounding box center [1364, 382] width 408 height 764
click at [1546, 20] on span "×" at bounding box center [1551, 21] width 10 height 19
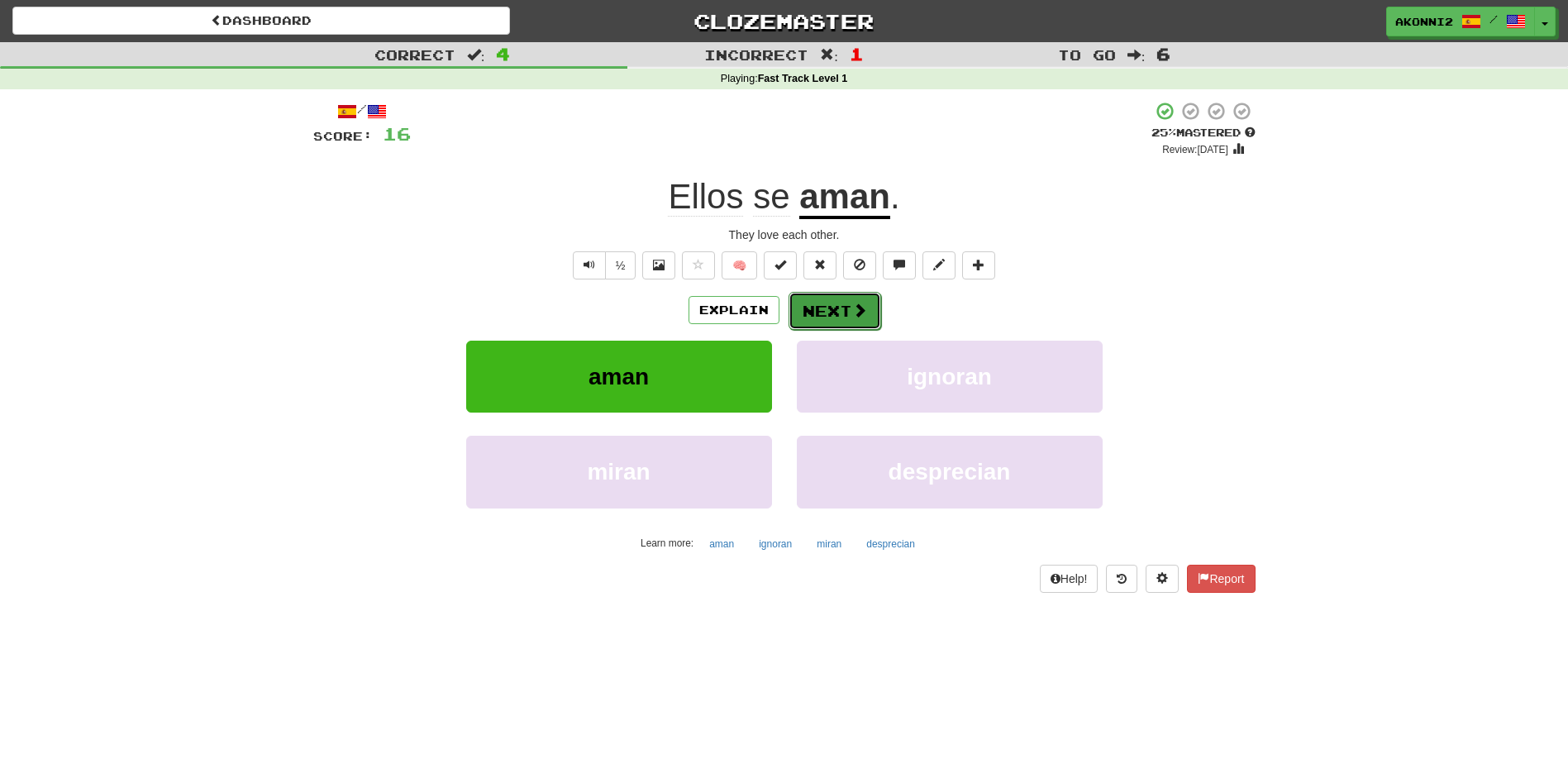
click at [834, 310] on button "Next" at bounding box center [834, 311] width 92 height 38
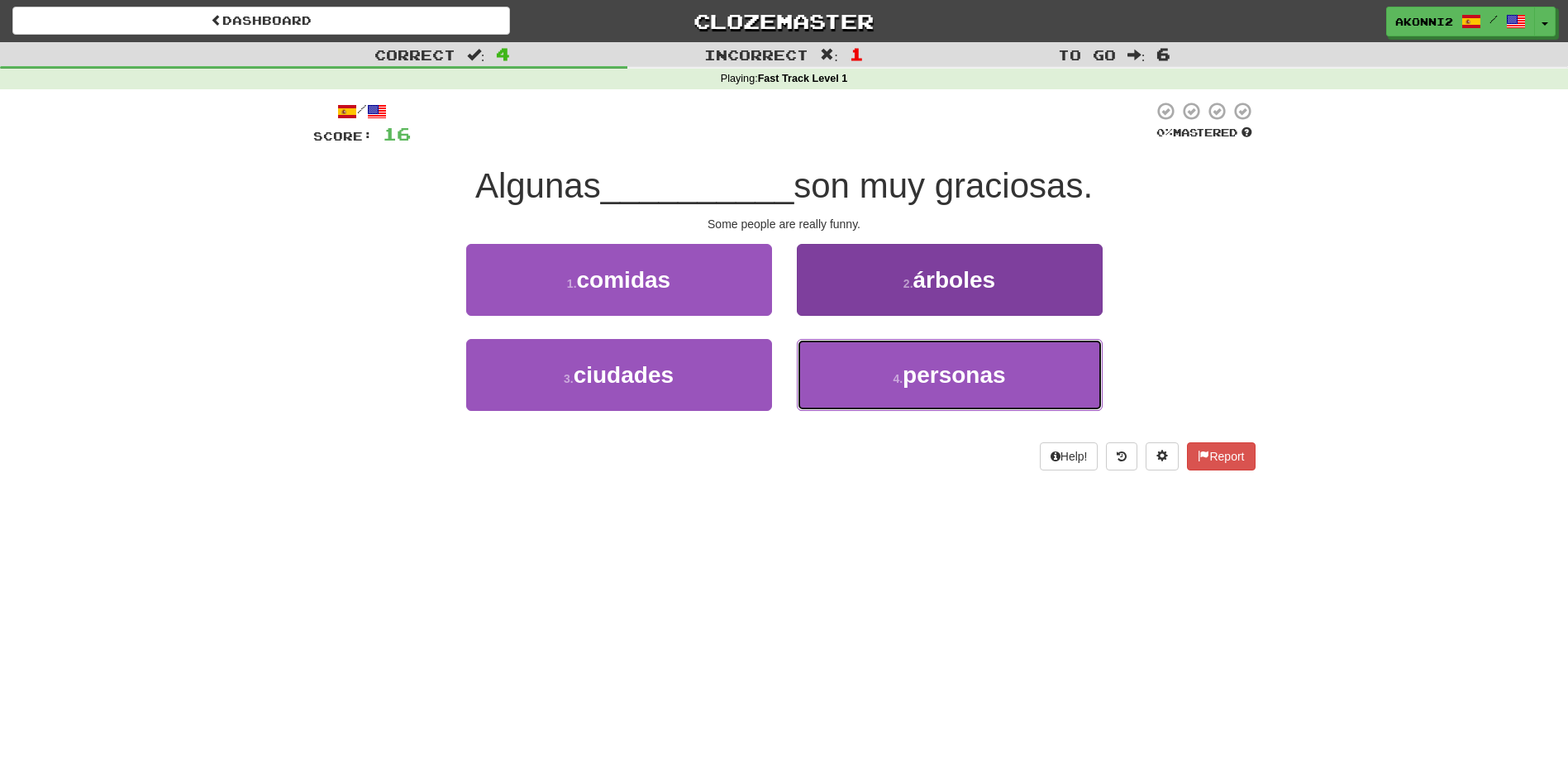
click at [929, 400] on button "4 . personas" at bounding box center [950, 375] width 306 height 72
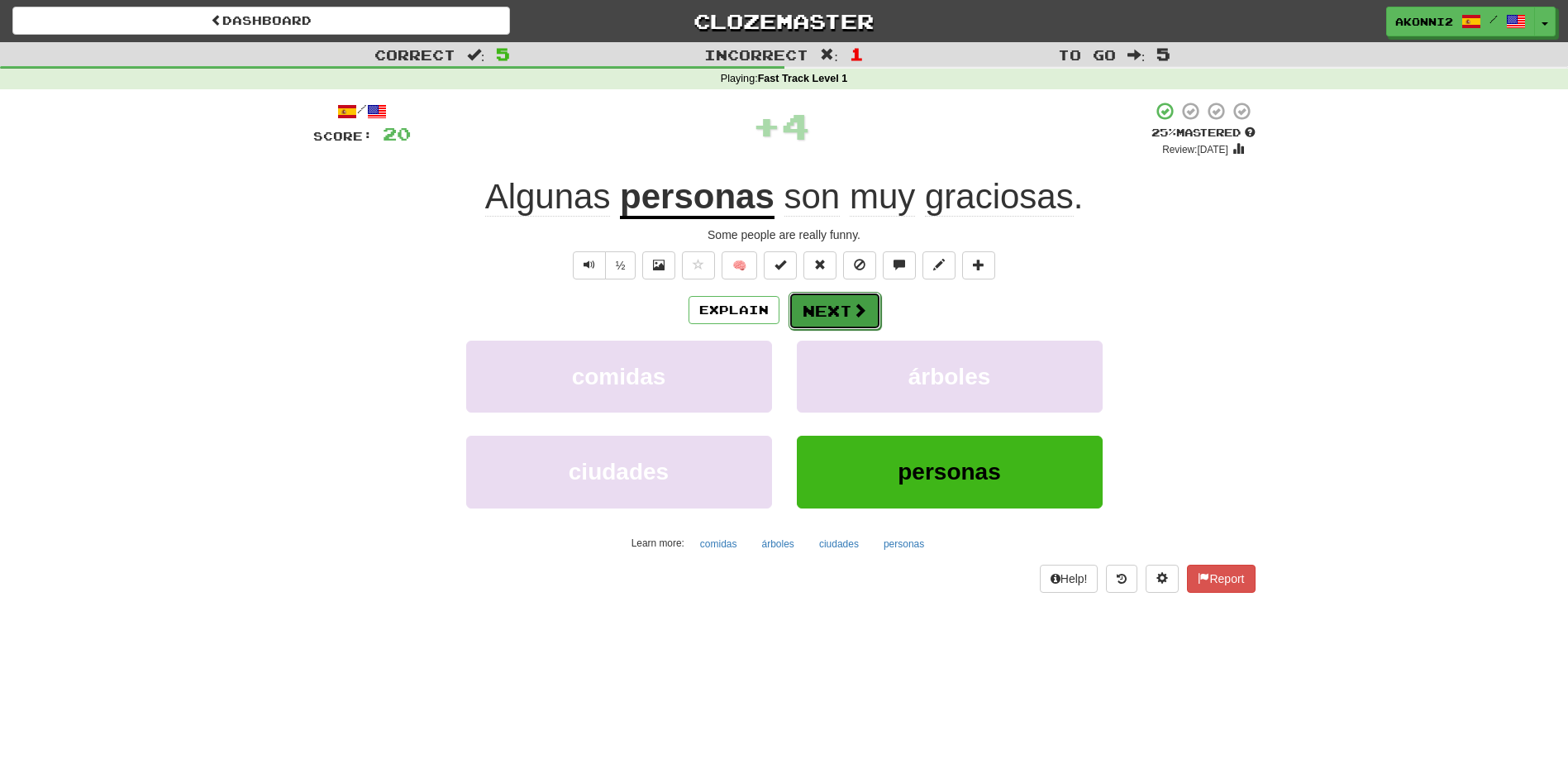
click at [810, 321] on button "Next" at bounding box center [834, 311] width 92 height 38
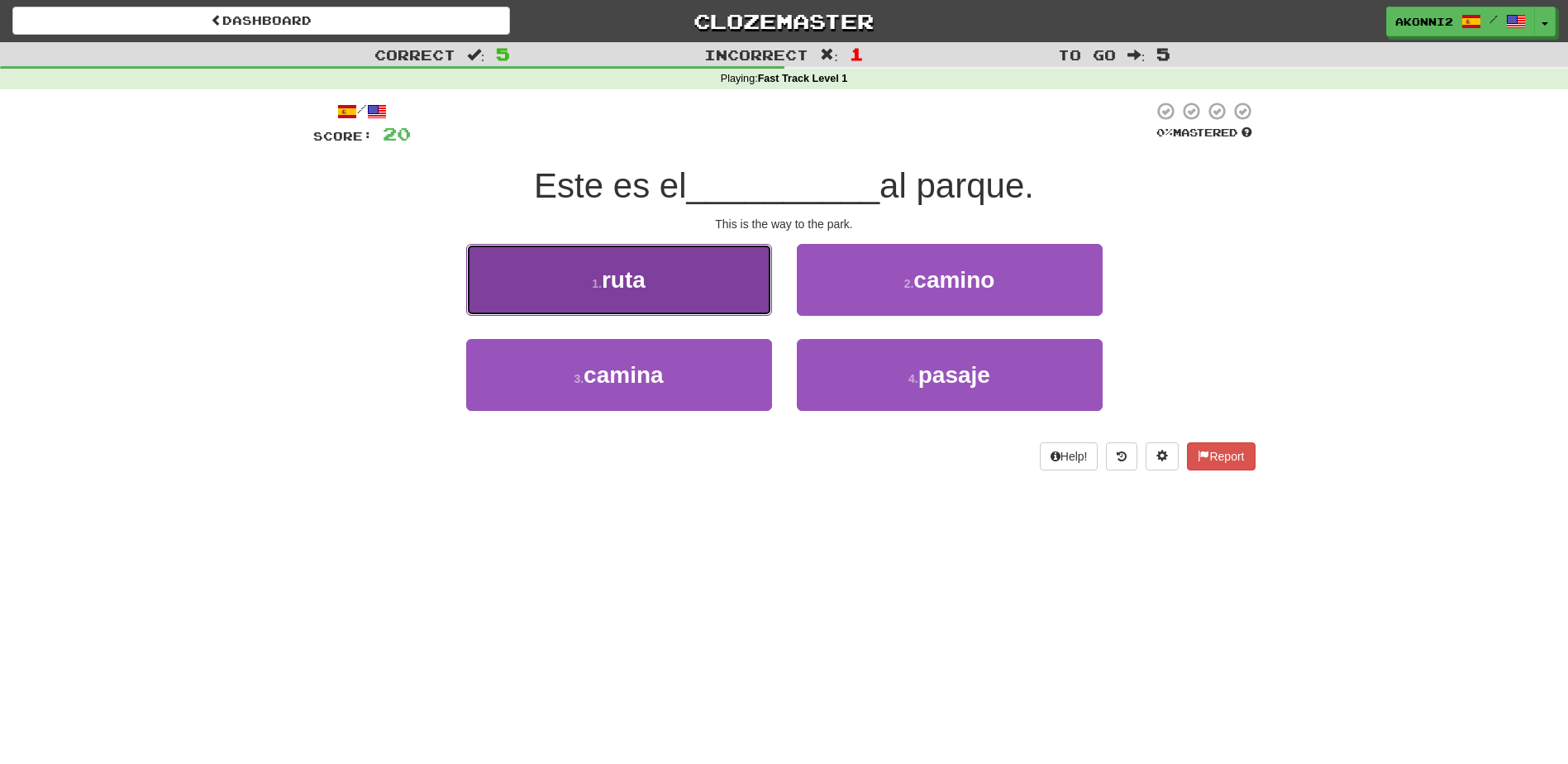
click at [696, 288] on button "1 . ruta" at bounding box center [619, 279] width 306 height 72
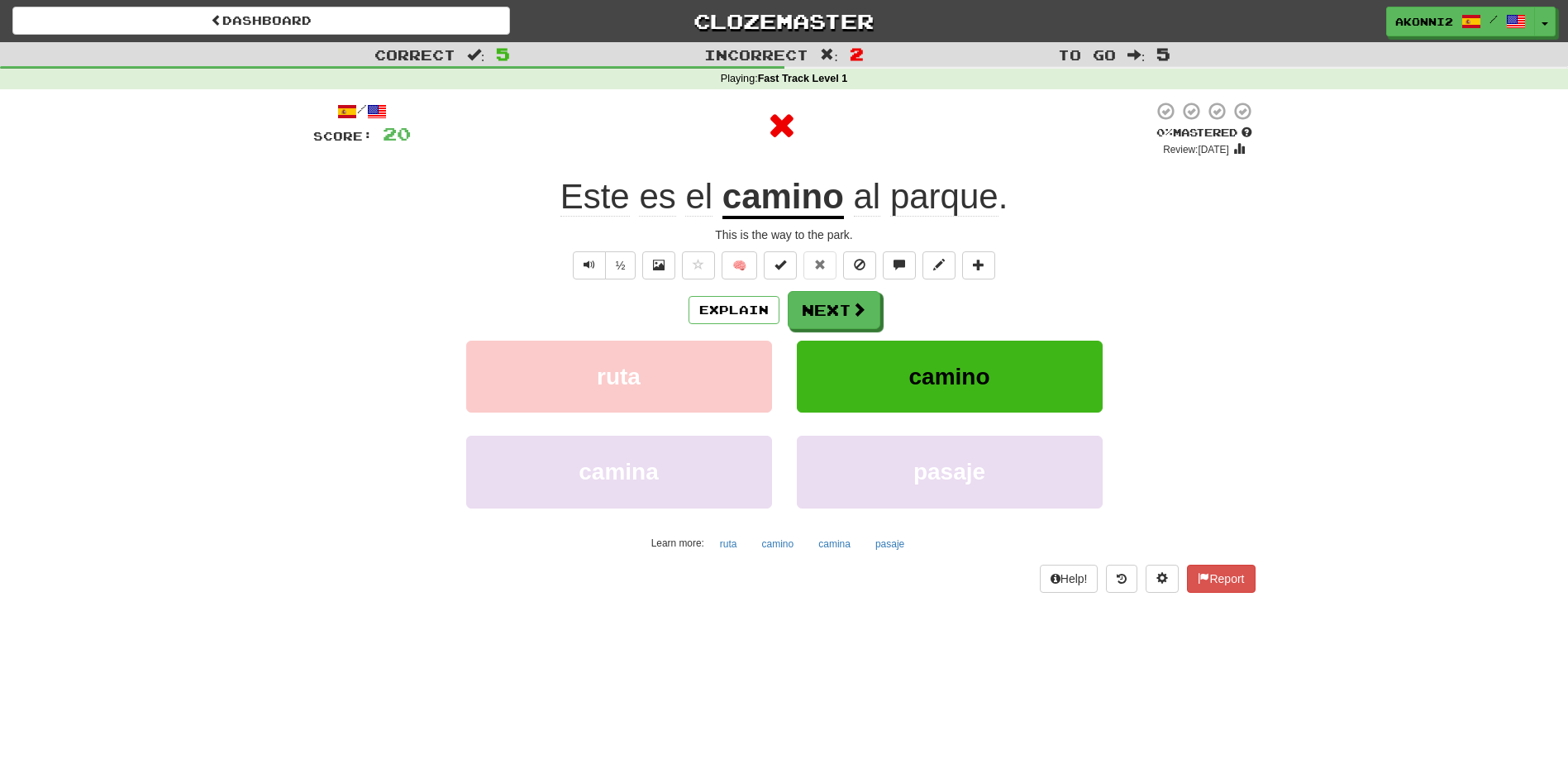
click at [831, 197] on u "camino" at bounding box center [783, 198] width 121 height 42
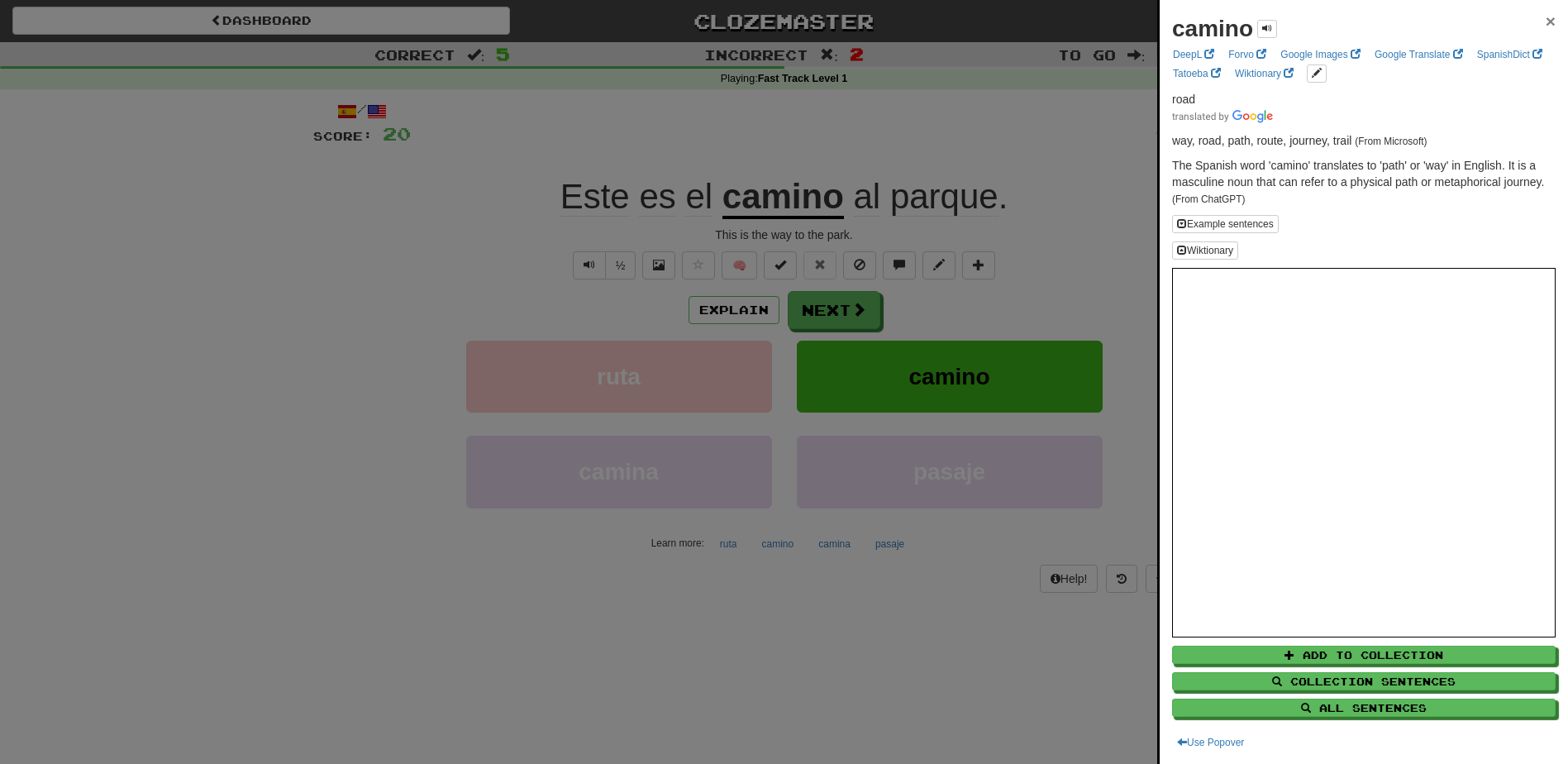
click at [1546, 21] on span "×" at bounding box center [1551, 21] width 10 height 19
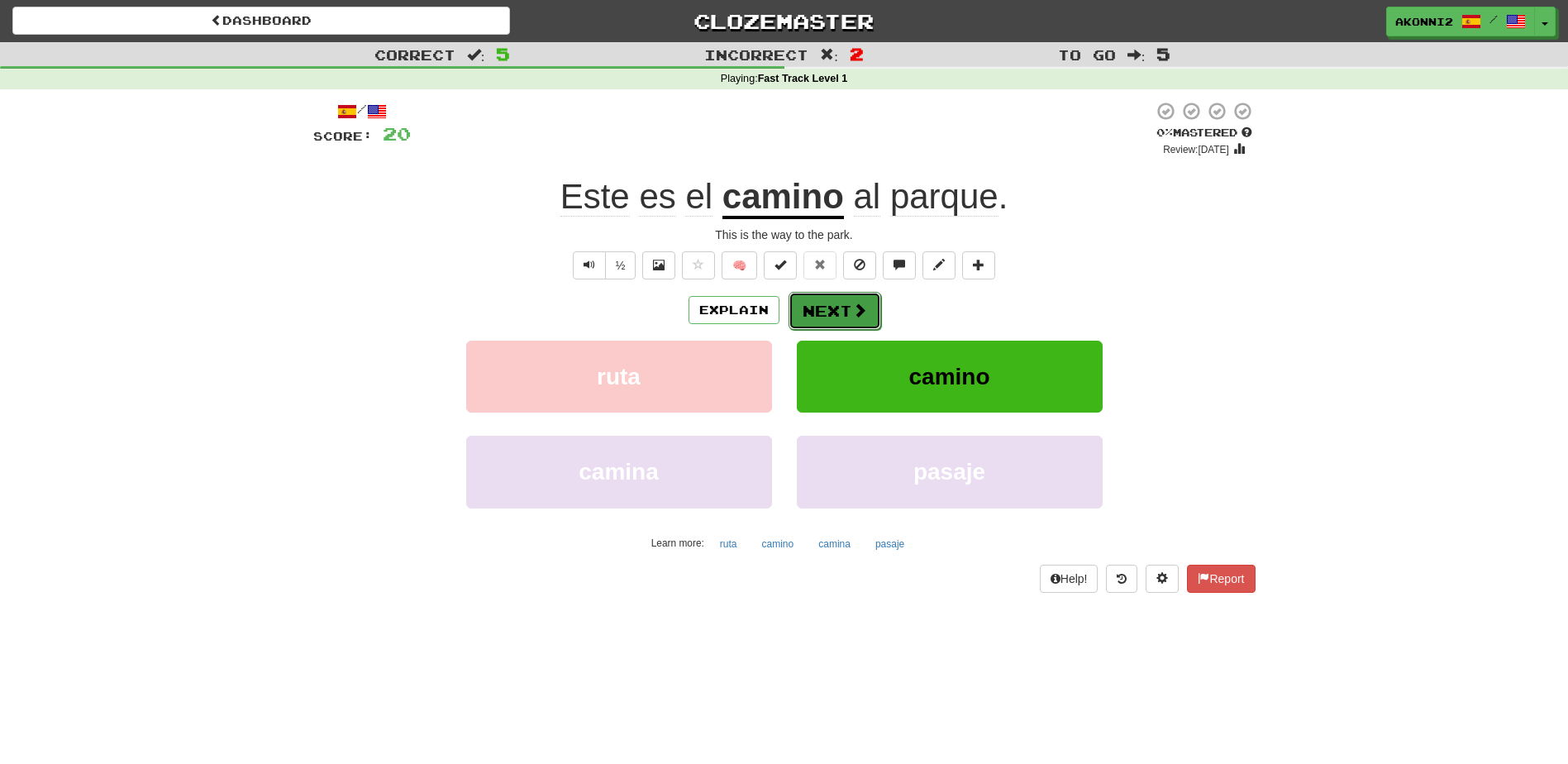
click at [853, 310] on span at bounding box center [860, 310] width 15 height 15
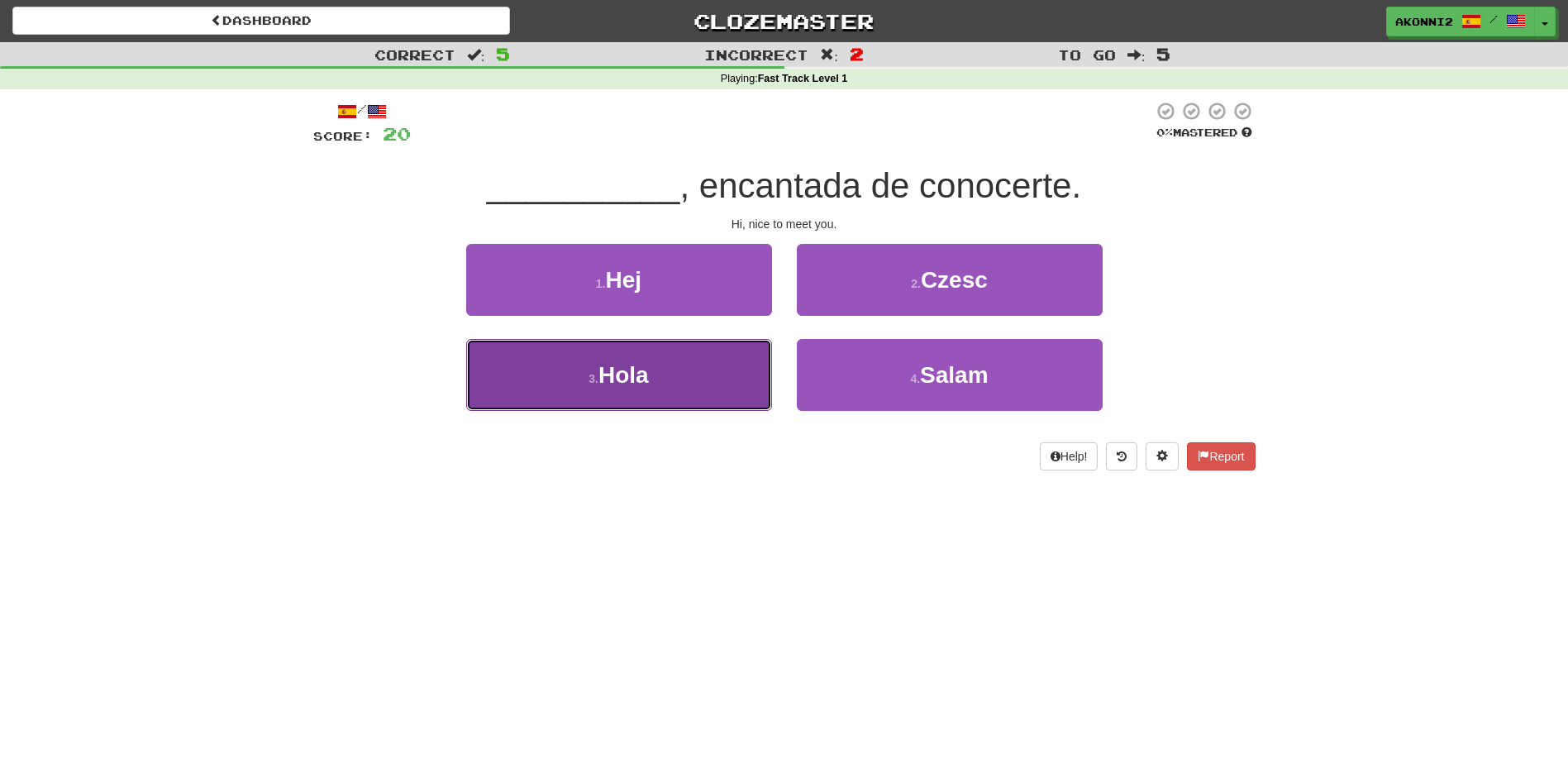
click at [640, 382] on span "Hola" at bounding box center [623, 375] width 51 height 26
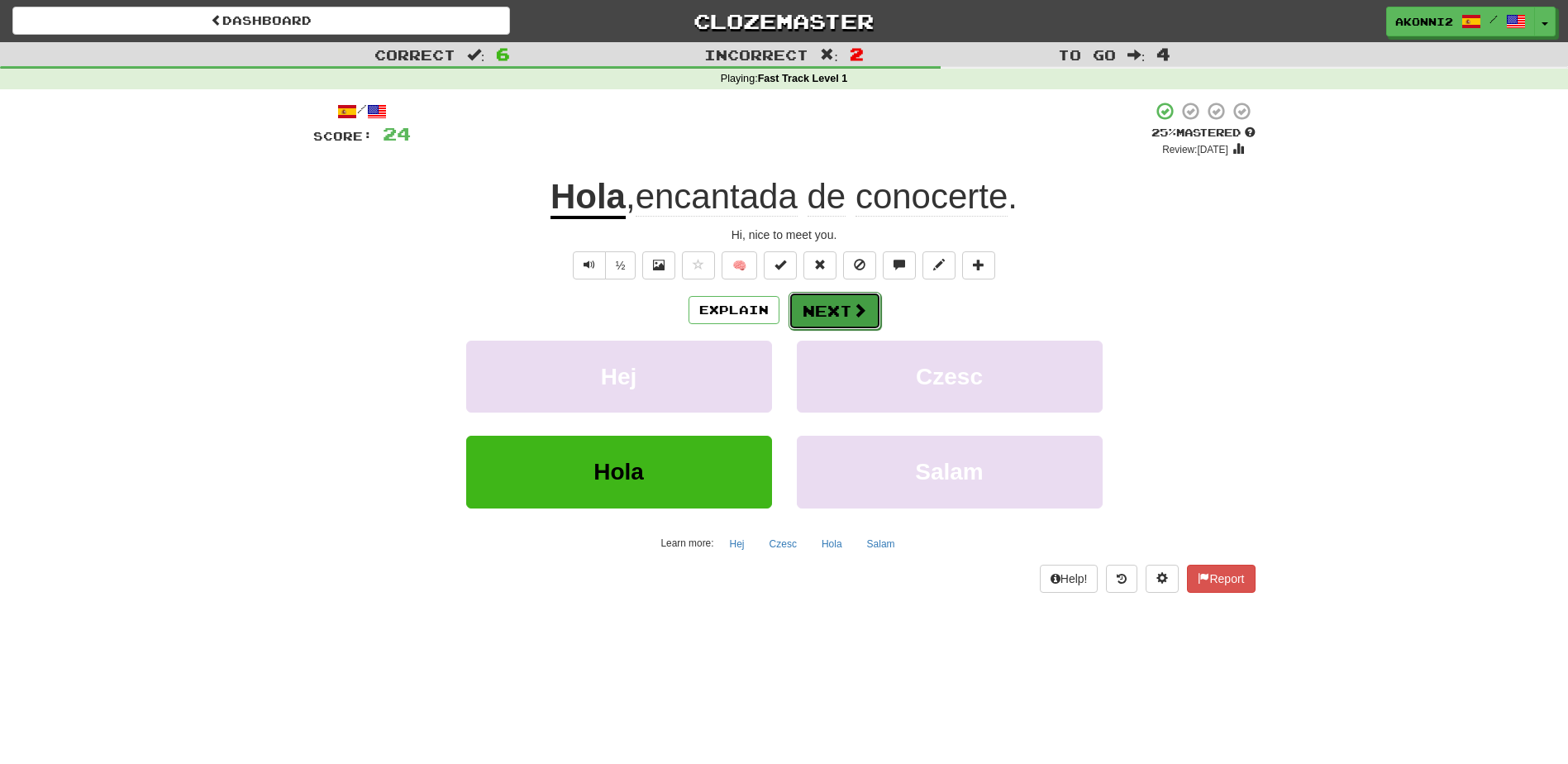
click at [848, 319] on button "Next" at bounding box center [834, 311] width 92 height 38
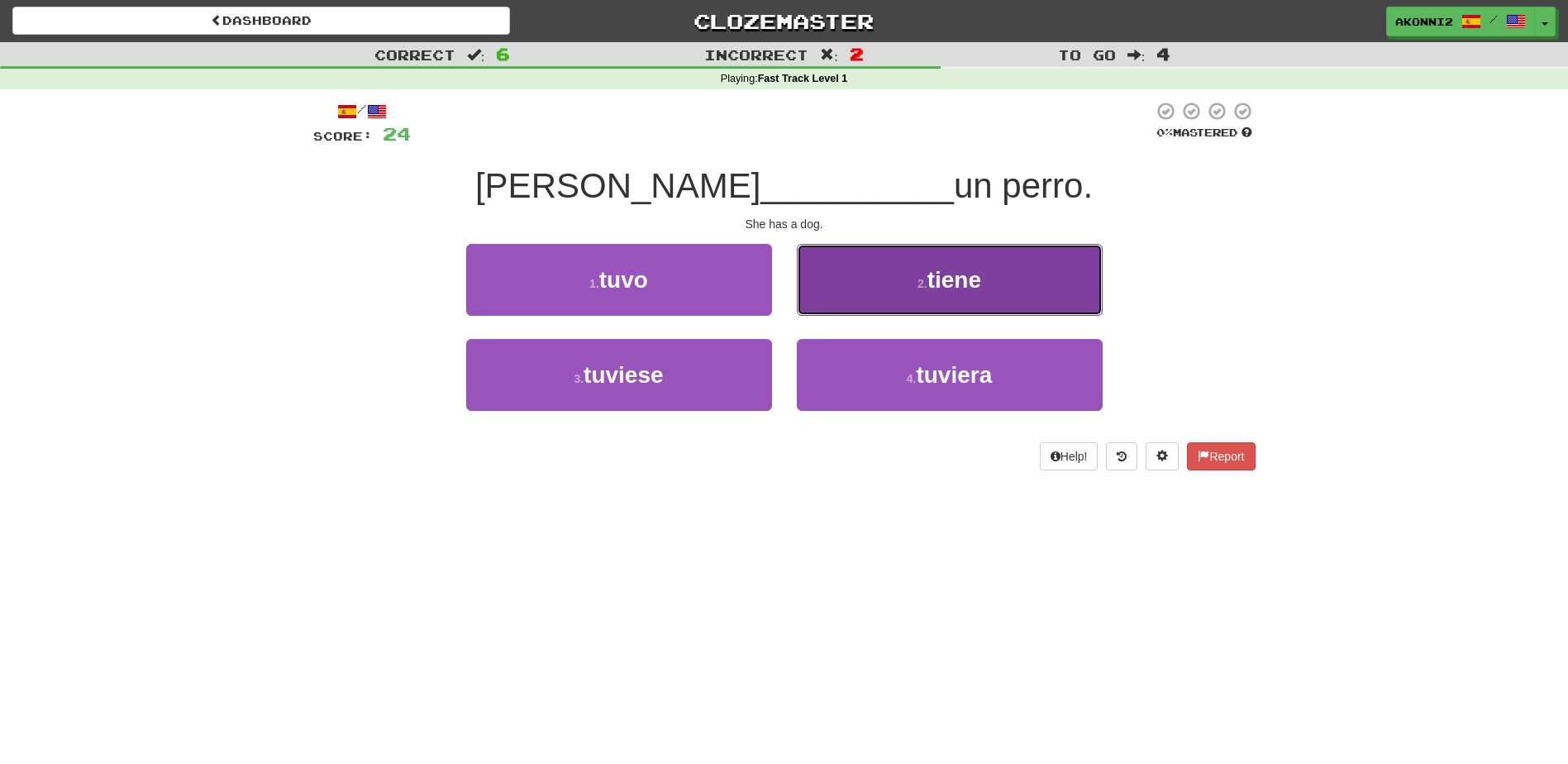
click at [1013, 283] on button "2 . tiene" at bounding box center [950, 279] width 306 height 72
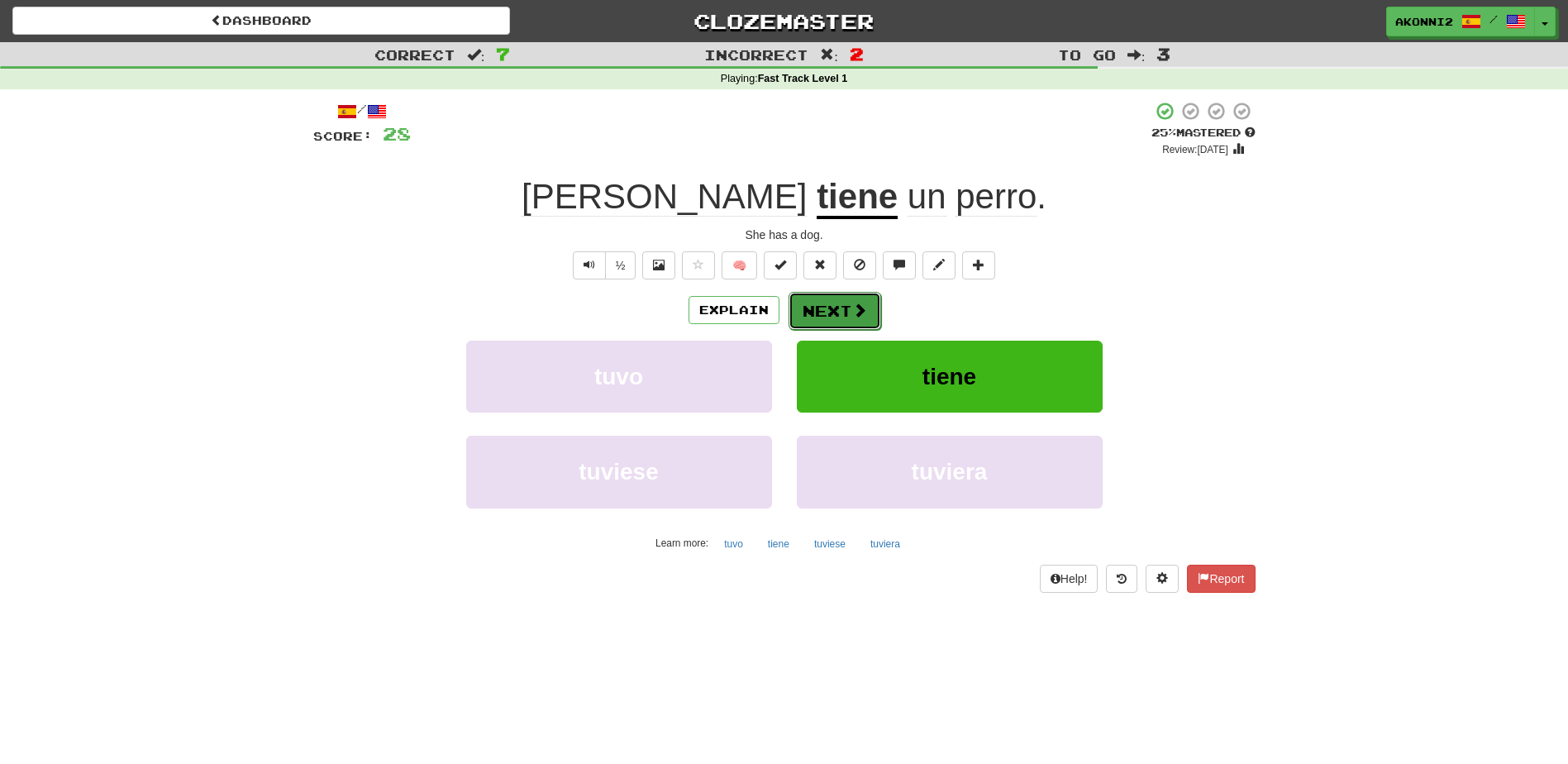
click at [825, 310] on button "Next" at bounding box center [834, 311] width 92 height 38
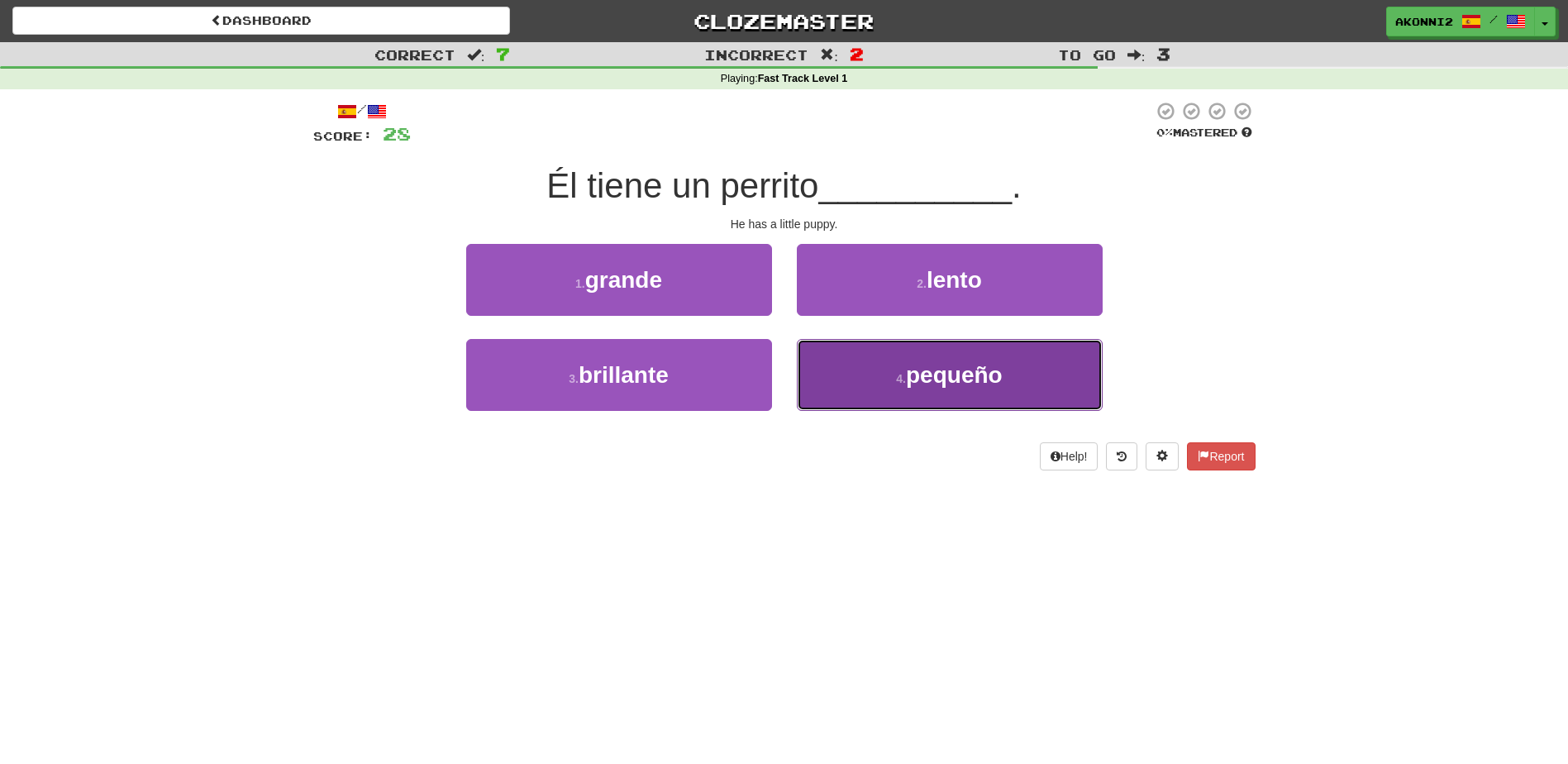
click at [945, 377] on span "pequeño" at bounding box center [954, 375] width 96 height 26
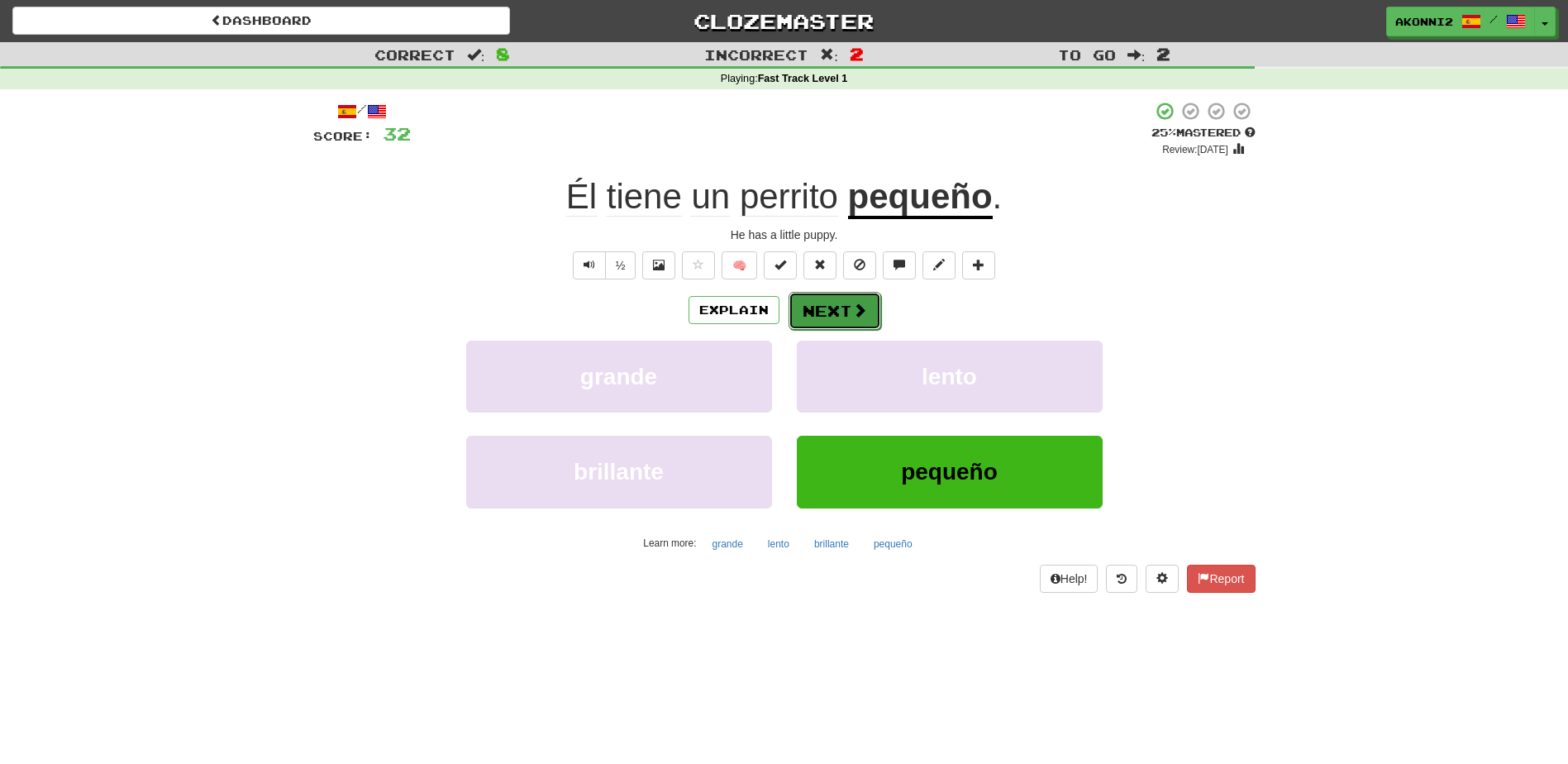
click at [834, 308] on button "Next" at bounding box center [834, 311] width 92 height 38
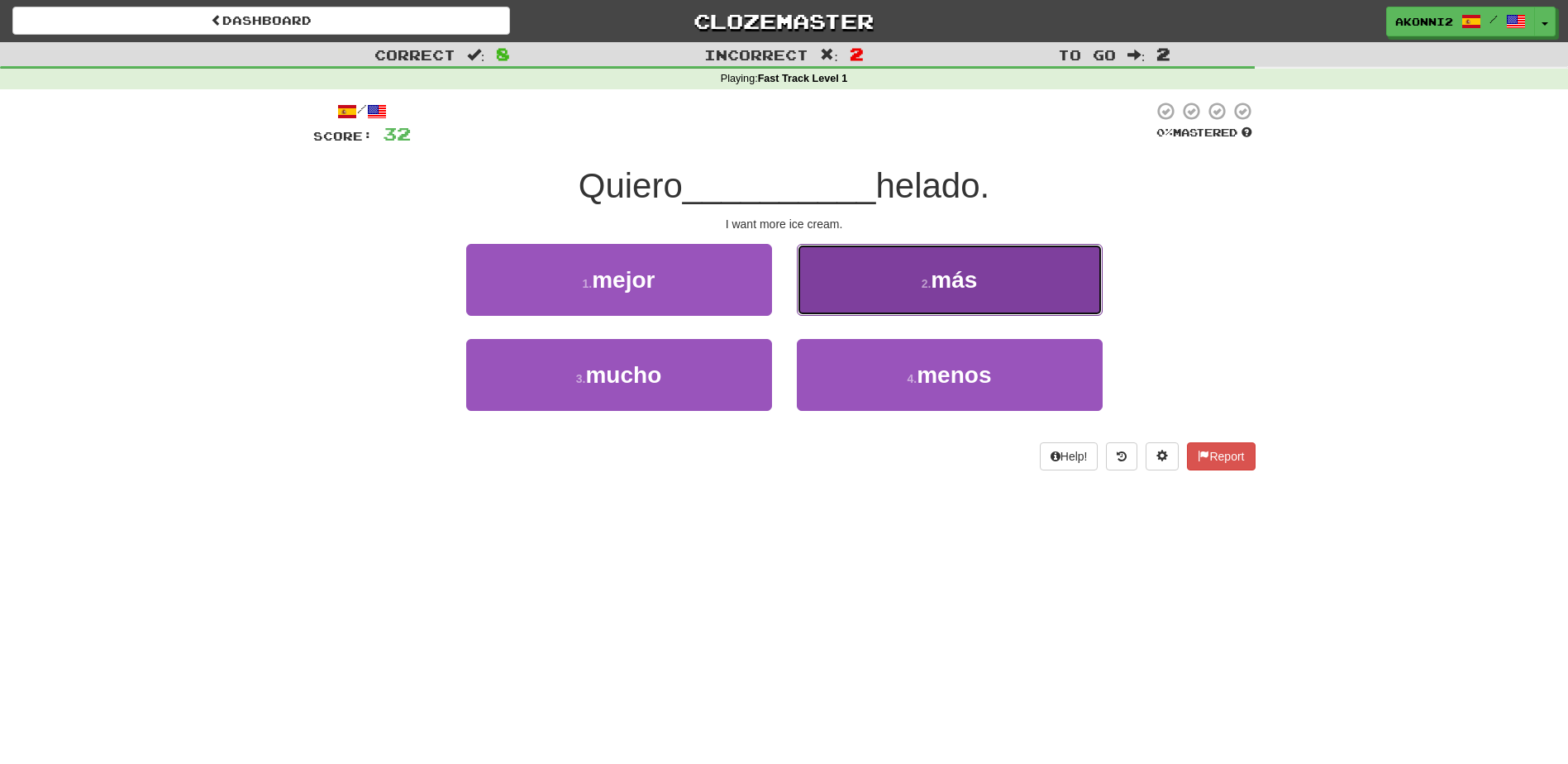
click at [995, 277] on button "2 . más" at bounding box center [950, 279] width 306 height 72
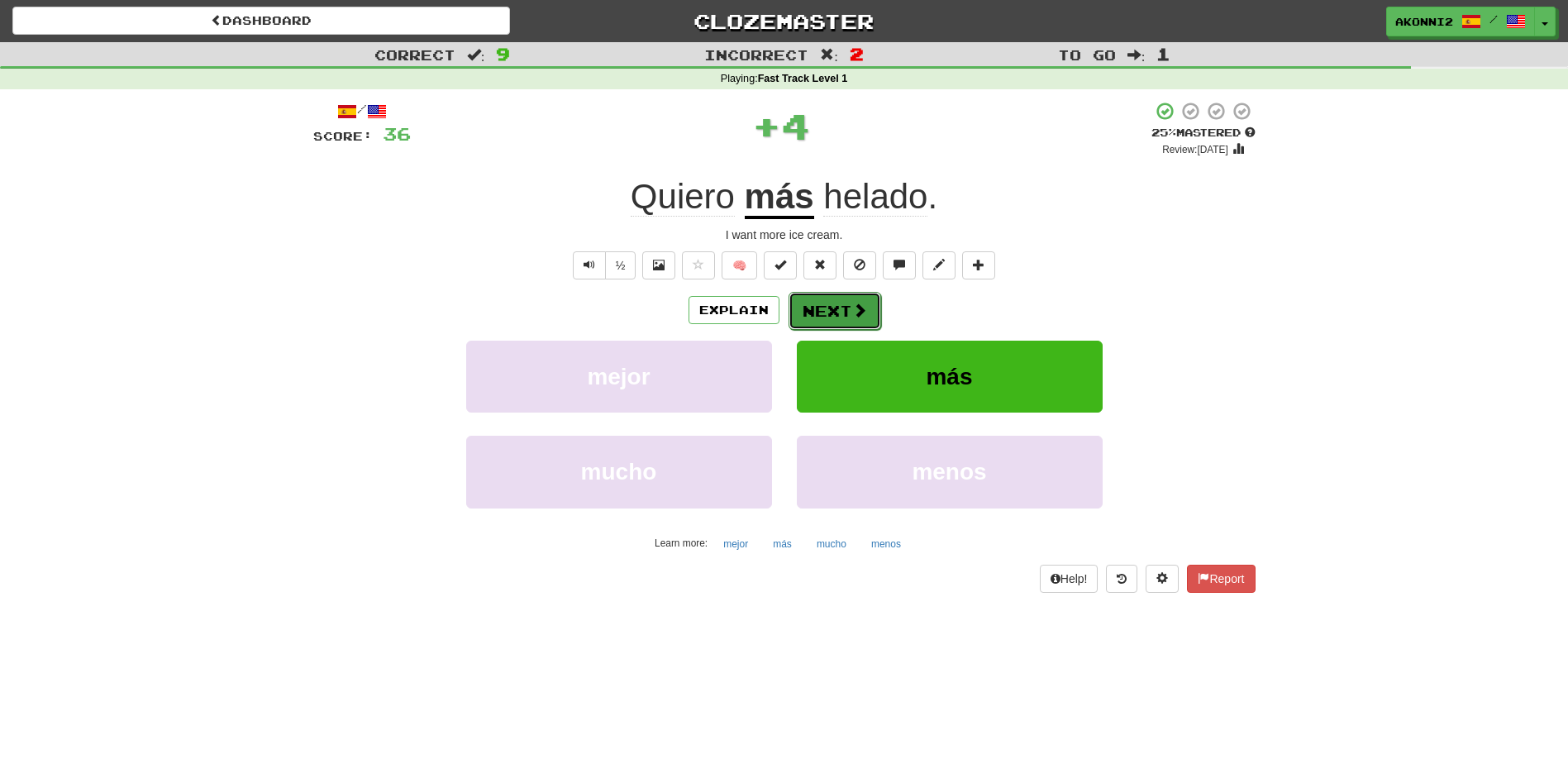
click at [868, 320] on button "Next" at bounding box center [834, 311] width 92 height 38
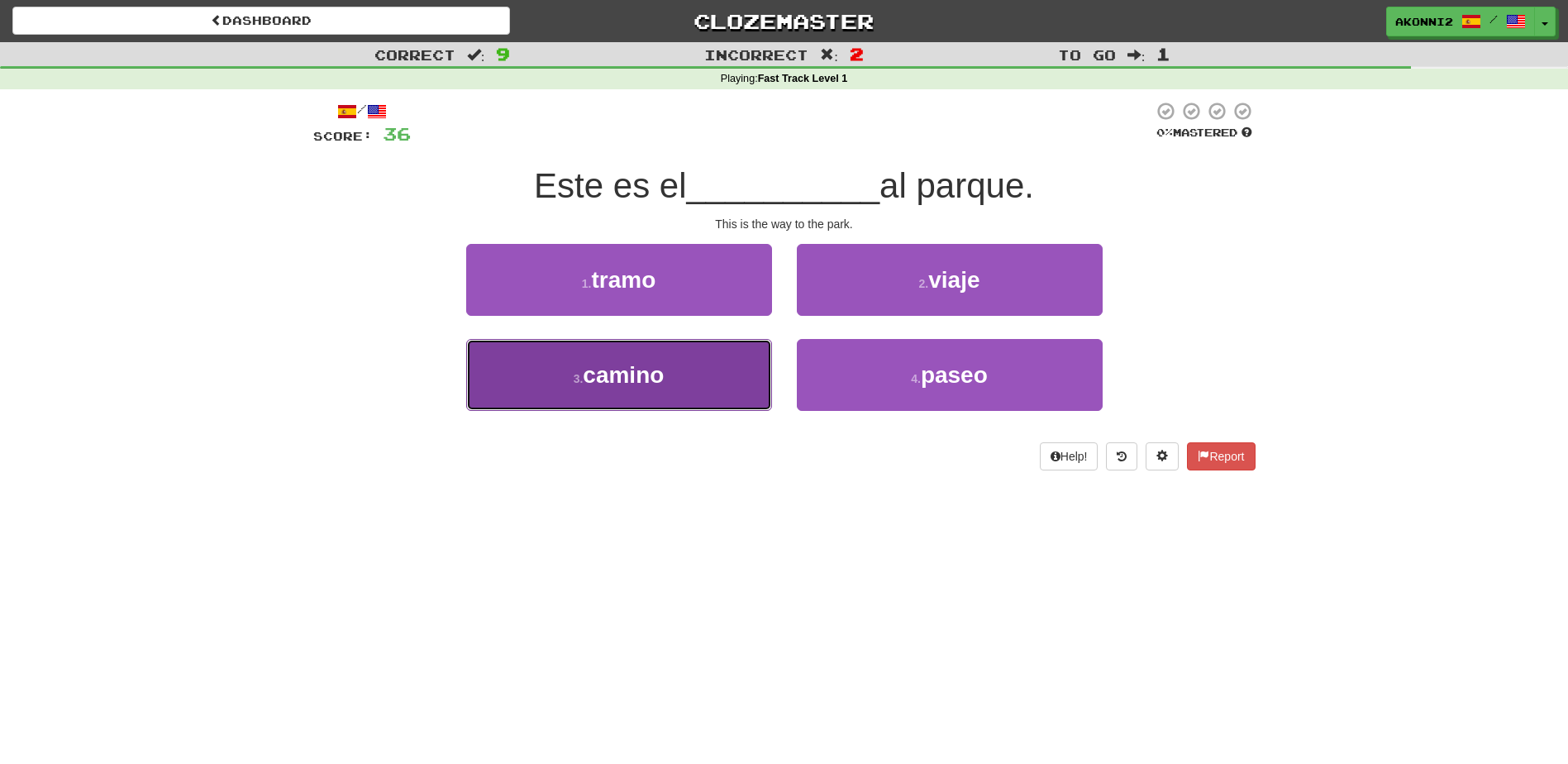
click at [718, 370] on button "3 . camino" at bounding box center [619, 375] width 306 height 72
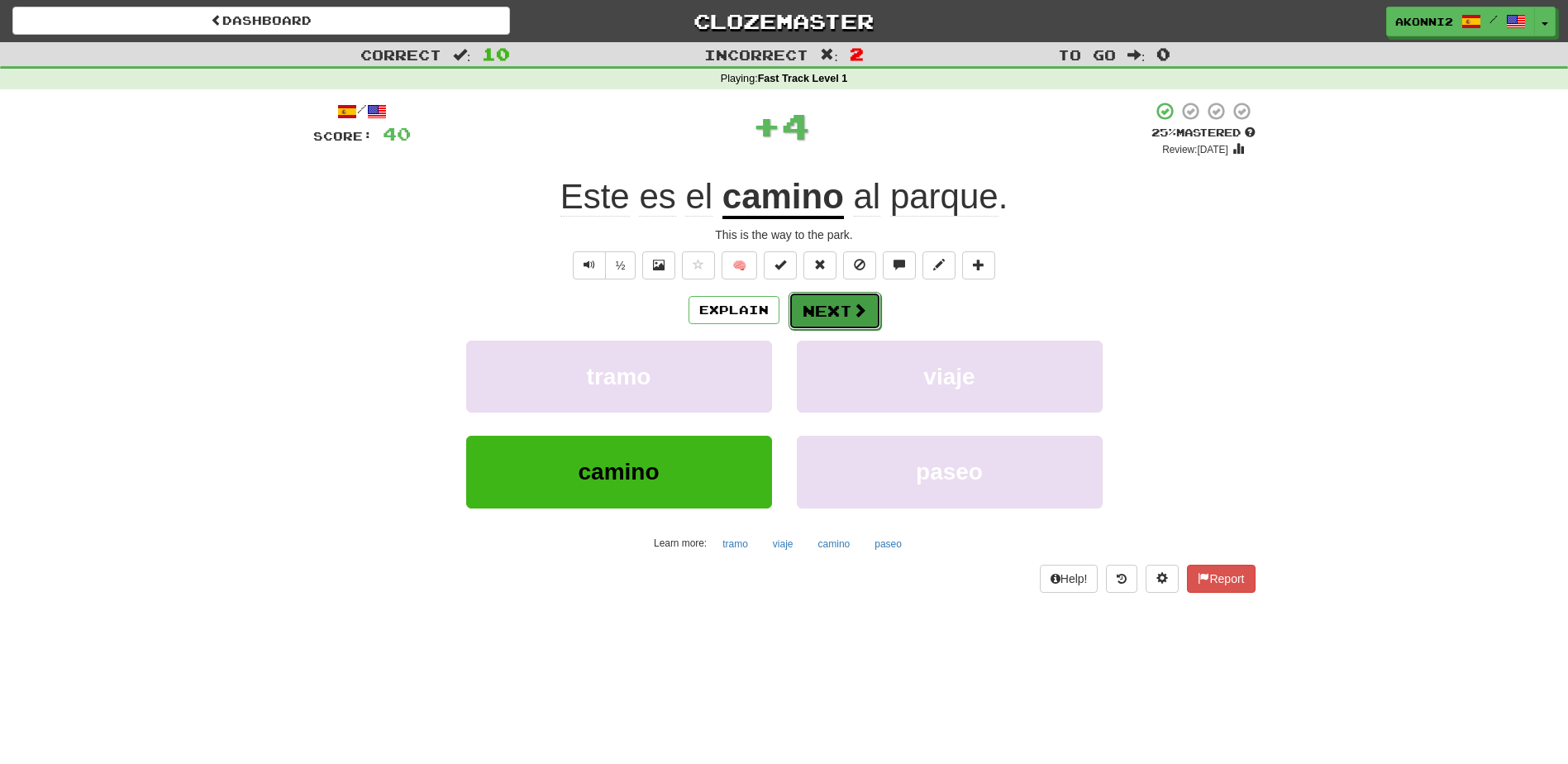
click at [826, 308] on button "Next" at bounding box center [834, 311] width 92 height 38
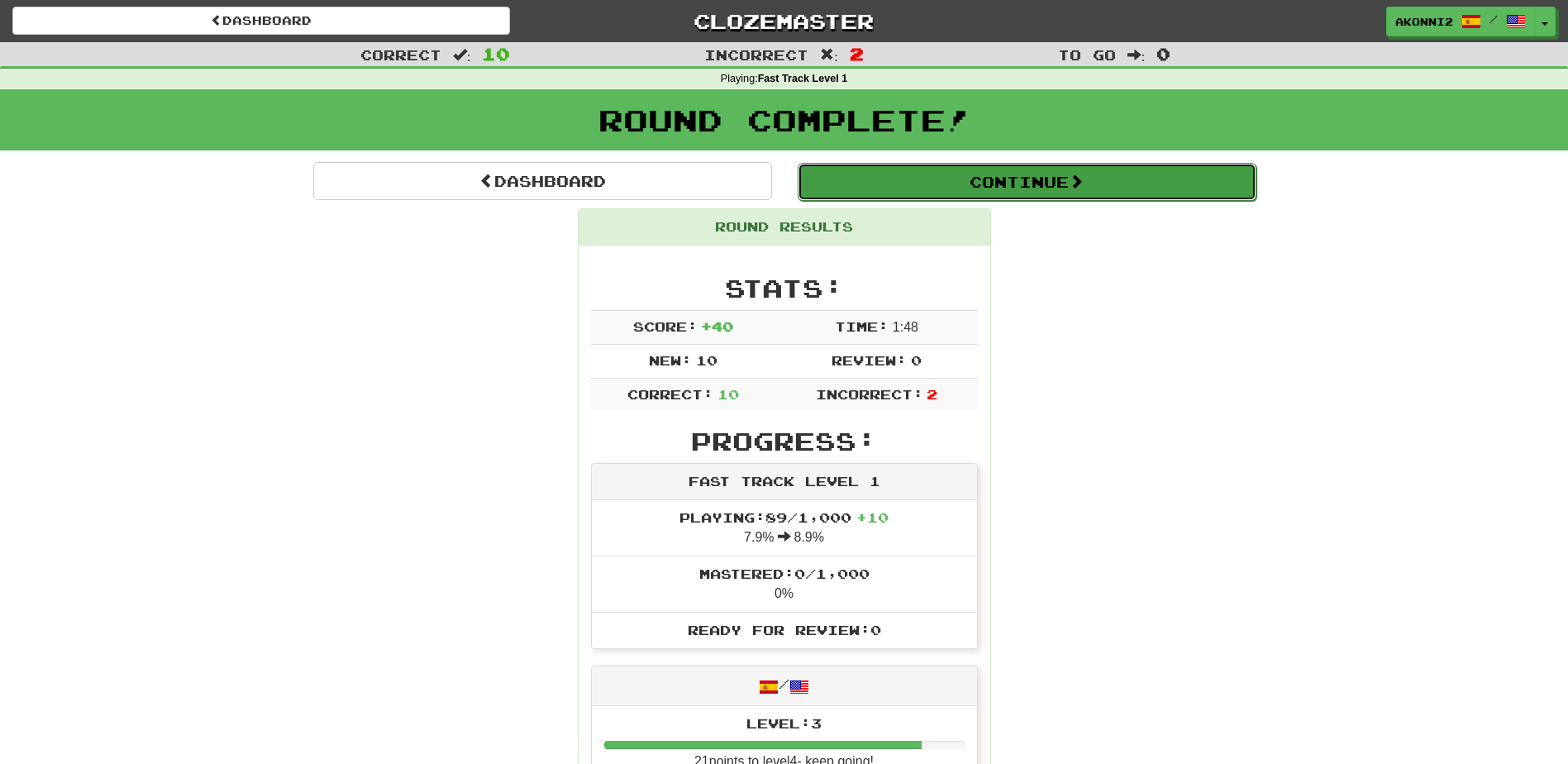
click at [1020, 190] on button "Continue" at bounding box center [1027, 182] width 459 height 38
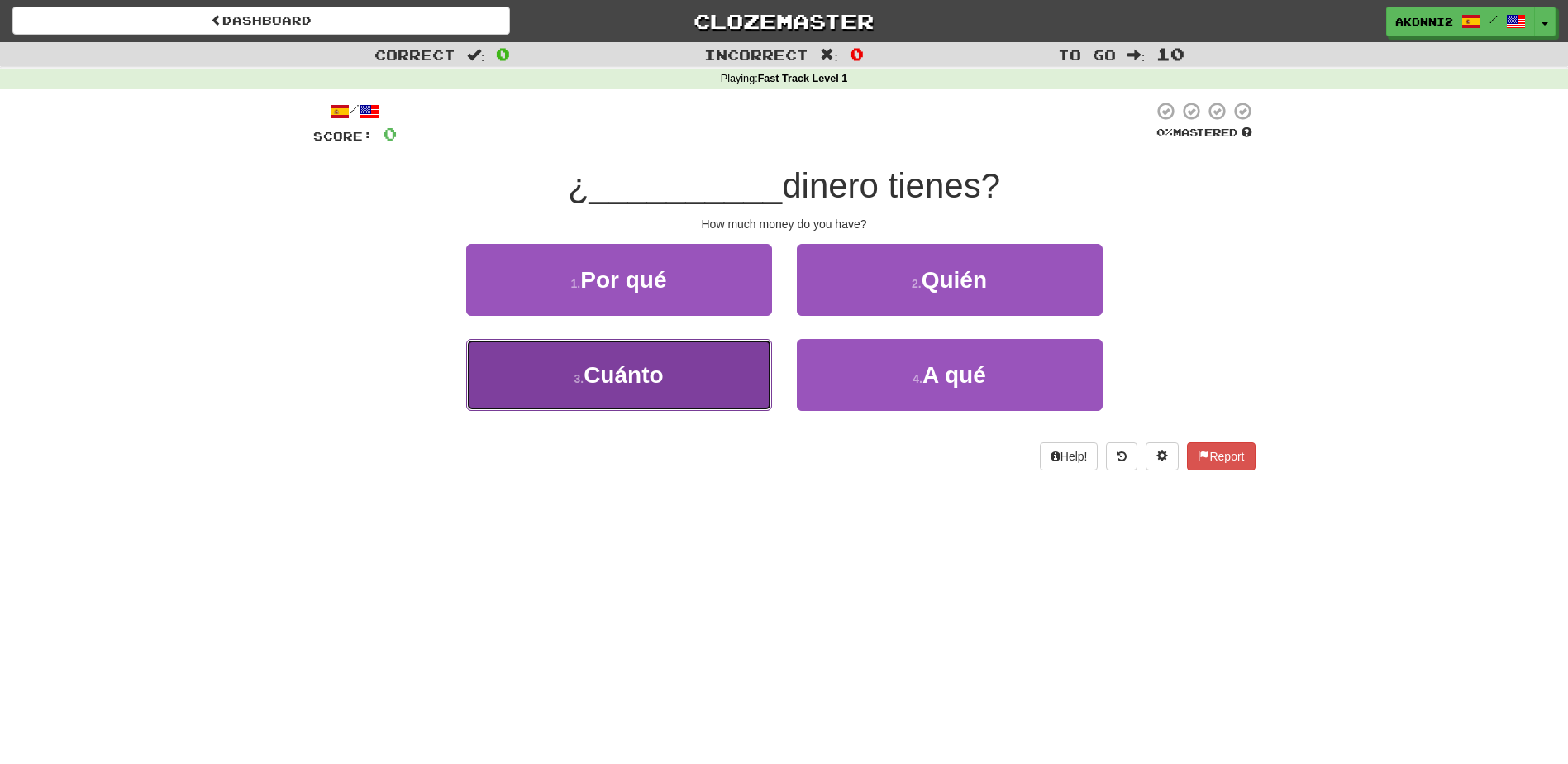
click at [617, 352] on button "3 . [GEOGRAPHIC_DATA]" at bounding box center [619, 375] width 306 height 72
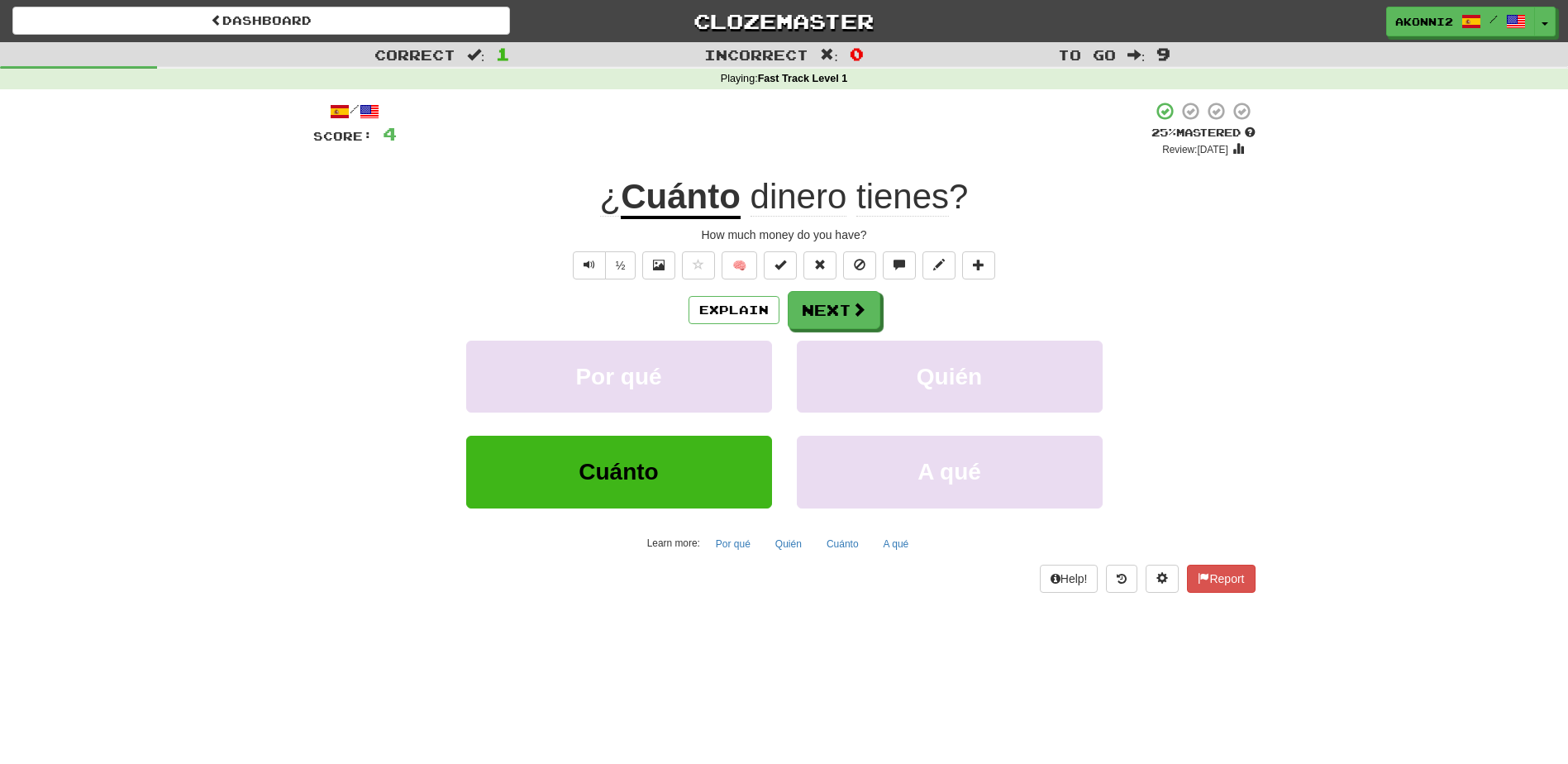
click at [804, 209] on span "dinero" at bounding box center [799, 197] width 96 height 40
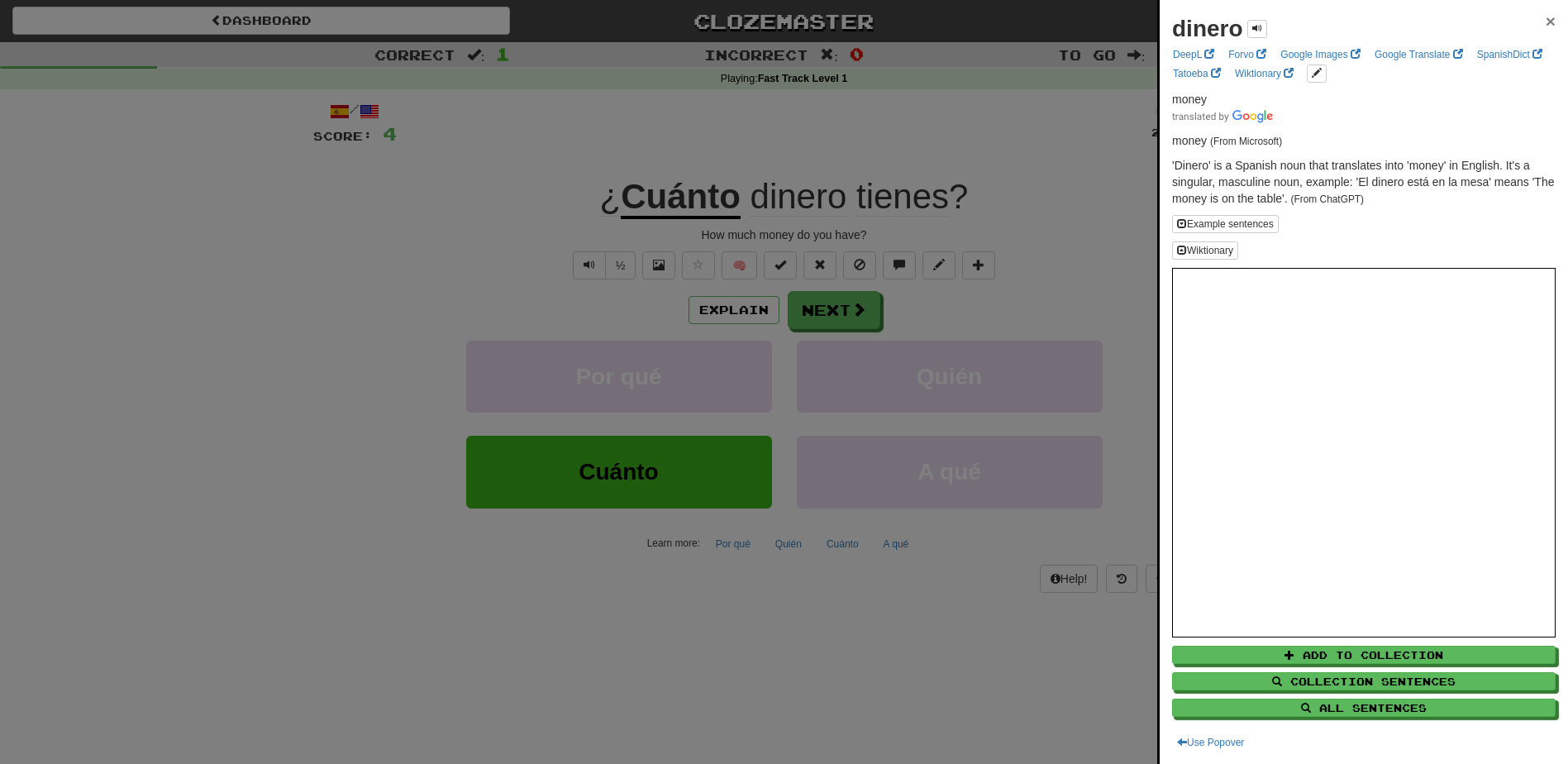
click at [1546, 20] on span "×" at bounding box center [1551, 21] width 10 height 19
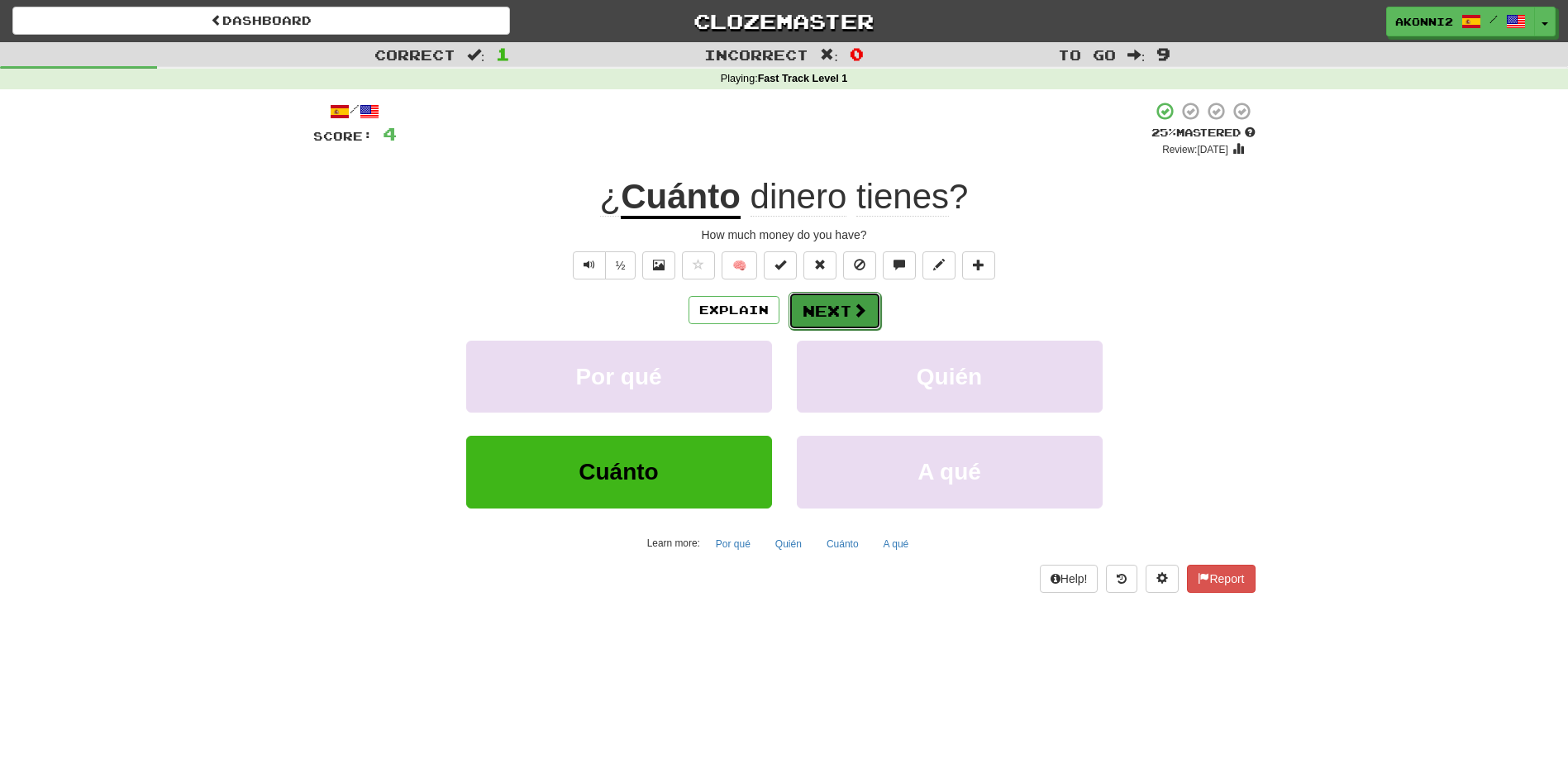
click at [818, 316] on button "Next" at bounding box center [834, 311] width 92 height 38
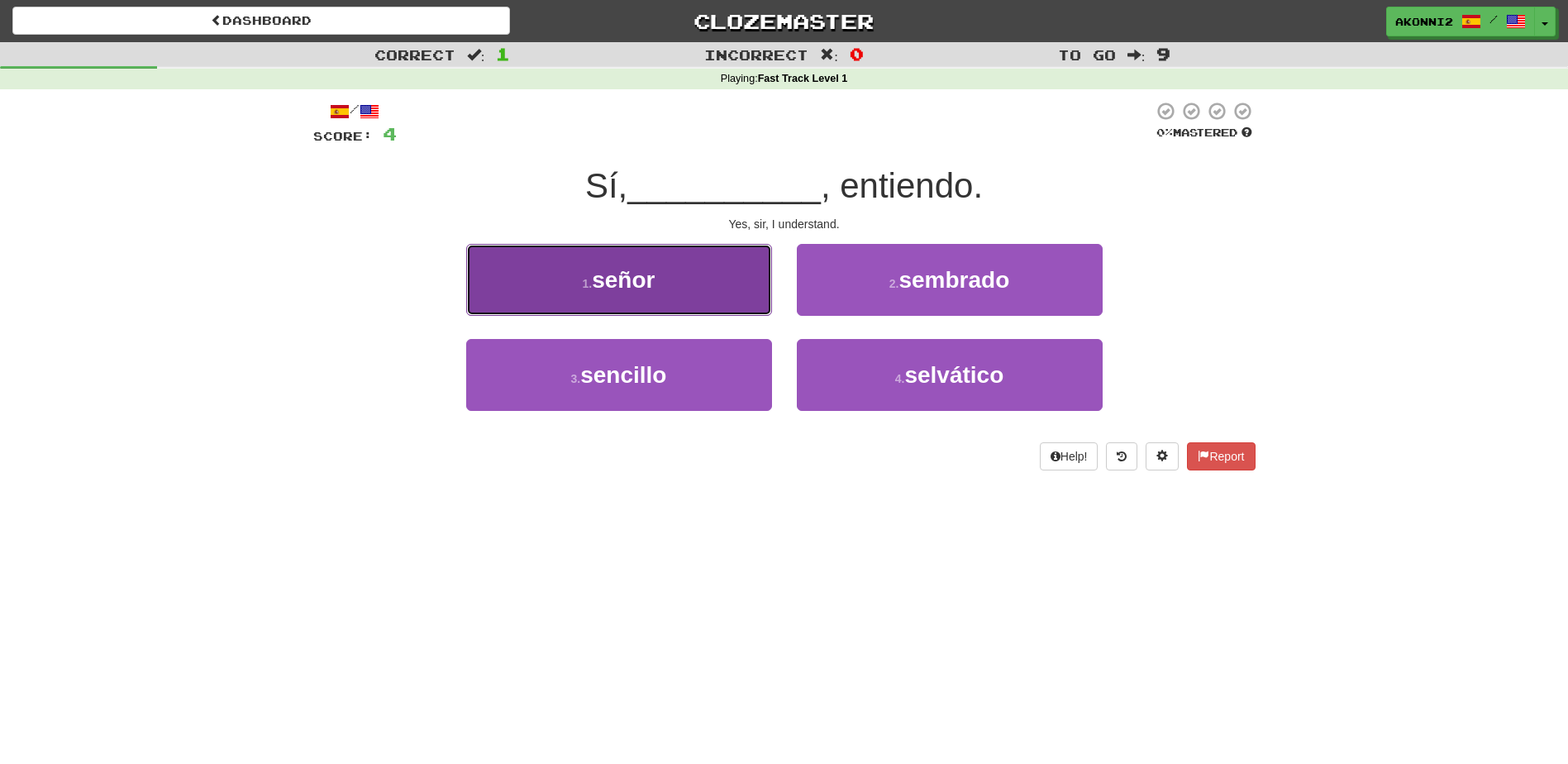
click at [595, 300] on button "1 . señor" at bounding box center [619, 279] width 306 height 72
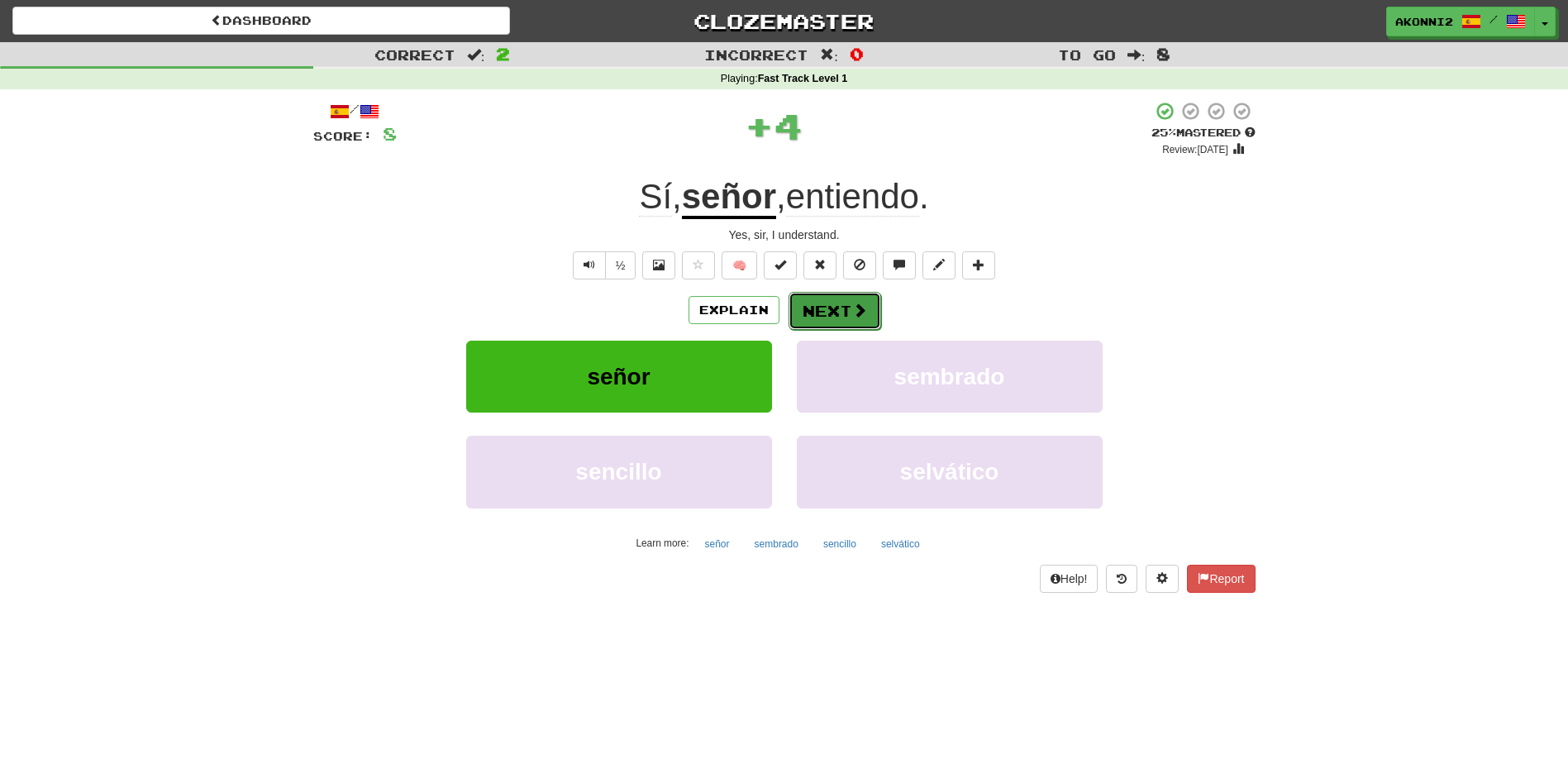
click at [847, 313] on button "Next" at bounding box center [834, 311] width 92 height 38
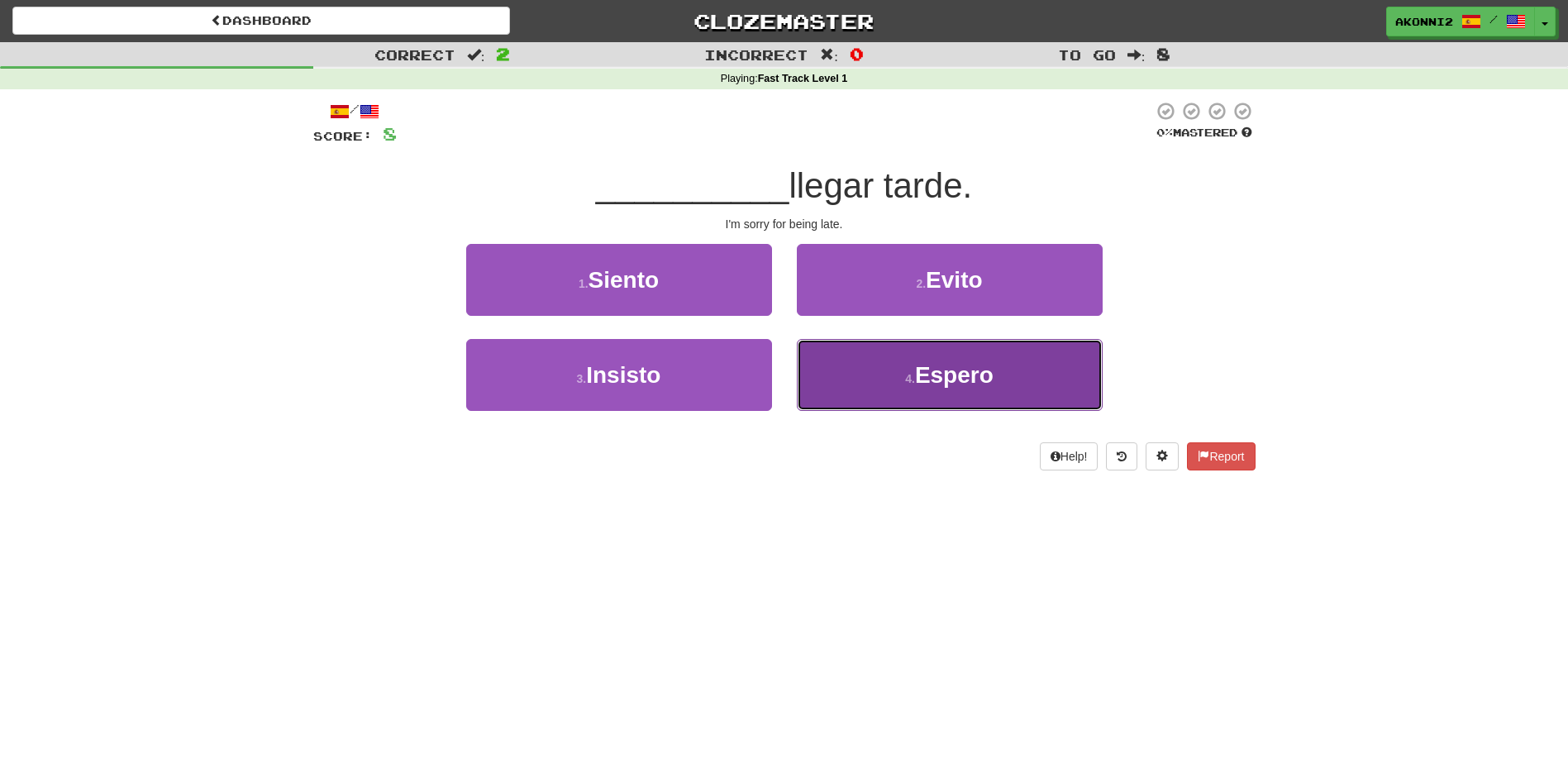
click at [912, 366] on button "4 . Espero" at bounding box center [950, 375] width 306 height 72
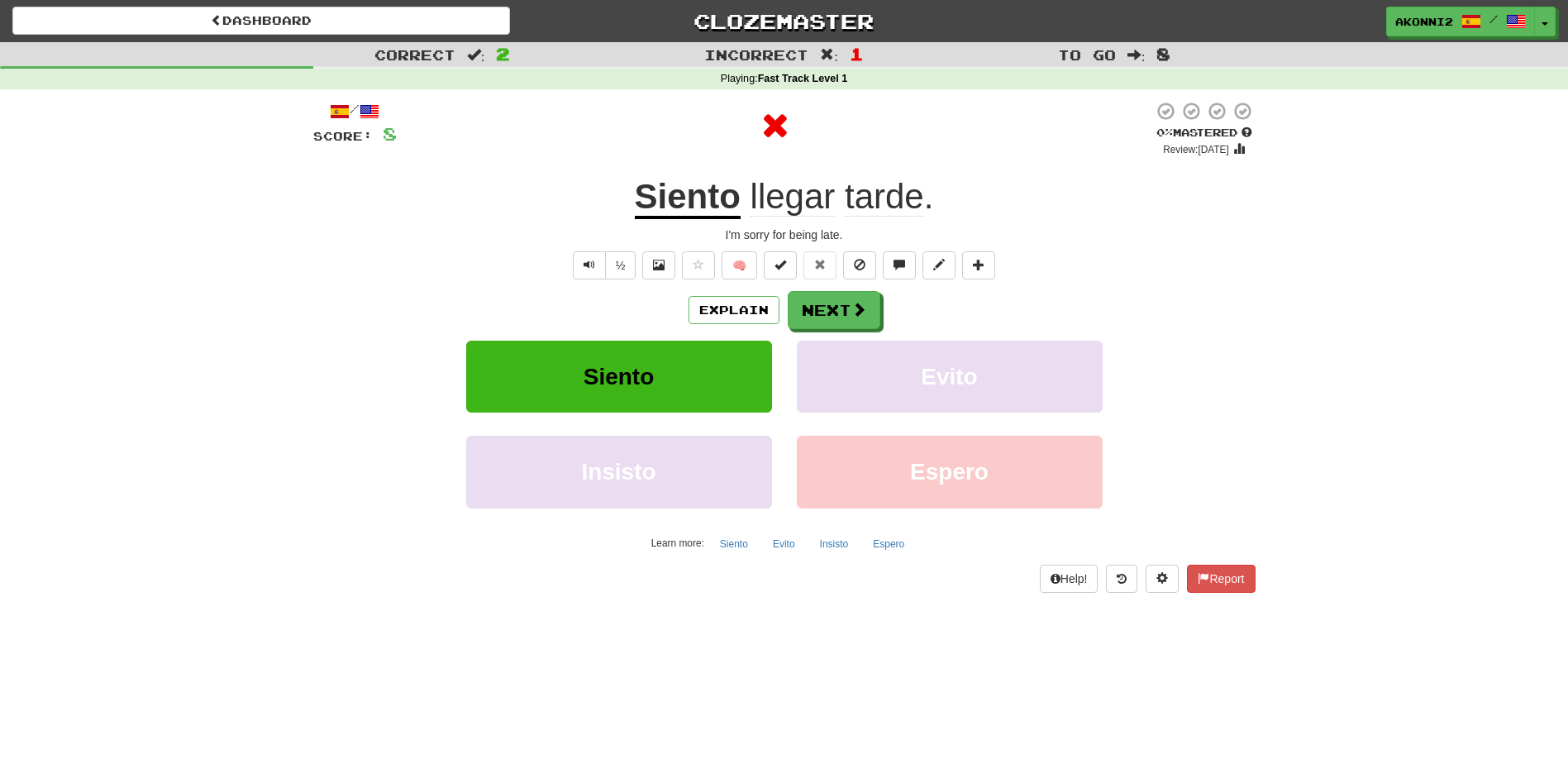
click at [687, 205] on u "Siento" at bounding box center [687, 198] width 106 height 42
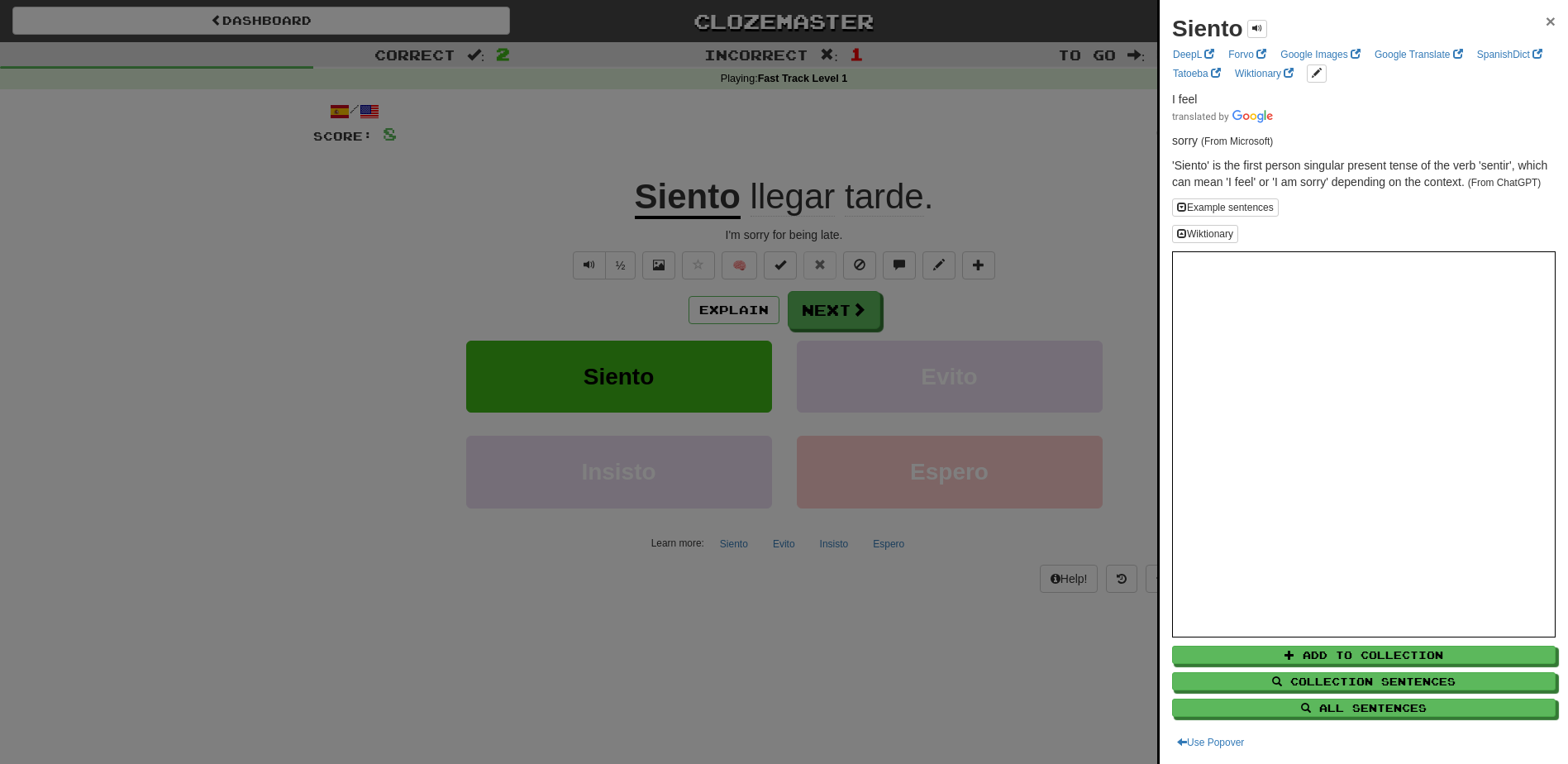
click at [1546, 19] on span "×" at bounding box center [1551, 21] width 10 height 19
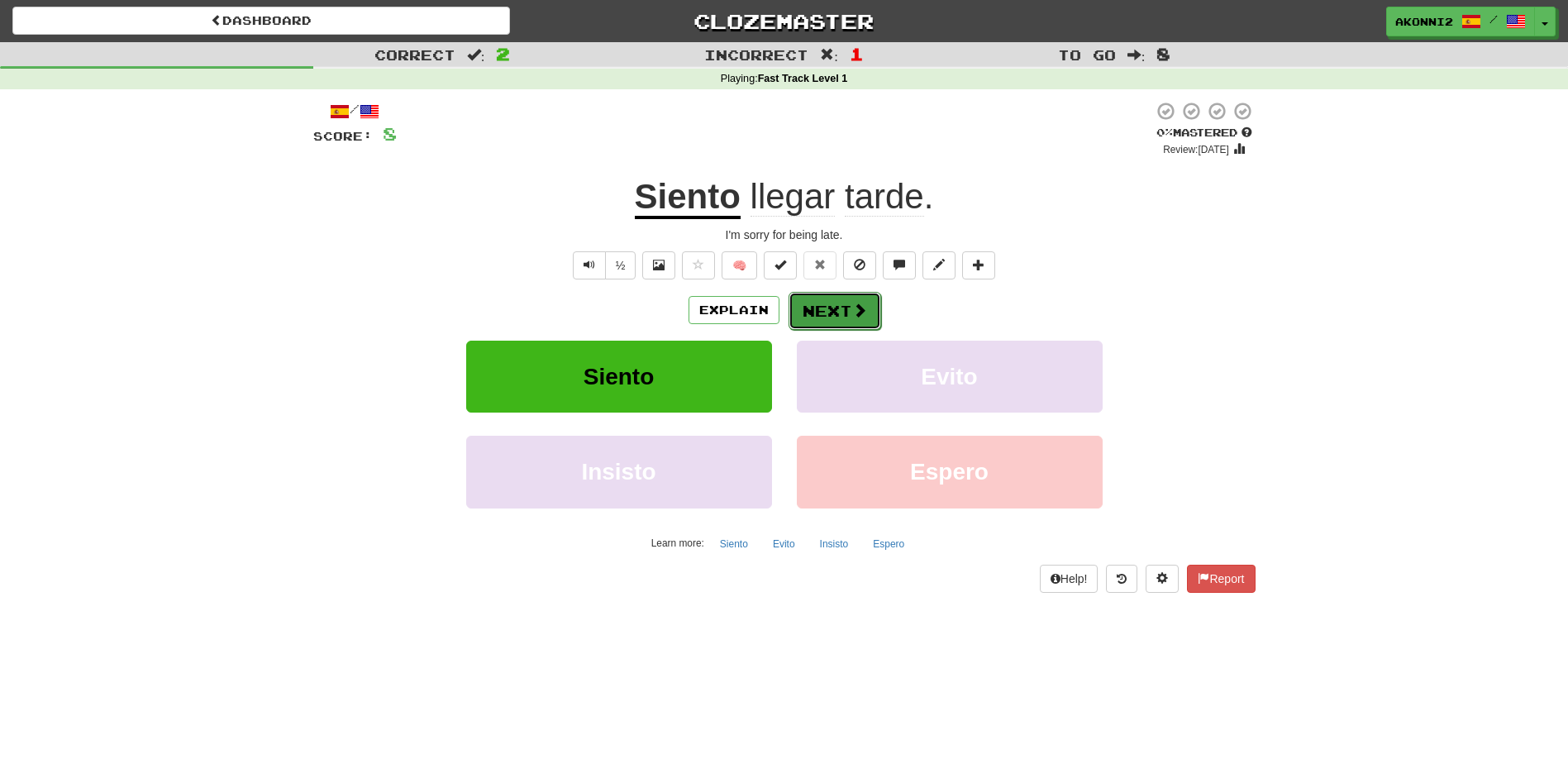
click at [853, 303] on span at bounding box center [860, 310] width 15 height 15
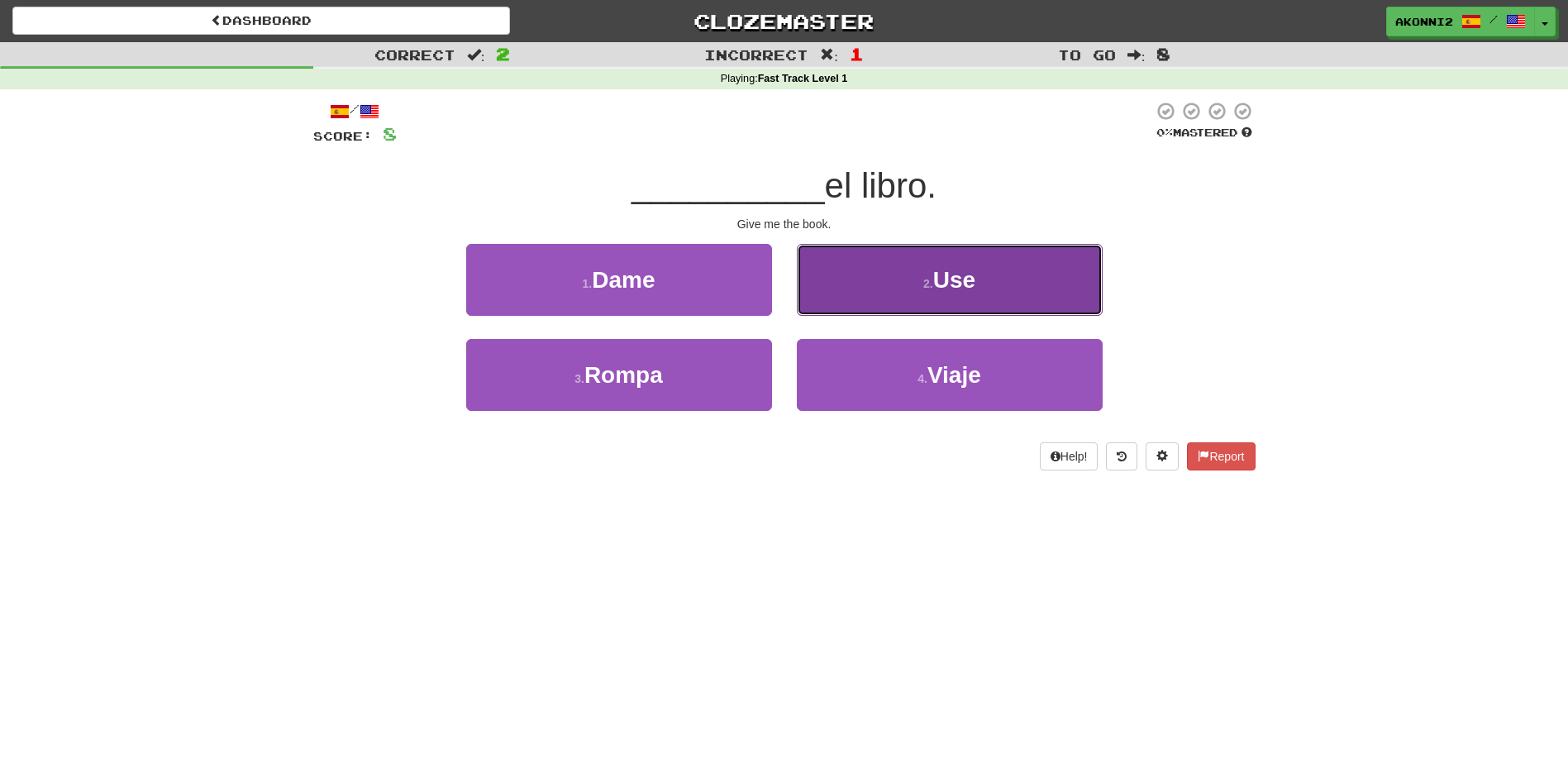
click at [955, 290] on span "Use" at bounding box center [954, 279] width 42 height 26
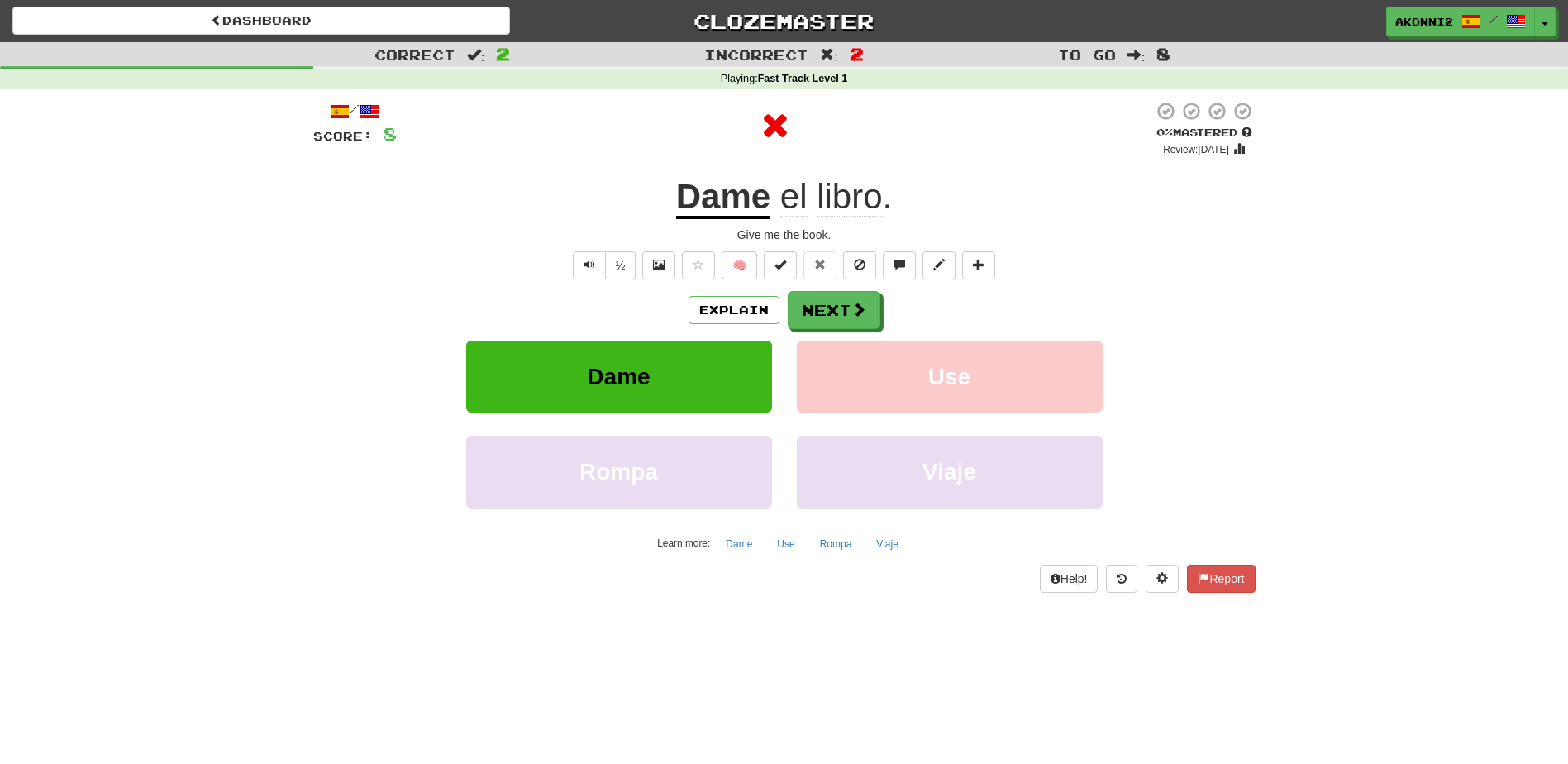
click at [735, 205] on u "Dame" at bounding box center [723, 198] width 94 height 42
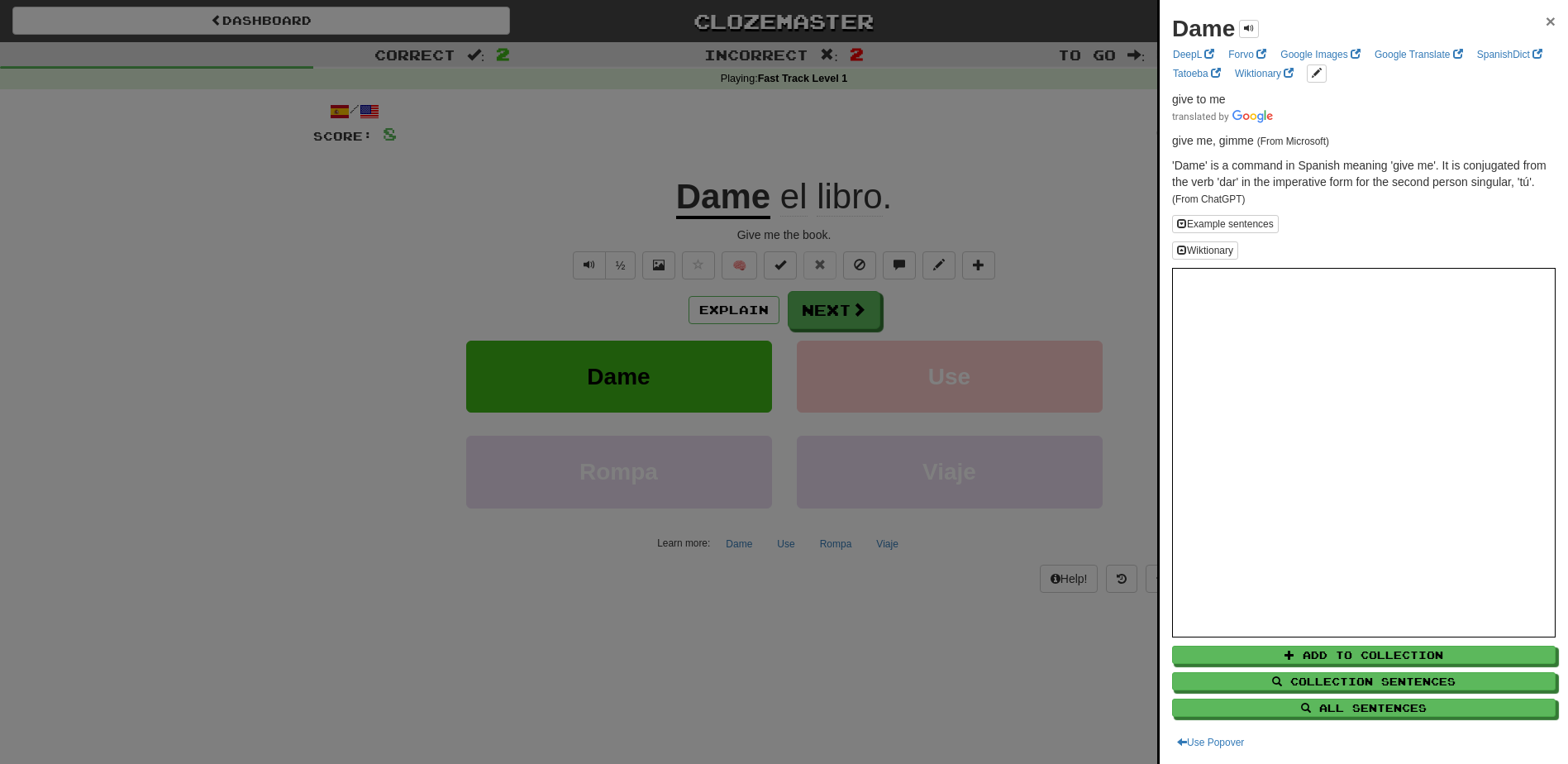
click at [1546, 27] on span "×" at bounding box center [1551, 21] width 10 height 19
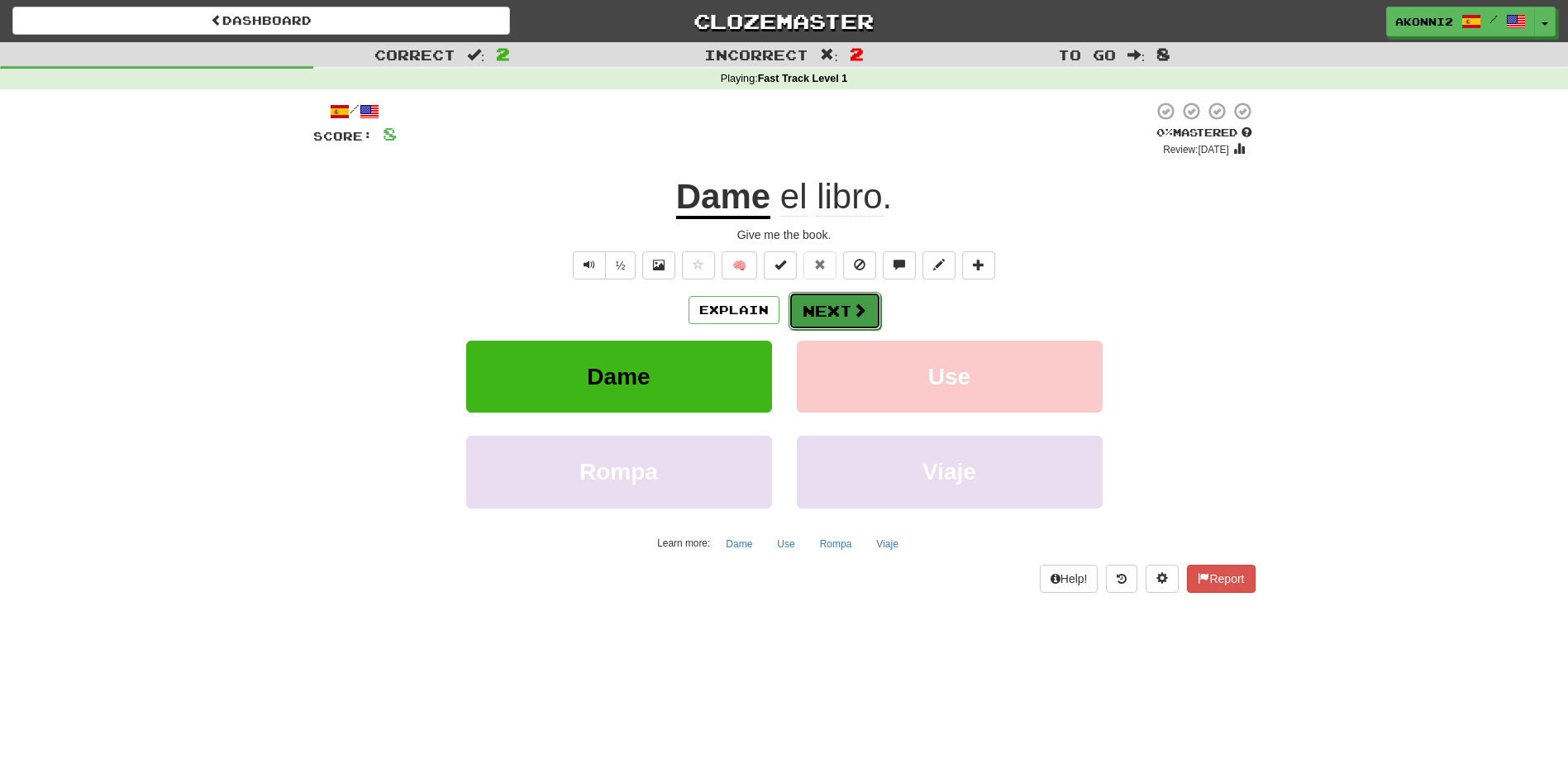
click at [861, 306] on span at bounding box center [860, 310] width 15 height 15
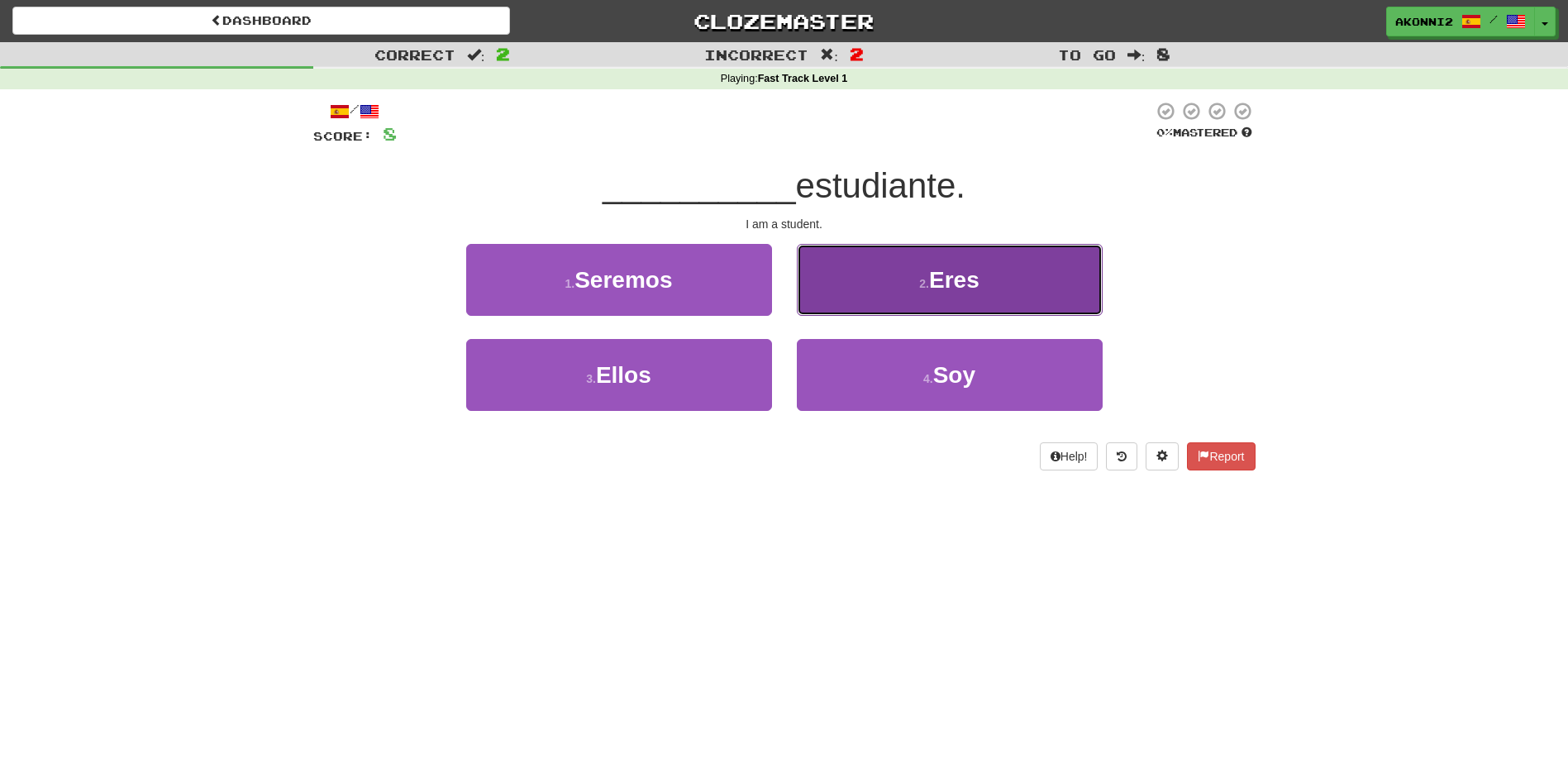
click at [889, 295] on button "2 . Eres" at bounding box center [950, 279] width 306 height 72
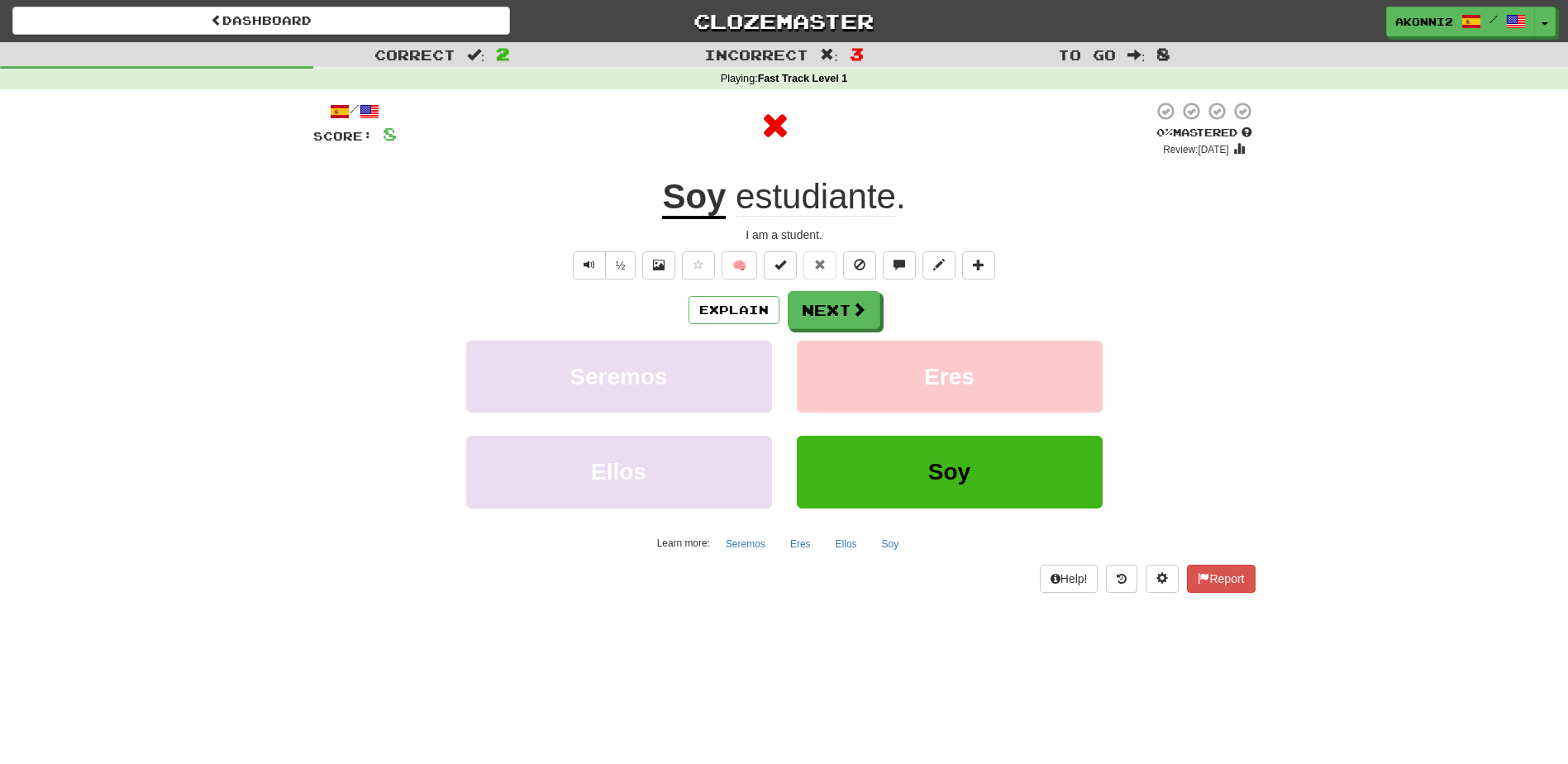
click at [715, 202] on u "Soy" at bounding box center [694, 198] width 64 height 42
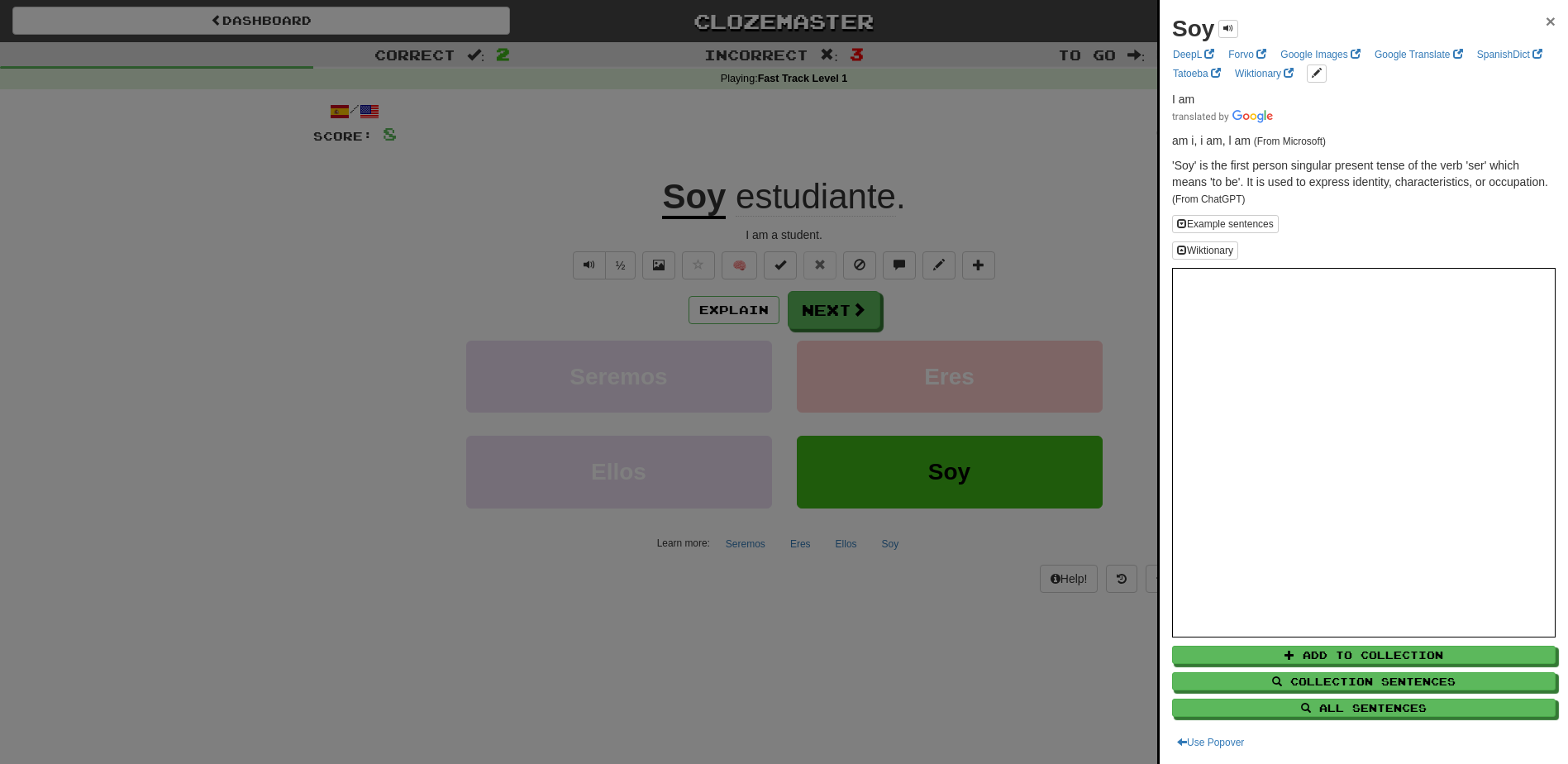
click at [1546, 14] on span "×" at bounding box center [1551, 21] width 10 height 19
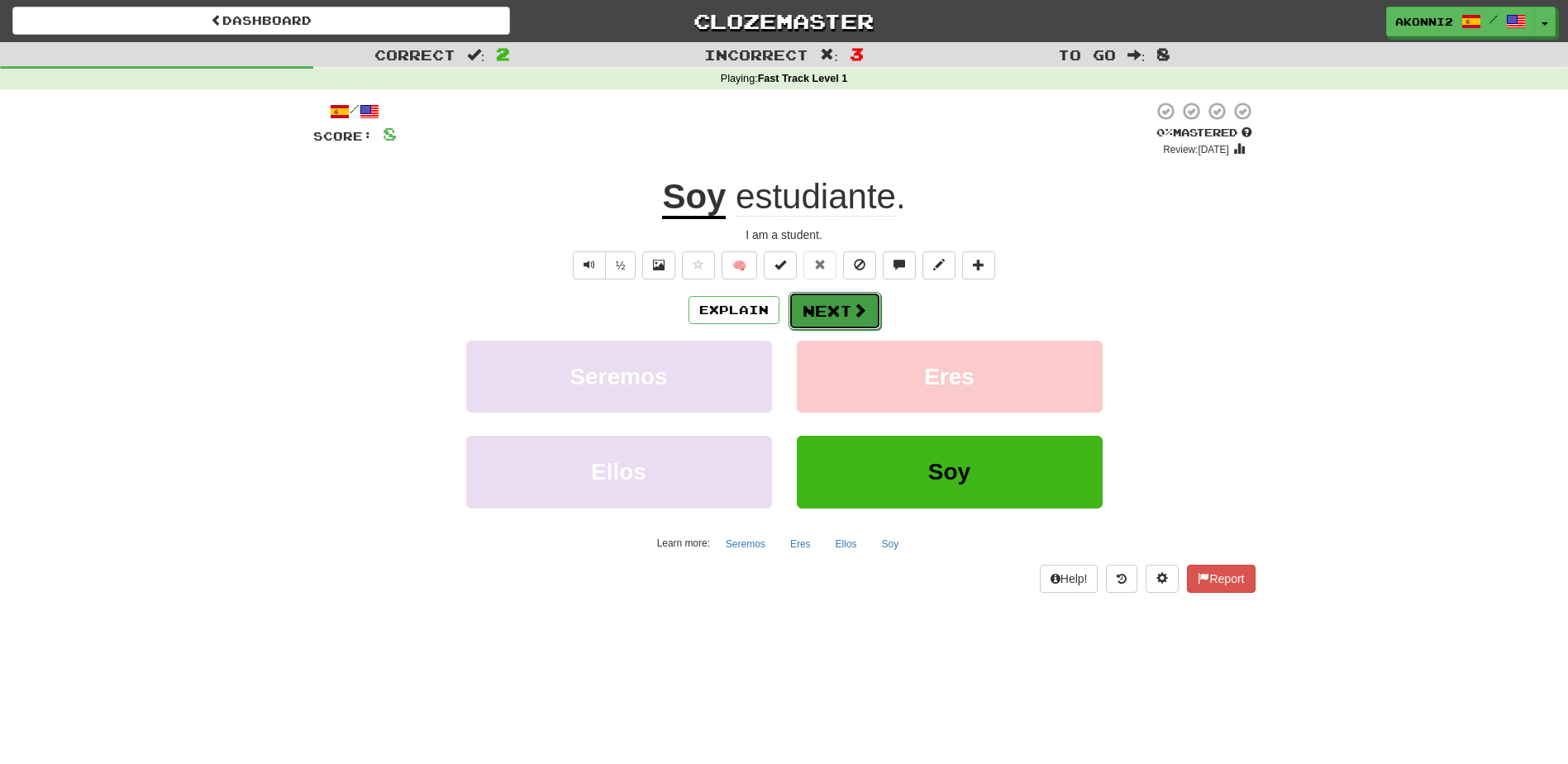
click at [808, 308] on button "Next" at bounding box center [834, 311] width 92 height 38
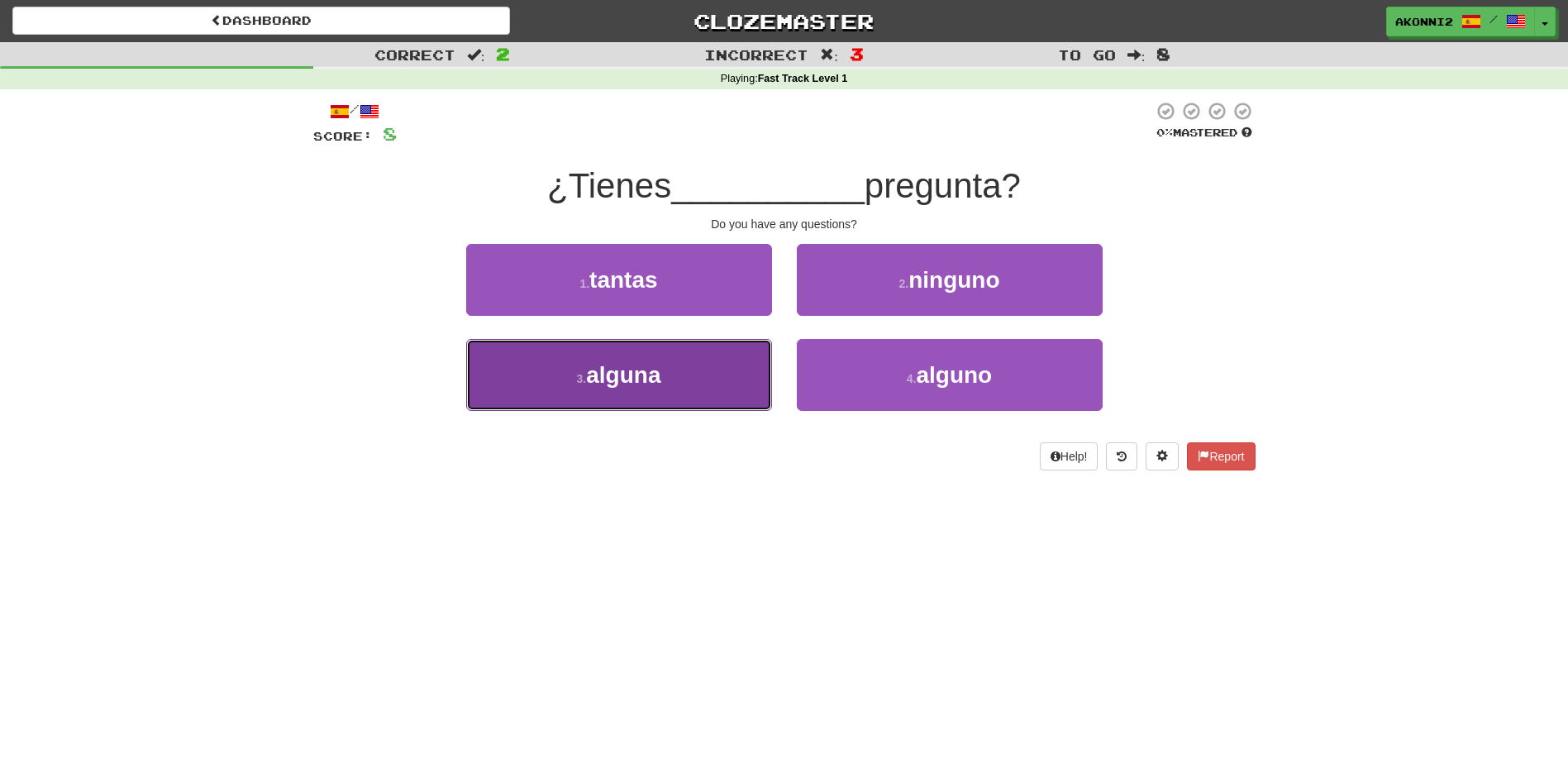
click at [683, 391] on button "3 . alguna" at bounding box center [619, 375] width 306 height 72
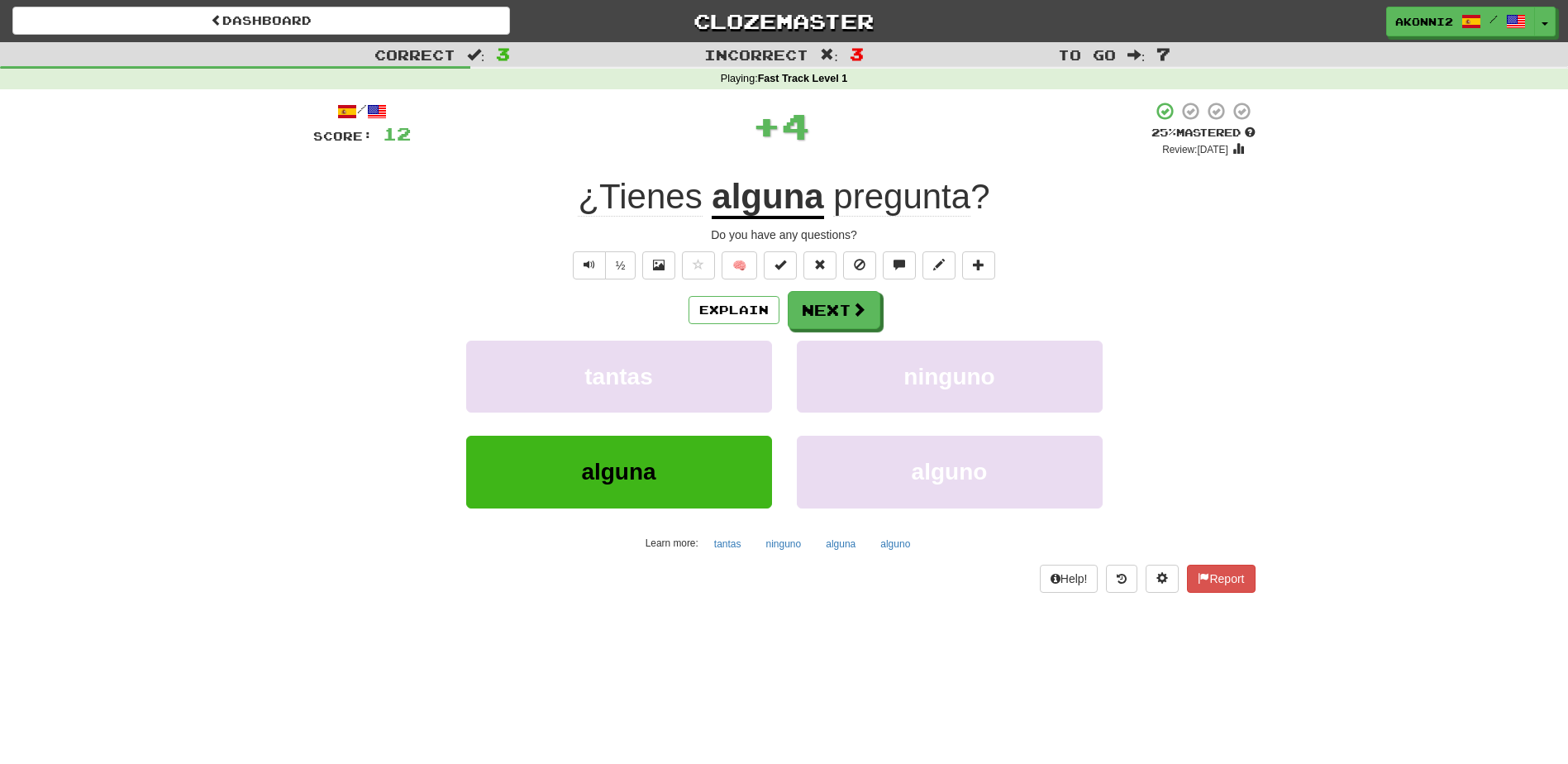
click at [892, 196] on span "pregunta" at bounding box center [902, 197] width 137 height 40
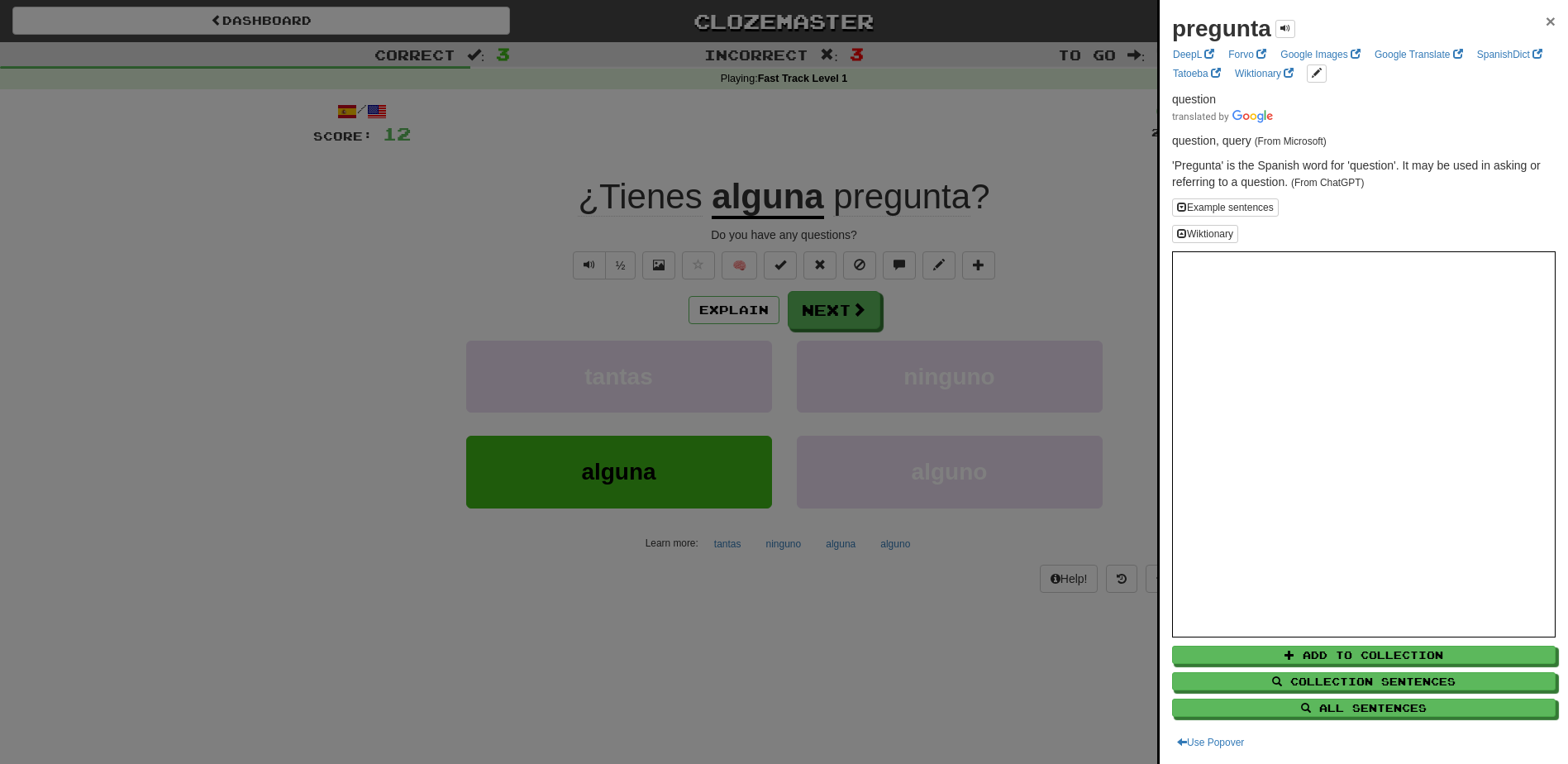
click at [1546, 19] on span "×" at bounding box center [1551, 21] width 10 height 19
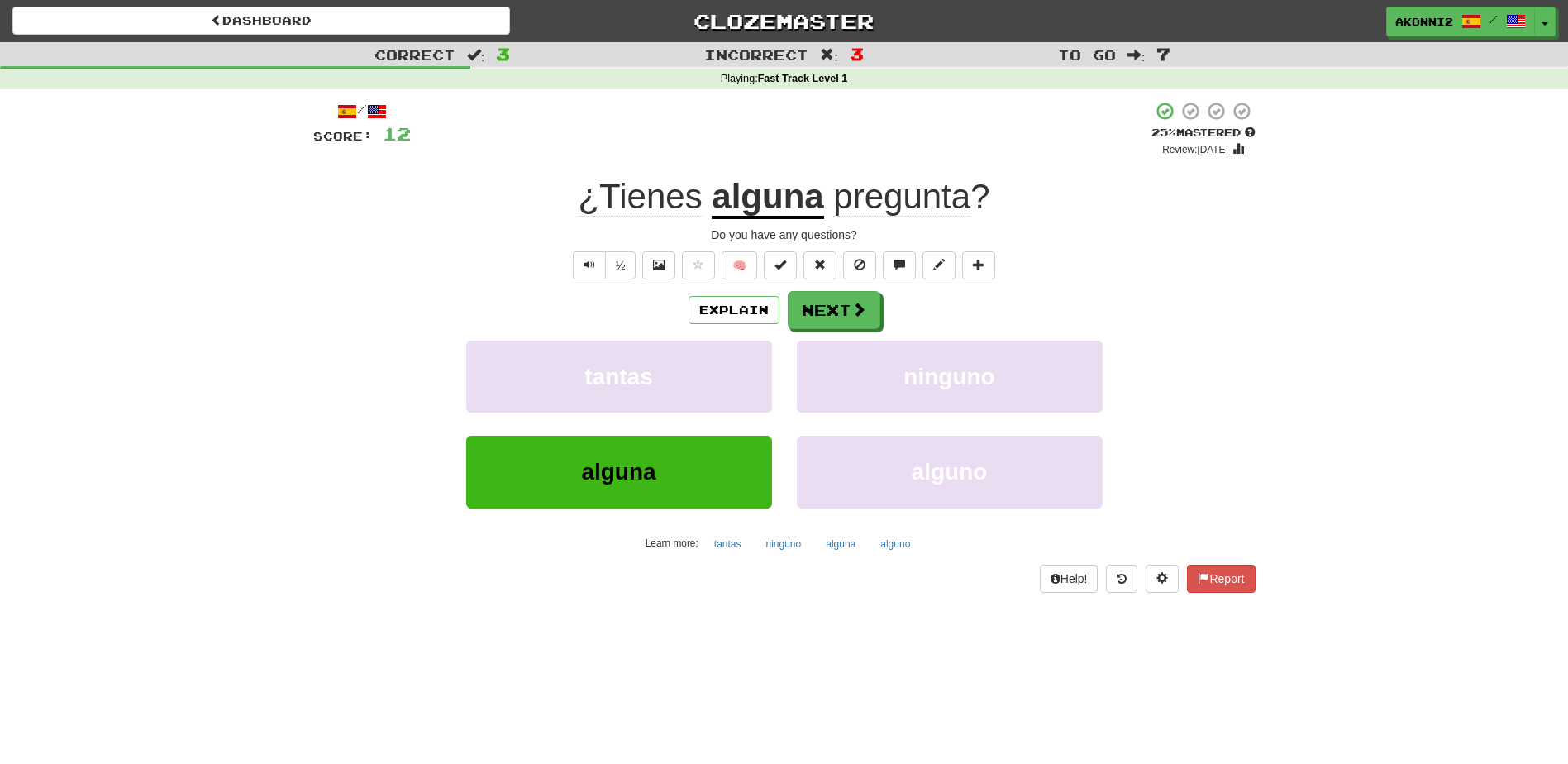
click at [934, 205] on span "pregunta" at bounding box center [902, 197] width 137 height 40
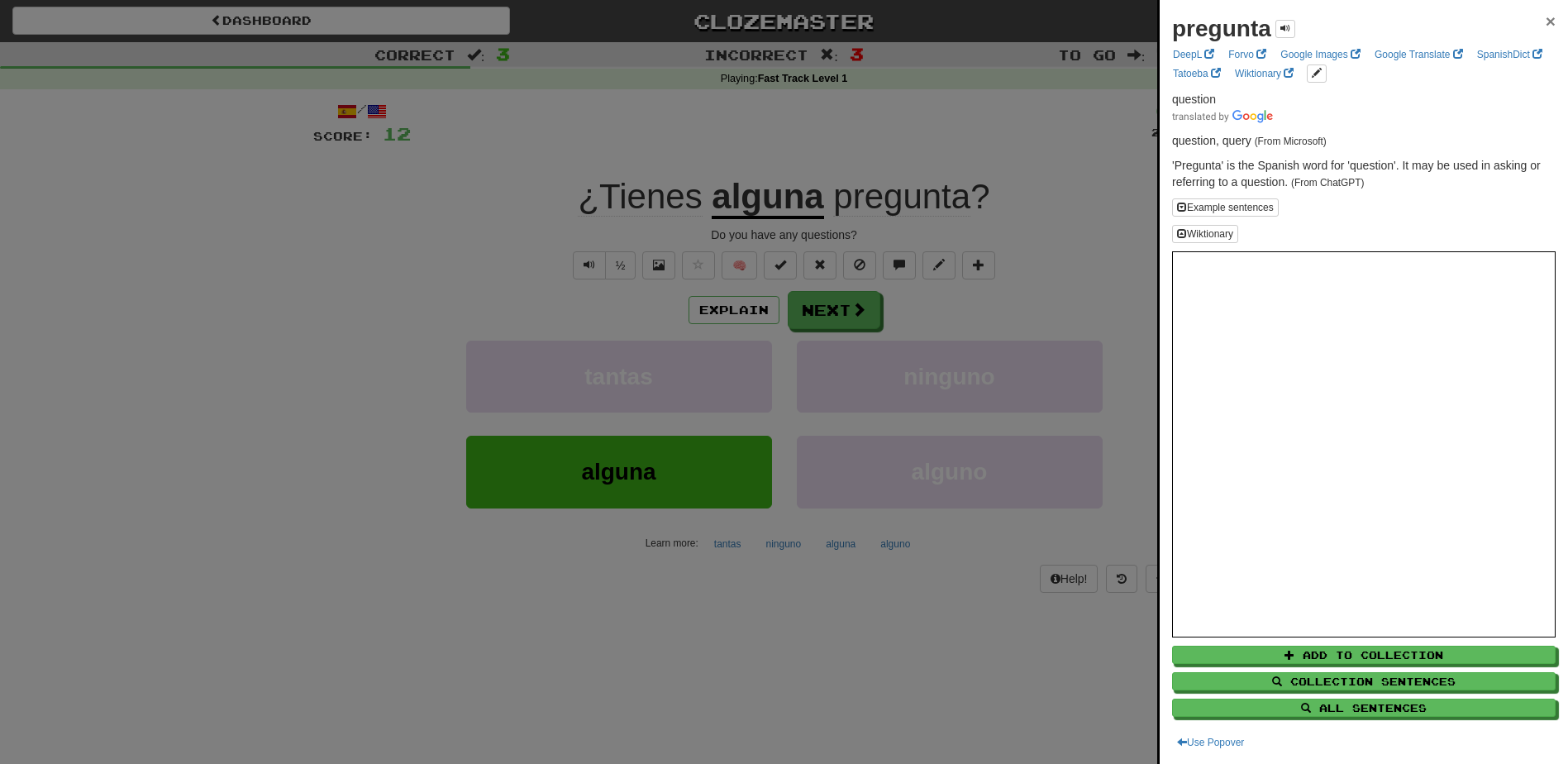
click at [1546, 17] on span "×" at bounding box center [1551, 21] width 10 height 19
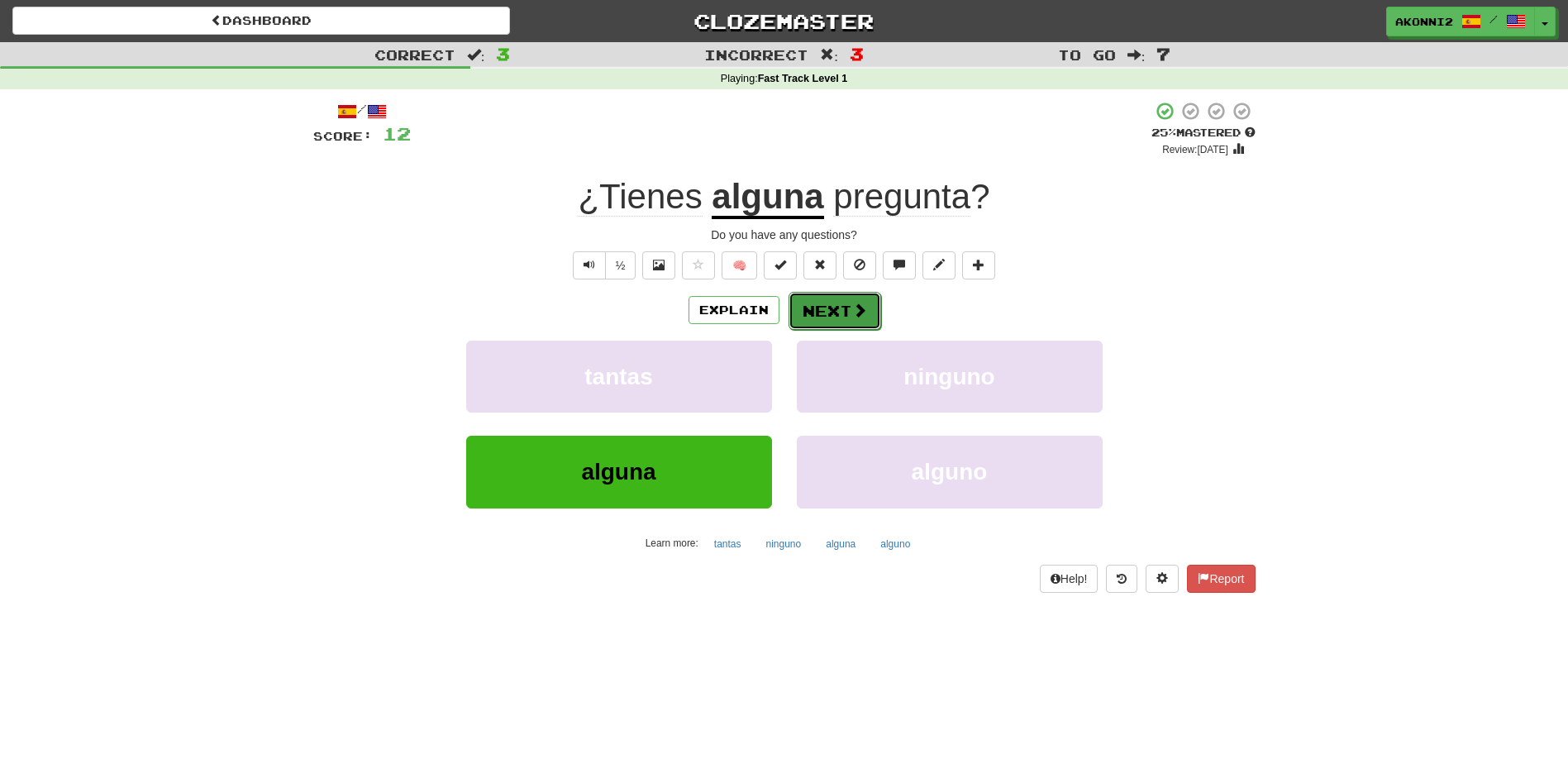
click at [832, 318] on button "Next" at bounding box center [834, 311] width 92 height 38
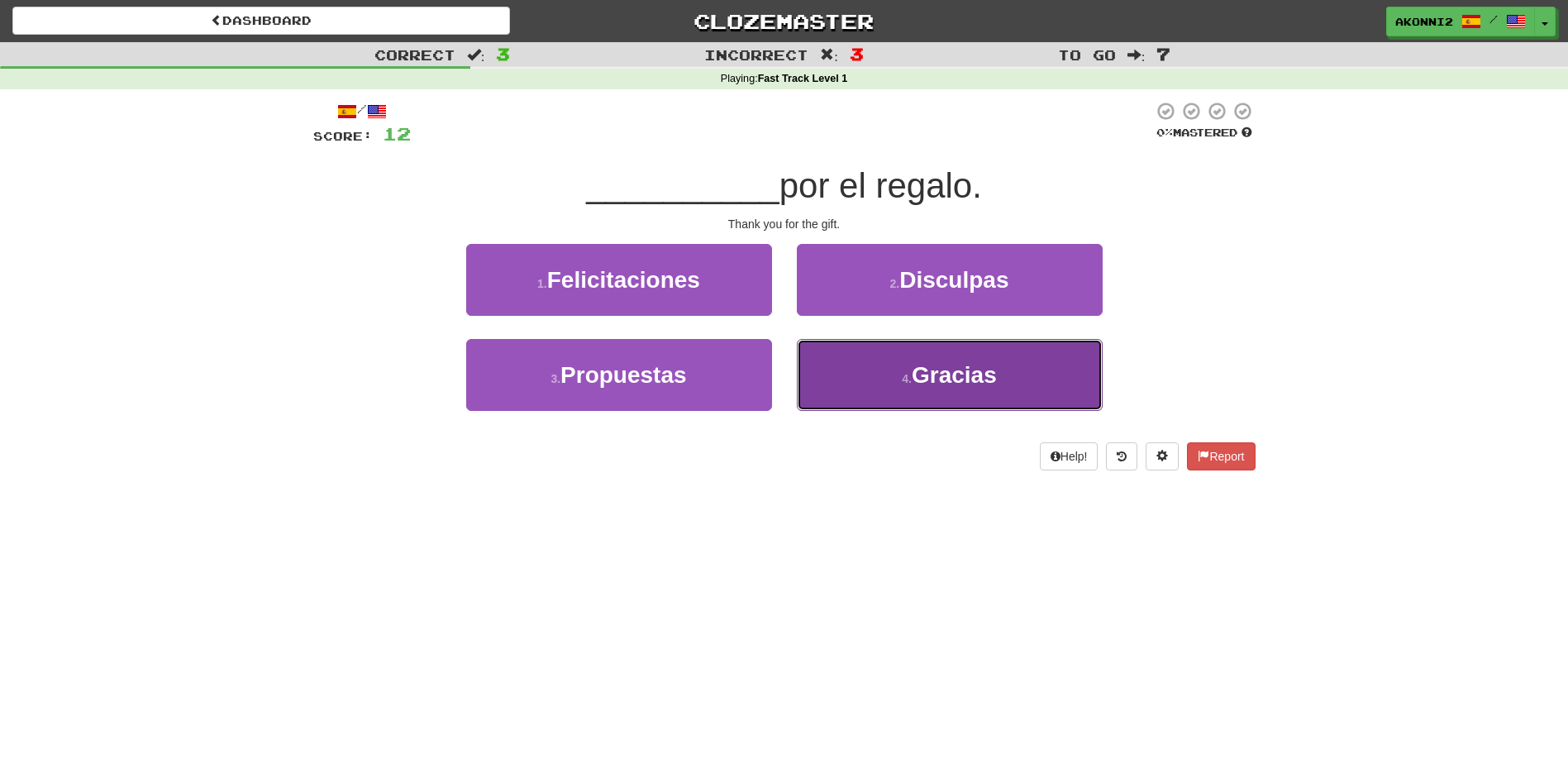
click at [970, 394] on button "4 . Gracias" at bounding box center [950, 375] width 306 height 72
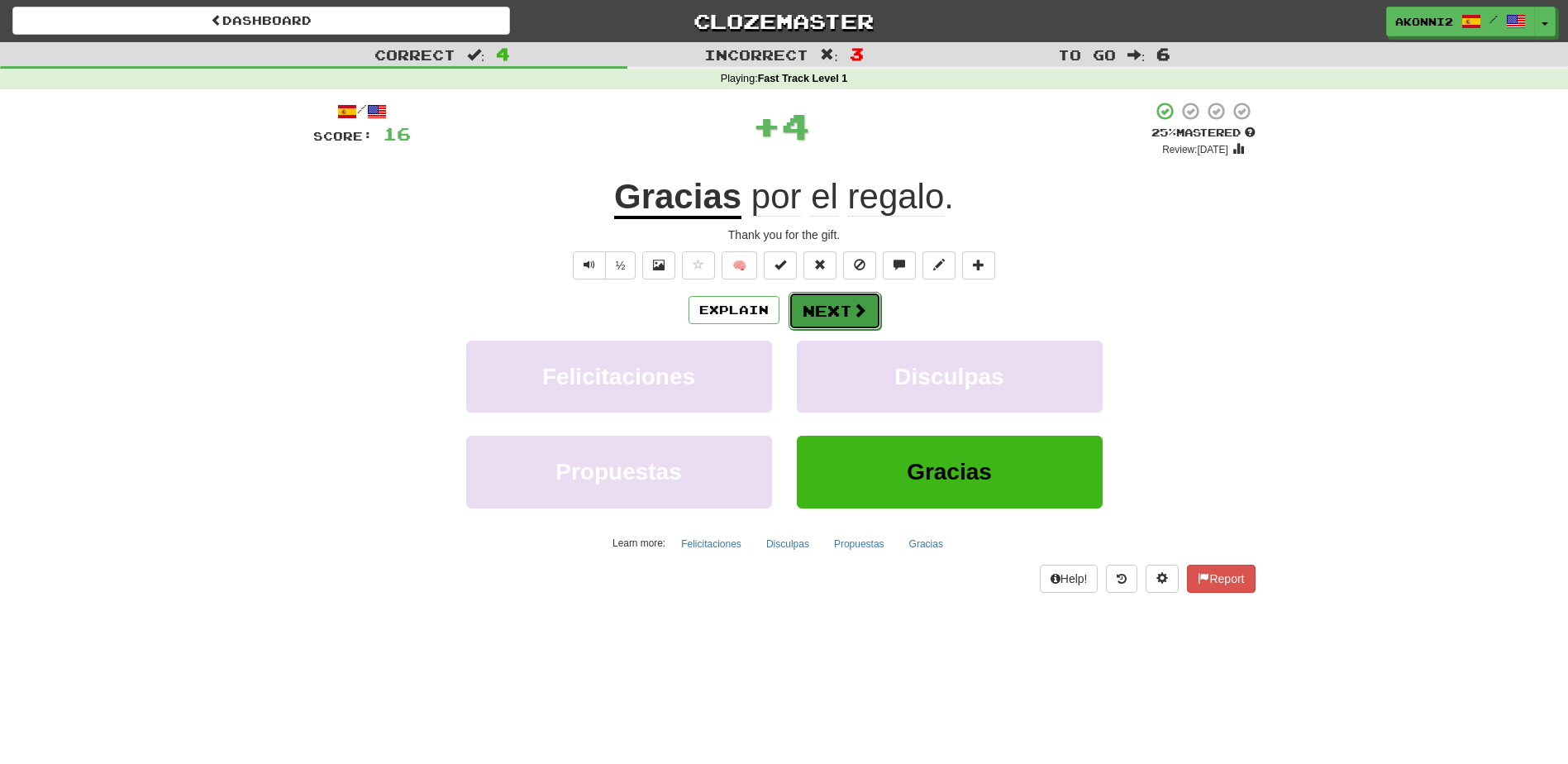
click at [868, 308] on button "Next" at bounding box center [834, 311] width 92 height 38
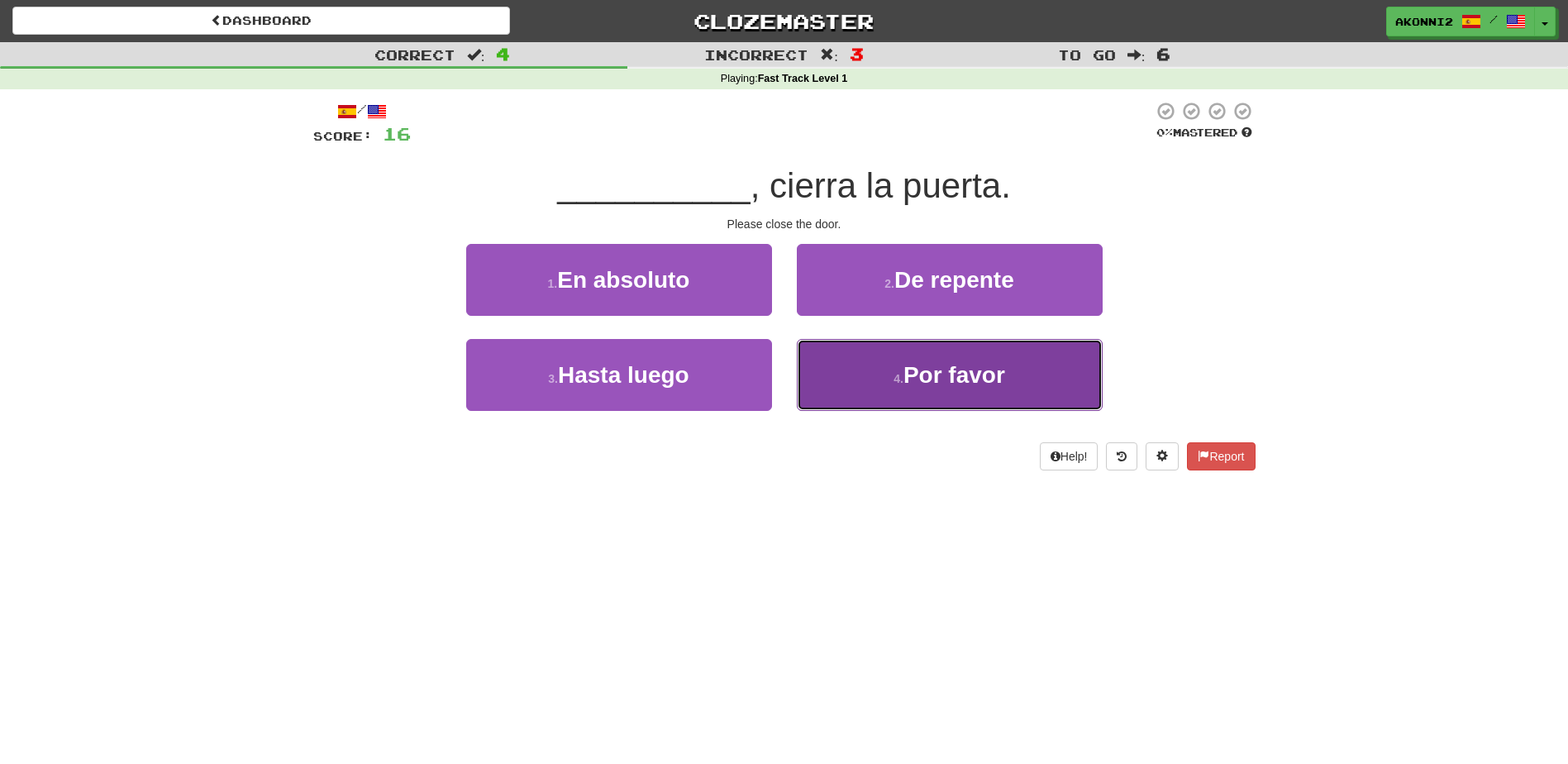
click at [935, 385] on span "Por favor" at bounding box center [954, 375] width 101 height 26
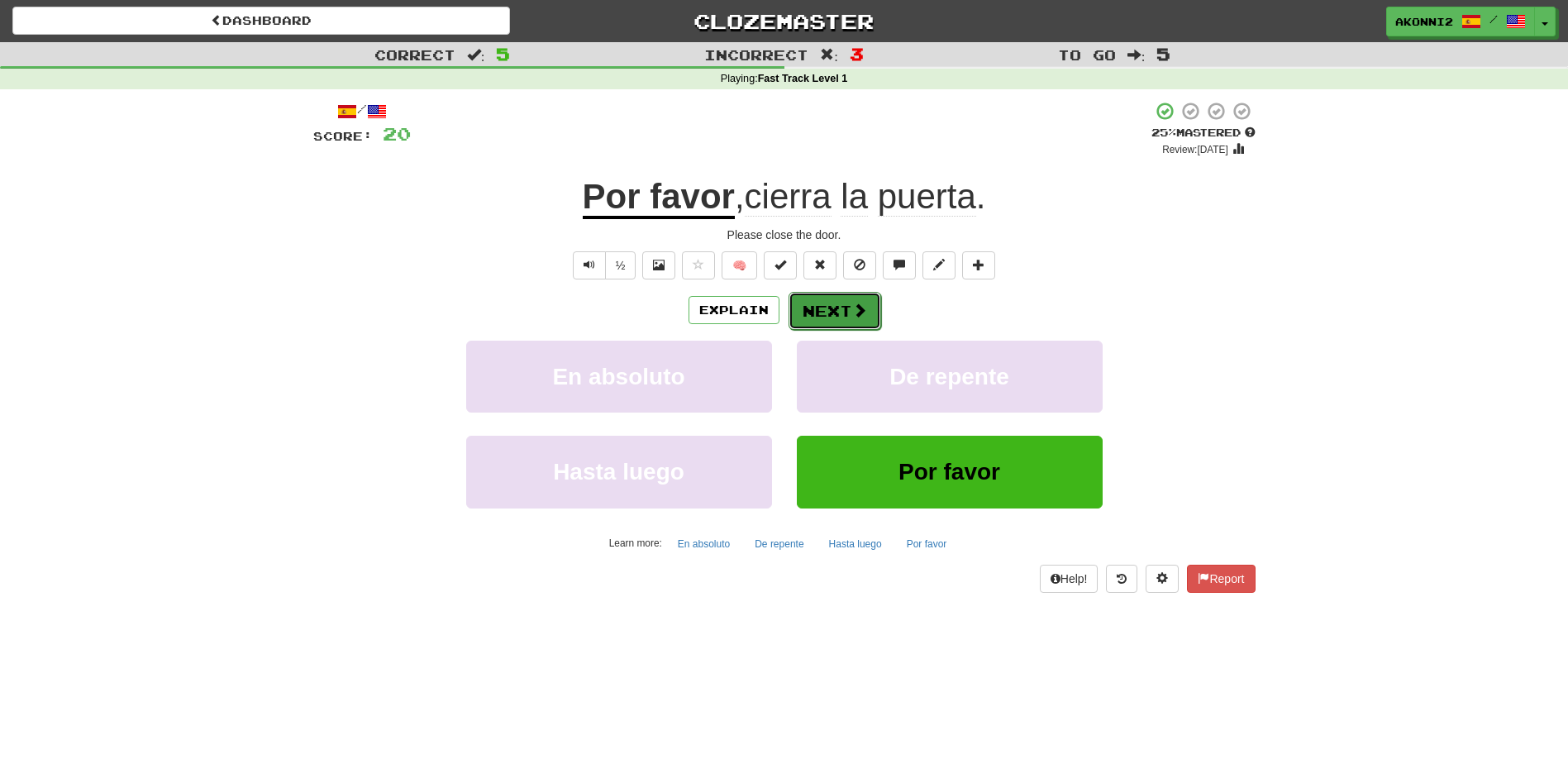
click at [853, 318] on span at bounding box center [860, 310] width 15 height 15
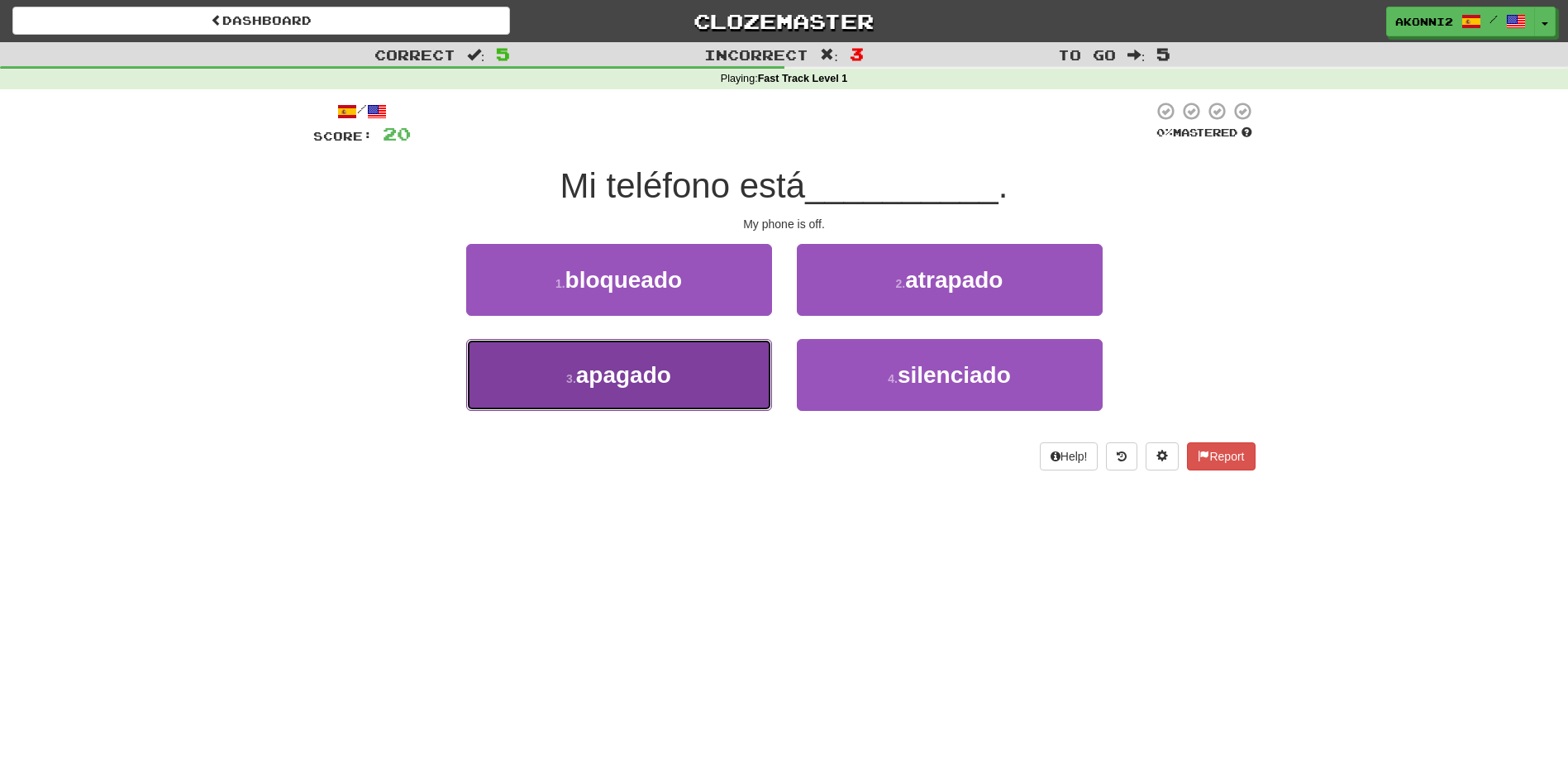
click at [719, 373] on button "3 . apagado" at bounding box center [619, 375] width 306 height 72
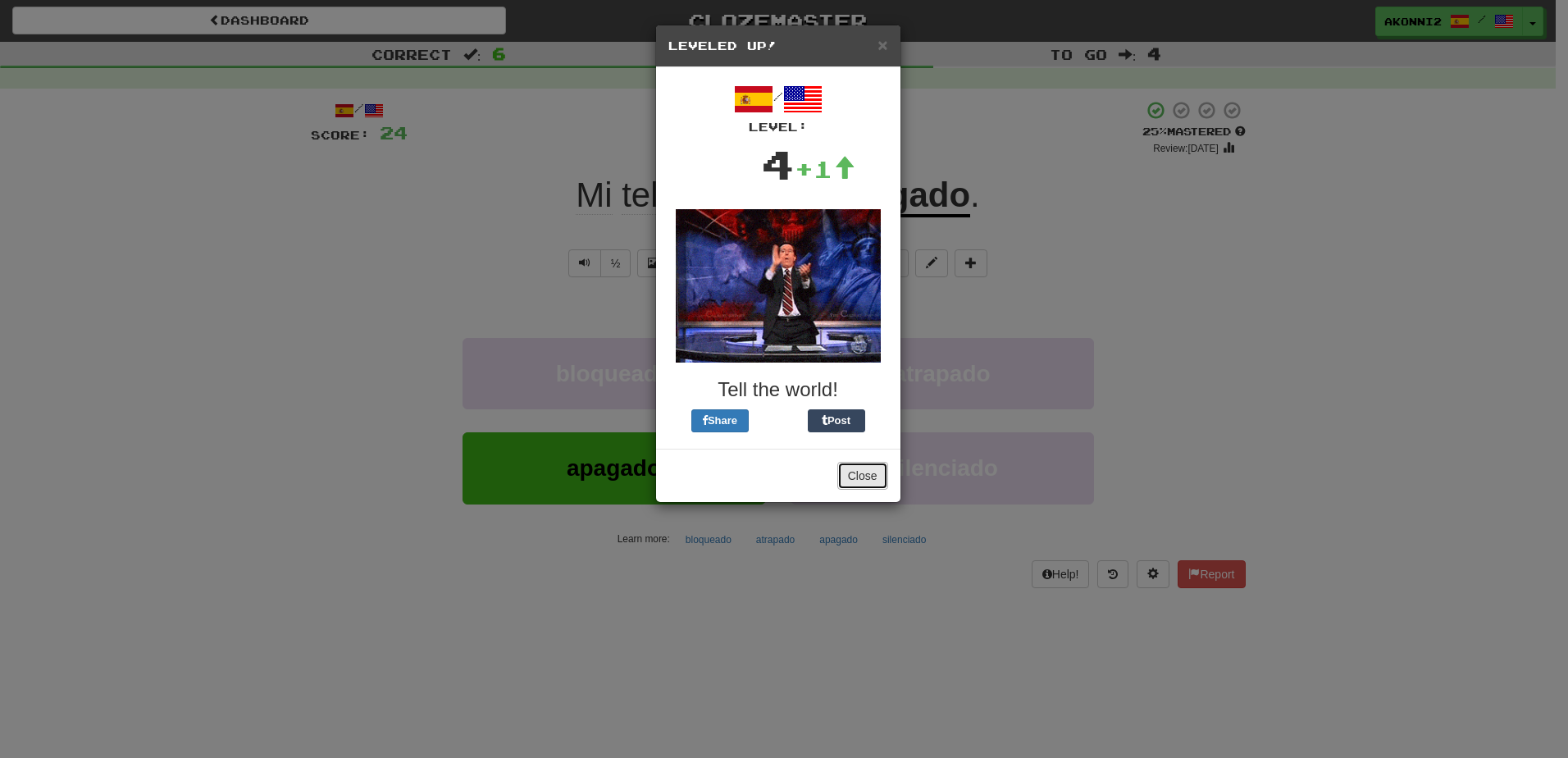
click at [875, 473] on button "Close" at bounding box center [863, 476] width 51 height 28
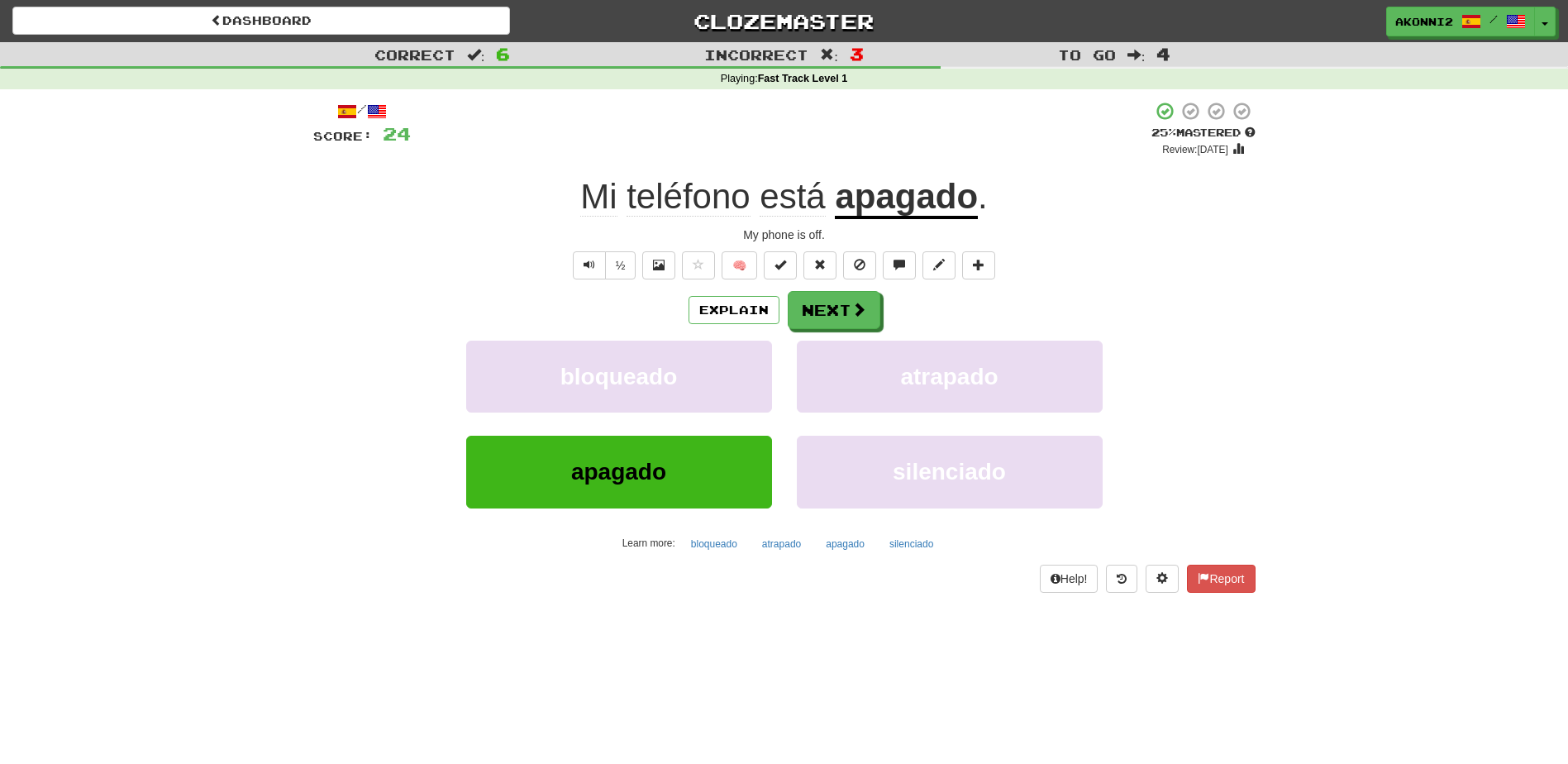
click at [872, 190] on u "apagado" at bounding box center [907, 198] width 143 height 42
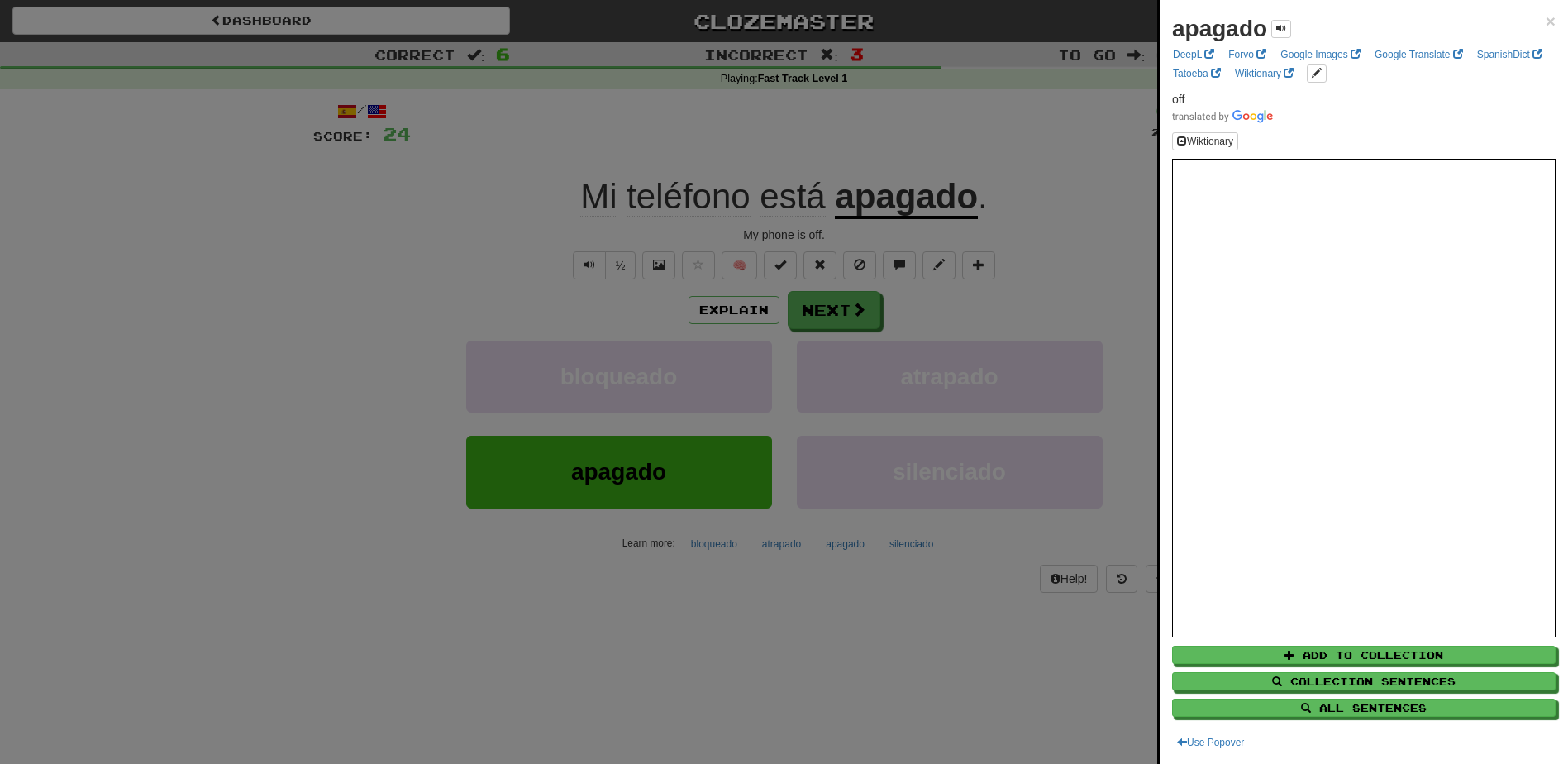
click at [1548, 17] on div "apagado × DeepL Forvo Google Images Google Translate SpanishDict Tatoeba Wiktio…" at bounding box center [1364, 382] width 408 height 764
click at [1546, 17] on span "×" at bounding box center [1551, 21] width 10 height 19
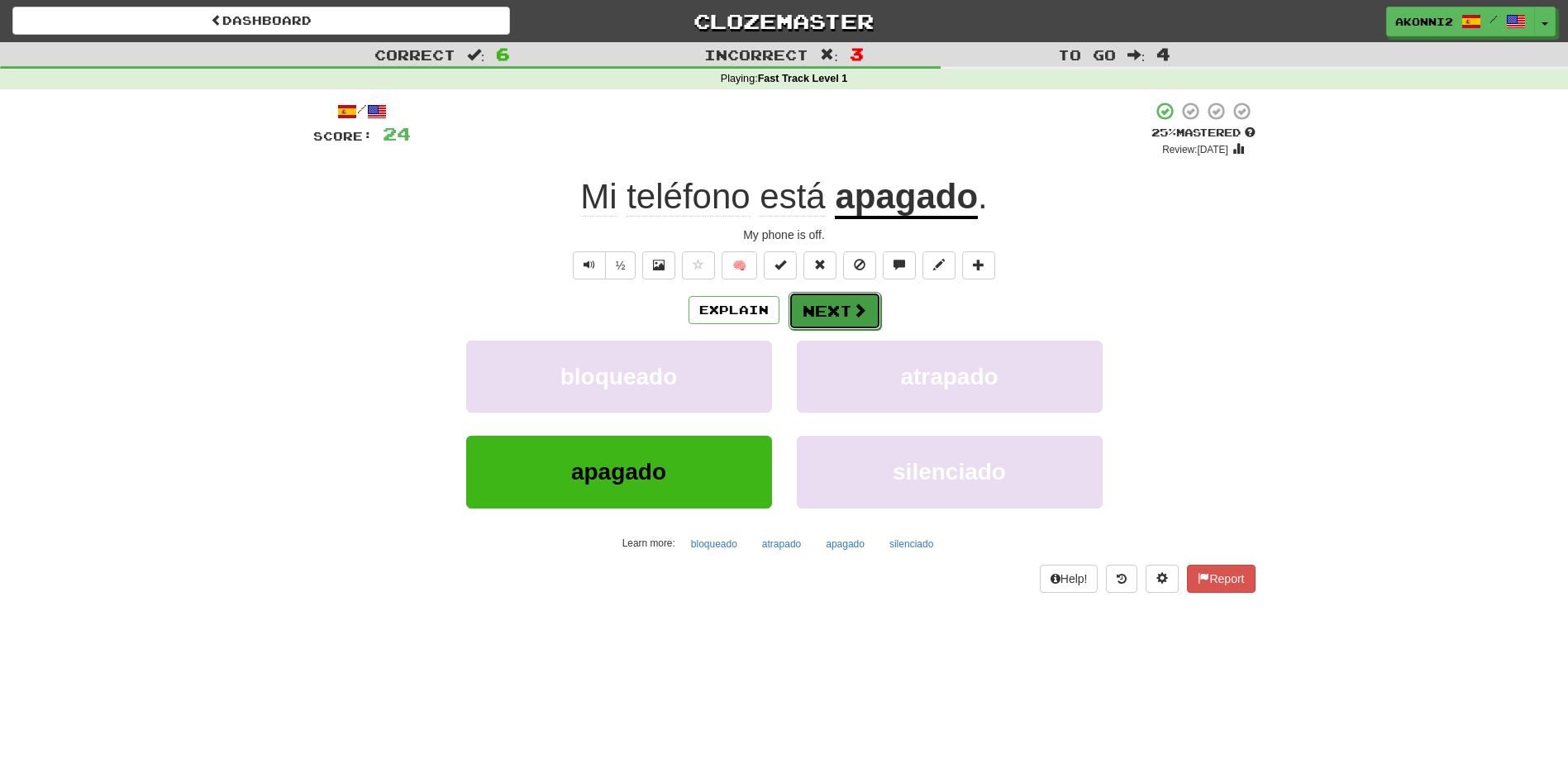
click at [823, 308] on button "Next" at bounding box center [834, 311] width 92 height 38
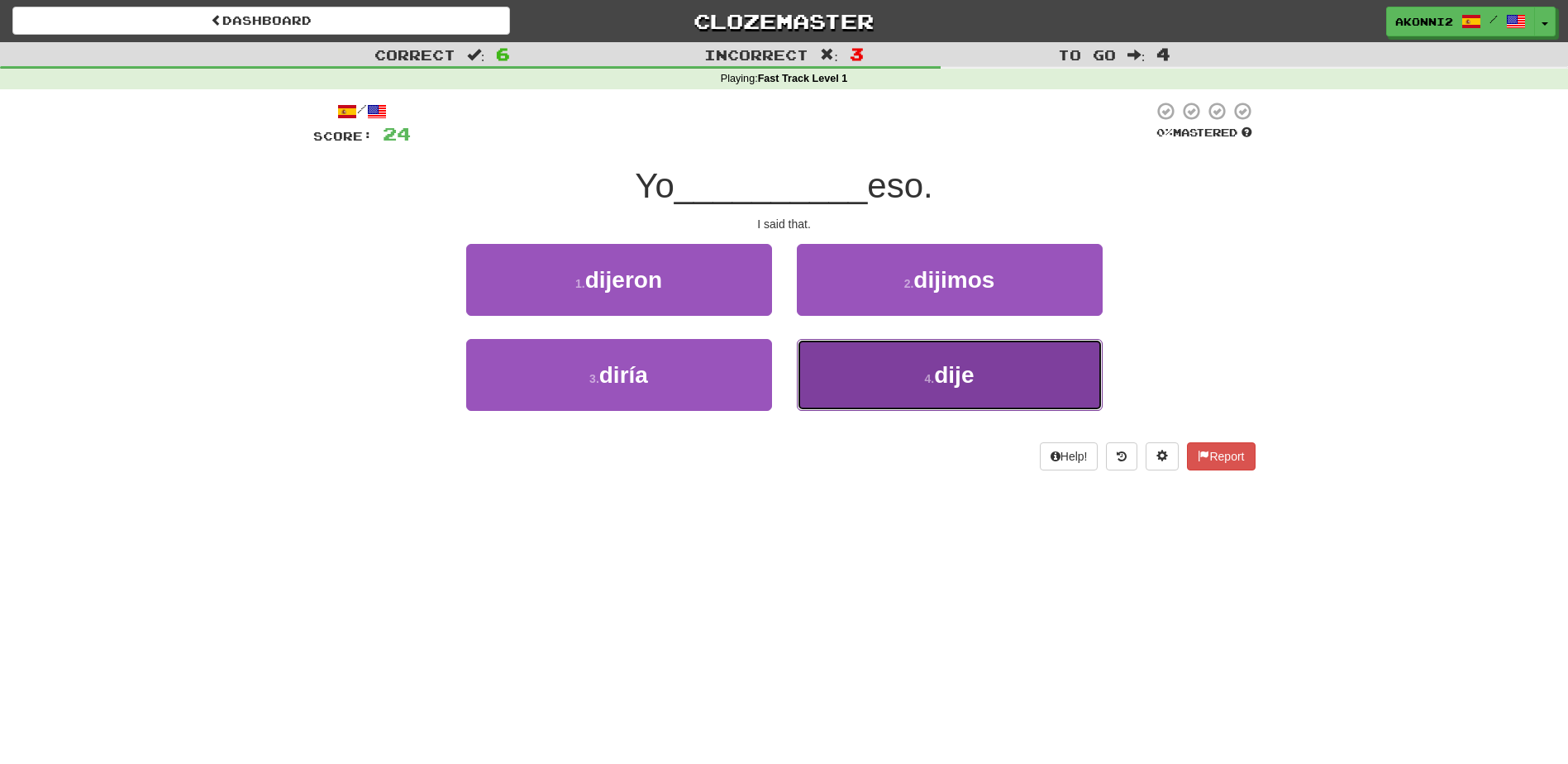
click at [1006, 396] on button "4 . dije" at bounding box center [950, 375] width 306 height 72
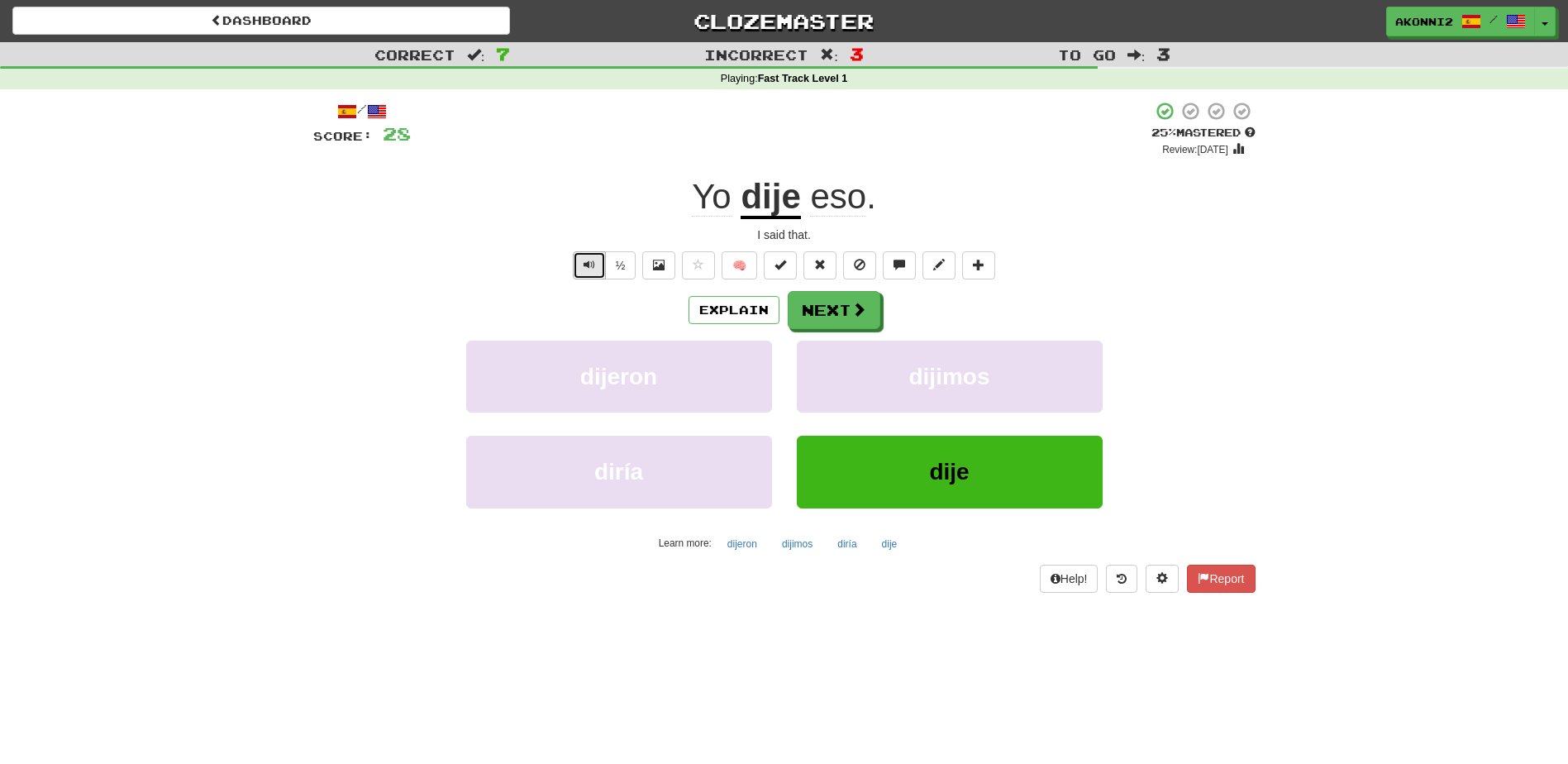
click at [598, 259] on button "Text-to-speech controls" at bounding box center [589, 265] width 33 height 28
click at [584, 269] on span "Text-to-speech controls" at bounding box center [589, 264] width 12 height 12
click at [868, 308] on button "Next" at bounding box center [834, 311] width 92 height 38
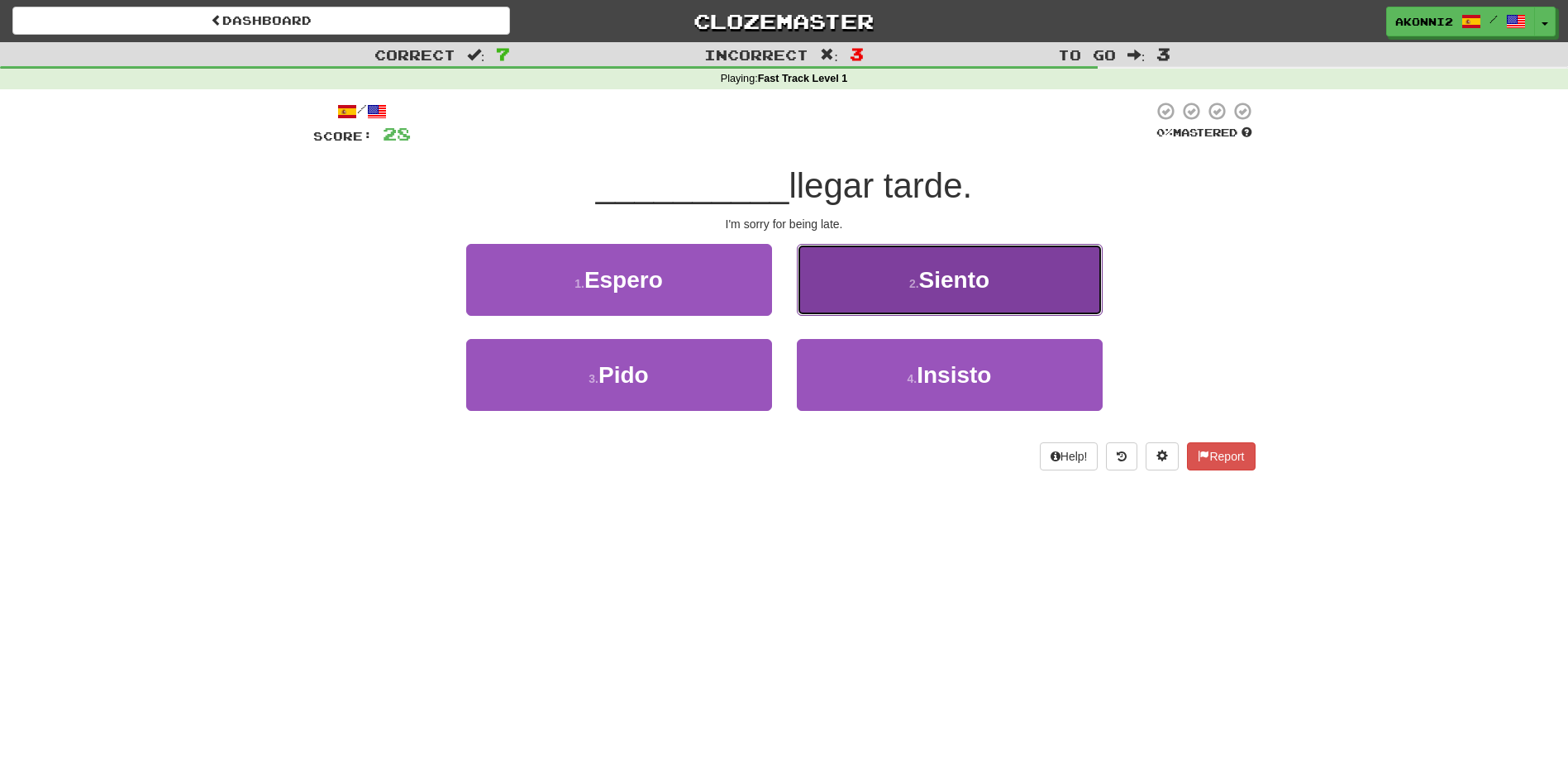
click at [983, 275] on span "Siento" at bounding box center [955, 279] width 71 height 26
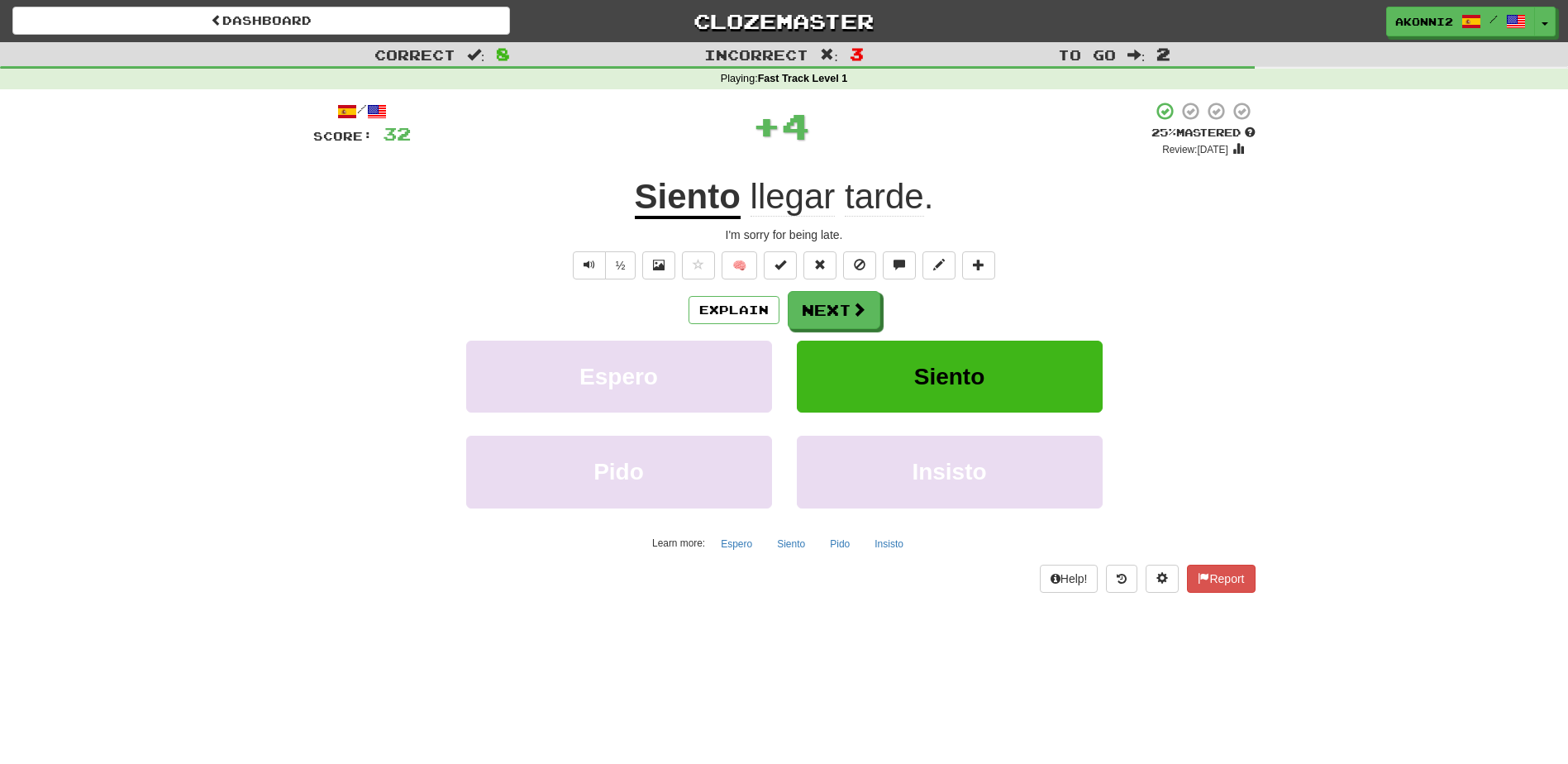
click at [672, 204] on u "Siento" at bounding box center [687, 198] width 106 height 42
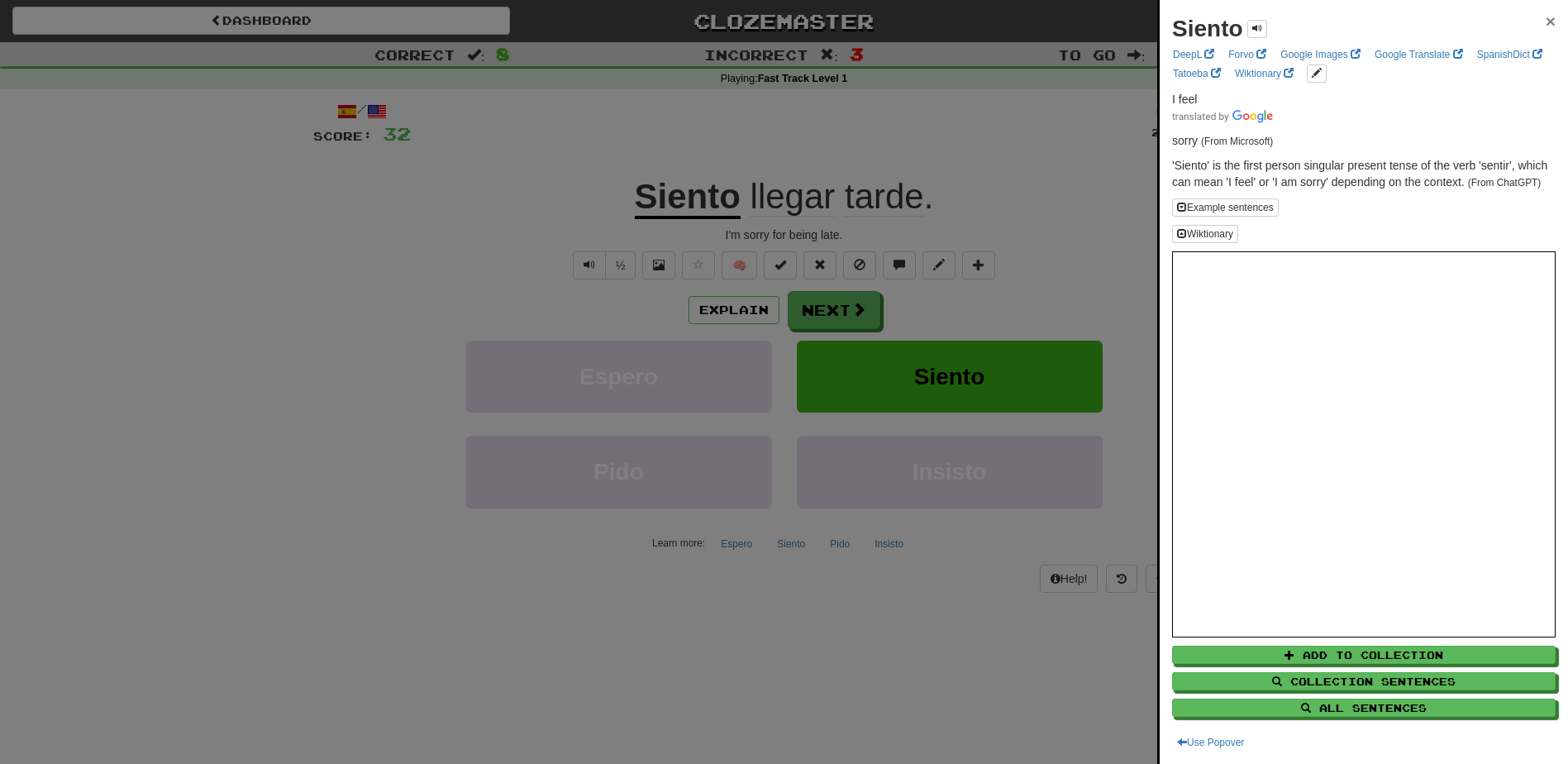
click at [1546, 19] on span "×" at bounding box center [1551, 21] width 10 height 19
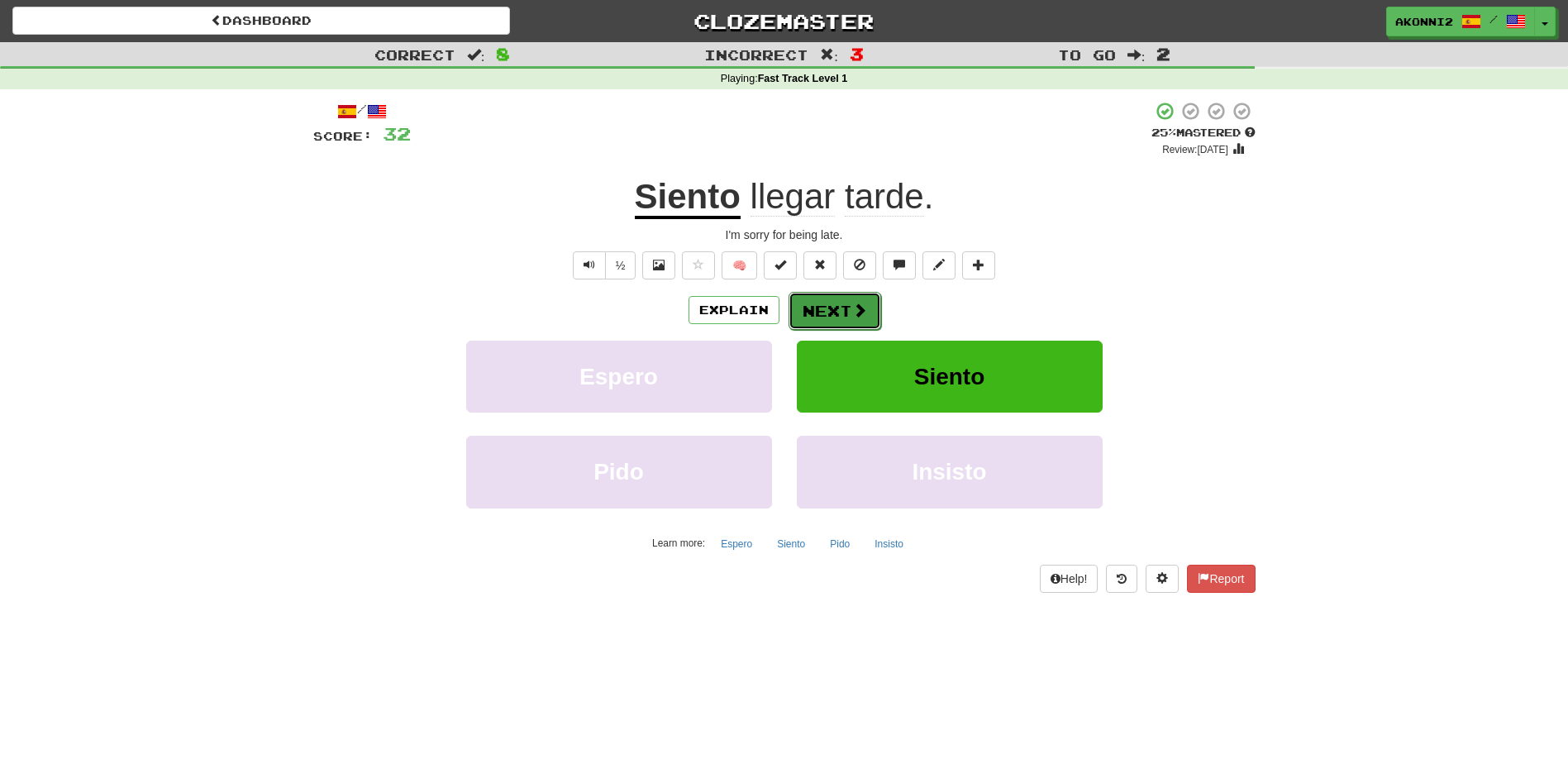
click at [840, 304] on button "Next" at bounding box center [834, 311] width 92 height 38
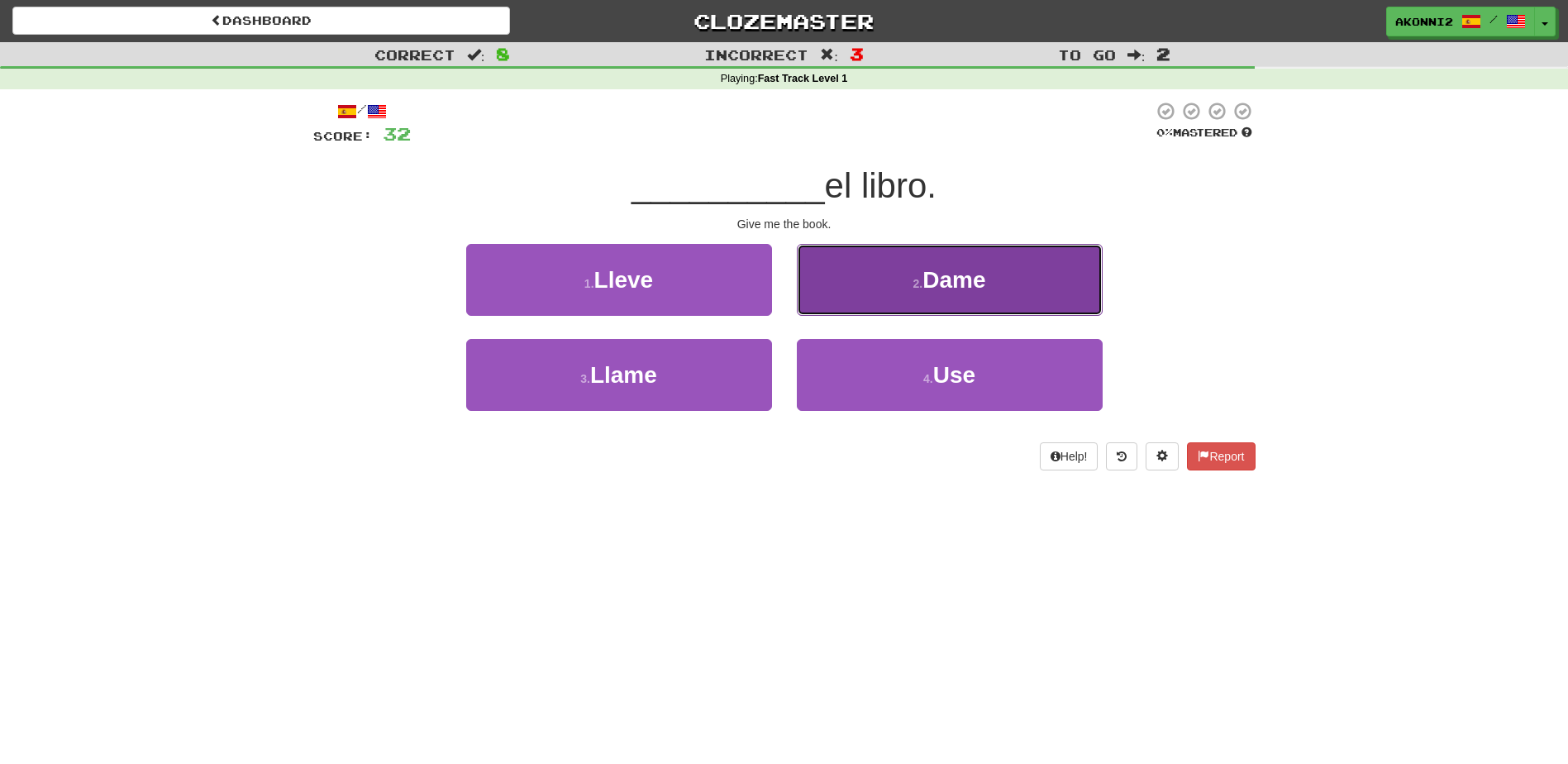
click at [964, 297] on button "2 . Dame" at bounding box center [950, 279] width 306 height 72
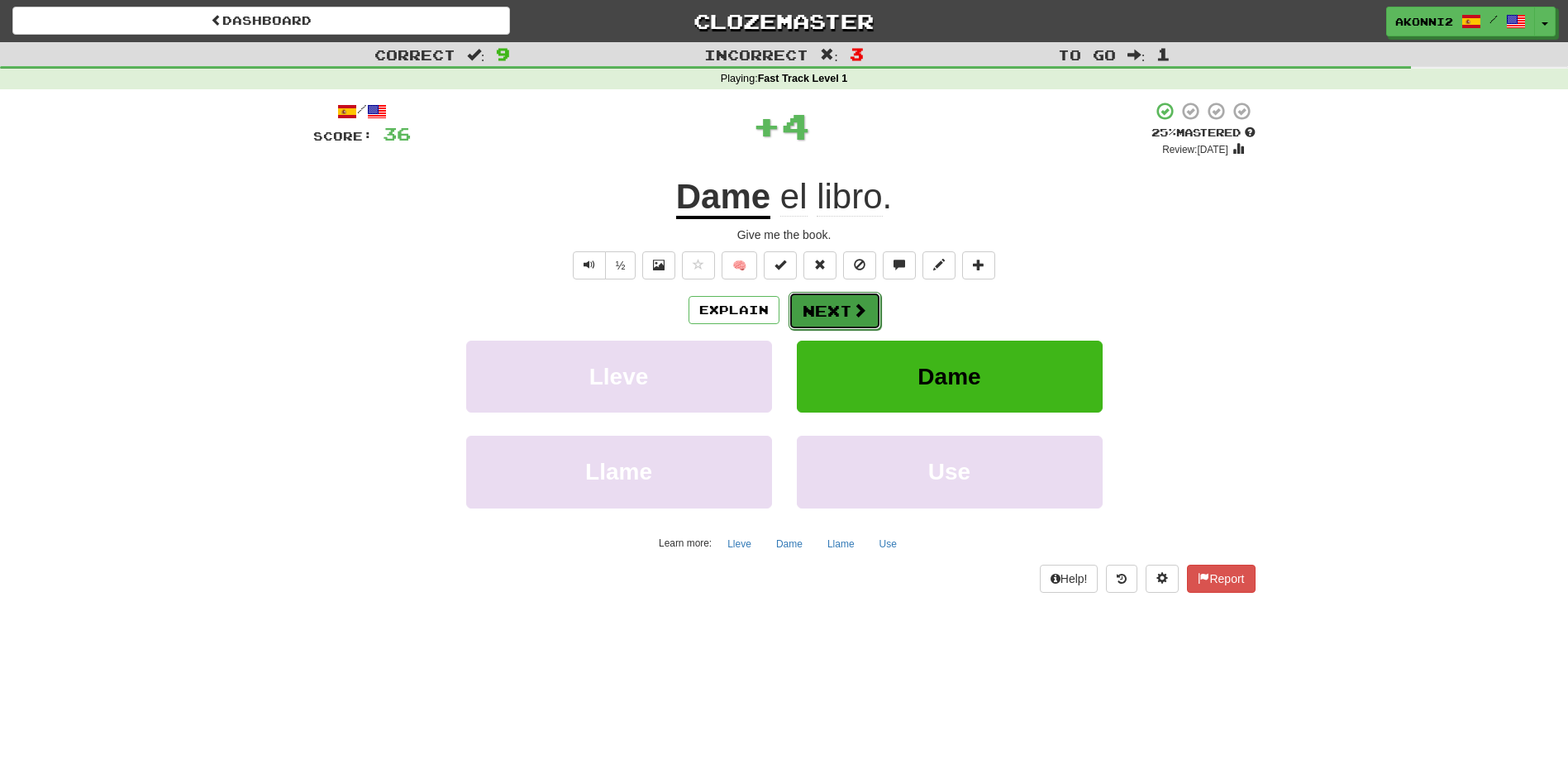
click at [820, 322] on button "Next" at bounding box center [834, 311] width 92 height 38
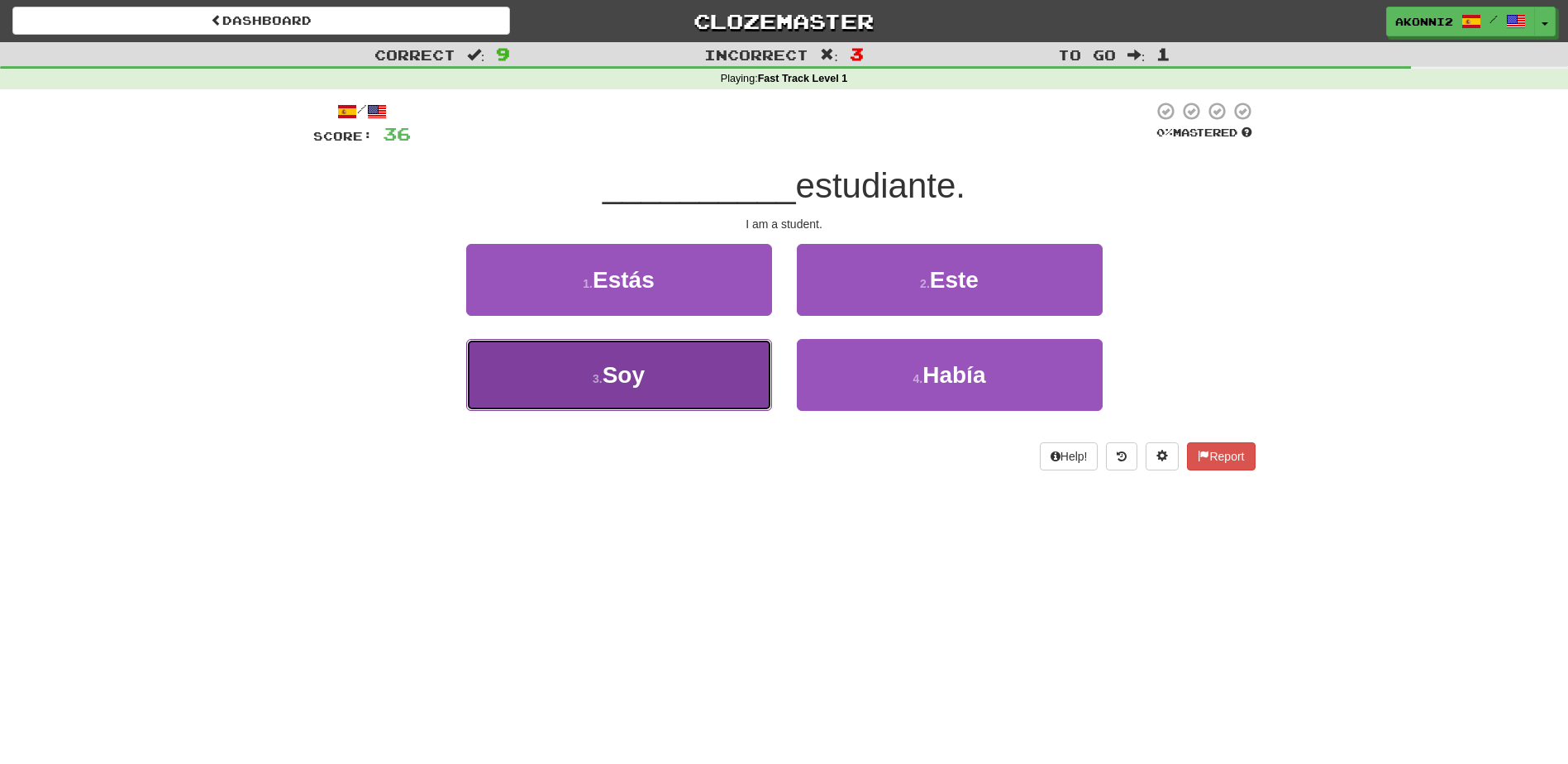
click at [676, 397] on button "3 . Soy" at bounding box center [619, 375] width 306 height 72
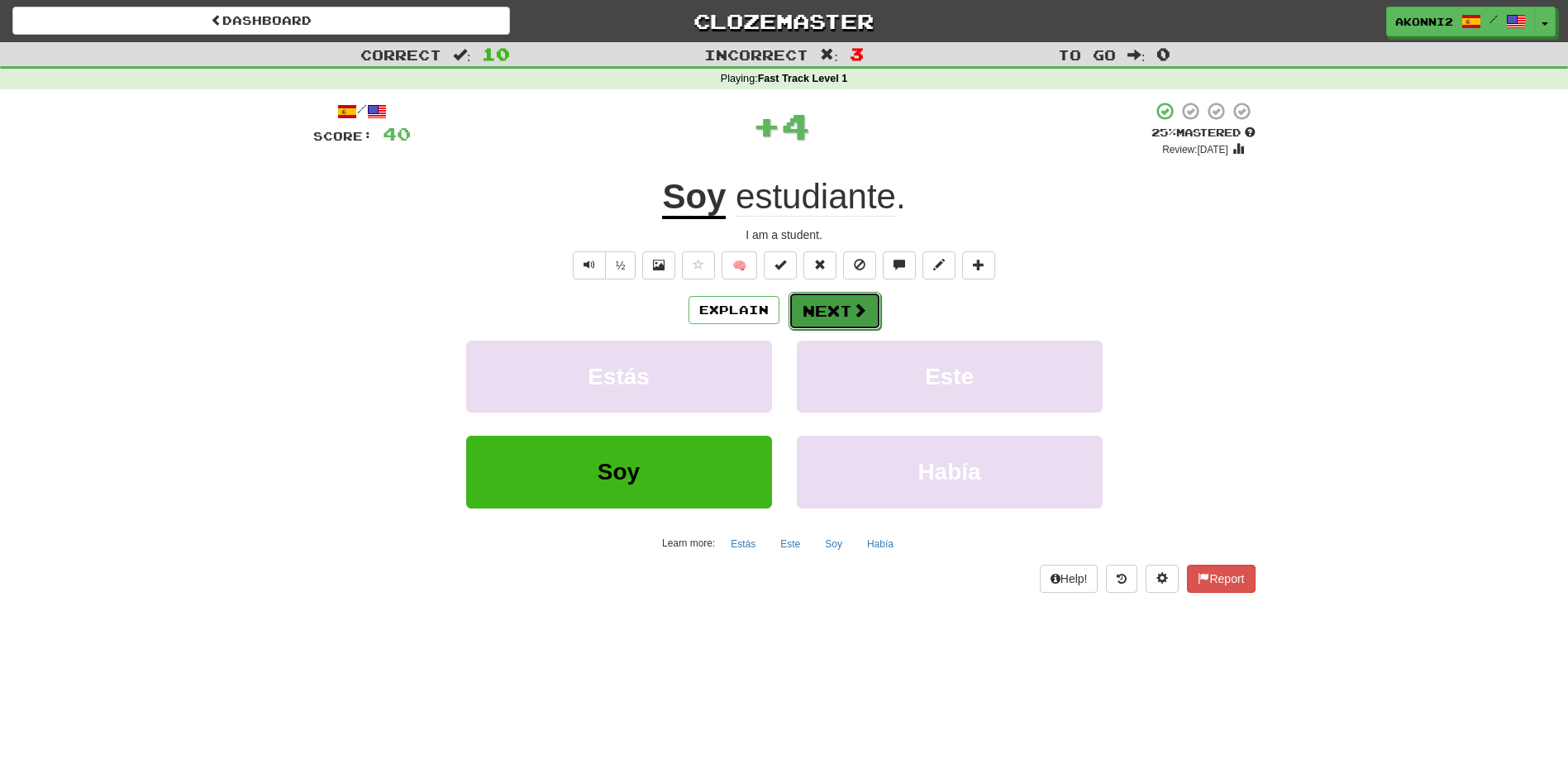
click at [828, 309] on button "Next" at bounding box center [834, 311] width 92 height 38
